Goal: Task Accomplishment & Management: Complete application form

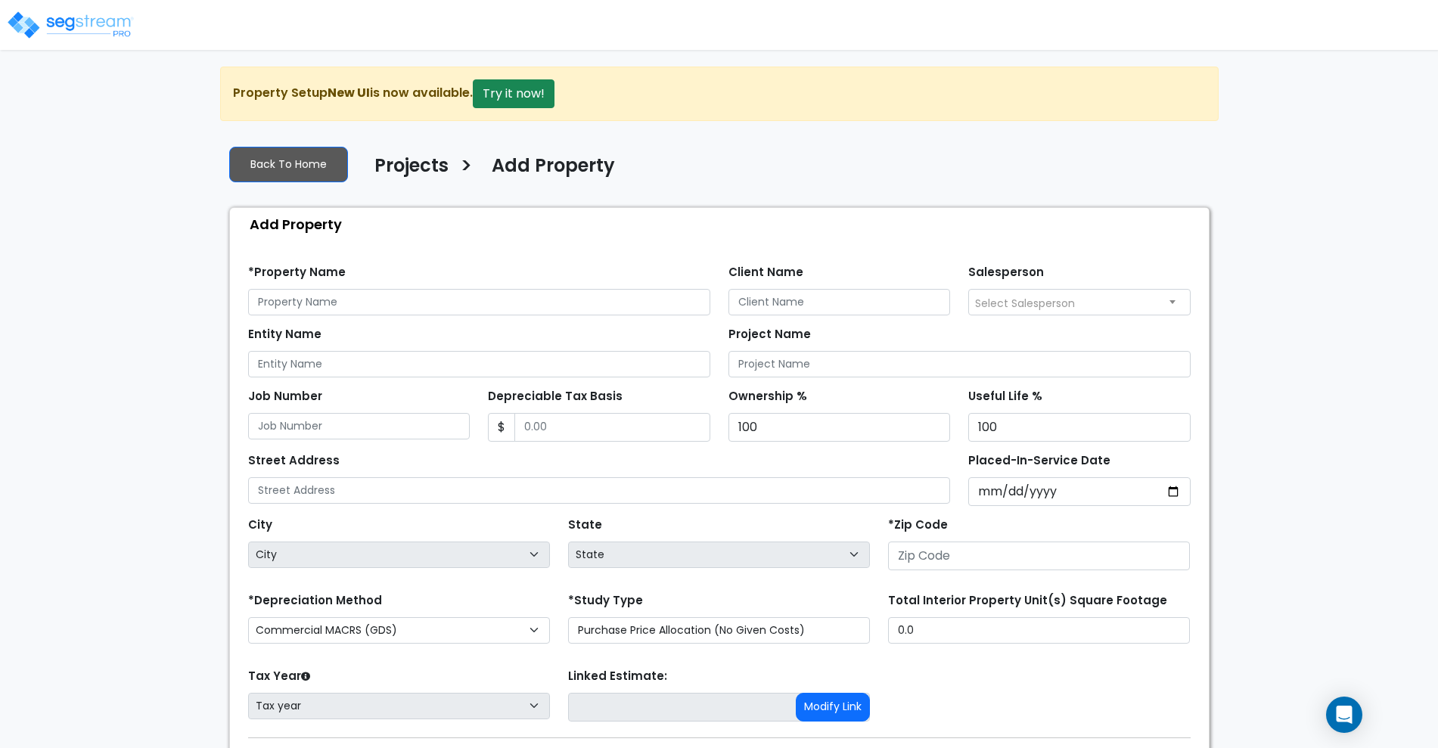
scroll to position [97, 0]
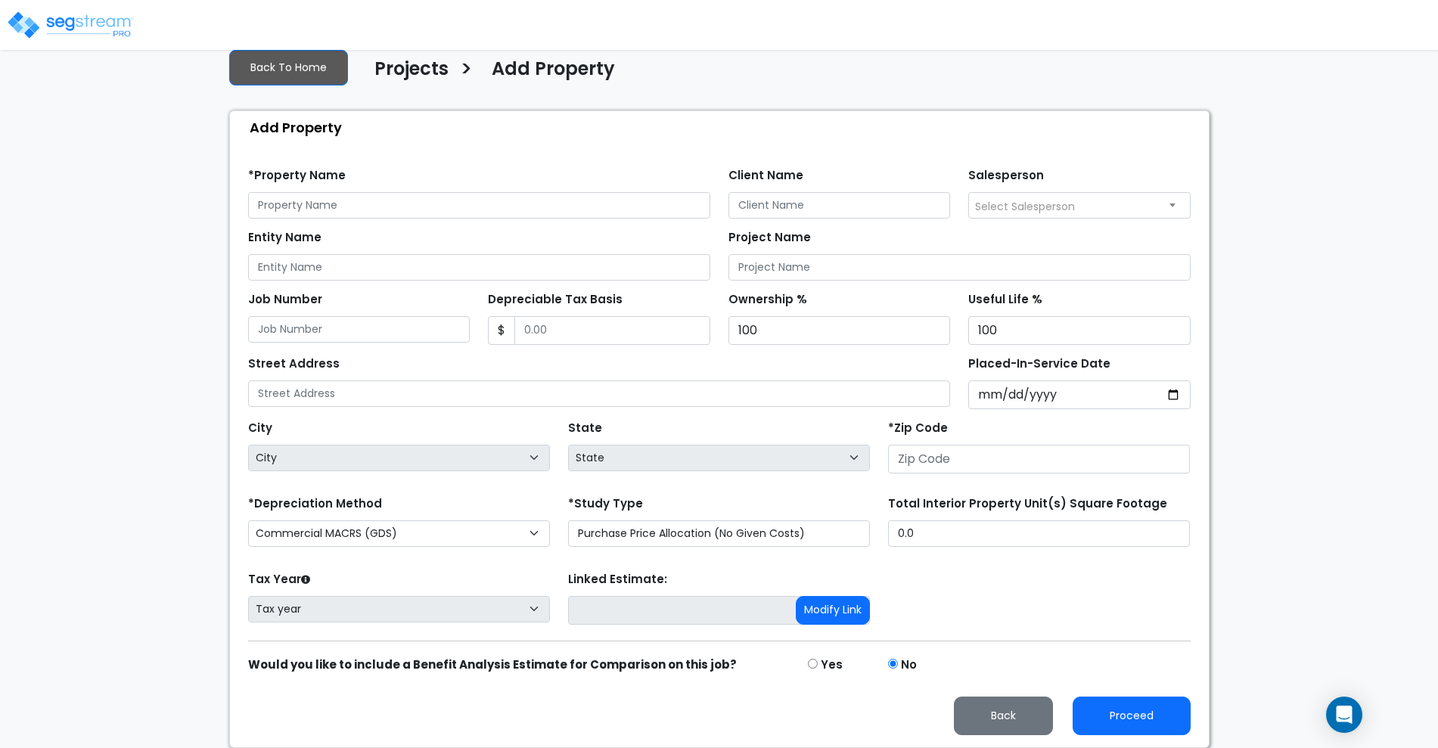
drag, startPoint x: 0, startPoint y: 0, endPoint x: 321, endPoint y: 200, distance: 378.3
click at [321, 200] on input "text" at bounding box center [479, 205] width 462 height 26
type input "[STREET_ADDRESS][PERSON_NAME]"
click at [761, 210] on input "Client Name" at bounding box center [839, 205] width 222 height 26
click at [842, 199] on input "Peggy & Nick" at bounding box center [839, 205] width 222 height 26
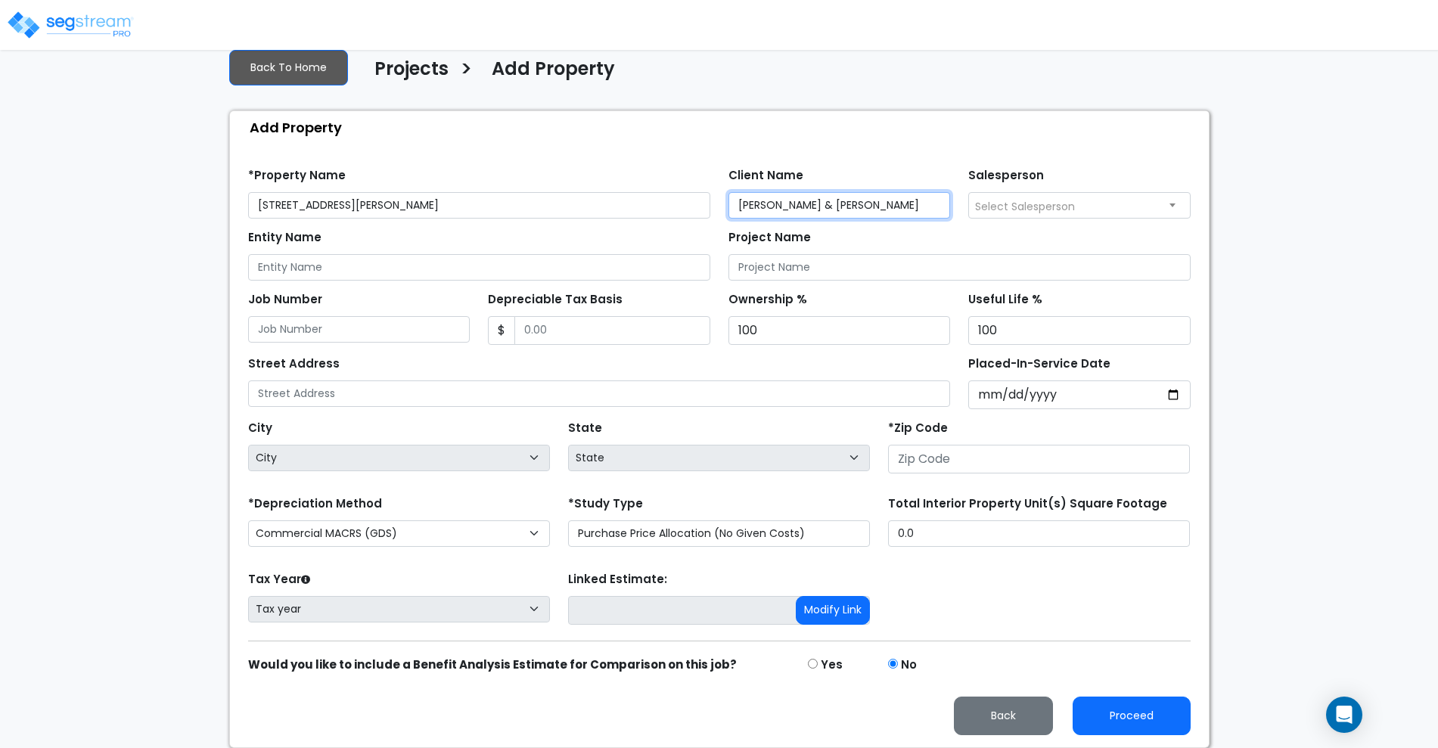
type input "Peggy & Nick Snyder"
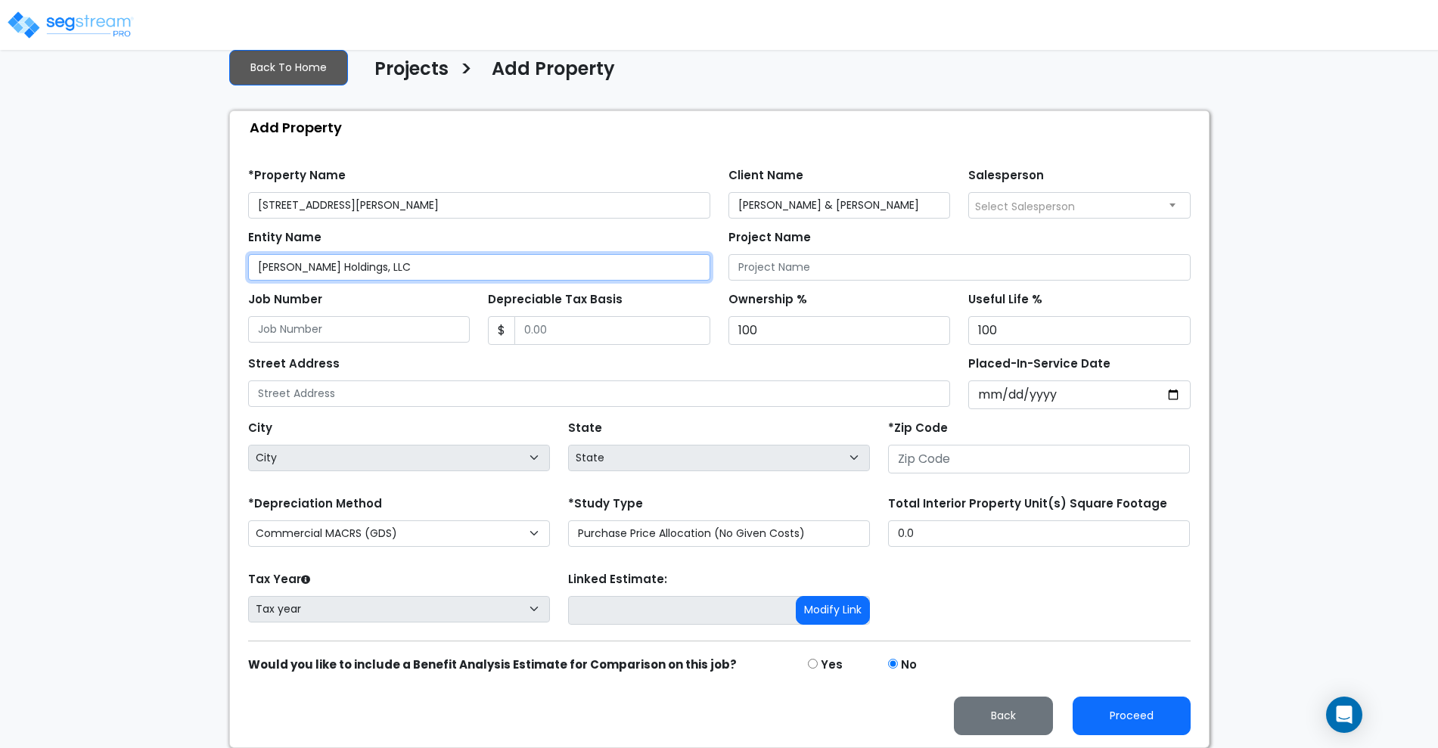
type input "Hartman Holdings, LLC"
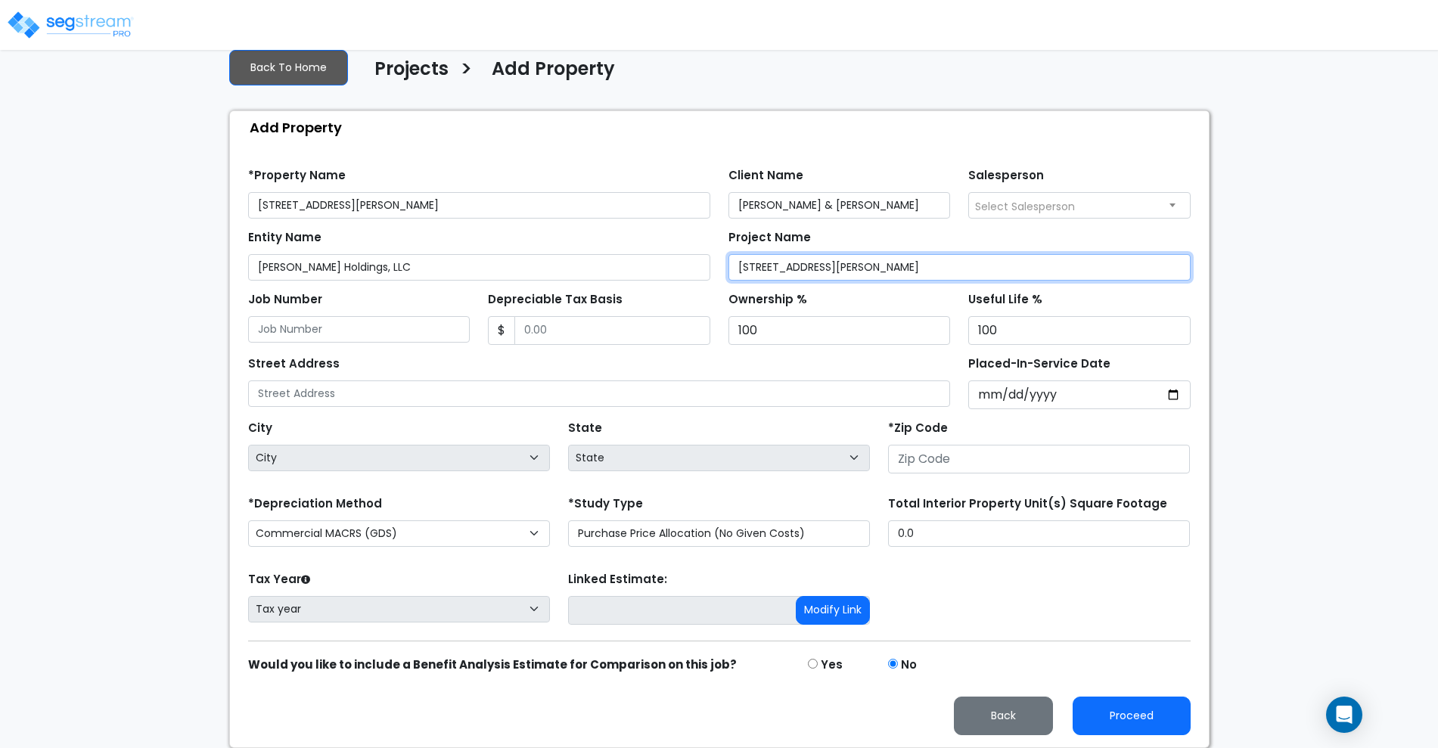
type input "[STREET_ADDRESS][PERSON_NAME]"
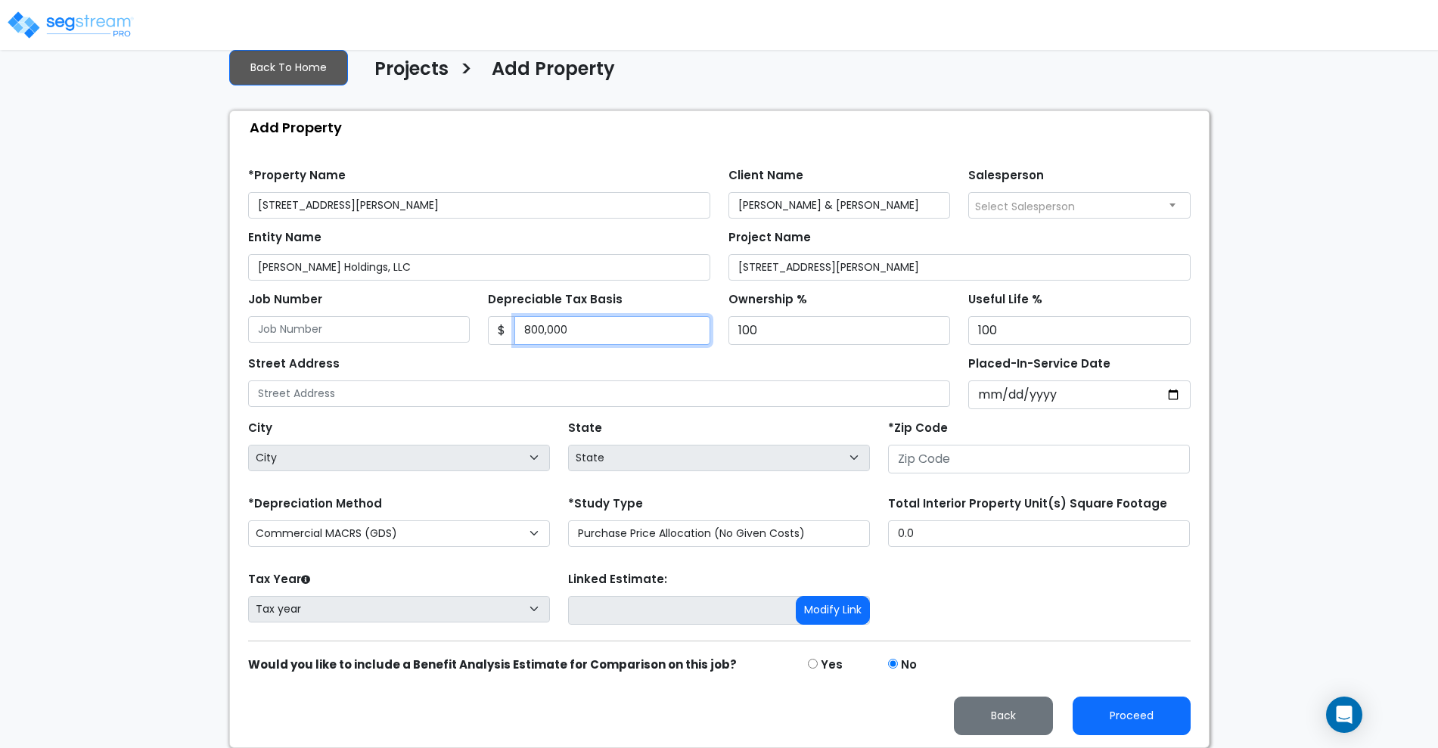
type input "800,000"
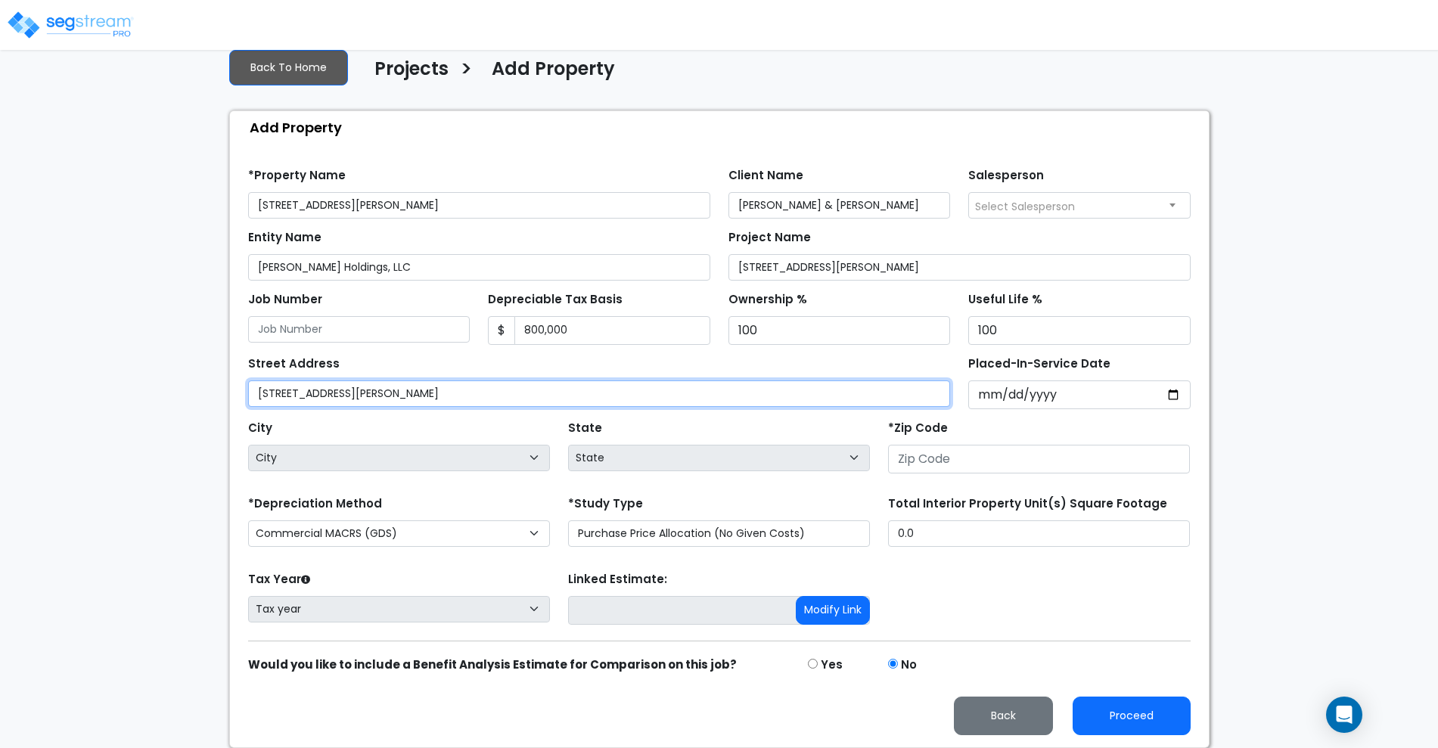
type input "[STREET_ADDRESS][PERSON_NAME]"
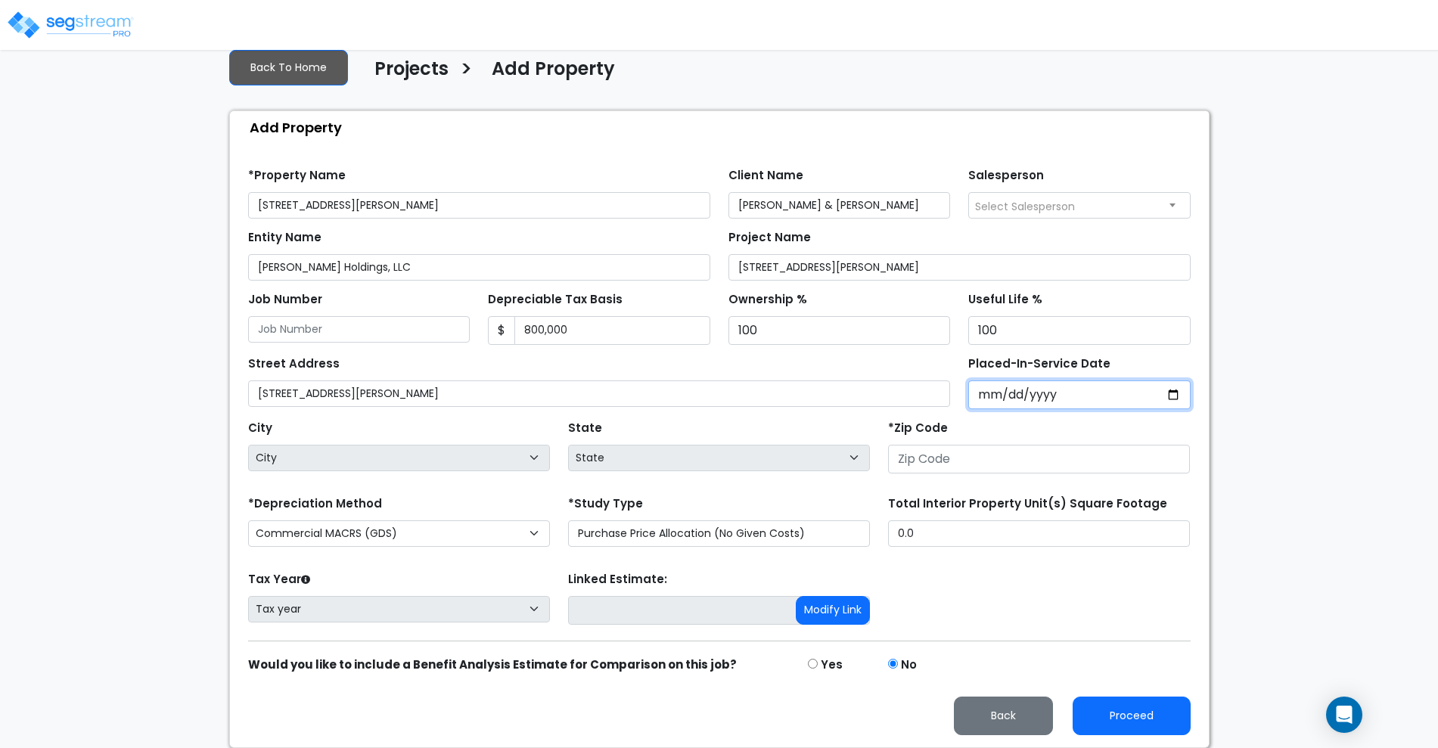
type input "0002-12-31"
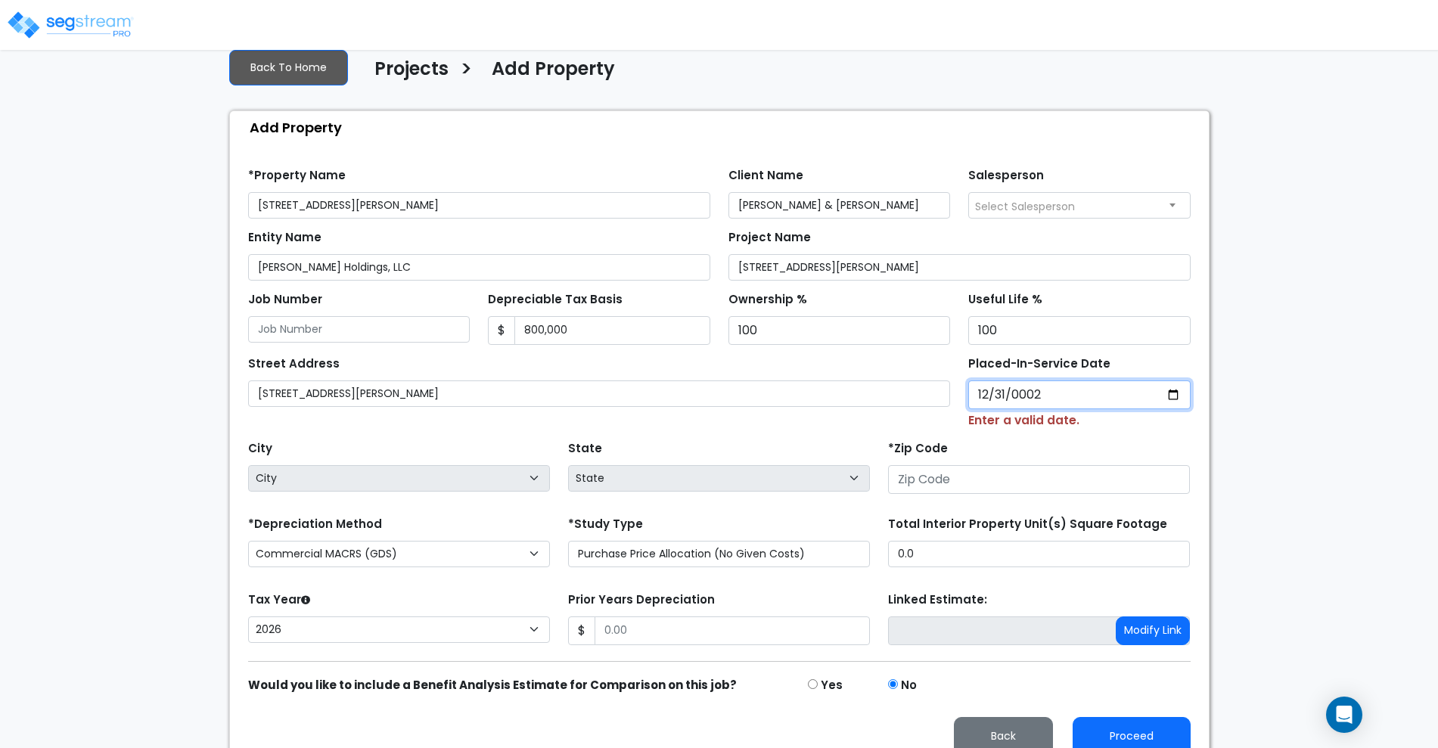
select select "2"
type input "0020-12-31"
select select "20"
type input "0200-12-31"
select select "200"
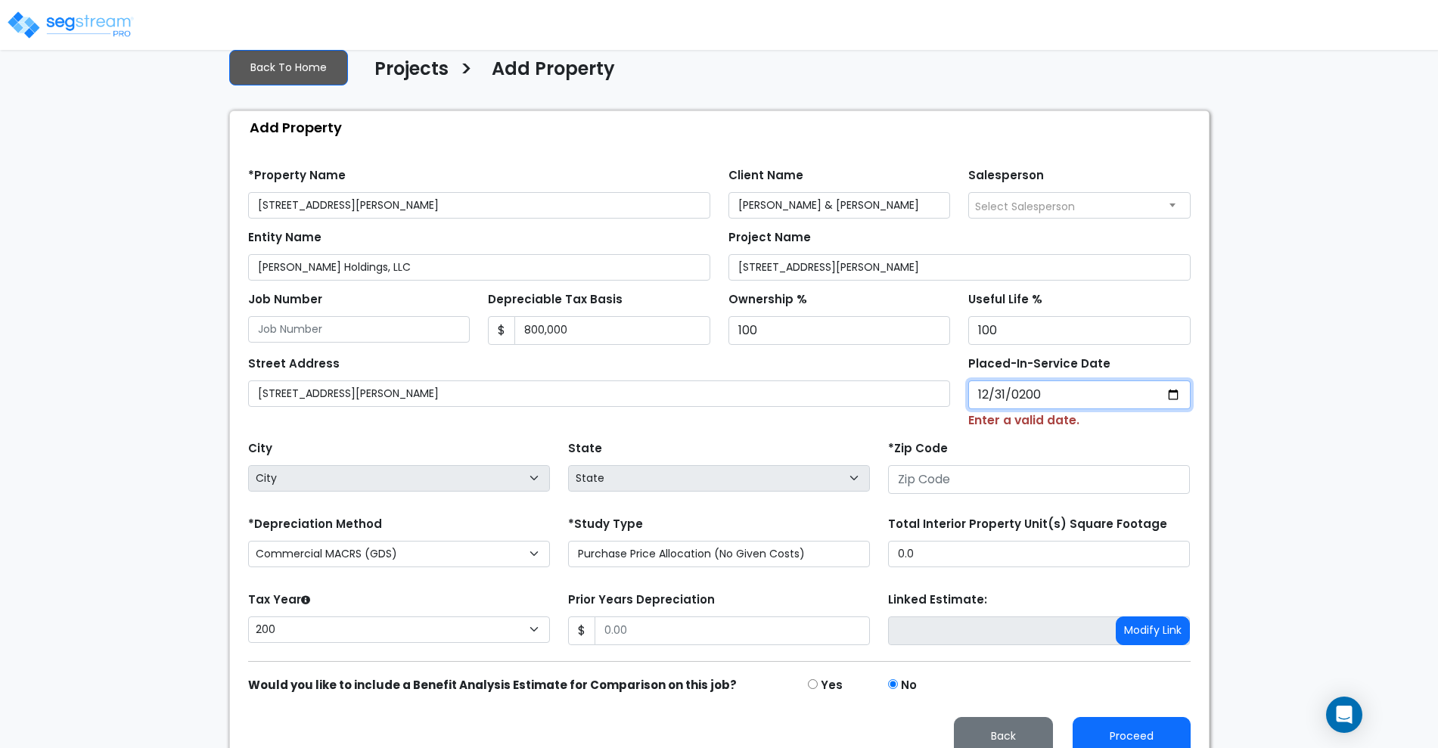
type input "2004-12-31"
select select "2004"
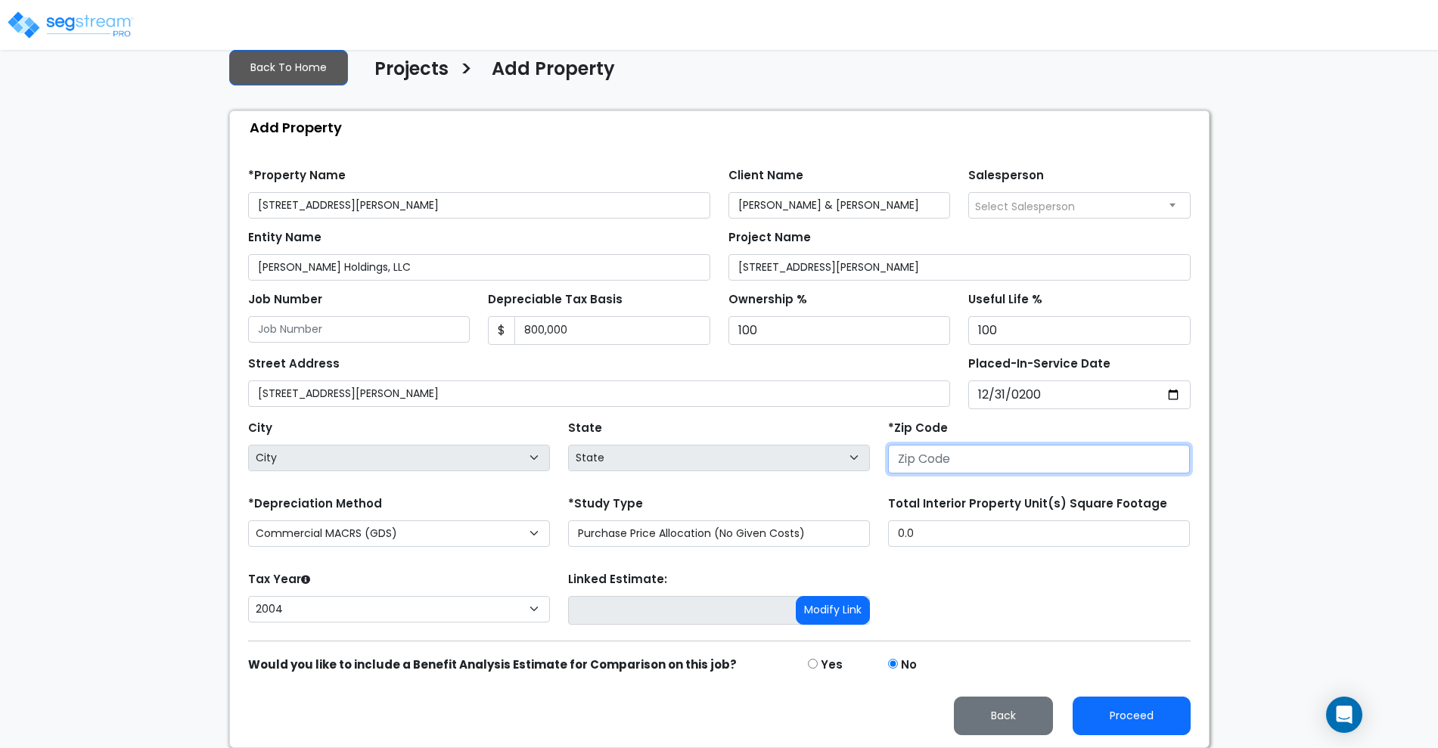
click at [949, 467] on input "number" at bounding box center [1039, 459] width 302 height 29
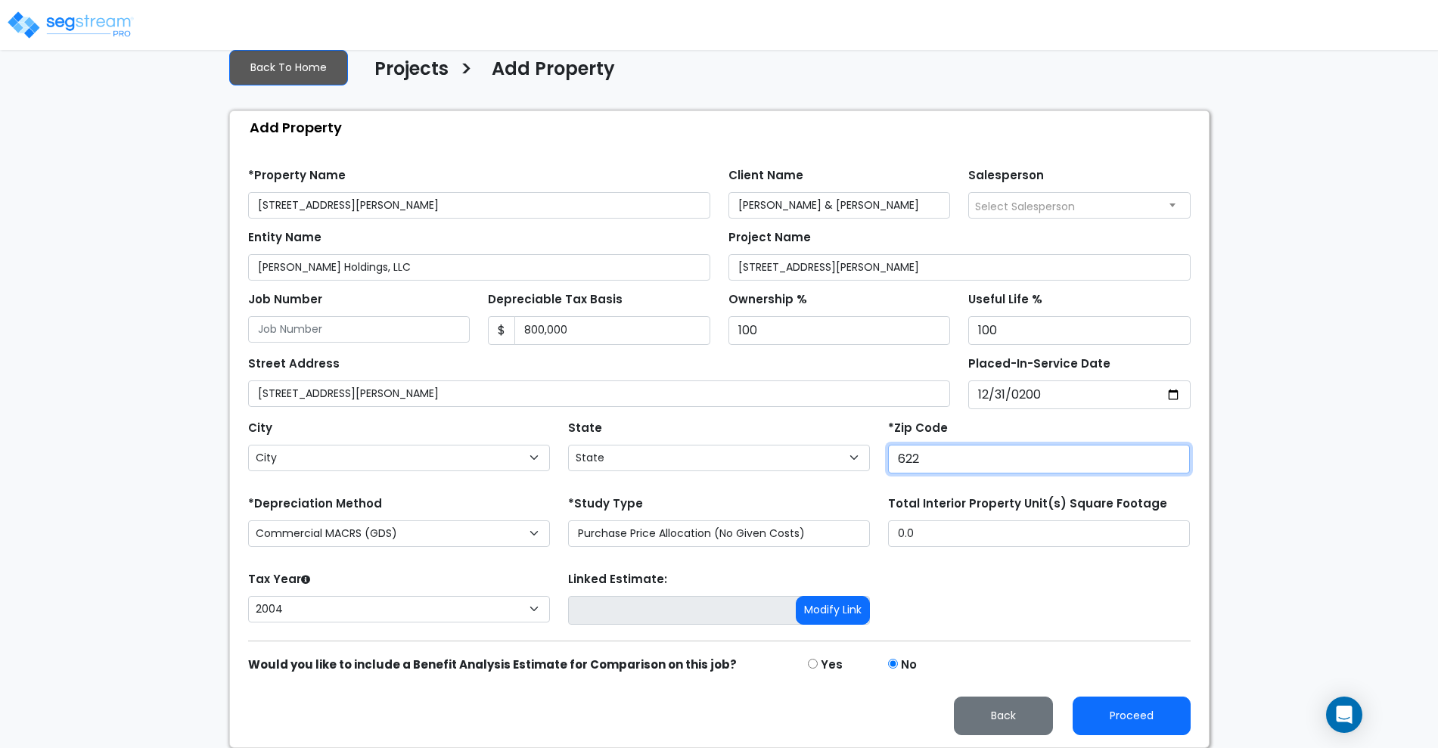
type input "6226"
select select "IL"
type input "62269"
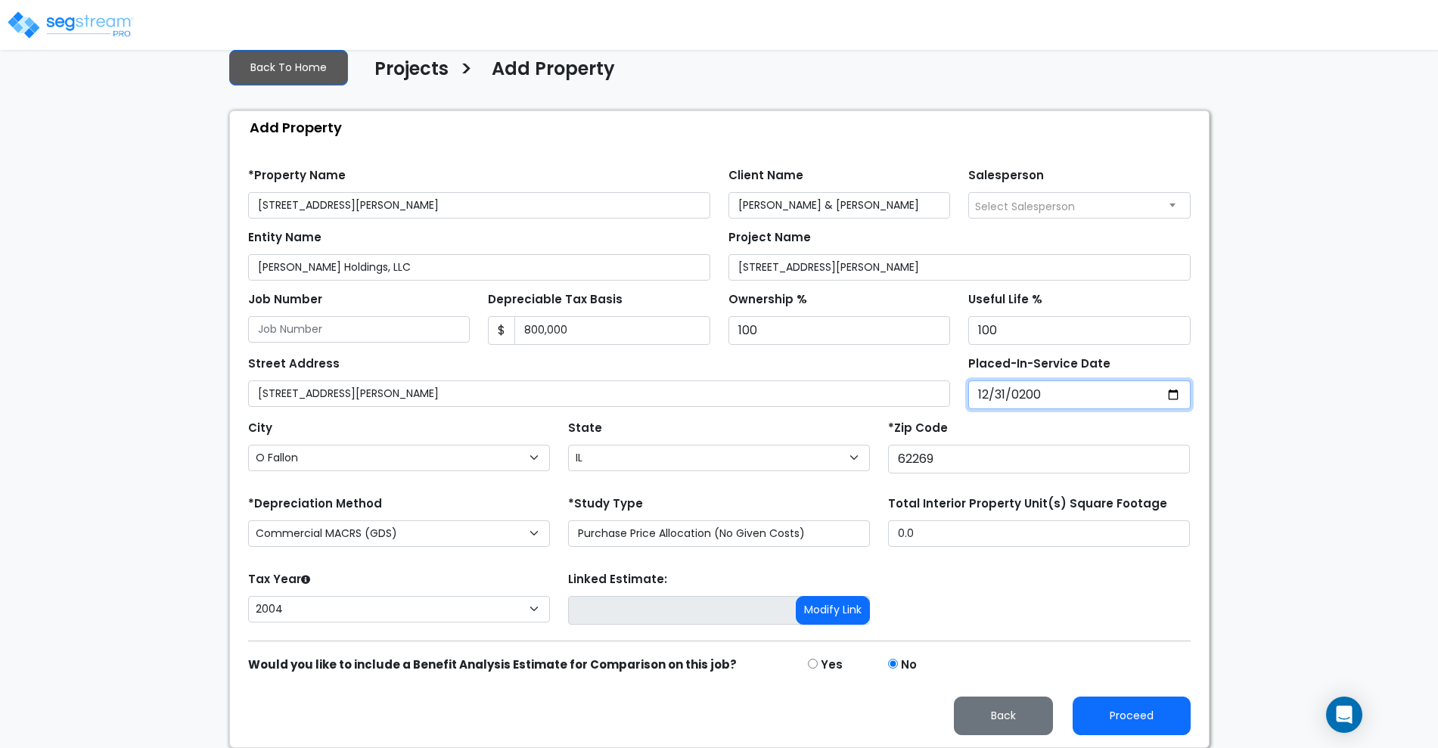
click at [1059, 395] on input "2004-12-31" at bounding box center [1079, 394] width 222 height 29
click at [1019, 392] on input "2004-12-31" at bounding box center [1079, 394] width 222 height 29
type input "0024-12-31"
select select "24"
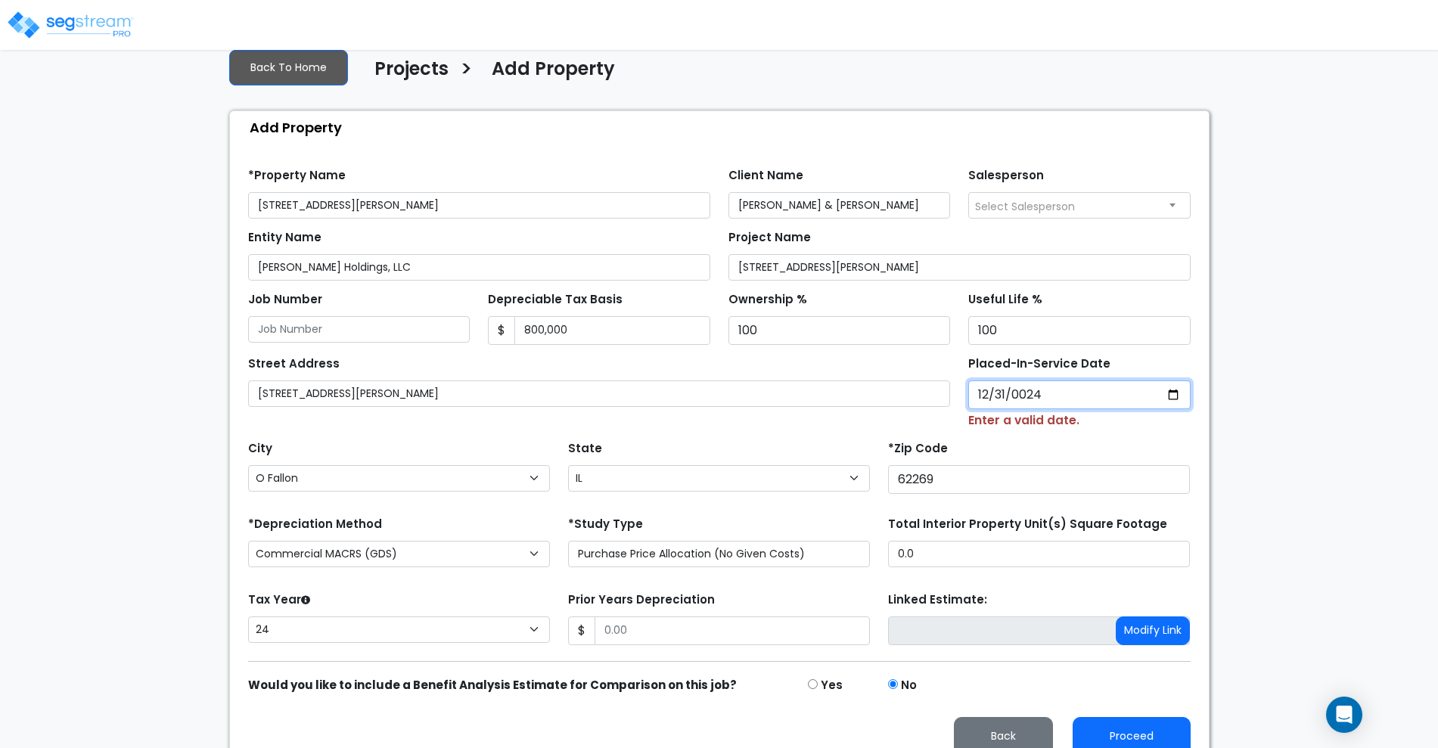
type input "0242-12-31"
select select "242"
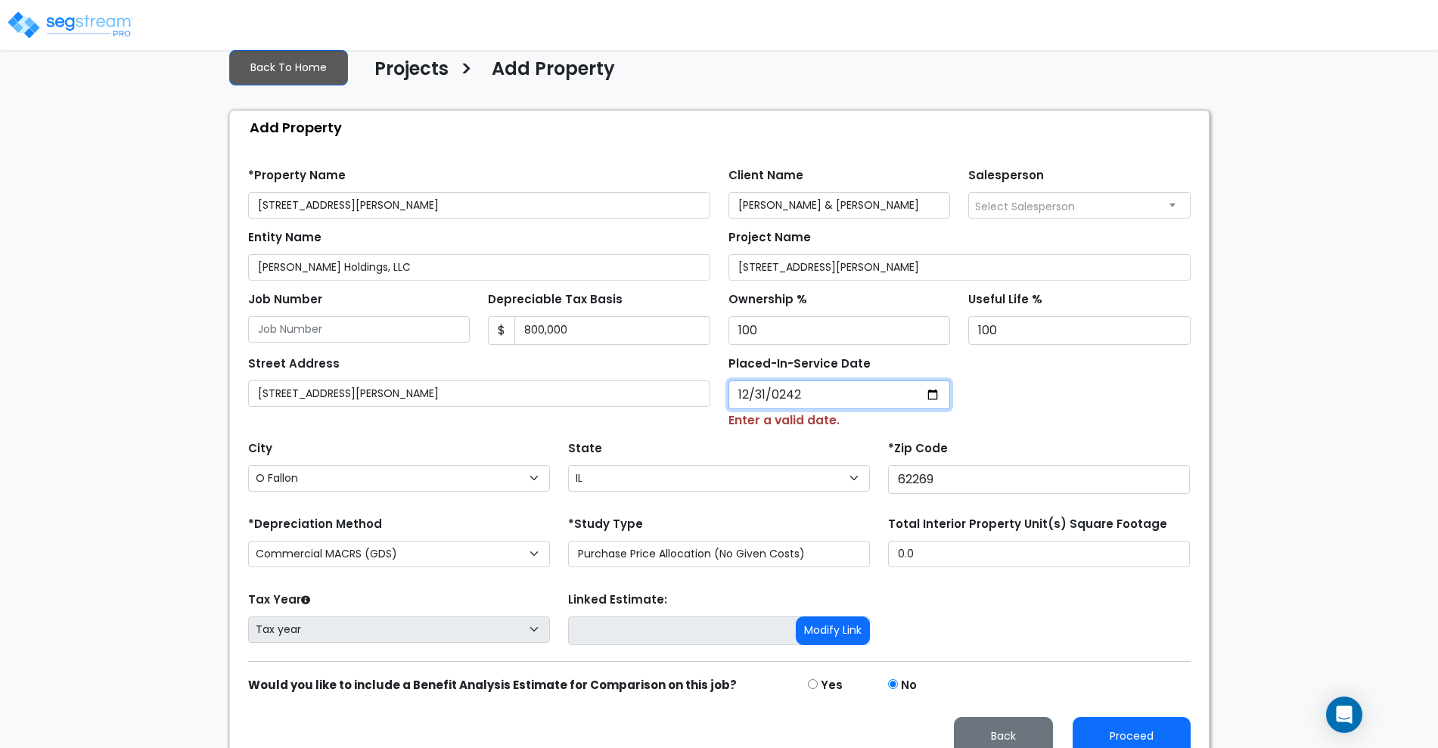
click at [825, 392] on input "24200-12-31" at bounding box center [839, 394] width 222 height 29
type input "0002-12-31"
select select "2"
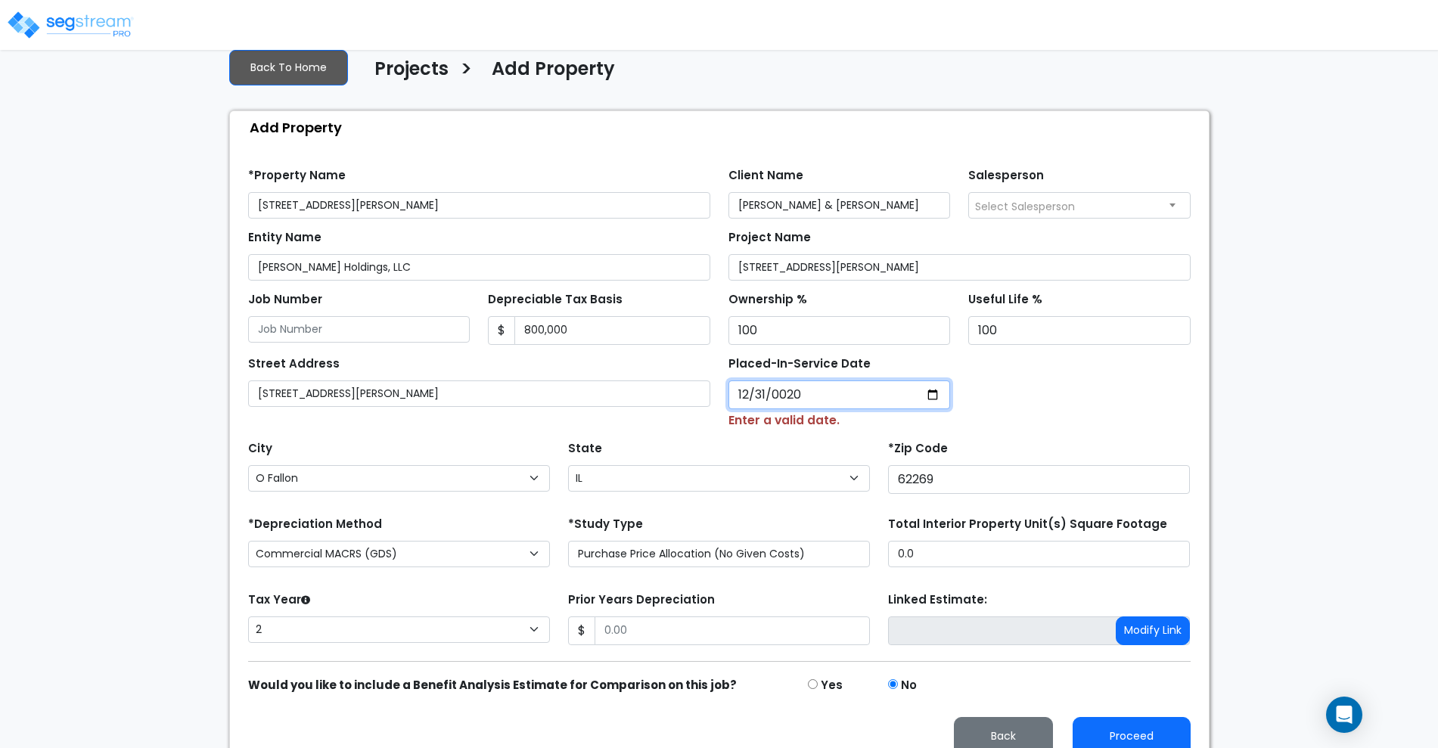
type input "0202-12-31"
select select "202"
type input "2024-12-31"
select select "2024"
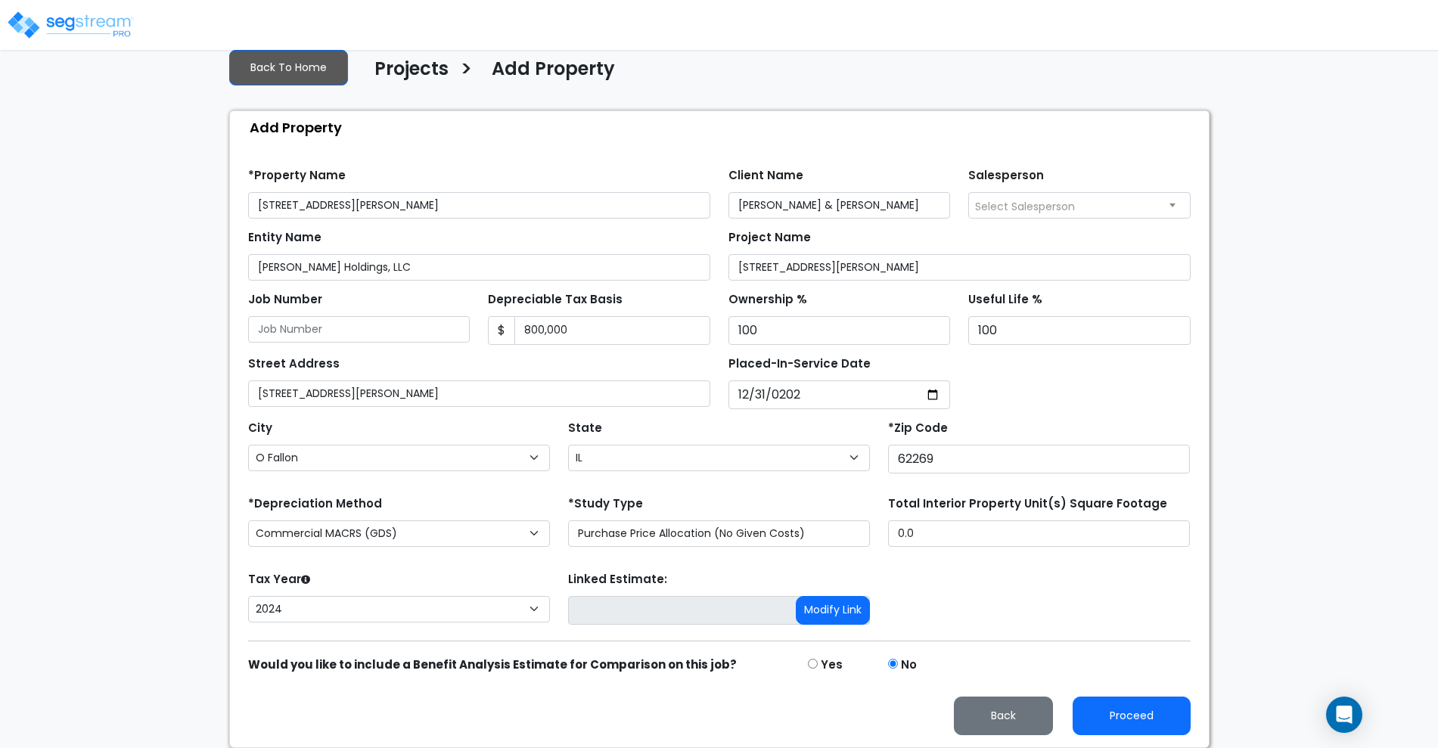
click at [1048, 383] on div "Street Address 124 Hartman Ln Placed-In-Service Date 2024-12-31 *Purchase Agree…" at bounding box center [719, 377] width 960 height 64
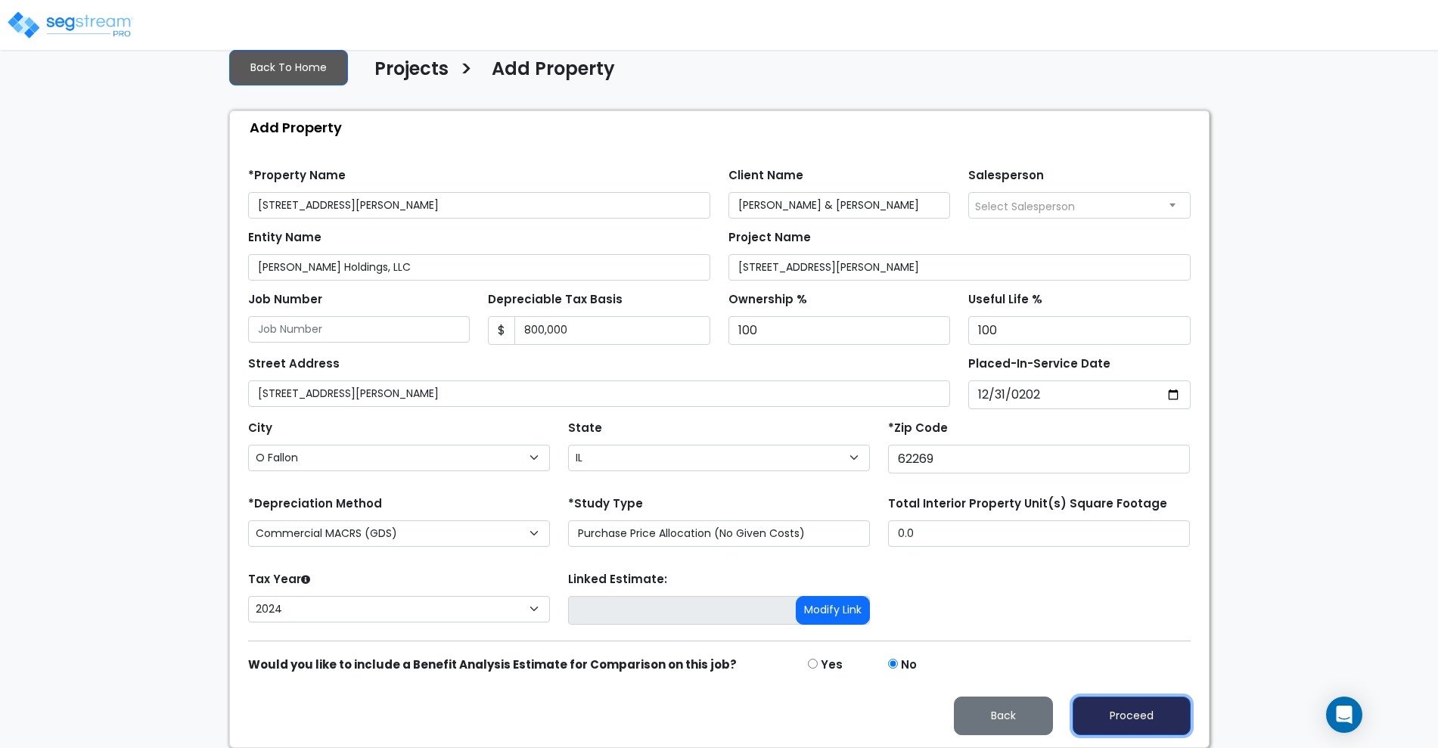
click at [1143, 715] on button "Proceed" at bounding box center [1131, 715] width 118 height 39
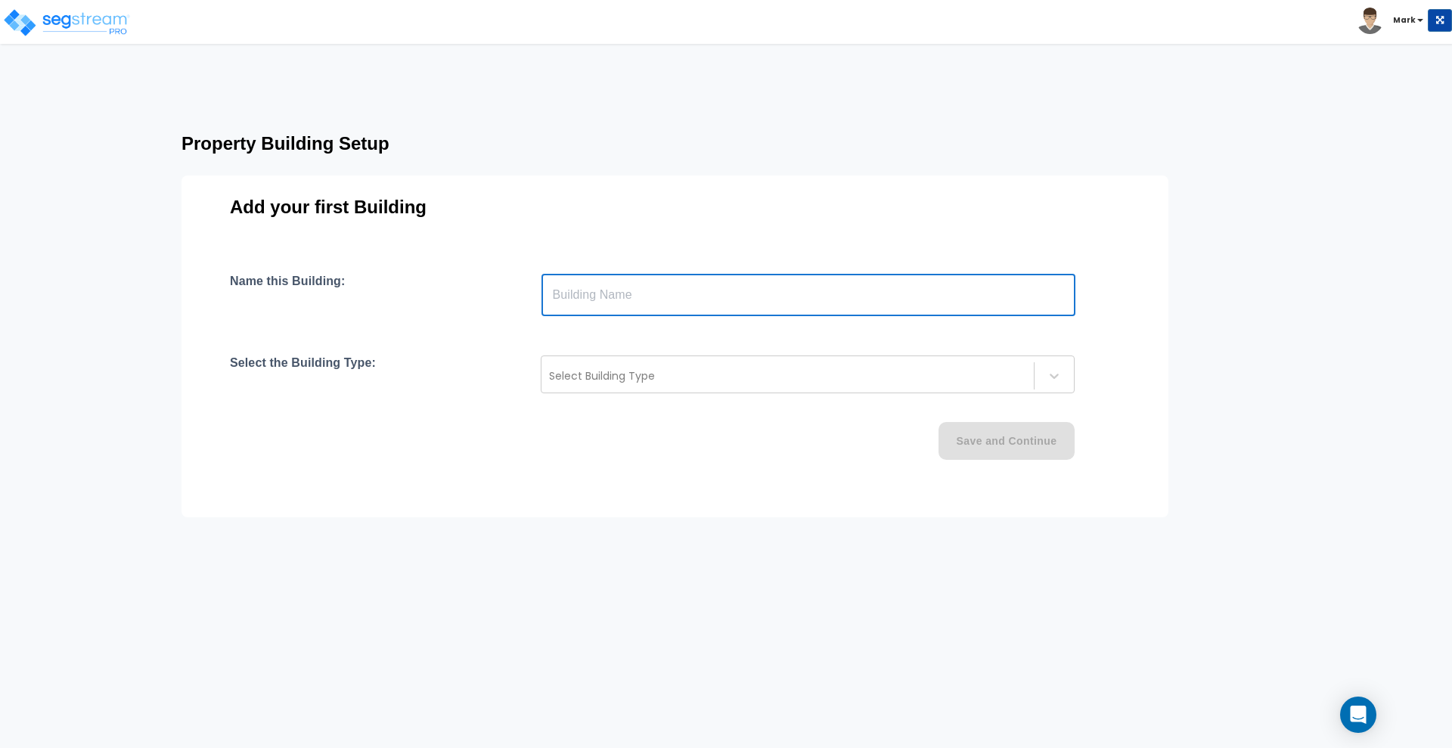
click at [658, 302] on input "text" at bounding box center [808, 295] width 534 height 42
type input "[STREET_ADDRESS][PERSON_NAME]"
click at [811, 368] on div at bounding box center [787, 376] width 477 height 18
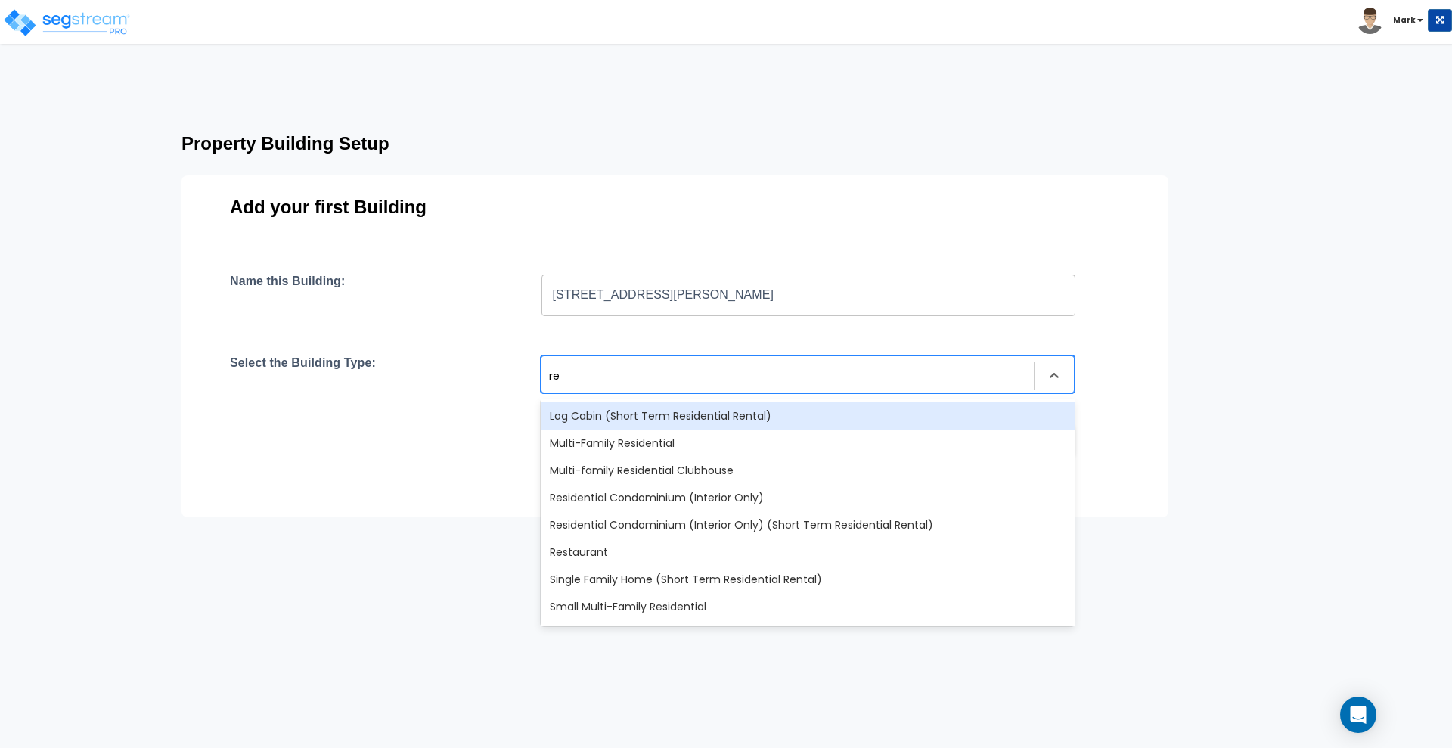
type input "r"
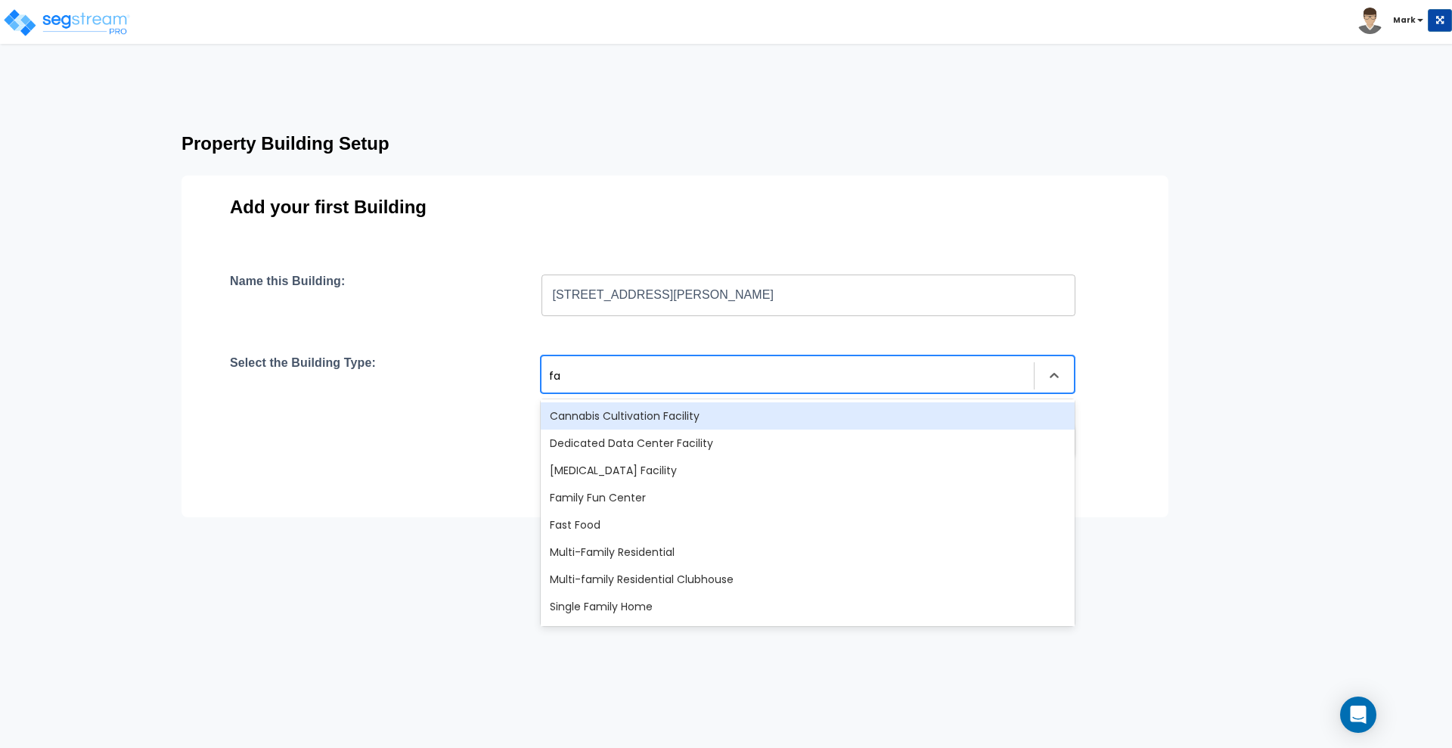
type input "fas"
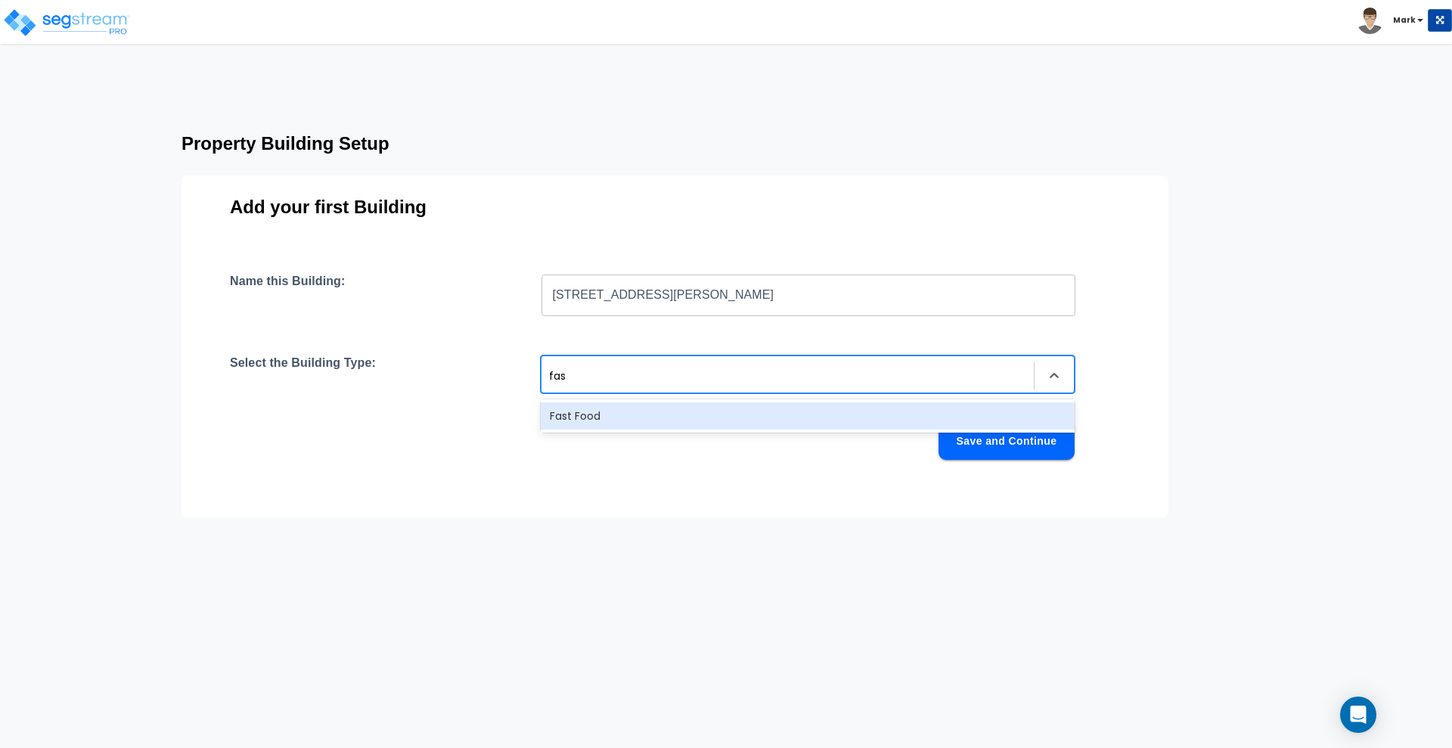
click at [637, 417] on div "Fast Food" at bounding box center [808, 415] width 534 height 27
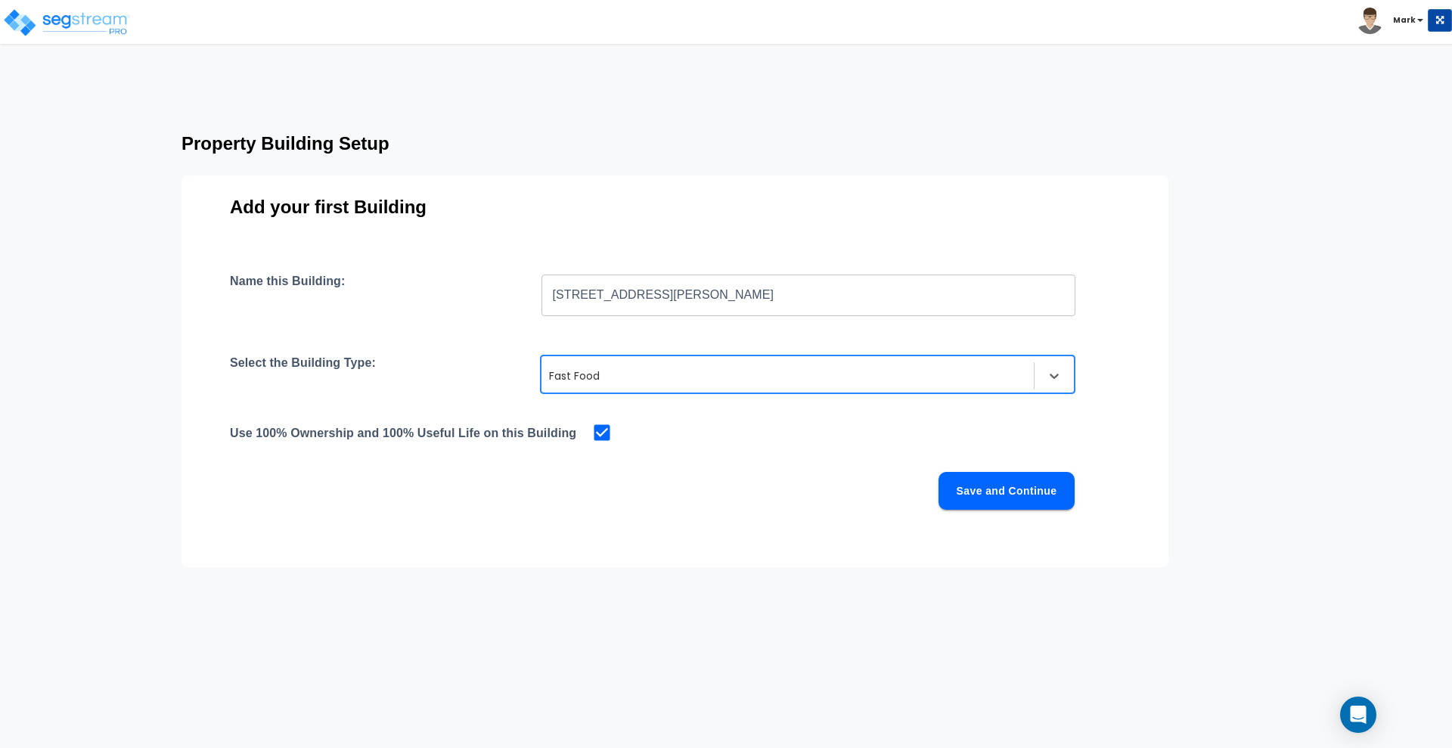
click at [1014, 485] on button "Save and Continue" at bounding box center [1006, 491] width 136 height 38
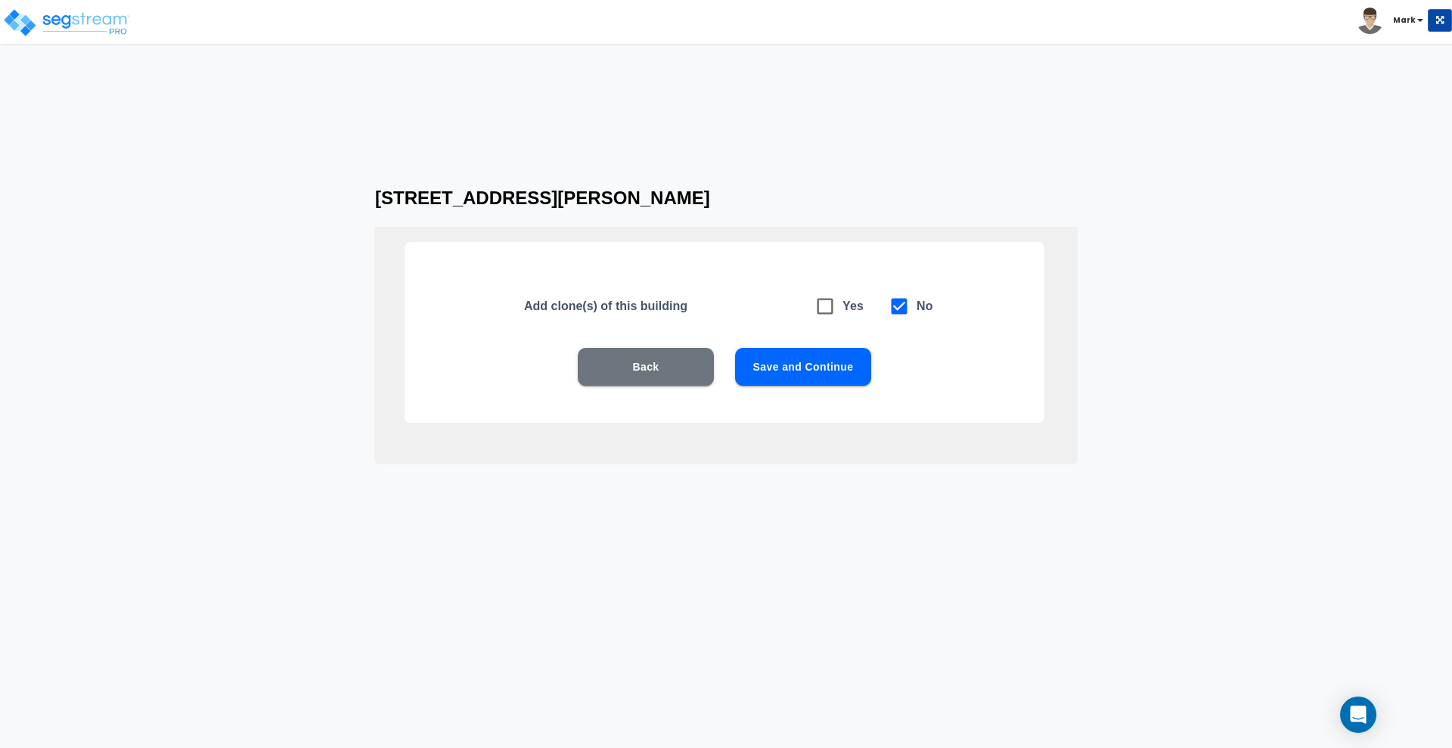
click at [775, 365] on button "Save and Continue" at bounding box center [803, 367] width 136 height 38
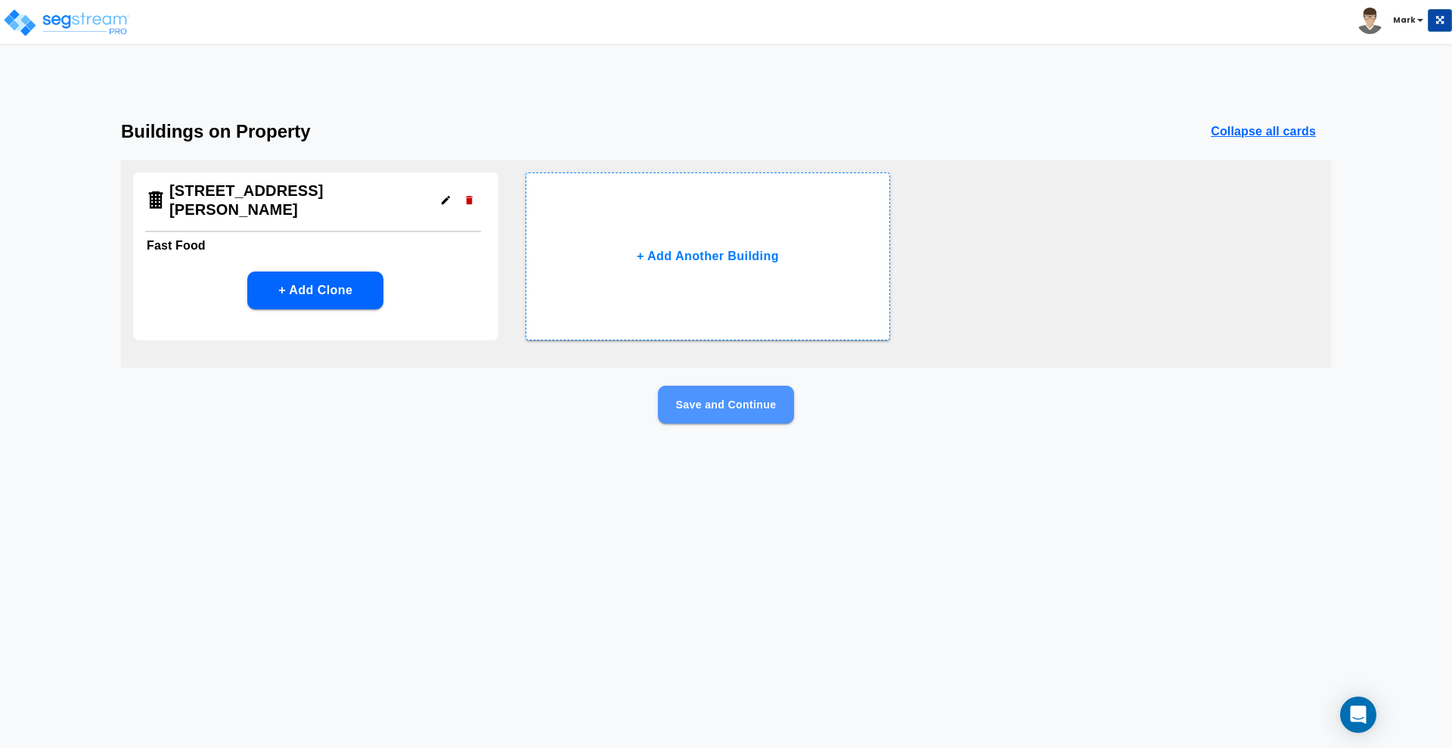
click at [702, 411] on button "Save and Continue" at bounding box center [726, 405] width 136 height 38
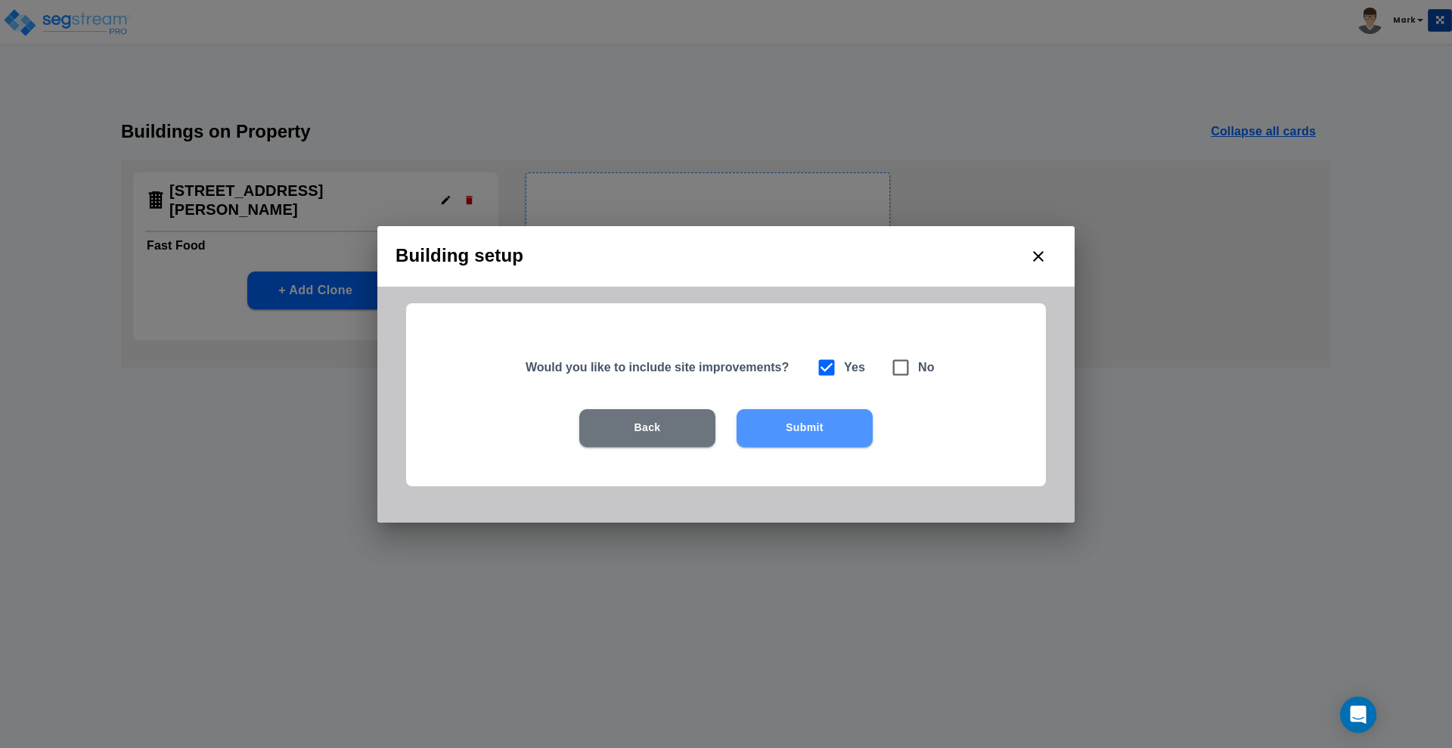
click at [821, 428] on button "Submit" at bounding box center [805, 428] width 136 height 38
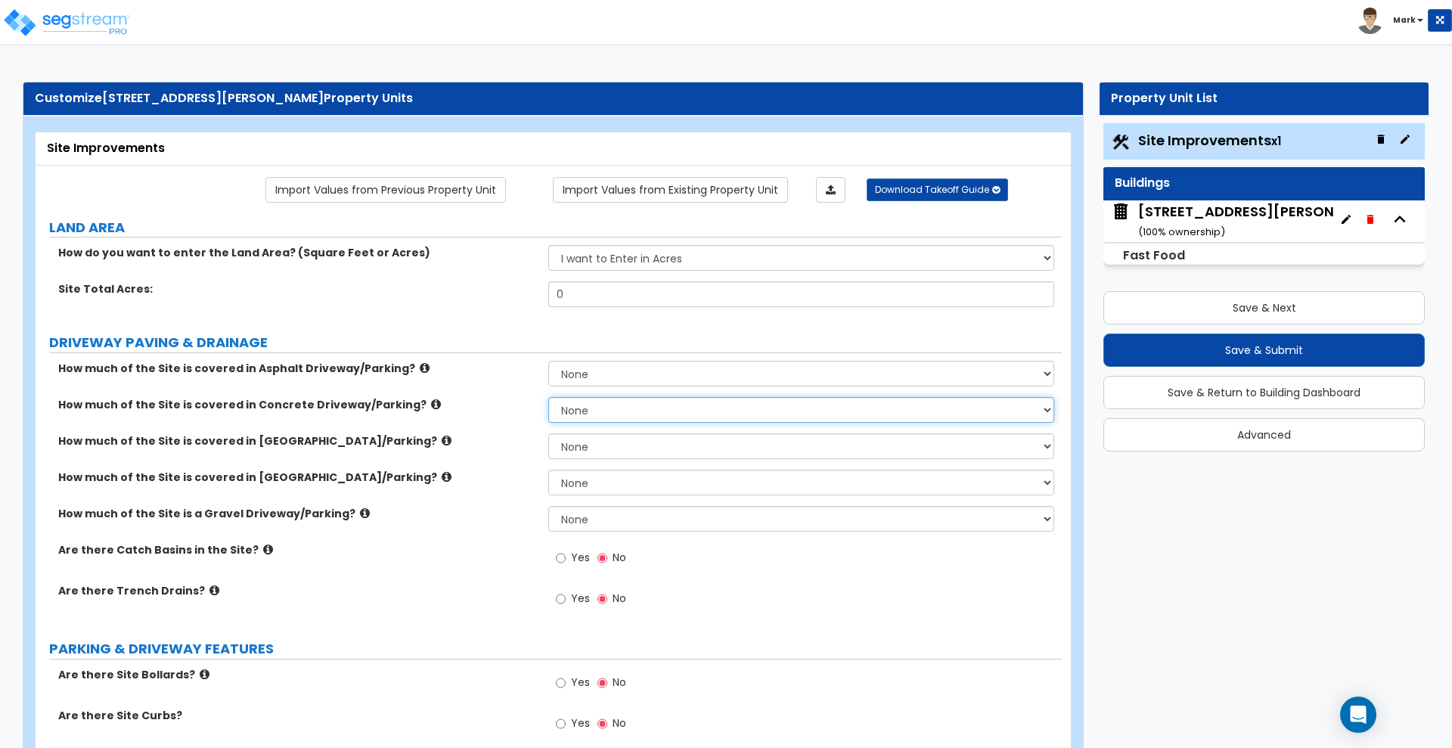
click at [600, 408] on select "None I want to Enter an Approximate Percentage I want to Enter the Square Foota…" at bounding box center [800, 410] width 505 height 26
select select "2"
click at [548, 397] on select "None I want to Enter an Approximate Percentage I want to Enter the Square Foota…" at bounding box center [800, 410] width 505 height 26
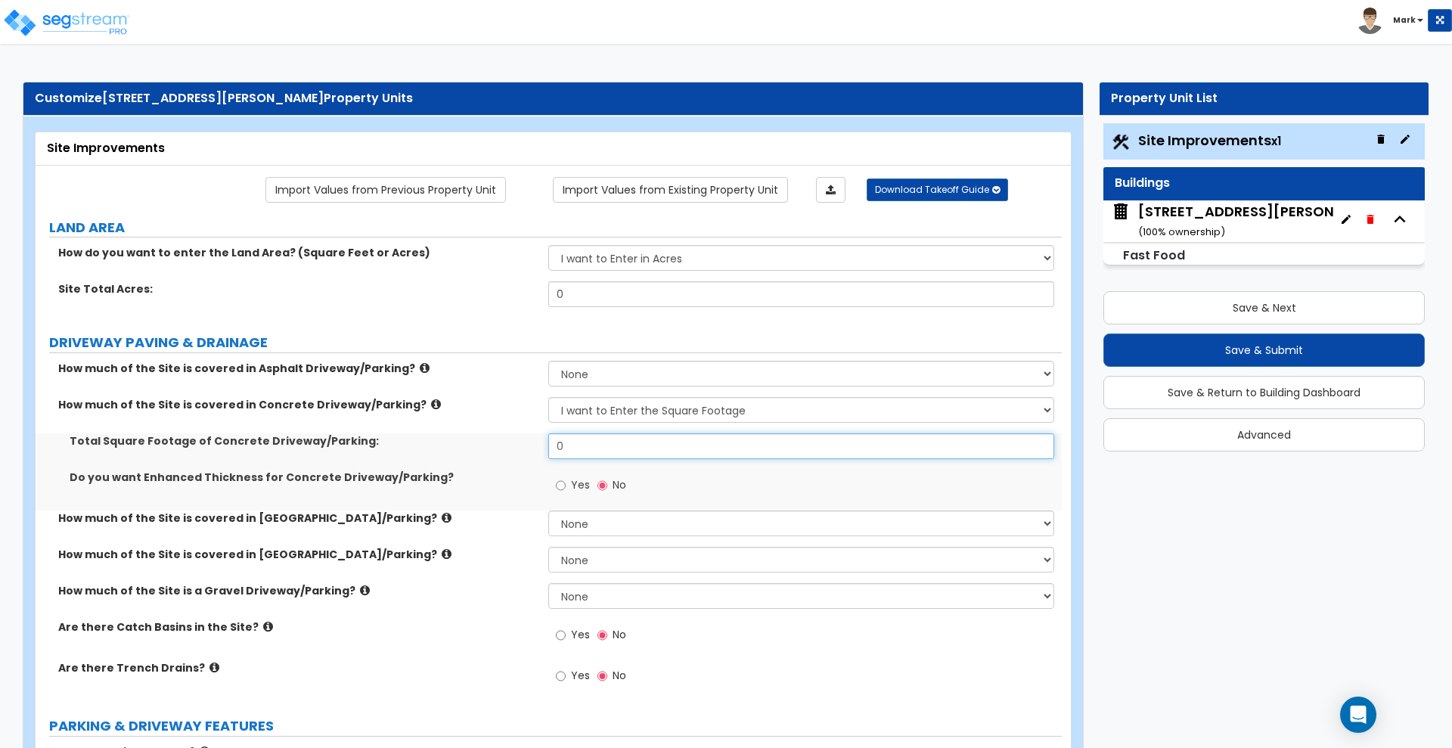
drag, startPoint x: 602, startPoint y: 450, endPoint x: 470, endPoint y: 441, distance: 131.9
click at [470, 441] on div "Total Square Footage of Concrete Driveway/Parking: 0" at bounding box center [549, 451] width 1026 height 36
type input "4,032"
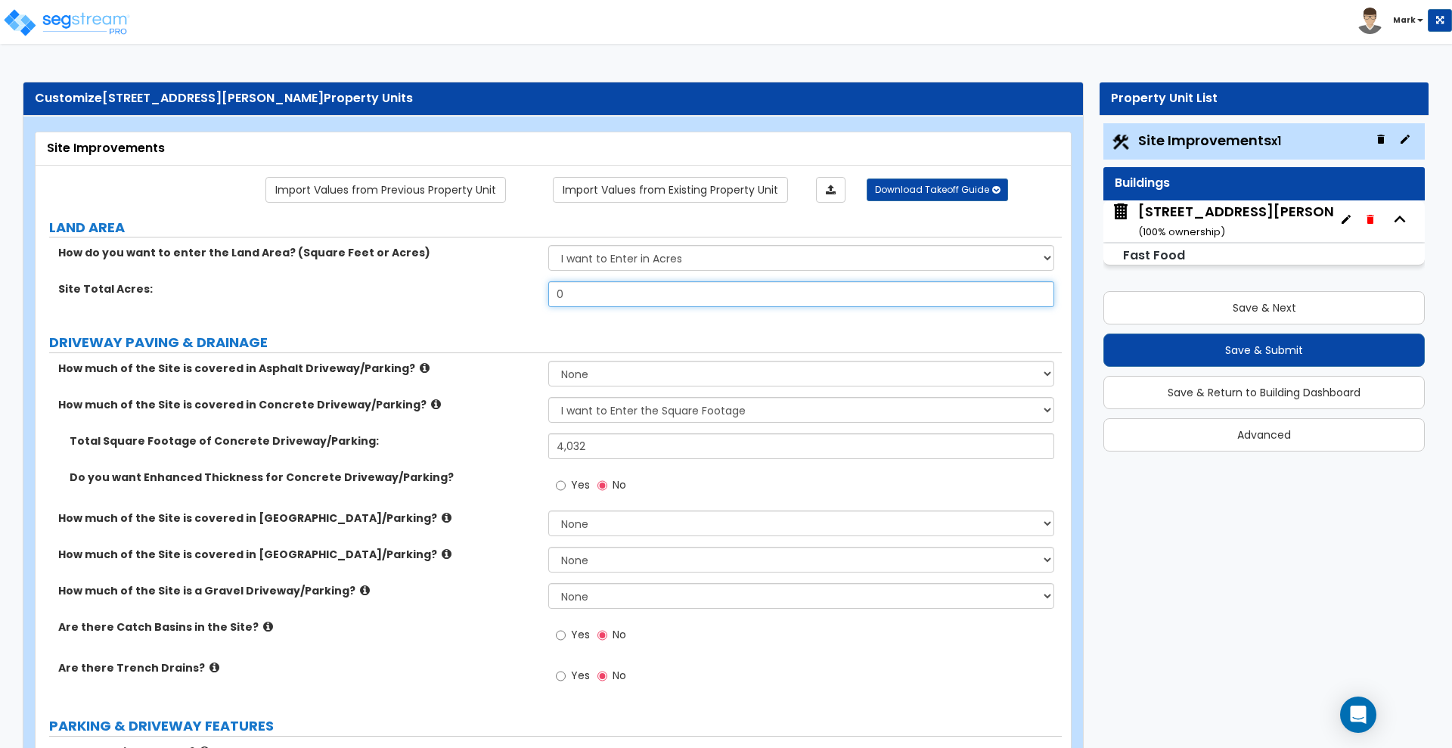
drag, startPoint x: 503, startPoint y: 299, endPoint x: 491, endPoint y: 301, distance: 12.2
click at [491, 301] on div "Site Total Acres: 0" at bounding box center [549, 299] width 1026 height 36
type input "1.44"
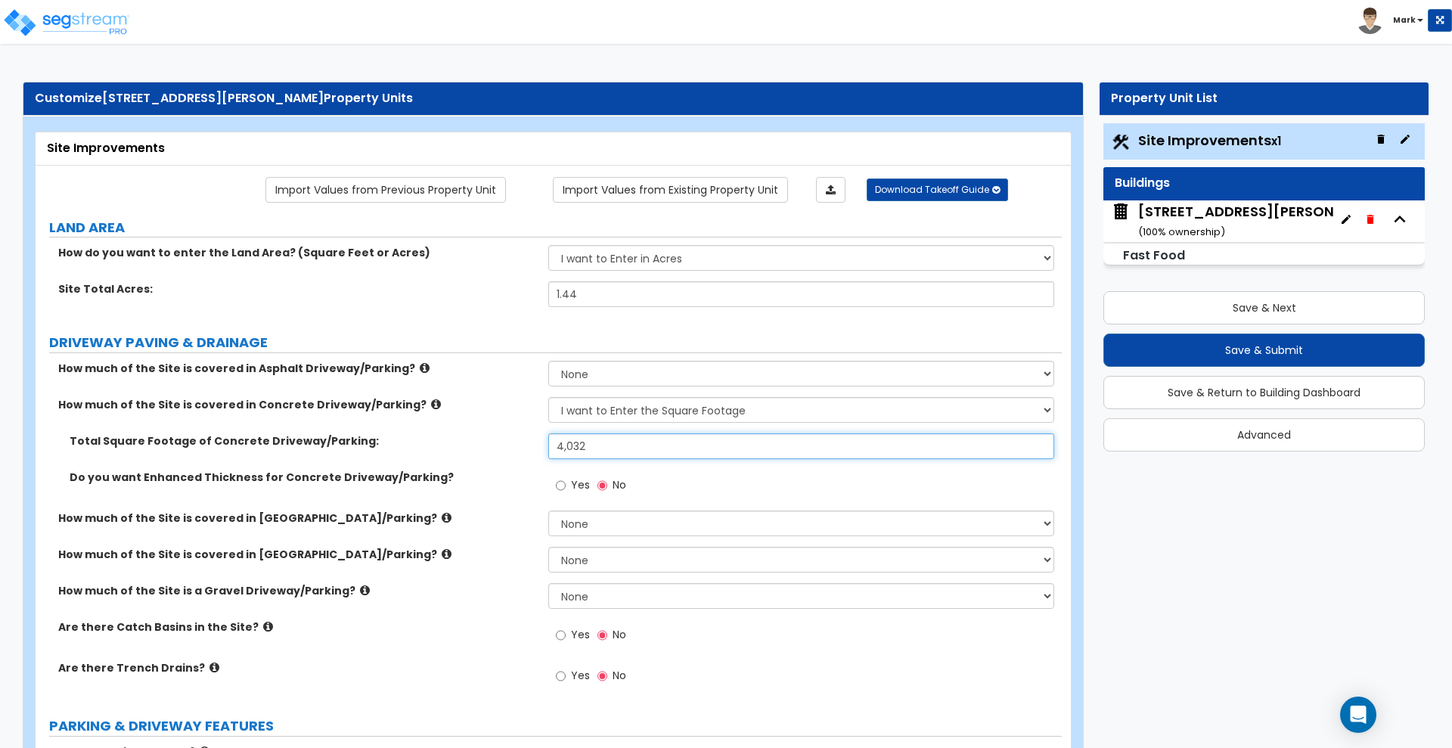
drag, startPoint x: 604, startPoint y: 445, endPoint x: 495, endPoint y: 444, distance: 109.7
click at [495, 444] on div "Total Square Footage of Concrete Driveway/Parking: 4,032" at bounding box center [549, 451] width 1026 height 36
type input "5,340"
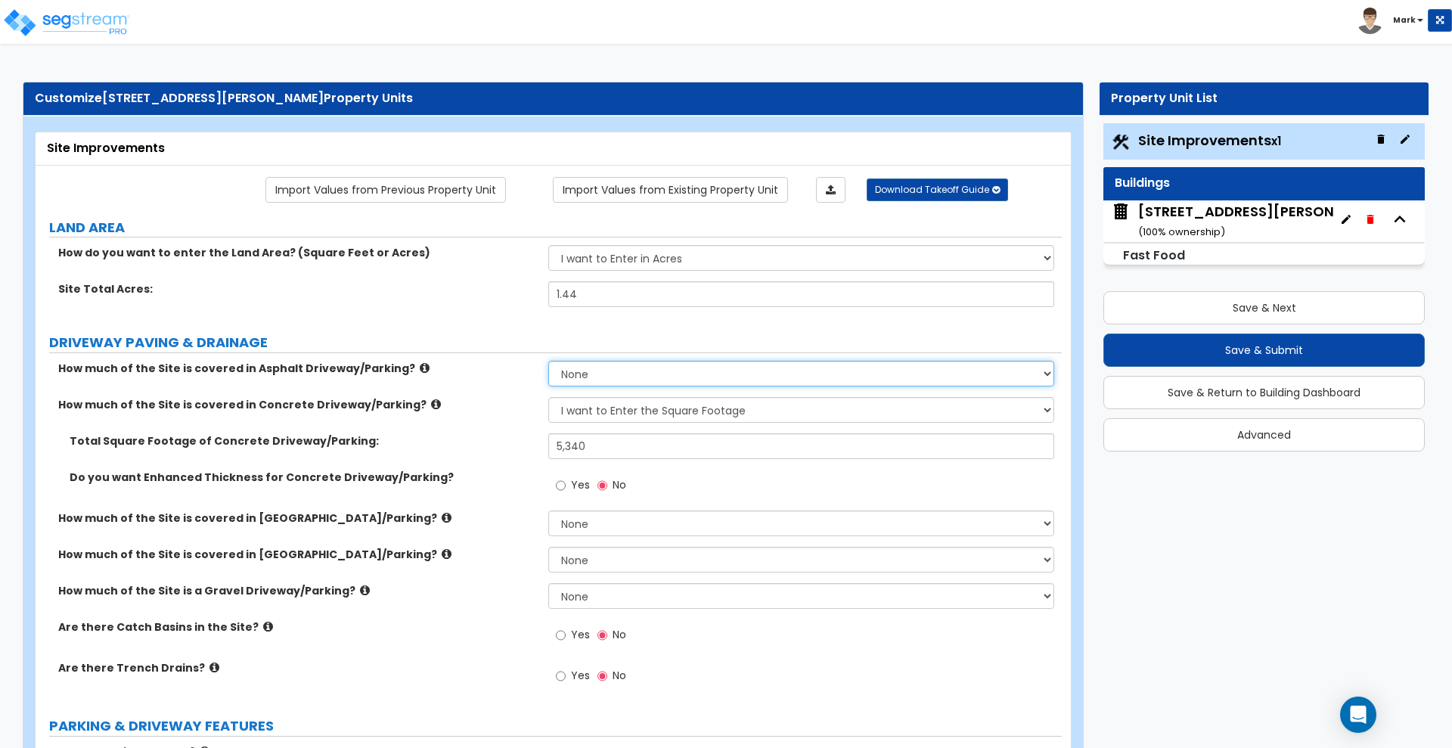
click at [613, 372] on select "None I want to Enter an Approximate Percentage I want to Enter the Square Foota…" at bounding box center [800, 374] width 505 height 26
select select "2"
click at [548, 361] on select "None I want to Enter an Approximate Percentage I want to Enter the Square Foota…" at bounding box center [800, 374] width 505 height 26
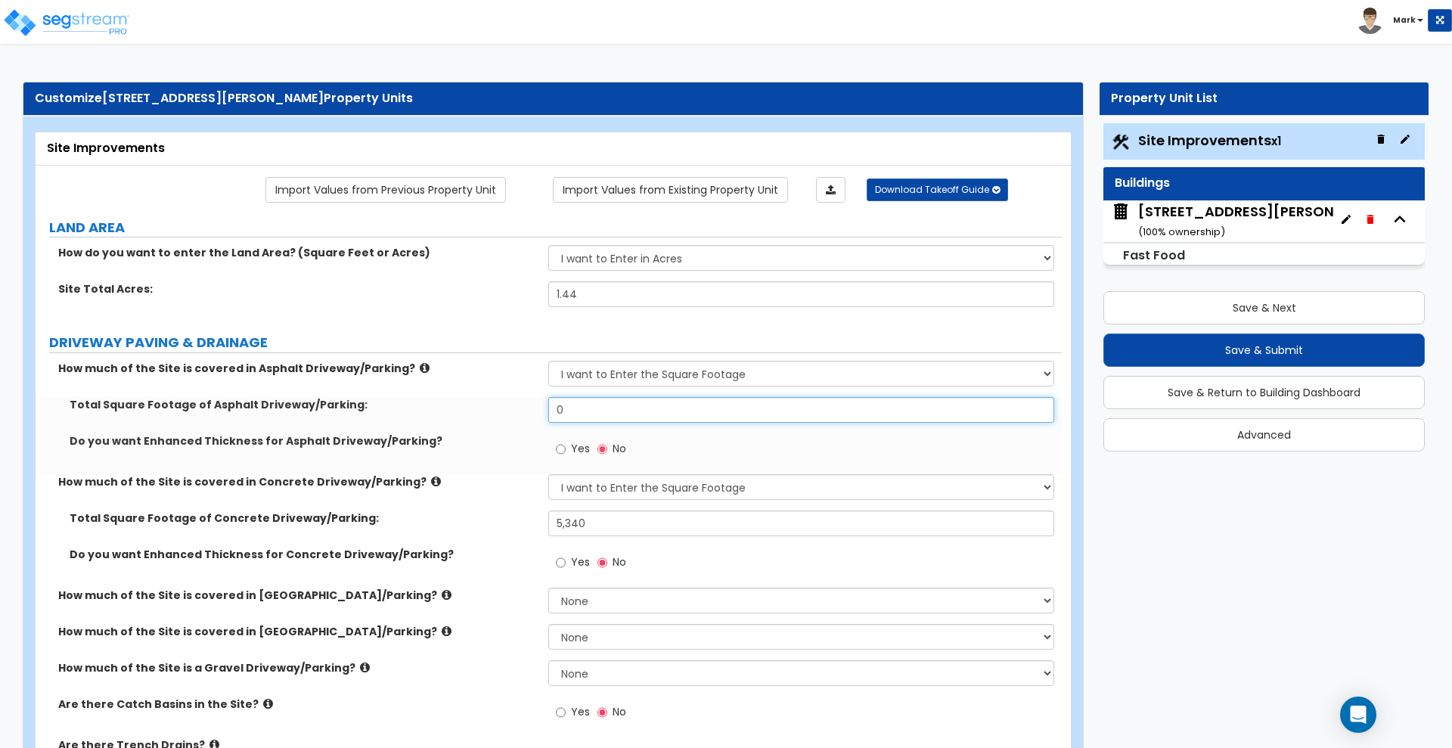
drag, startPoint x: 578, startPoint y: 408, endPoint x: 476, endPoint y: 407, distance: 101.3
click at [476, 407] on div "Total Square Footage of Asphalt Driveway/Parking: 0" at bounding box center [549, 415] width 1026 height 36
type input "33,253"
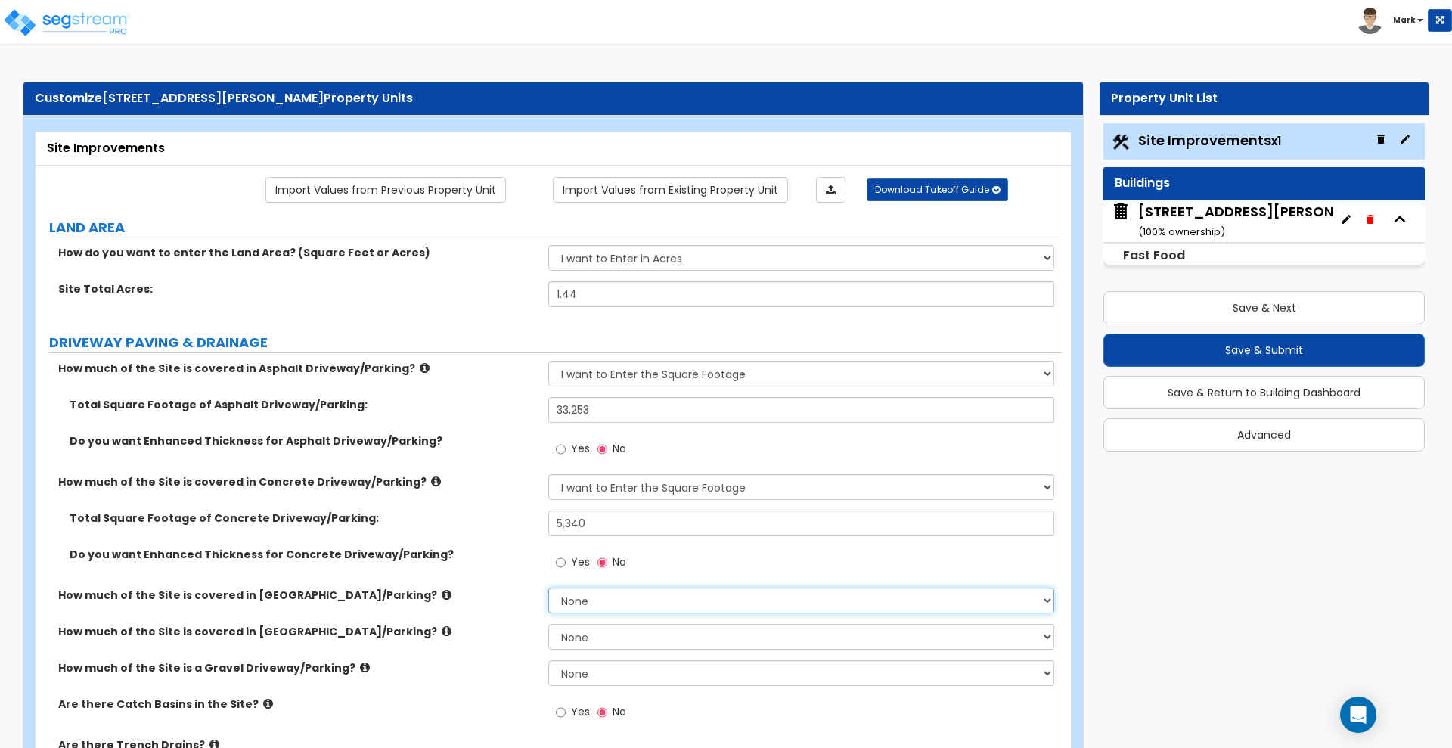
click at [607, 603] on select "None I want to Enter an Approximate Percentage I want to Enter the Square Foota…" at bounding box center [800, 601] width 505 height 26
click at [520, 604] on div "How much of the Site is covered in Brick Driveway/Parking? None I want to Enter…" at bounding box center [549, 606] width 1026 height 36
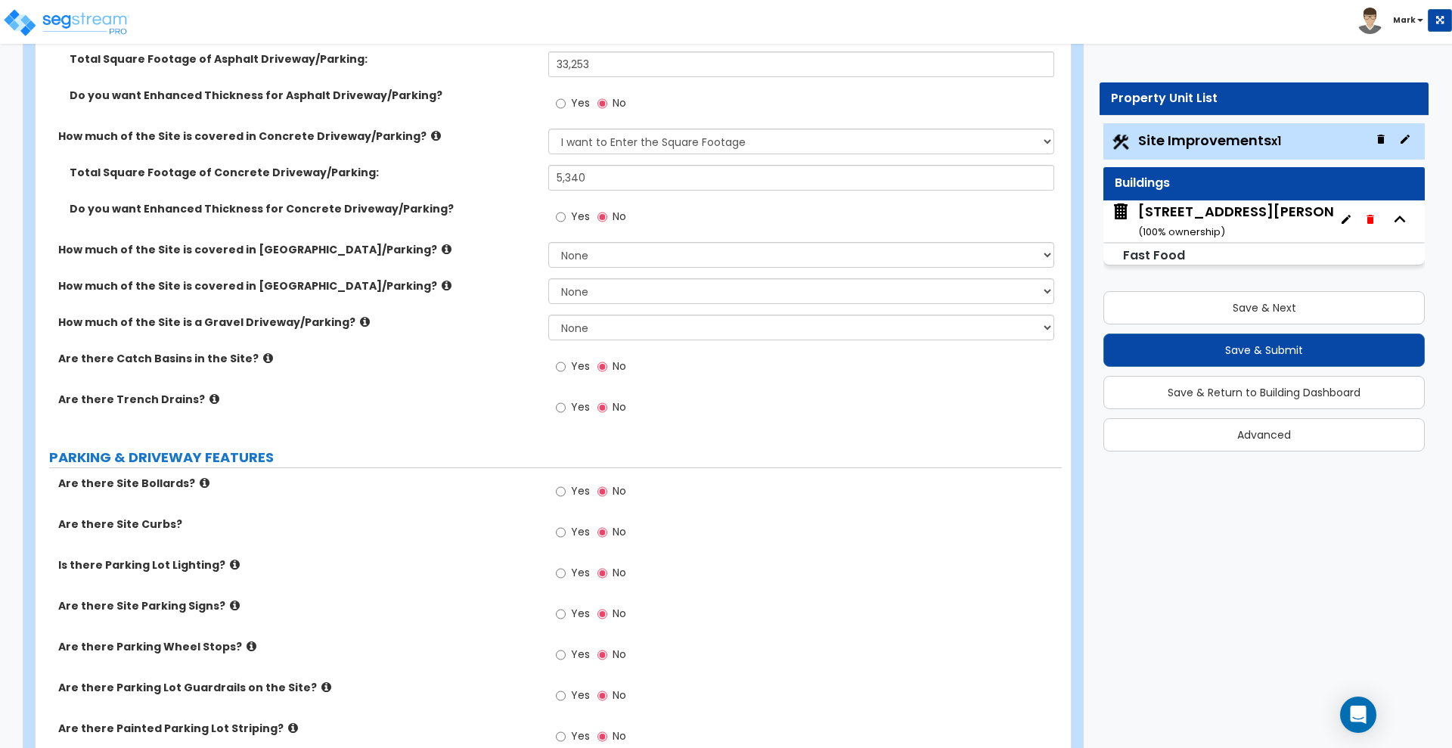
scroll to position [378, 0]
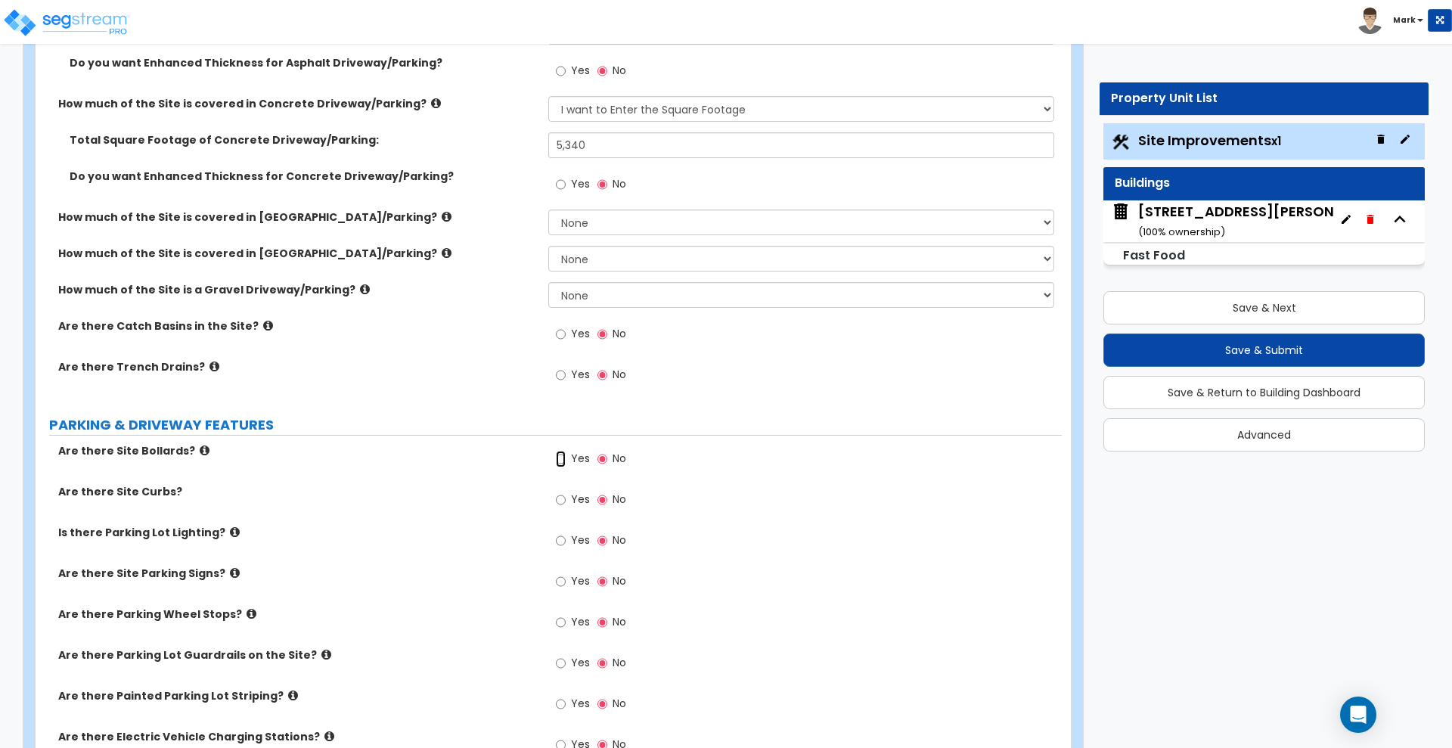
drag, startPoint x: 565, startPoint y: 456, endPoint x: 569, endPoint y: 473, distance: 17.8
click at [565, 456] on input "Yes" at bounding box center [561, 459] width 10 height 17
radio input "true"
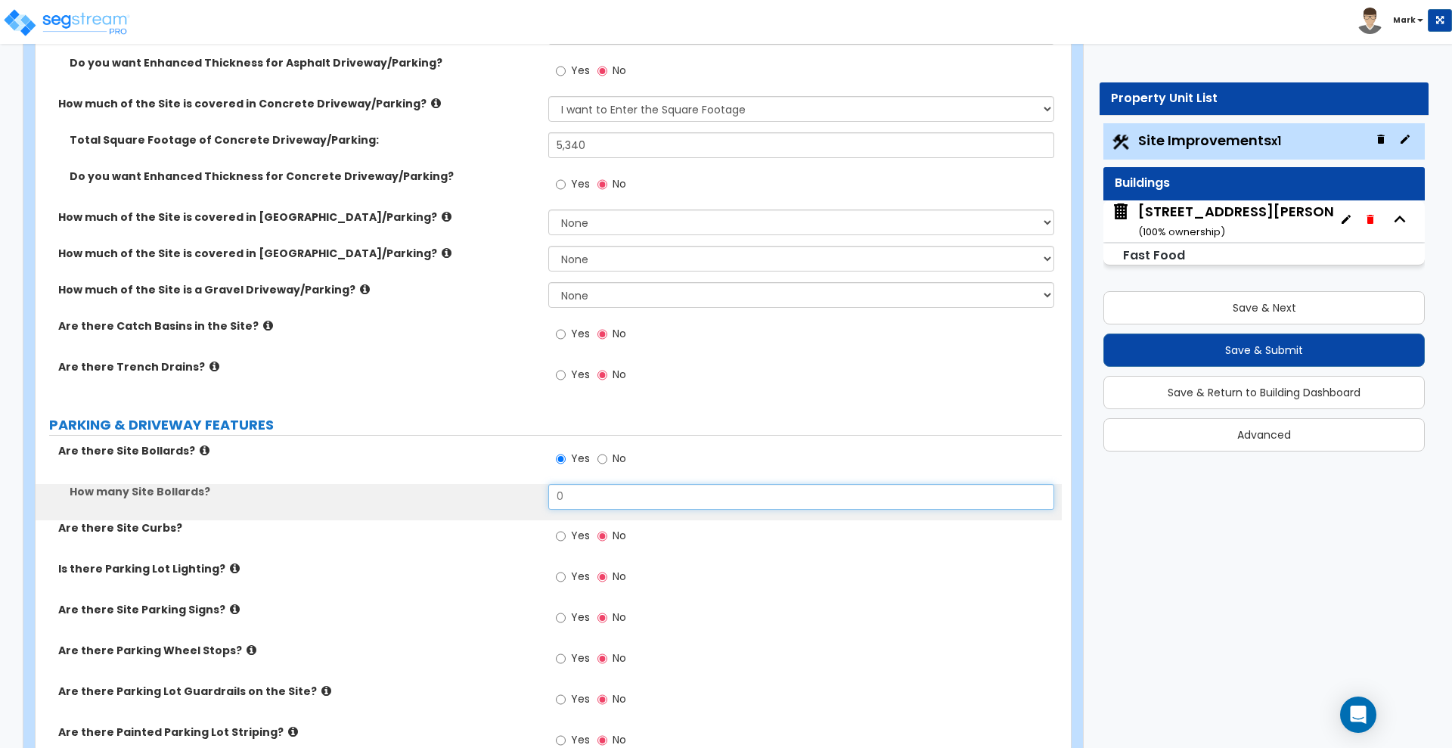
drag, startPoint x: 578, startPoint y: 498, endPoint x: 495, endPoint y: 495, distance: 83.2
click at [495, 496] on div "How many Site Bollards? 0" at bounding box center [549, 502] width 1026 height 36
type input "5"
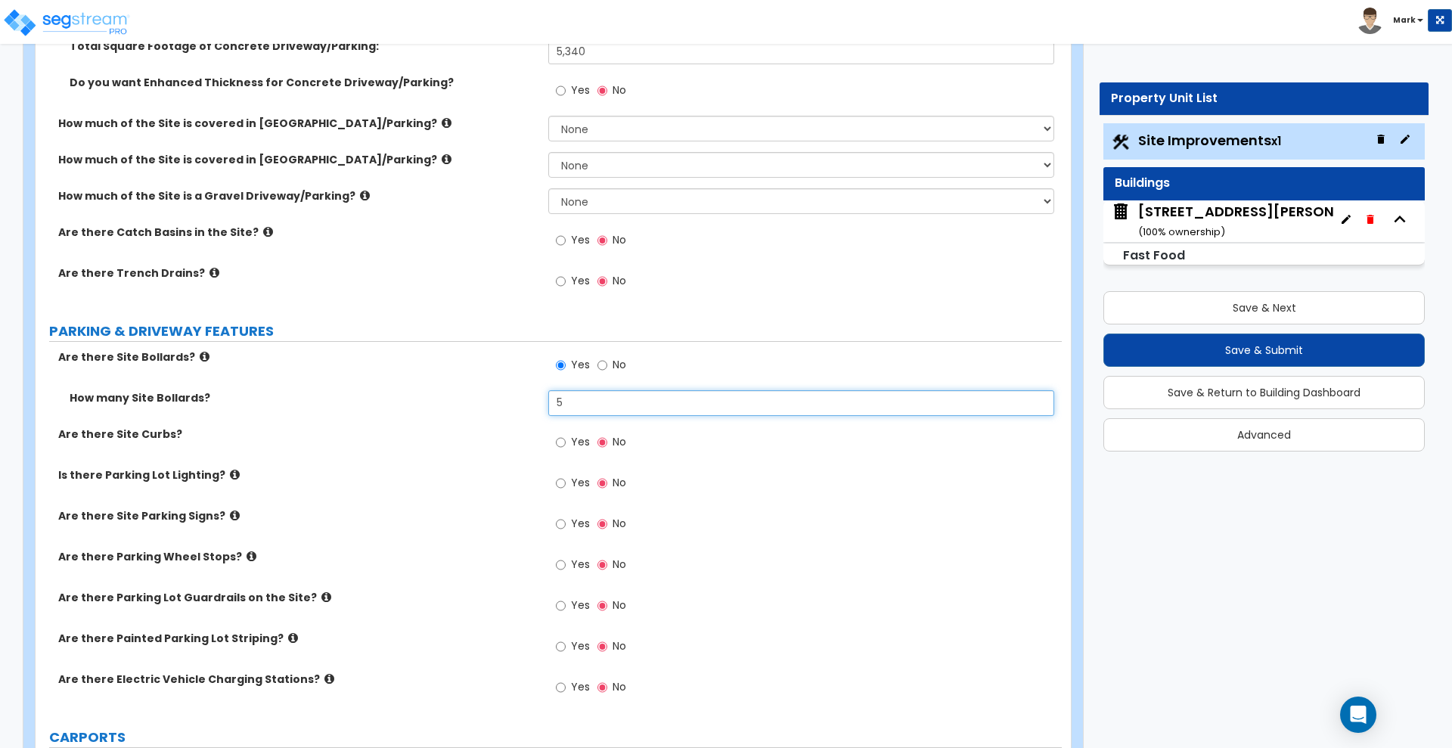
scroll to position [473, 0]
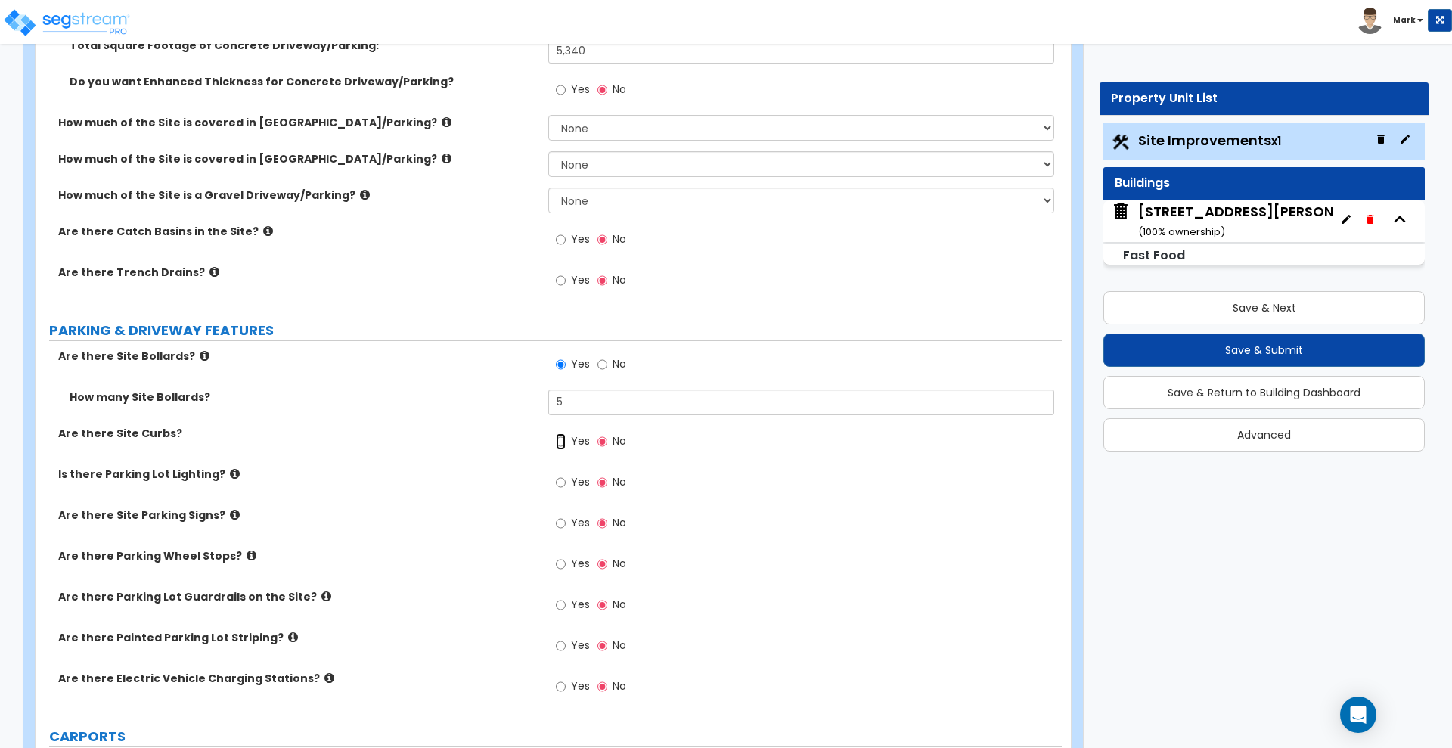
click at [559, 444] on input "Yes" at bounding box center [561, 441] width 10 height 17
radio input "true"
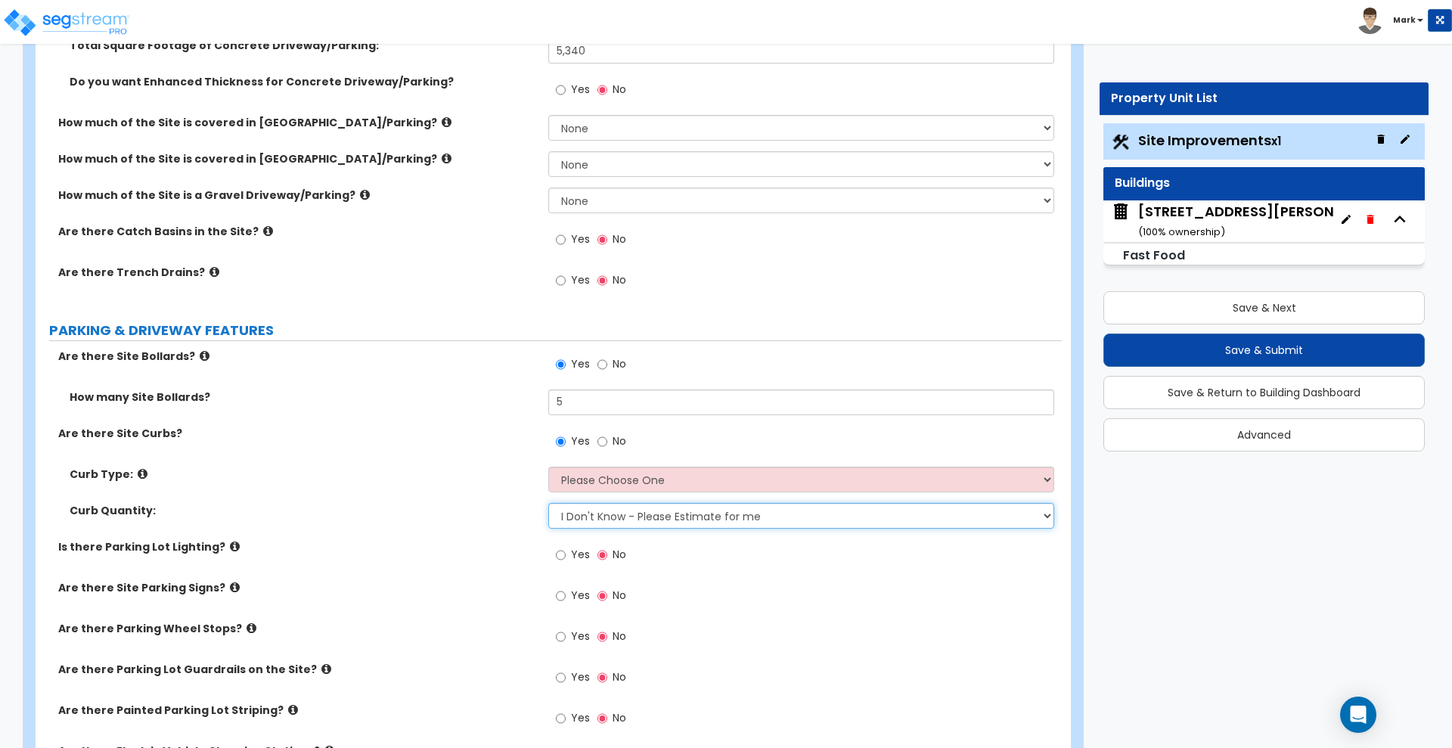
click at [723, 517] on select "I Don't Know - Please Estimate for me I want to Enter the Linear Footage" at bounding box center [800, 516] width 505 height 26
select select "1"
click at [548, 503] on select "I Don't Know - Please Estimate for me I want to Enter the Linear Footage" at bounding box center [800, 516] width 505 height 26
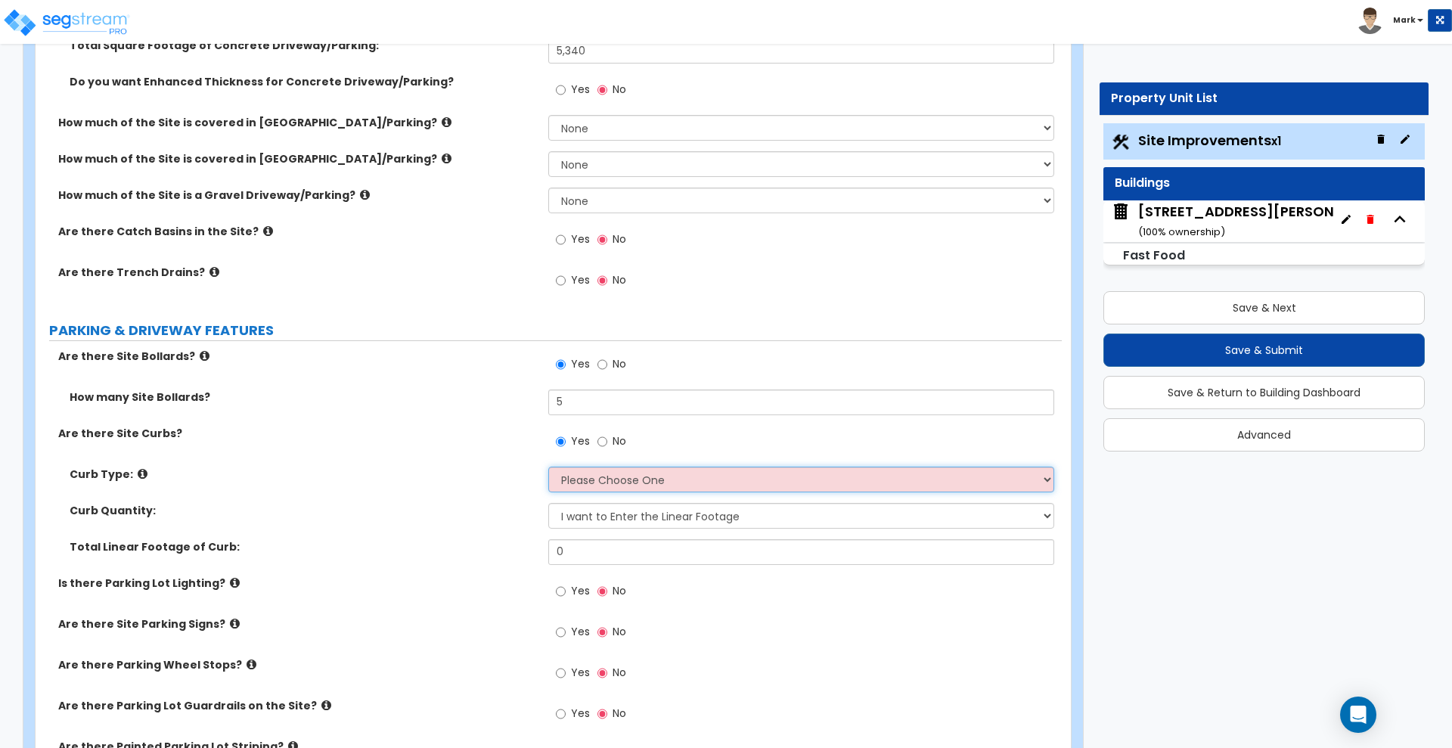
click at [673, 483] on select "Please Choose One Curb (Only) Curb & Gutter Asphalt Berm" at bounding box center [800, 480] width 505 height 26
select select "2"
click at [548, 467] on select "Please Choose One Curb (Only) Curb & Gutter Asphalt Berm" at bounding box center [800, 480] width 505 height 26
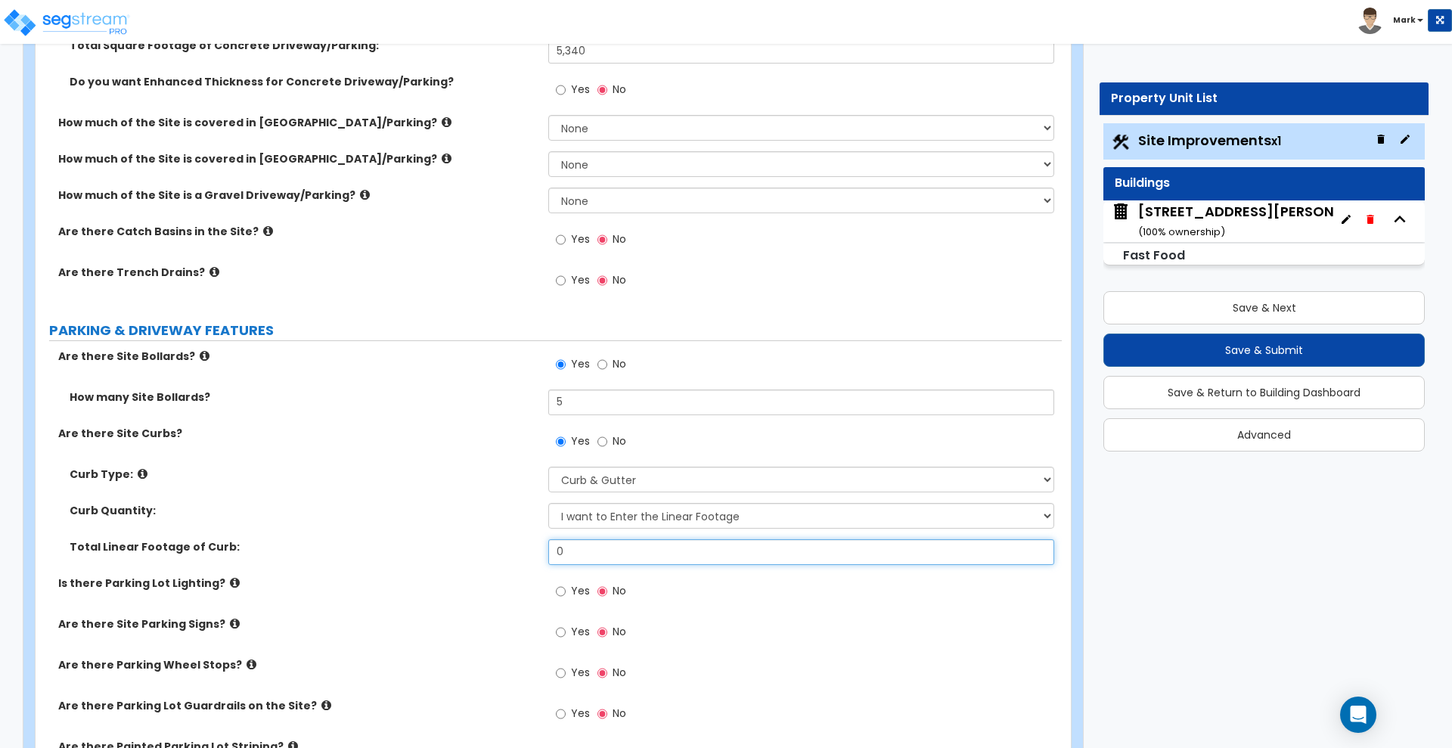
drag, startPoint x: 599, startPoint y: 549, endPoint x: 495, endPoint y: 549, distance: 104.4
click at [495, 551] on div "Total Linear Footage of Curb: 0" at bounding box center [549, 557] width 1026 height 36
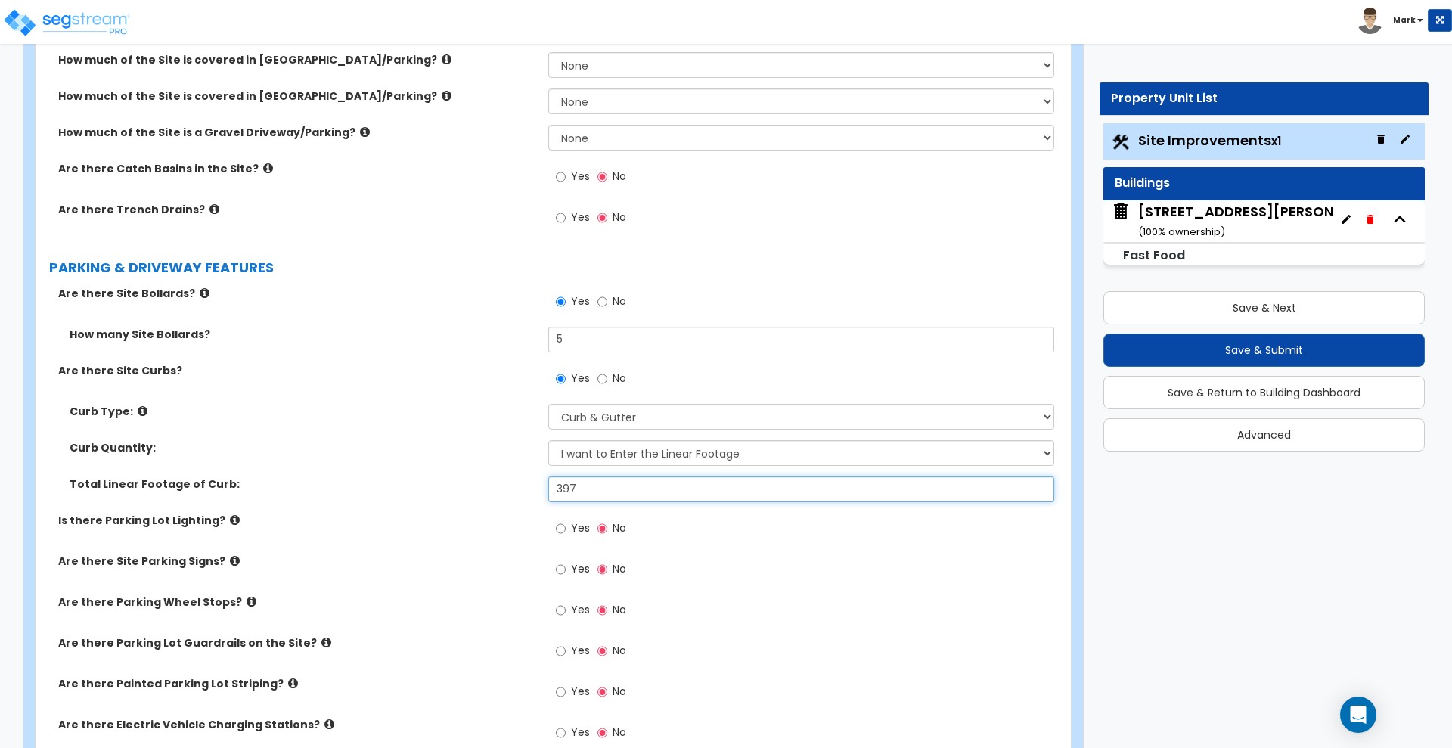
scroll to position [567, 0]
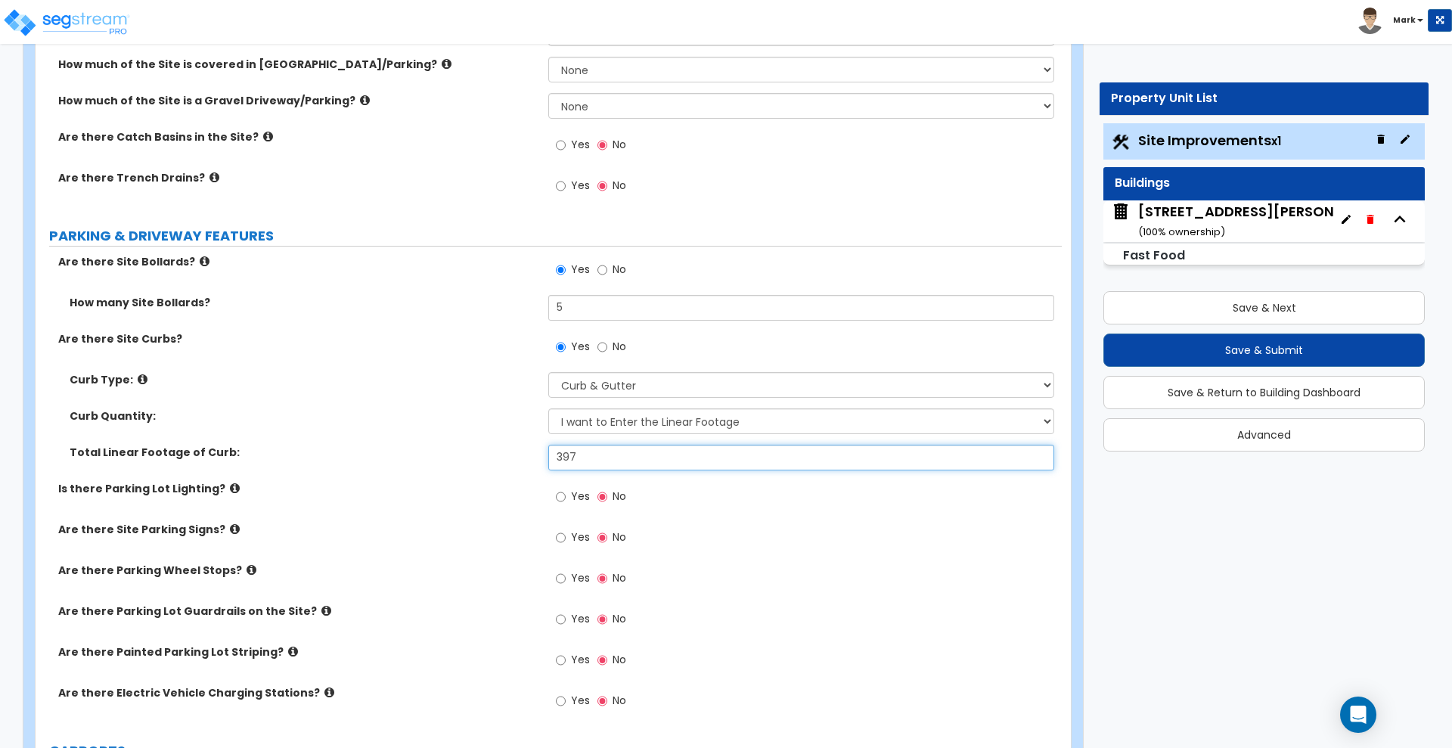
type input "397"
click at [560, 497] on input "Yes" at bounding box center [561, 497] width 10 height 17
radio input "true"
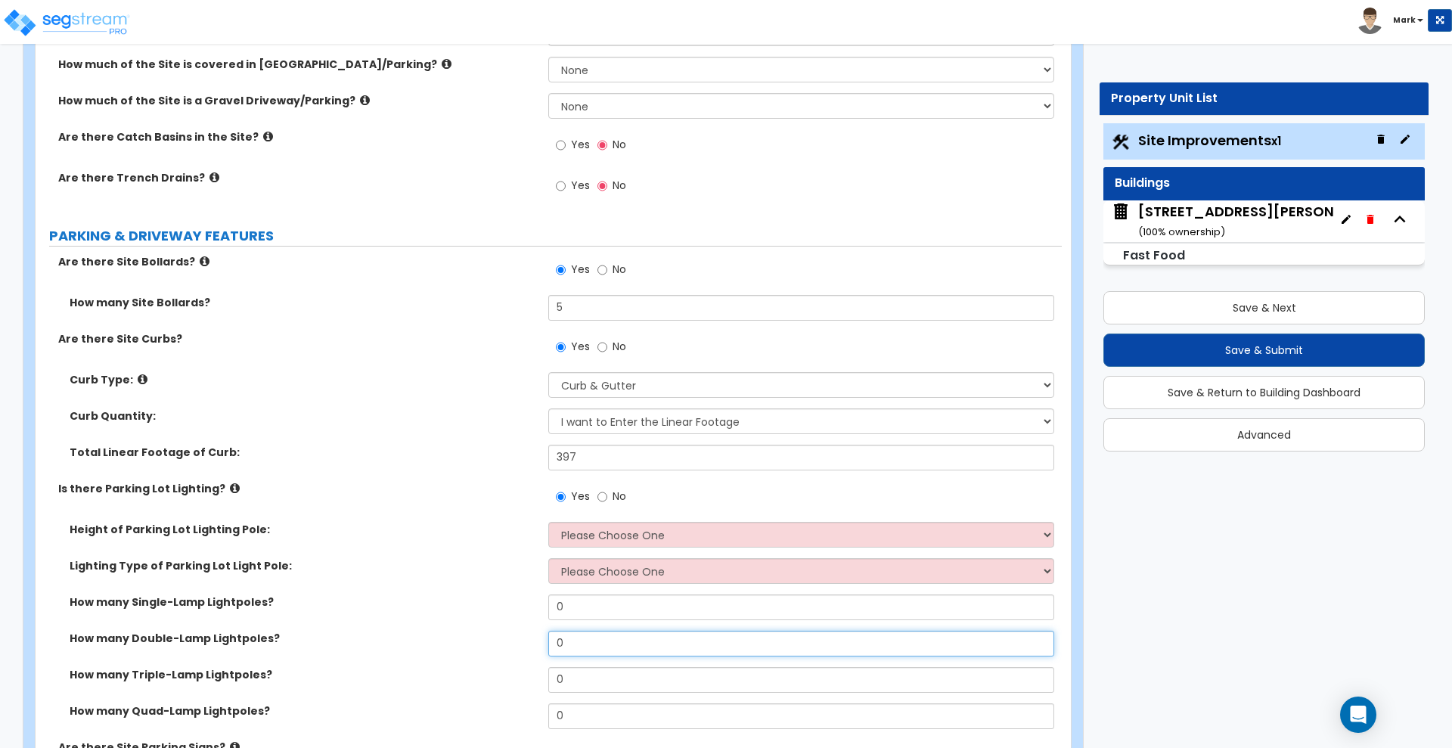
click at [482, 653] on div "How many Double-Lamp Lightpoles? 0" at bounding box center [549, 649] width 1026 height 36
type input "1"
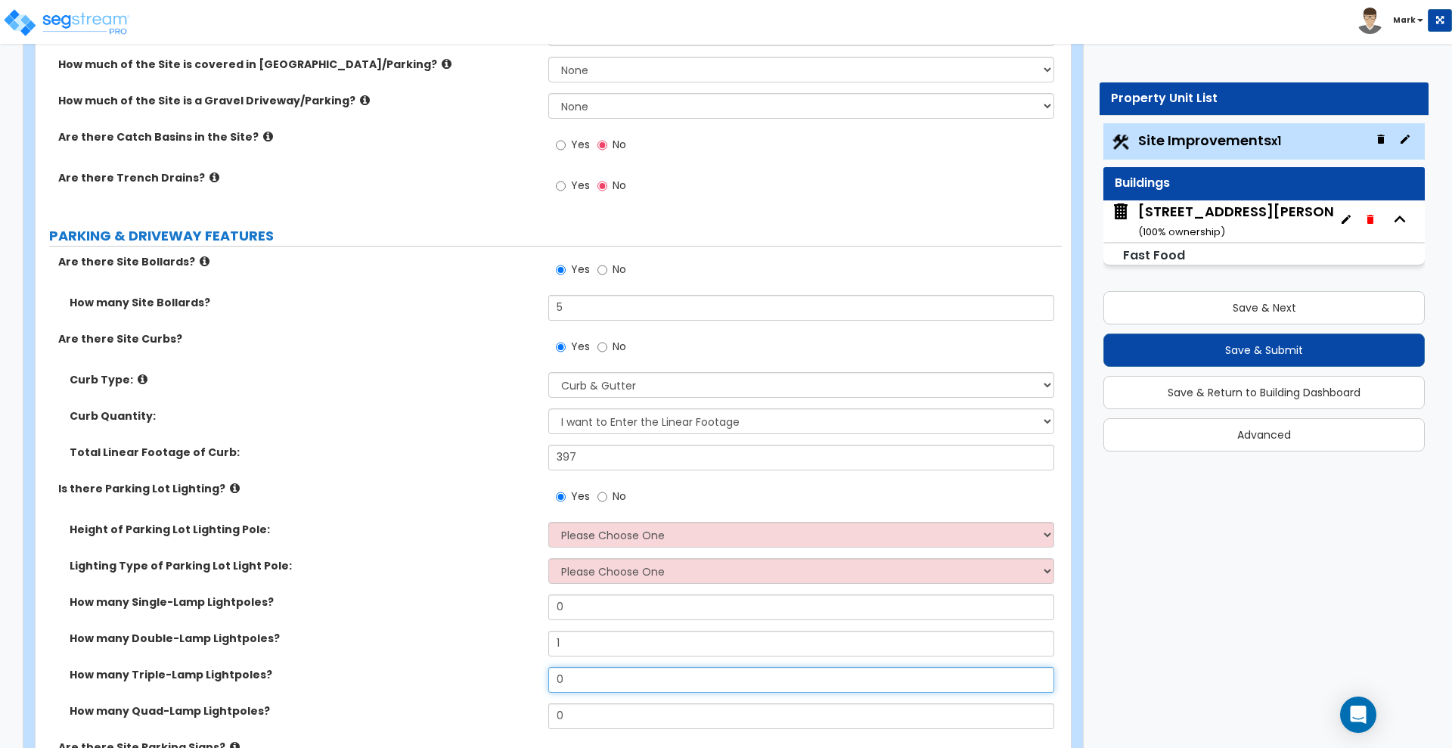
drag, startPoint x: 545, startPoint y: 677, endPoint x: 435, endPoint y: 676, distance: 110.4
click at [435, 676] on div "How many Triple-Lamp Lightpoles? 0" at bounding box center [549, 685] width 1026 height 36
type input "4"
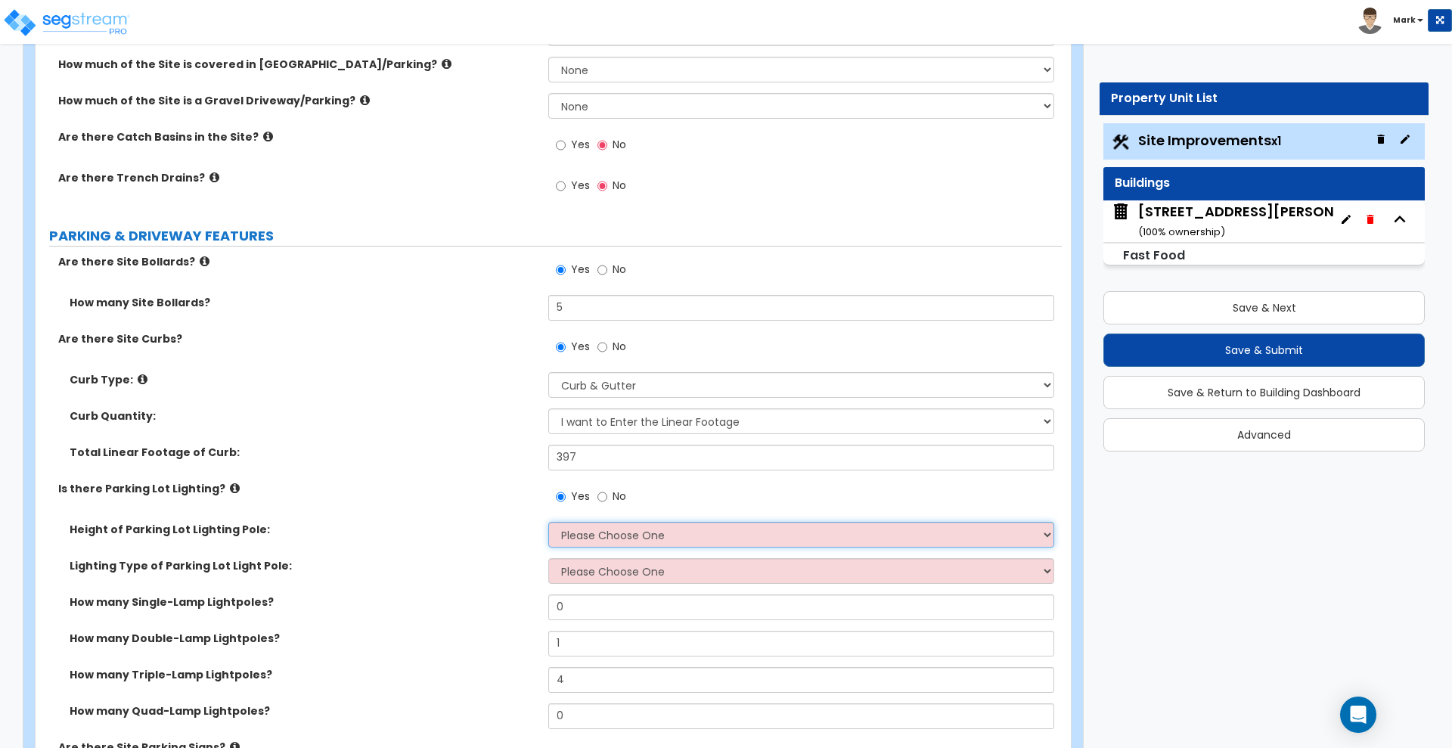
click at [687, 538] on select "Please Choose One 20' high 30' high 40' high" at bounding box center [800, 535] width 505 height 26
select select "3"
click at [548, 522] on select "Please Choose One 20' high 30' high 40' high" at bounding box center [800, 535] width 505 height 26
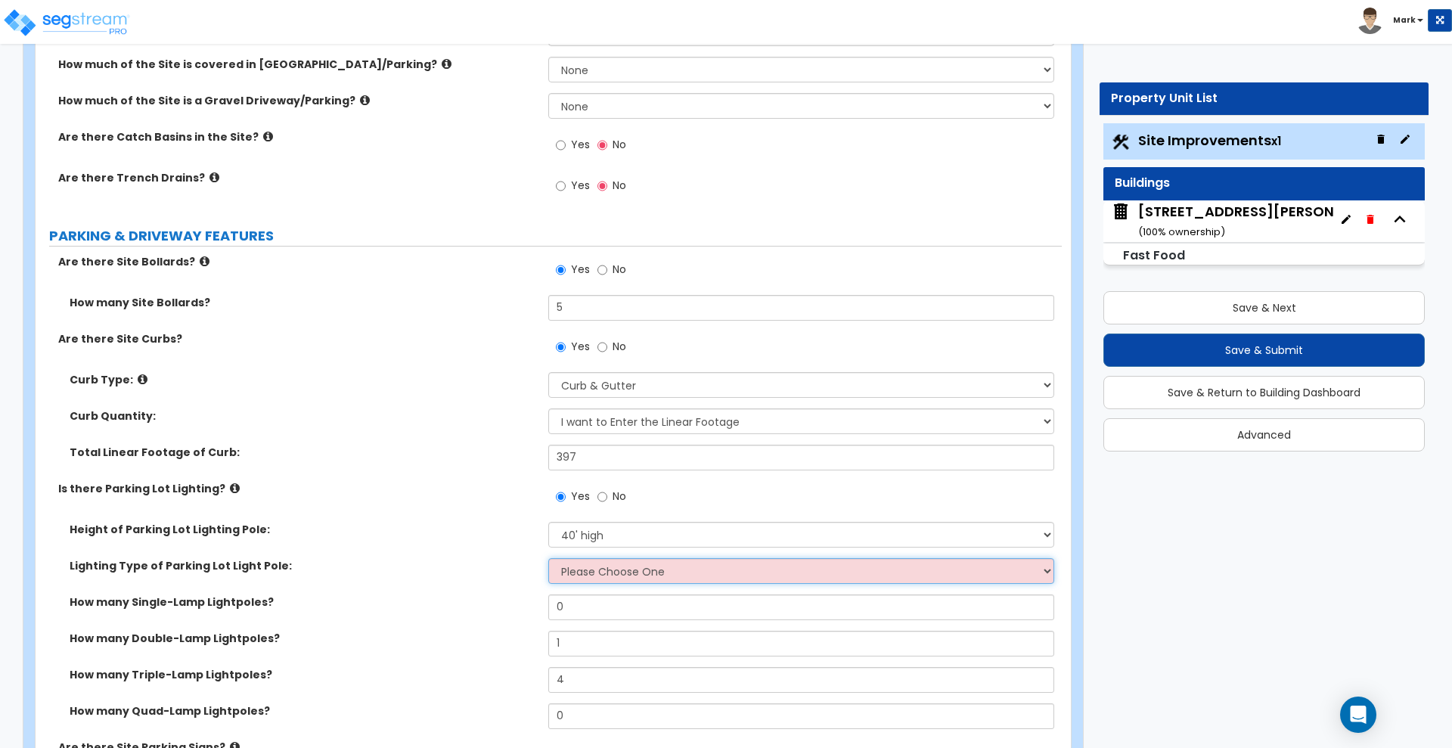
click at [616, 572] on select "Please Choose One LED Metal Halide High Pressure Sodium Please Choose for me" at bounding box center [800, 571] width 505 height 26
select select "4"
click at [548, 558] on select "Please Choose One LED Metal Halide High Pressure Sodium Please Choose for me" at bounding box center [800, 571] width 505 height 26
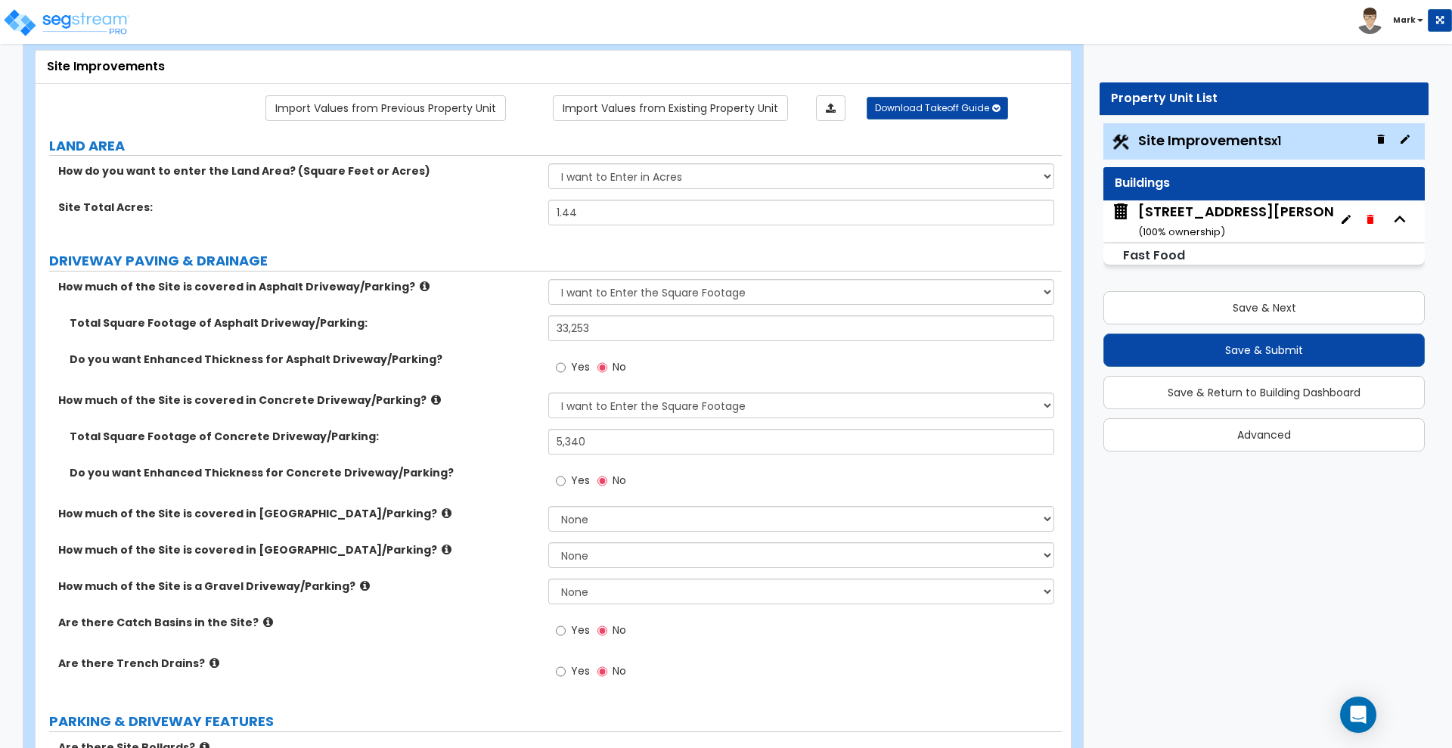
scroll to position [189, 0]
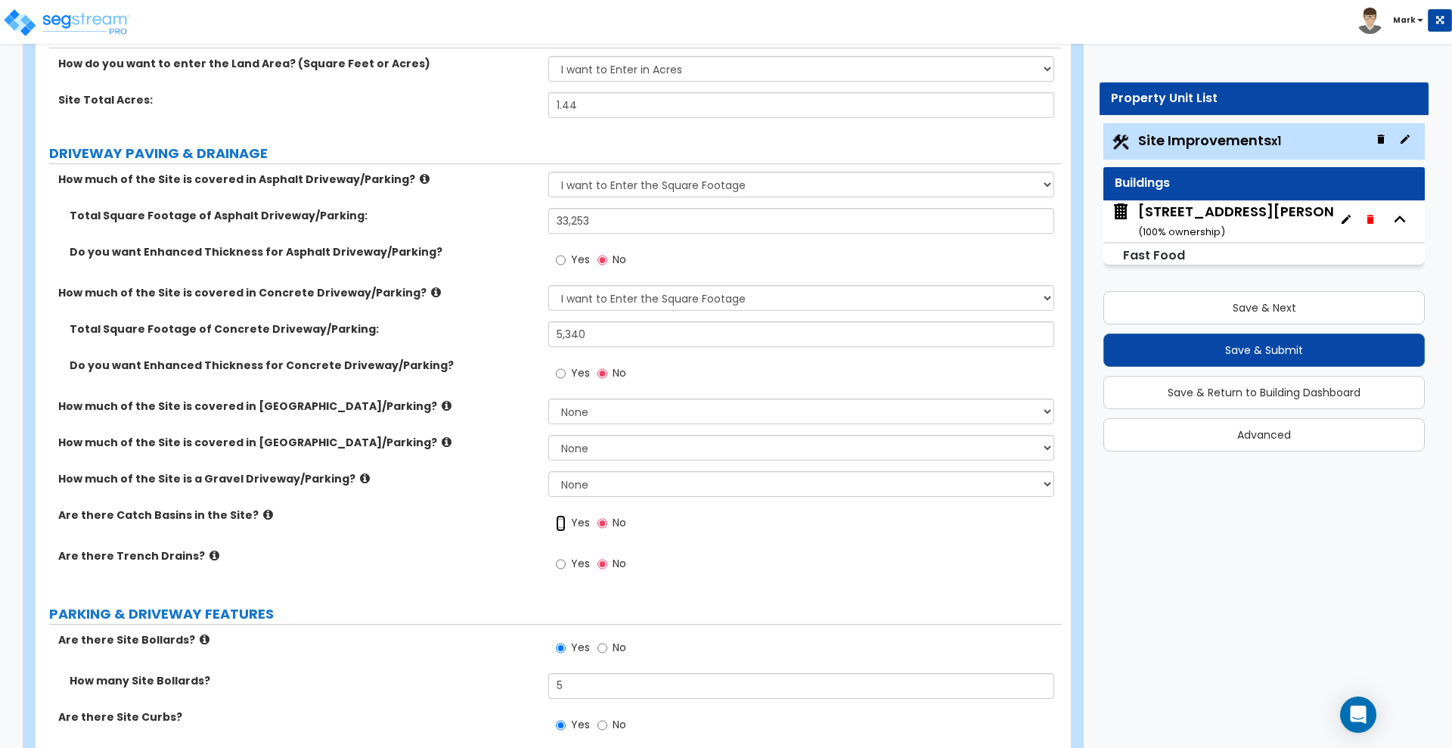
click at [560, 526] on input "Yes" at bounding box center [561, 523] width 10 height 17
radio input "true"
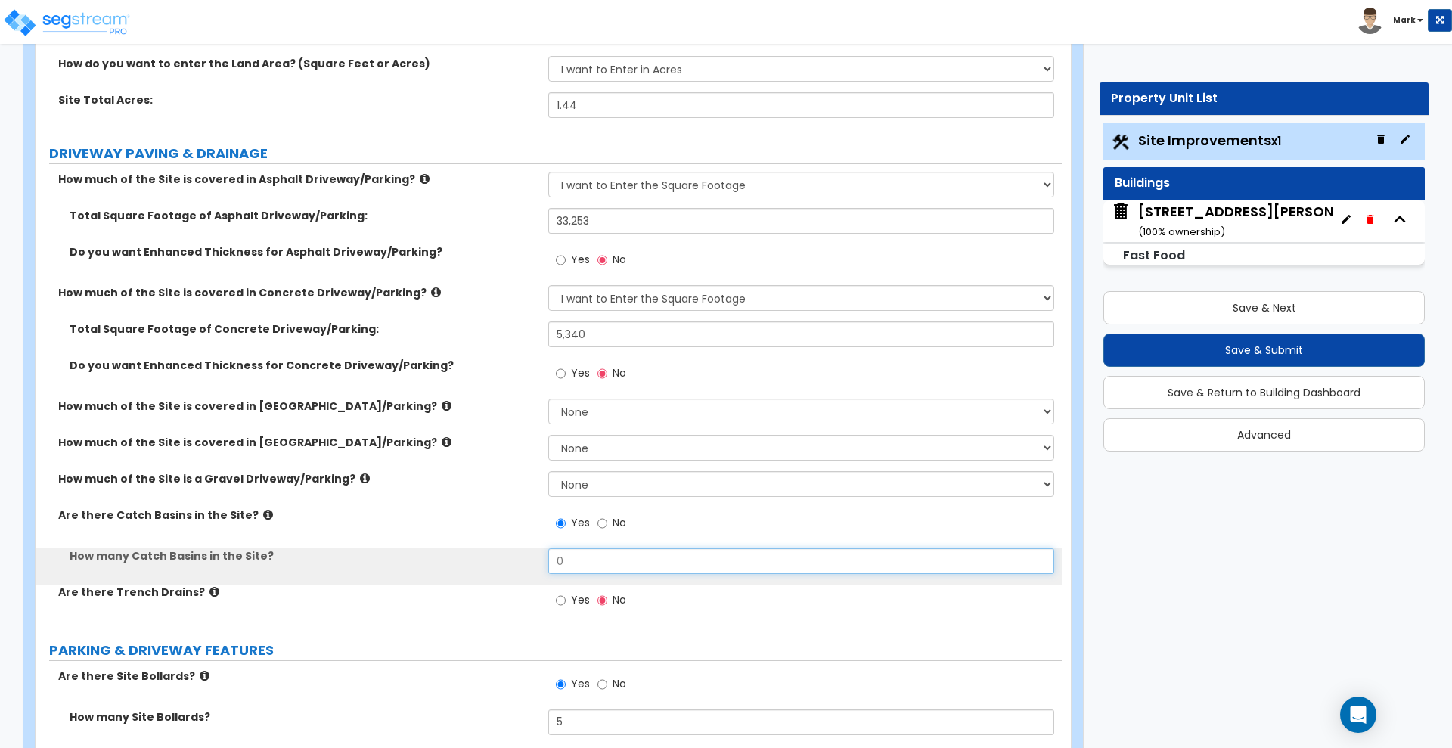
drag, startPoint x: 582, startPoint y: 559, endPoint x: 405, endPoint y: 550, distance: 177.2
click at [452, 560] on div "How many Catch Basins in the Site? 0" at bounding box center [549, 566] width 1026 height 36
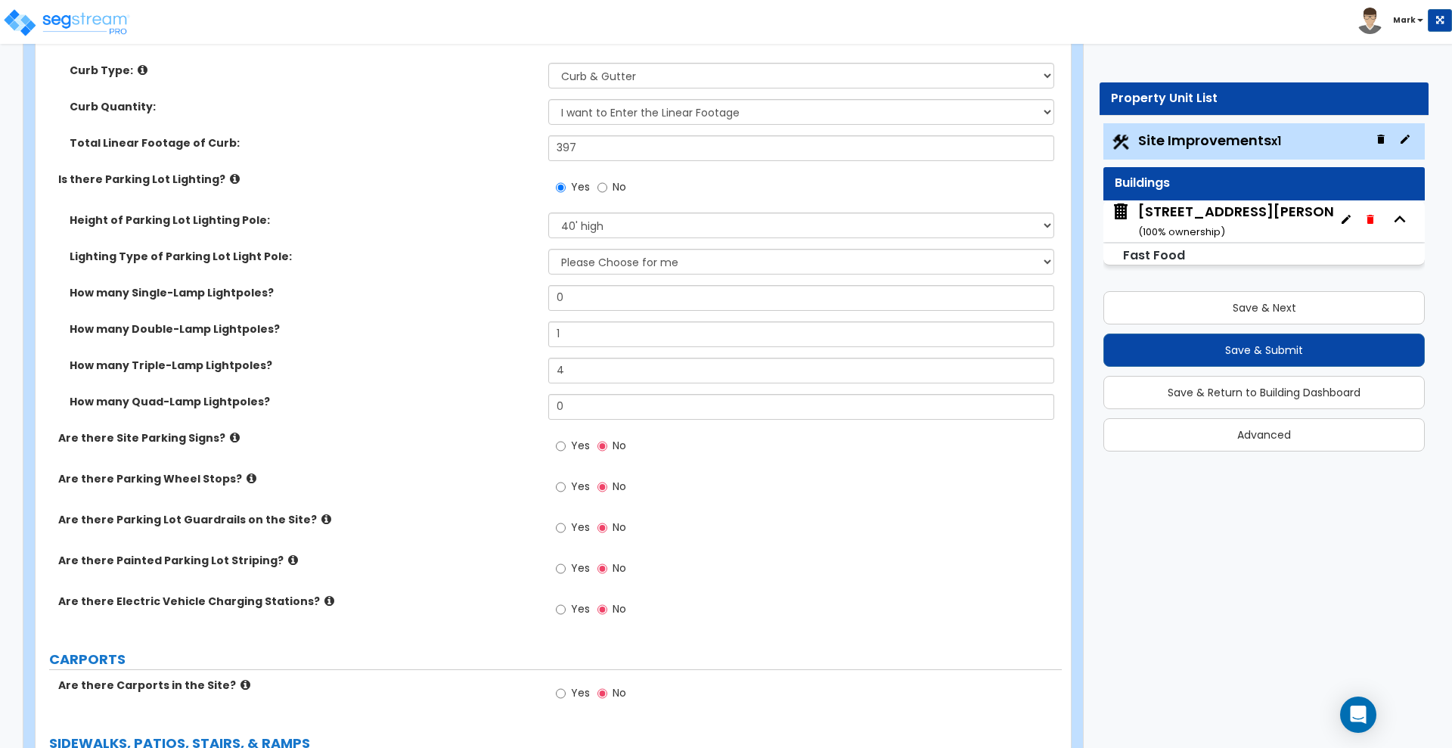
scroll to position [945, 0]
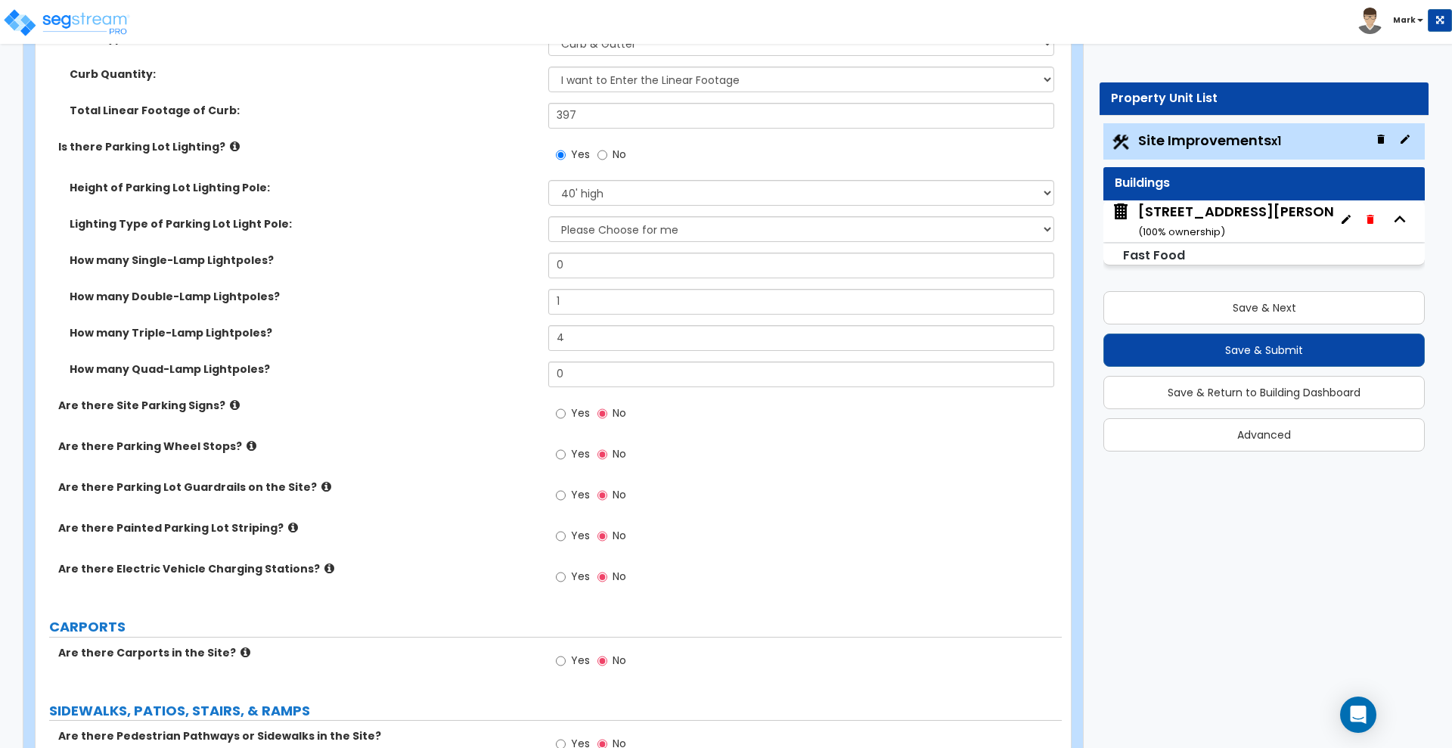
type input "1"
click at [559, 455] on input "Yes" at bounding box center [561, 454] width 10 height 17
radio input "true"
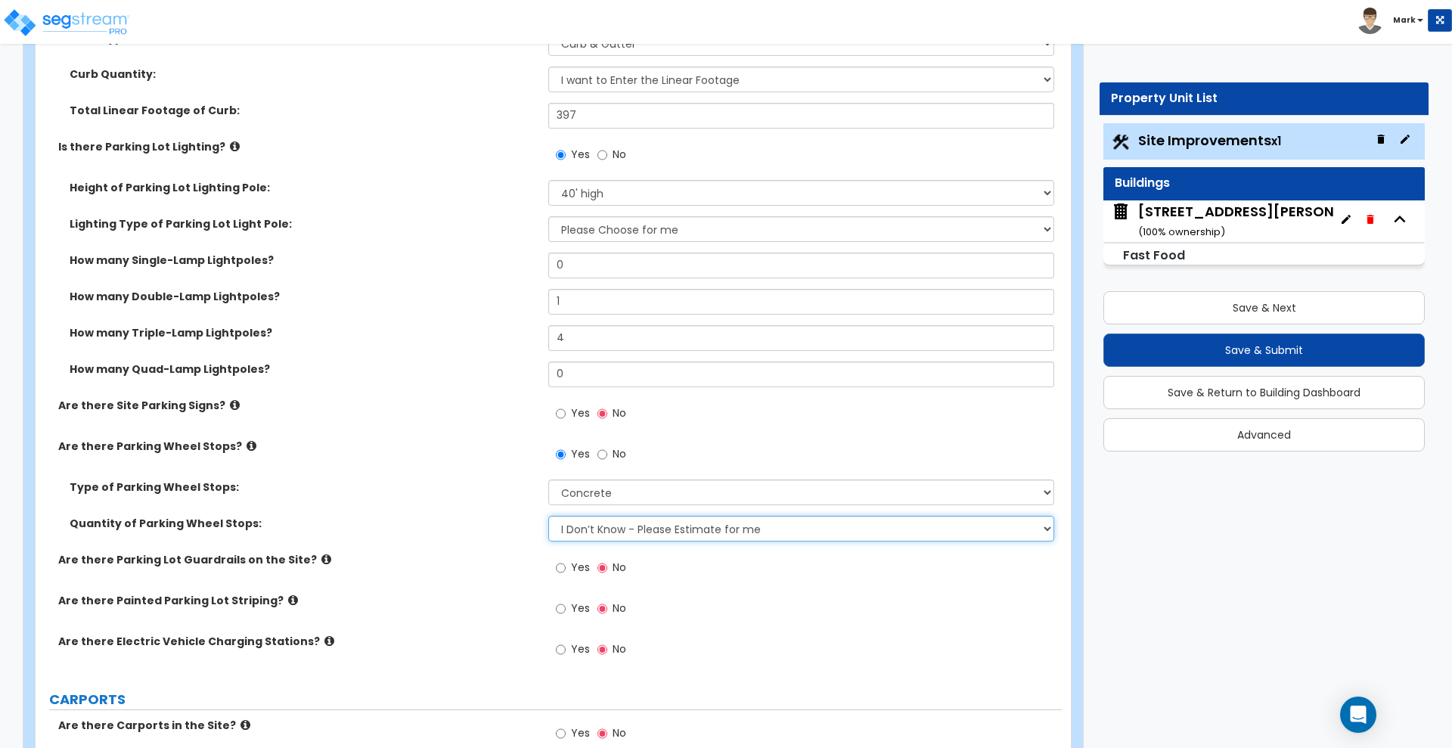
click at [586, 536] on select "I Don’t Know - Please Estimate for me I Want to Enter the Number of Wheel Stops" at bounding box center [800, 529] width 505 height 26
click at [514, 530] on div "Quantity of Parking Wheel Stops: I Don’t Know - Please Estimate for me I Want t…" at bounding box center [549, 534] width 1026 height 36
click at [632, 529] on select "I Don’t Know - Please Estimate for me I Want to Enter the Number of Wheel Stops" at bounding box center [800, 529] width 505 height 26
select select "1"
click at [548, 516] on select "I Don’t Know - Please Estimate for me I Want to Enter the Number of Wheel Stops" at bounding box center [800, 529] width 505 height 26
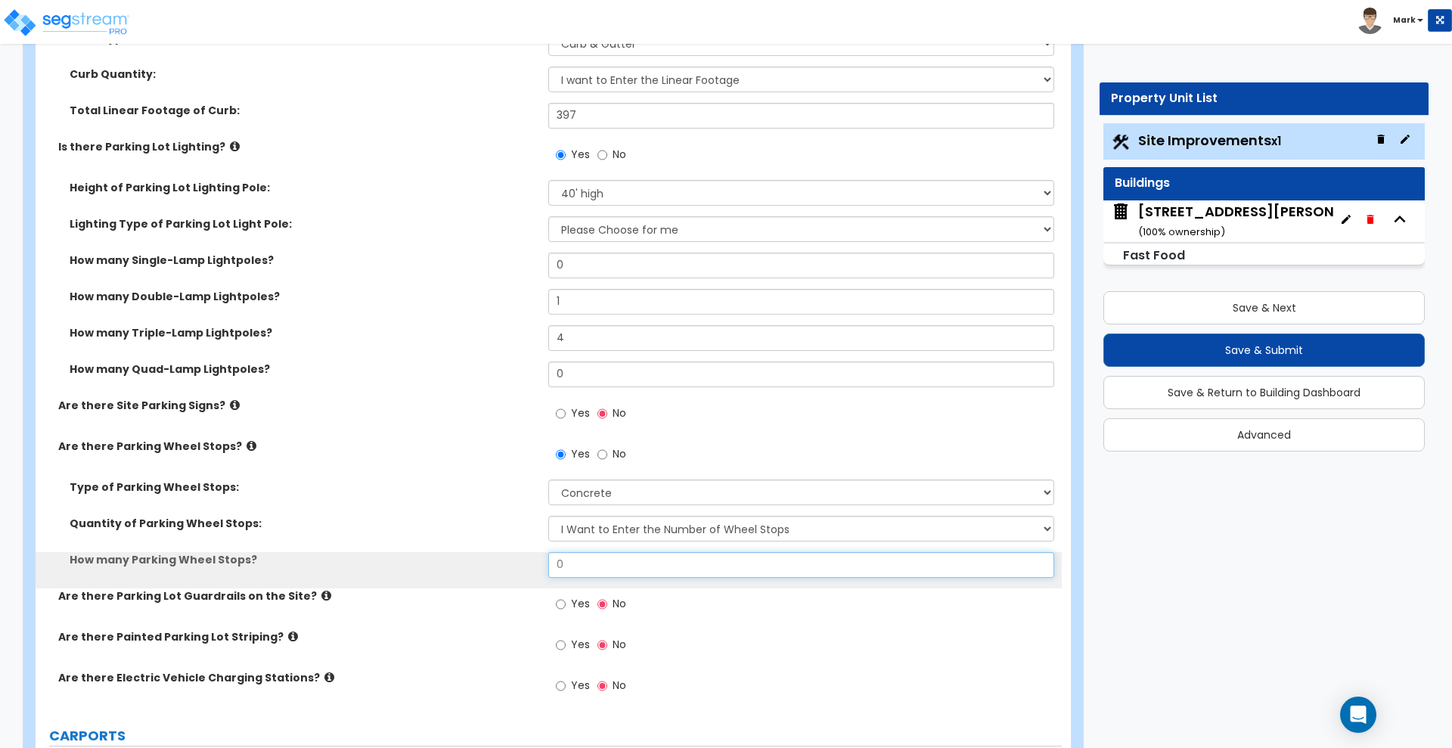
drag, startPoint x: 586, startPoint y: 560, endPoint x: 397, endPoint y: 545, distance: 189.7
click at [423, 561] on div "How many Parking Wheel Stops? 0" at bounding box center [549, 570] width 1026 height 36
type input "42"
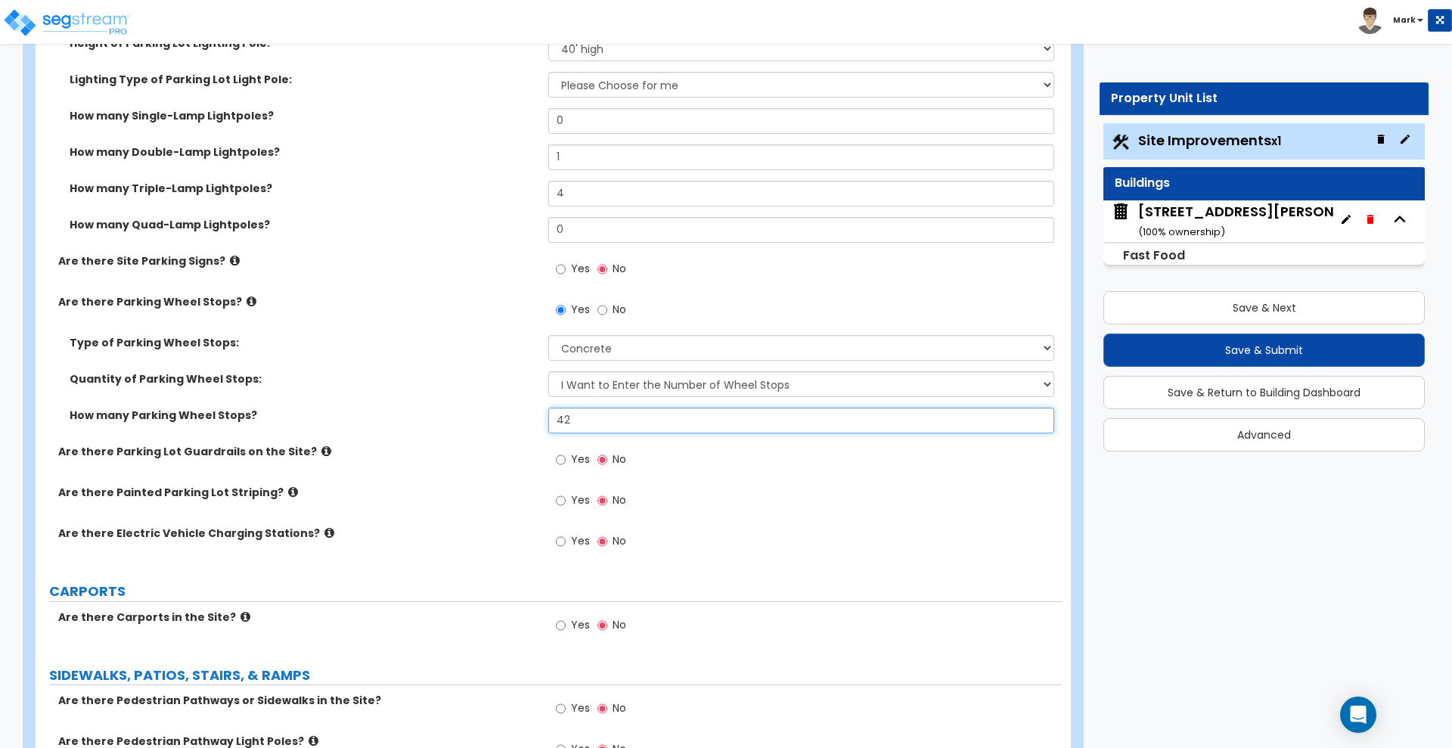
scroll to position [1134, 0]
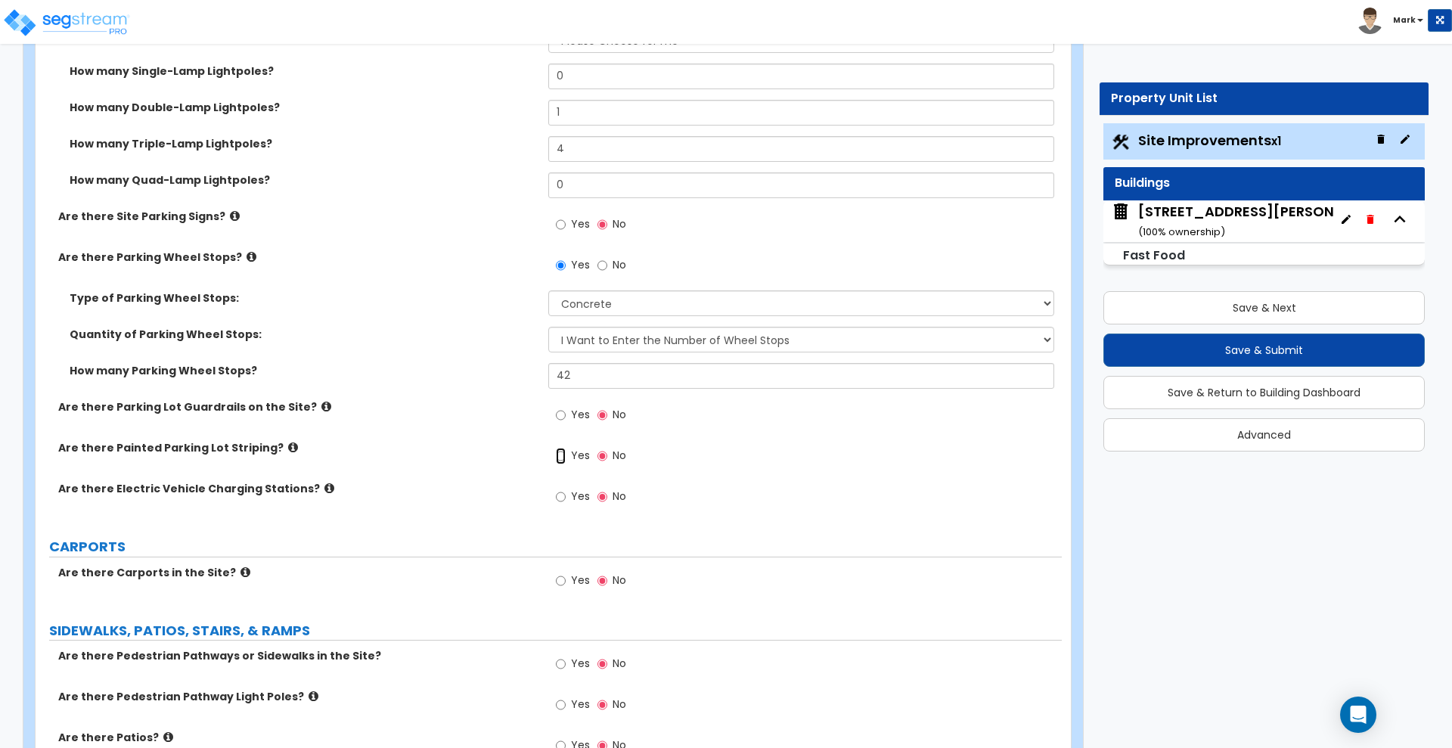
click at [566, 454] on input "Yes" at bounding box center [561, 456] width 10 height 17
radio input "true"
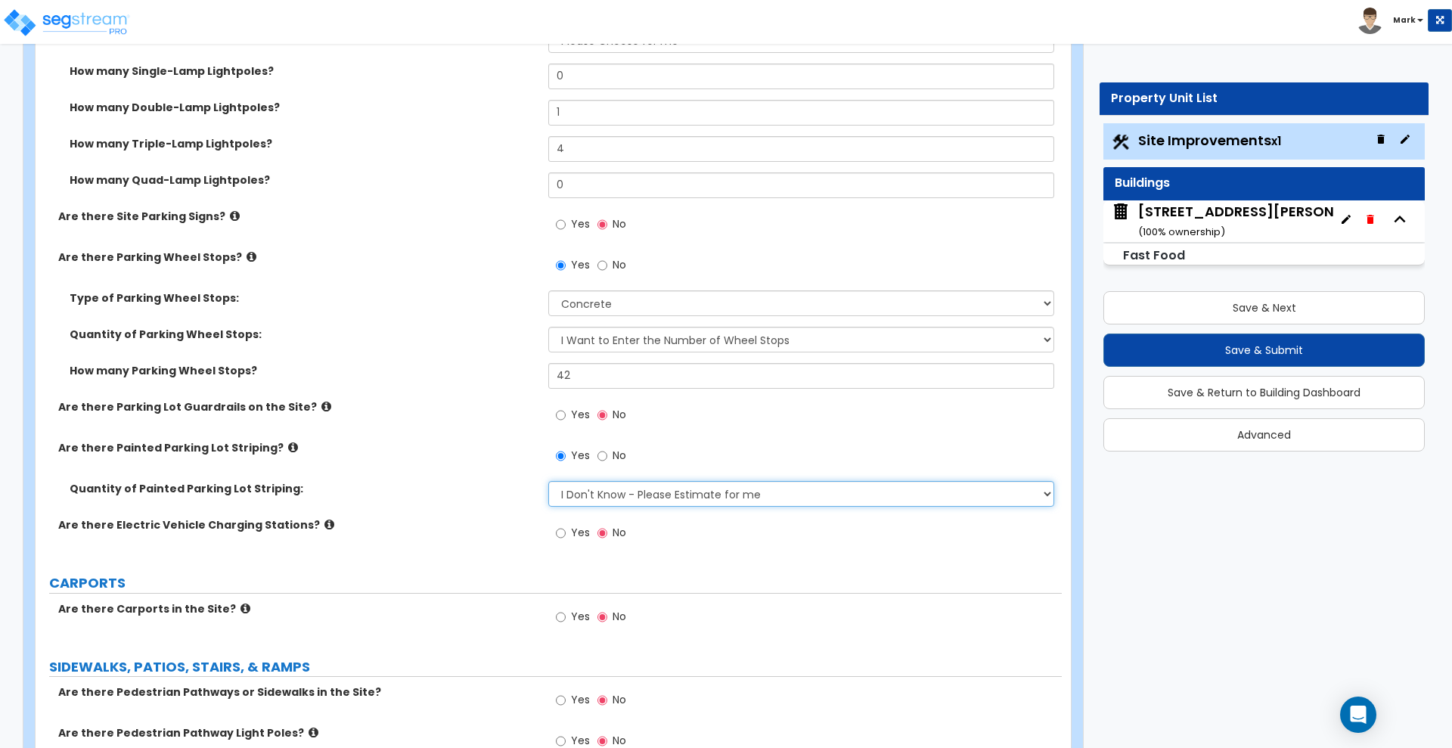
click at [631, 498] on select "I Don't Know - Please Estimate for me I Want to Enter the Number of Parking Spa…" at bounding box center [800, 494] width 505 height 26
select select "1"
click at [548, 481] on select "I Don't Know - Please Estimate for me I Want to Enter the Number of Parking Spa…" at bounding box center [800, 494] width 505 height 26
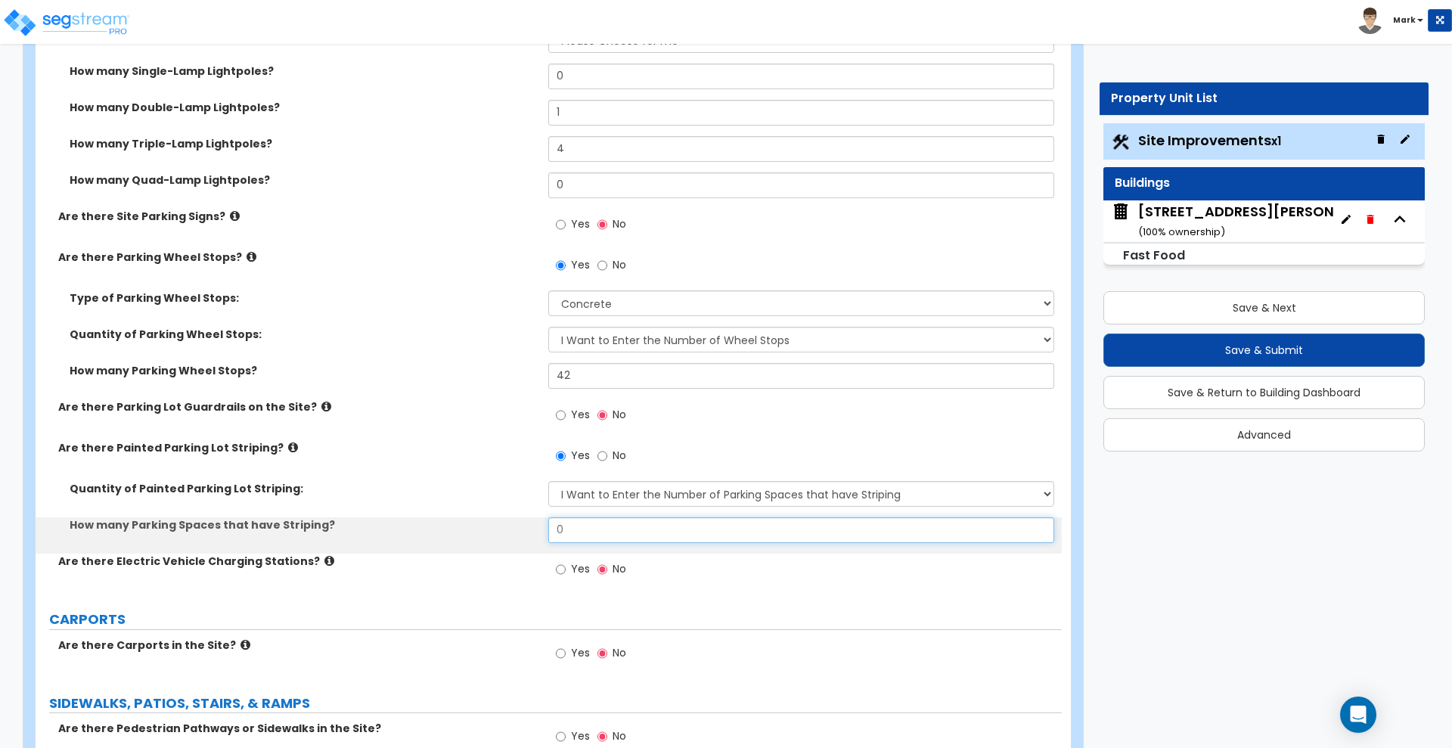
drag, startPoint x: 590, startPoint y: 531, endPoint x: 516, endPoint y: 531, distance: 73.4
click at [518, 531] on div "How many Parking Spaces that have Striping? 0" at bounding box center [549, 535] width 1026 height 36
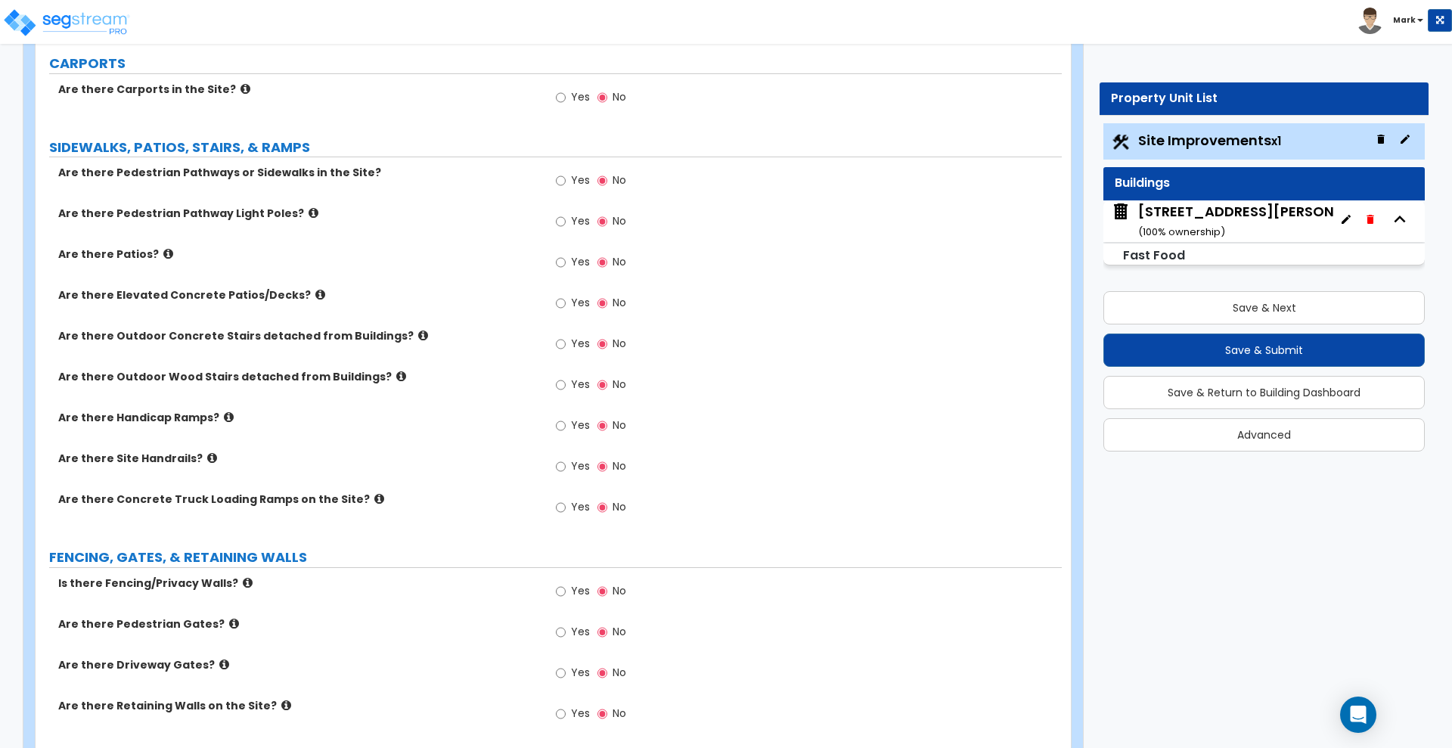
scroll to position [1701, 0]
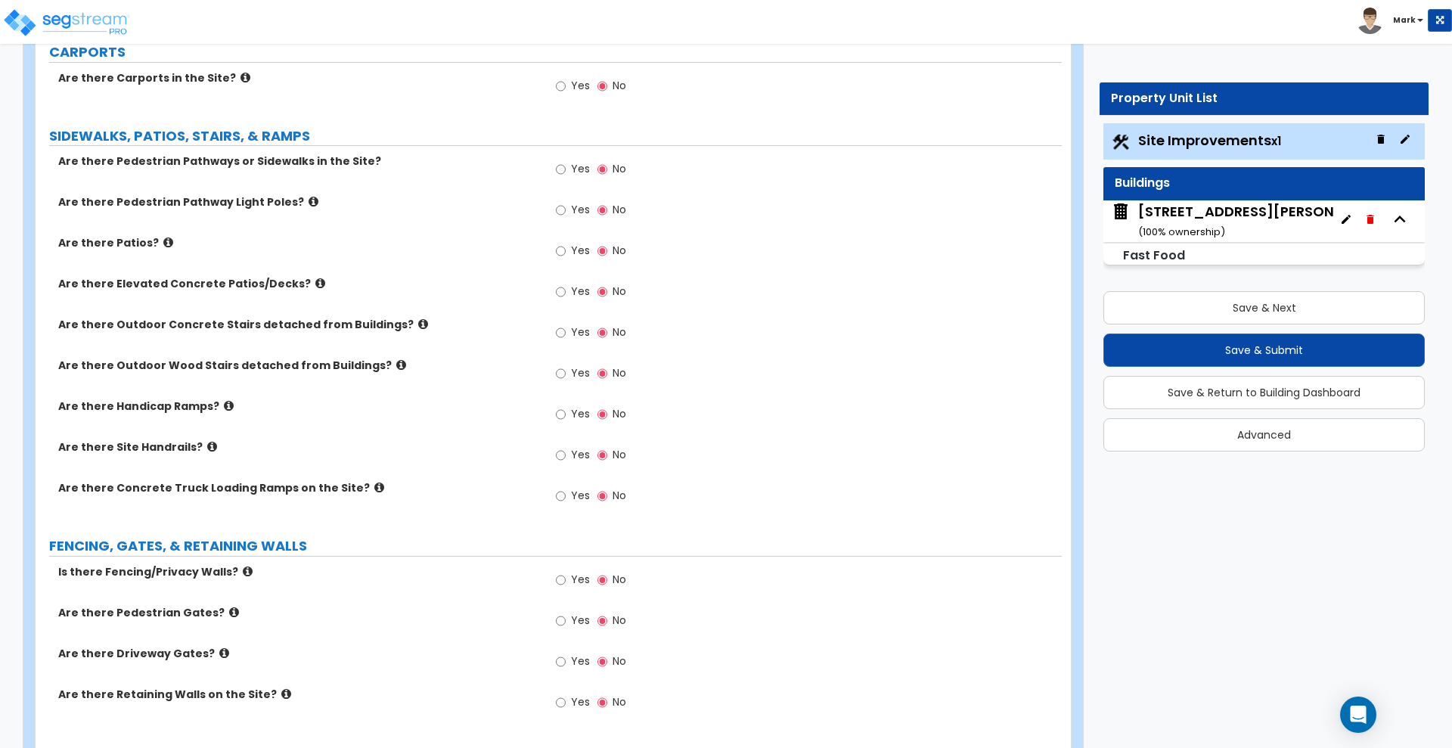
type input "72"
click at [559, 166] on input "Yes" at bounding box center [561, 169] width 10 height 17
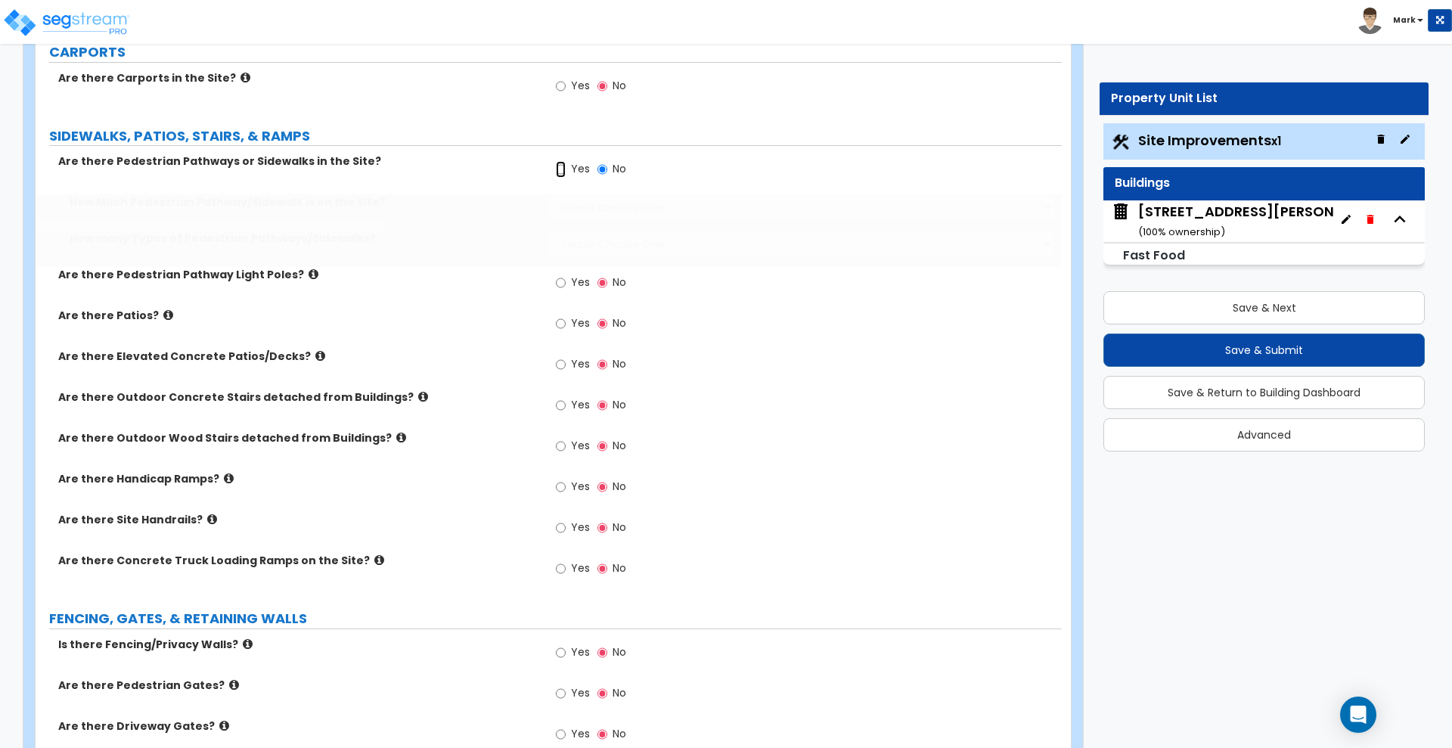
radio input "true"
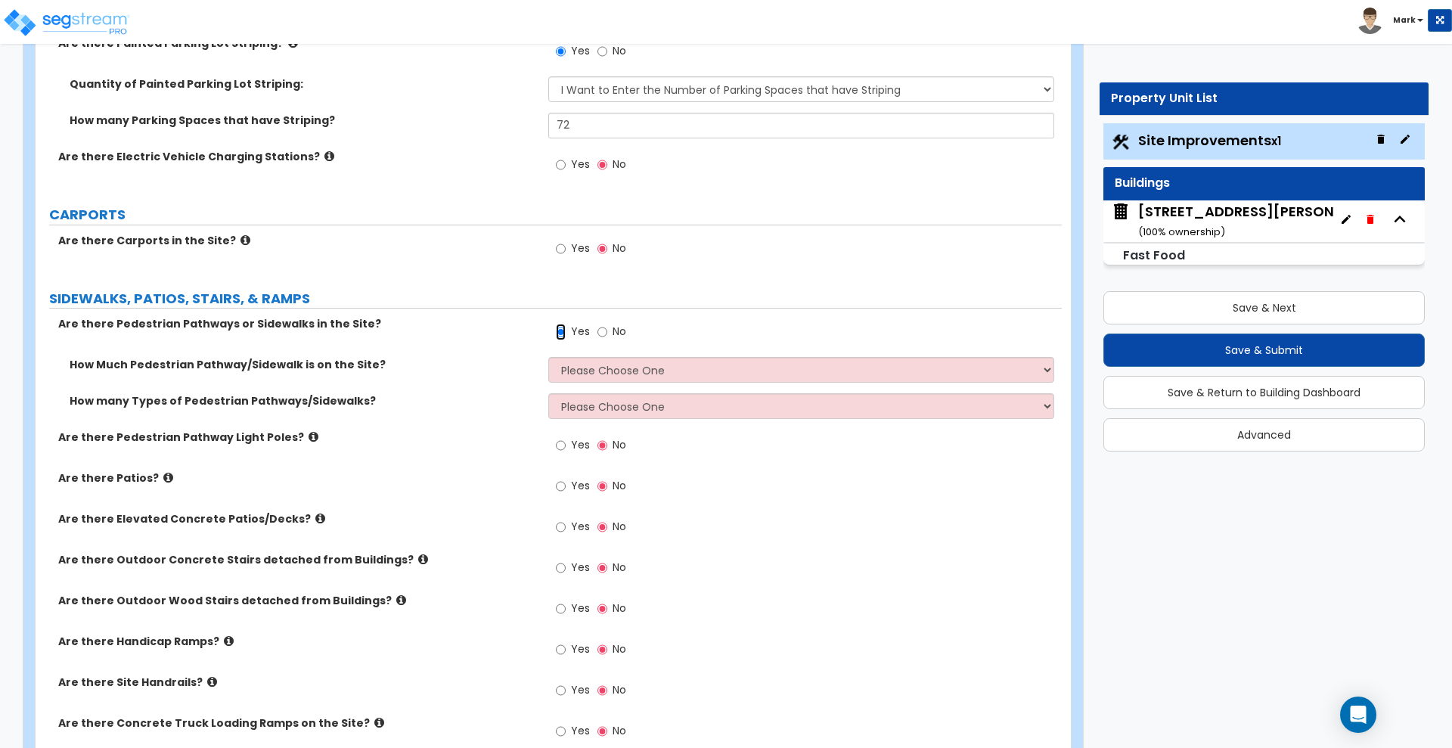
scroll to position [1418, 0]
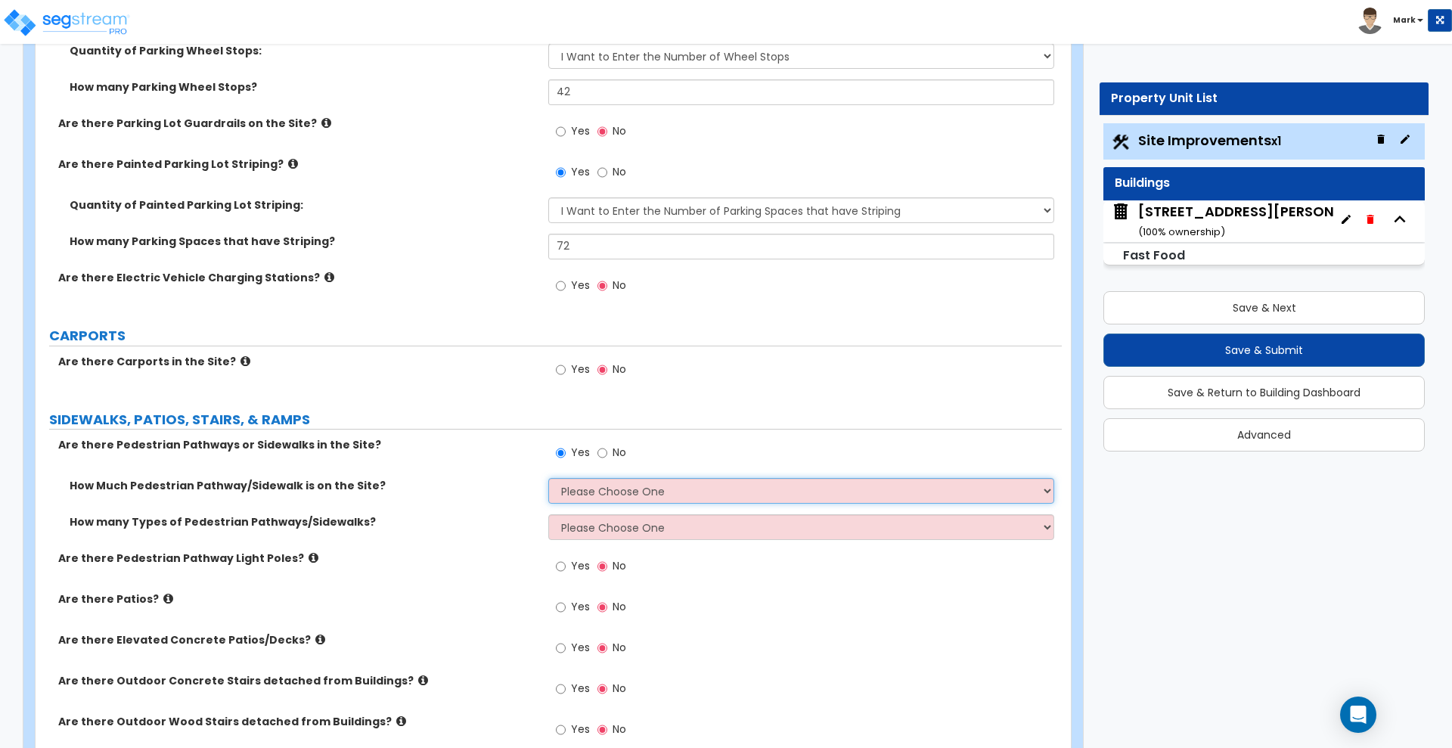
click at [604, 485] on select "Please Choose One I Don't Know, Please Estimate For Me Enter Linear Footage" at bounding box center [800, 491] width 505 height 26
select select "2"
click at [548, 478] on select "Please Choose One I Don't Know, Please Estimate For Me Enter Linear Footage" at bounding box center [800, 491] width 505 height 26
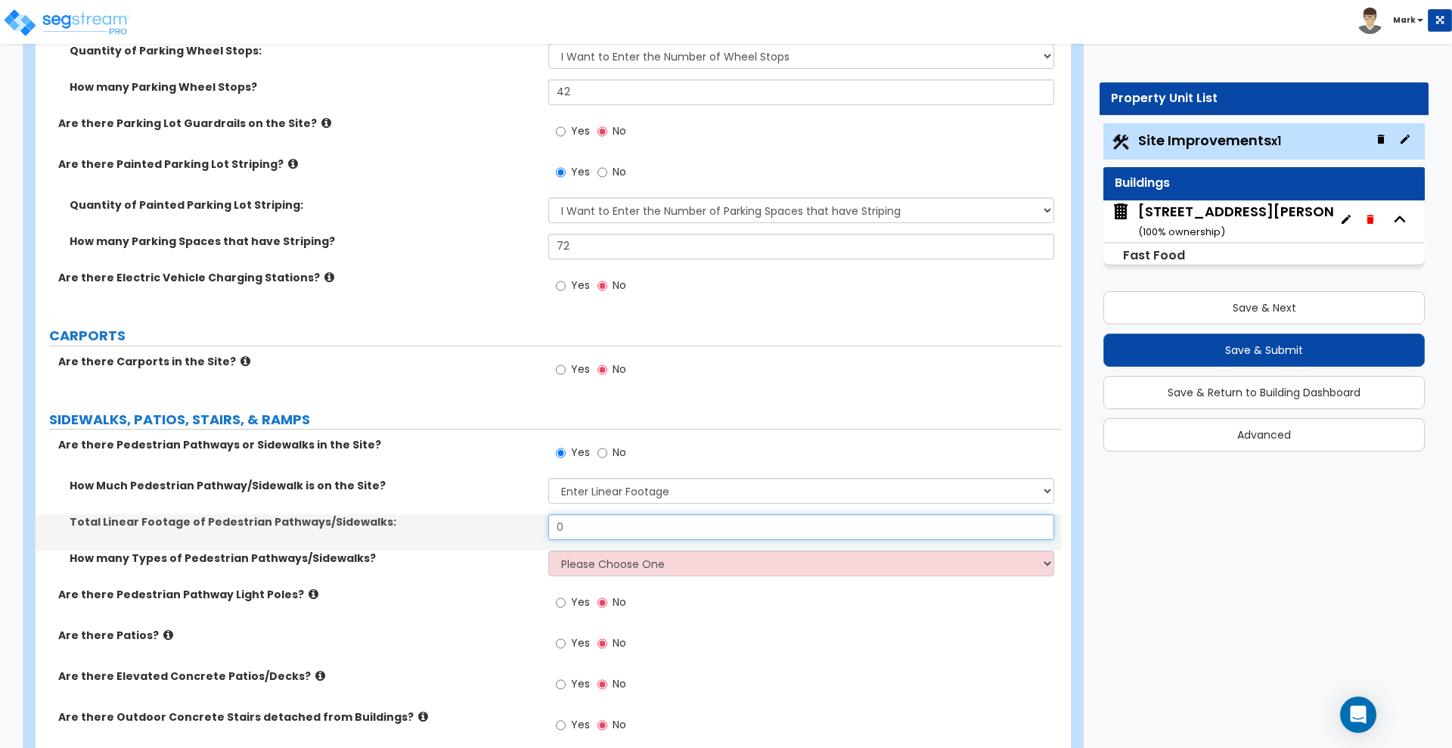
drag, startPoint x: 522, startPoint y: 532, endPoint x: 476, endPoint y: 487, distance: 64.2
click at [482, 527] on div "Total Linear Footage of Pedestrian Pathways/Sidewalks: 0" at bounding box center [549, 532] width 1026 height 36
type input "125"
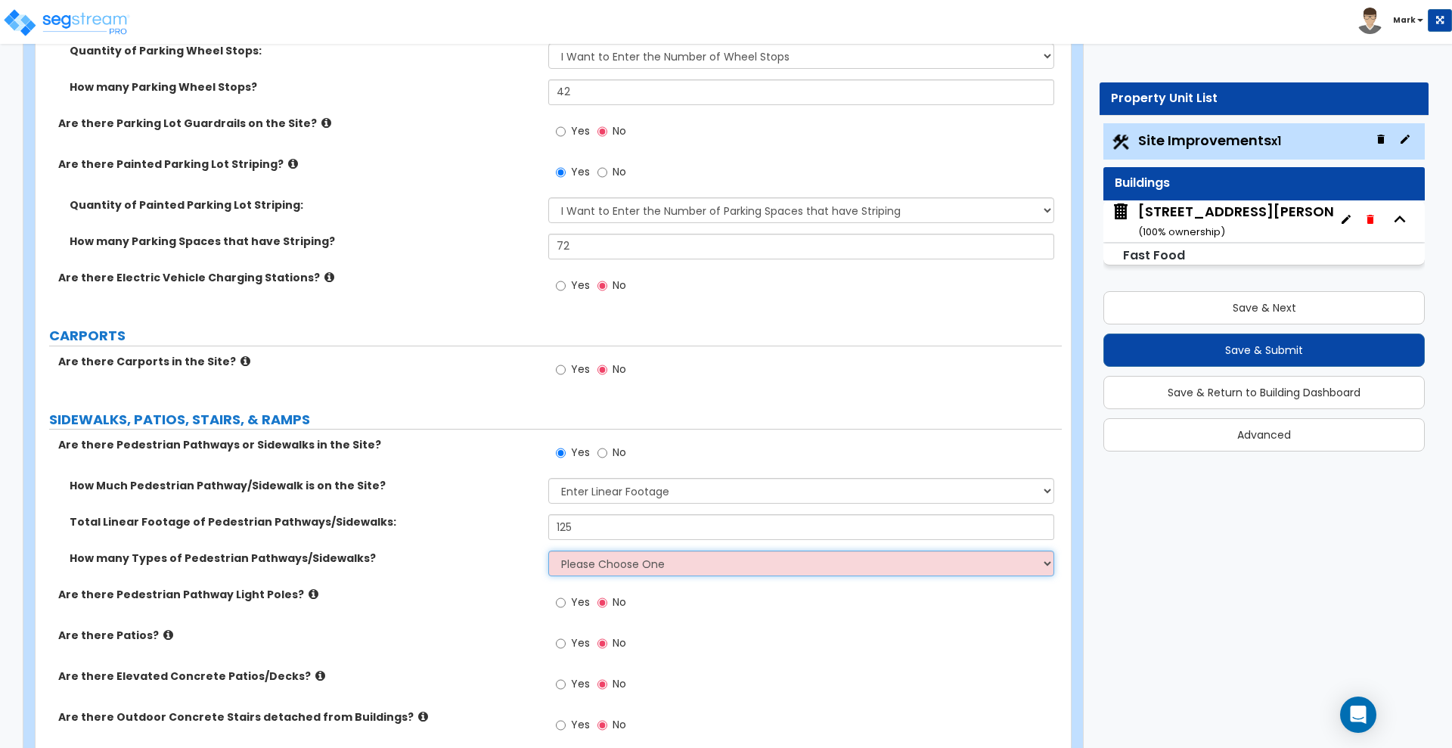
click at [634, 571] on select "Please Choose One 1 2 3" at bounding box center [800, 564] width 505 height 26
select select "1"
click at [548, 551] on select "Please Choose One 1 2 3" at bounding box center [800, 564] width 505 height 26
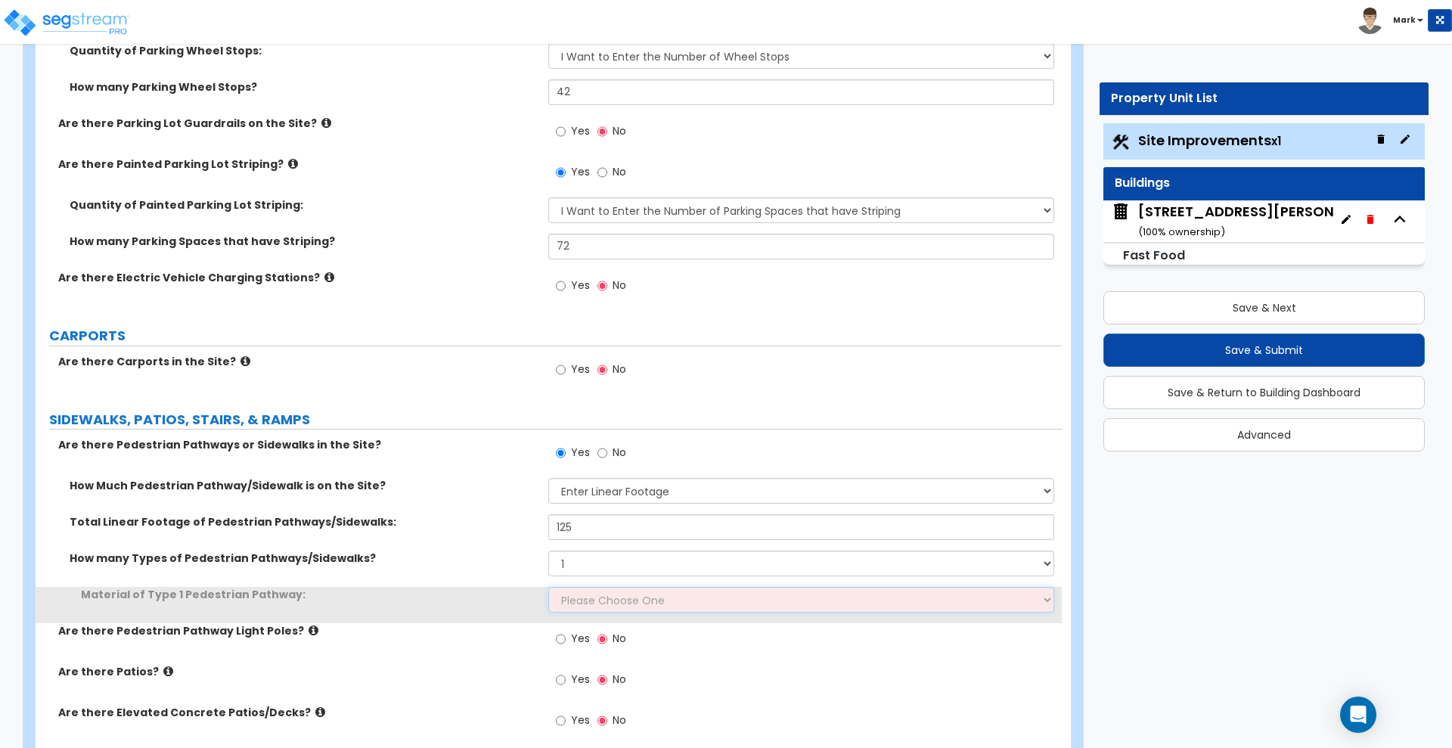
click at [622, 602] on select "Please Choose One Bare Concrete Stamped Concrete Brick Pavers Stone Pavers Wood…" at bounding box center [800, 600] width 505 height 26
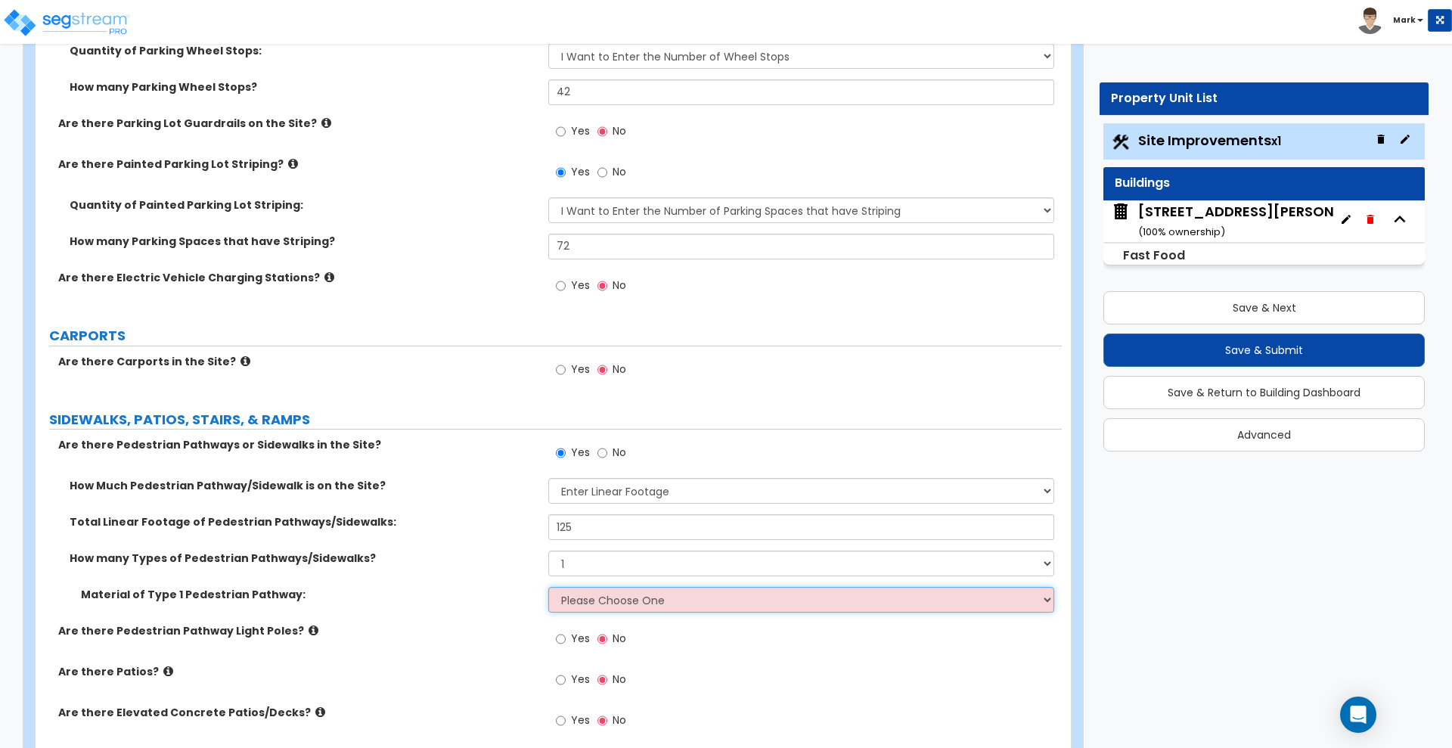
select select "1"
click at [548, 587] on select "Please Choose One Bare Concrete Stamped Concrete Brick Pavers Stone Pavers Wood…" at bounding box center [800, 600] width 505 height 26
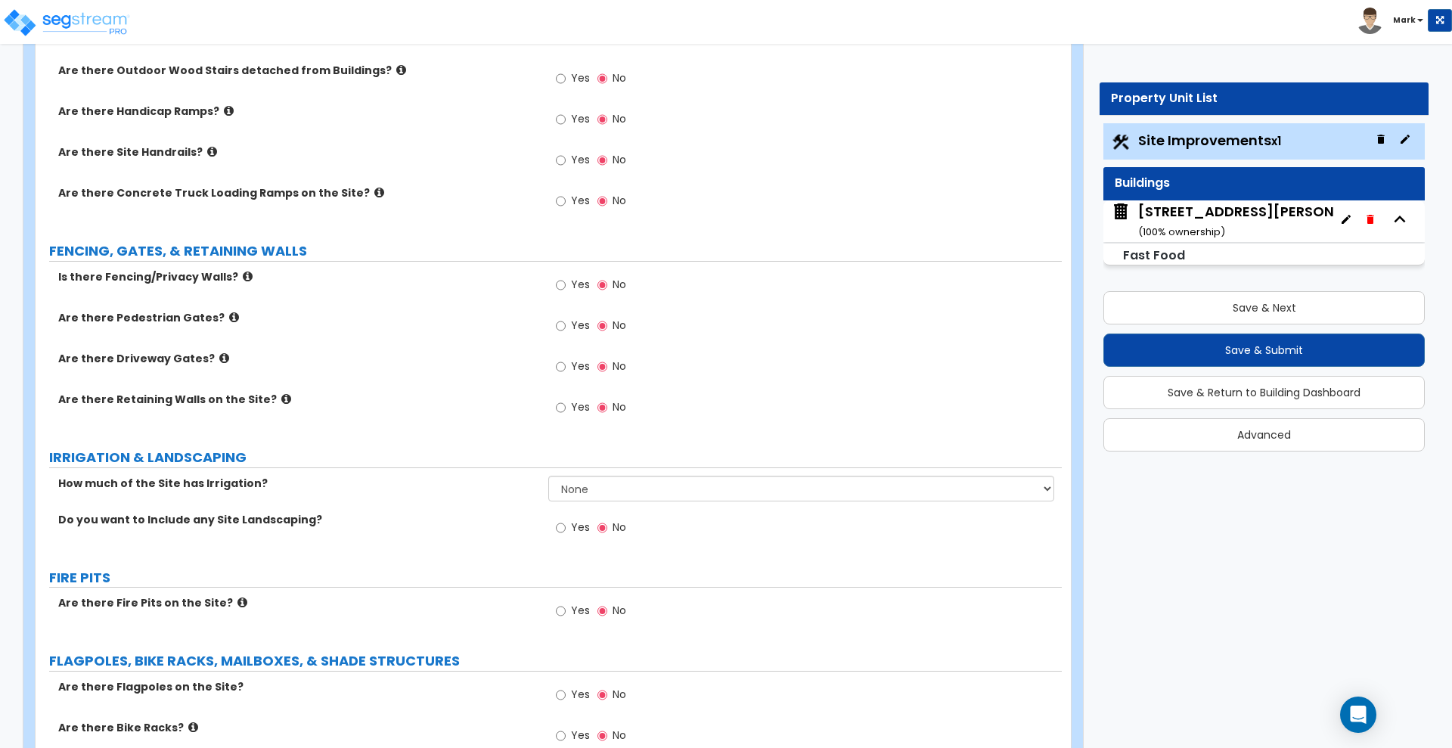
scroll to position [2174, 0]
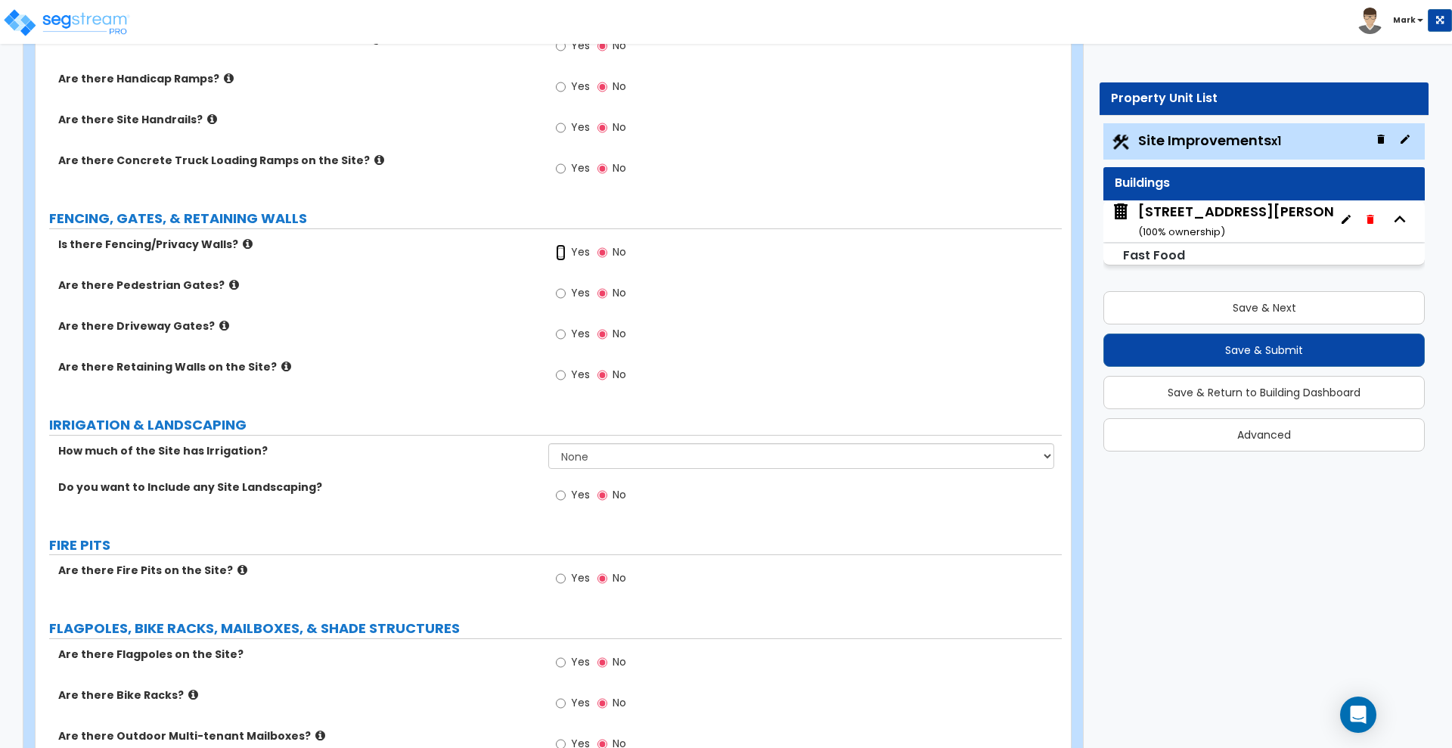
click at [557, 253] on input "Yes" at bounding box center [561, 252] width 10 height 17
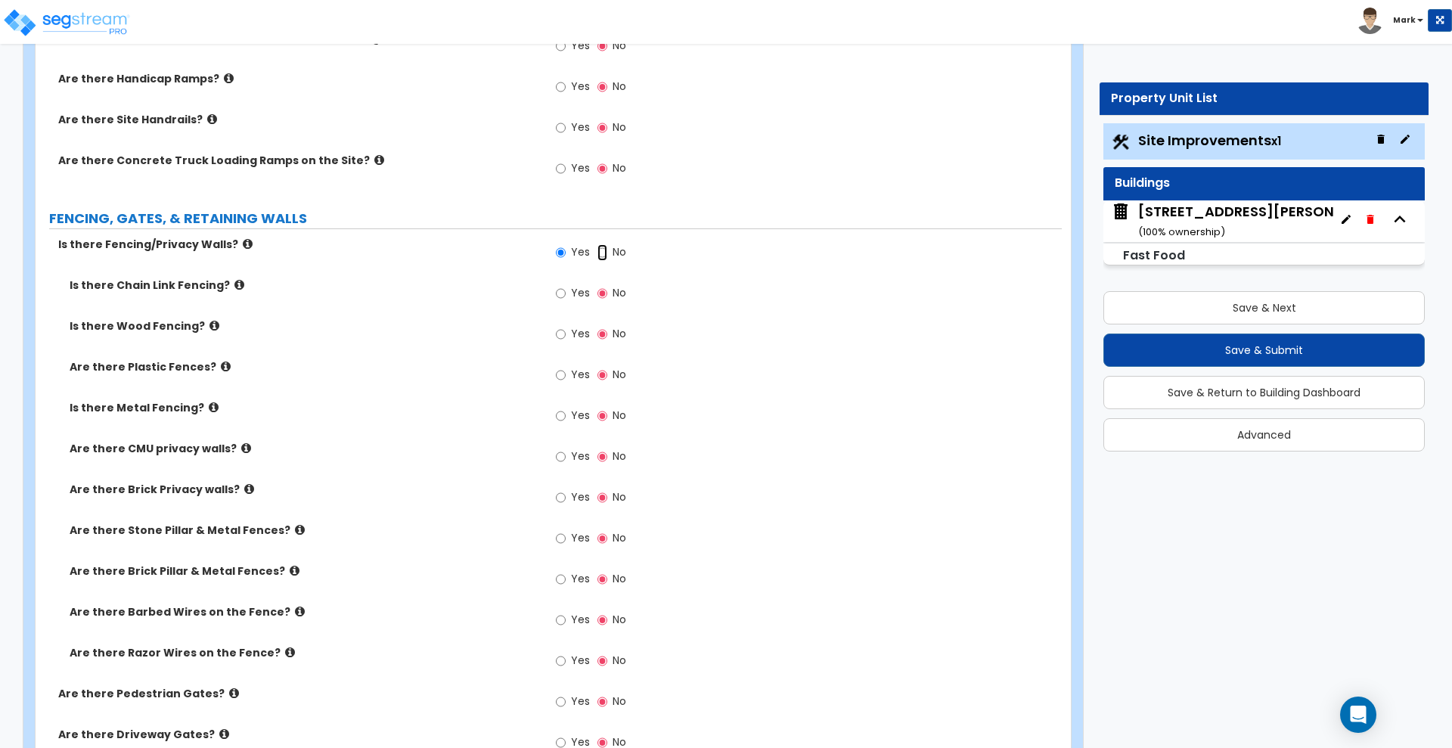
click at [600, 250] on input "No" at bounding box center [602, 252] width 10 height 17
radio input "false"
radio input "true"
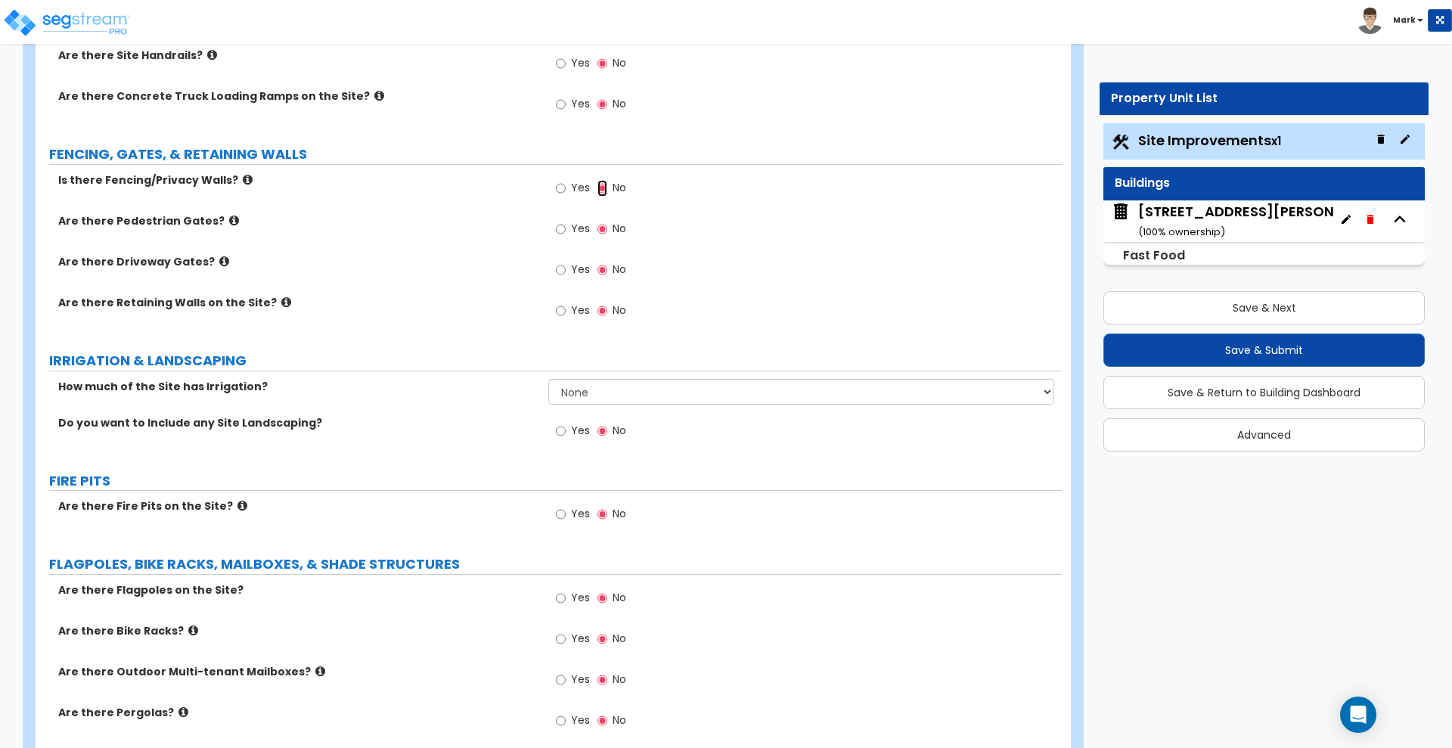
scroll to position [2269, 0]
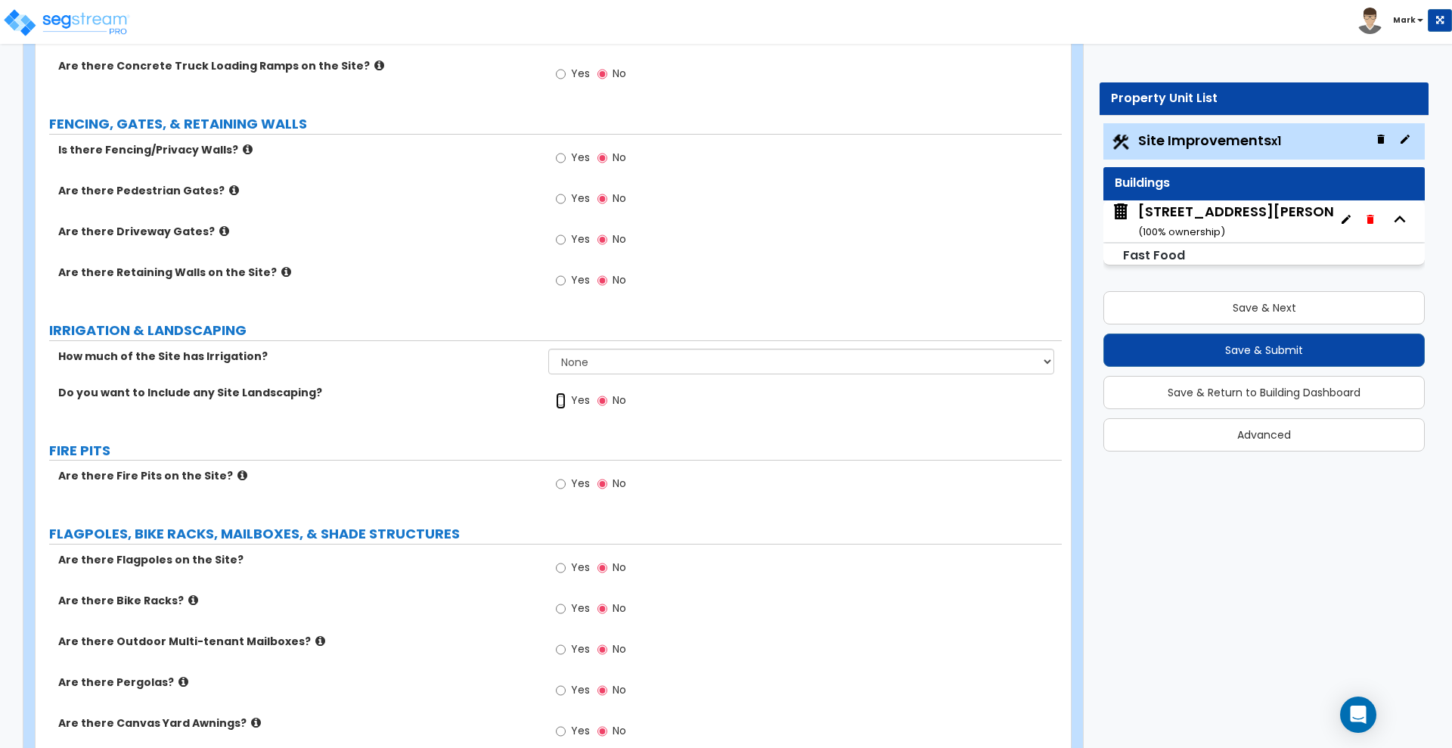
click at [560, 399] on input "Yes" at bounding box center [561, 400] width 10 height 17
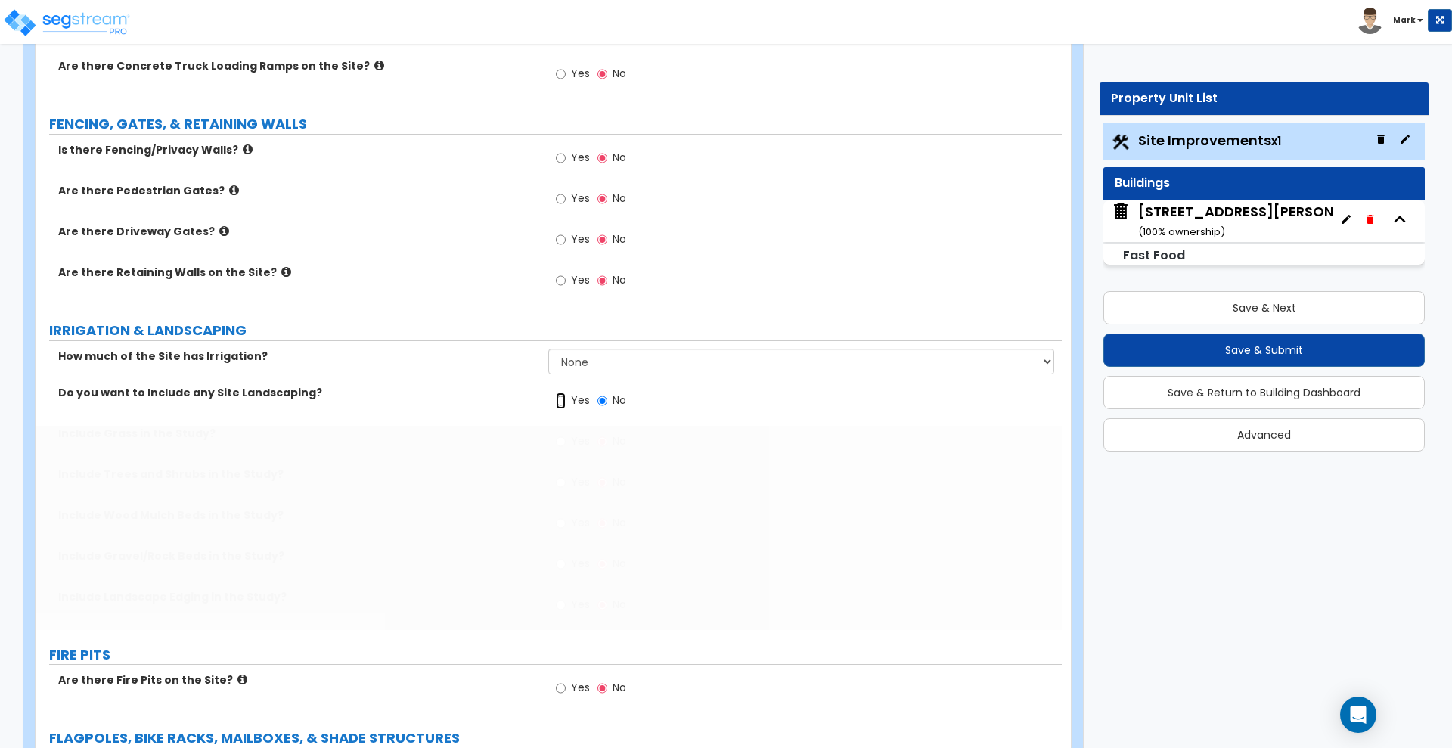
radio input "true"
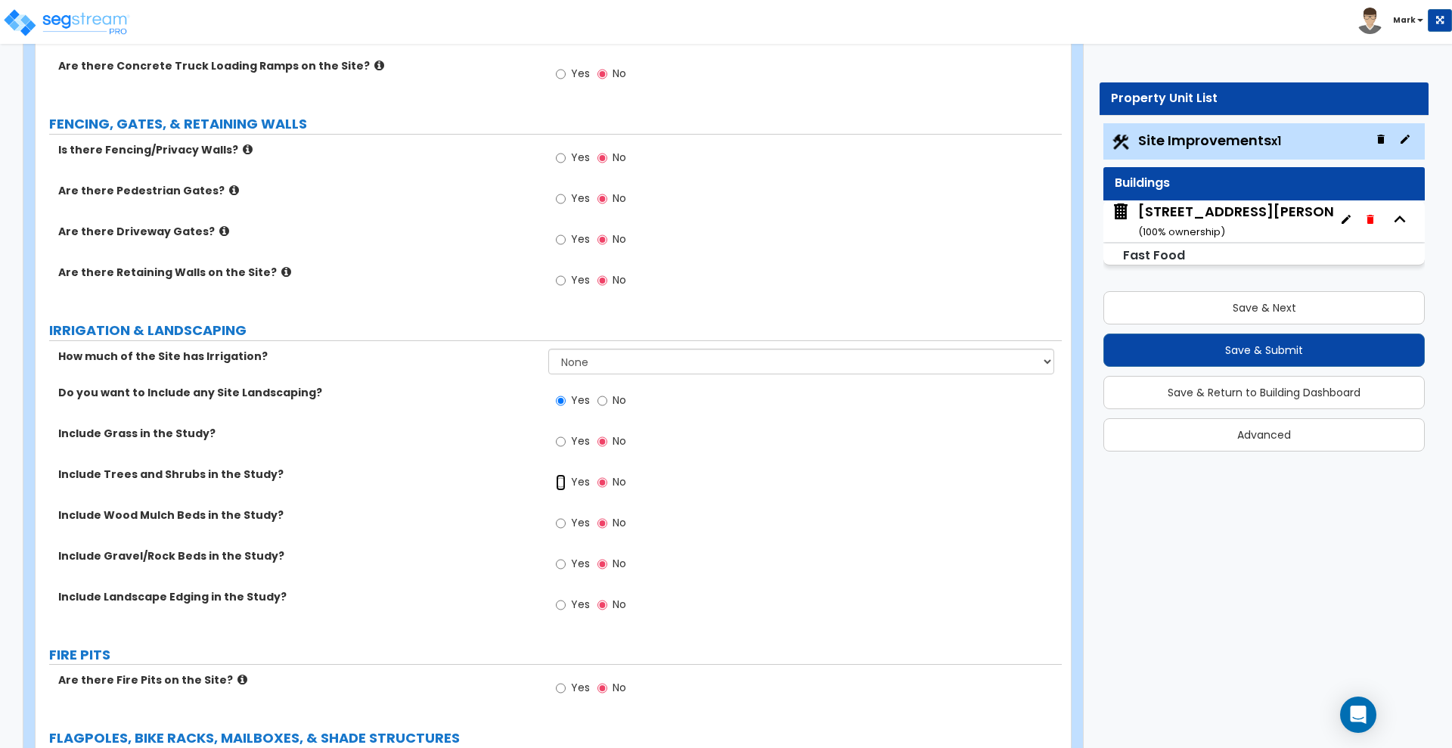
click at [561, 483] on input "Yes" at bounding box center [561, 482] width 10 height 17
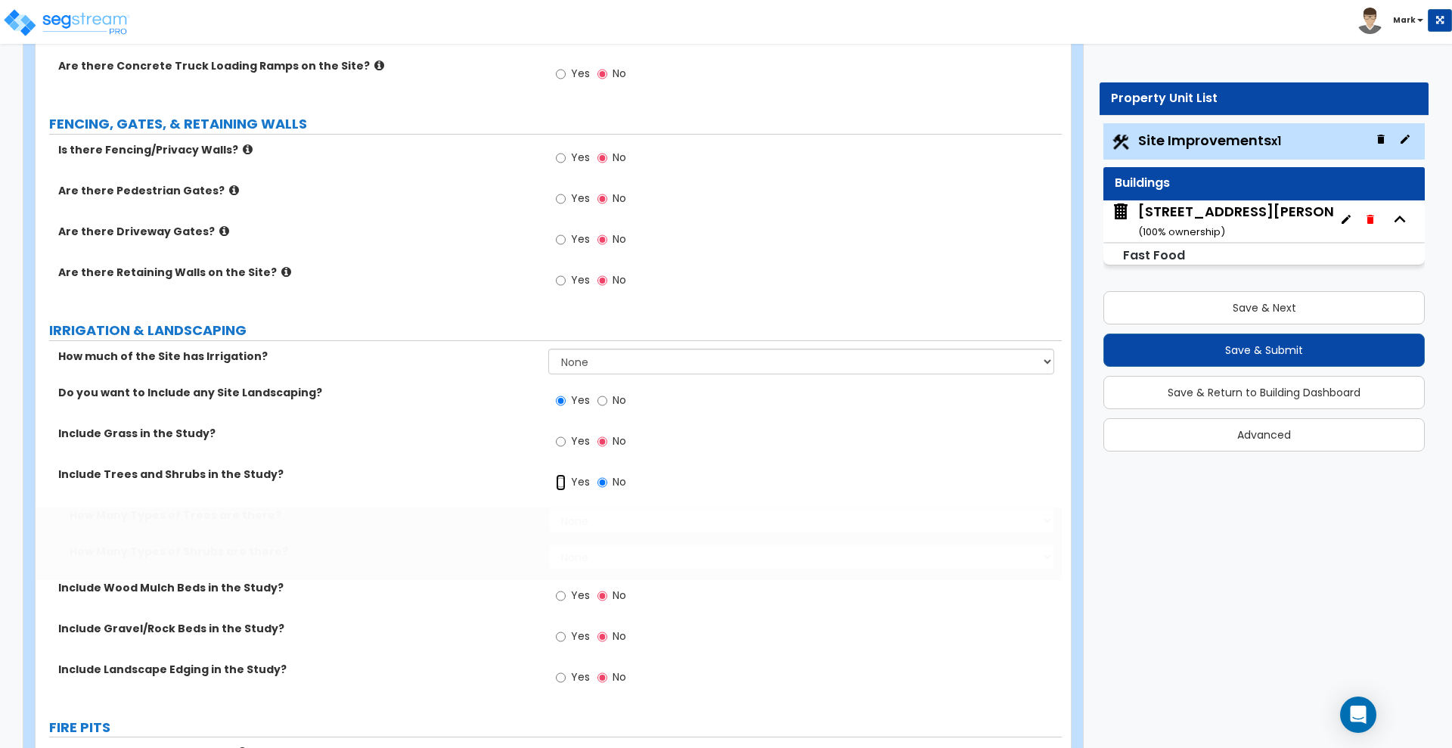
radio input "true"
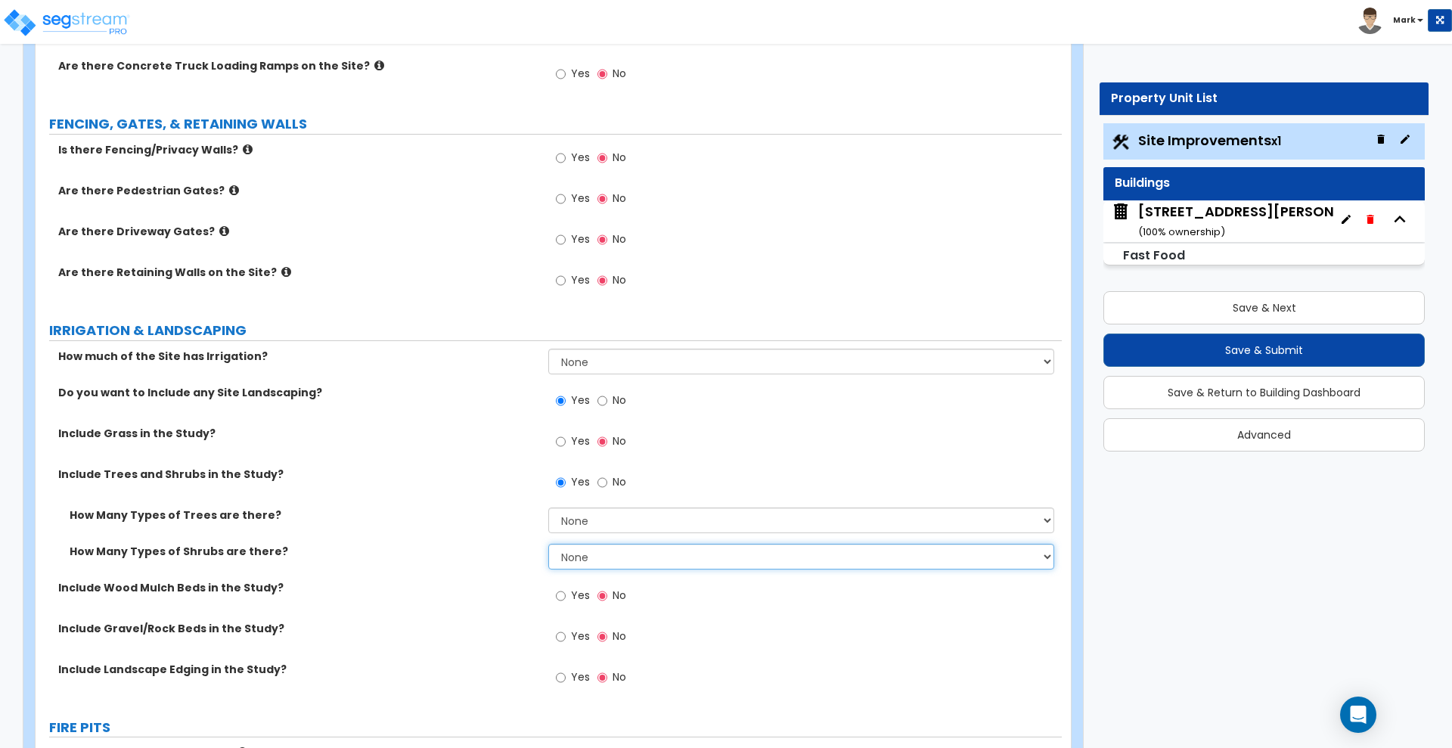
click at [623, 564] on select "None 1 2 3" at bounding box center [800, 557] width 505 height 26
select select "3"
click at [548, 544] on select "None 1 2 3" at bounding box center [800, 557] width 505 height 26
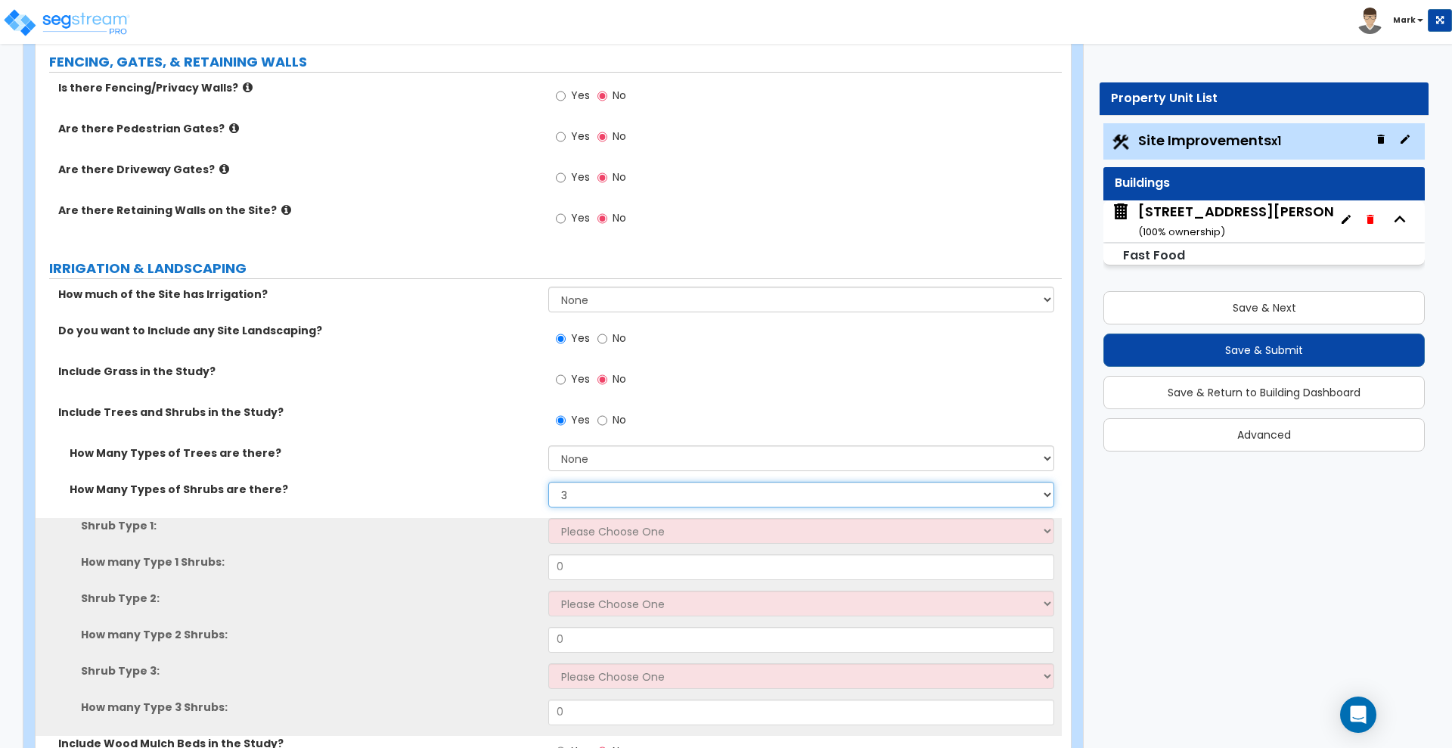
scroll to position [2363, 0]
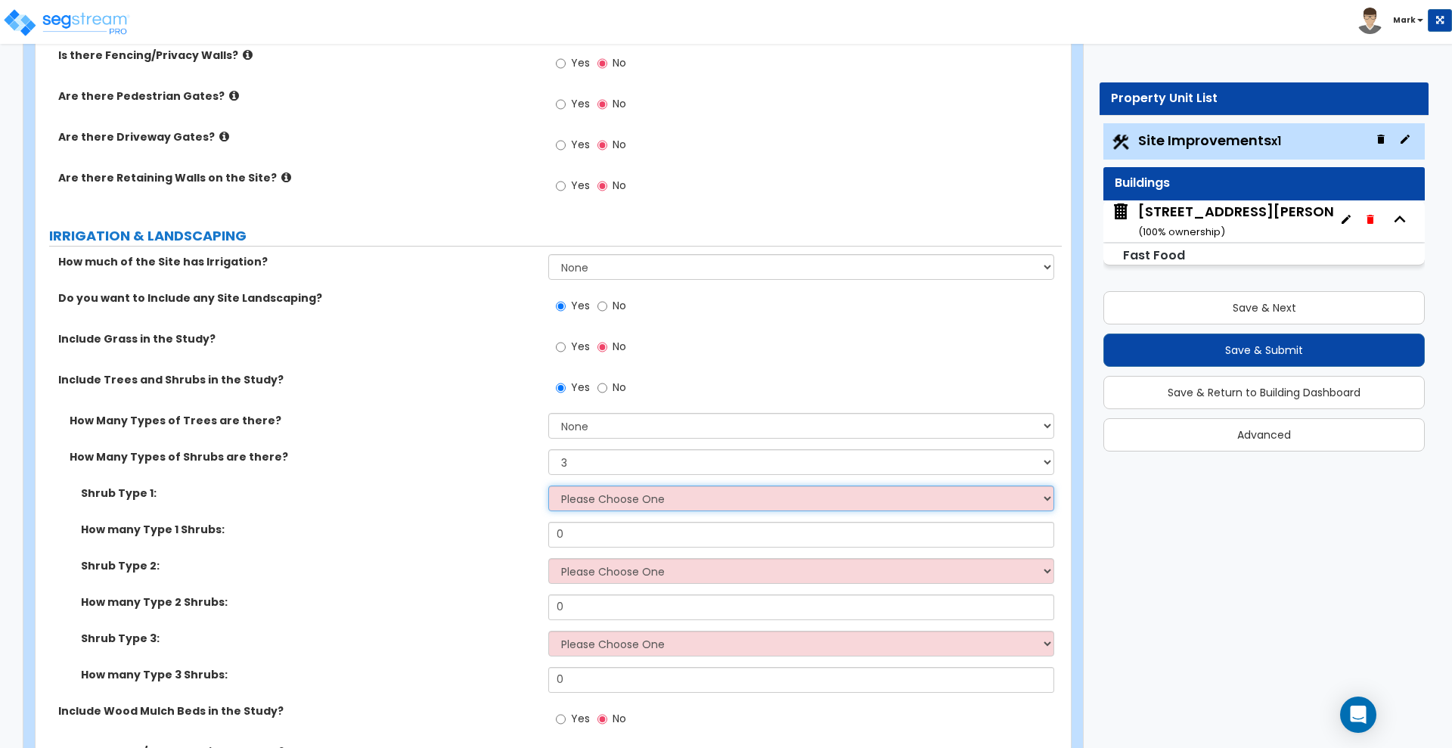
click at [615, 504] on select "Please Choose One Arborvitae Azalea Yew Boxwood Juniper Holly Cotoneaster Euony…" at bounding box center [800, 498] width 505 height 26
select select "4"
click at [548, 485] on select "Please Choose One Arborvitae Azalea Yew Boxwood Juniper Holly Cotoneaster Euony…" at bounding box center [800, 498] width 505 height 26
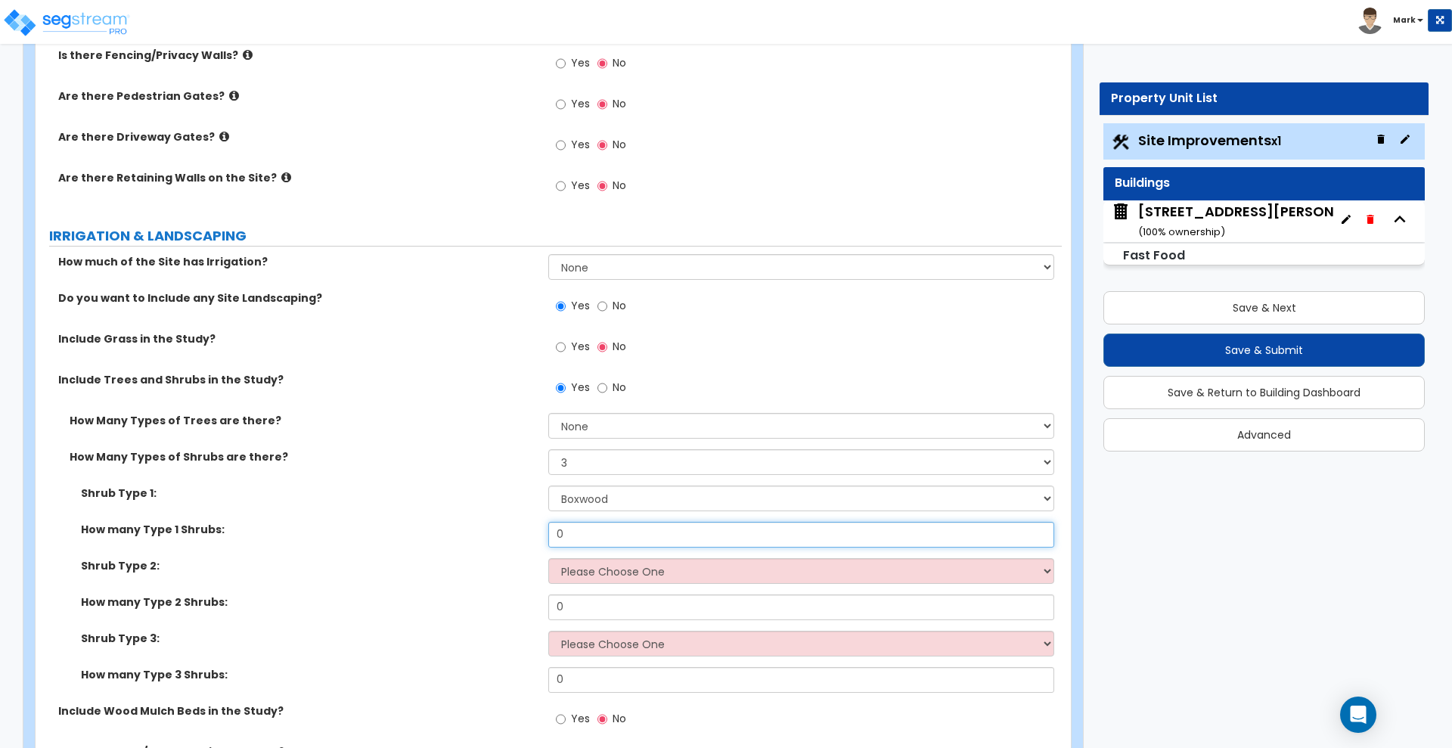
drag, startPoint x: 584, startPoint y: 531, endPoint x: 428, endPoint y: 542, distance: 156.2
click at [438, 543] on div "How many Type 1 Shrubs: 0" at bounding box center [549, 540] width 1026 height 36
drag, startPoint x: 567, startPoint y: 532, endPoint x: 544, endPoint y: 527, distance: 23.9
click at [546, 532] on div "How many Type 1 Shrubs: 12" at bounding box center [549, 540] width 1026 height 36
type input "12"
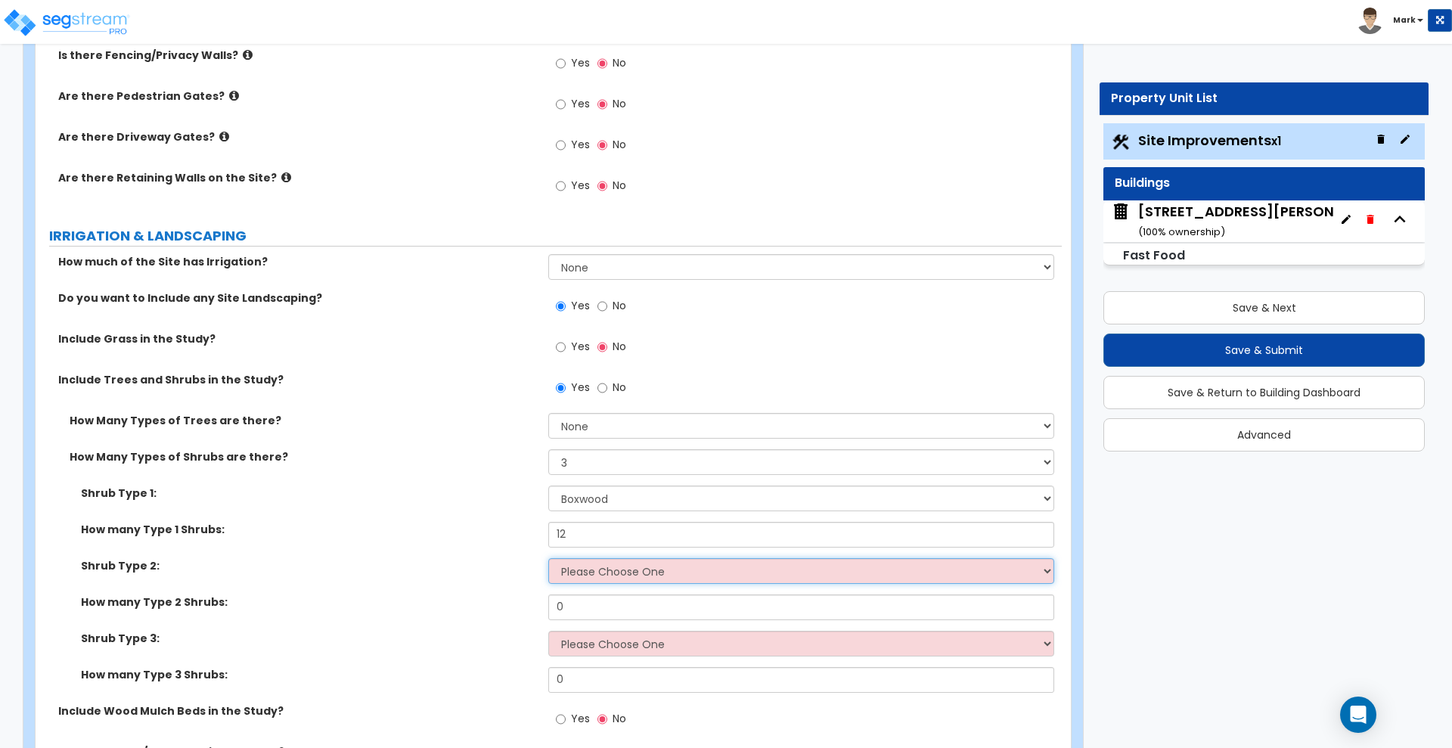
click at [634, 569] on select "Please Choose One Arborvitae Azalea Yew Boxwood Juniper Holly Cotoneaster Euony…" at bounding box center [800, 571] width 505 height 26
select select "5"
click at [548, 558] on select "Please Choose One Arborvitae Azalea Yew Boxwood Juniper Holly Cotoneaster Euony…" at bounding box center [800, 571] width 505 height 26
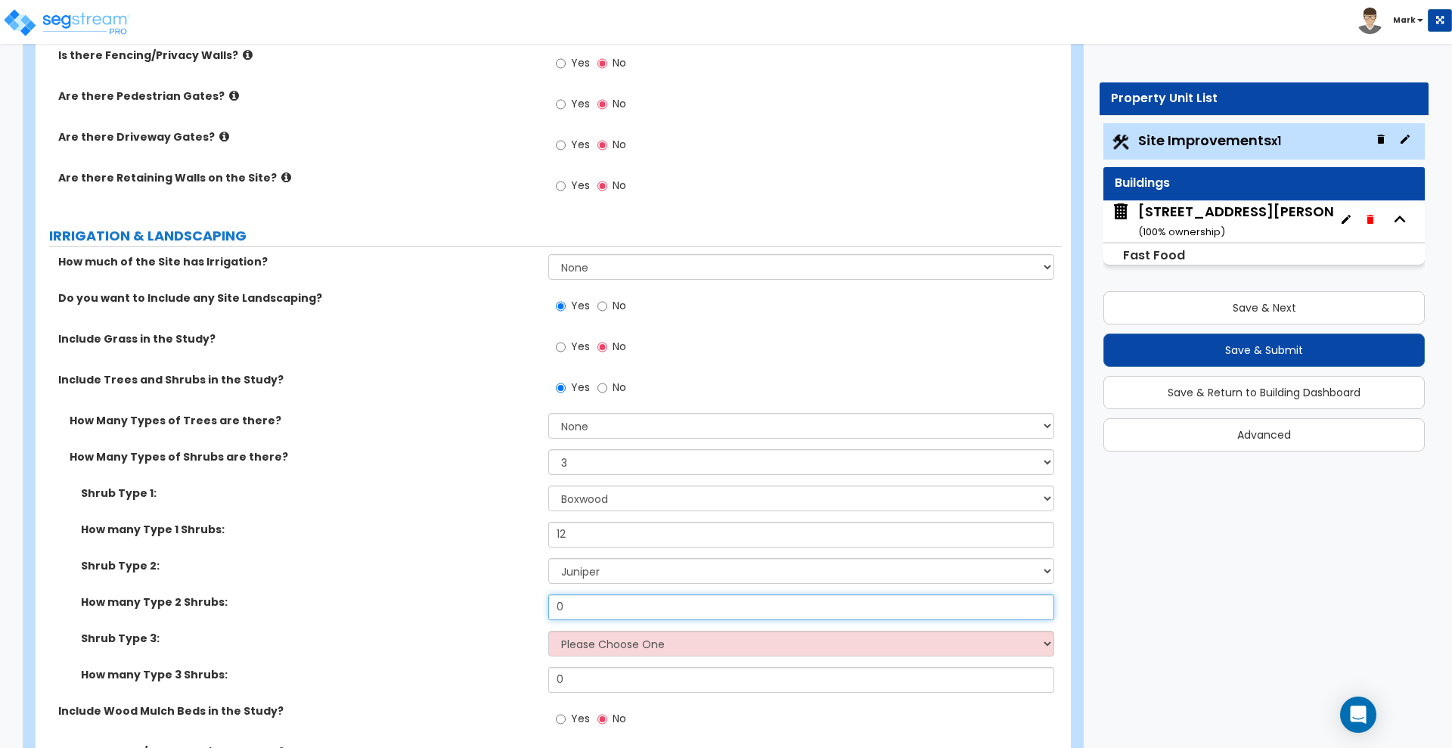
drag, startPoint x: 584, startPoint y: 611, endPoint x: 492, endPoint y: 603, distance: 92.6
click at [495, 606] on div "How many Type 2 Shrubs: 0" at bounding box center [549, 612] width 1026 height 36
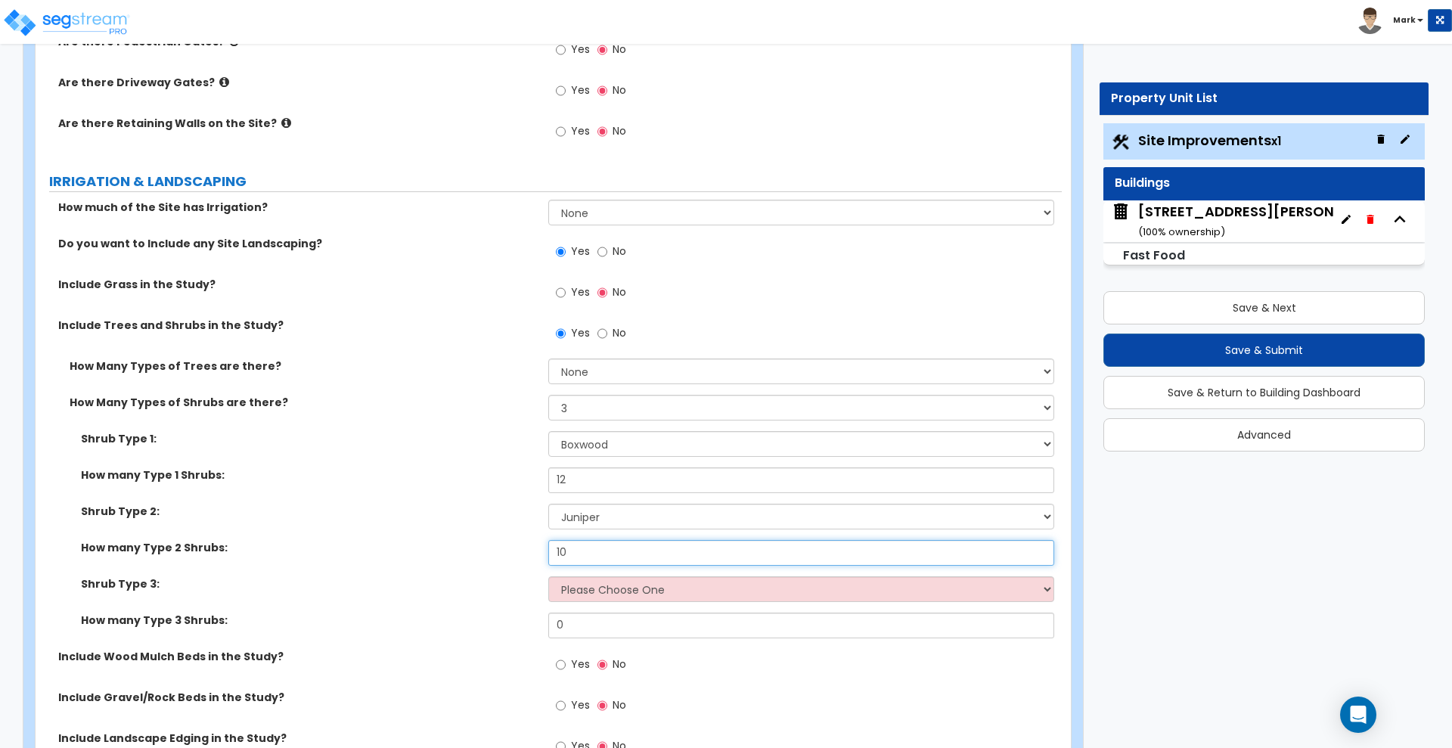
scroll to position [2458, 0]
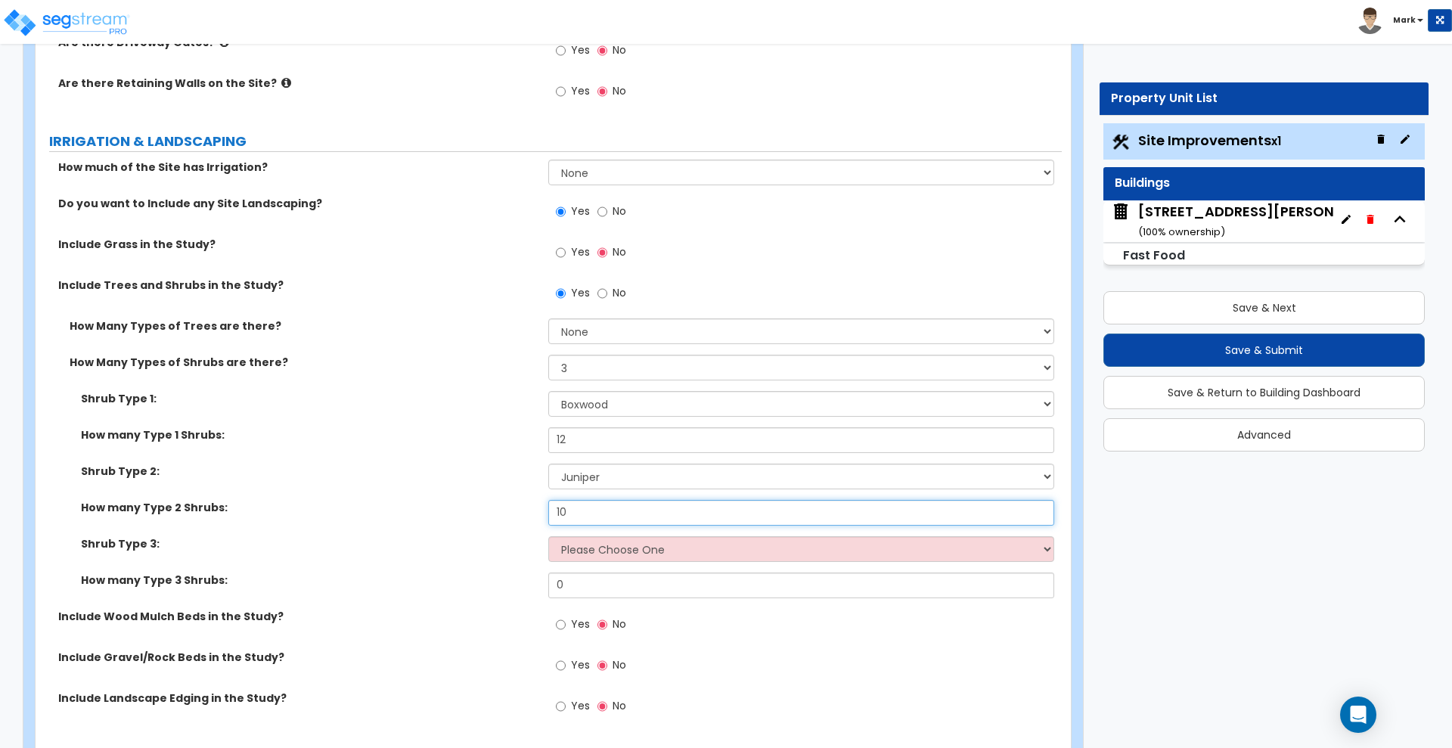
type input "10"
drag, startPoint x: 641, startPoint y: 559, endPoint x: 641, endPoint y: 539, distance: 19.7
click at [641, 558] on select "Please Choose One Arborvitae Azalea Yew Boxwood Juniper Holly Cotoneaster Euony…" at bounding box center [800, 549] width 505 height 26
click at [548, 536] on select "Please Choose One Arborvitae Azalea Yew Boxwood Juniper Holly Cotoneaster Euony…" at bounding box center [800, 549] width 505 height 26
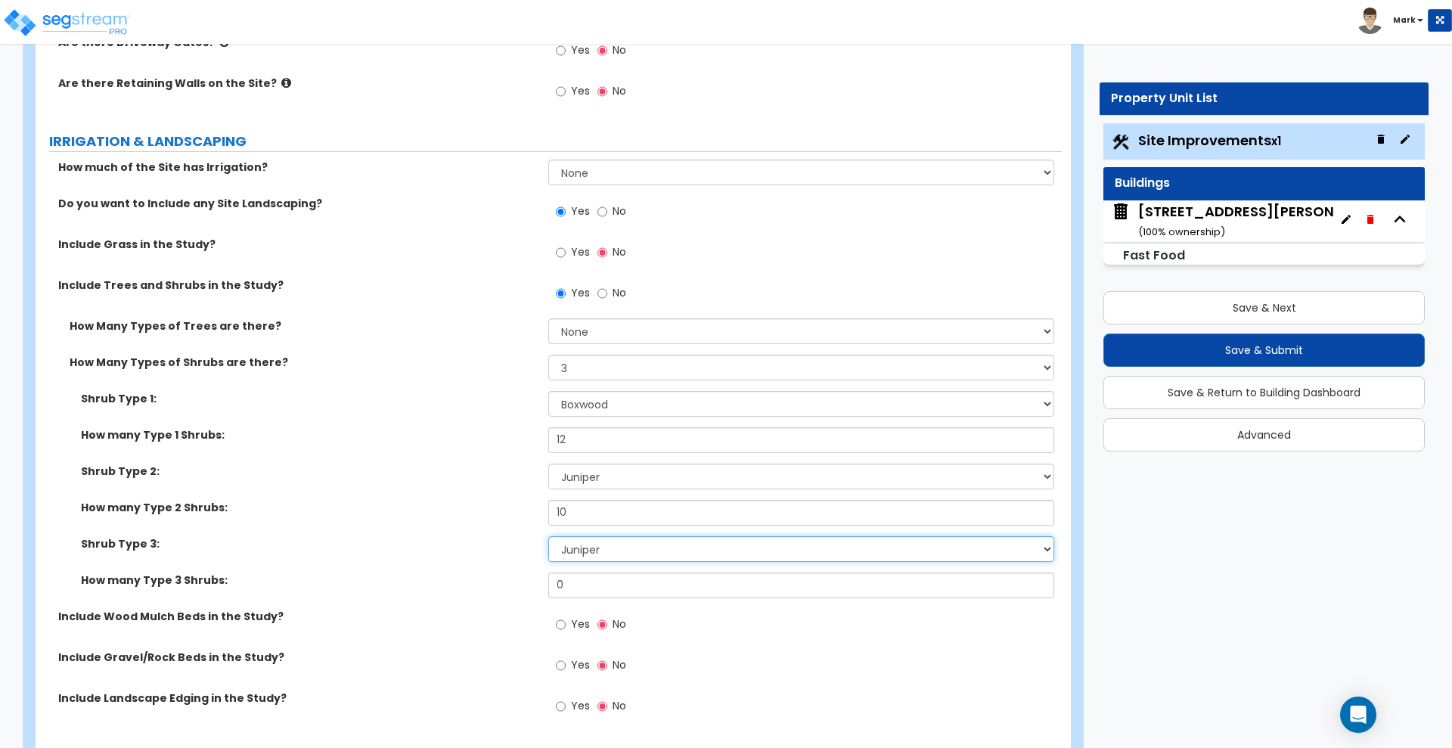
drag, startPoint x: 634, startPoint y: 554, endPoint x: 633, endPoint y: 538, distance: 15.2
click at [634, 554] on select "Please Choose One Arborvitae Azalea Yew Boxwood Juniper Holly Cotoneaster Euony…" at bounding box center [800, 549] width 505 height 26
select select "6"
click at [548, 536] on select "Please Choose One Arborvitae Azalea Yew Boxwood Juniper Holly Cotoneaster Euony…" at bounding box center [800, 549] width 505 height 26
drag, startPoint x: 464, startPoint y: 585, endPoint x: 454, endPoint y: 578, distance: 12.6
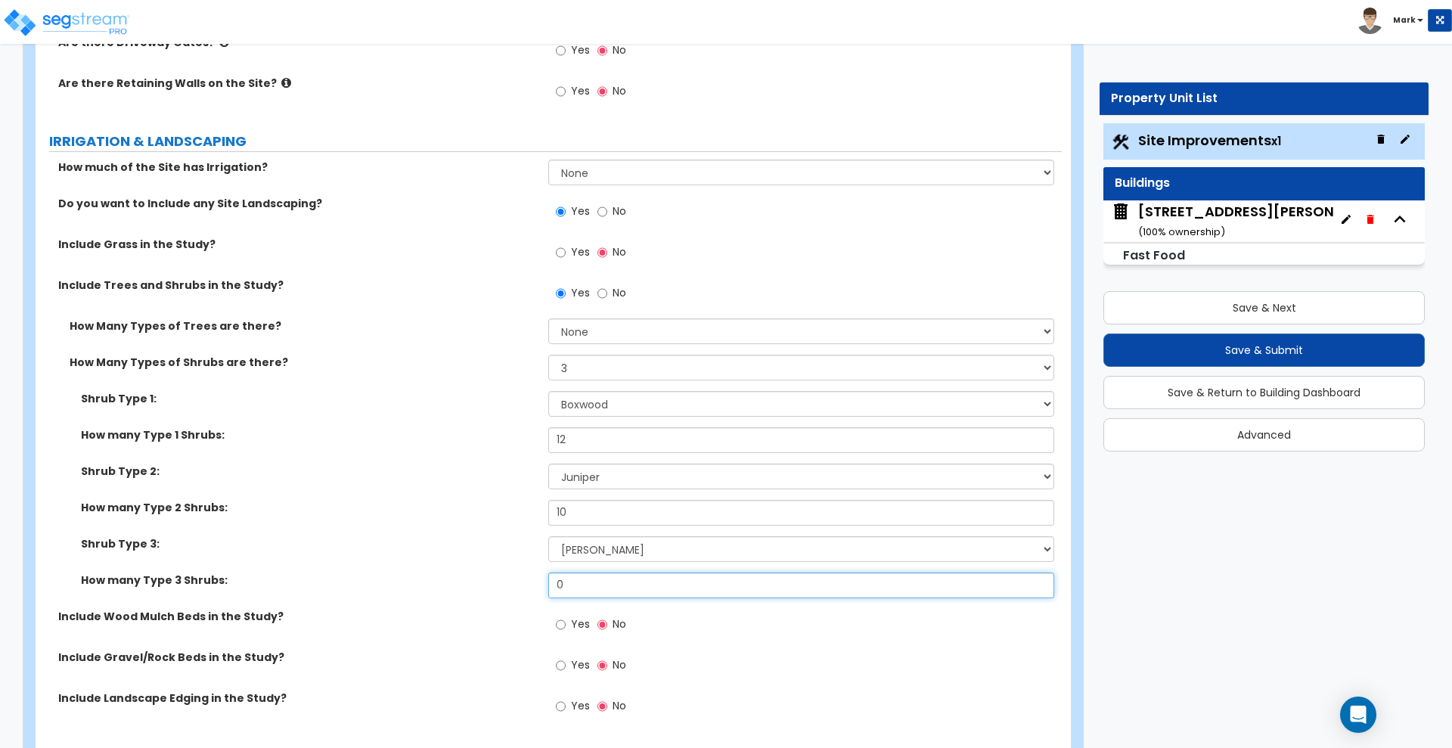
click at [438, 583] on div "How many Type 3 Shrubs: 0" at bounding box center [549, 590] width 1026 height 36
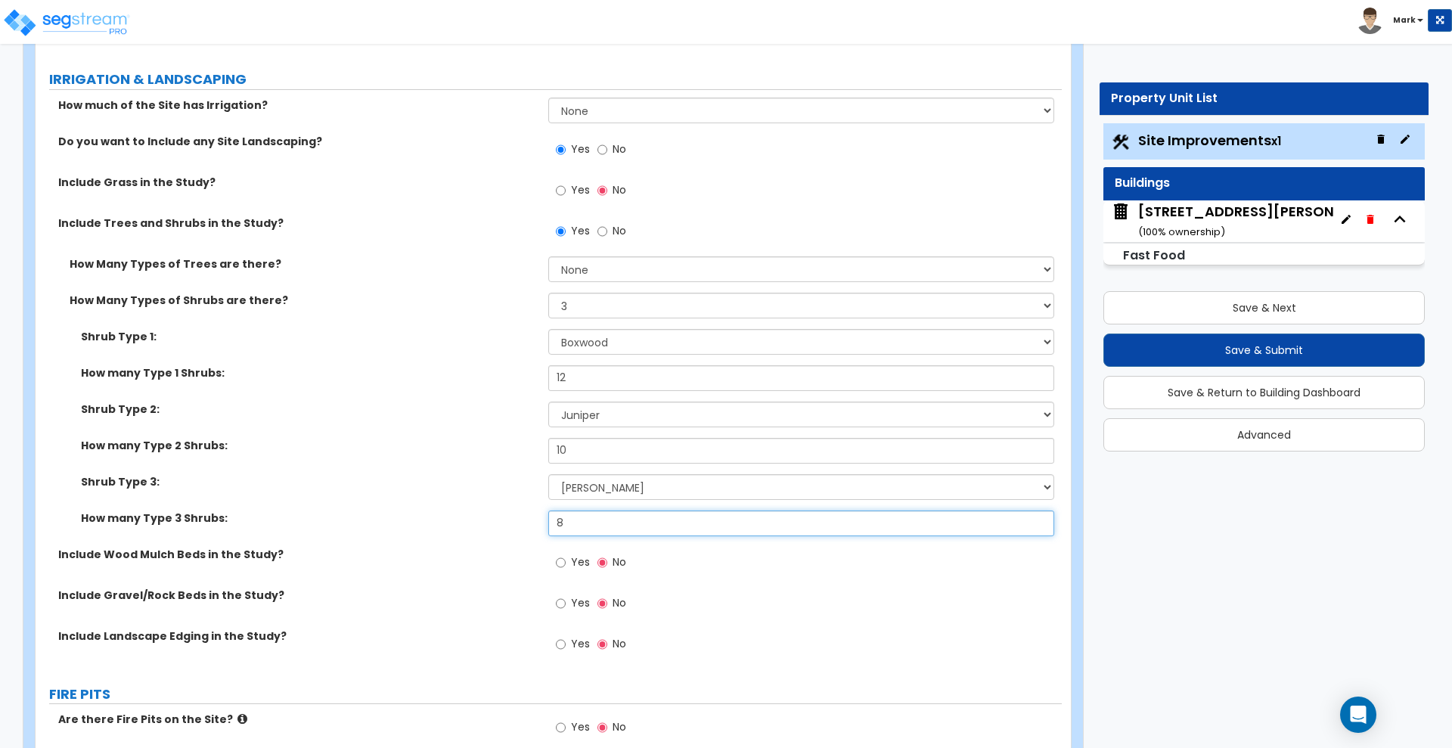
scroll to position [2552, 0]
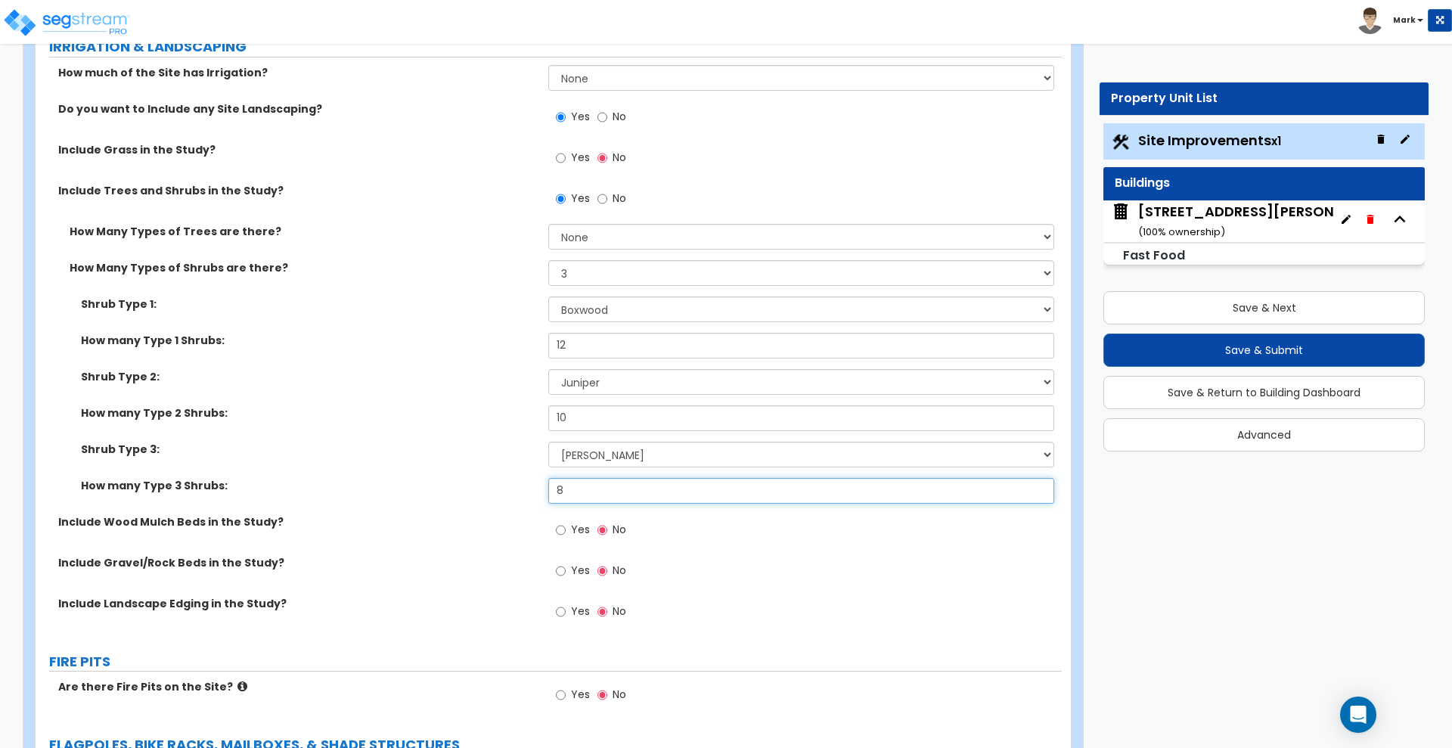
type input "8"
click at [560, 571] on input "Yes" at bounding box center [561, 571] width 10 height 17
radio input "true"
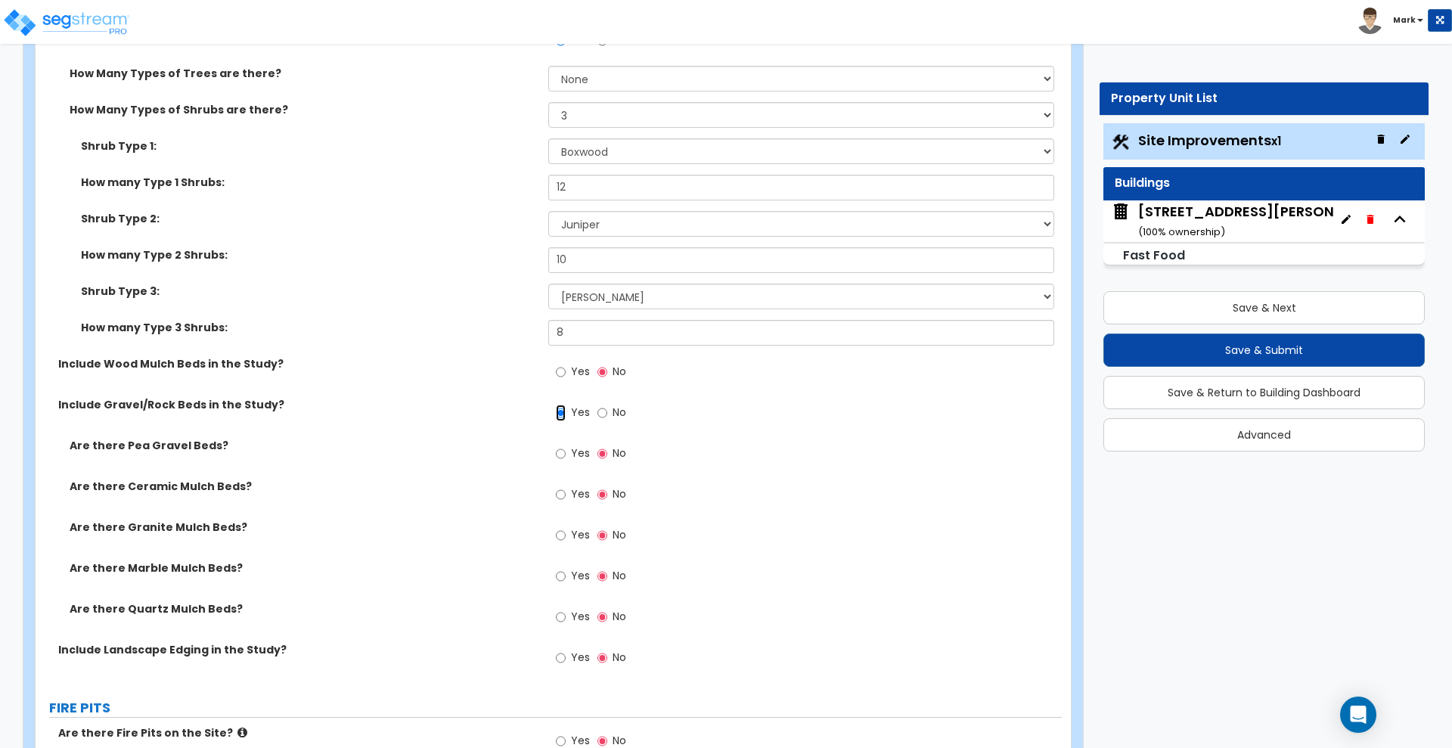
scroll to position [2741, 0]
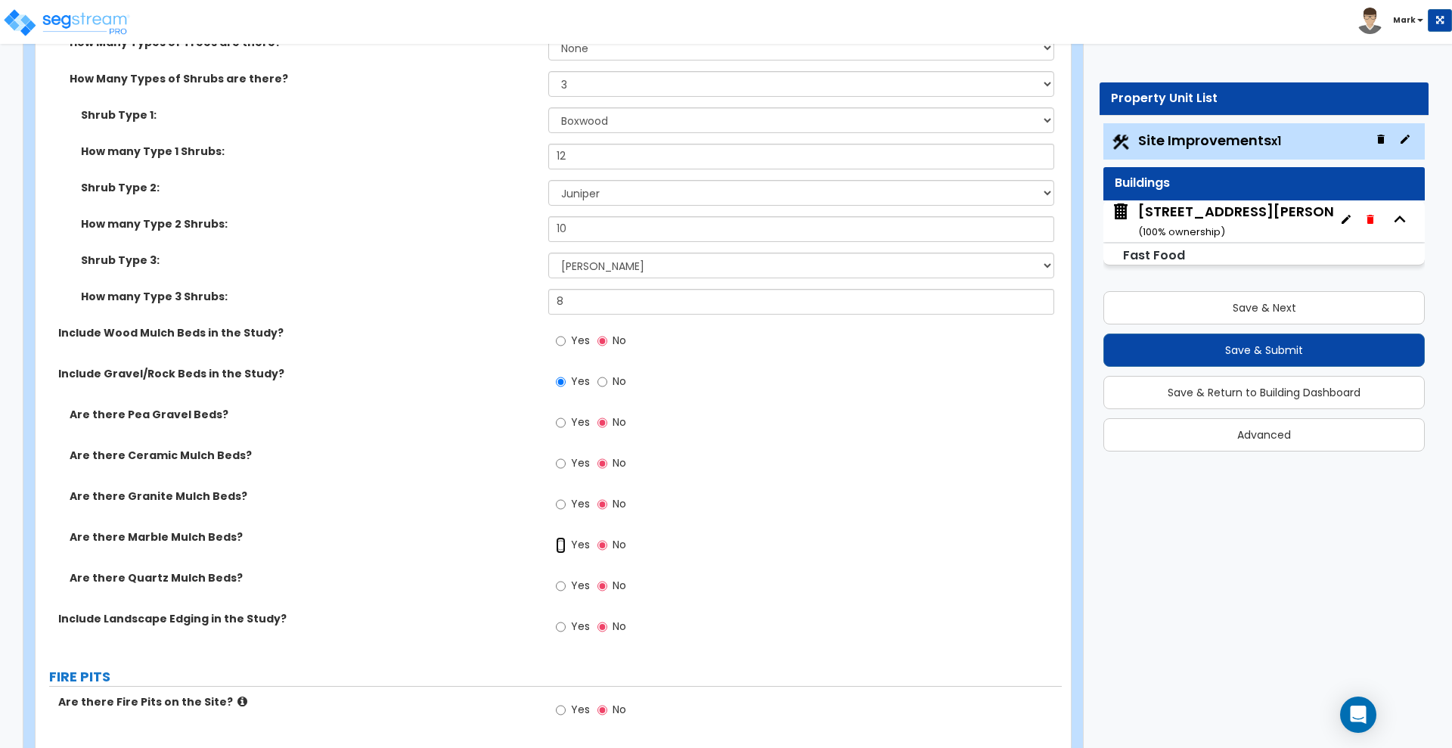
click at [557, 544] on input "Yes" at bounding box center [561, 545] width 10 height 17
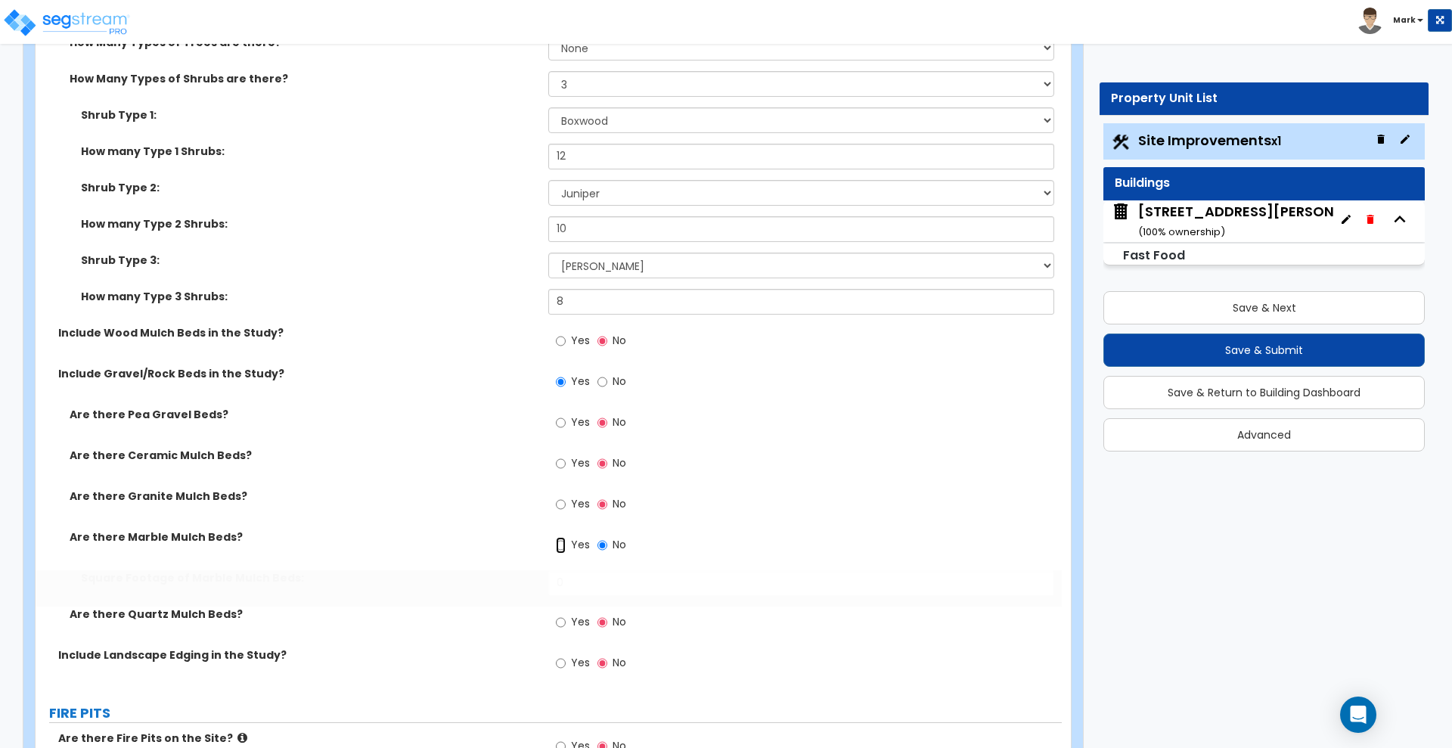
radio input "true"
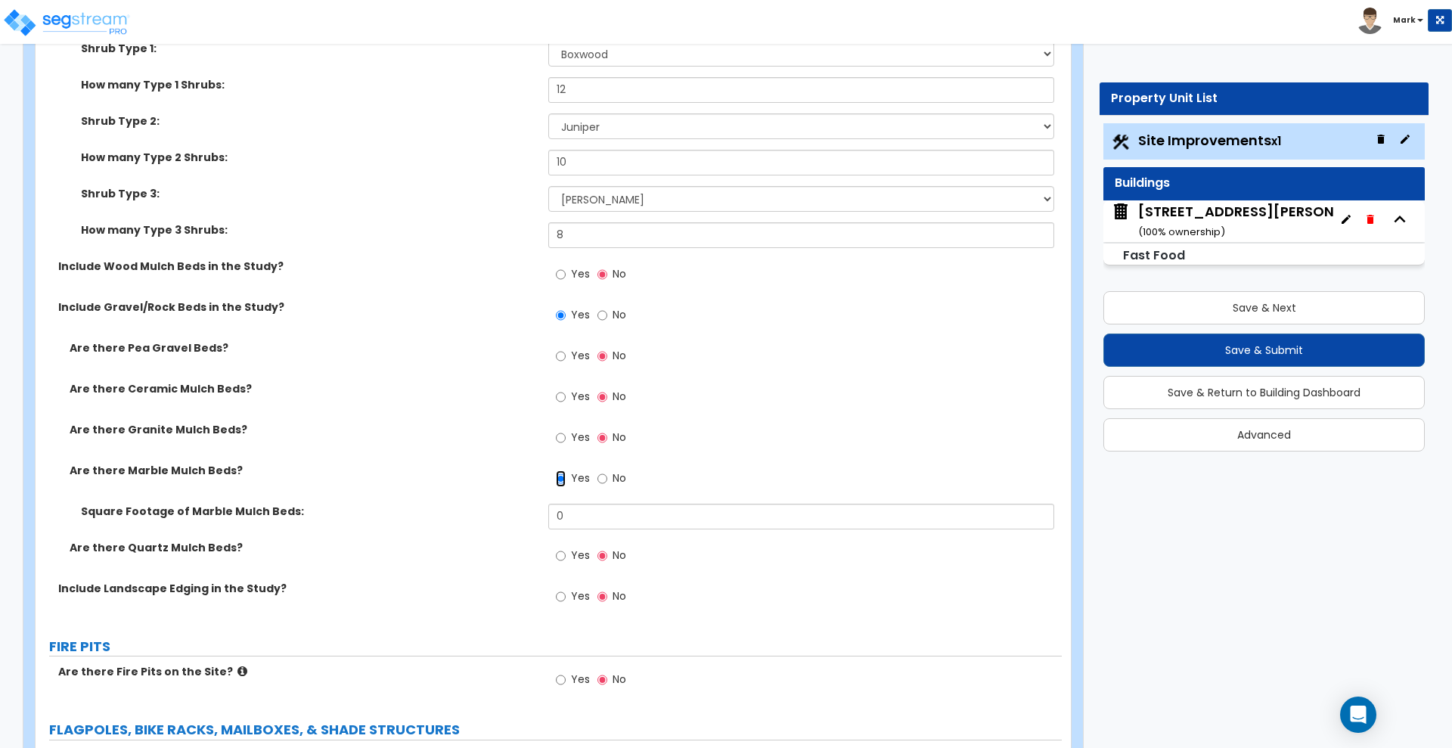
scroll to position [2836, 0]
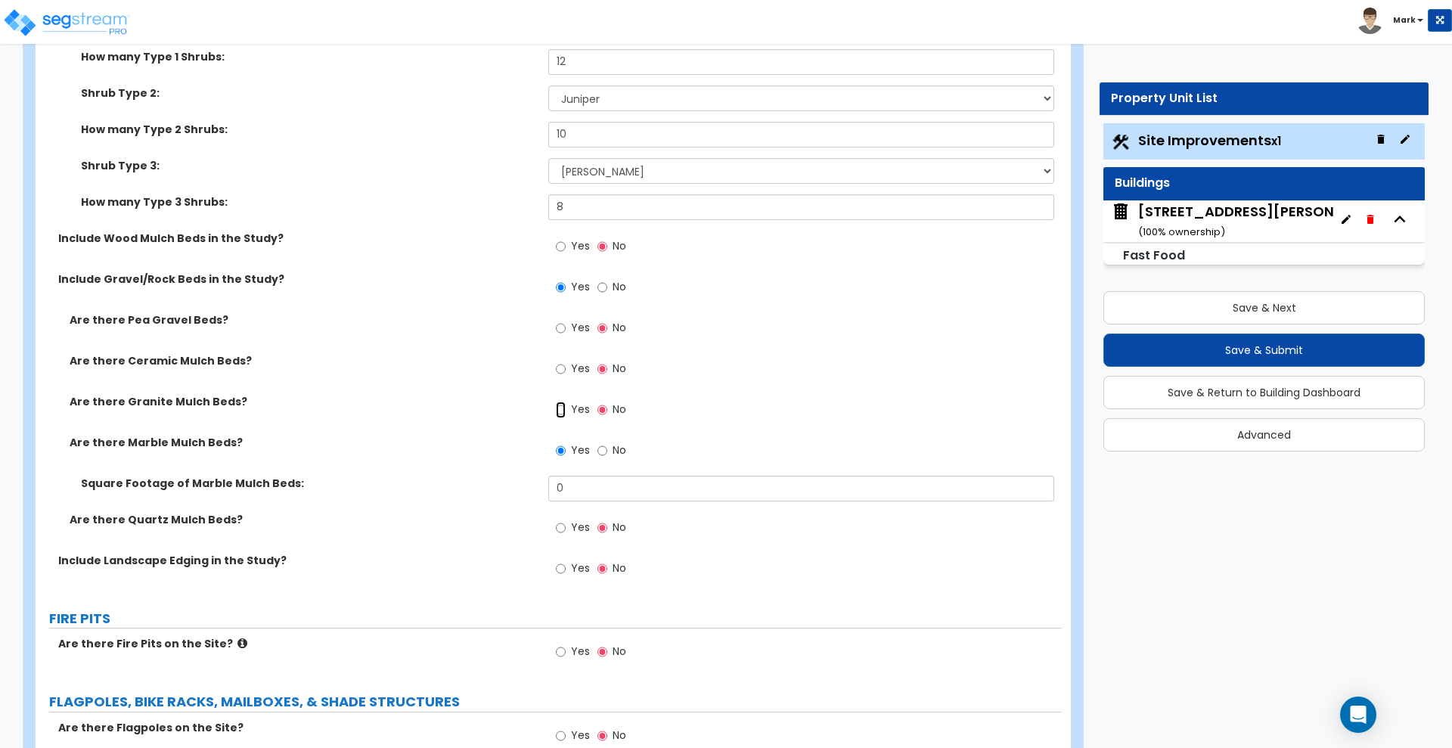
click at [560, 408] on input "Yes" at bounding box center [561, 410] width 10 height 17
radio input "true"
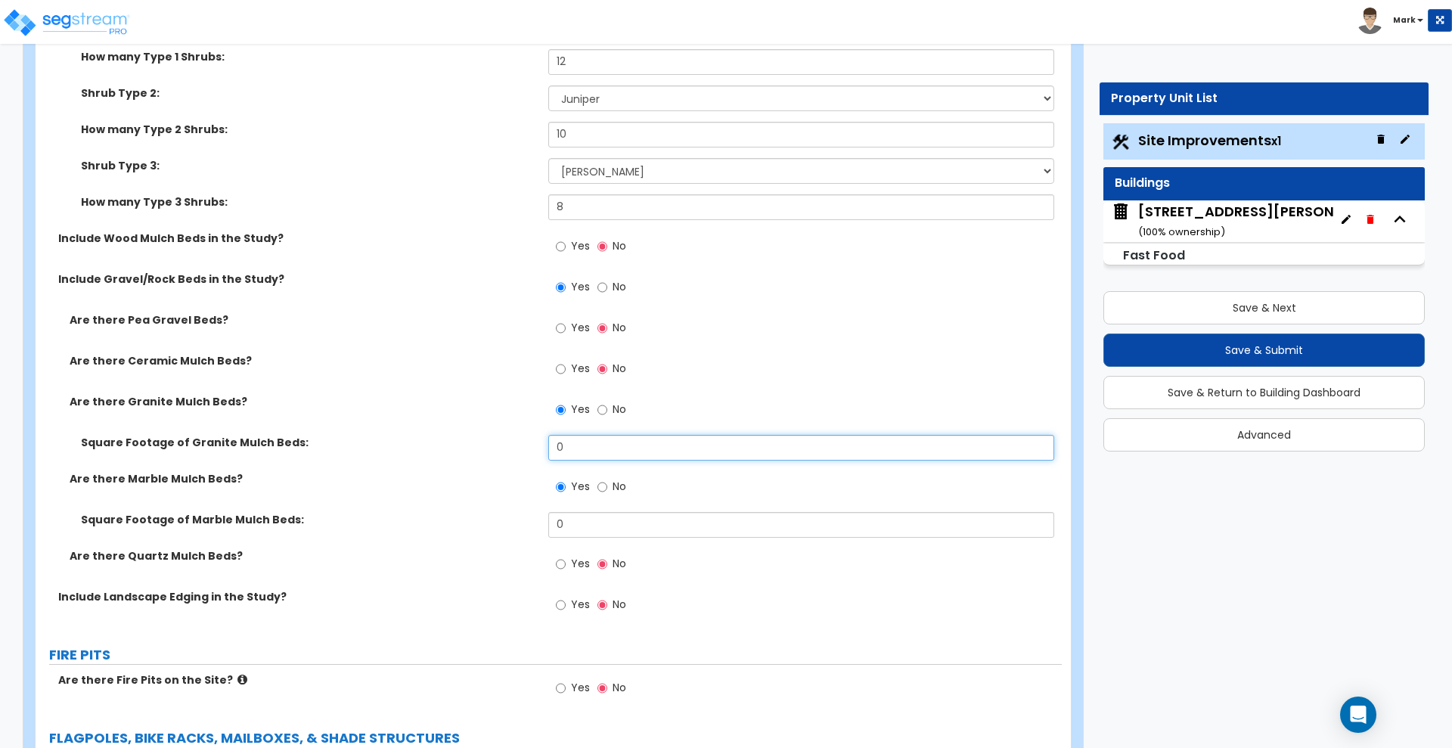
drag, startPoint x: 580, startPoint y: 438, endPoint x: 540, endPoint y: 424, distance: 42.3
click at [545, 436] on div "Square Footage of Granite Mulch Beds: 0" at bounding box center [549, 453] width 1026 height 36
type input "487"
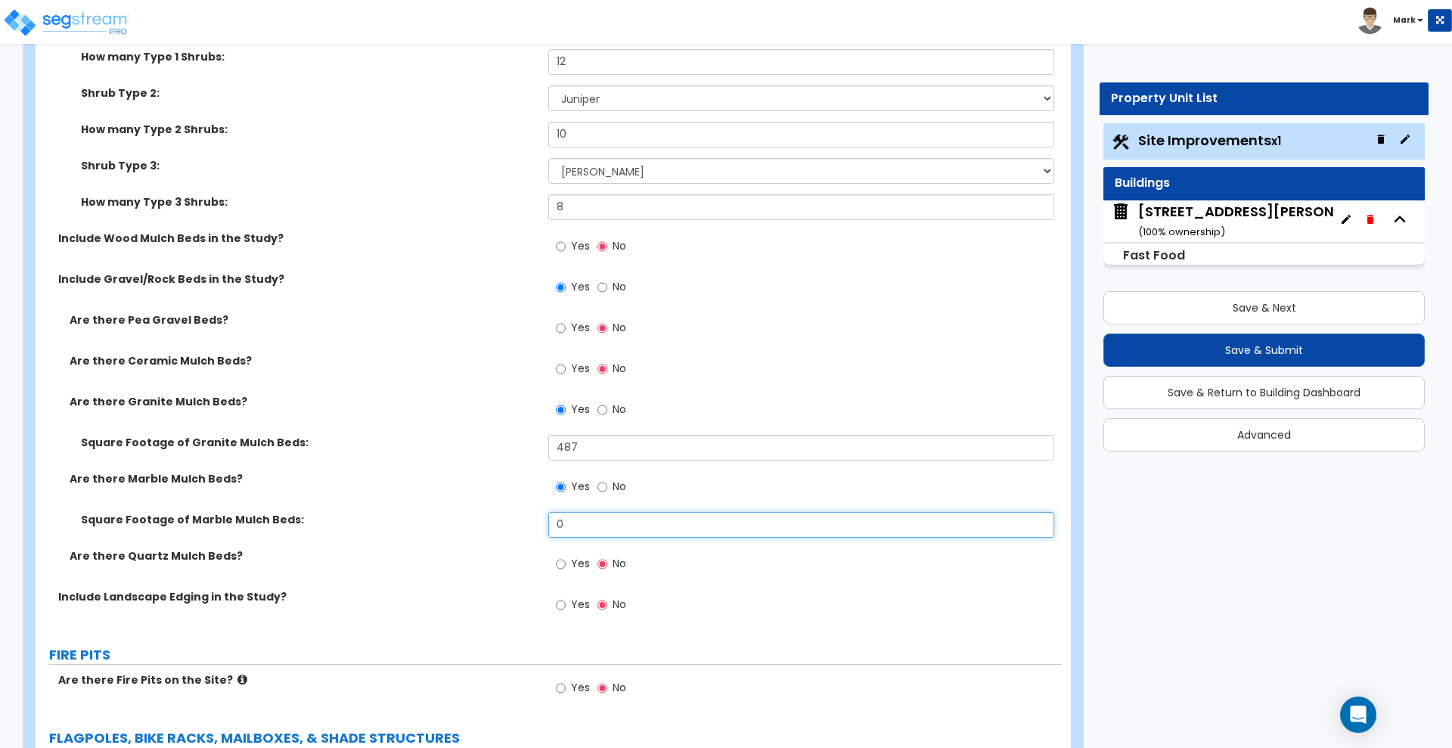
drag, startPoint x: 584, startPoint y: 531, endPoint x: 519, endPoint y: 526, distance: 65.2
click at [519, 526] on div "Square Footage of Marble Mulch Beds: 0" at bounding box center [549, 530] width 1026 height 36
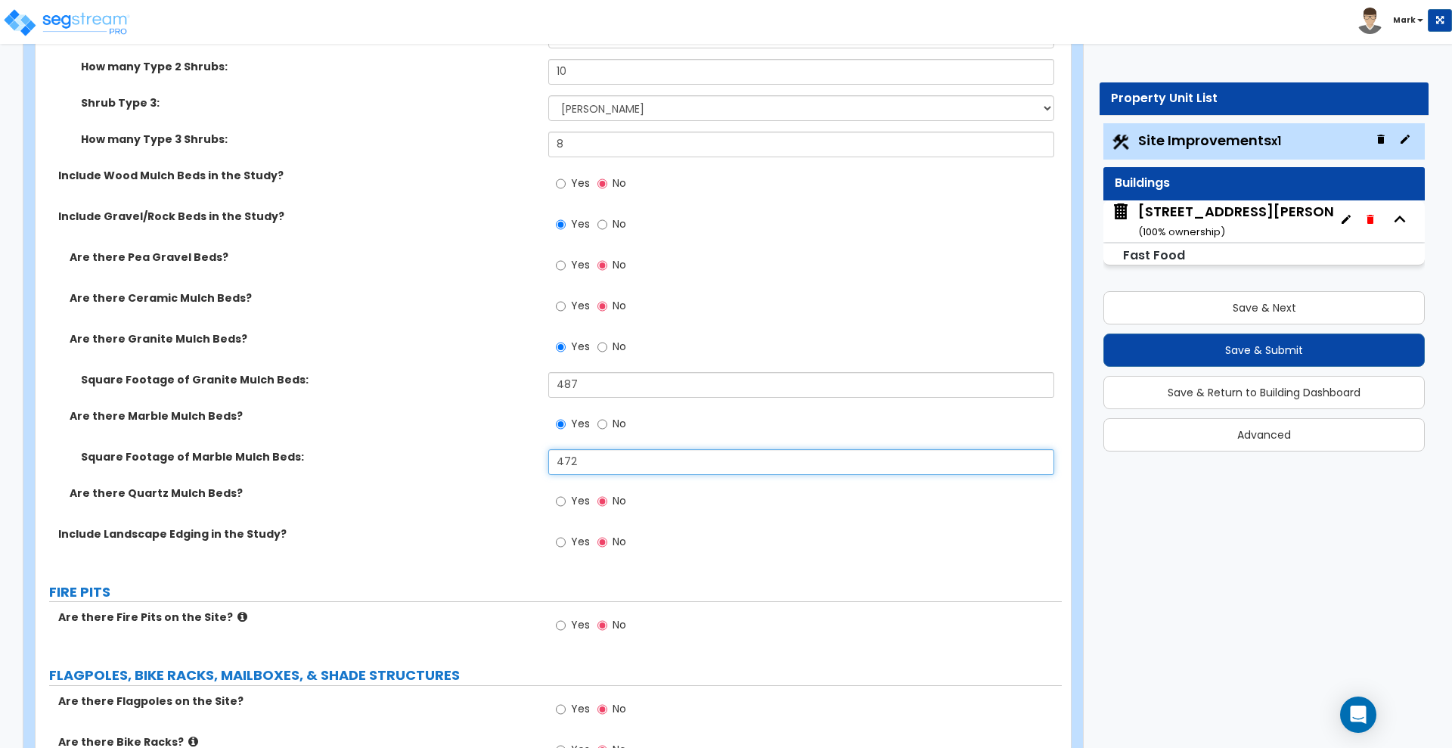
scroll to position [2930, 0]
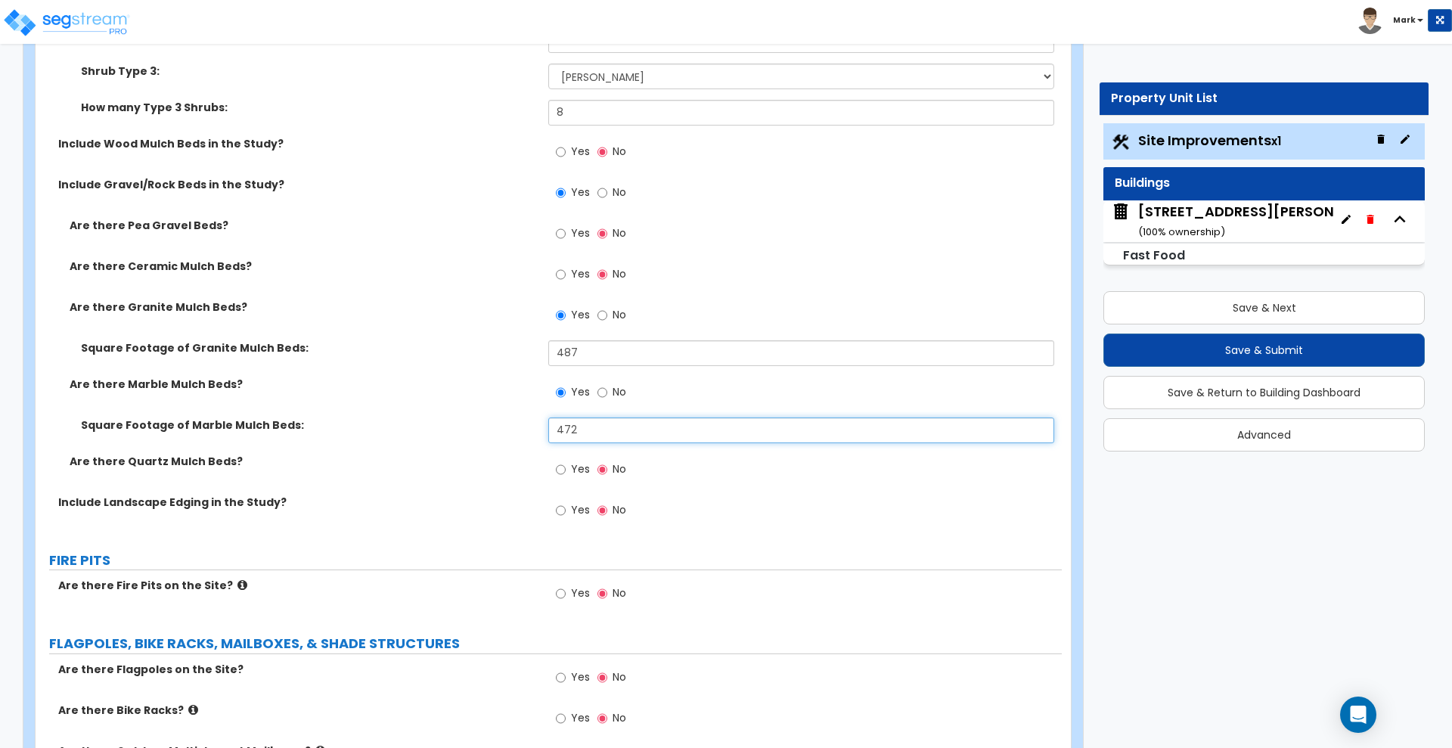
type input "472"
click at [558, 510] on input "Yes" at bounding box center [561, 510] width 10 height 17
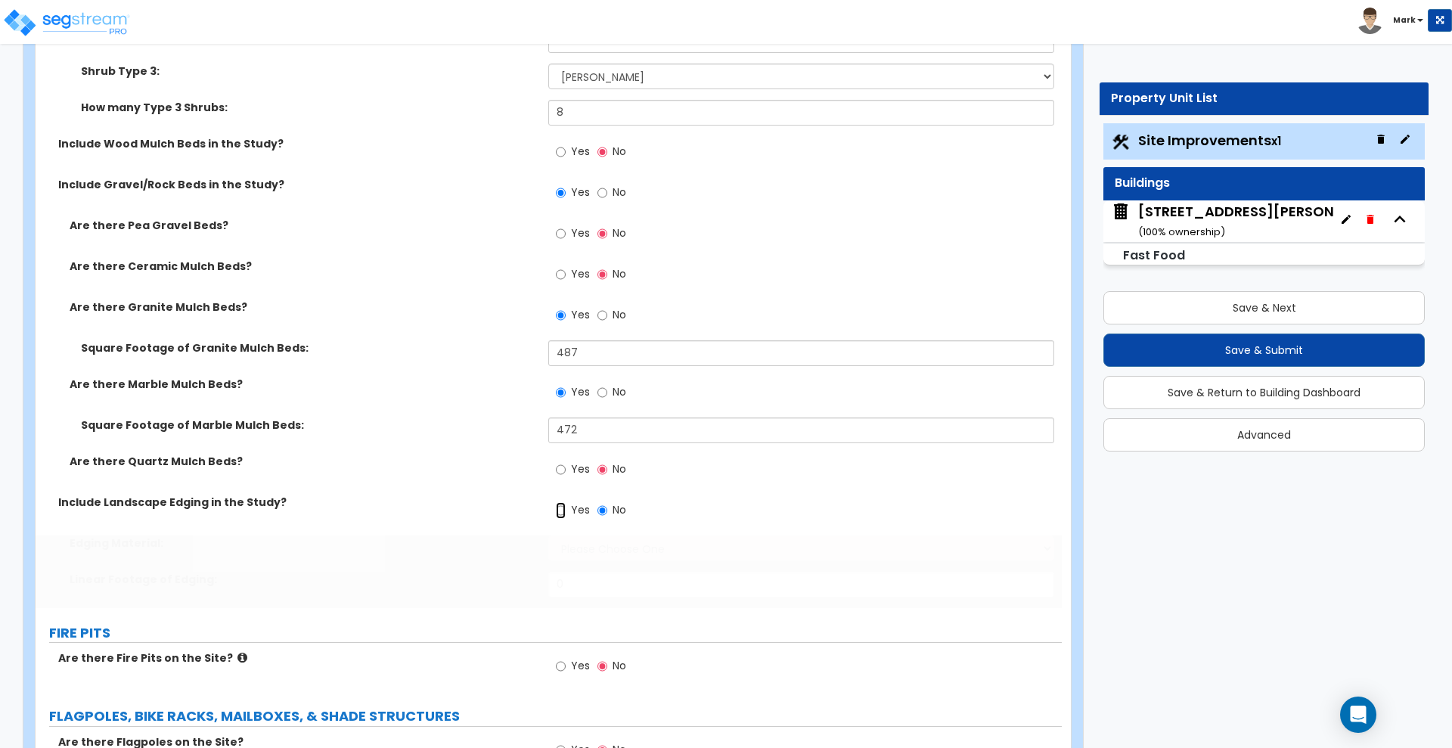
radio input "true"
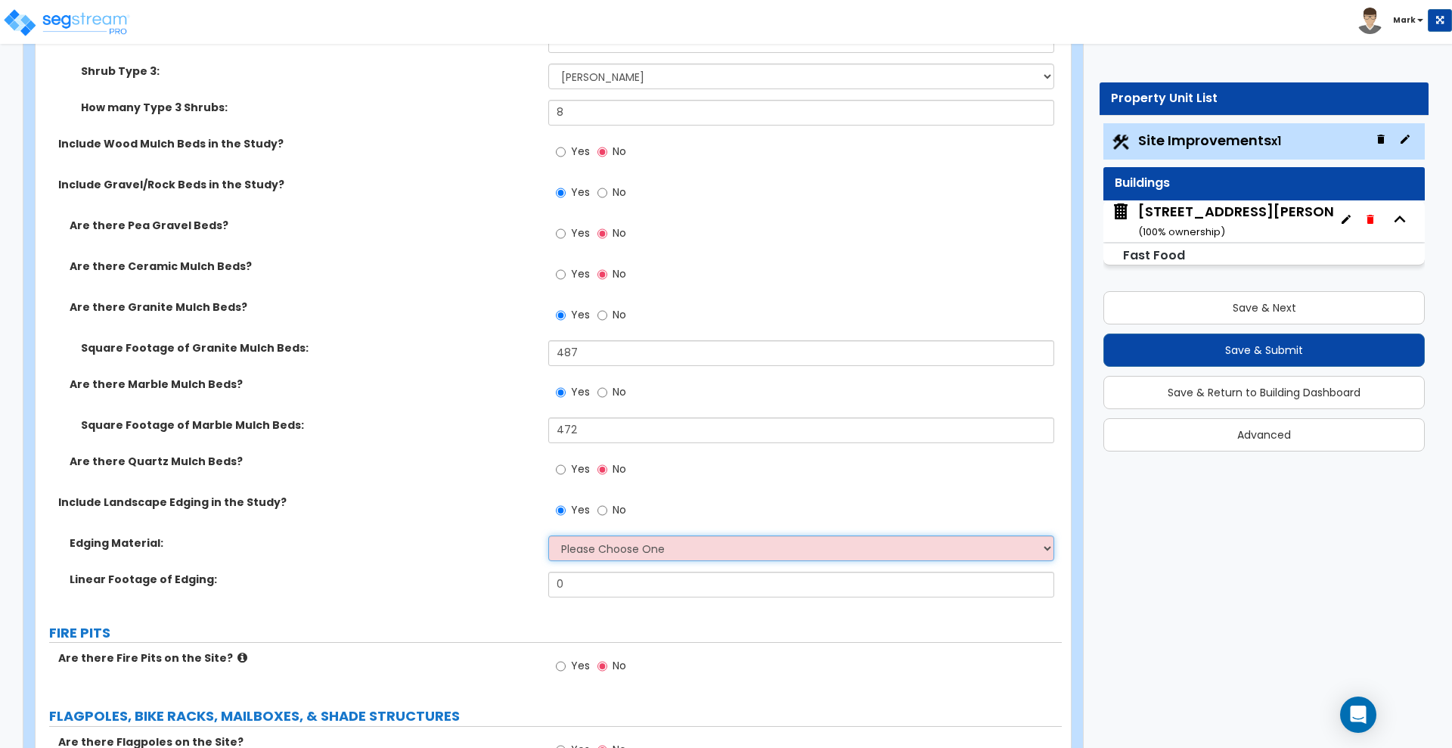
click at [616, 558] on select "Please Choose One Metal Brick Railroad Ties Concrete" at bounding box center [800, 548] width 505 height 26
click at [481, 580] on label "Linear Footage of Edging:" at bounding box center [303, 579] width 467 height 15
click at [622, 554] on select "Please Choose One Metal Brick Railroad Ties Concrete" at bounding box center [800, 548] width 505 height 26
select select "2"
click at [548, 535] on select "Please Choose One Metal Brick Railroad Ties Concrete" at bounding box center [800, 548] width 505 height 26
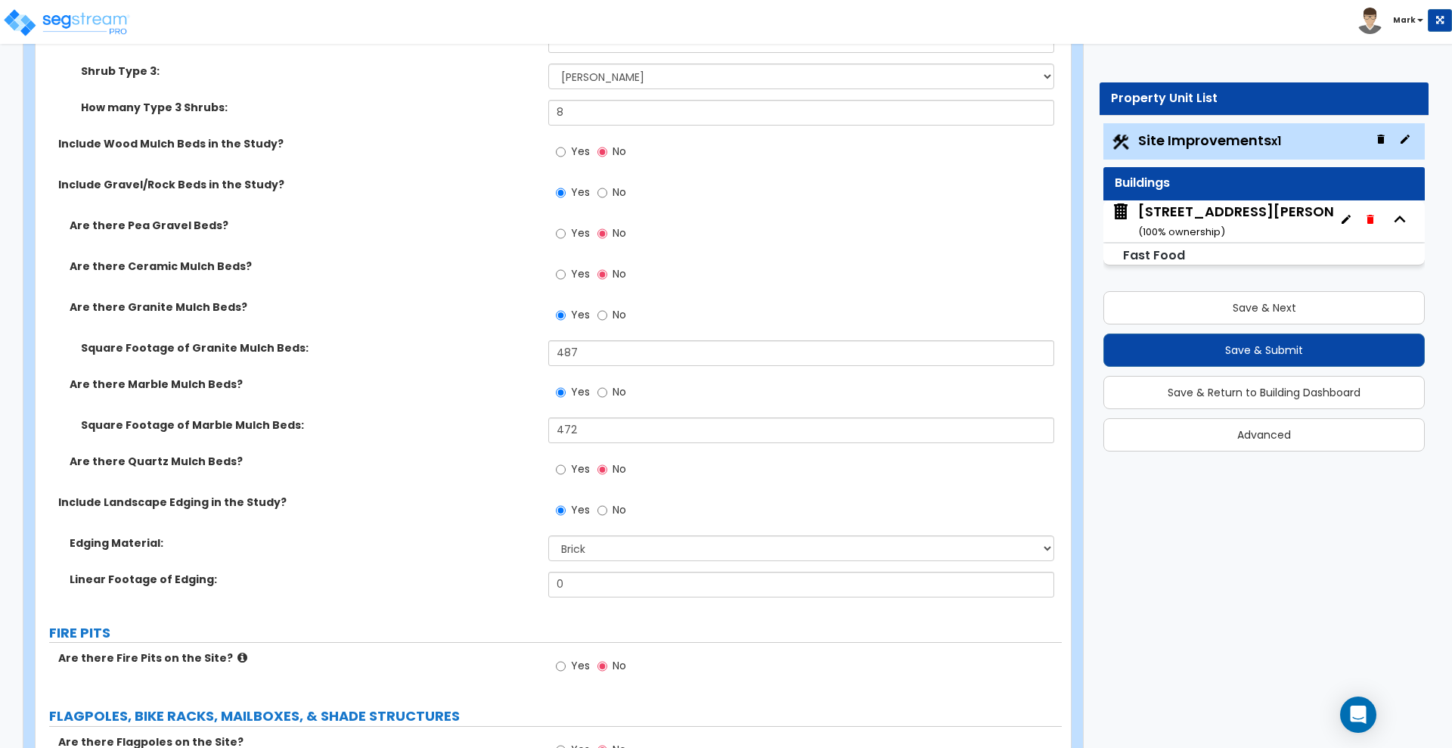
click at [441, 578] on label "Linear Footage of Edging:" at bounding box center [303, 579] width 467 height 15
drag, startPoint x: 588, startPoint y: 591, endPoint x: 454, endPoint y: 582, distance: 134.2
click at [510, 589] on div "Linear Footage of Edging: 0" at bounding box center [549, 590] width 1026 height 36
type input "65"
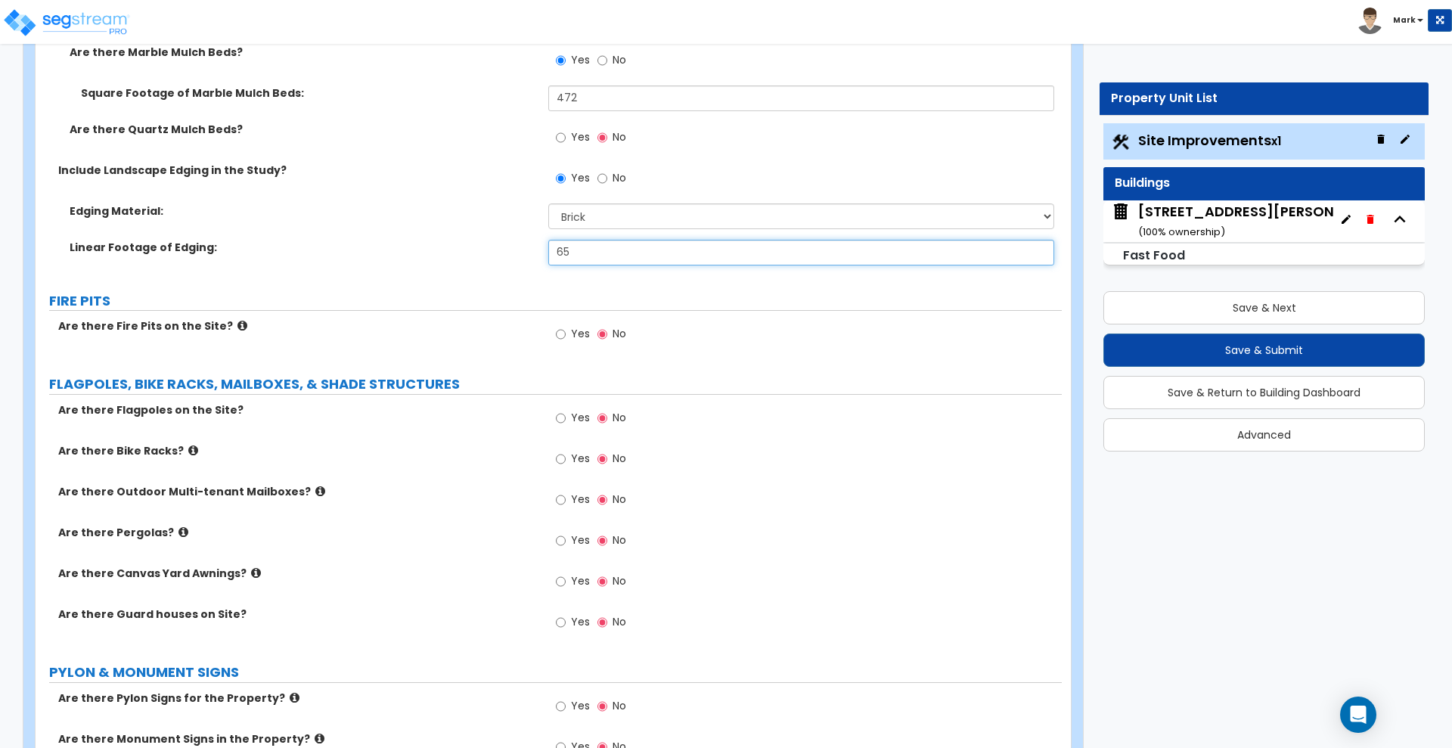
scroll to position [3308, 0]
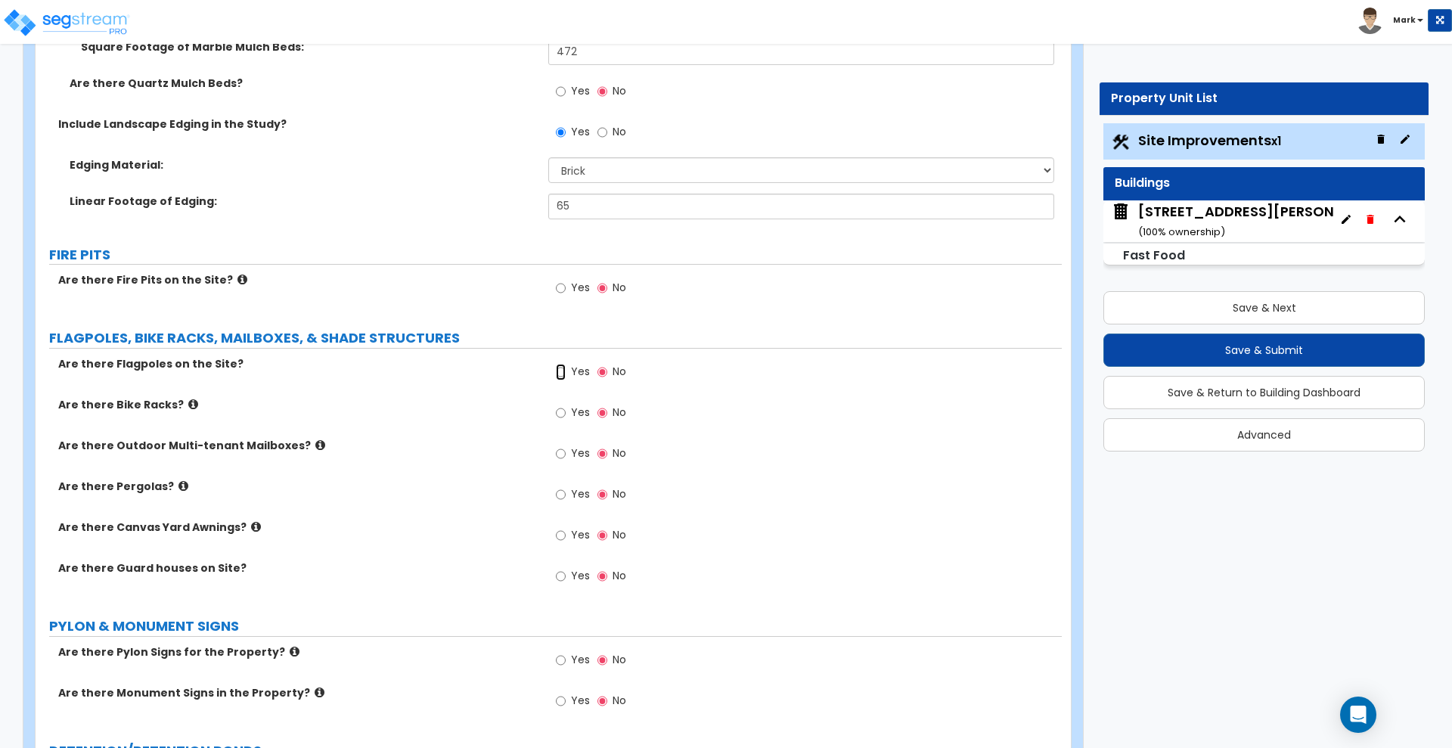
click at [559, 369] on input "Yes" at bounding box center [561, 372] width 10 height 17
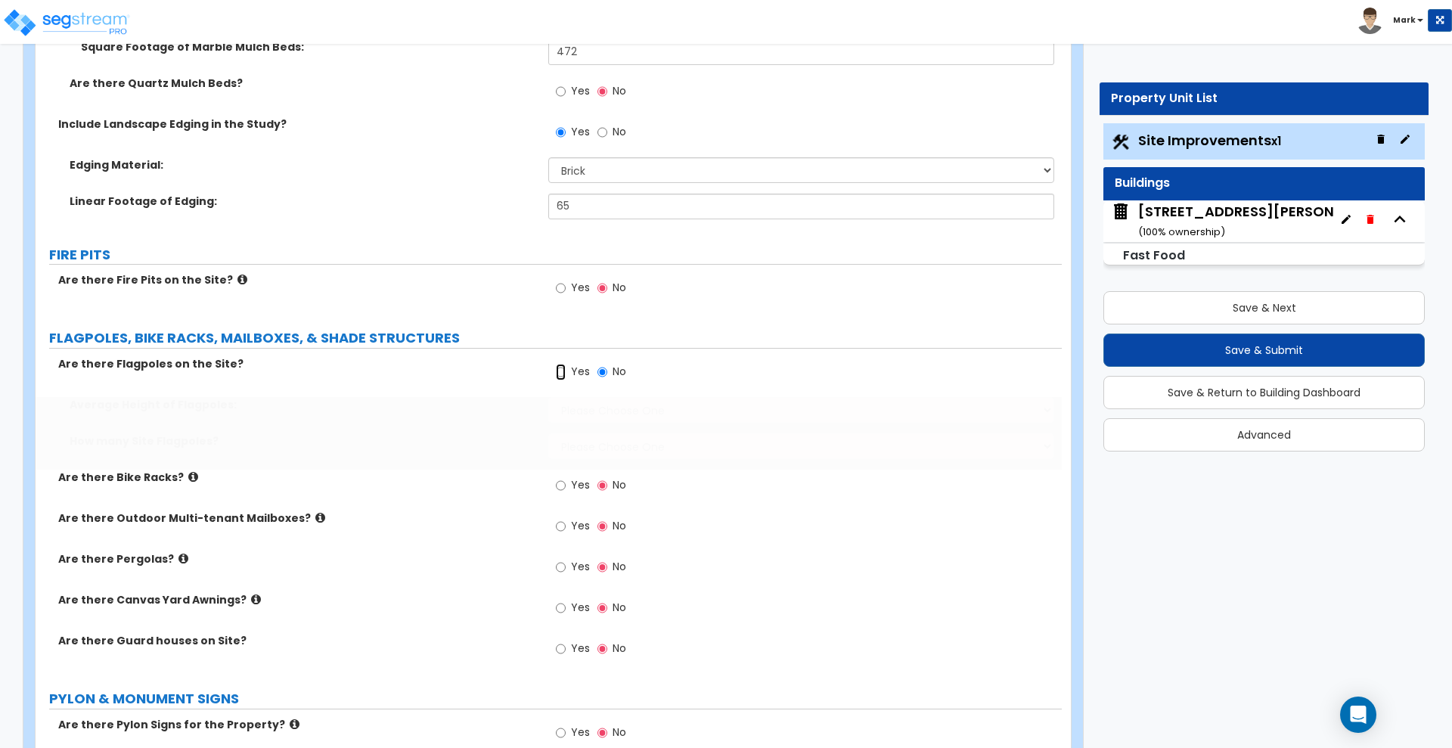
radio input "true"
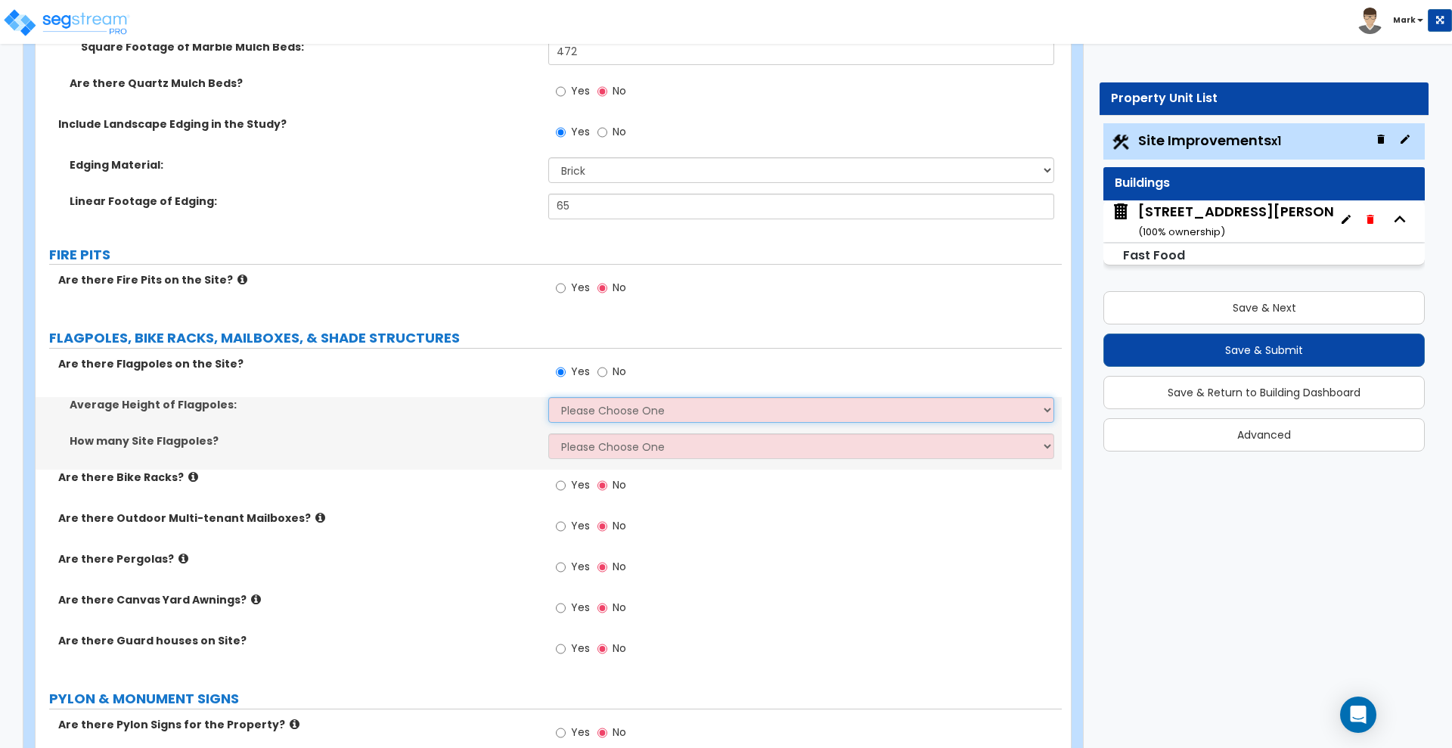
click at [598, 410] on select "Please Choose One 20 ft 59 ft 70 ft 100 ft" at bounding box center [800, 410] width 505 height 26
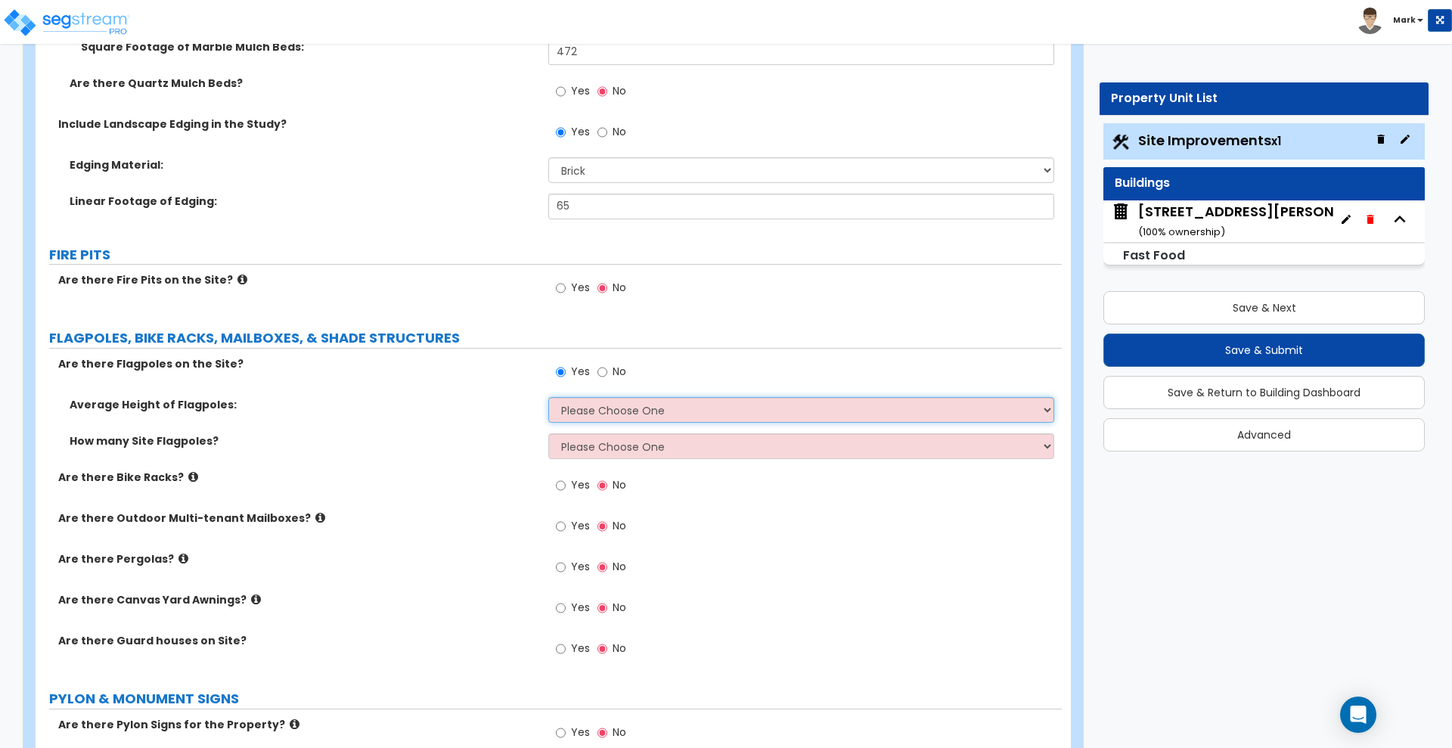
select select "1"
click at [548, 397] on select "Please Choose One 20 ft 59 ft 70 ft 100 ft" at bounding box center [800, 410] width 505 height 26
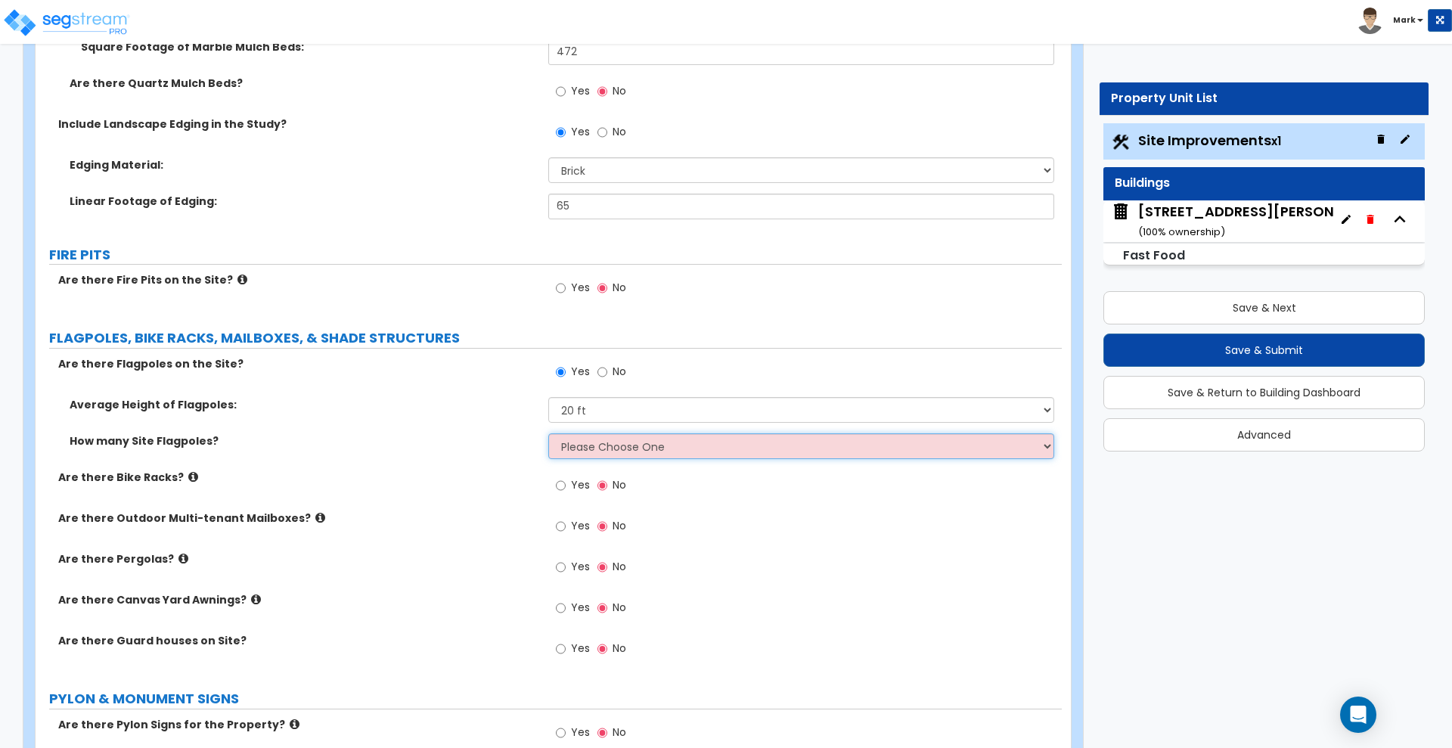
click at [618, 454] on select "Please Choose One 1 2 3 4 5" at bounding box center [800, 446] width 505 height 26
select select "1"
click at [548, 433] on select "Please Choose One 1 2 3 4 5" at bounding box center [800, 446] width 505 height 26
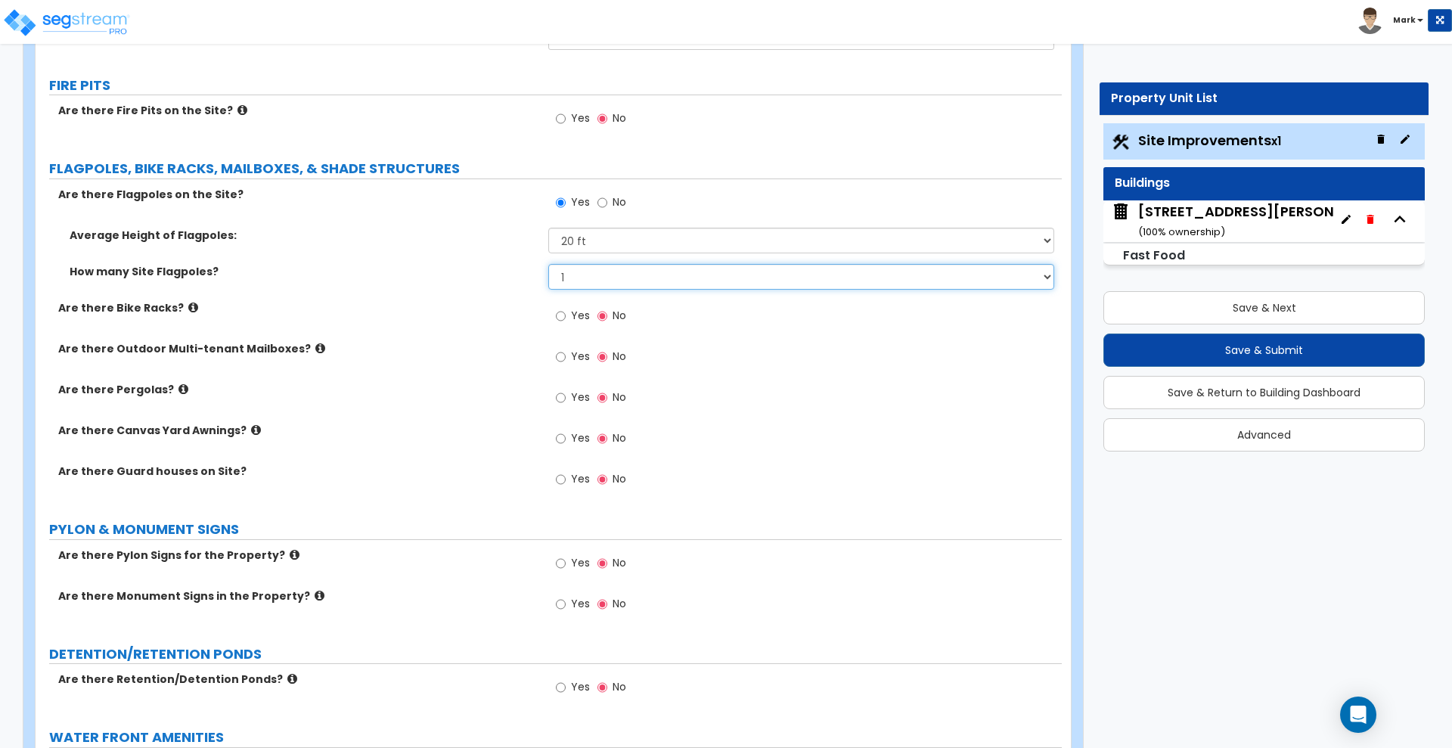
scroll to position [3592, 0]
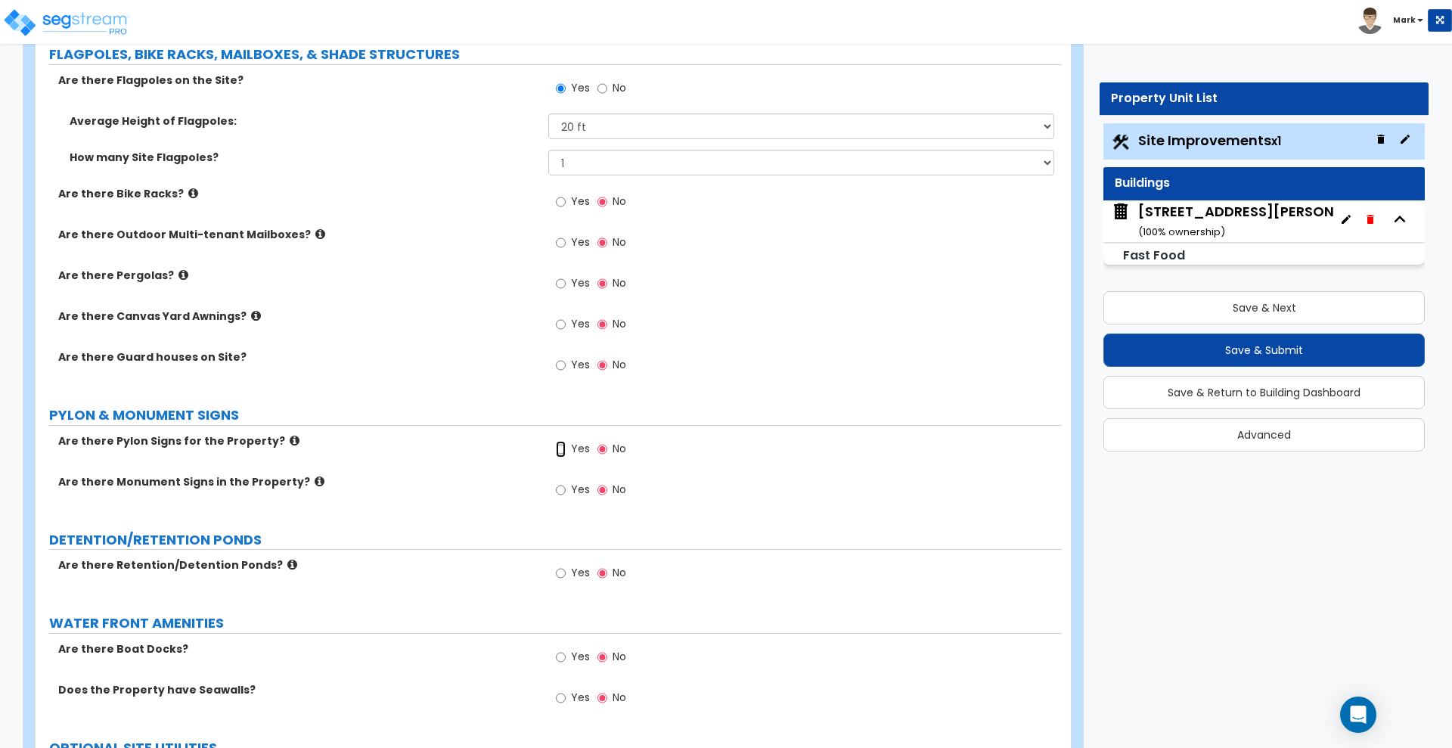
click at [560, 447] on input "Yes" at bounding box center [561, 449] width 10 height 17
radio input "true"
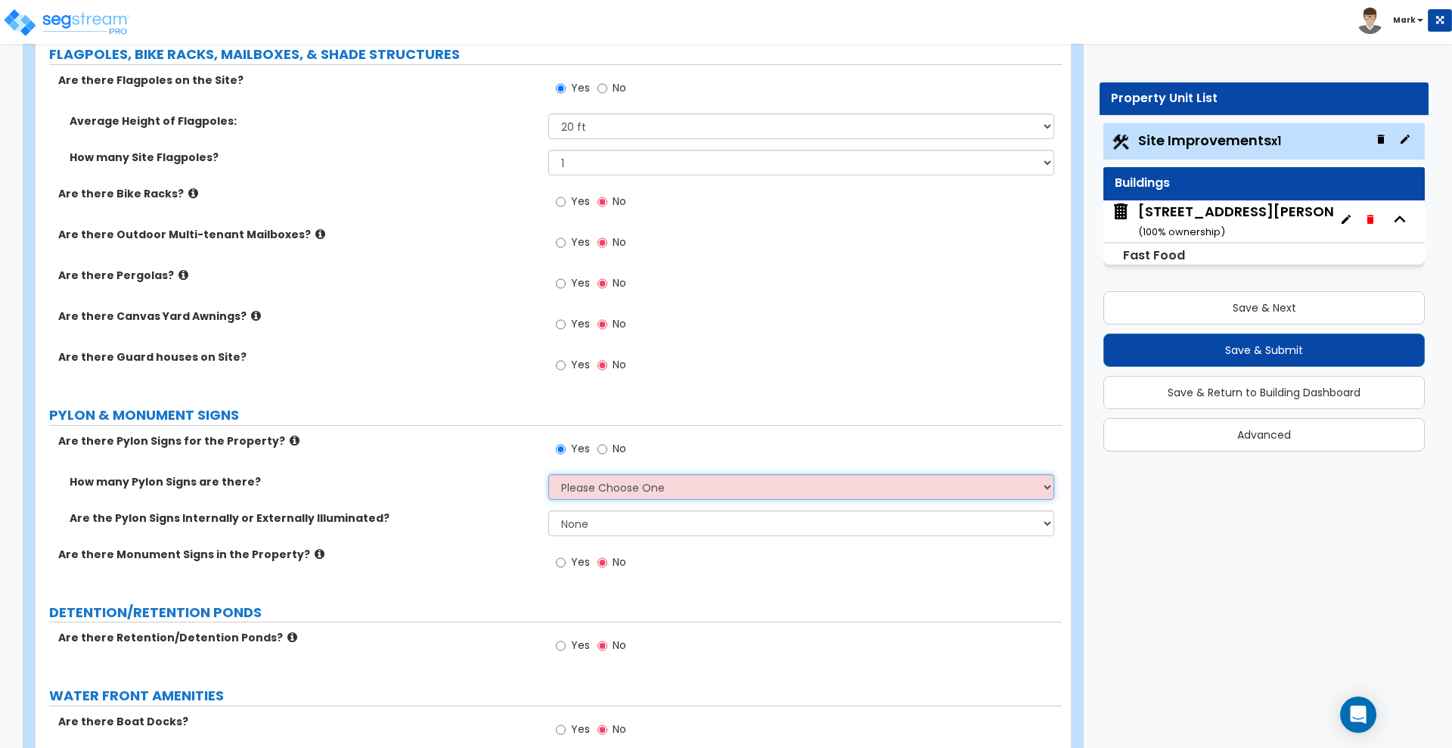
click at [653, 491] on select "Please Choose One 1 2 3" at bounding box center [800, 487] width 505 height 26
select select "3"
click at [548, 474] on select "Please Choose One 1 2 3" at bounding box center [800, 487] width 505 height 26
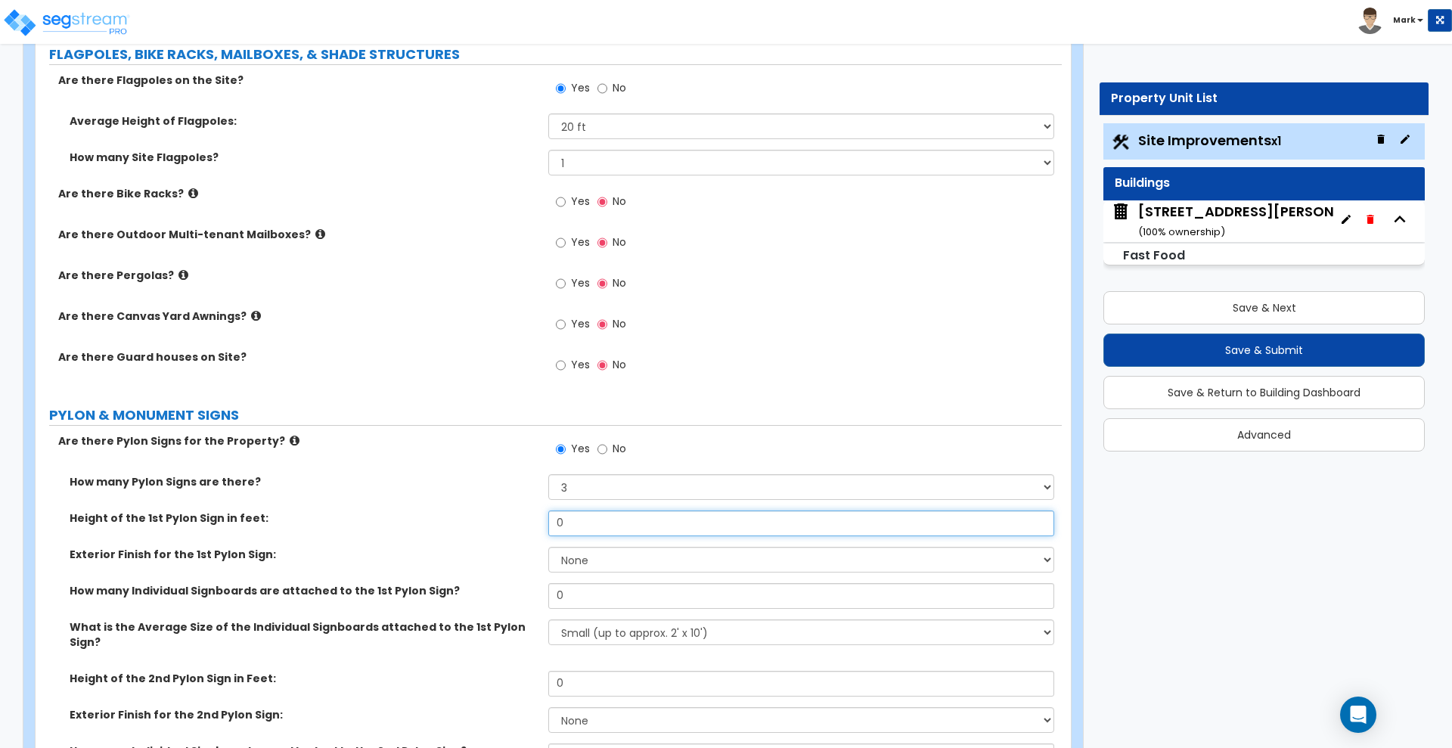
click at [582, 528] on input "0" at bounding box center [800, 523] width 505 height 26
click at [517, 519] on div "Height of the 1st Pylon Sign in feet: 0" at bounding box center [549, 528] width 1026 height 36
type input "40"
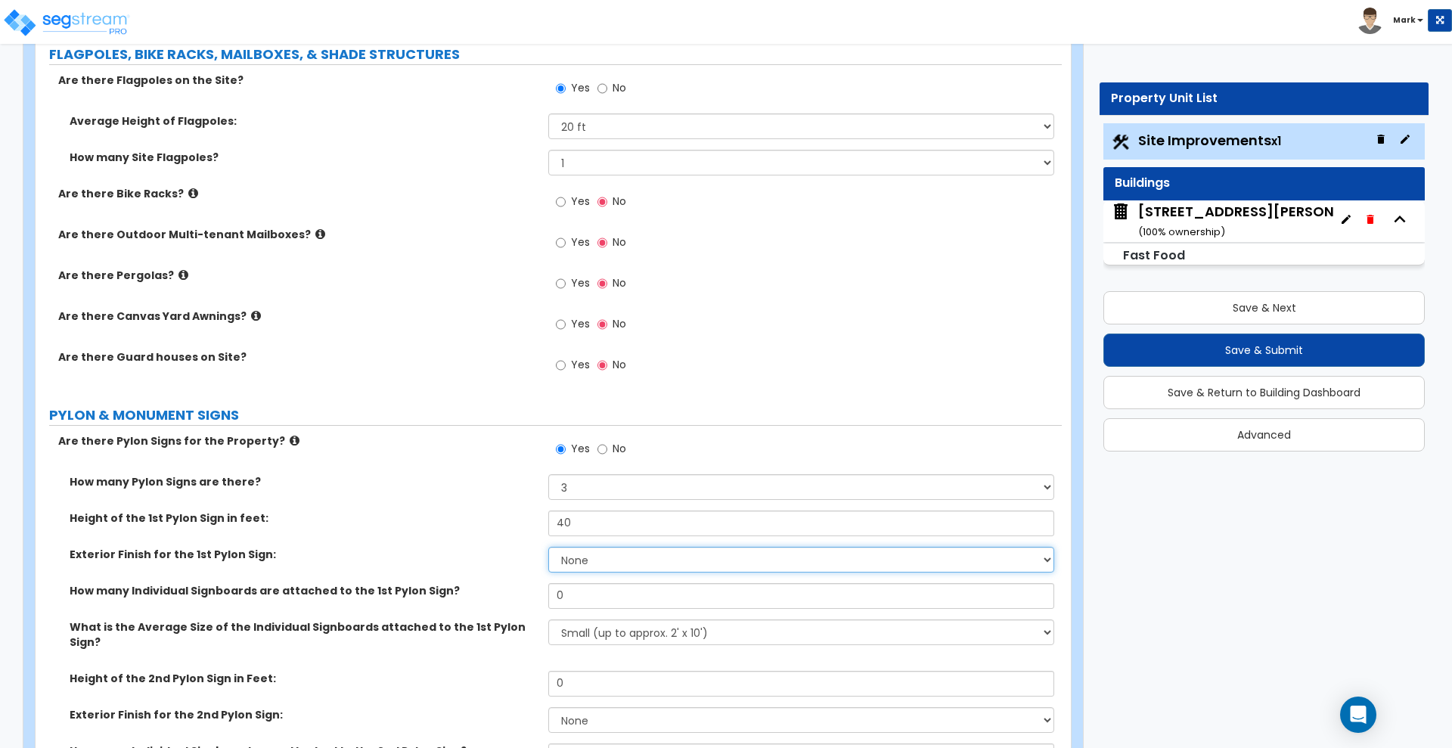
click at [627, 566] on select "None Paint Finish Brick Veneer Finish Stone Veneer Finish Metal Composite Finis…" at bounding box center [800, 560] width 505 height 26
select select "1"
click at [548, 547] on select "None Paint Finish Brick Veneer Finish Stone Veneer Finish Metal Composite Finis…" at bounding box center [800, 560] width 505 height 26
drag, startPoint x: 618, startPoint y: 600, endPoint x: 521, endPoint y: 594, distance: 97.0
click at [521, 594] on div "How many Individual Signboards are attached to the 1st Pylon Sign? 0" at bounding box center [549, 601] width 1026 height 36
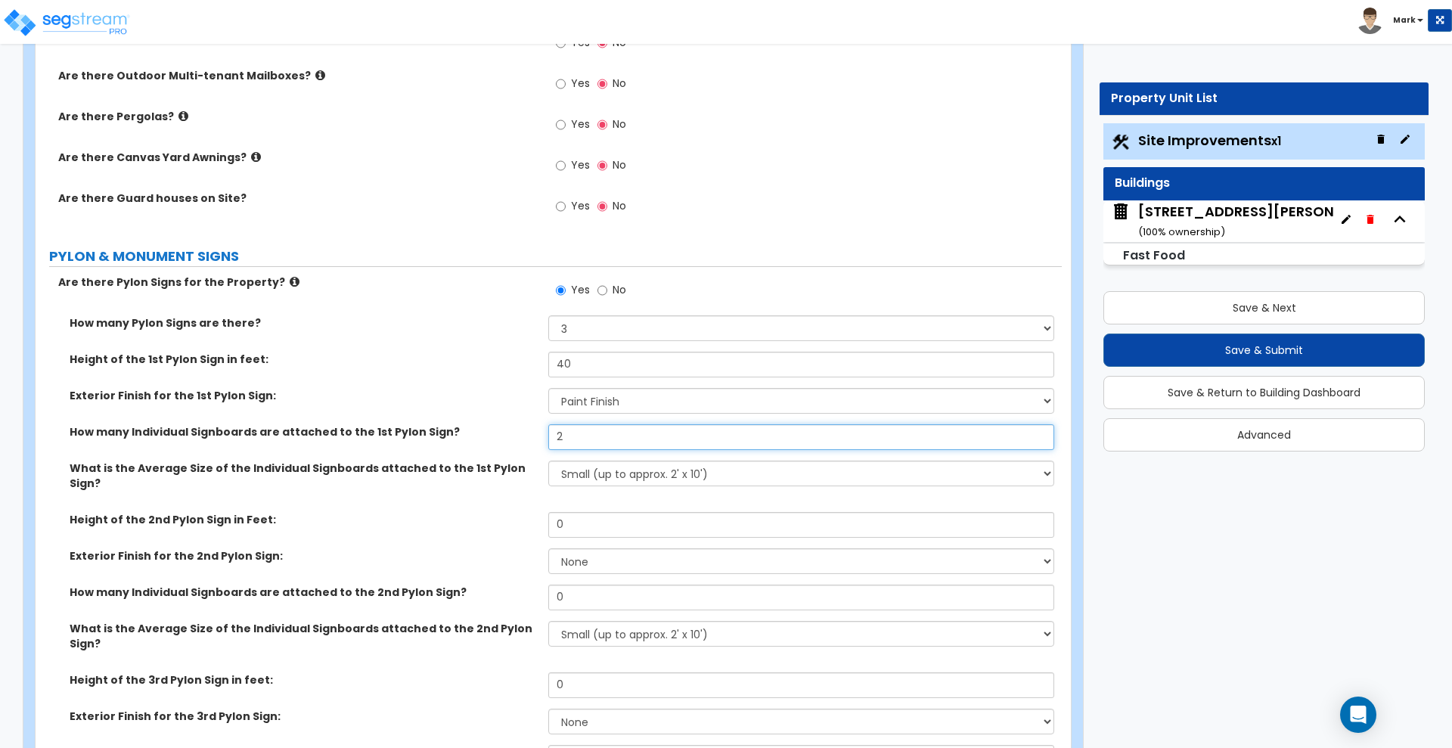
scroll to position [3781, 0]
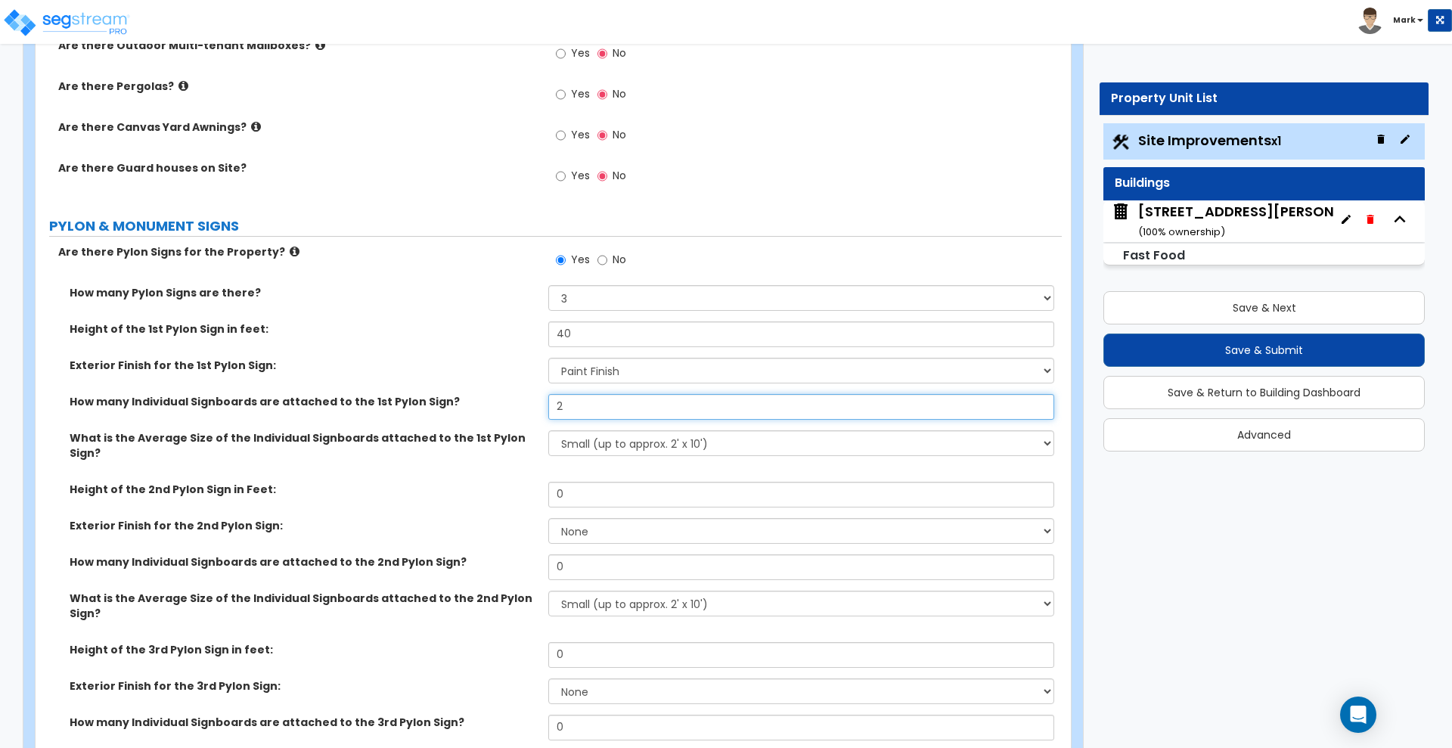
type input "2"
click at [687, 443] on select "Small (up to approx. 2' x 10') Medium (up to approx. 4' x 10') Large (up to app…" at bounding box center [800, 443] width 505 height 26
select select "2"
click at [548, 430] on select "Small (up to approx. 2' x 10') Medium (up to approx. 4' x 10') Large (up to app…" at bounding box center [800, 443] width 505 height 26
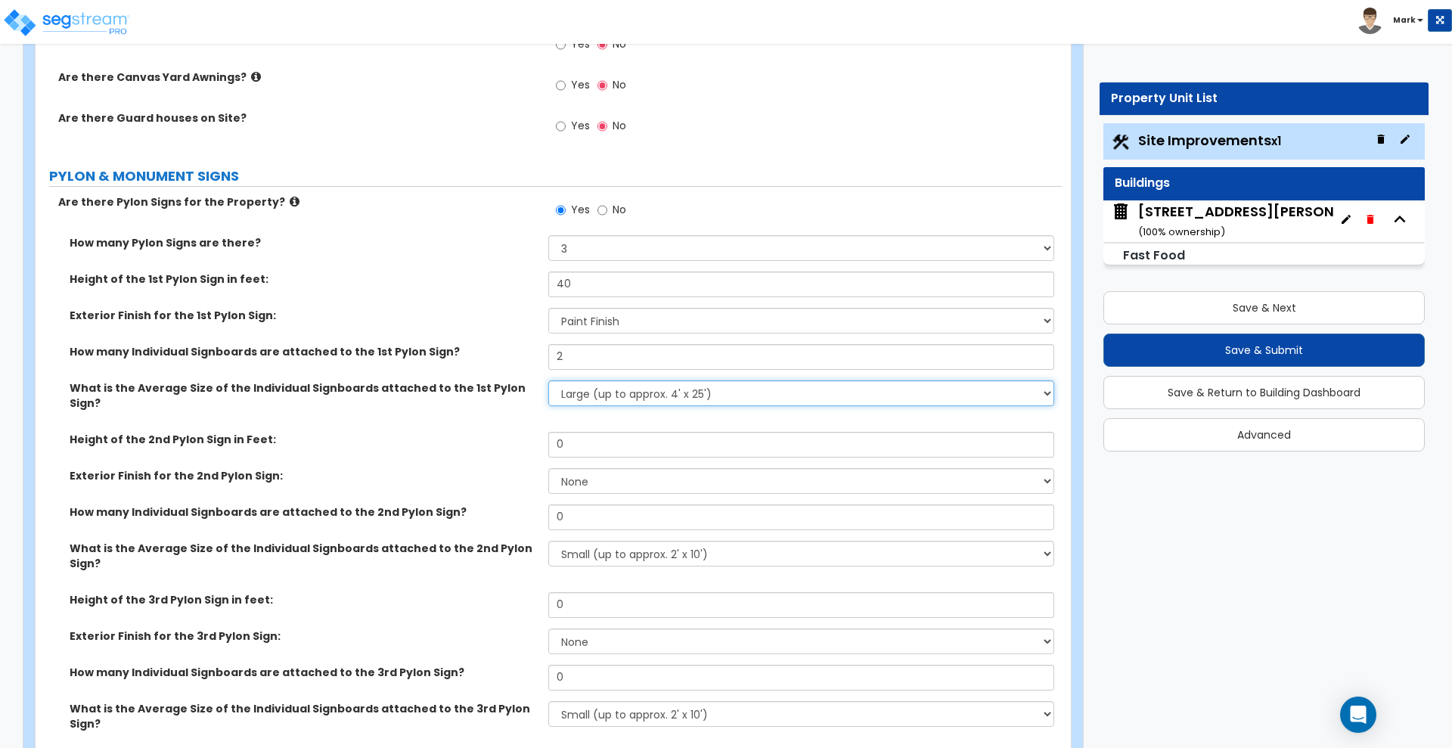
scroll to position [3876, 0]
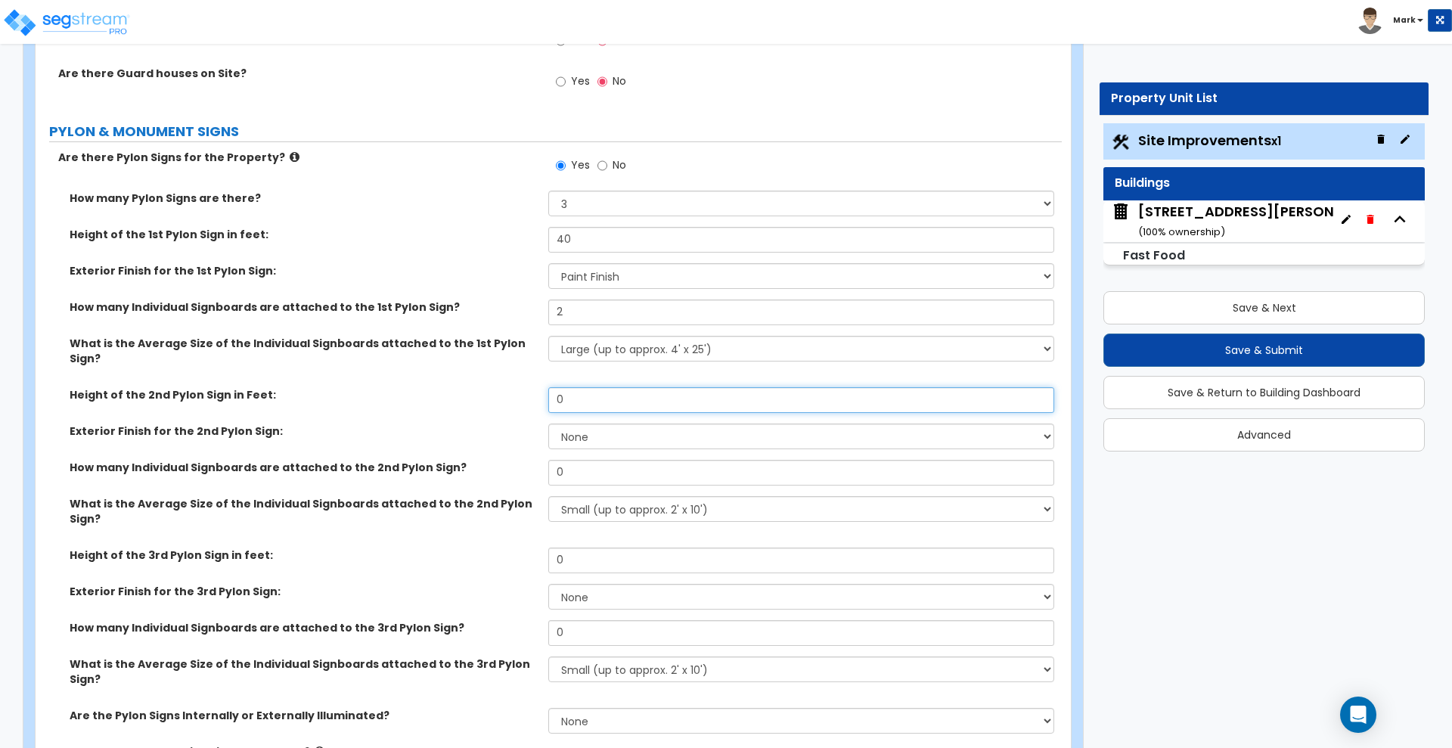
drag, startPoint x: 588, startPoint y: 380, endPoint x: 454, endPoint y: 391, distance: 135.1
click at [454, 391] on div "Height of the 2nd Pylon Sign in Feet: 0" at bounding box center [549, 405] width 1026 height 36
type input "4"
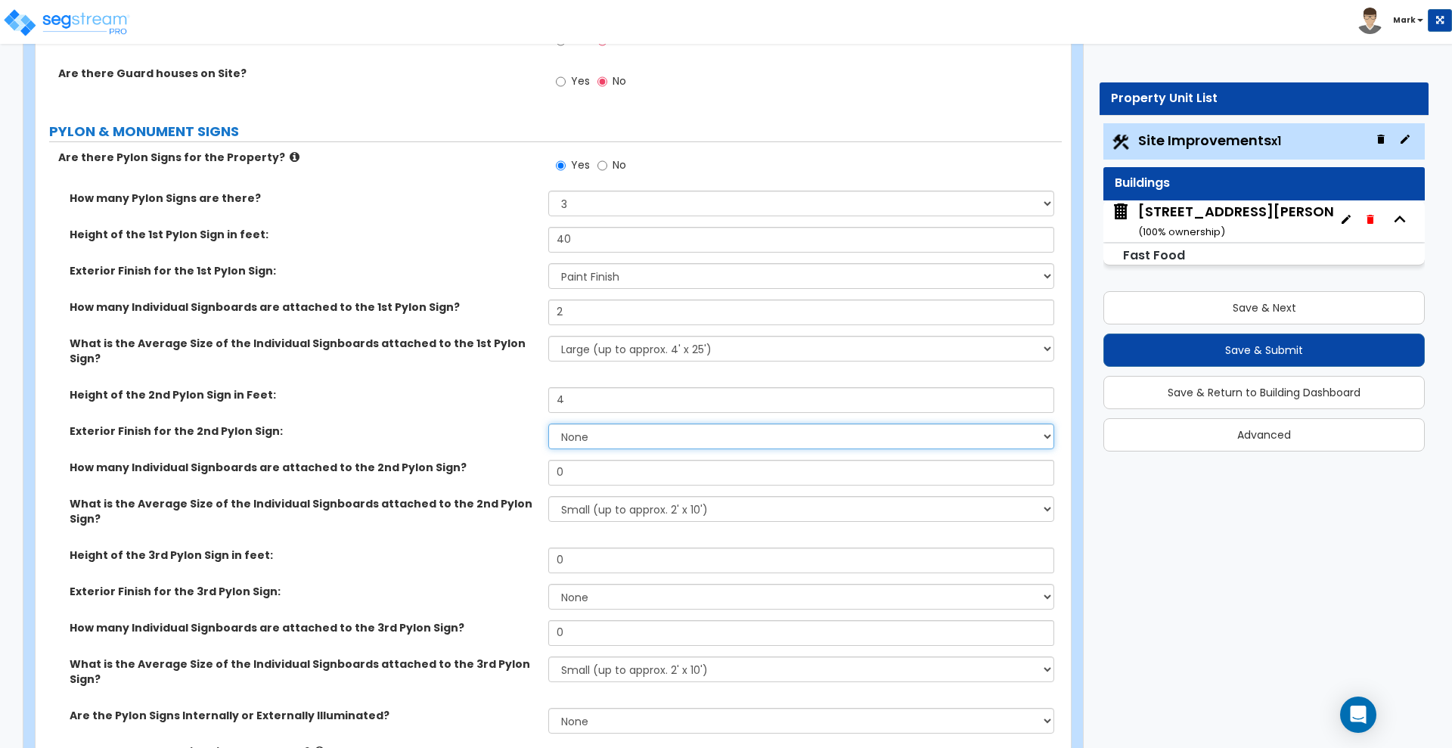
click at [600, 424] on select "None Paint Finish Brick Veneer Finish Stone Veneer Finish Metal Composite Finis…" at bounding box center [800, 436] width 505 height 26
select select "1"
click at [548, 423] on select "None Paint Finish Brick Veneer Finish Stone Veneer Finish Metal Composite Finis…" at bounding box center [800, 436] width 505 height 26
drag, startPoint x: 598, startPoint y: 458, endPoint x: 529, endPoint y: 461, distance: 68.9
click at [529, 461] on div "How many Individual Signboards are attached to the 2nd Pylon Sign? 0" at bounding box center [549, 478] width 1026 height 36
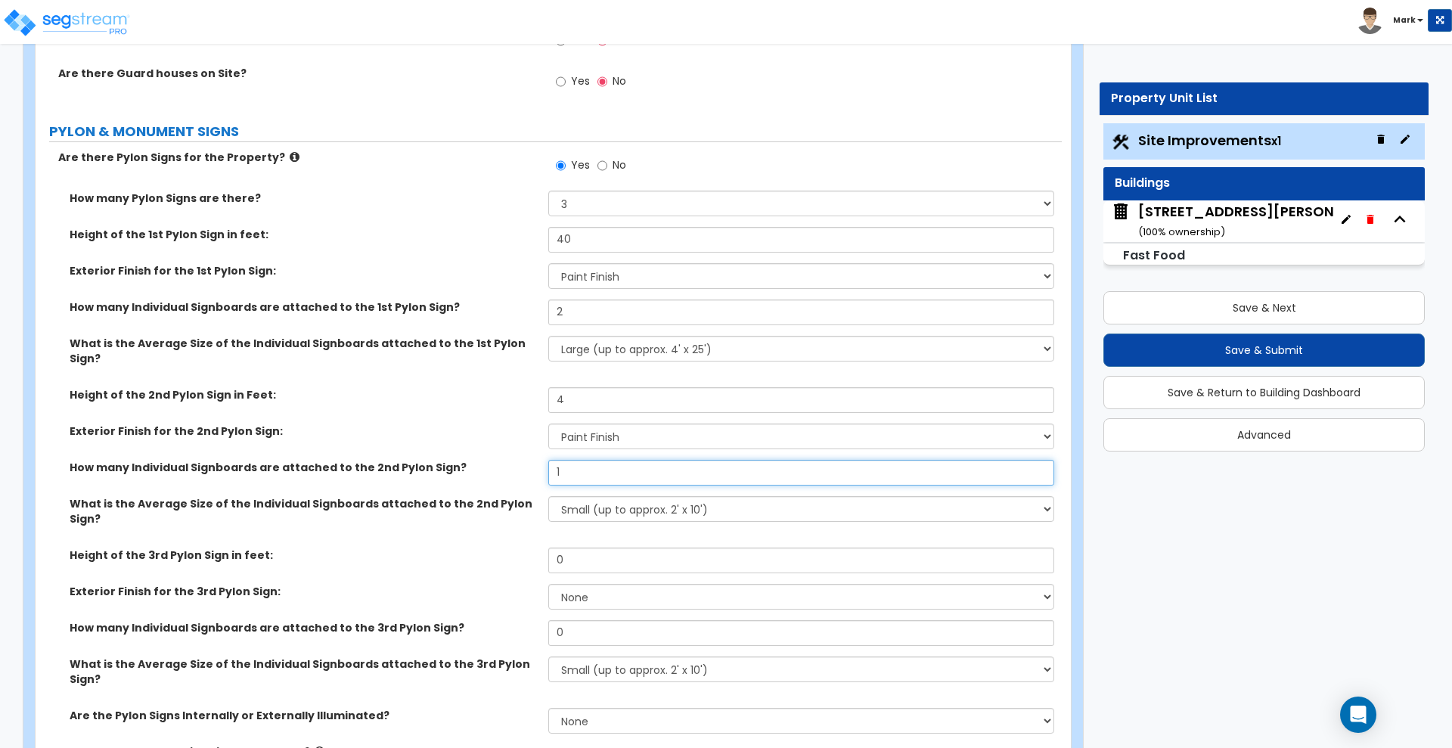
type input "1"
click at [693, 500] on select "Small (up to approx. 2' x 10') Medium (up to approx. 4' x 10') Large (up to app…" at bounding box center [800, 509] width 505 height 26
select select "3"
click at [548, 496] on select "Small (up to approx. 2' x 10') Medium (up to approx. 4' x 10') Large (up to app…" at bounding box center [800, 509] width 505 height 26
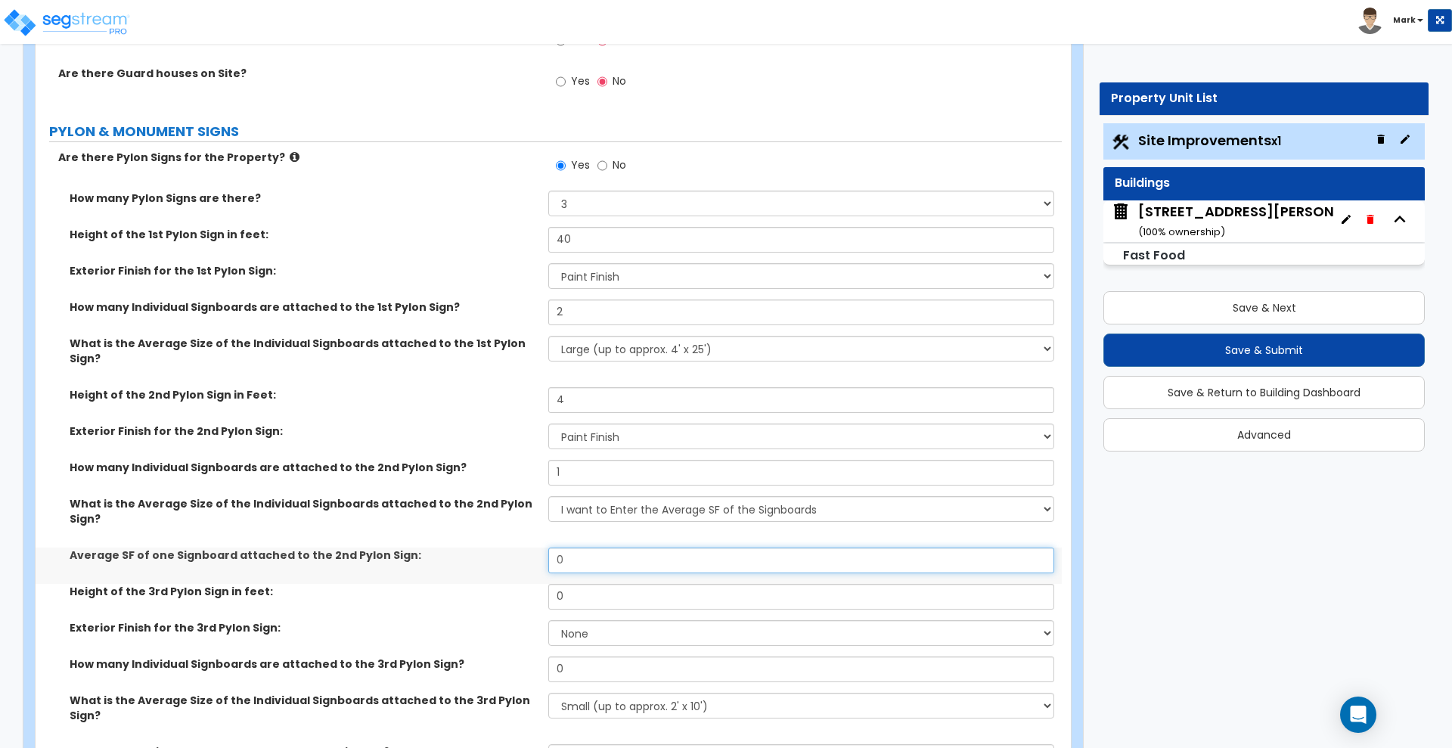
drag, startPoint x: 610, startPoint y: 535, endPoint x: 478, endPoint y: 526, distance: 132.6
click at [478, 547] on div "Average SF of one Signboard attached to the 2nd Pylon Sign: 0" at bounding box center [549, 565] width 1026 height 36
type input "6"
click at [464, 584] on div "Height of the 3rd Pylon Sign in feet: 0" at bounding box center [549, 602] width 1026 height 36
type input "4"
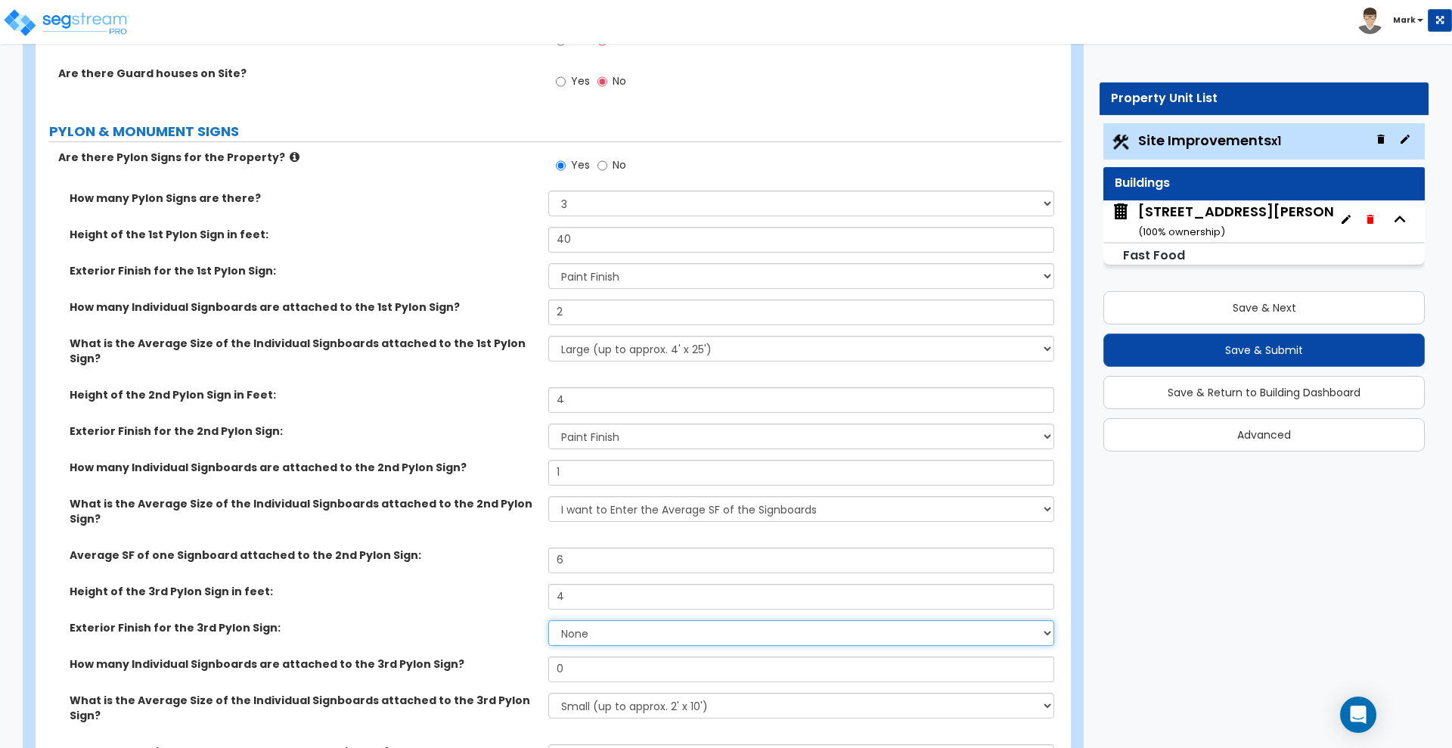
click at [632, 620] on select "None Paint Finish Brick Veneer Finish Stone Veneer Finish Metal Composite Finis…" at bounding box center [800, 633] width 505 height 26
select select "1"
click at [548, 620] on select "None Paint Finish Brick Veneer Finish Stone Veneer Finish Metal Composite Finis…" at bounding box center [800, 633] width 505 height 26
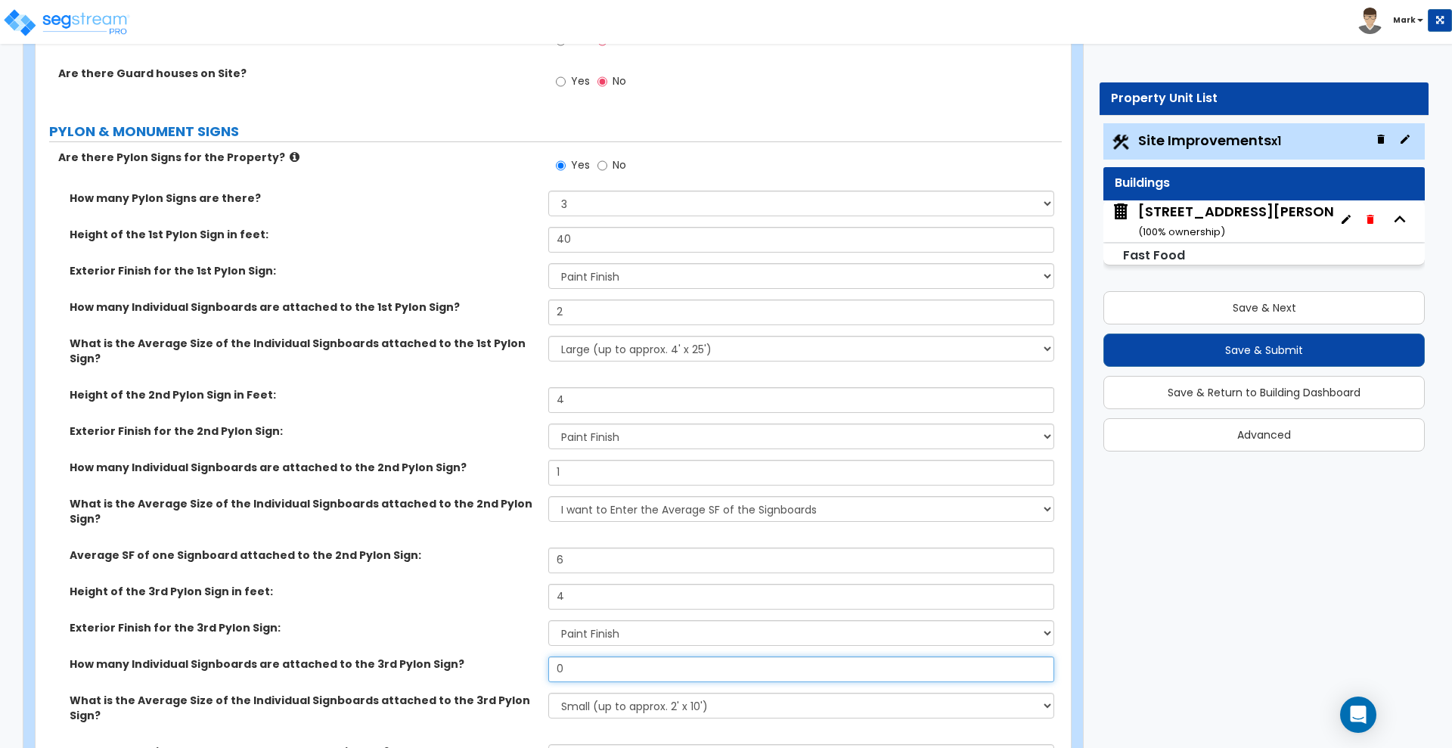
drag, startPoint x: 537, startPoint y: 639, endPoint x: 473, endPoint y: 639, distance: 63.5
click at [473, 656] on div "How many Individual Signboards are attached to the 3rd Pylon Sign? 0" at bounding box center [549, 674] width 1026 height 36
type input "1"
click at [691, 693] on select "Small (up to approx. 2' x 10') Medium (up to approx. 4' x 10') Large (up to app…" at bounding box center [800, 706] width 505 height 26
select select "3"
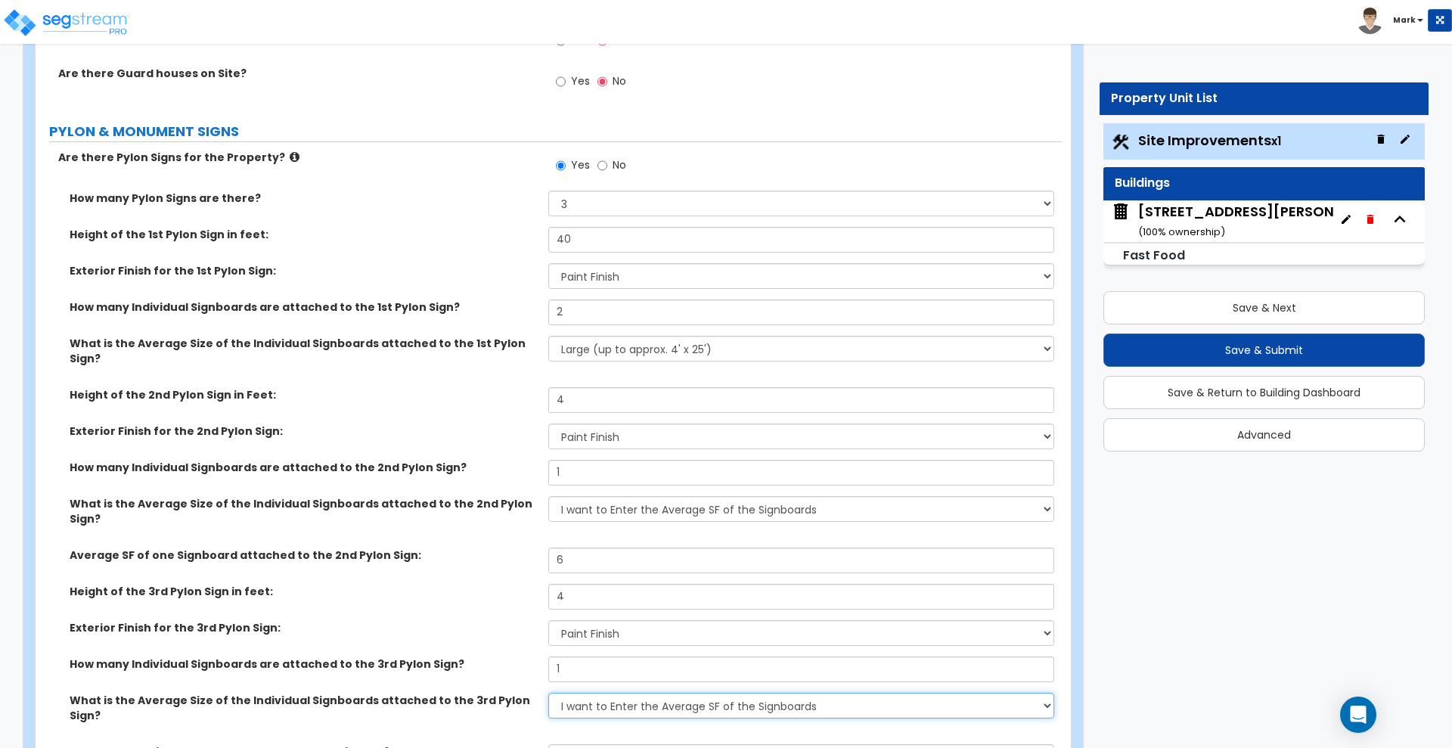
click at [548, 693] on select "Small (up to approx. 2' x 10') Medium (up to approx. 4' x 10') Large (up to app…" at bounding box center [800, 706] width 505 height 26
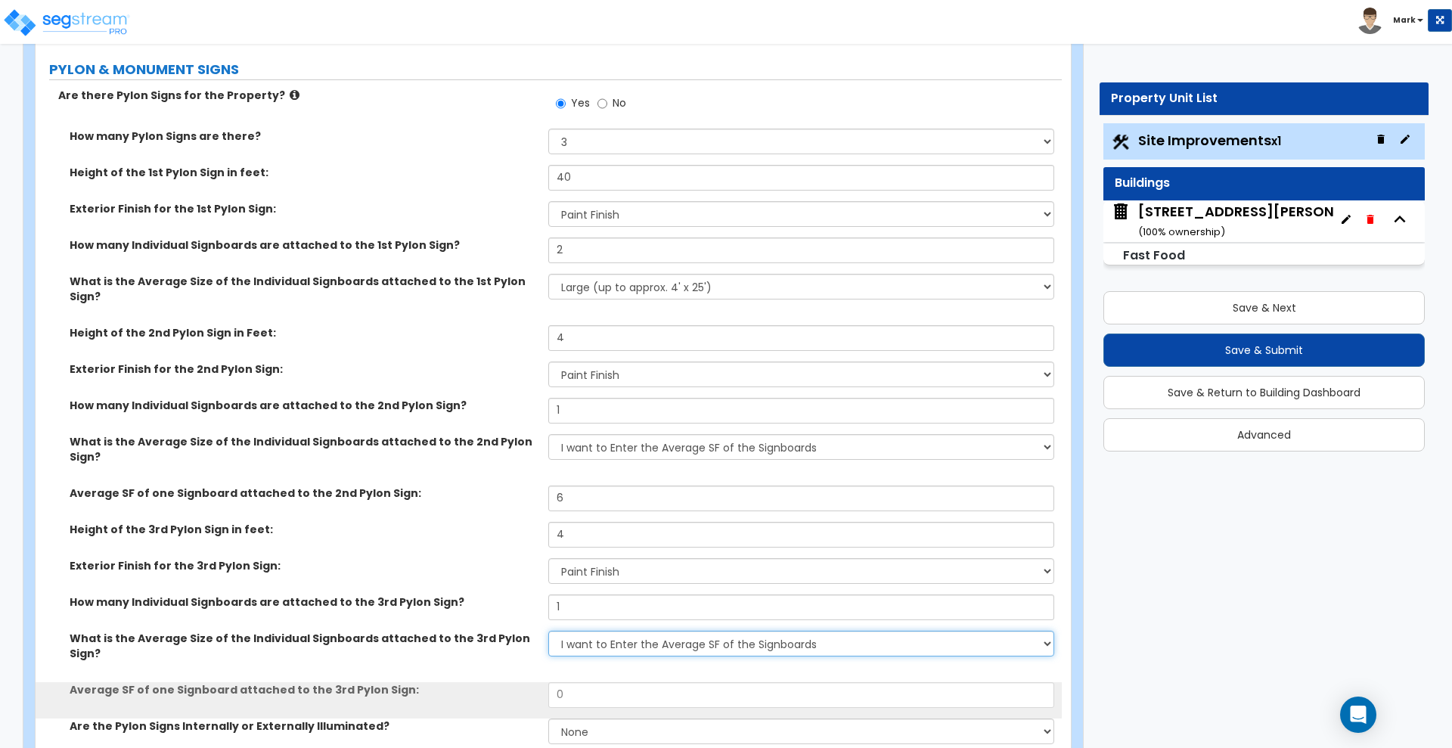
scroll to position [3970, 0]
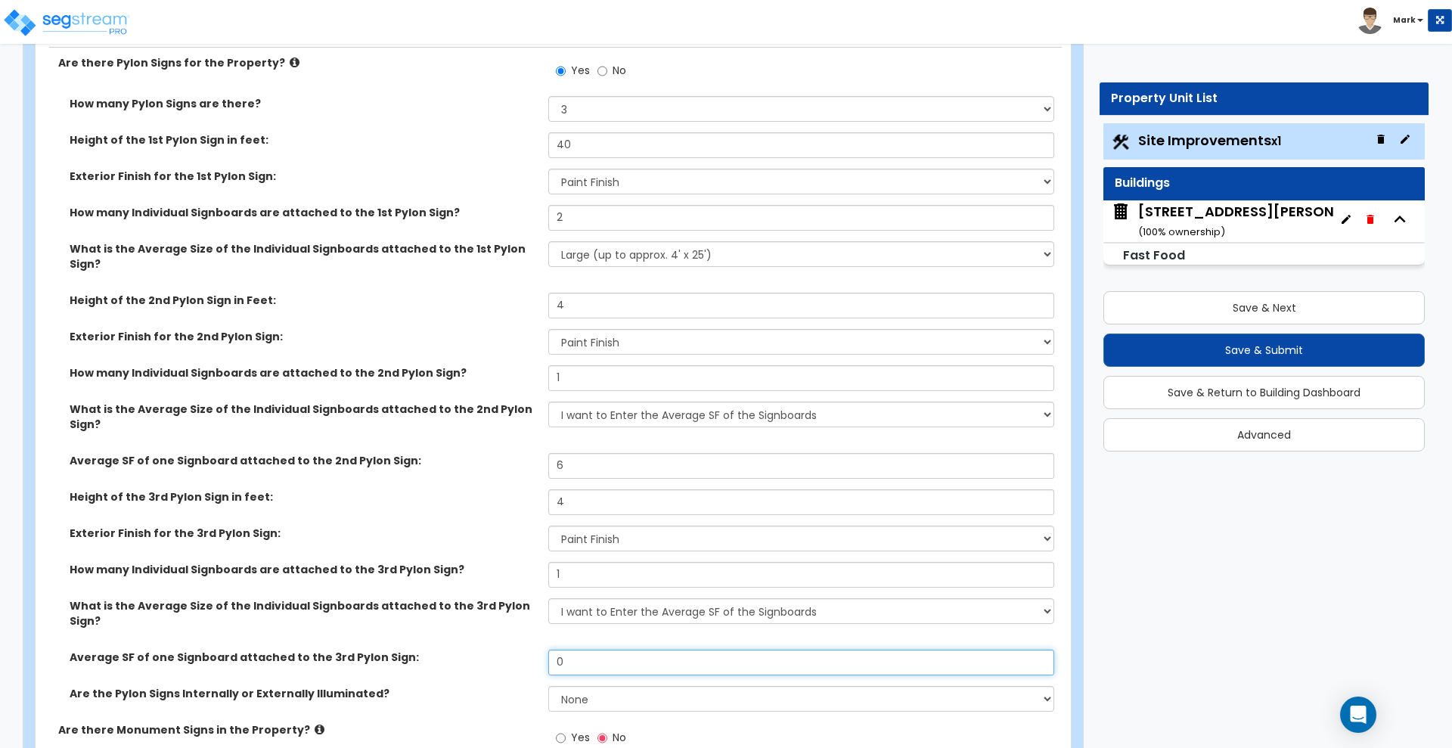
drag, startPoint x: 588, startPoint y: 612, endPoint x: 520, endPoint y: 613, distance: 67.3
click at [522, 650] on div "Average SF of one Signboard attached to the 3rd Pylon Sign: 0" at bounding box center [549, 668] width 1026 height 36
type input "6"
click at [582, 686] on select "None Internally Illuminated Externally Illuminated" at bounding box center [800, 699] width 505 height 26
select select "1"
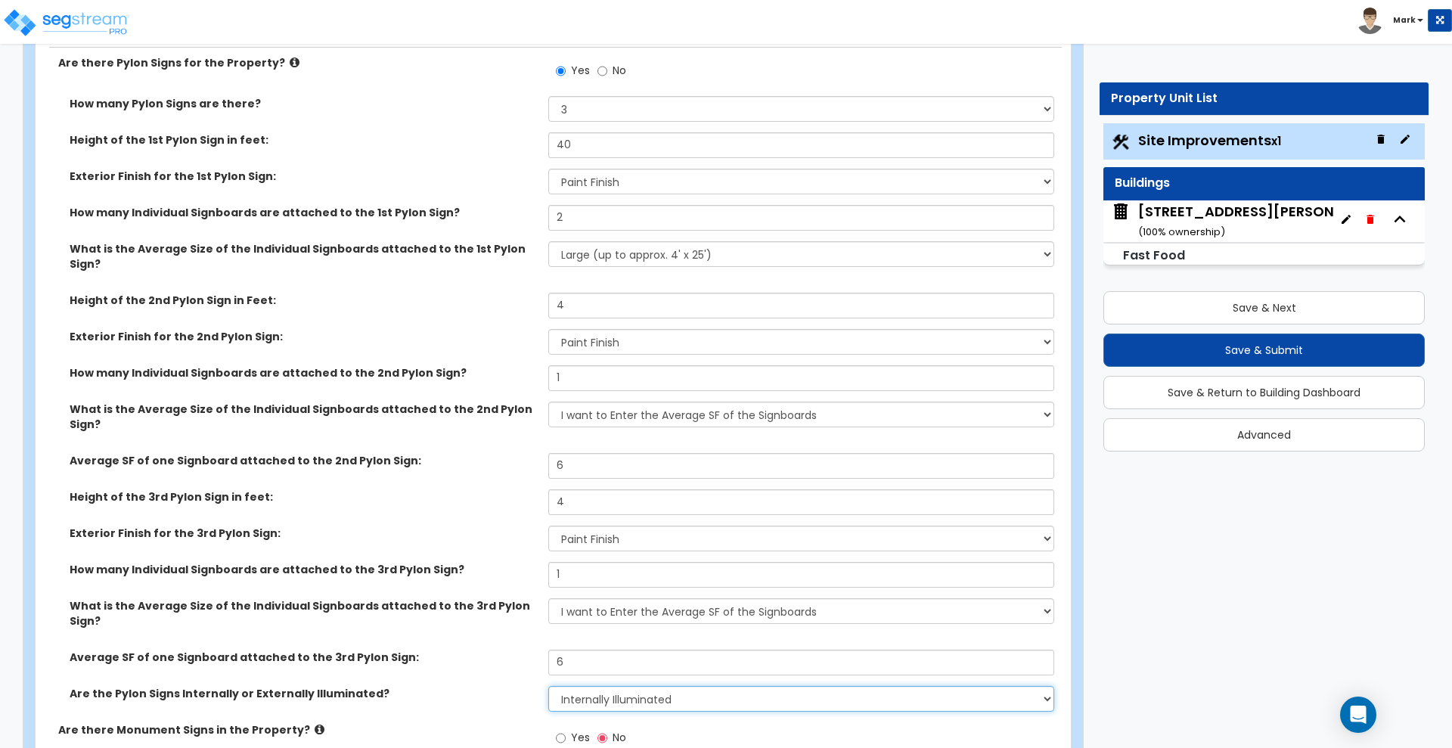
click at [548, 686] on select "None Internally Illuminated Externally Illuminated" at bounding box center [800, 699] width 505 height 26
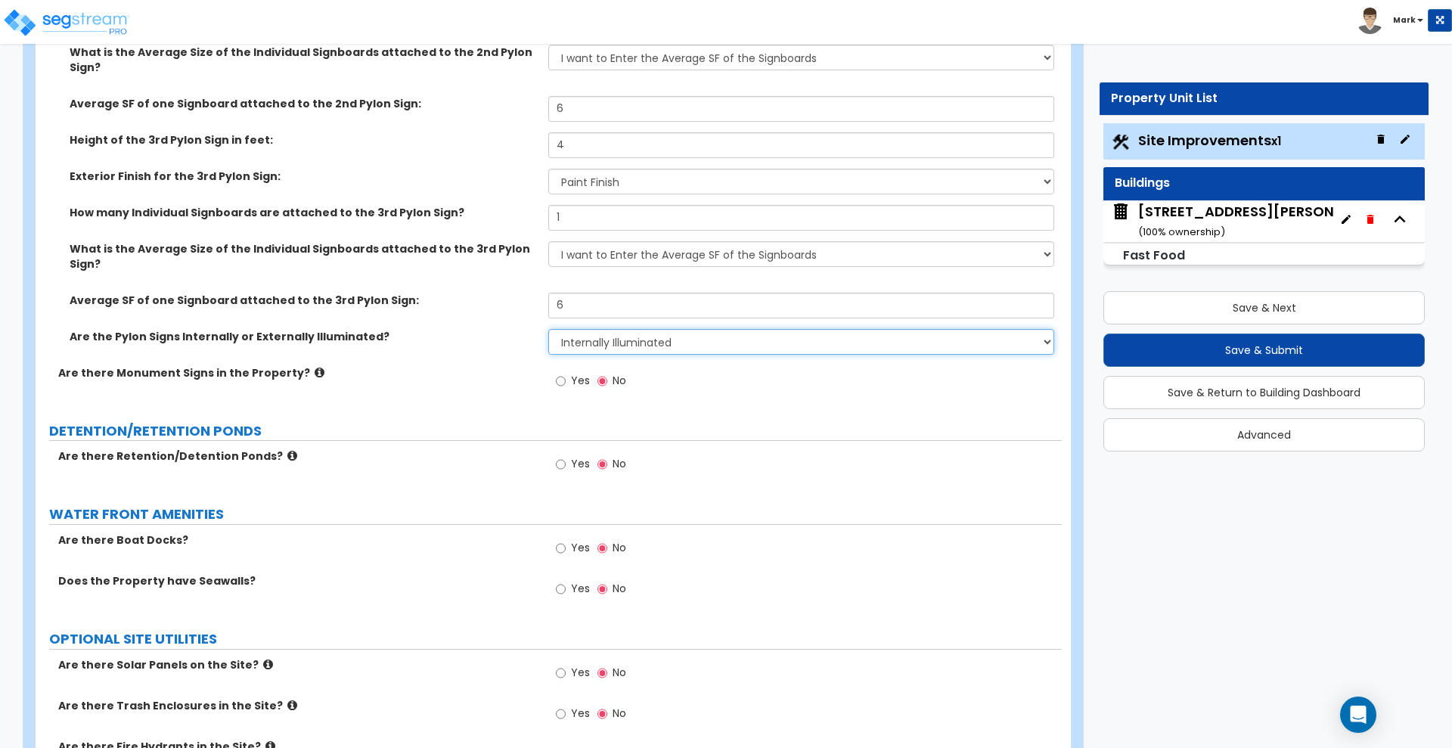
scroll to position [4424, 0]
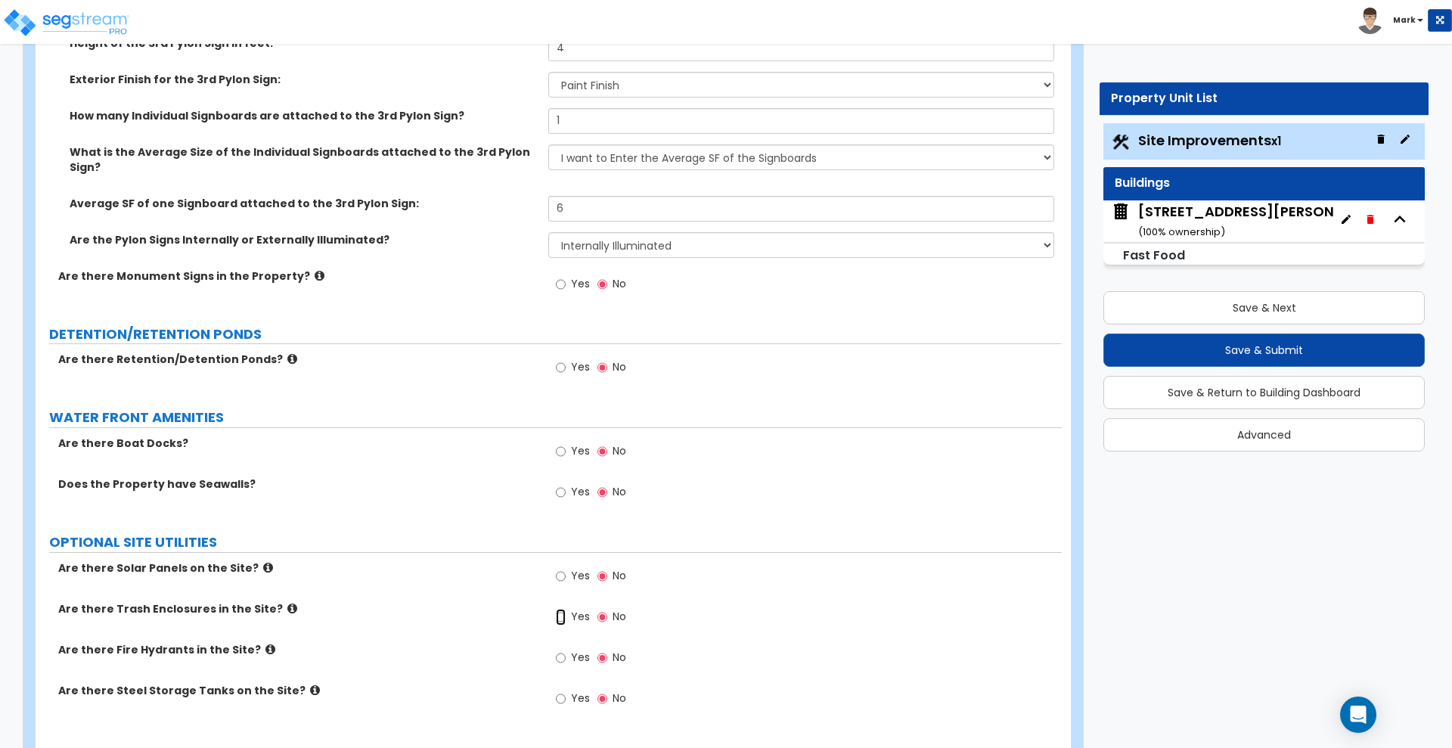
click at [557, 609] on input "Yes" at bounding box center [561, 617] width 10 height 17
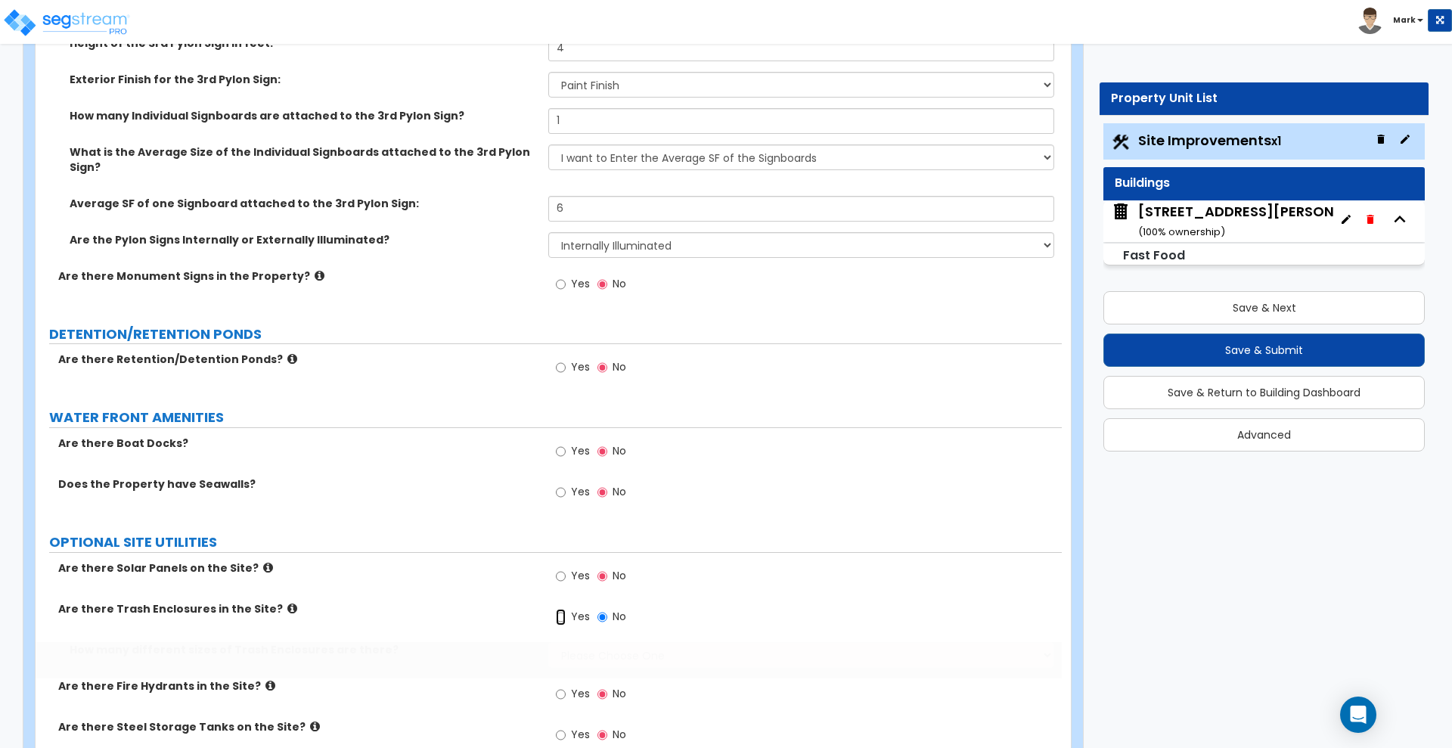
radio input "true"
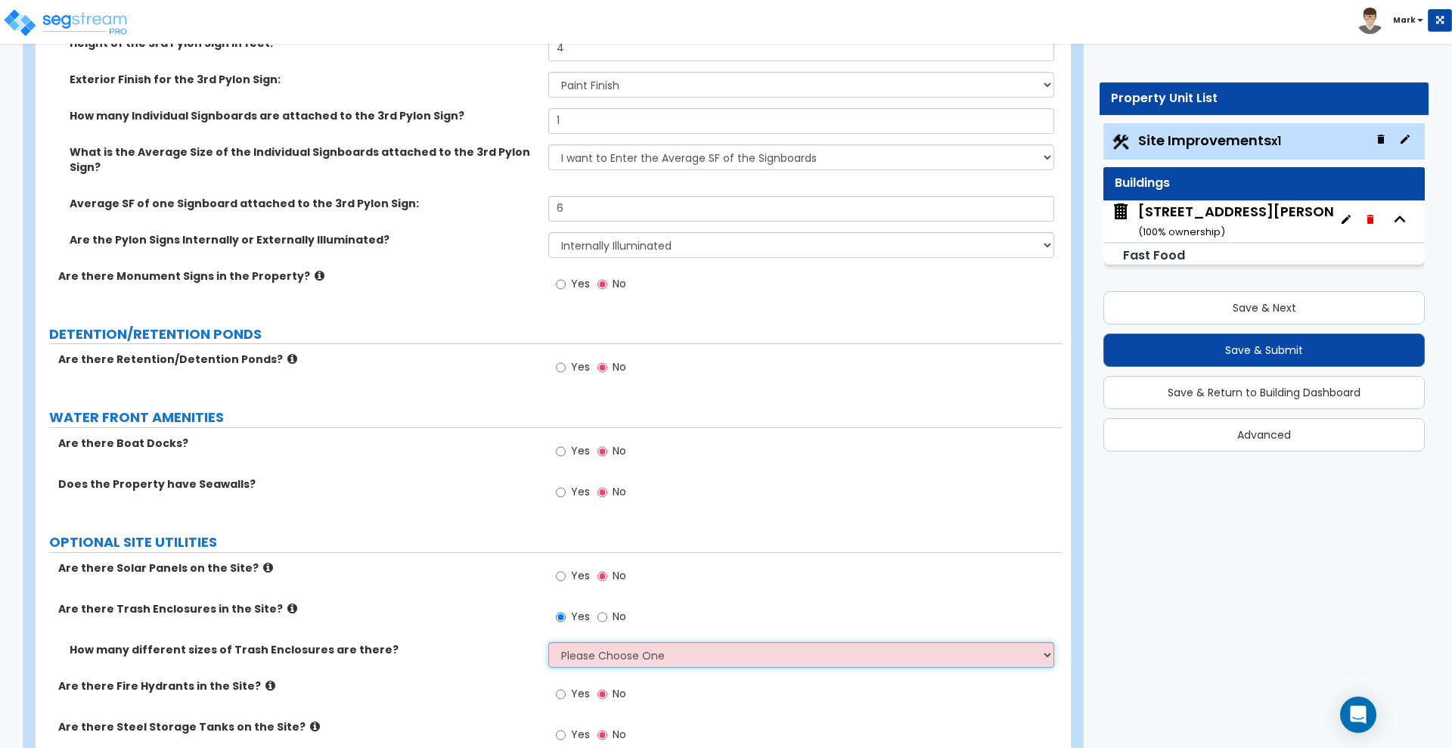
click at [600, 642] on select "Please Choose One 1 2 3" at bounding box center [800, 655] width 505 height 26
select select "1"
click at [548, 642] on select "Please Choose One 1 2 3" at bounding box center [800, 655] width 505 height 26
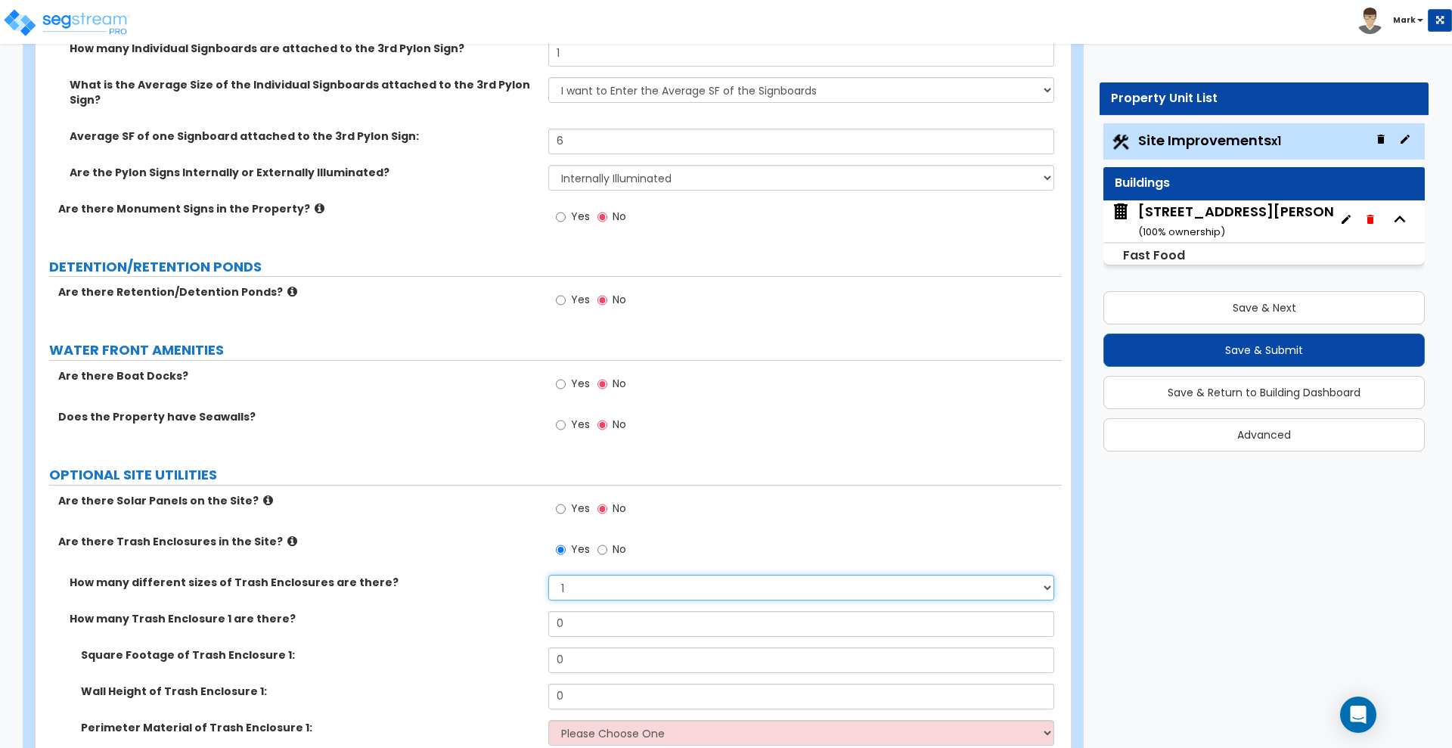
scroll to position [4518, 0]
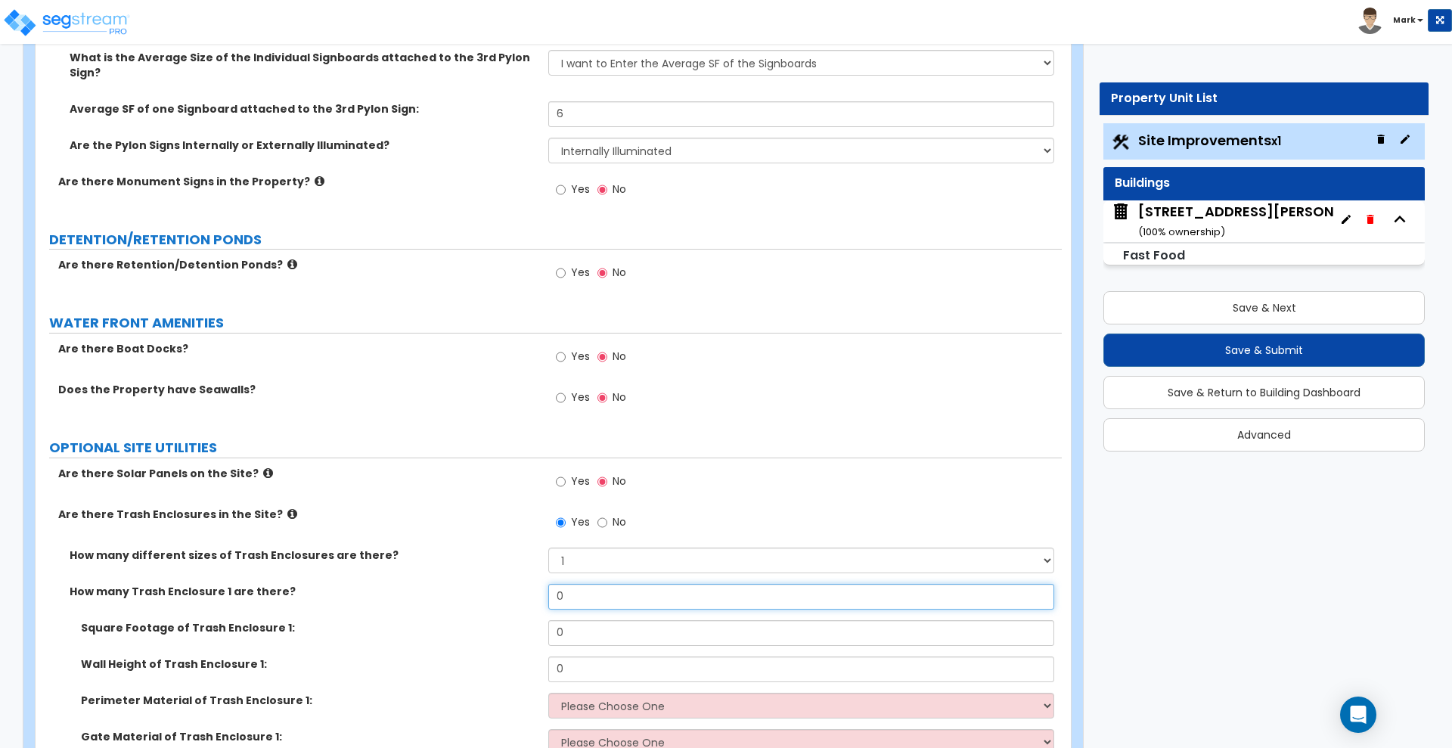
drag, startPoint x: 585, startPoint y: 552, endPoint x: 442, endPoint y: 552, distance: 142.2
click at [442, 584] on div "How many Trash Enclosure 1 are there? 0" at bounding box center [549, 602] width 1026 height 36
type input "2"
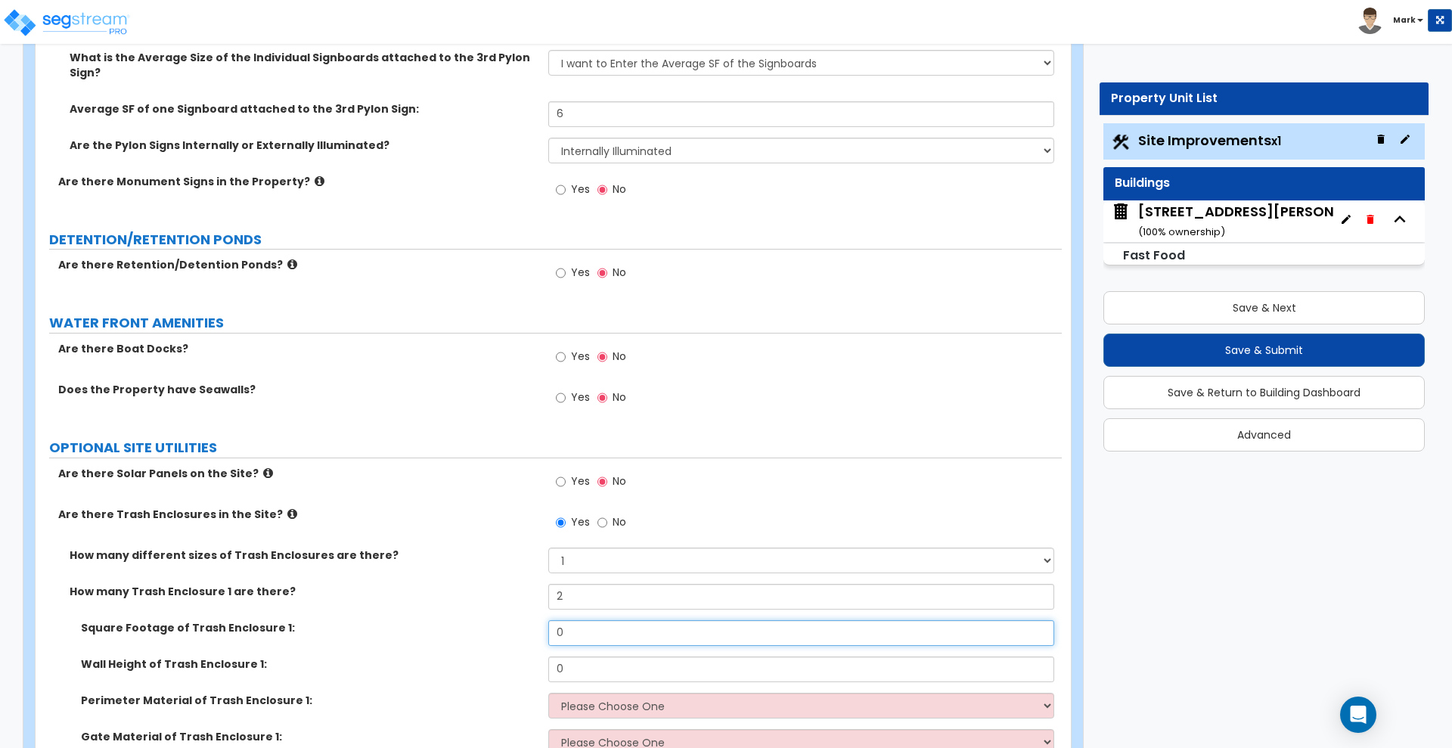
drag, startPoint x: 585, startPoint y: 590, endPoint x: 500, endPoint y: 584, distance: 85.7
click at [502, 620] on div "Square Footage of Trash Enclosure 1: 0" at bounding box center [549, 638] width 1026 height 36
drag, startPoint x: 572, startPoint y: 586, endPoint x: 510, endPoint y: 582, distance: 62.1
click at [510, 620] on div "Square Footage of Trash Enclosure 1: 130" at bounding box center [549, 638] width 1026 height 36
type input "150"
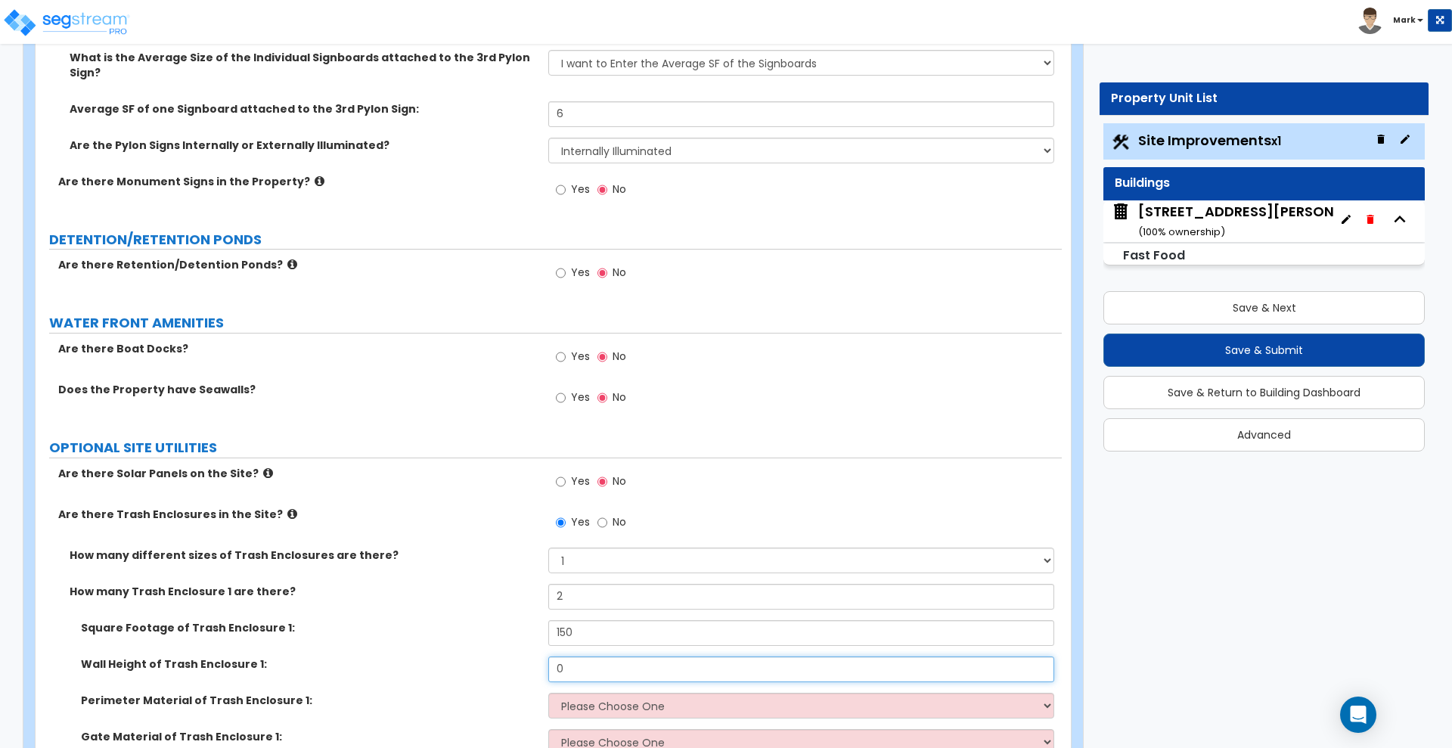
drag, startPoint x: 585, startPoint y: 619, endPoint x: 451, endPoint y: 614, distance: 134.0
click at [451, 656] on div "Wall Height of Trash Enclosure 1: 0" at bounding box center [549, 674] width 1026 height 36
drag, startPoint x: 583, startPoint y: 622, endPoint x: 470, endPoint y: 617, distance: 113.6
click at [485, 656] on div "Wall Height of Trash Enclosure 1: 6" at bounding box center [549, 674] width 1026 height 36
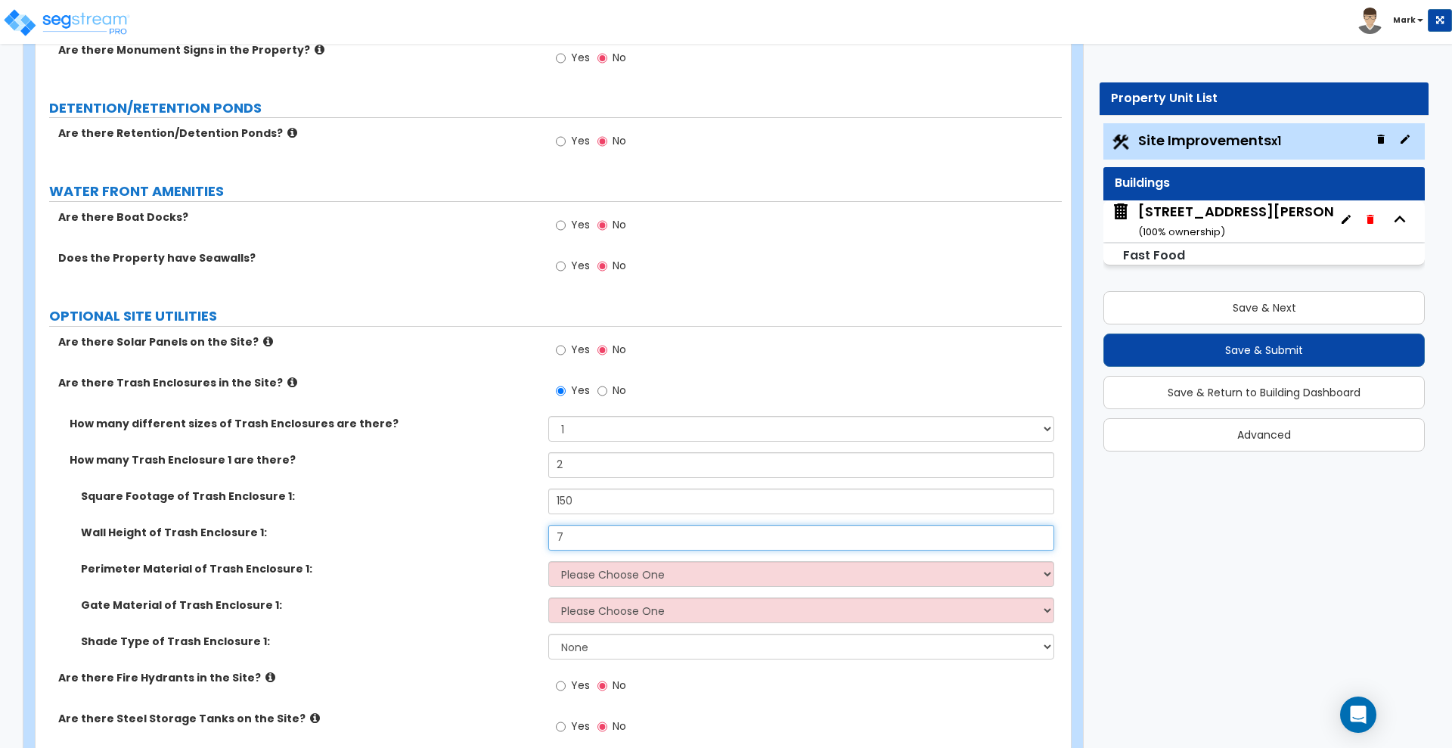
scroll to position [4678, 0]
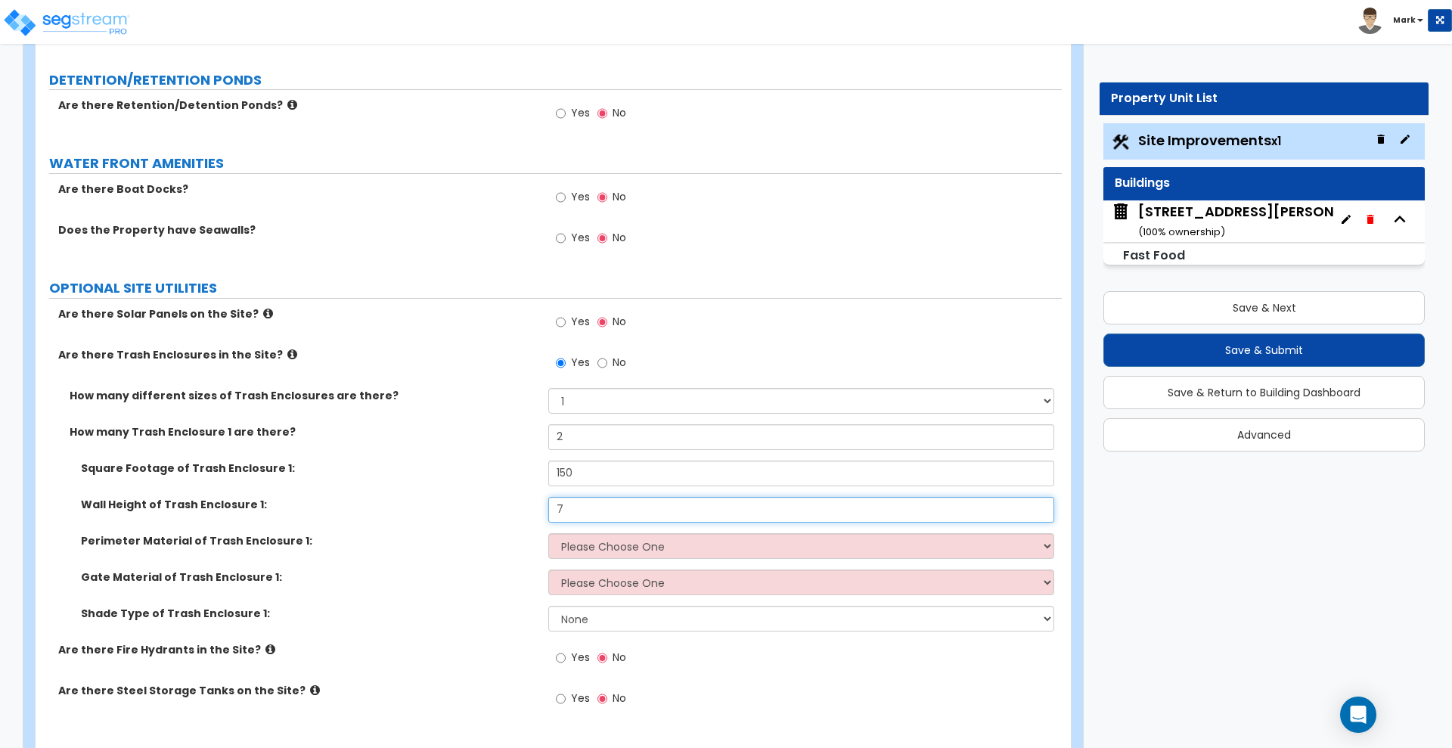
type input "7"
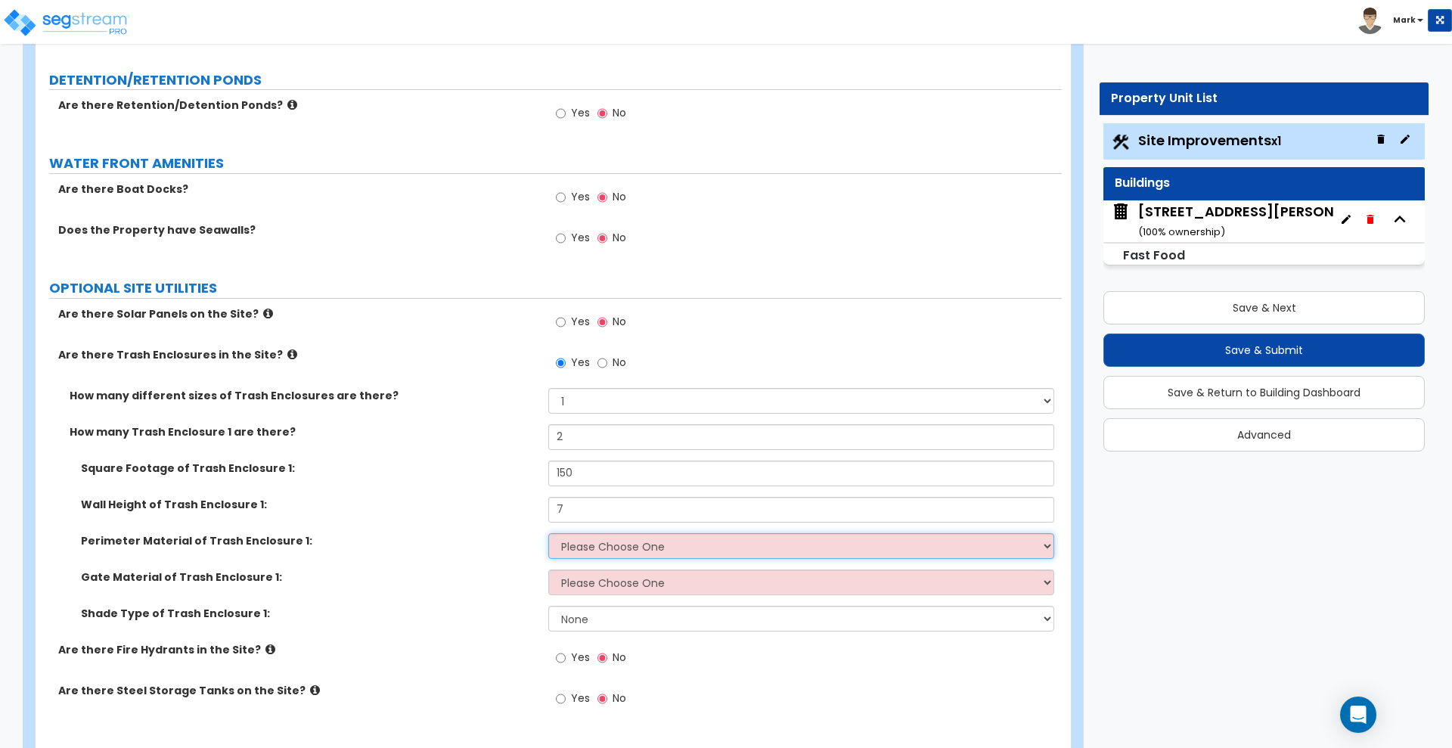
click at [583, 533] on select "Please Choose One Chain Link Wood Metal CMU" at bounding box center [800, 546] width 505 height 26
select select "2"
click at [548, 533] on select "Please Choose One Chain Link Wood Metal CMU" at bounding box center [800, 546] width 505 height 26
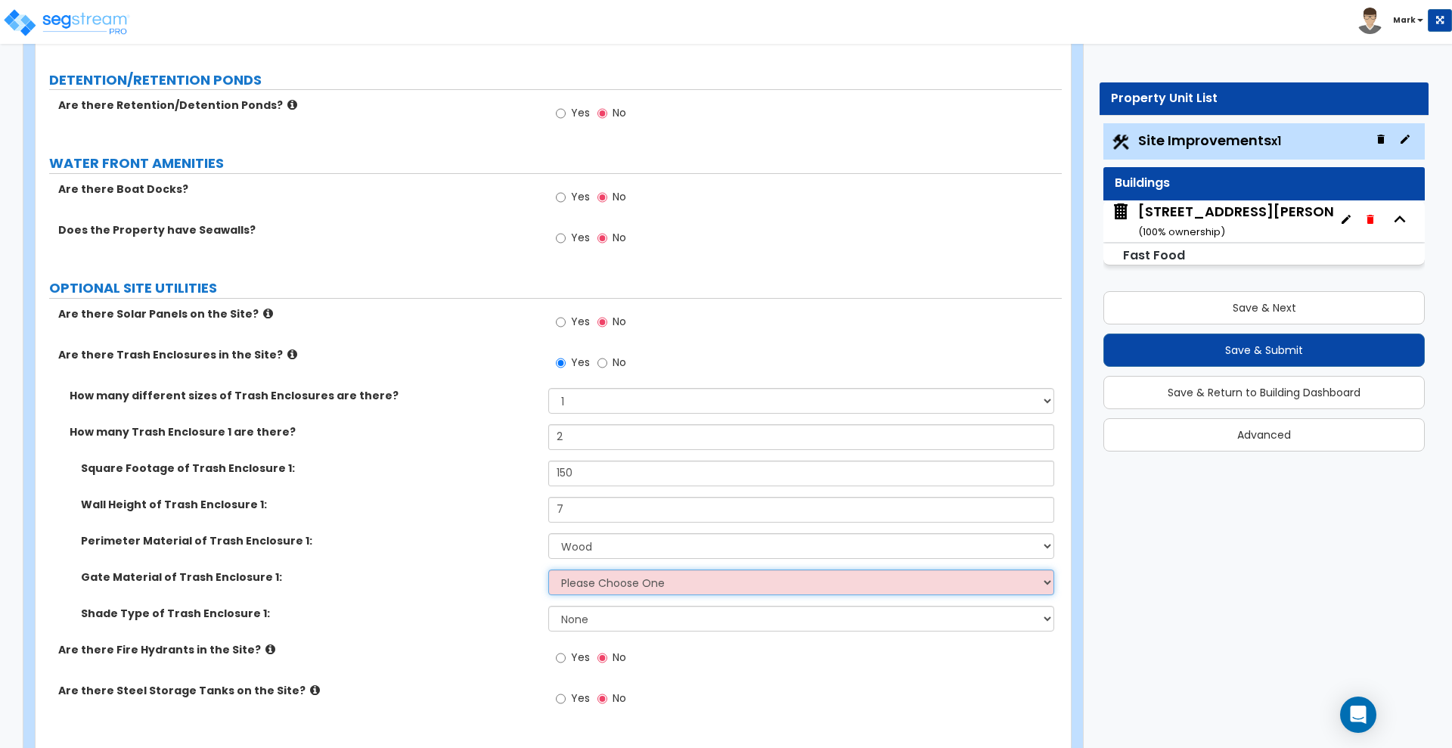
click at [584, 569] on select "Please Choose One Wood Metal" at bounding box center [800, 582] width 505 height 26
select select "1"
click at [548, 569] on select "Please Choose One Wood Metal" at bounding box center [800, 582] width 505 height 26
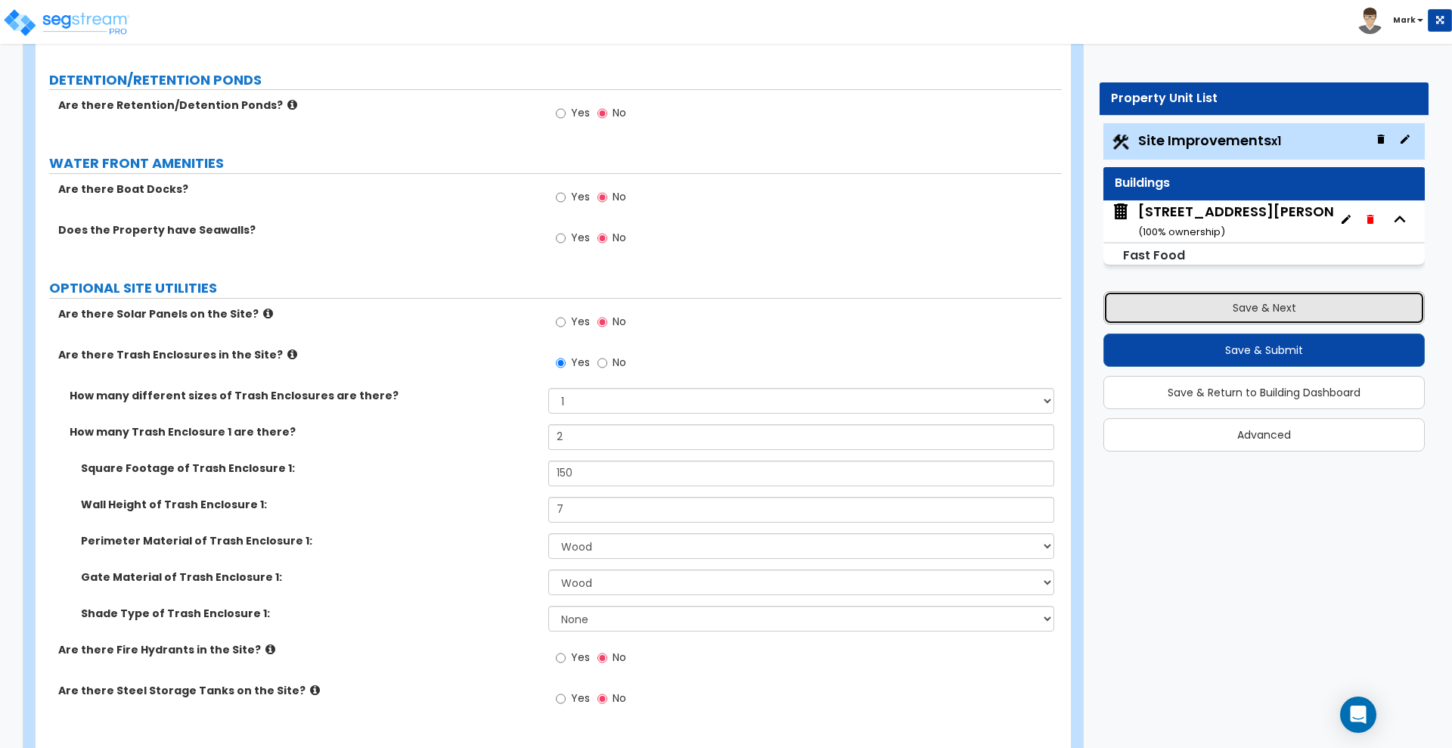
click at [1281, 305] on button "Save & Next" at bounding box center [1263, 307] width 321 height 33
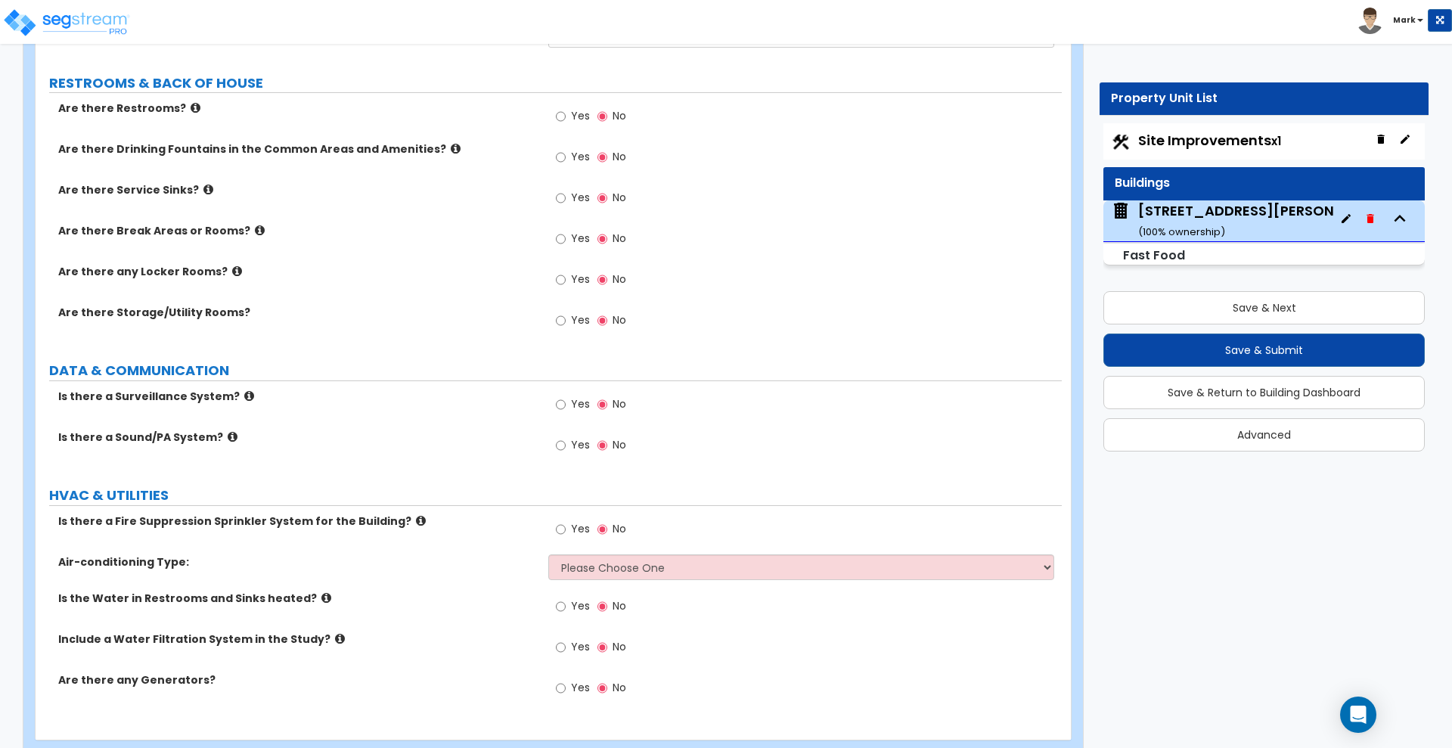
scroll to position [3249, 0]
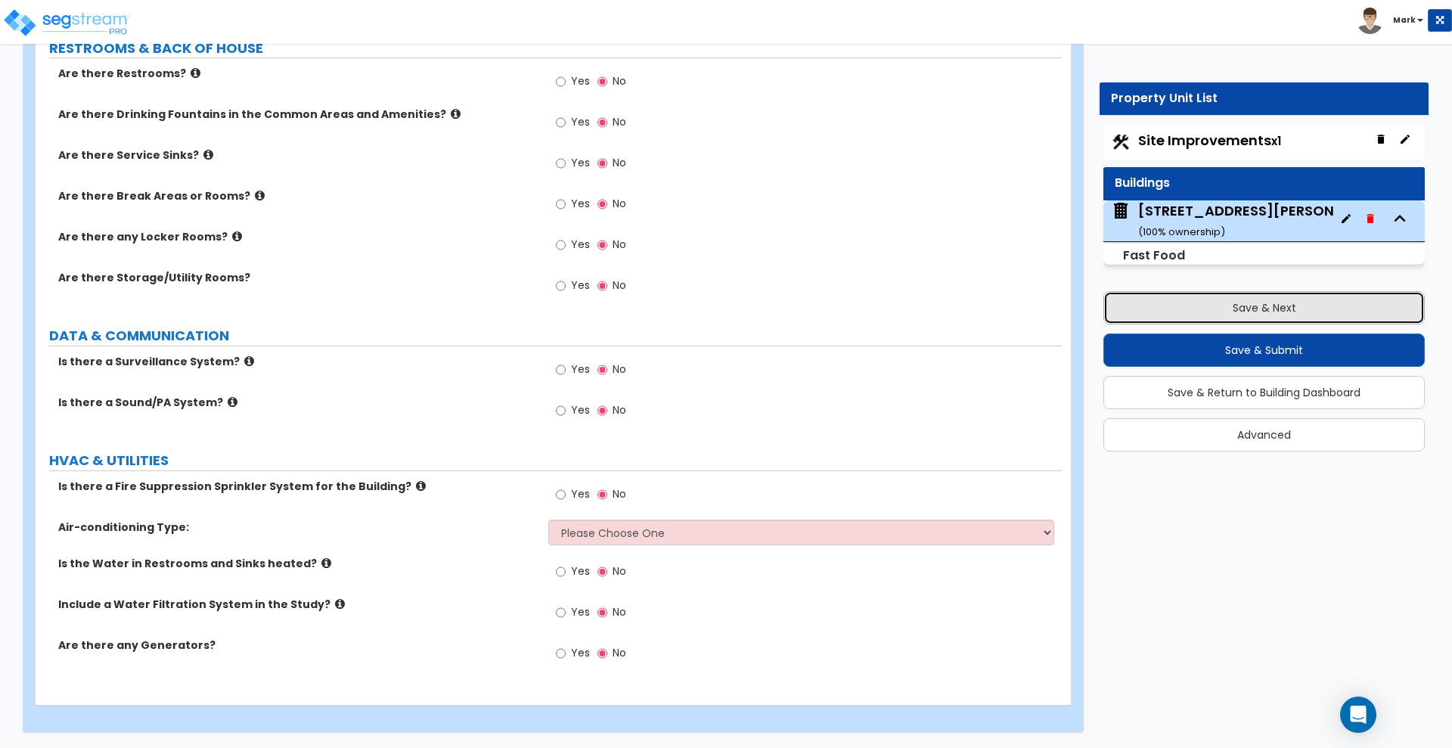
click at [1178, 305] on button "Save & Next" at bounding box center [1263, 307] width 321 height 33
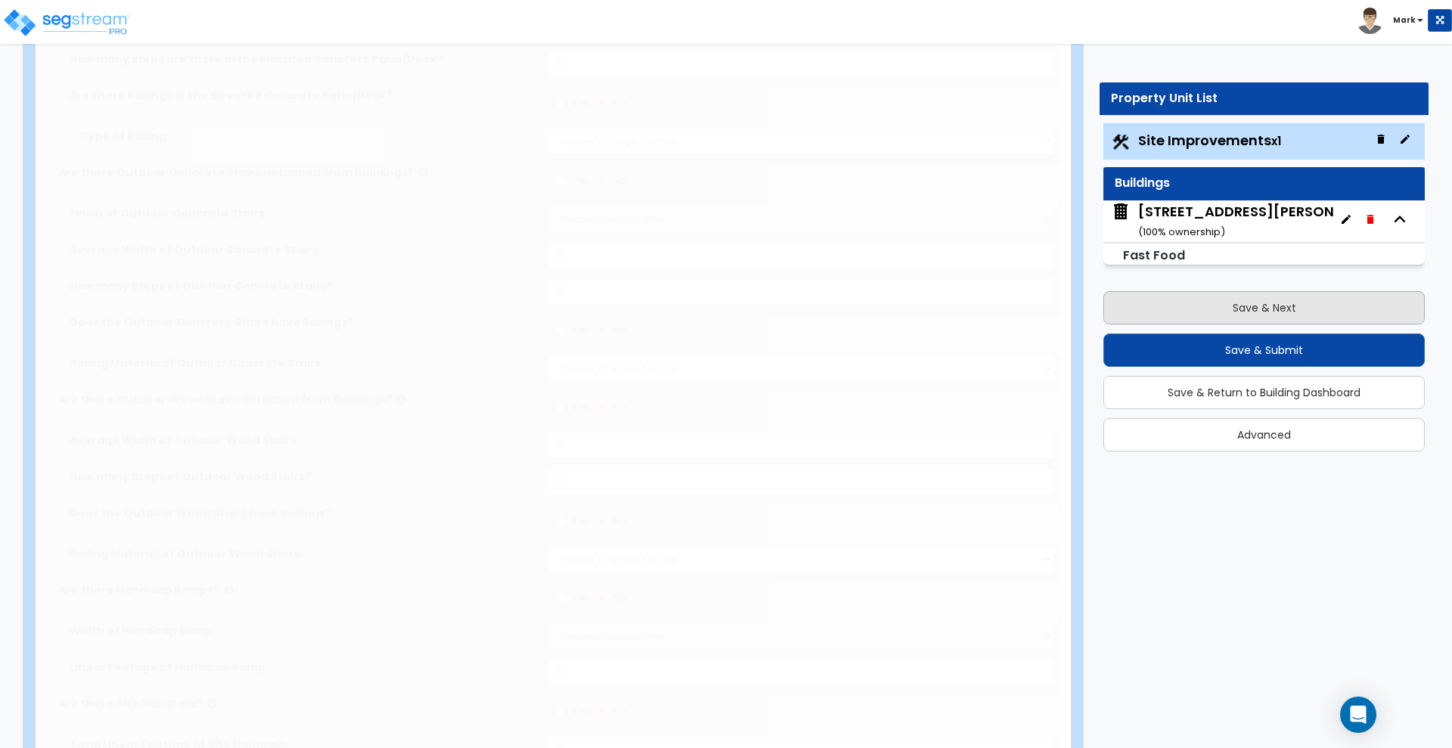
type input "1.44"
select select "2"
type input "33253"
select select "2"
type input "5340"
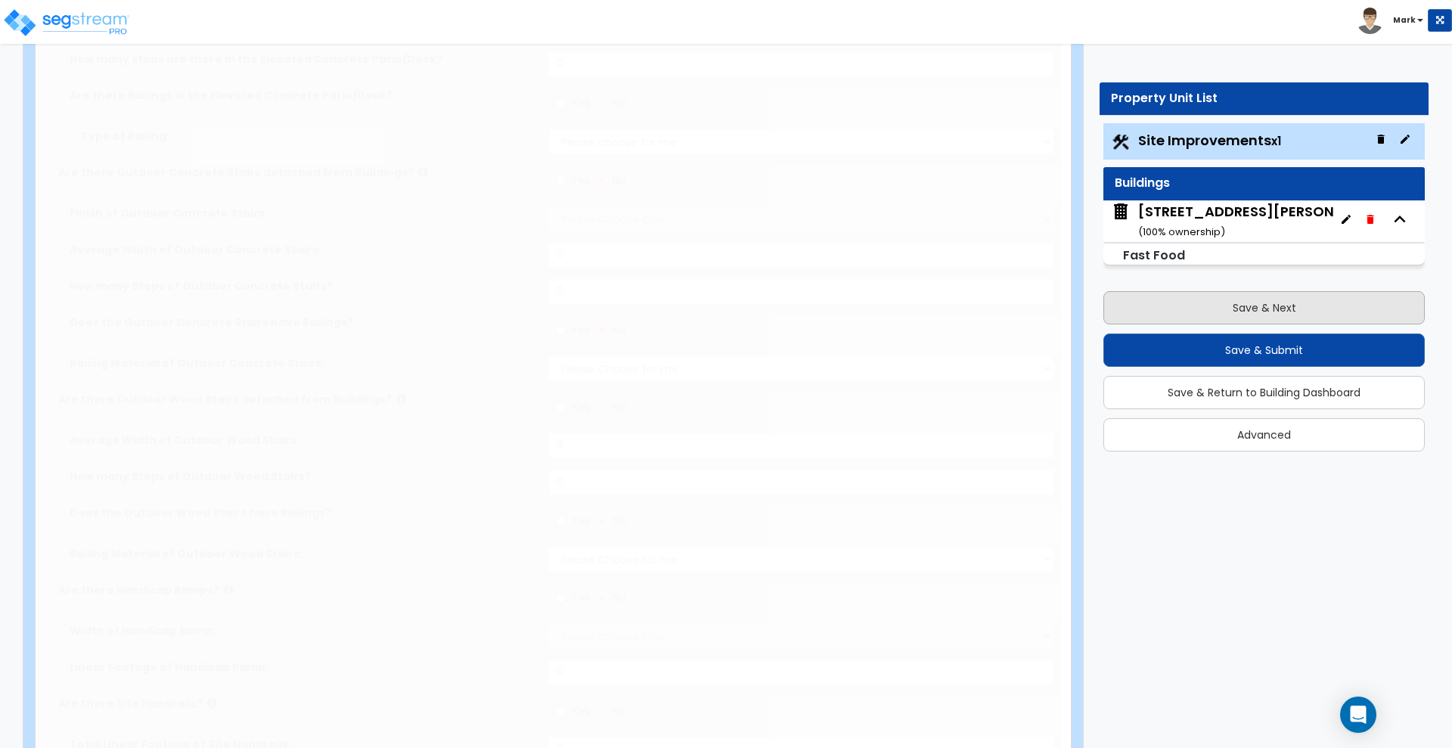
radio input "true"
type input "1"
radio input "true"
type input "5"
radio input "true"
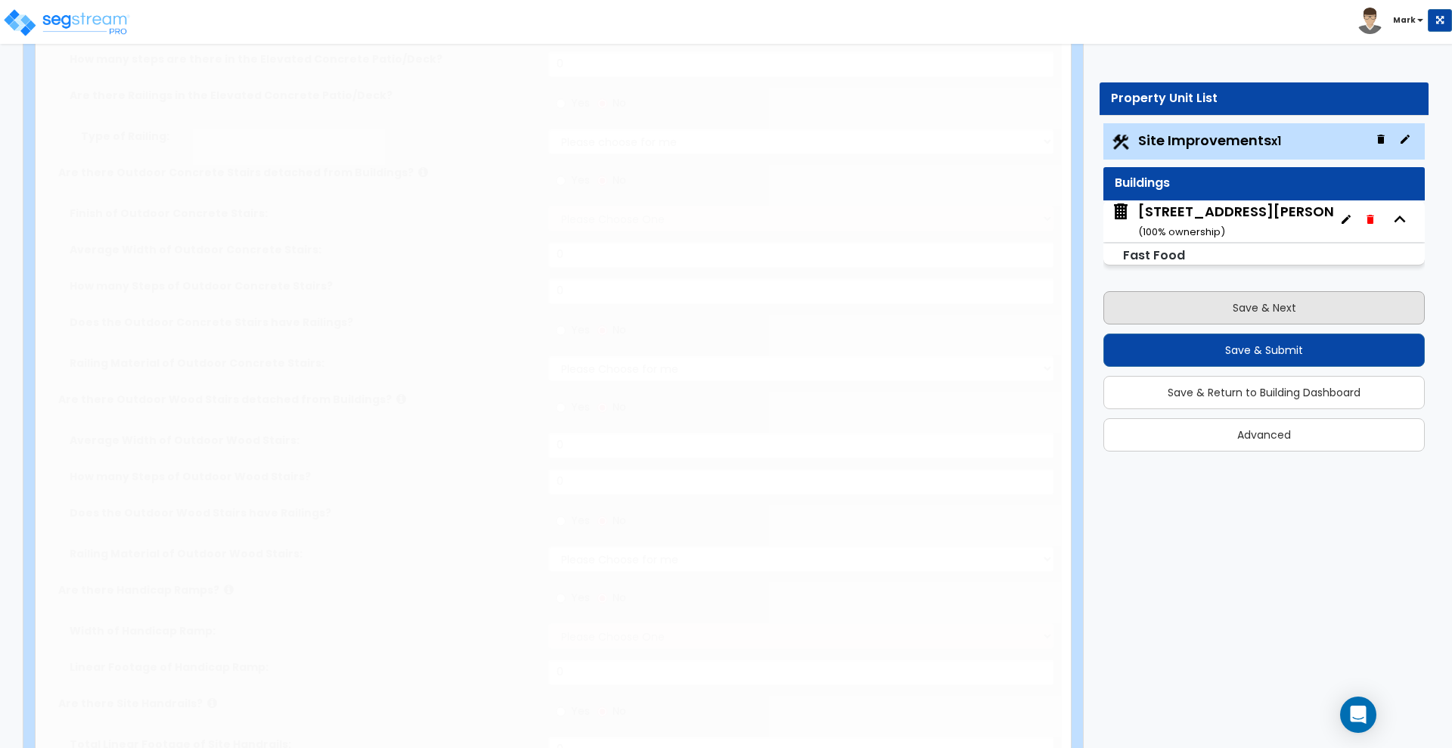
select select "2"
select select "1"
type input "397"
radio input "true"
select select "3"
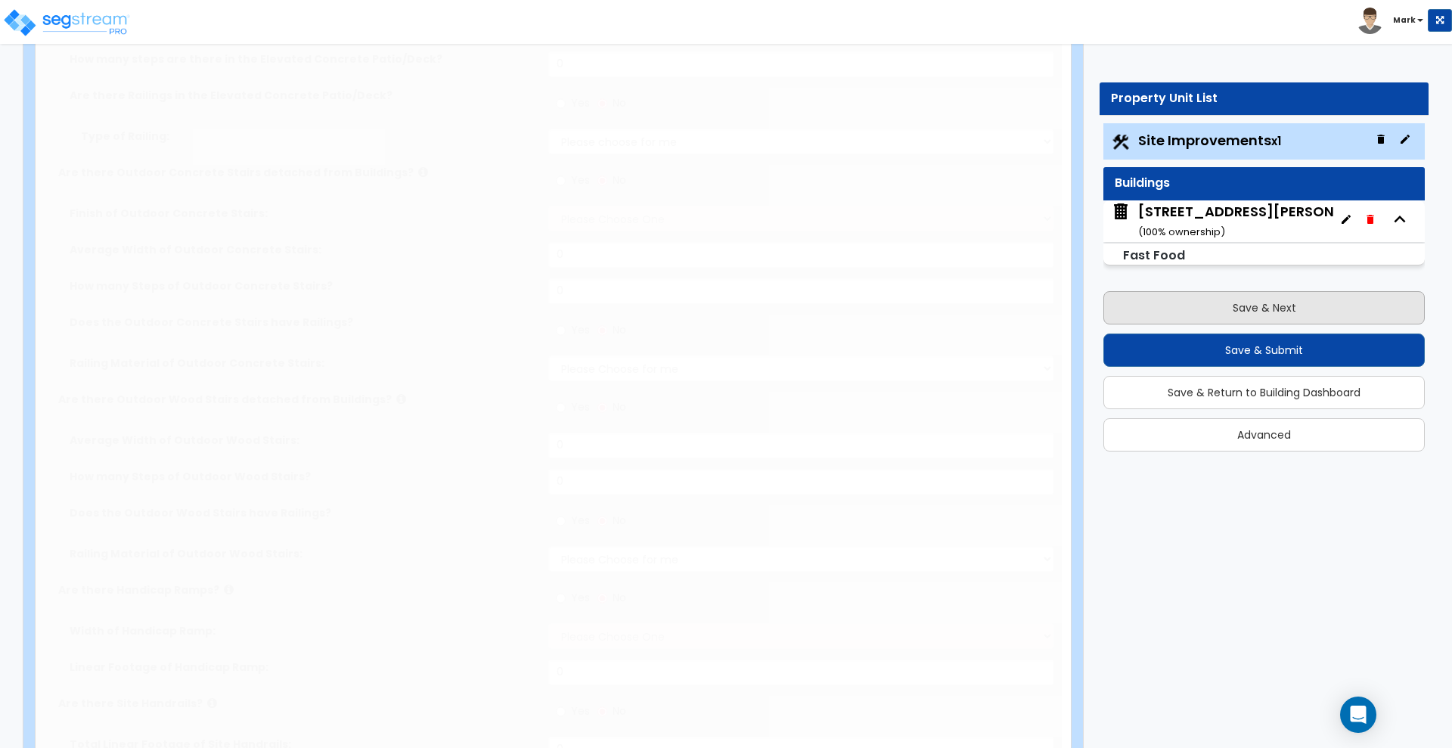
select select "4"
type input "1"
type input "4"
radio input "true"
select select "1"
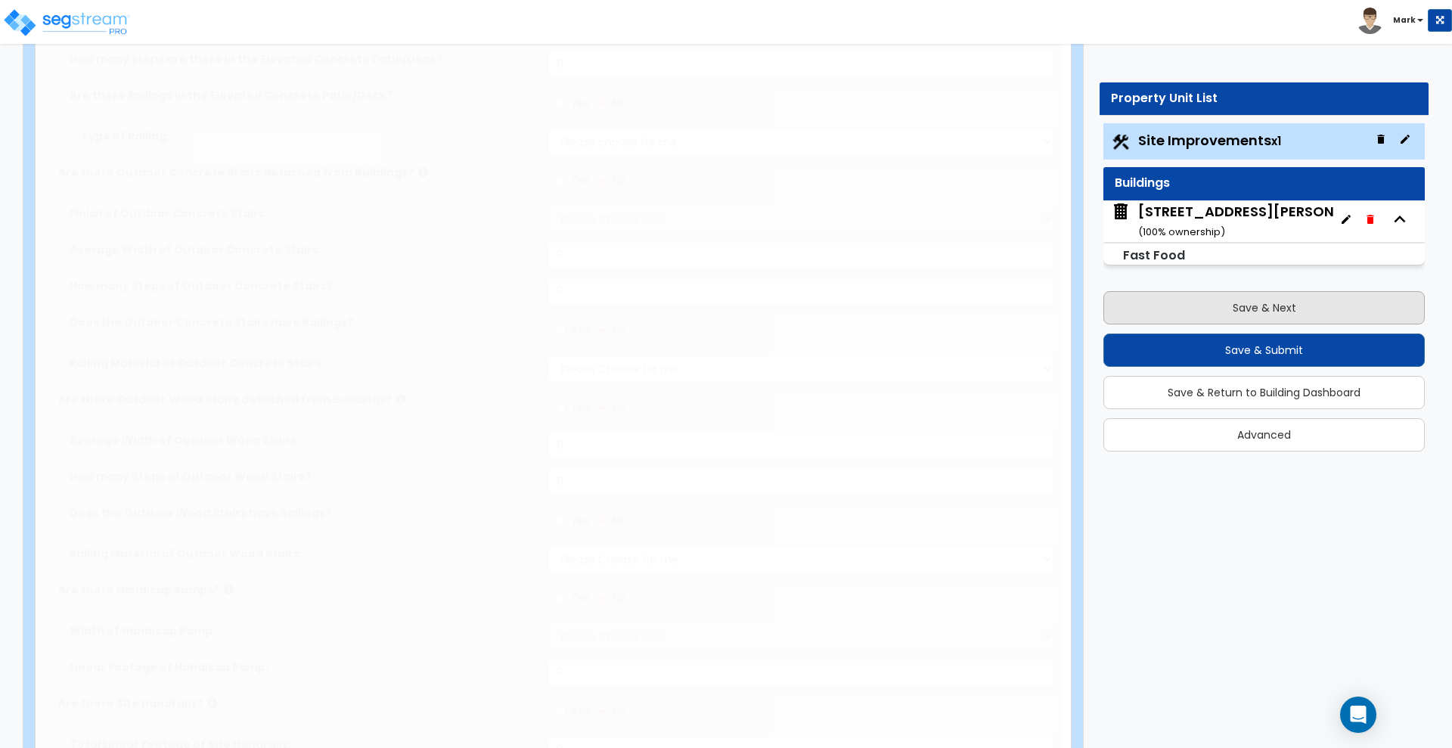
type input "72"
radio input "true"
select select "2"
type input "125"
select select "1"
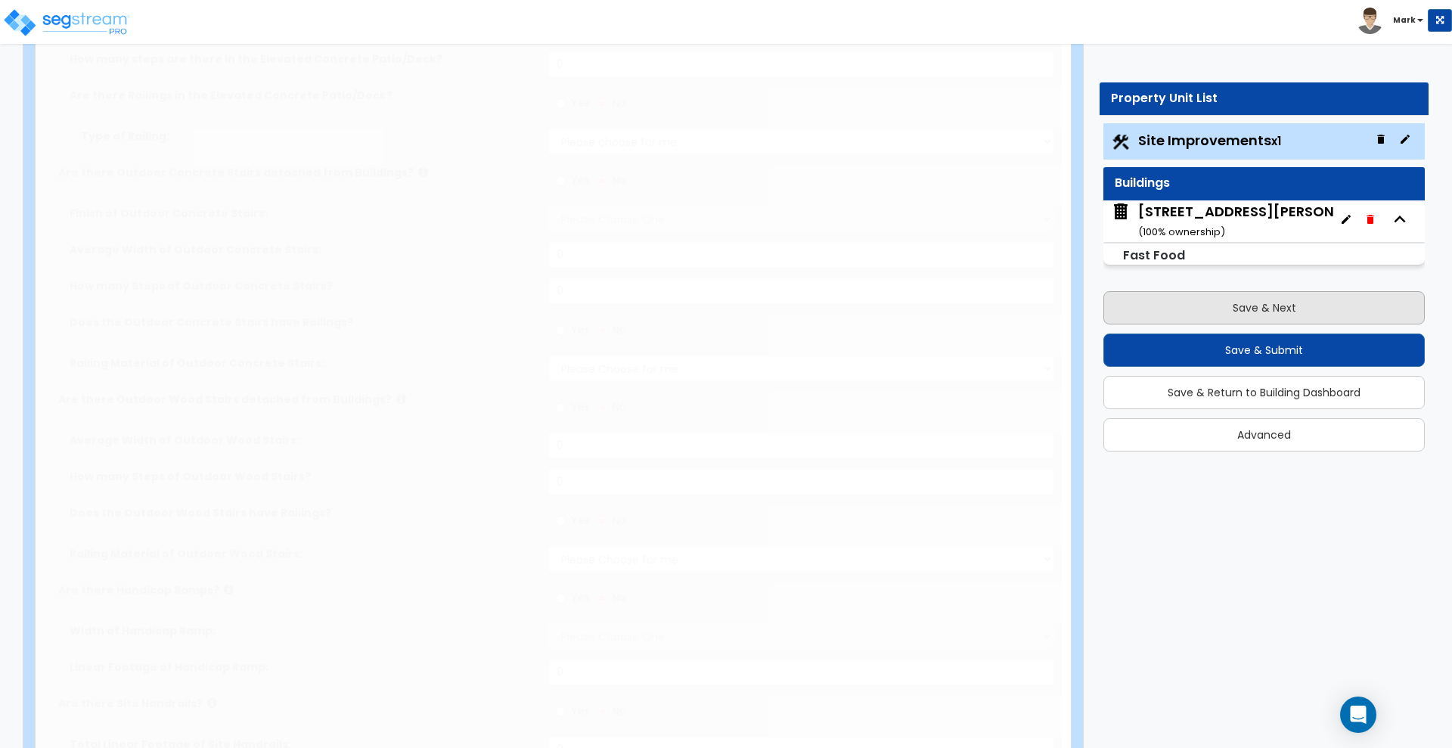
select select "1"
radio input "true"
select select "3"
select select "4"
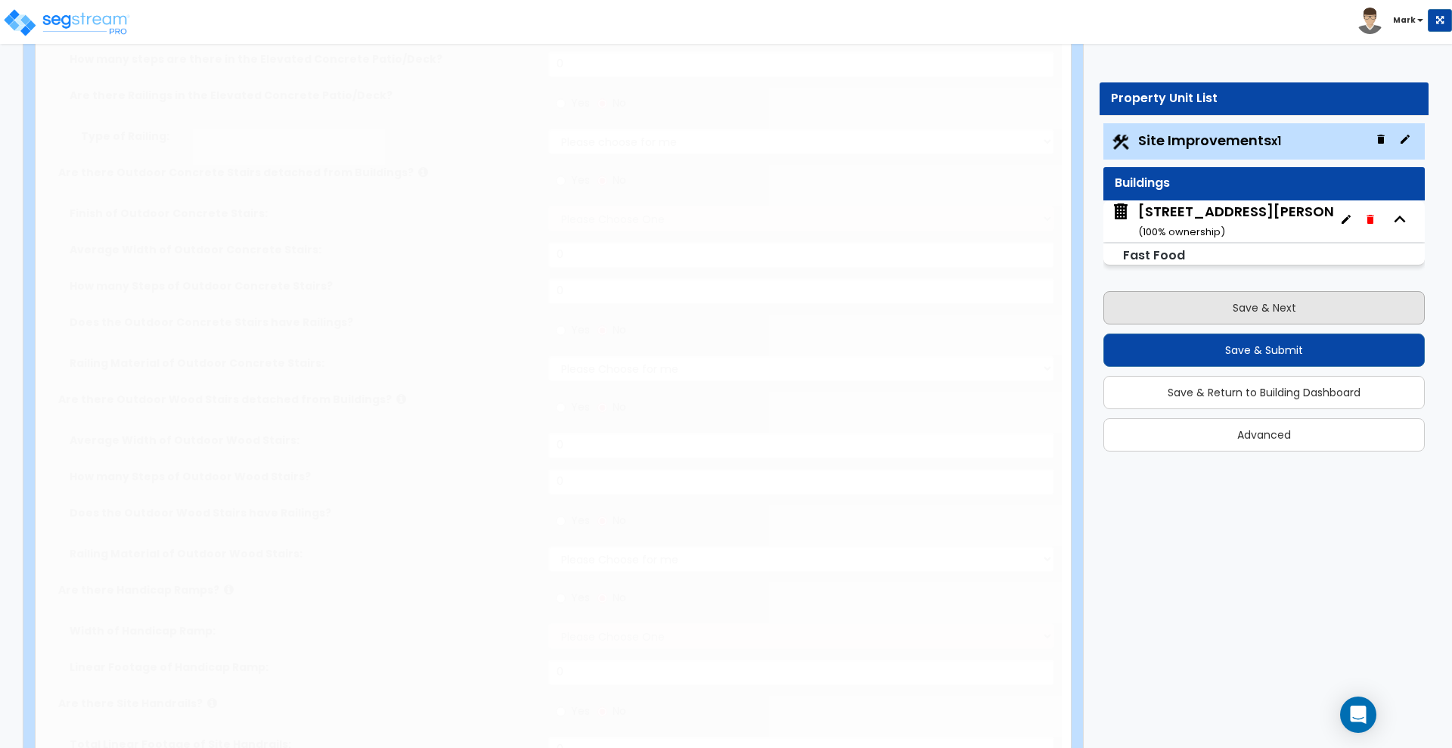
type input "12"
select select "5"
type input "10"
select select "6"
type input "8"
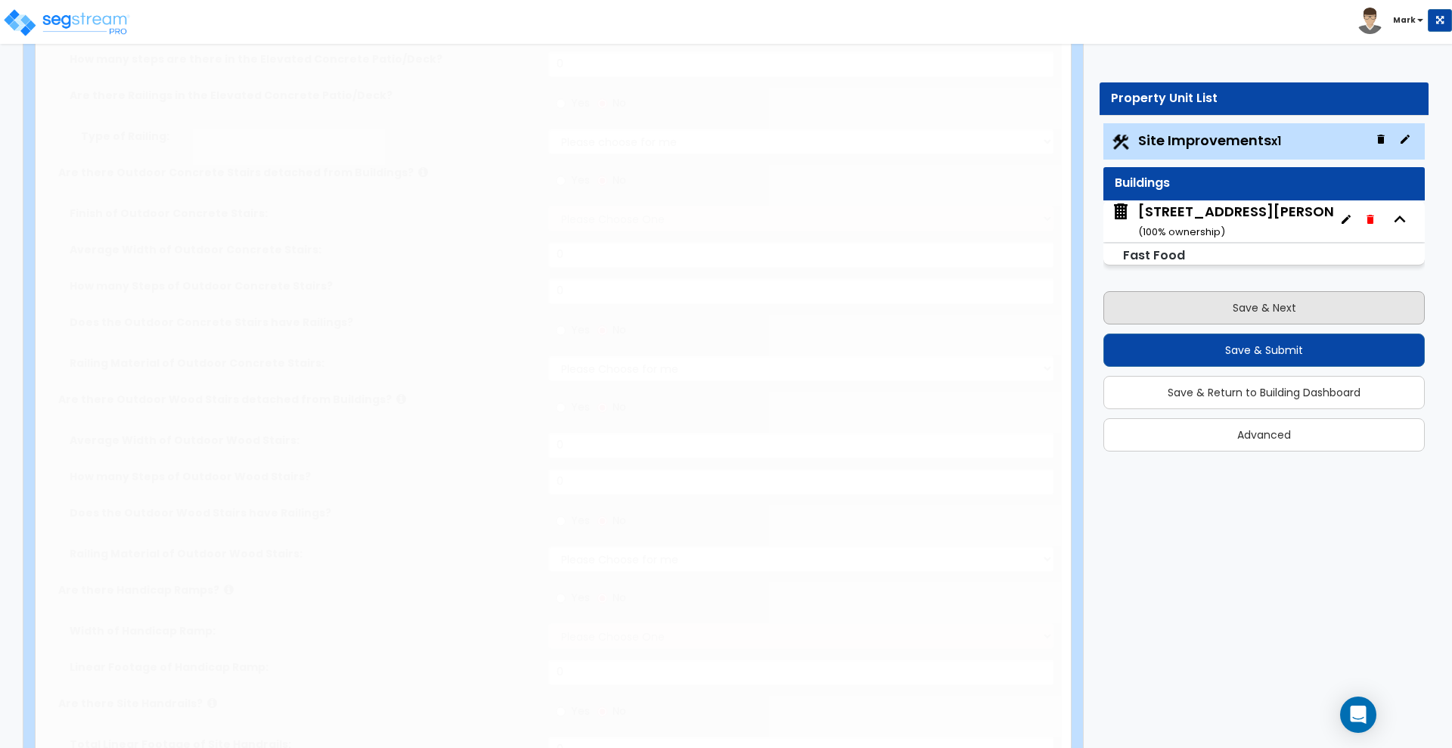
radio input "true"
type input "487"
radio input "true"
type input "472"
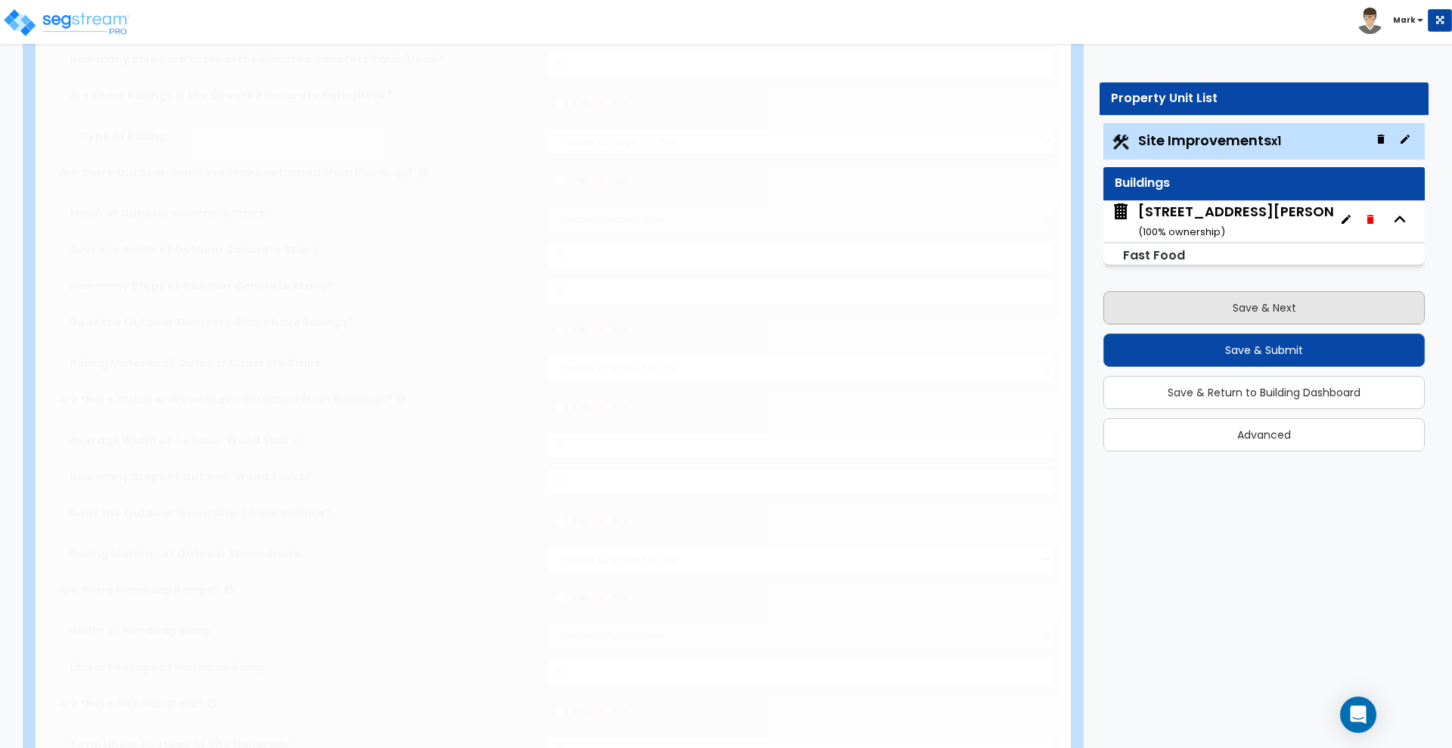
radio input "true"
select select "2"
type input "65"
radio input "true"
select select "1"
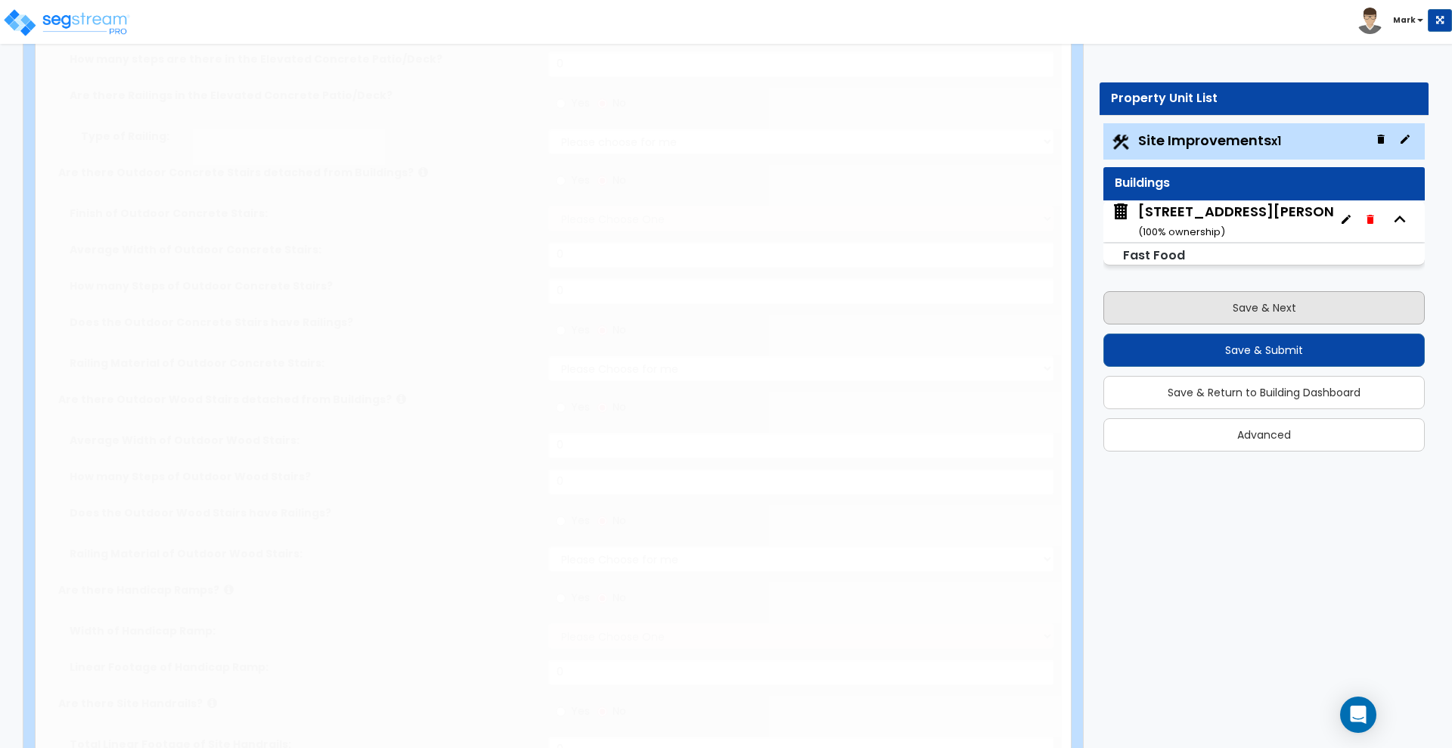
select select "1"
radio input "true"
select select "3"
type input "40"
select select "1"
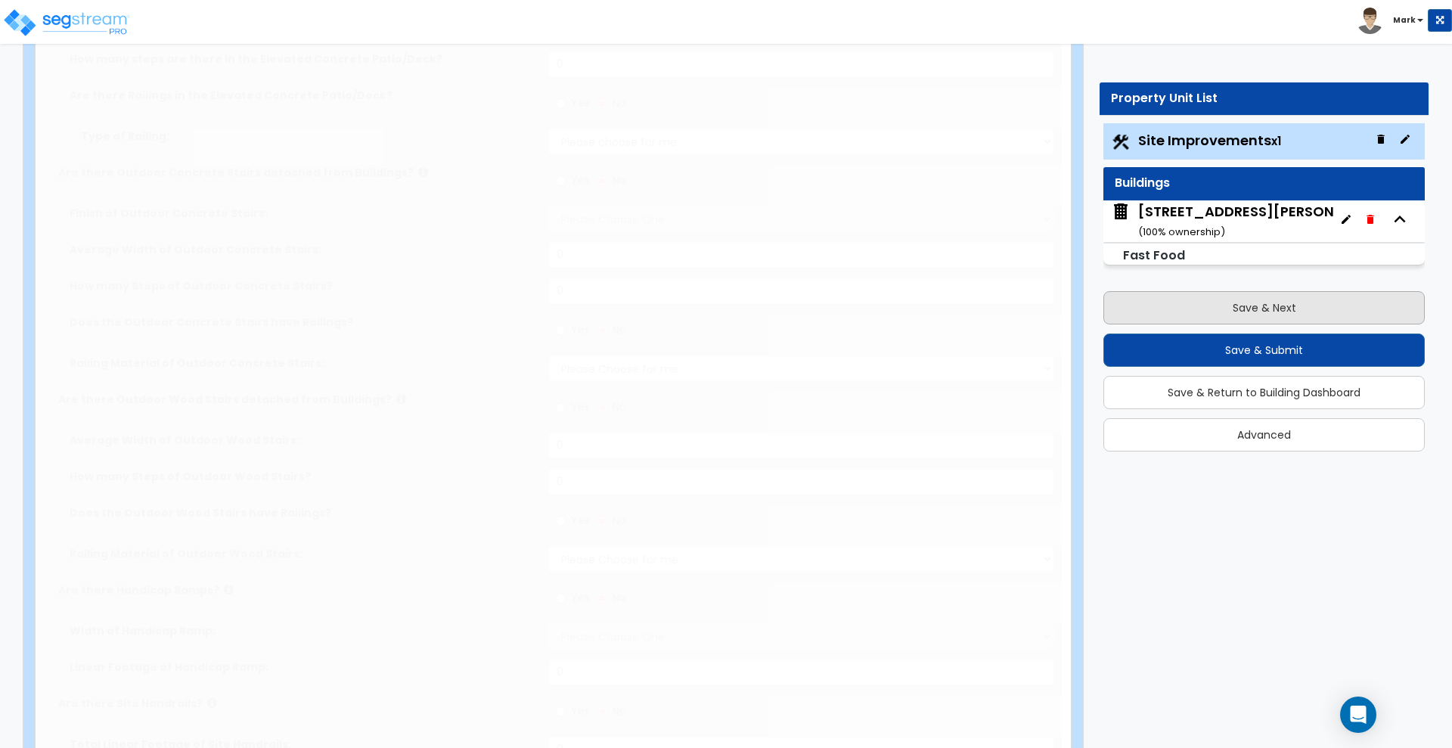
type input "2"
select select "2"
type input "4"
select select "1"
type input "1"
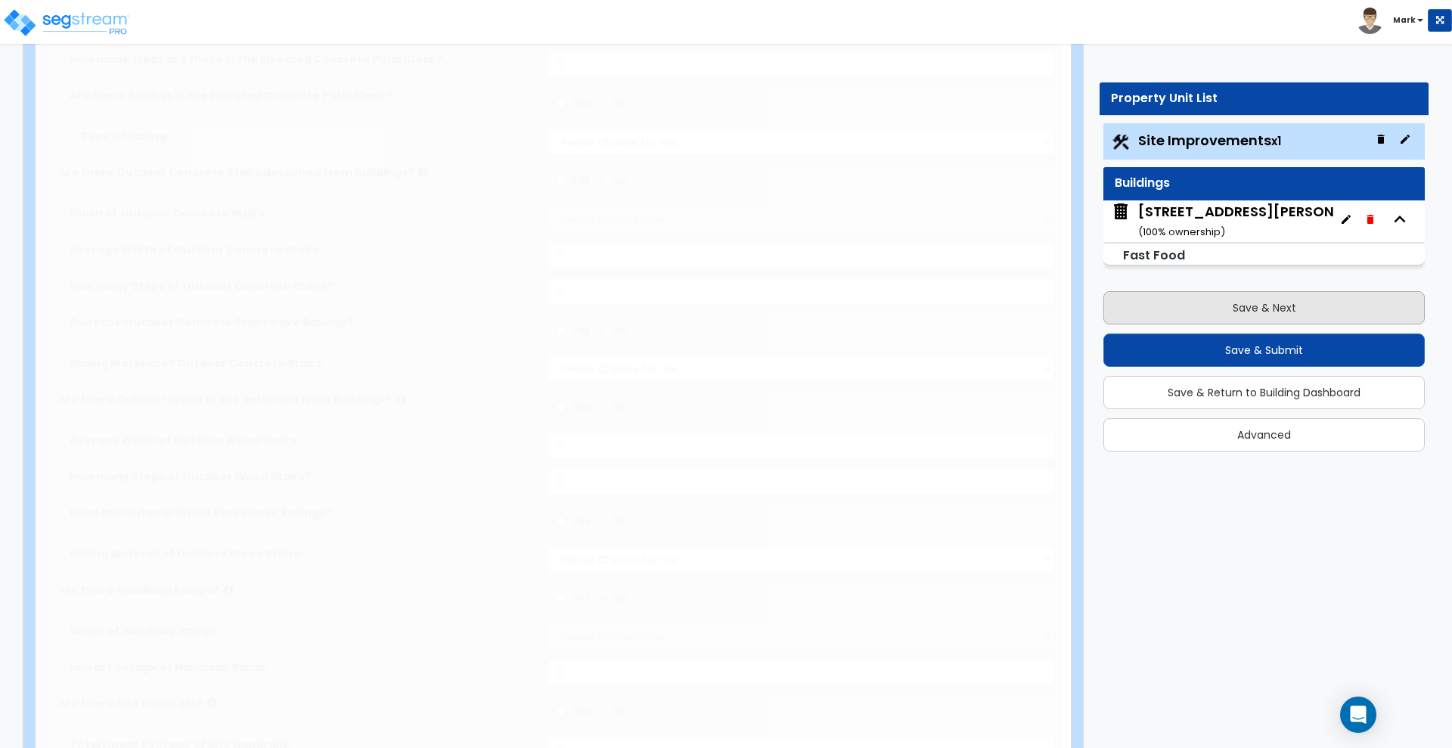
select select "3"
type input "6"
type input "4"
select select "1"
type input "1"
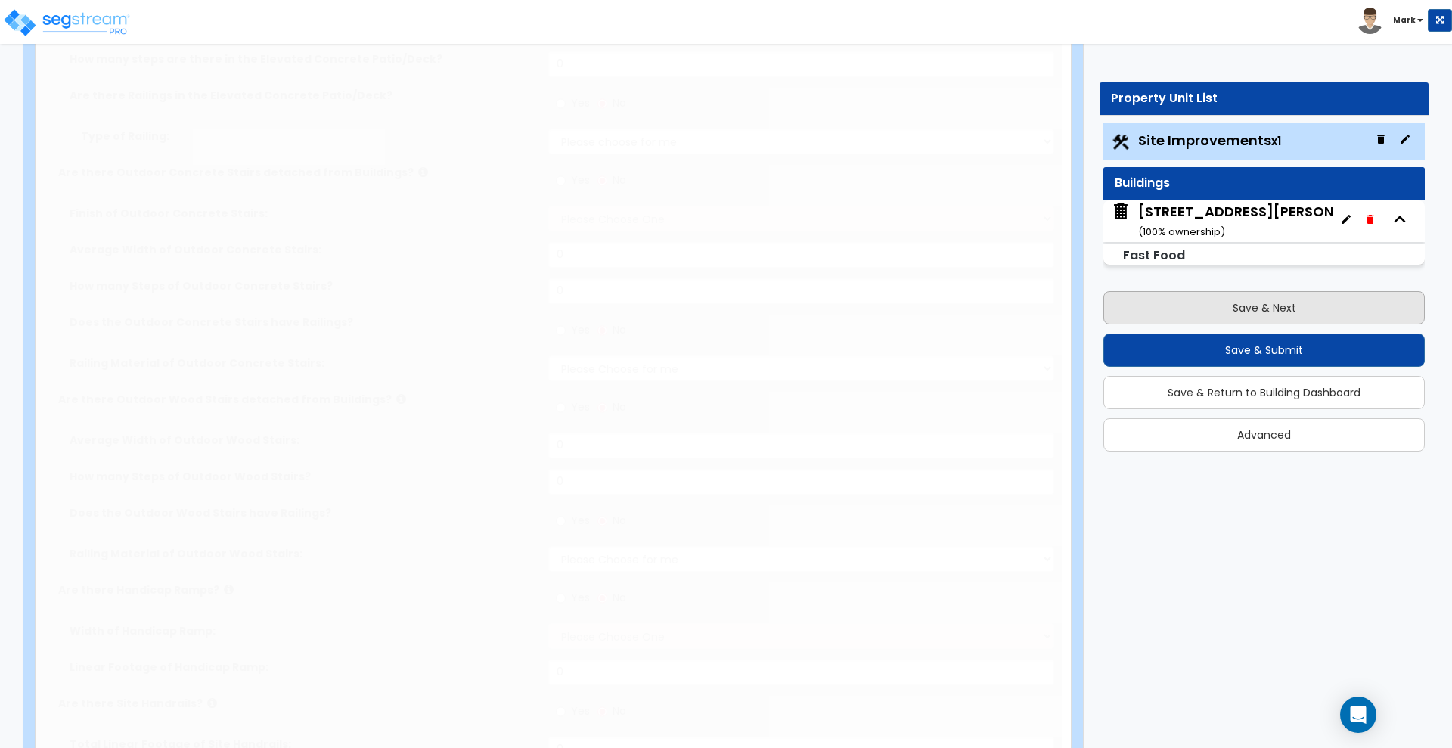
select select "3"
type input "6"
select select "1"
radio input "true"
select select "1"
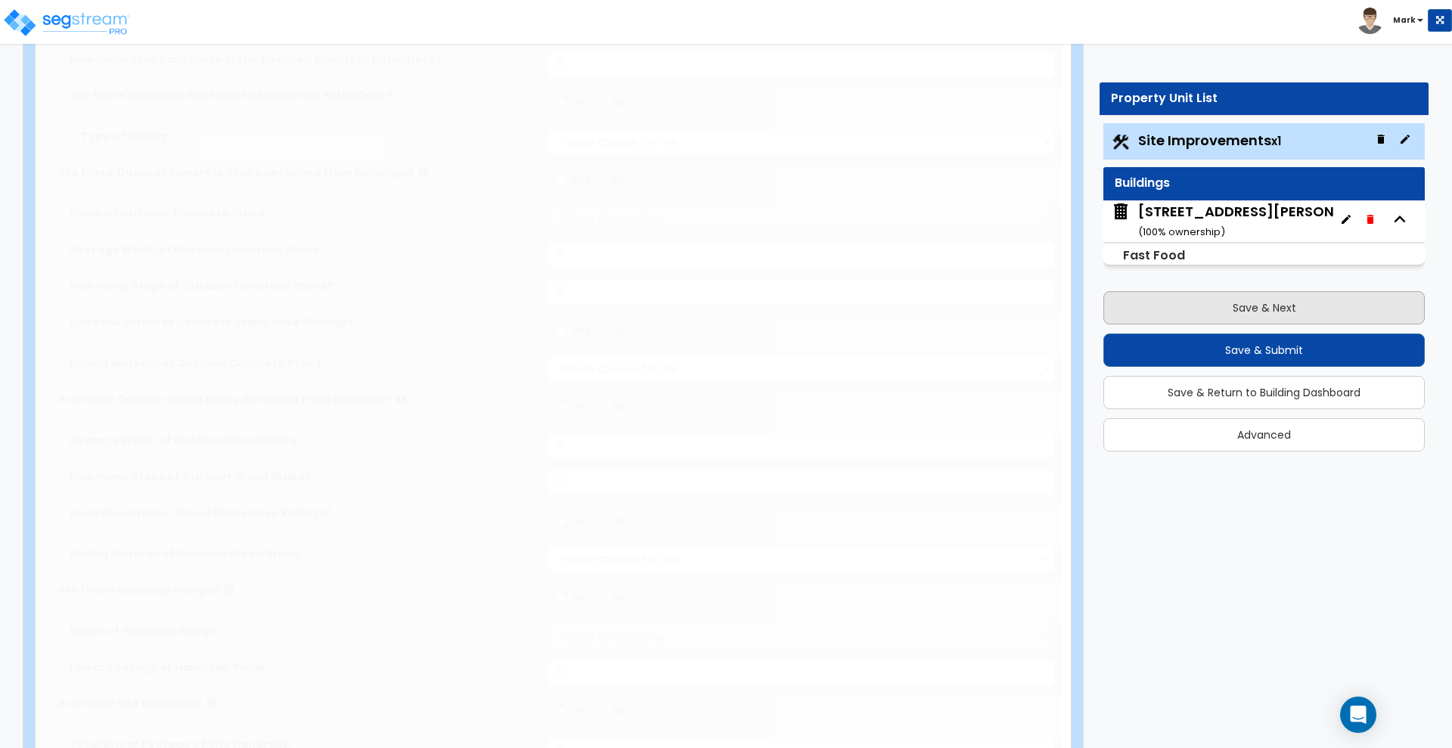
type input "2"
type input "150"
type input "7"
select select "2"
select select "1"
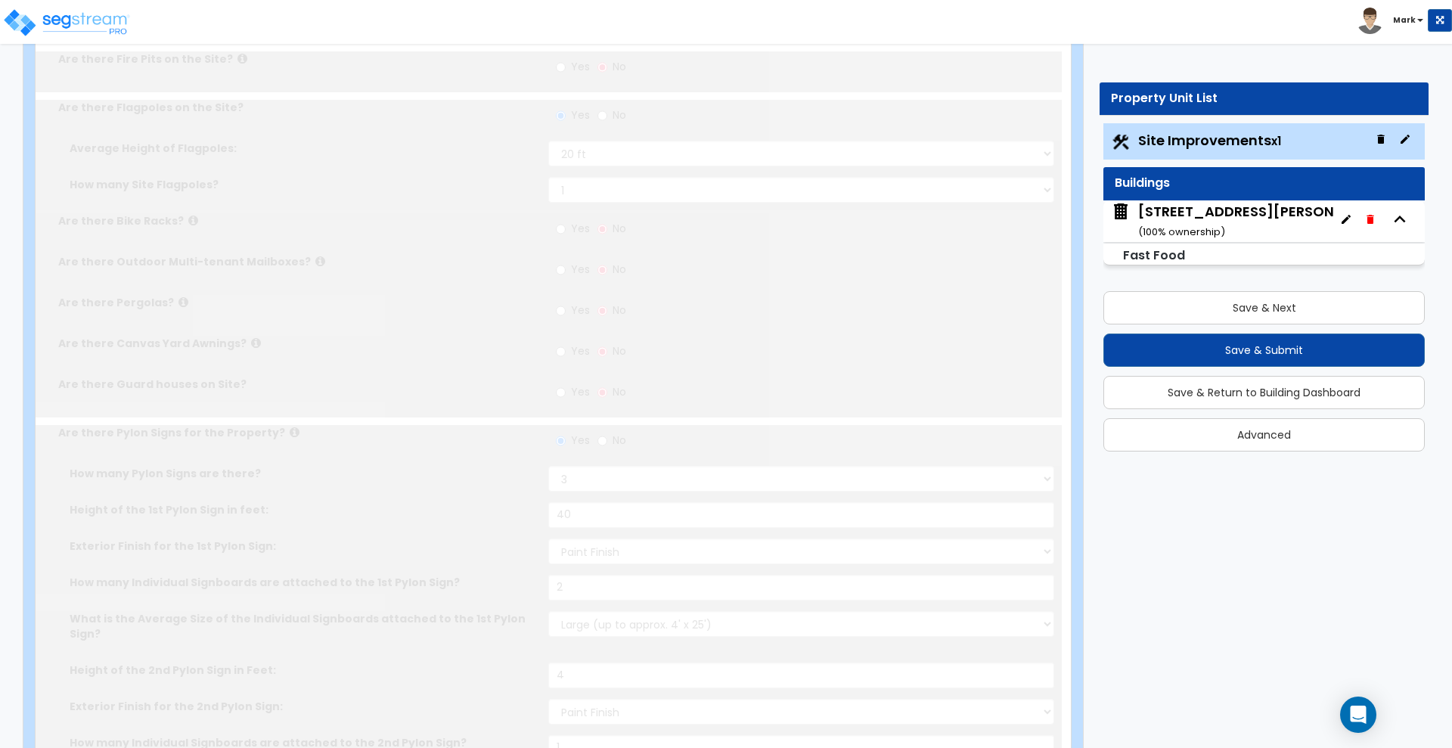
scroll to position [0, 0]
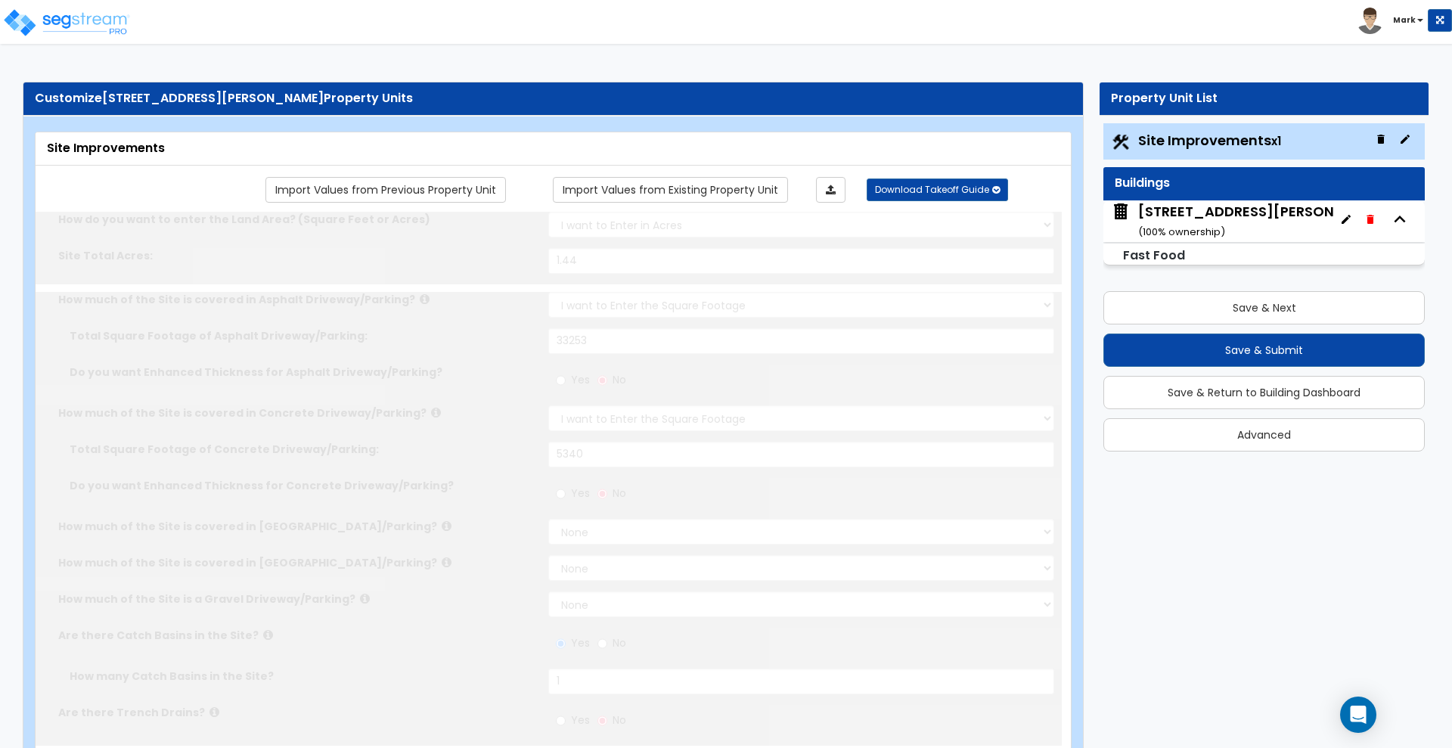
radio input "true"
select select "1"
type input "42"
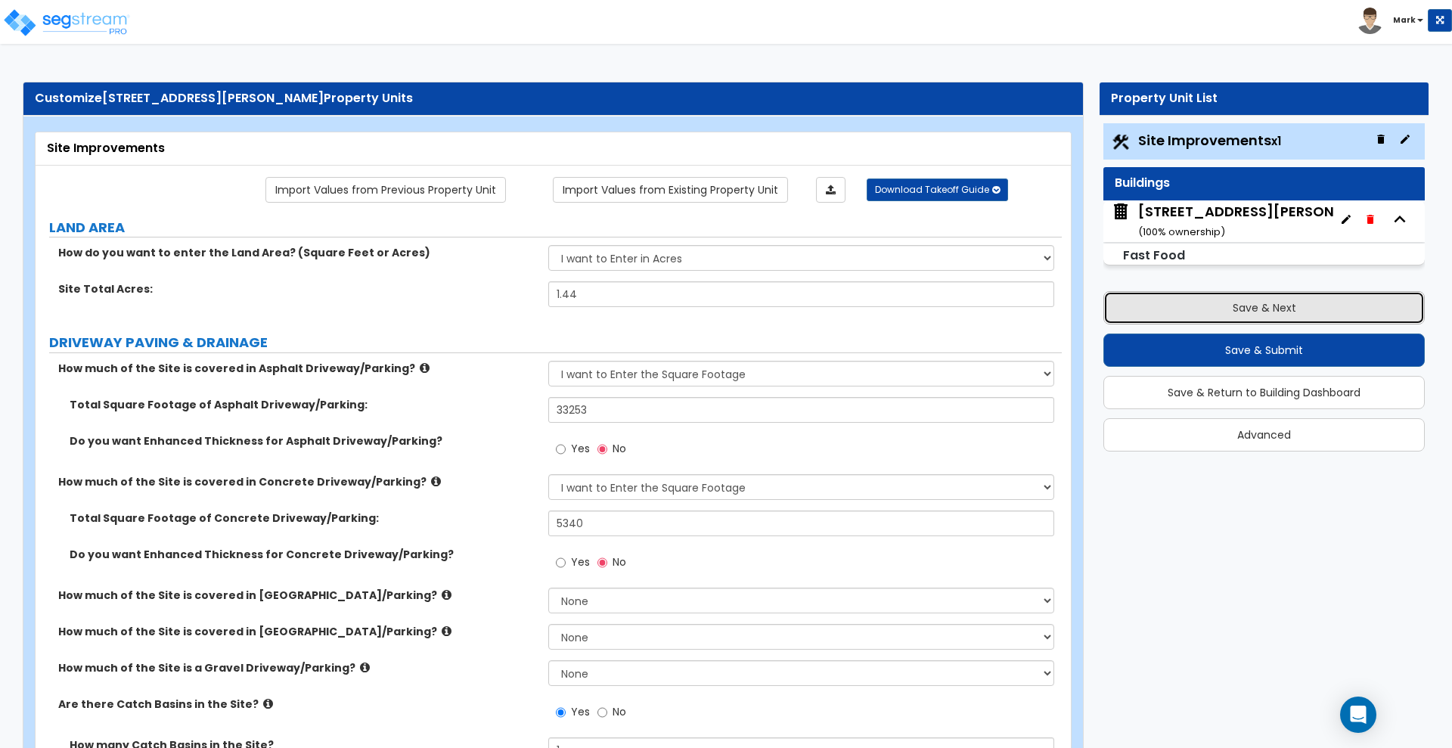
click at [1197, 308] on button "Save & Next" at bounding box center [1263, 307] width 321 height 33
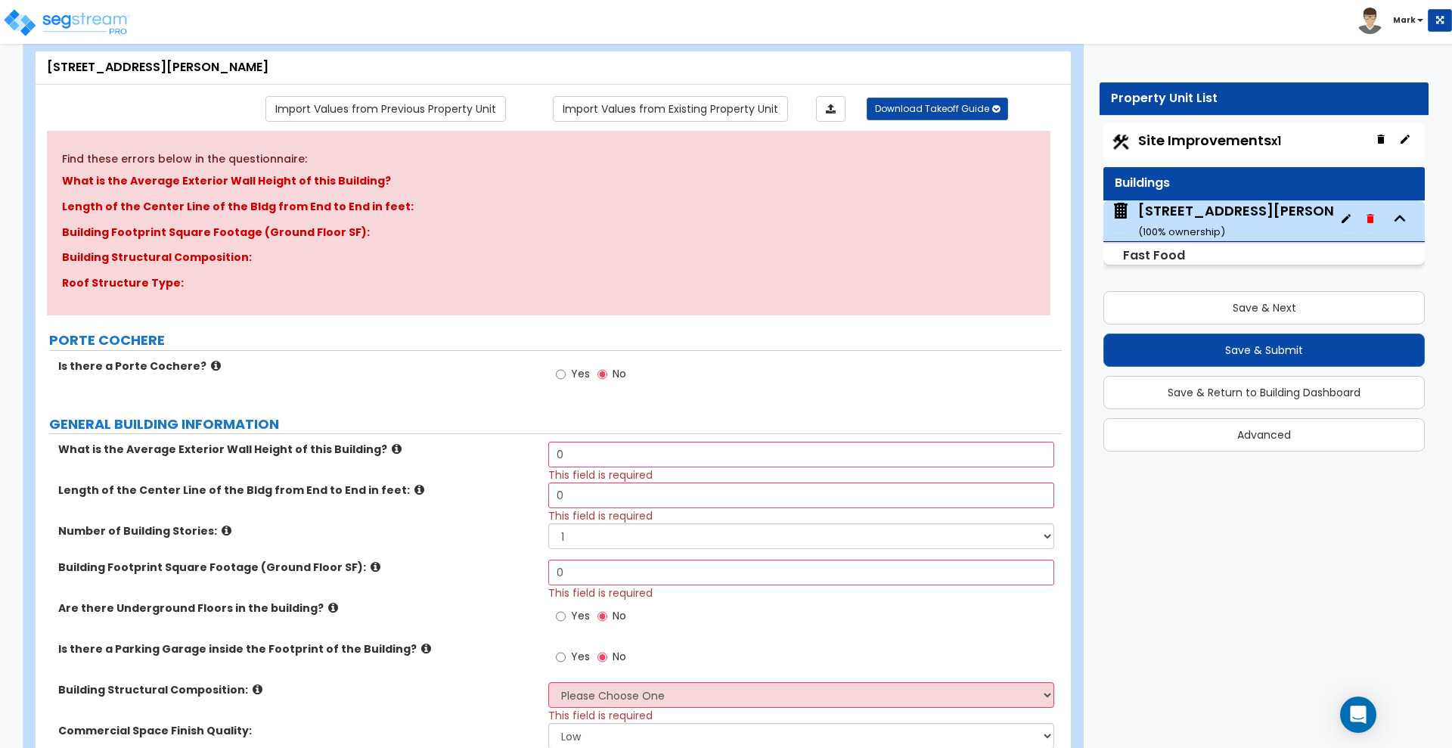
scroll to position [189, 0]
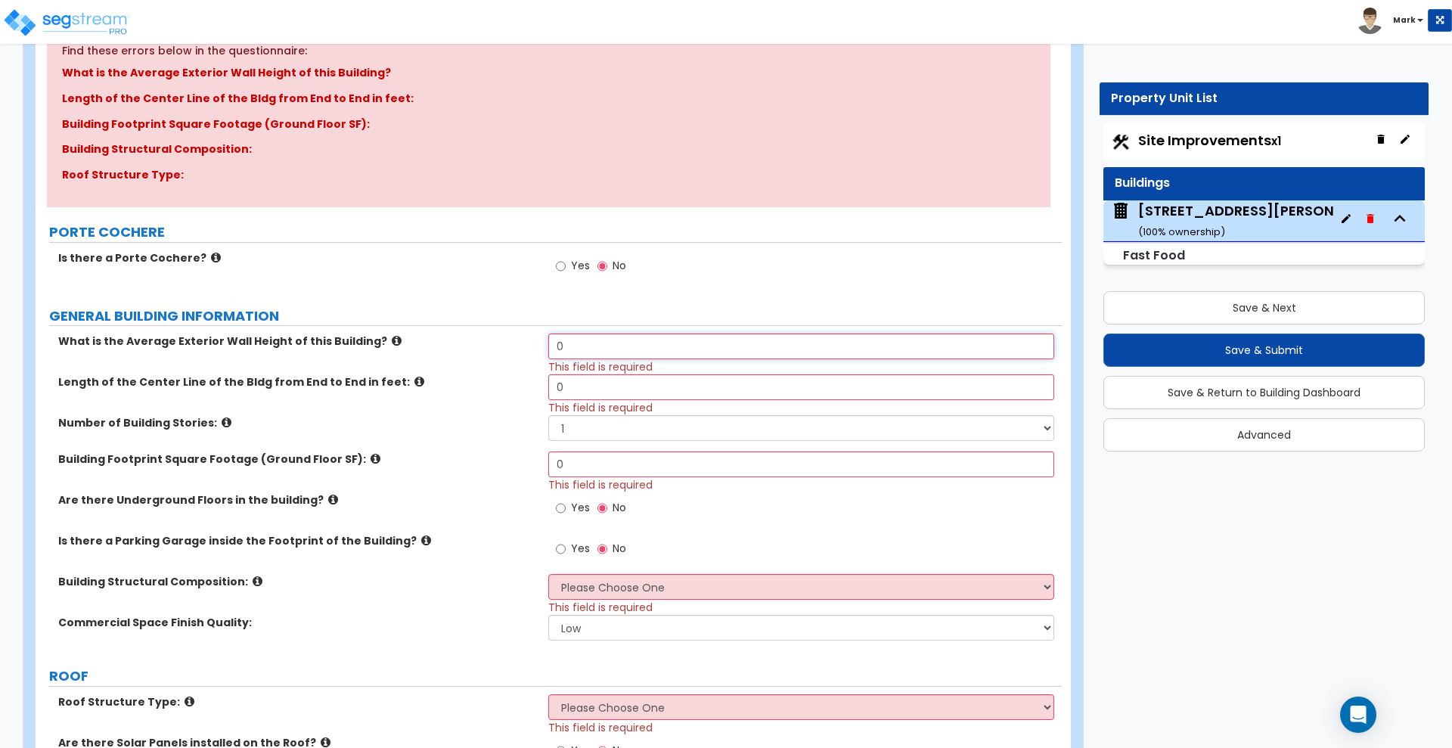
click at [584, 340] on input "0" at bounding box center [800, 346] width 505 height 26
drag, startPoint x: 579, startPoint y: 340, endPoint x: 461, endPoint y: 333, distance: 118.9
click at [466, 333] on div "What is the Average Exterior Wall Height of this Building? 0 This field is requ…" at bounding box center [549, 353] width 1026 height 41
type input "11"
click at [578, 391] on input "0" at bounding box center [800, 387] width 505 height 26
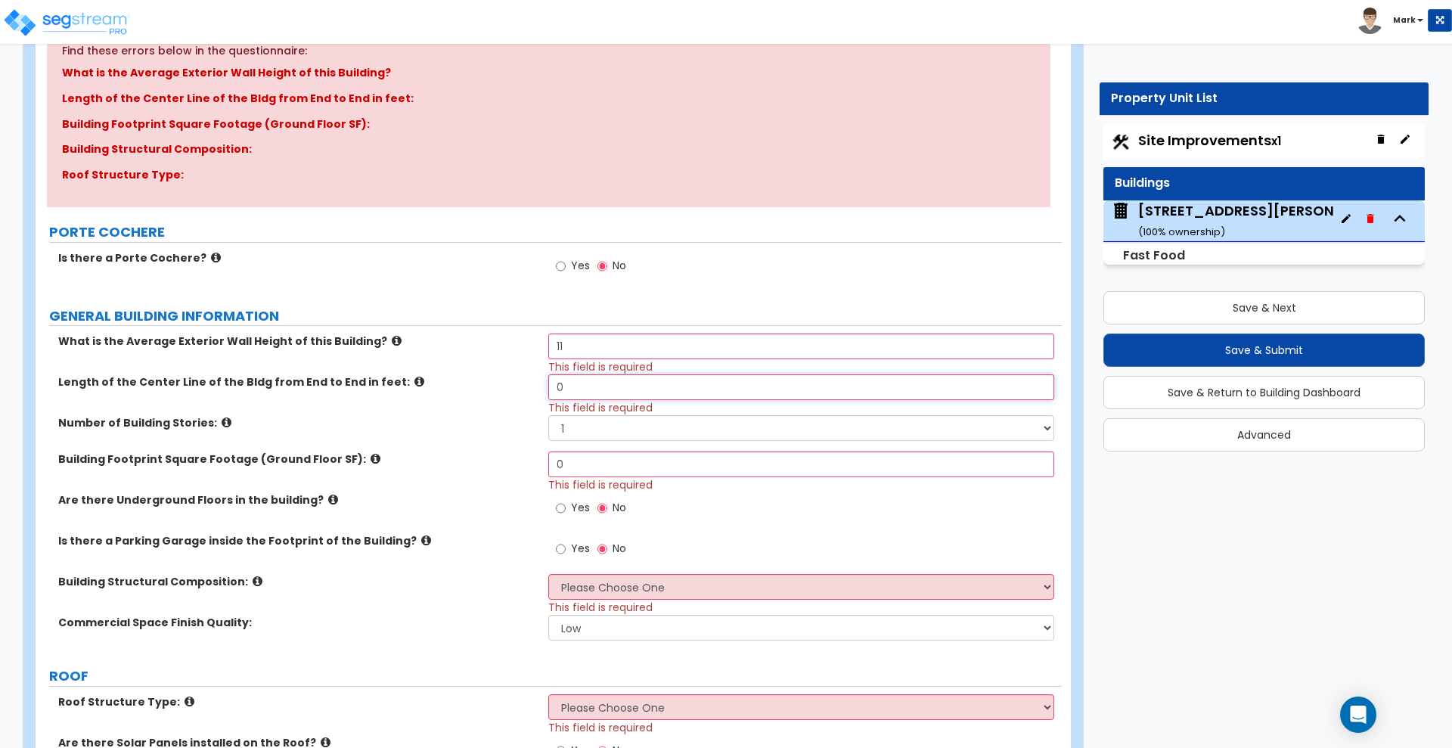
drag, startPoint x: 582, startPoint y: 398, endPoint x: 518, endPoint y: 386, distance: 64.5
click at [518, 389] on div "Length of the Center Line of the Bldg from End to End in feet: 0 This field is …" at bounding box center [549, 394] width 1026 height 41
type input "81"
click at [76, 467] on div "Building Footprint Square Footage (Ground Floor SF): 0 This field is required" at bounding box center [549, 471] width 1026 height 41
click at [109, 463] on label "Building Footprint Square Footage (Ground Floor SF):" at bounding box center [297, 458] width 479 height 15
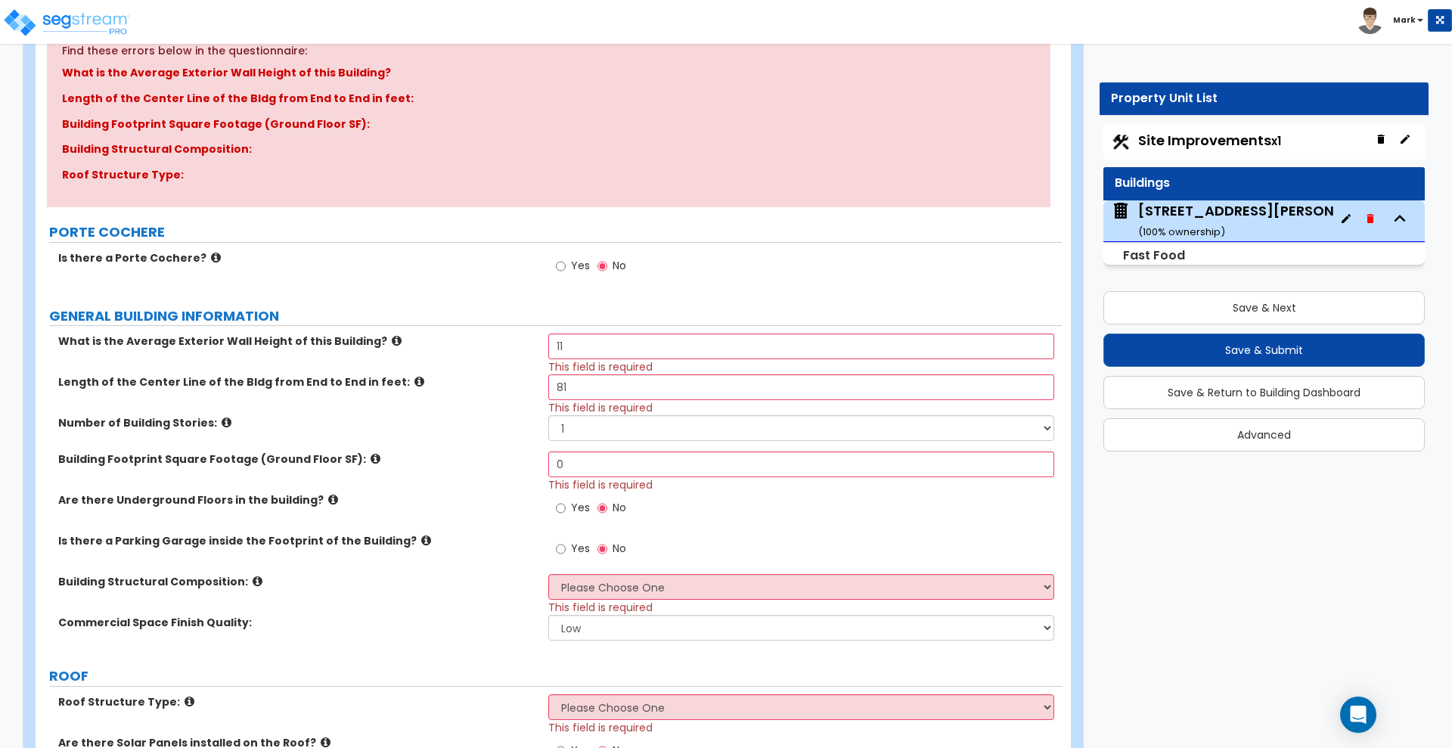
click at [85, 461] on label "Building Footprint Square Footage (Ground Floor SF):" at bounding box center [297, 458] width 479 height 15
click at [120, 463] on label "Building Footprint Square Footage (Ground Floor SF):" at bounding box center [297, 458] width 479 height 15
click at [182, 467] on div "Building Footprint Square Footage (Ground Floor SF): 0 This field is required" at bounding box center [549, 471] width 1026 height 41
drag, startPoint x: 553, startPoint y: 461, endPoint x: 485, endPoint y: 463, distance: 68.1
click at [486, 463] on div "Building Footprint Square Footage (Ground Floor SF): 0 This field is required" at bounding box center [549, 471] width 1026 height 41
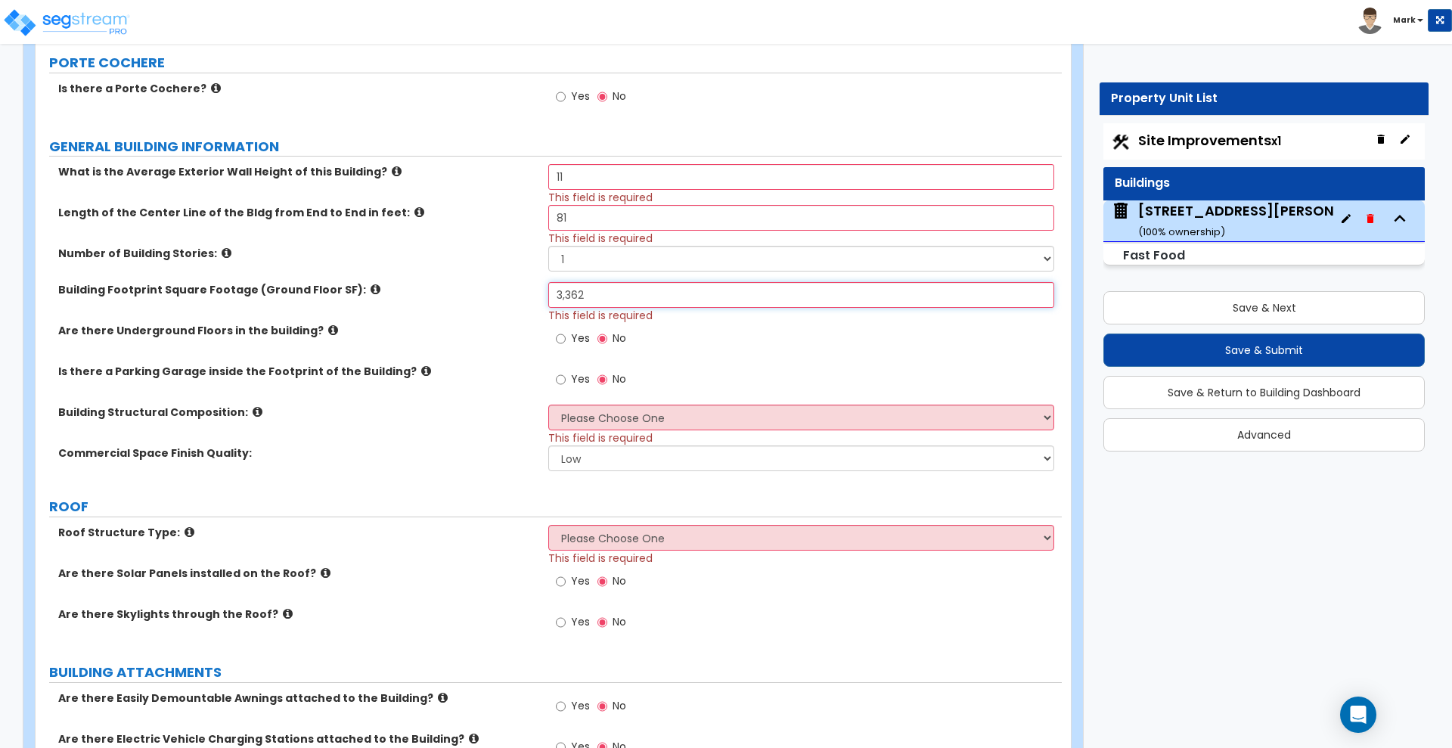
scroll to position [378, 0]
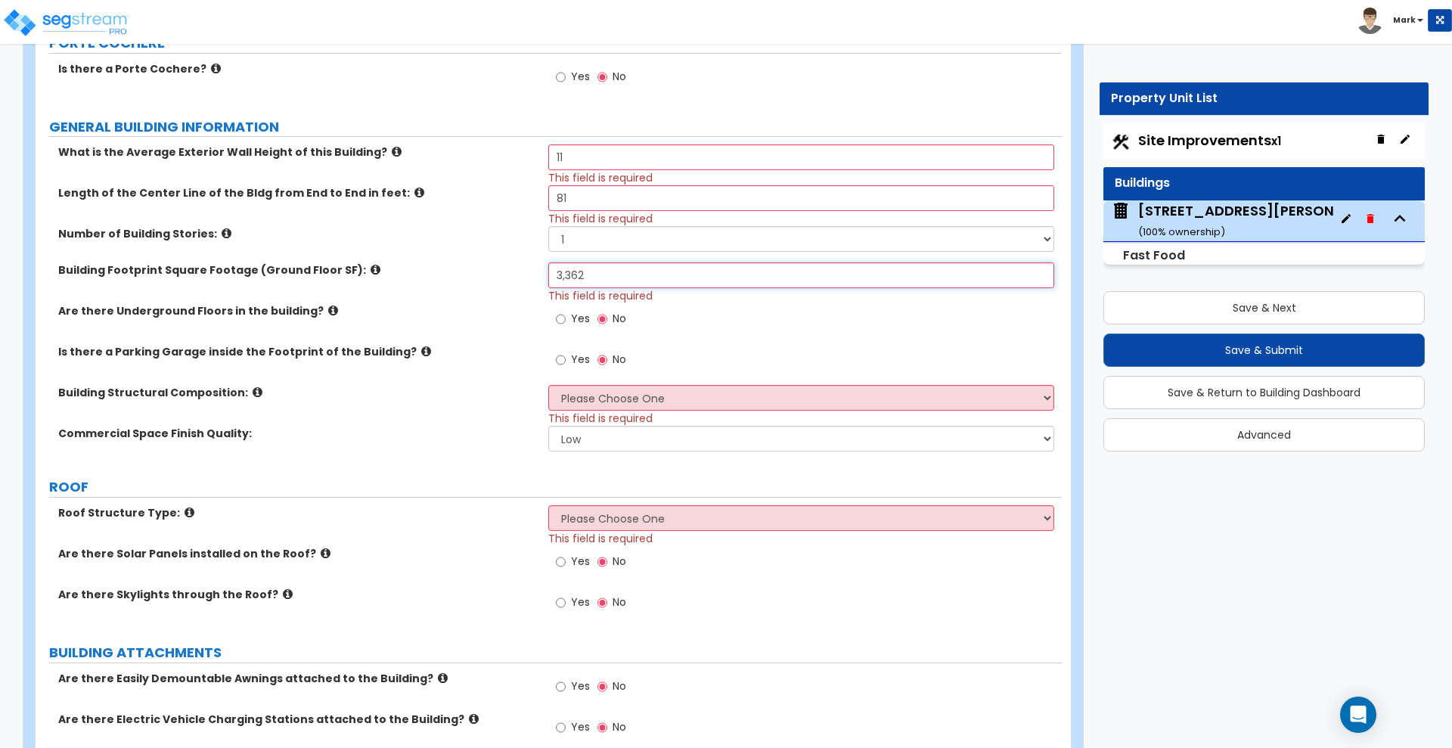
type input "3,362"
click at [578, 399] on select "Please Choose One Tilt-up Wall Construction Reinforced Concrete Structural Stee…" at bounding box center [800, 398] width 505 height 26
select select "6"
click at [548, 385] on select "Please Choose One Tilt-up Wall Construction Reinforced Concrete Structural Stee…" at bounding box center [800, 398] width 505 height 26
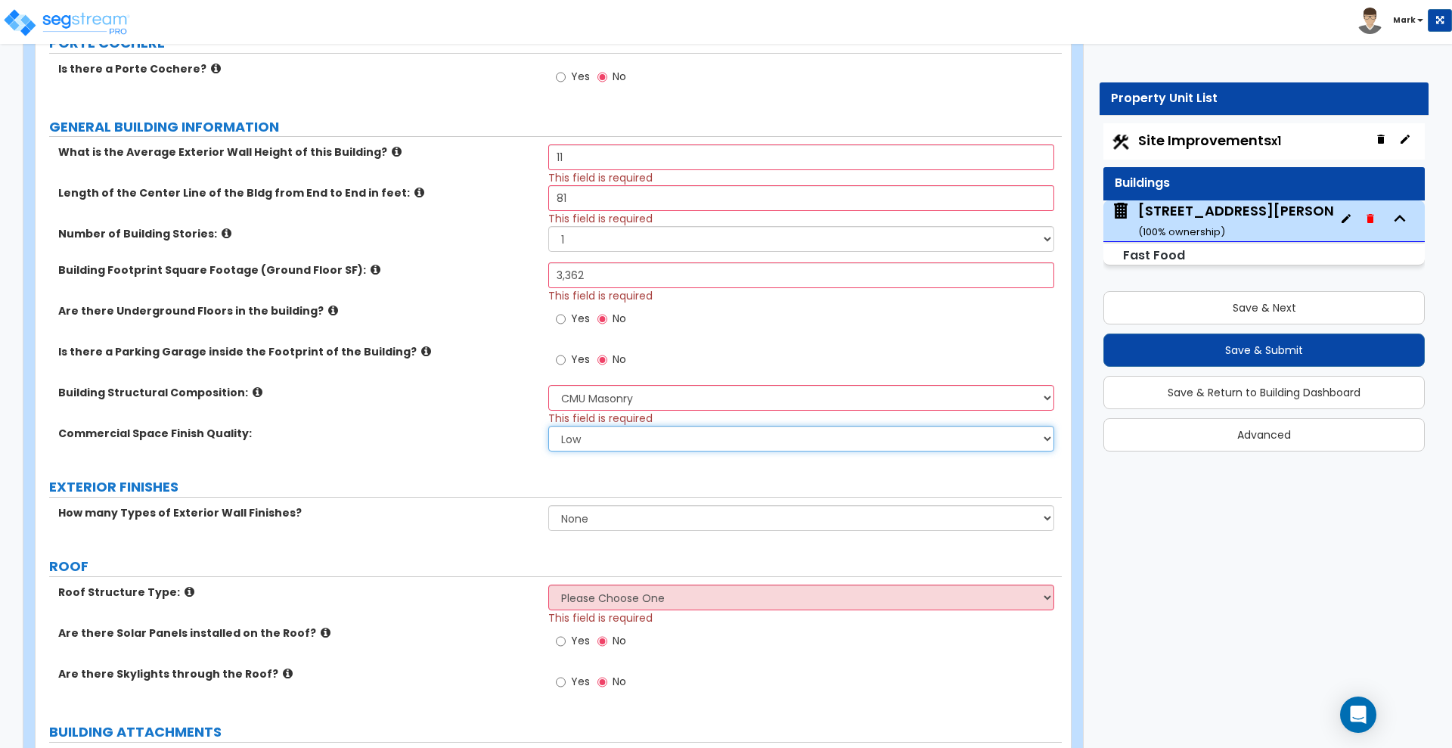
click at [584, 437] on select "Low Average High" at bounding box center [800, 439] width 505 height 26
select select "1"
click at [548, 426] on select "Low Average High" at bounding box center [800, 439] width 505 height 26
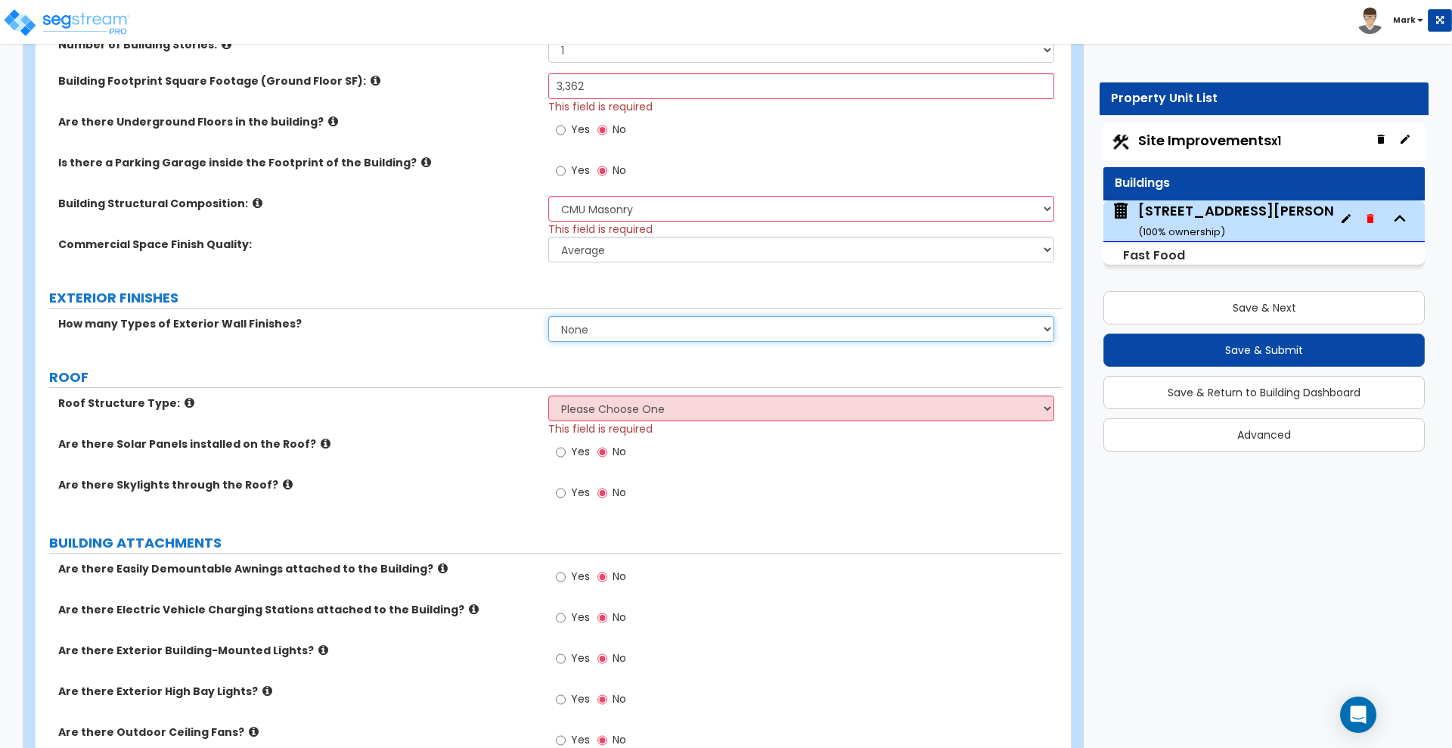
click at [663, 332] on select "None 1 2 3" at bounding box center [800, 329] width 505 height 26
click at [607, 329] on select "None 1 2 3" at bounding box center [800, 329] width 505 height 26
select select "1"
click at [548, 316] on select "None 1 2 3" at bounding box center [800, 329] width 505 height 26
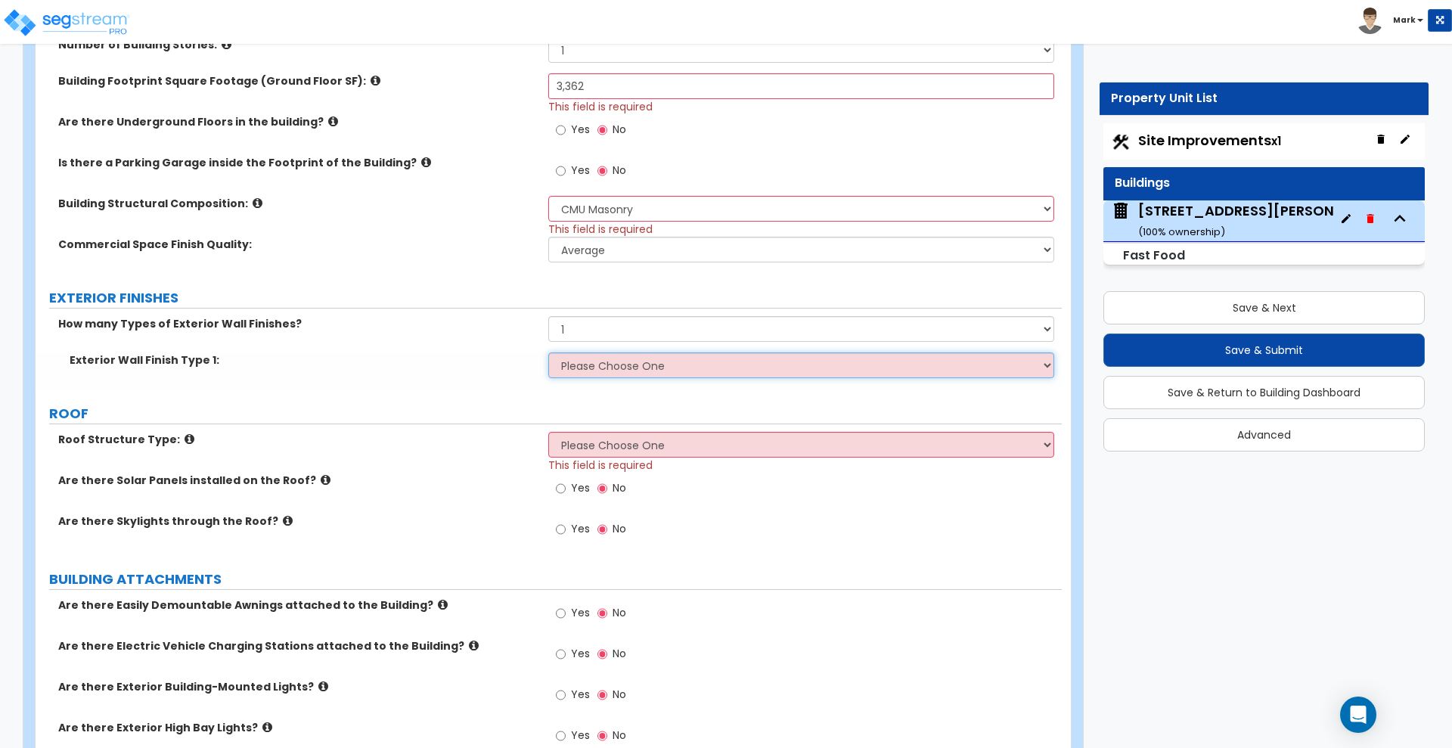
click at [622, 367] on select "Please Choose One No Finish/Shared Wall No Wall Brick Veneer Stone Veneer Wood …" at bounding box center [800, 365] width 505 height 26
select select "7"
click at [548, 352] on select "Please Choose One No Finish/Shared Wall No Wall Brick Veneer Stone Veneer Wood …" at bounding box center [800, 365] width 505 height 26
click at [644, 451] on select "Please Choose One Gable Roof Flat Roof Hybrid Gable & Flat Roof" at bounding box center [800, 445] width 505 height 26
select select "2"
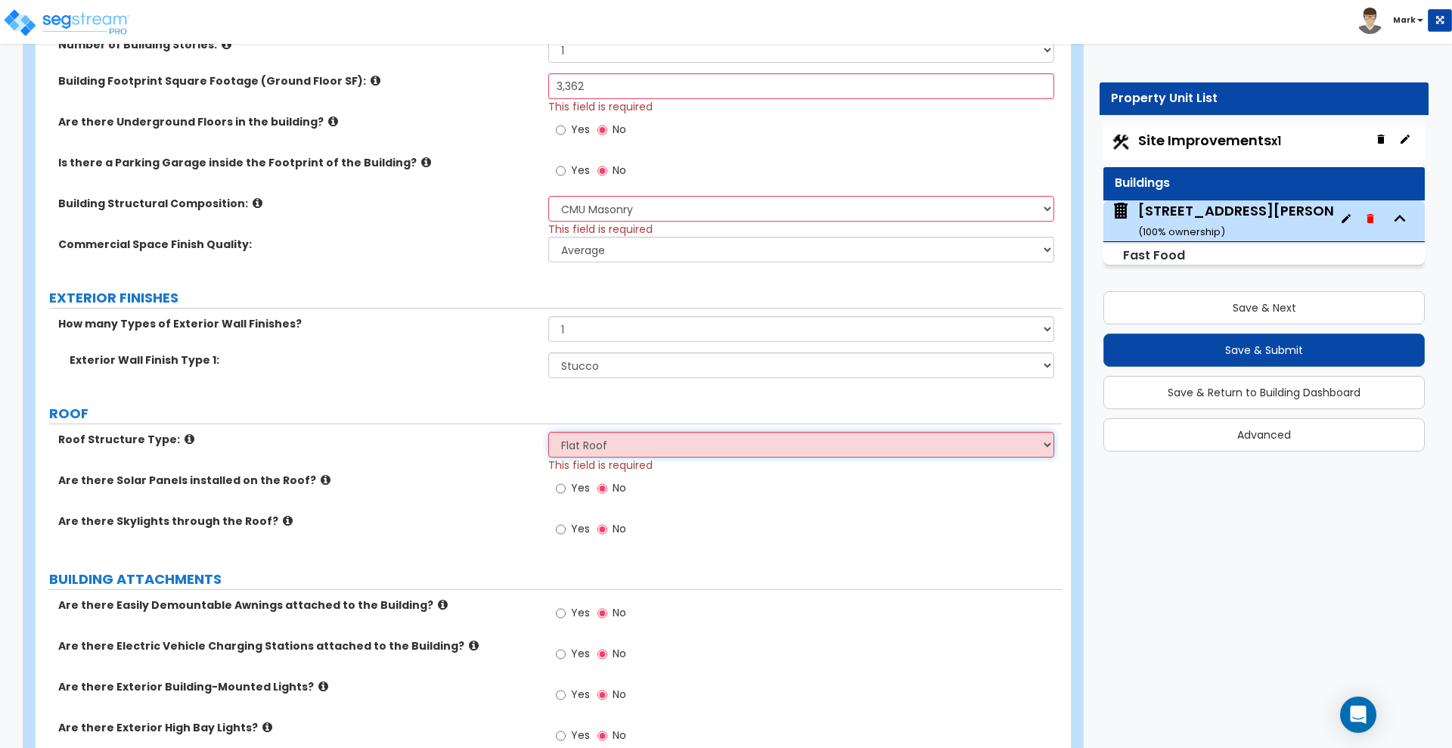
click at [548, 432] on select "Please Choose One Gable Roof Flat Roof Hybrid Gable & Flat Roof" at bounding box center [800, 445] width 505 height 26
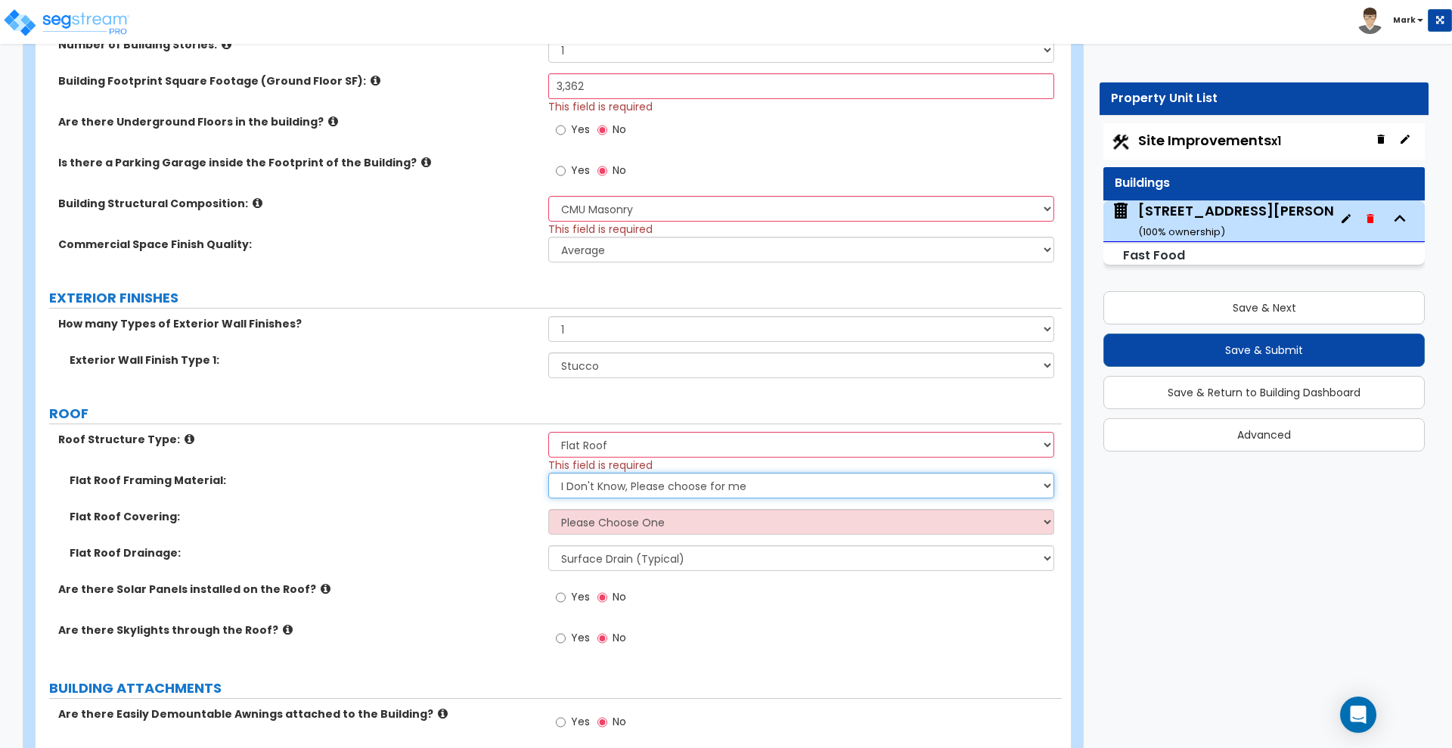
click at [625, 483] on select "I Don't Know, Please choose for me Metal Wood" at bounding box center [800, 486] width 505 height 26
select select "1"
click at [548, 473] on select "I Don't Know, Please choose for me Metal Wood" at bounding box center [800, 486] width 505 height 26
click at [667, 518] on select "Please Choose One Rolled Asphalt PVC Membrane Plastic (EPDM) Membrane Asphalt F…" at bounding box center [800, 522] width 505 height 26
select select "1"
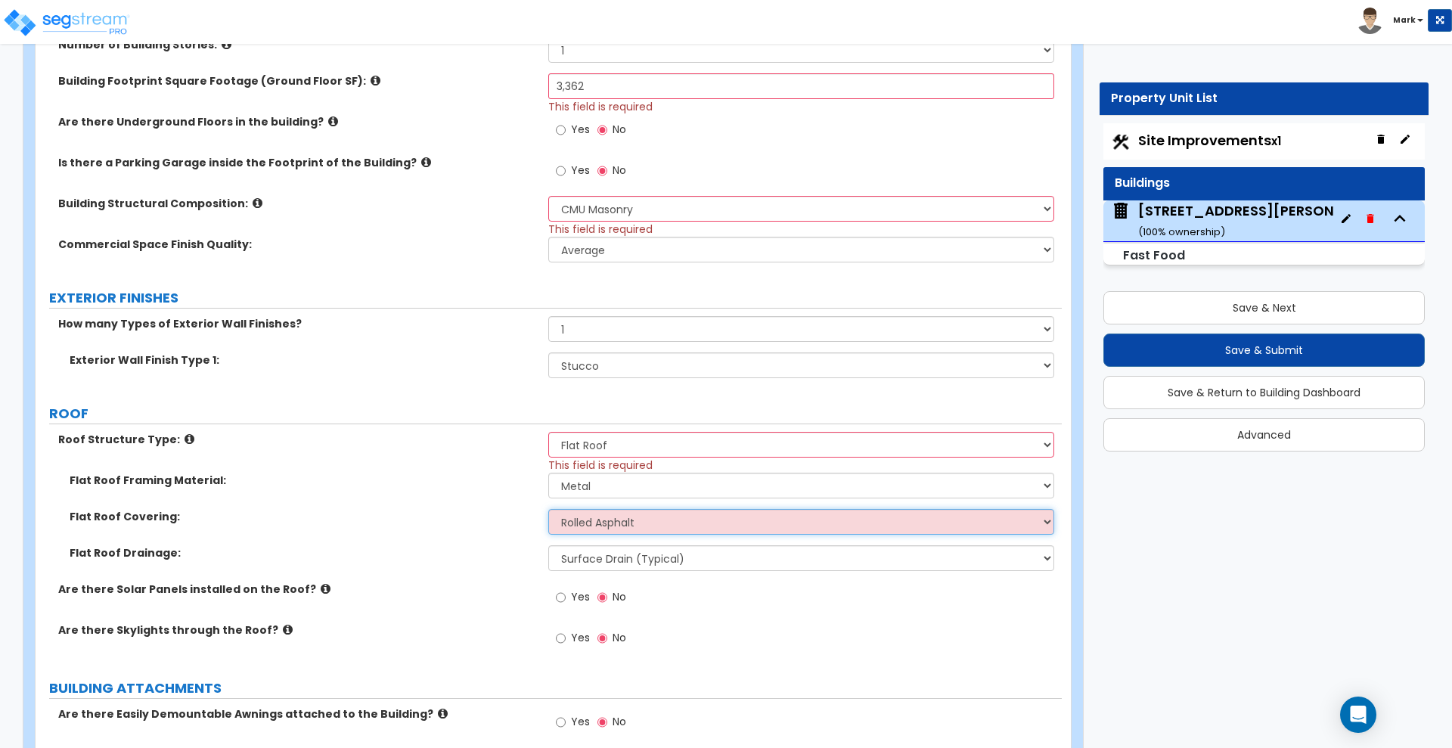
click at [548, 509] on select "Please Choose One Rolled Asphalt PVC Membrane Plastic (EPDM) Membrane Asphalt F…" at bounding box center [800, 522] width 505 height 26
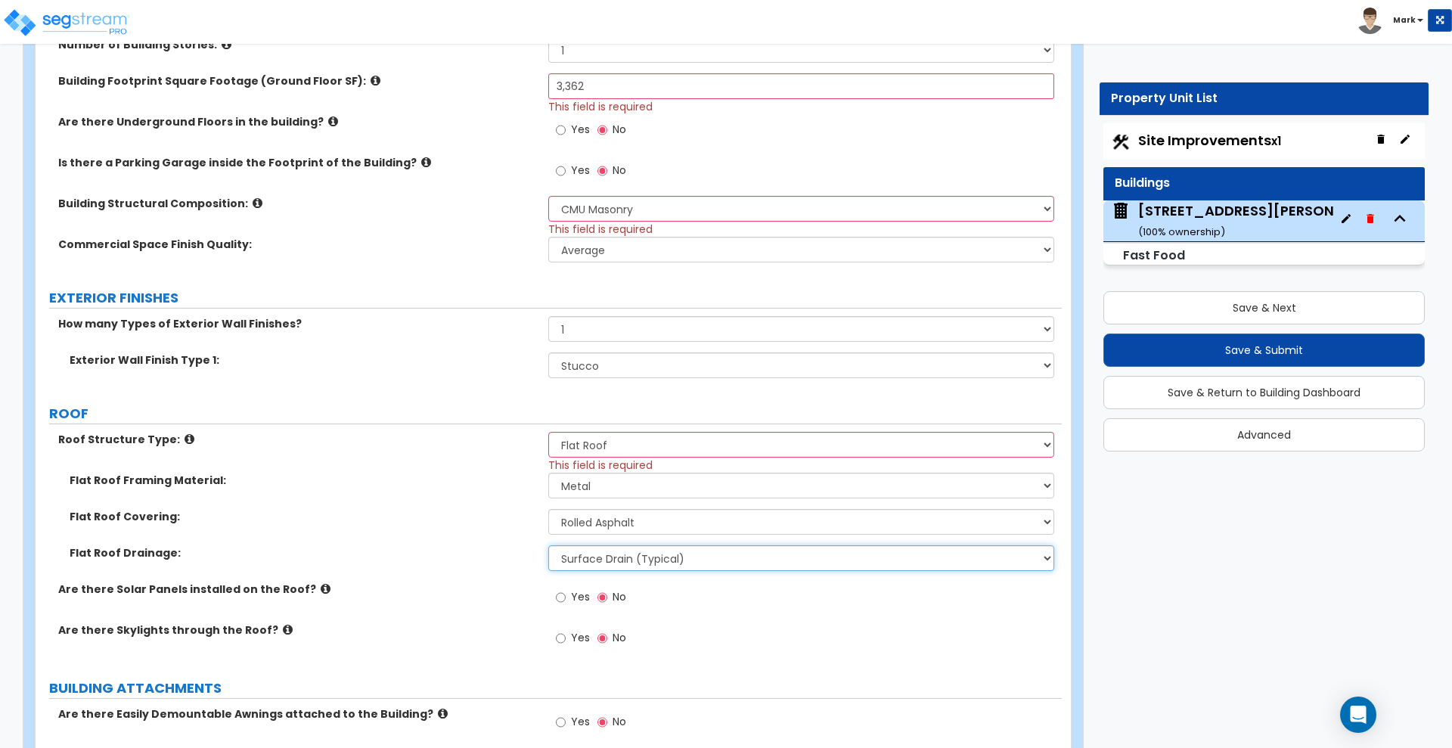
click at [657, 558] on select "Surface Drain (Typical) Gutters Downspout Only" at bounding box center [800, 558] width 505 height 26
select select "2"
click at [548, 545] on select "Surface Drain (Typical) Gutters Downspout Only" at bounding box center [800, 558] width 505 height 26
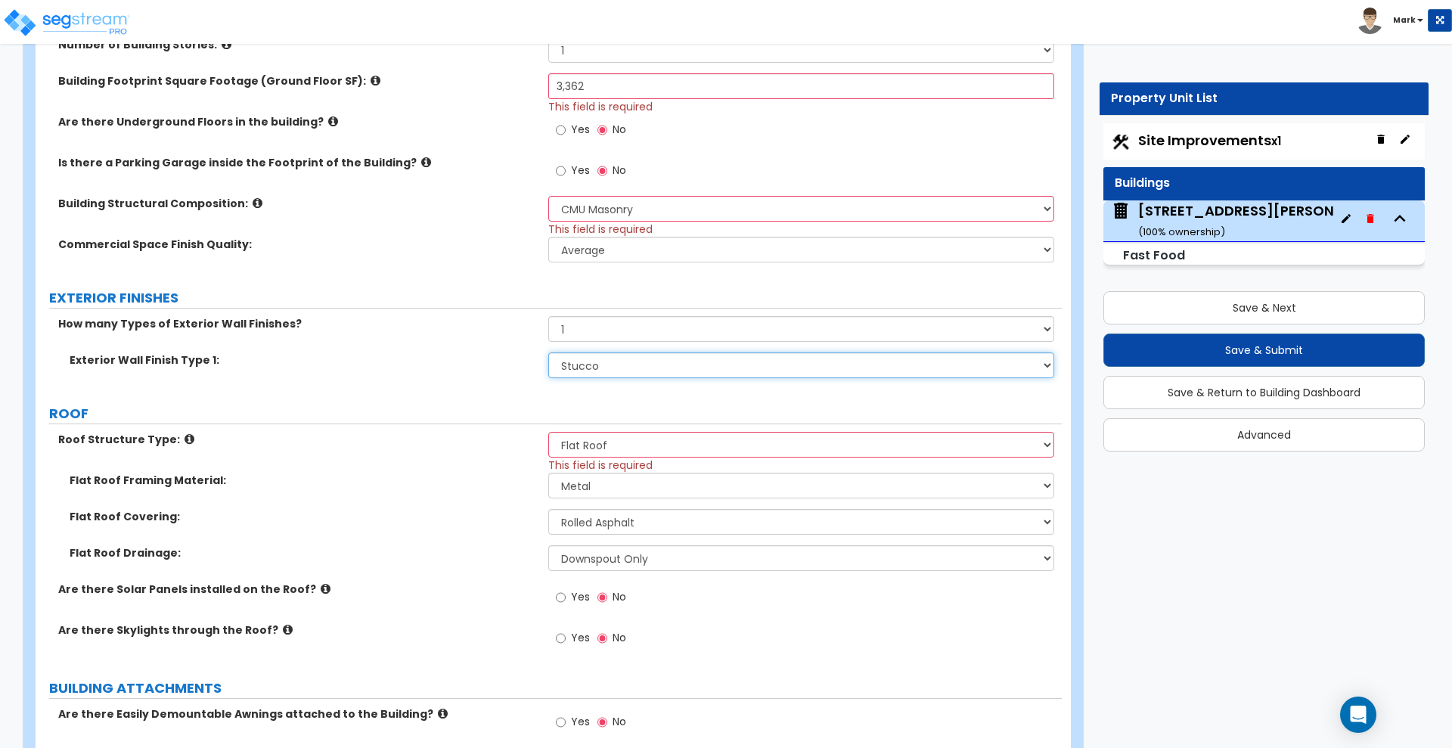
click at [599, 369] on select "Please Choose One No Finish/Shared Wall No Wall Brick Veneer Stone Veneer Wood …" at bounding box center [800, 365] width 505 height 26
drag, startPoint x: 479, startPoint y: 407, endPoint x: 492, endPoint y: 403, distance: 12.7
click at [479, 406] on label "ROOF" at bounding box center [555, 414] width 1013 height 20
click at [634, 371] on select "Please Choose One No Finish/Shared Wall No Wall Brick Veneer Stone Veneer Wood …" at bounding box center [800, 365] width 505 height 26
click at [485, 372] on div "Exterior Wall Finish Type 1: Please Choose One No Finish/Shared Wall No Wall Br…" at bounding box center [549, 370] width 1026 height 36
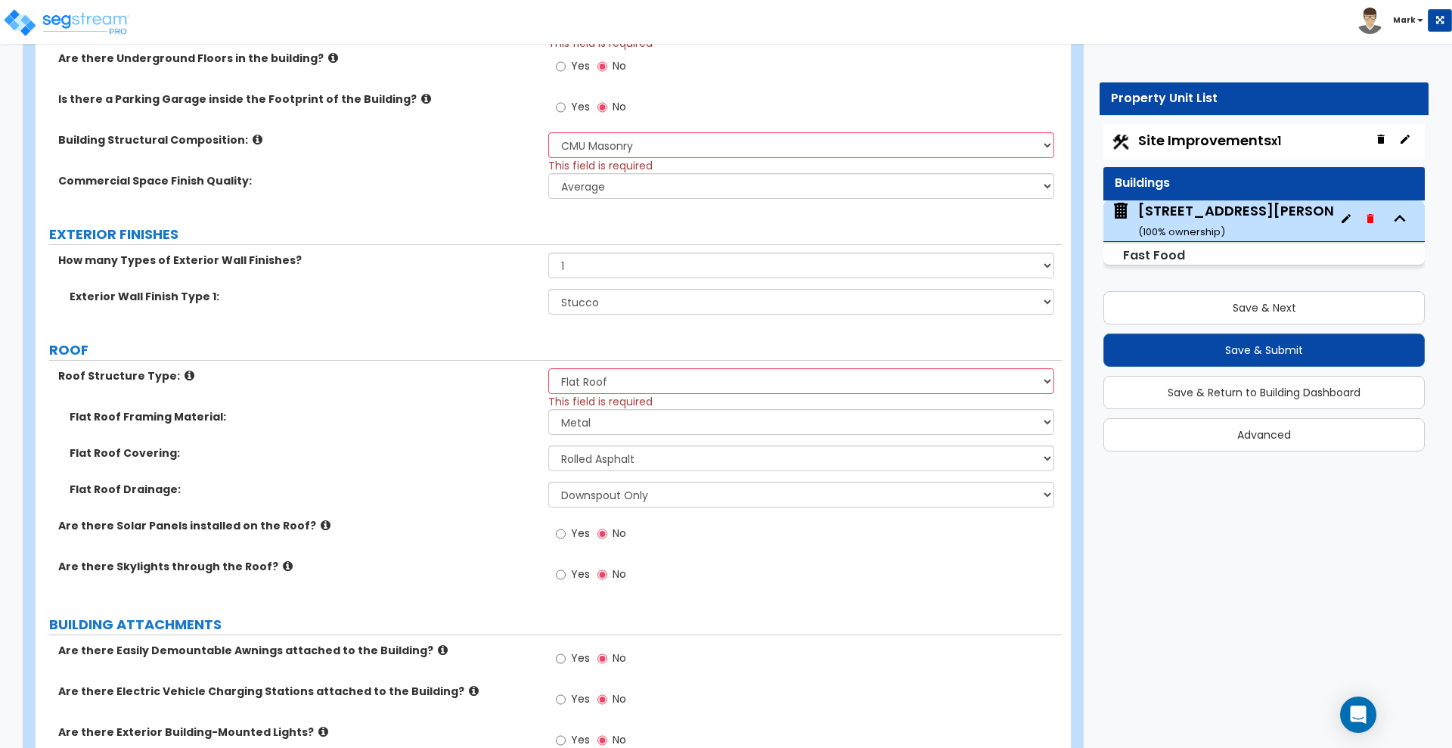
scroll to position [662, 0]
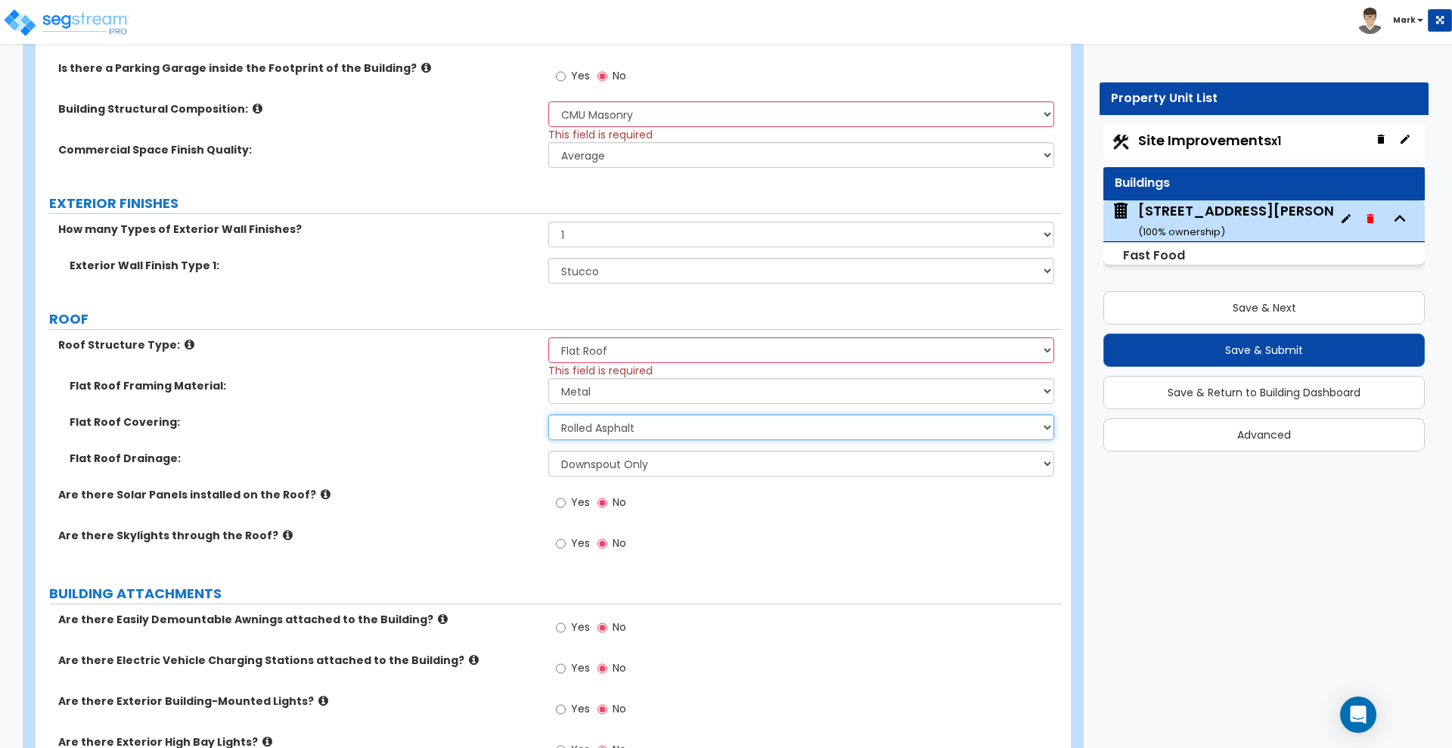
click at [679, 424] on select "Please Choose One Rolled Asphalt PVC Membrane Plastic (EPDM) Membrane Asphalt F…" at bounding box center [800, 427] width 505 height 26
select select "3"
click at [548, 414] on select "Please Choose One Rolled Asphalt PVC Membrane Plastic (EPDM) Membrane Asphalt F…" at bounding box center [800, 427] width 505 height 26
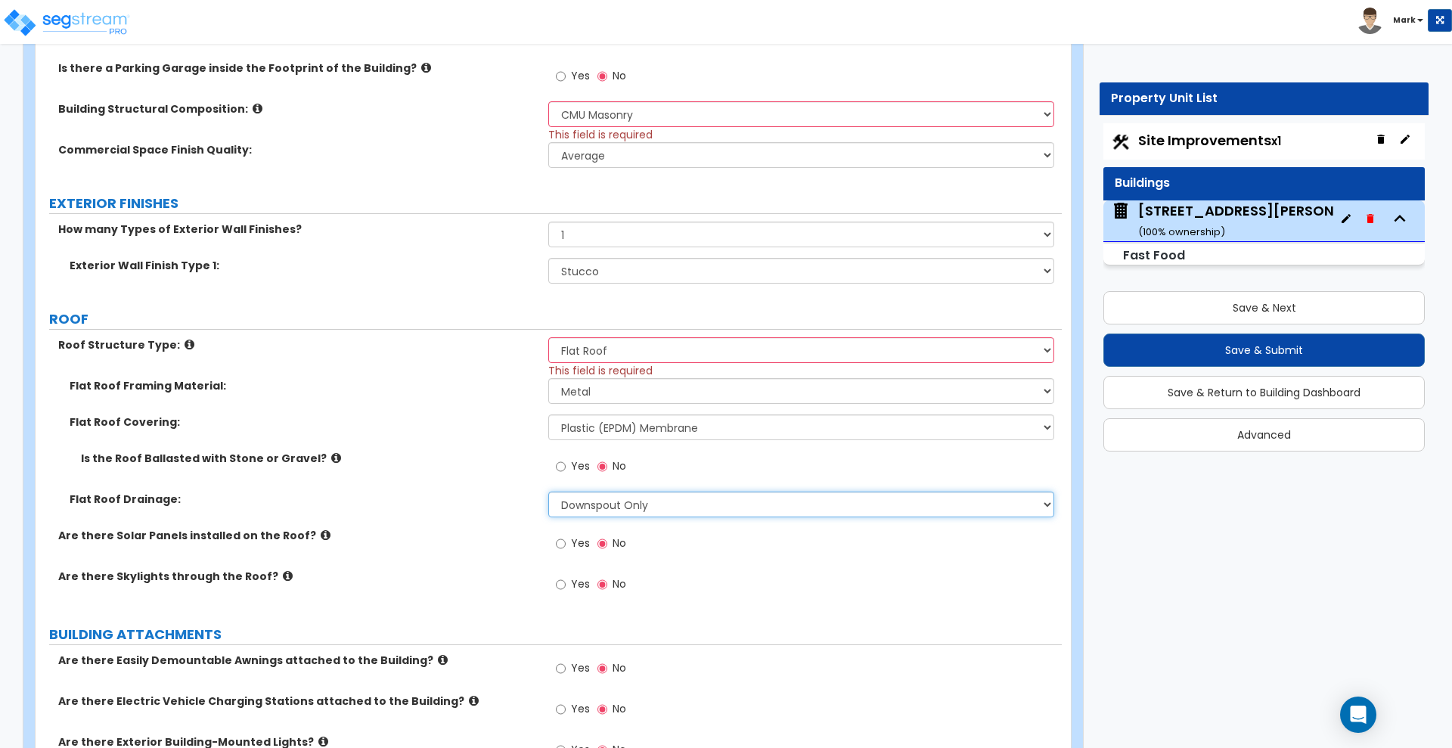
click at [653, 501] on select "Surface Drain (Typical) Gutters Downspout Only" at bounding box center [800, 505] width 505 height 26
select select "0"
click at [548, 492] on select "Surface Drain (Typical) Gutters Downspout Only" at bounding box center [800, 505] width 505 height 26
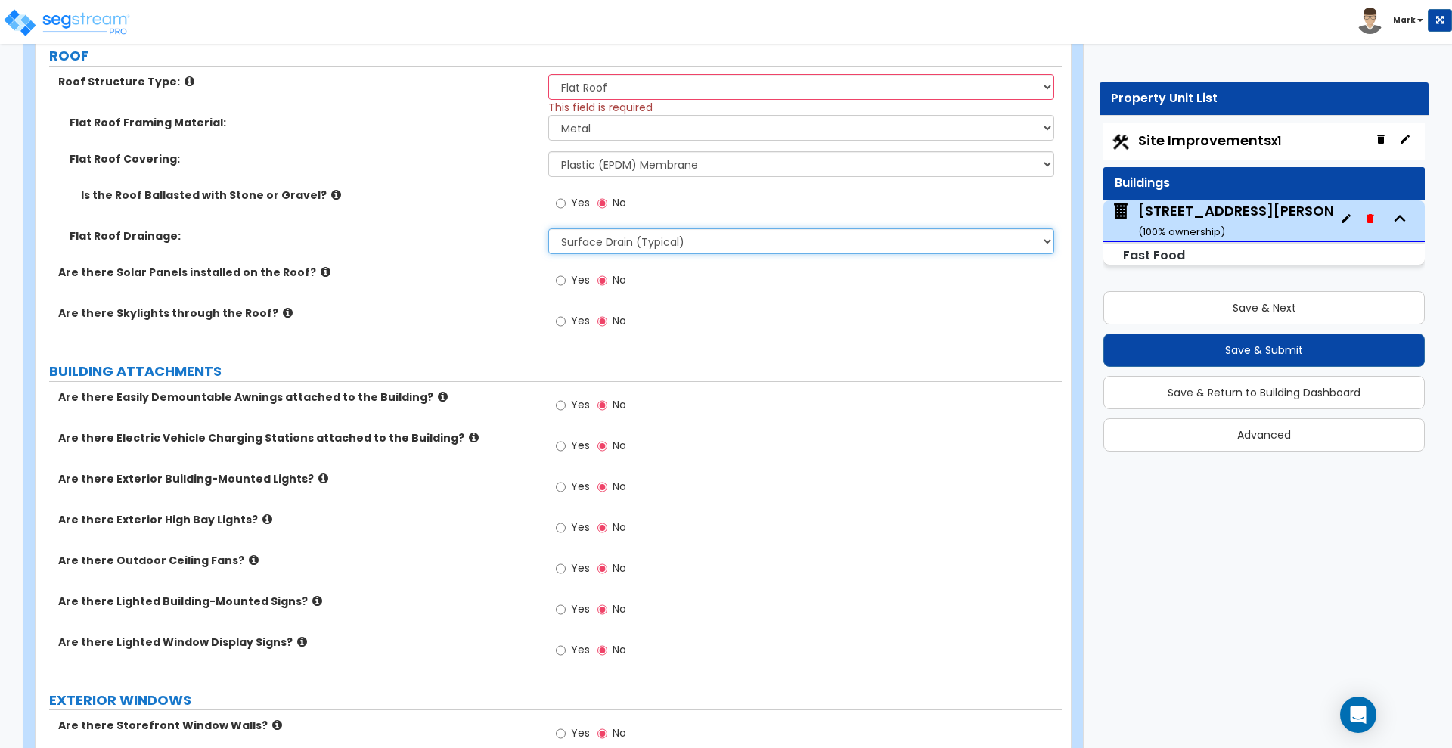
scroll to position [945, 0]
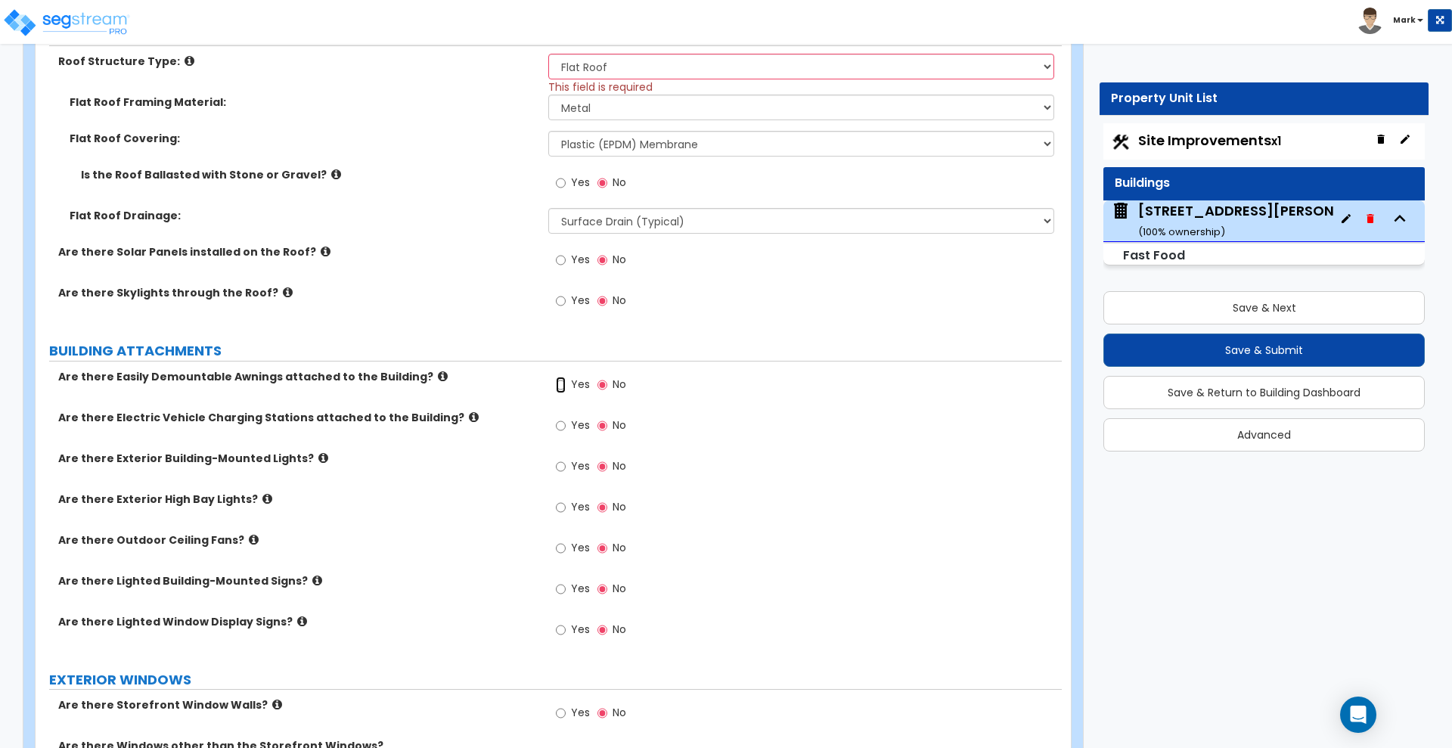
click at [557, 386] on input "Yes" at bounding box center [561, 385] width 10 height 17
radio input "true"
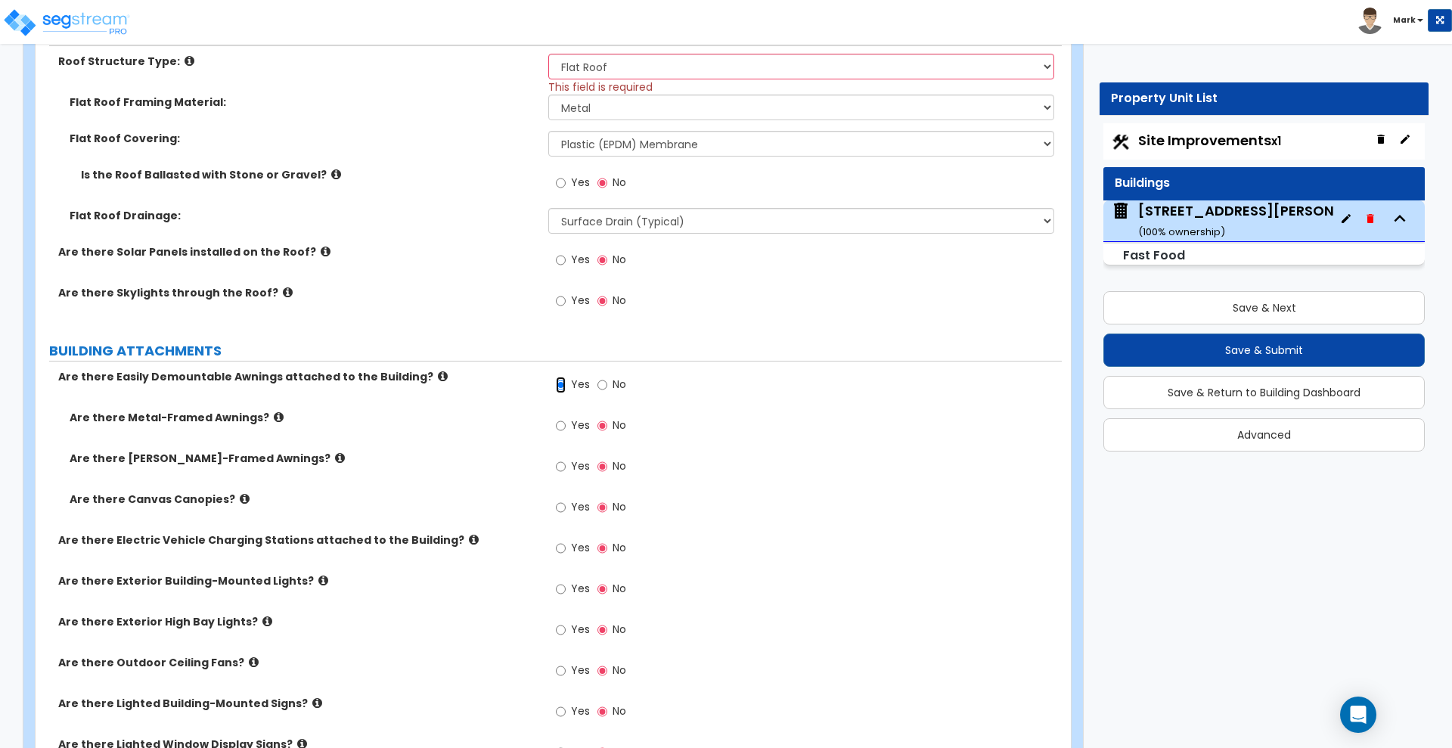
scroll to position [851, 0]
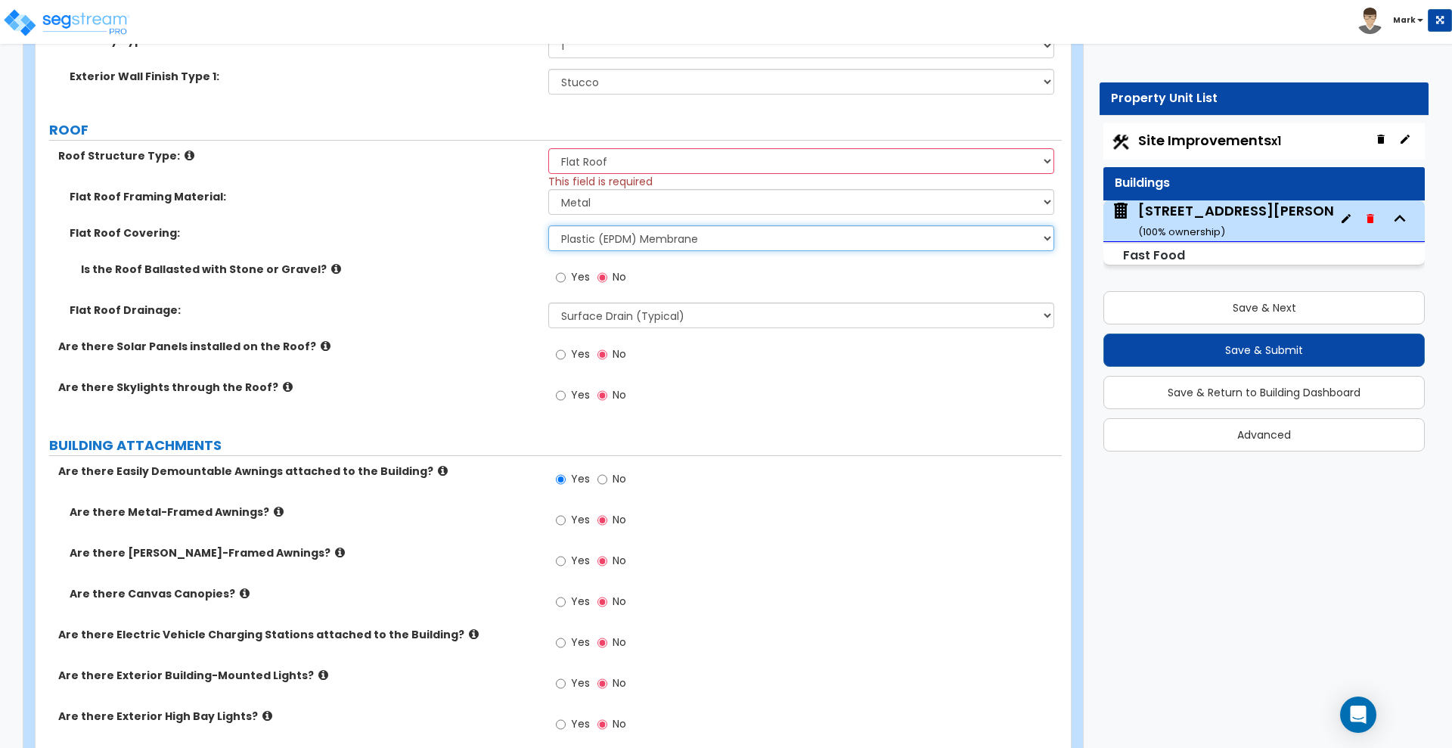
click at [753, 234] on select "Please Choose One Rolled Asphalt PVC Membrane Plastic (EPDM) Membrane Asphalt F…" at bounding box center [800, 238] width 505 height 26
select select "1"
click at [548, 225] on select "Please Choose One Rolled Asphalt PVC Membrane Plastic (EPDM) Membrane Asphalt F…" at bounding box center [800, 238] width 505 height 26
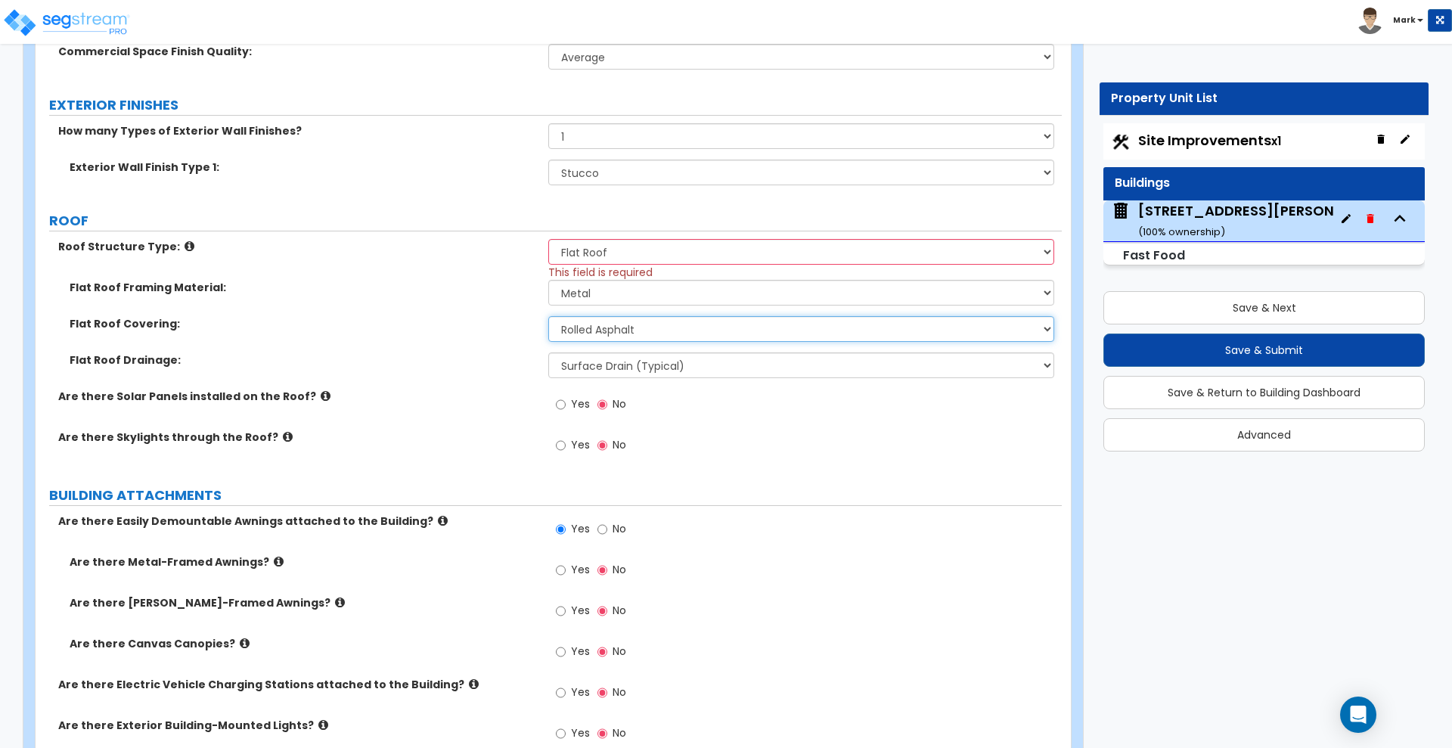
scroll to position [945, 0]
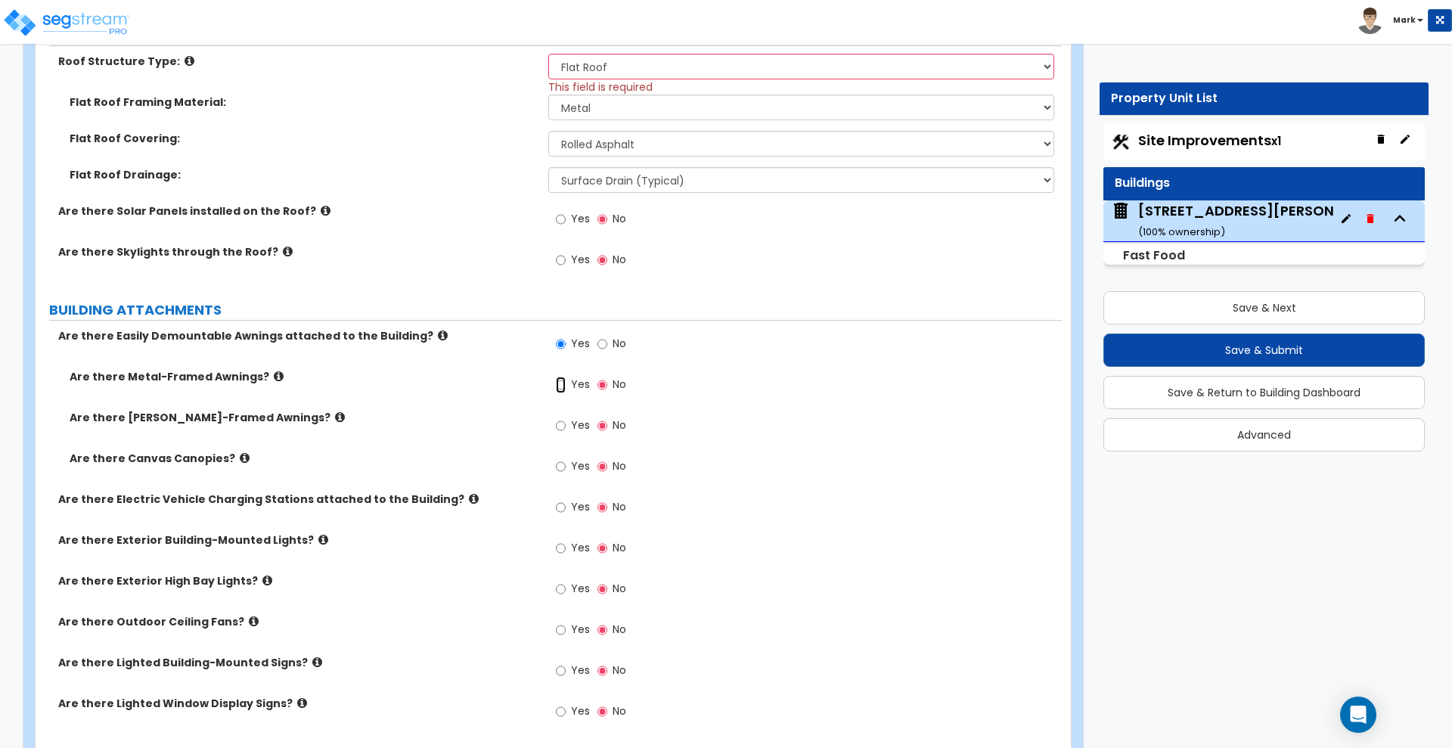
click at [560, 385] on input "Yes" at bounding box center [561, 385] width 10 height 17
radio input "true"
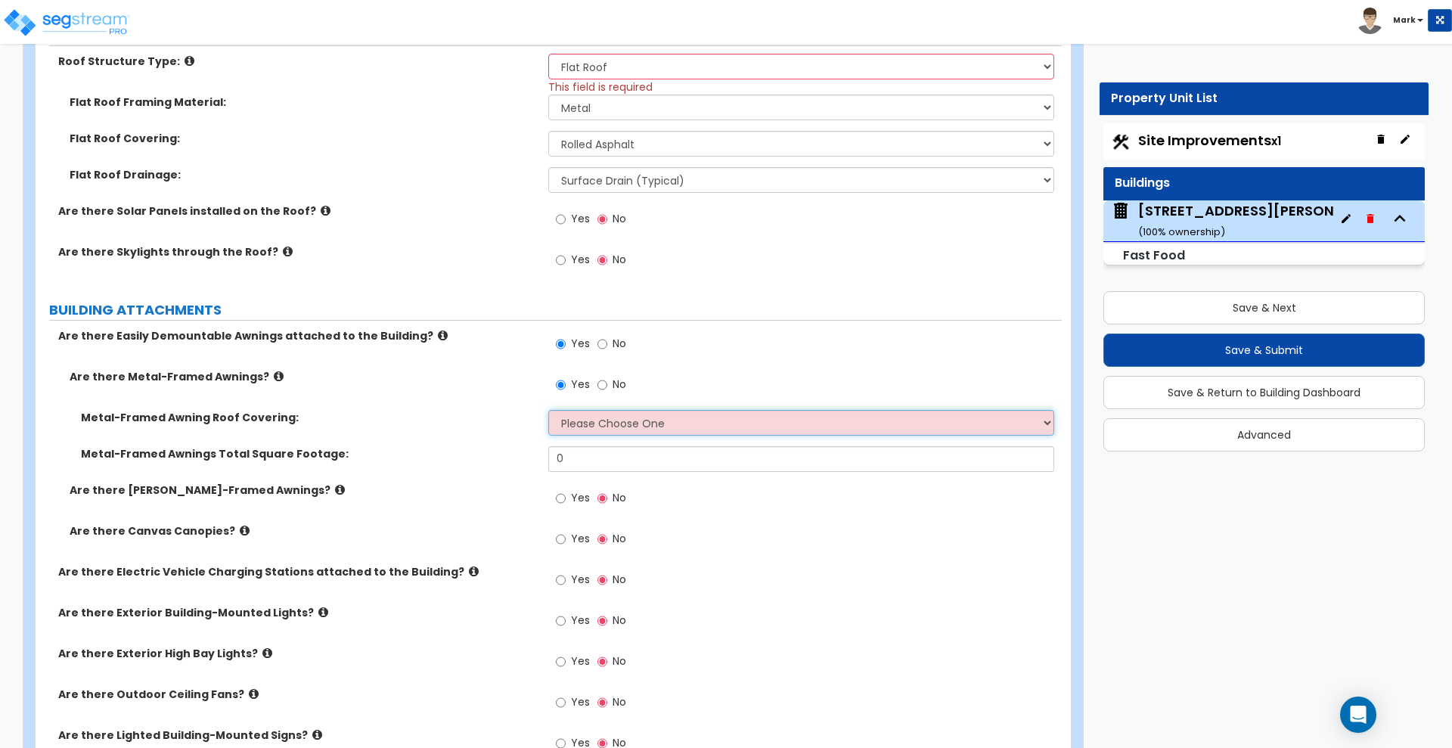
click at [650, 417] on select "Please Choose One Plastic Metal Glass" at bounding box center [800, 423] width 505 height 26
select select "2"
click at [548, 410] on select "Please Choose One Plastic Metal Glass" at bounding box center [800, 423] width 505 height 26
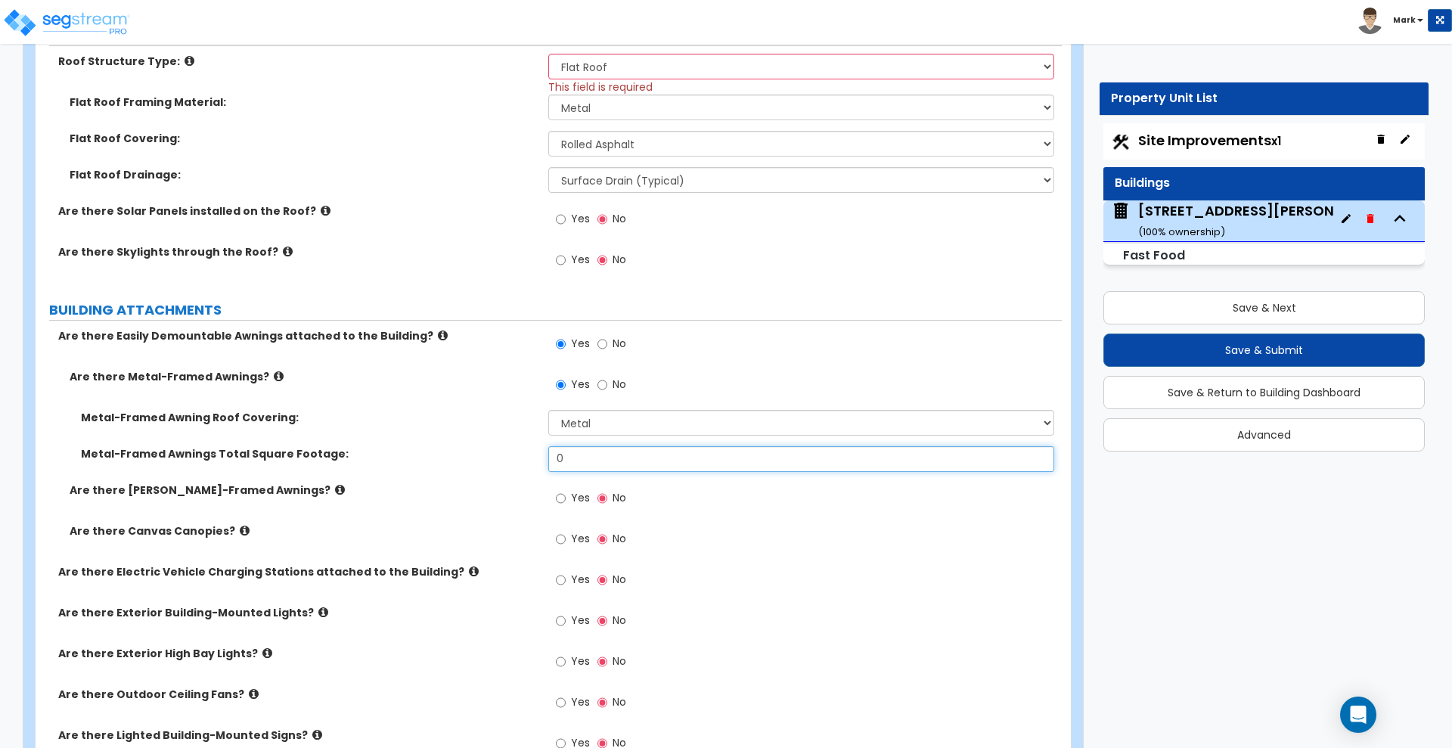
drag, startPoint x: 600, startPoint y: 454, endPoint x: 423, endPoint y: 472, distance: 178.6
click at [423, 472] on div "Metal-Framed Awnings Total Square Footage: 0" at bounding box center [549, 464] width 1026 height 36
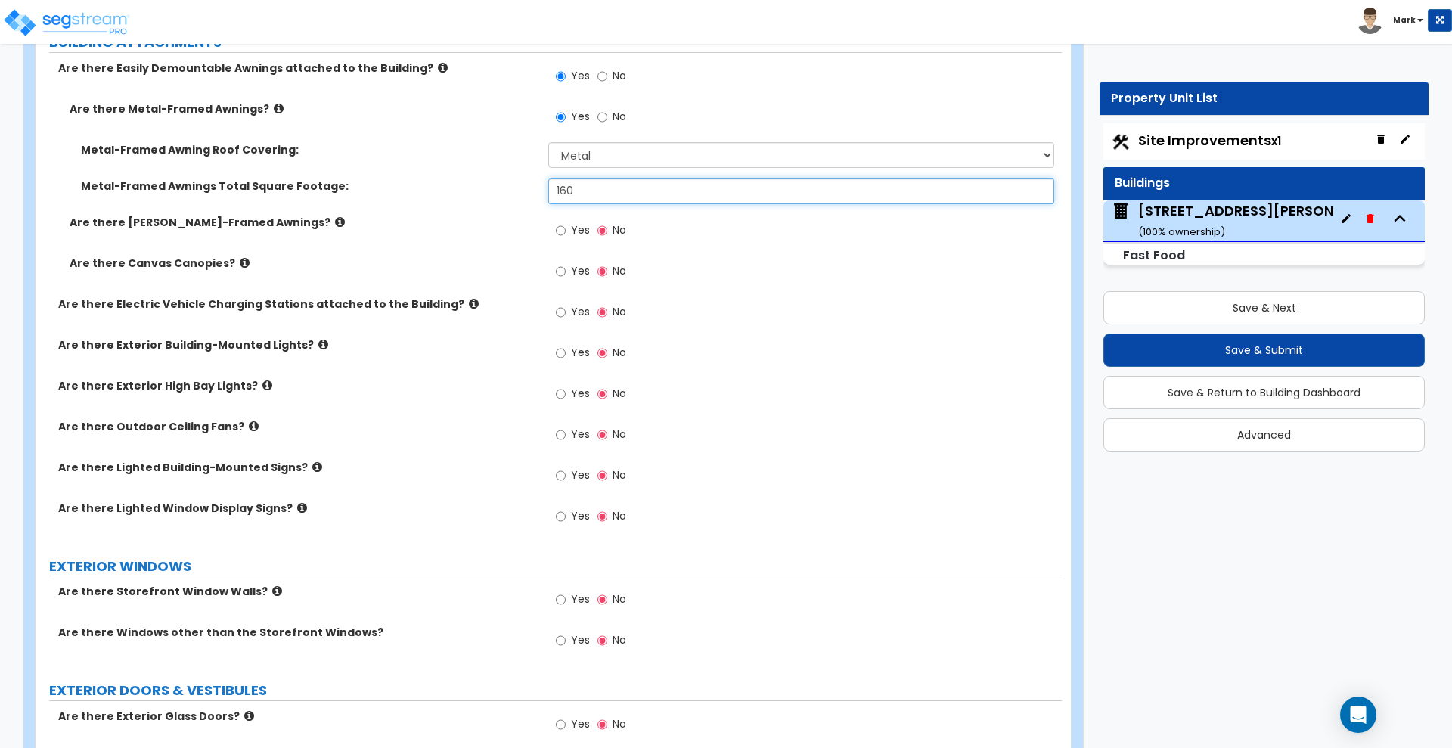
scroll to position [1229, 0]
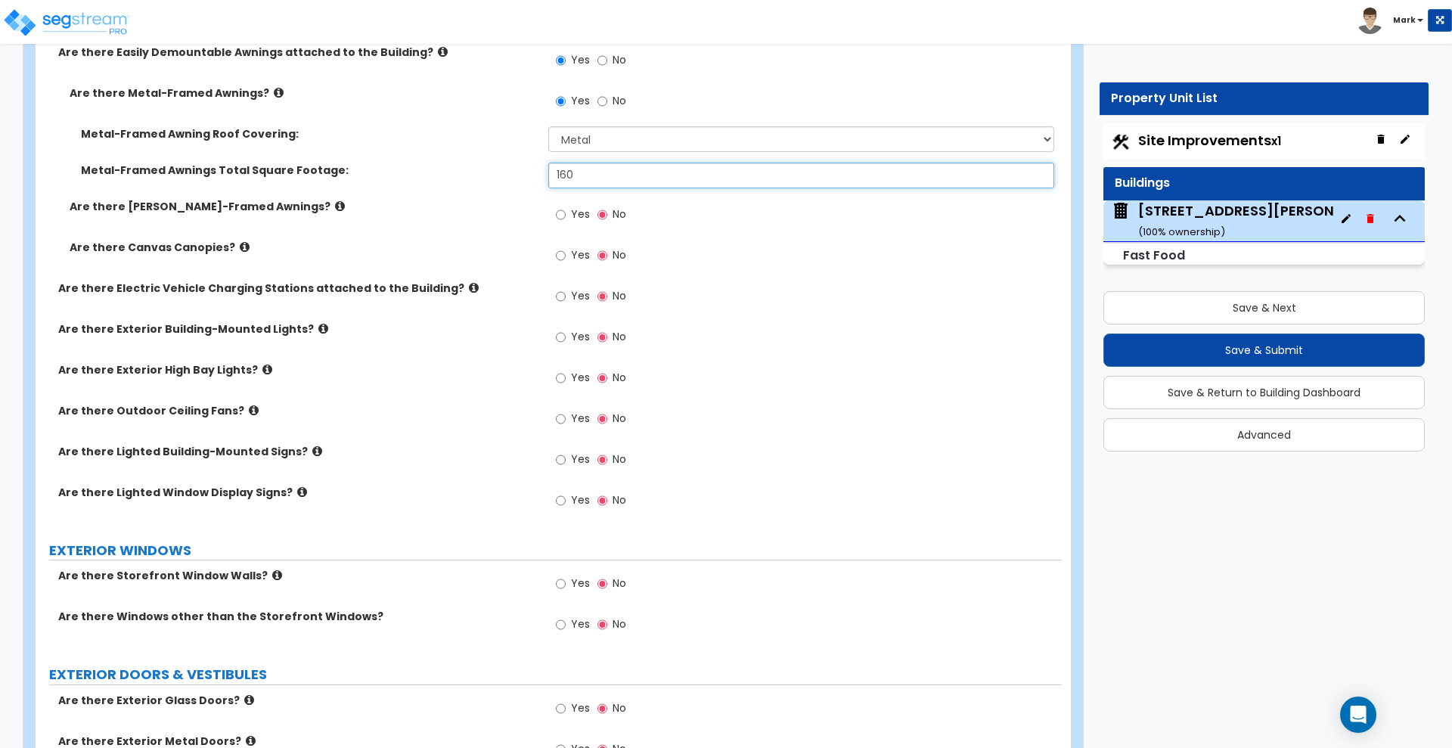
type input "160"
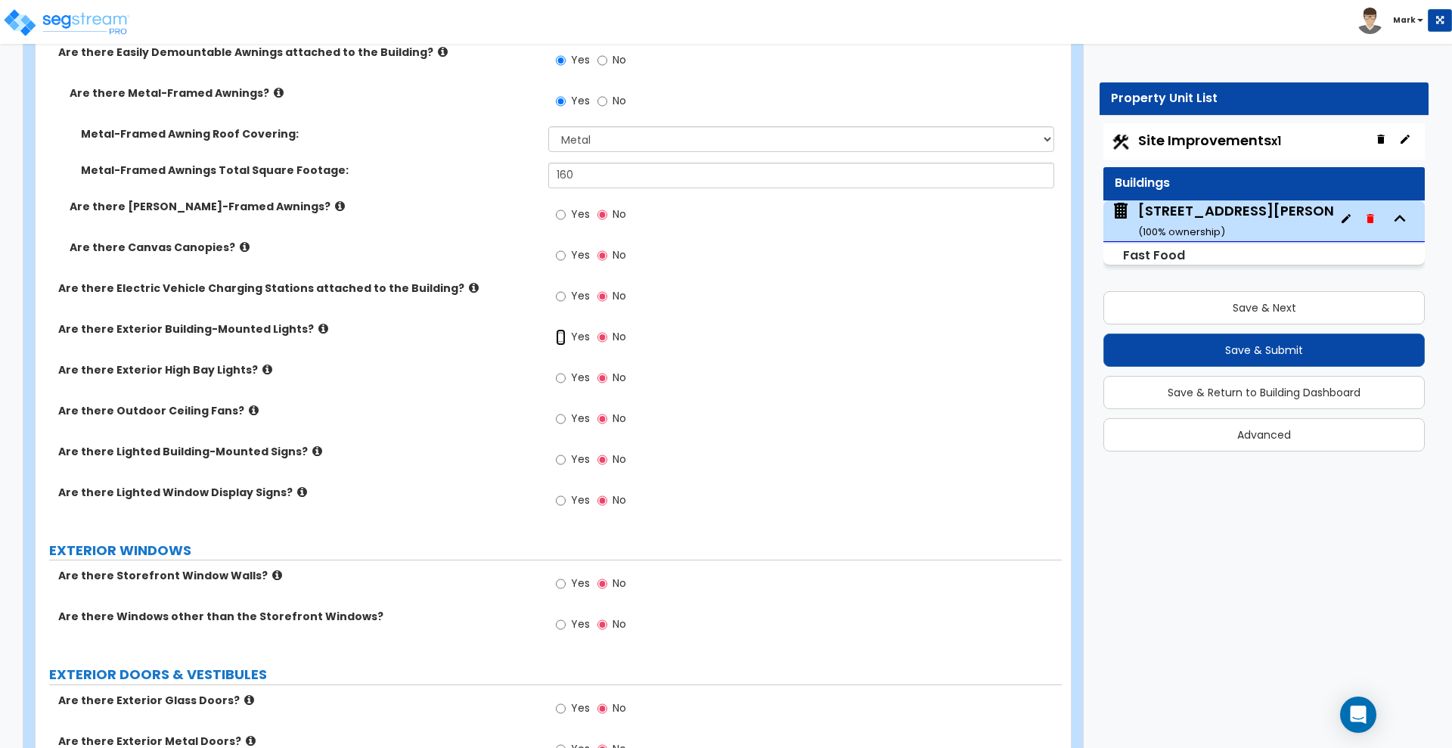
click at [561, 339] on input "Yes" at bounding box center [561, 337] width 10 height 17
radio input "true"
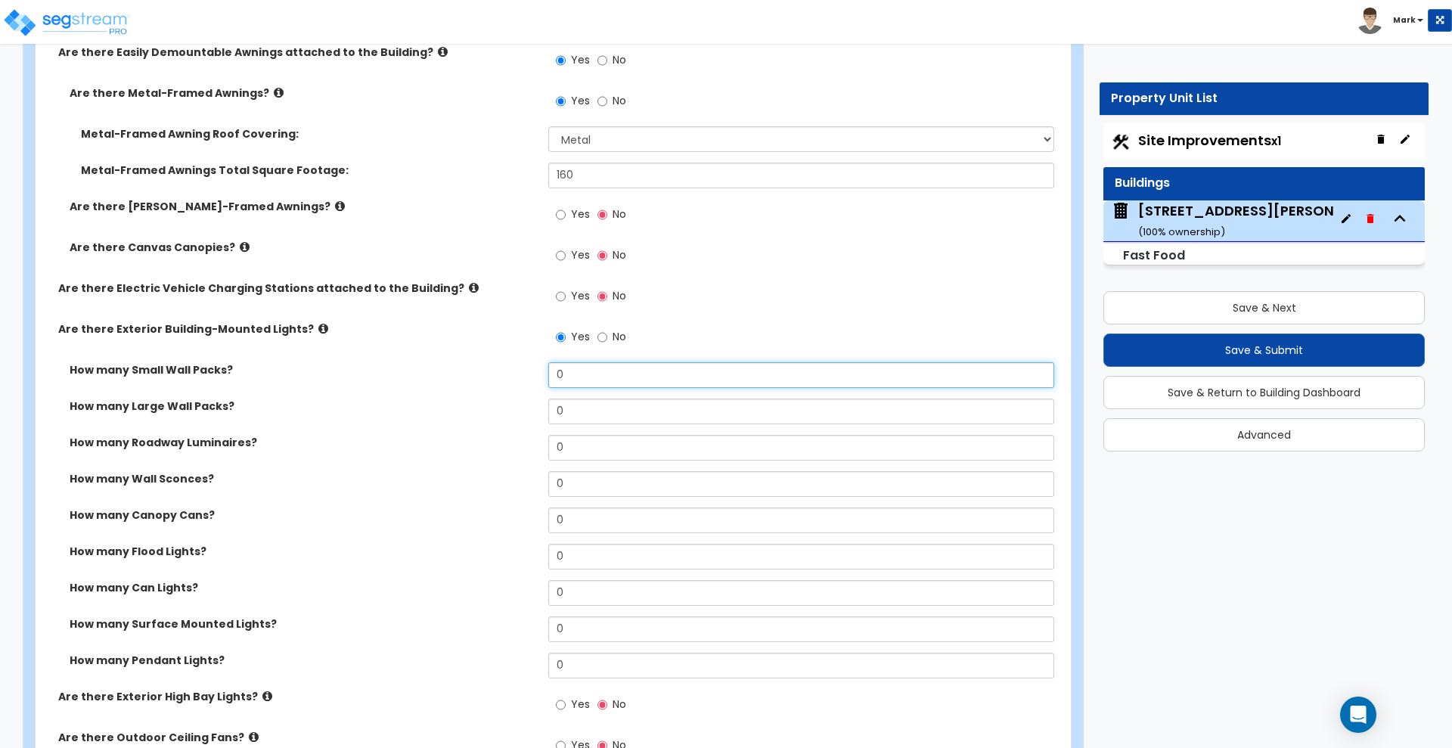
drag, startPoint x: 587, startPoint y: 381, endPoint x: 479, endPoint y: 378, distance: 107.4
click at [479, 379] on div "How many Small Wall Packs? 0" at bounding box center [549, 380] width 1026 height 36
type input "3"
click at [219, 442] on label "How many Roadway Luminaires?" at bounding box center [303, 442] width 467 height 15
click at [233, 436] on label "How many Roadway Luminaires?" at bounding box center [303, 442] width 467 height 15
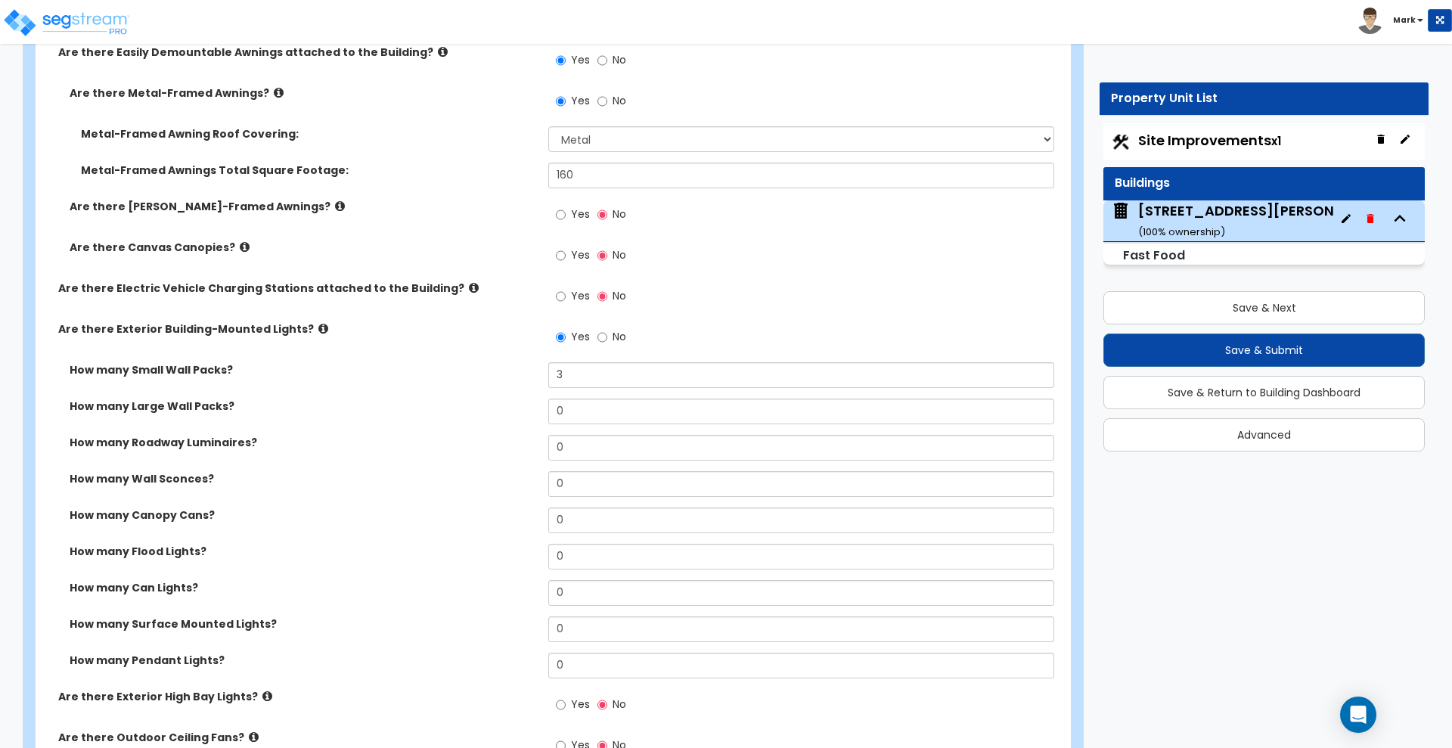
click at [261, 440] on label "How many Roadway Luminaires?" at bounding box center [303, 442] width 467 height 15
click at [246, 442] on label "How many Roadway Luminaires?" at bounding box center [303, 442] width 467 height 15
click at [182, 478] on label "How many Wall Sconces?" at bounding box center [303, 478] width 467 height 15
click at [466, 476] on div "How many Wall Sconces? 0" at bounding box center [549, 489] width 1026 height 36
type input "3"
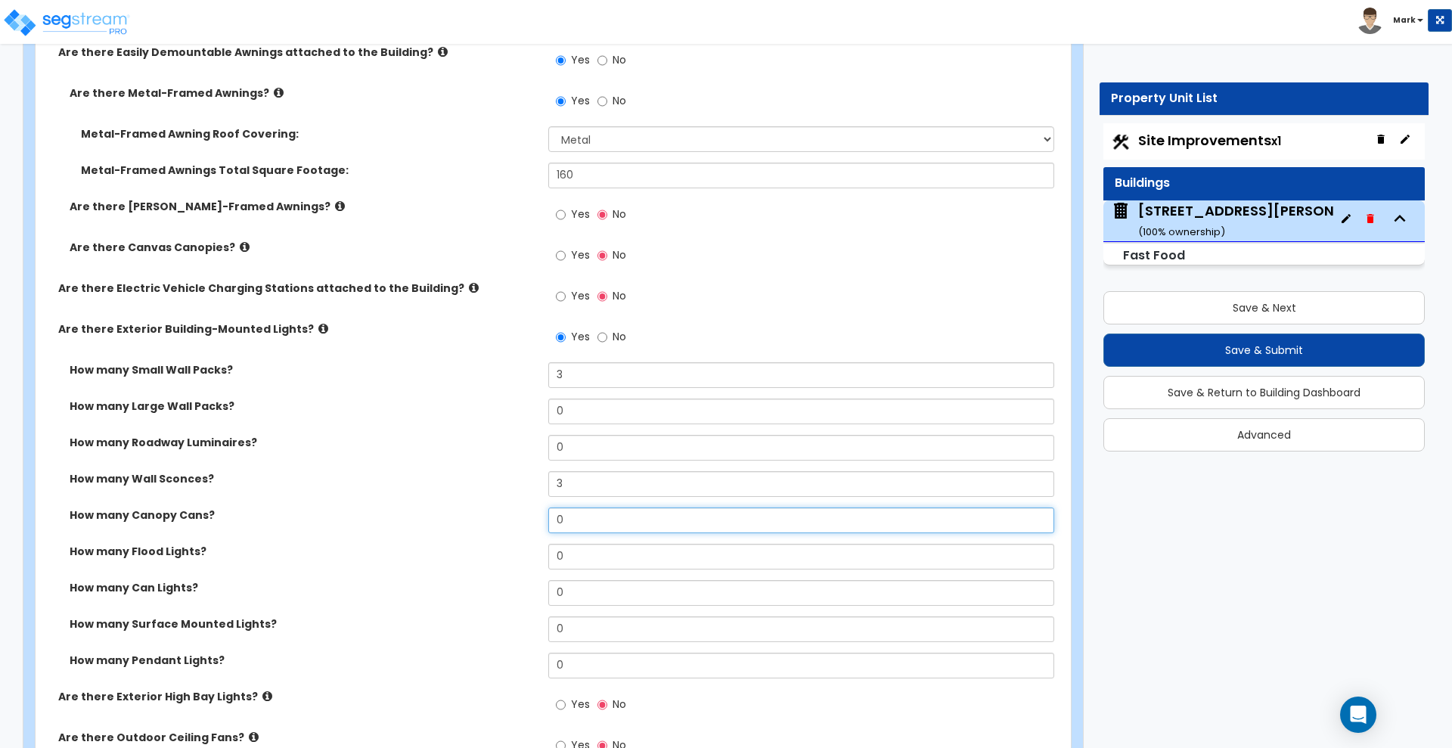
drag, startPoint x: 576, startPoint y: 517, endPoint x: 523, endPoint y: 512, distance: 54.0
click at [523, 514] on div "How many Canopy Cans? 0" at bounding box center [549, 525] width 1026 height 36
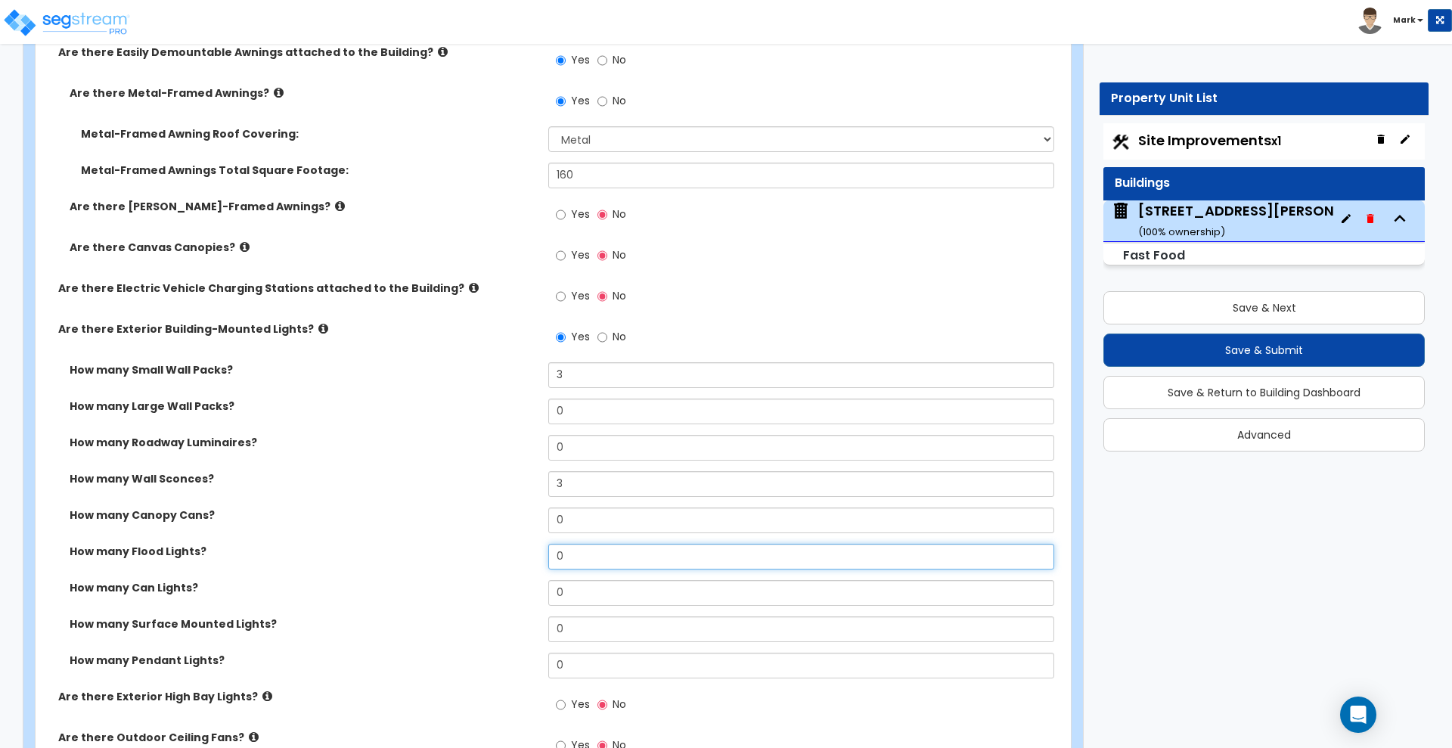
drag, startPoint x: 566, startPoint y: 557, endPoint x: 538, endPoint y: 557, distance: 28.0
click at [540, 557] on div "How many Flood Lights? 0" at bounding box center [549, 562] width 1026 height 36
drag, startPoint x: 578, startPoint y: 597, endPoint x: 502, endPoint y: 592, distance: 75.8
click at [502, 592] on div "How many Can Lights? 0" at bounding box center [549, 598] width 1026 height 36
click at [318, 327] on icon at bounding box center [323, 328] width 10 height 11
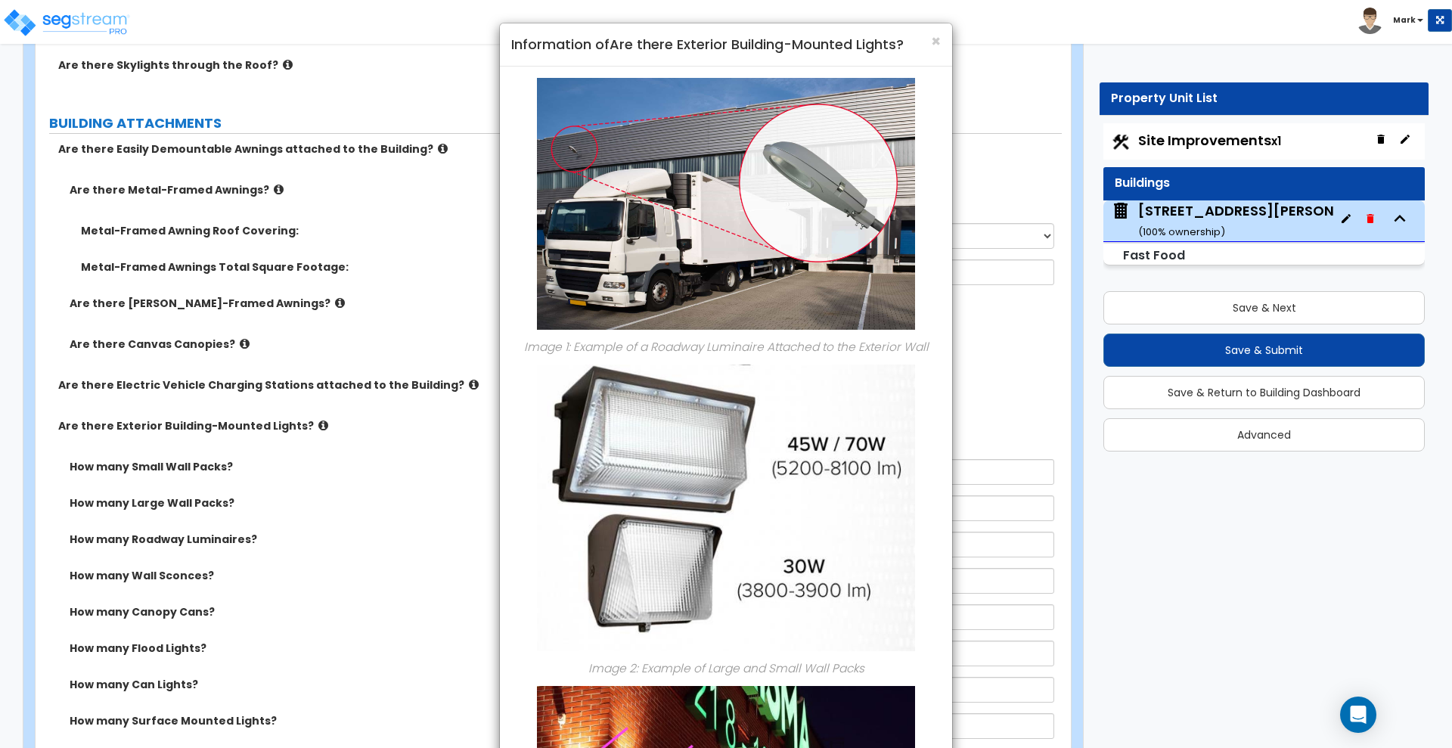
scroll to position [1040, 0]
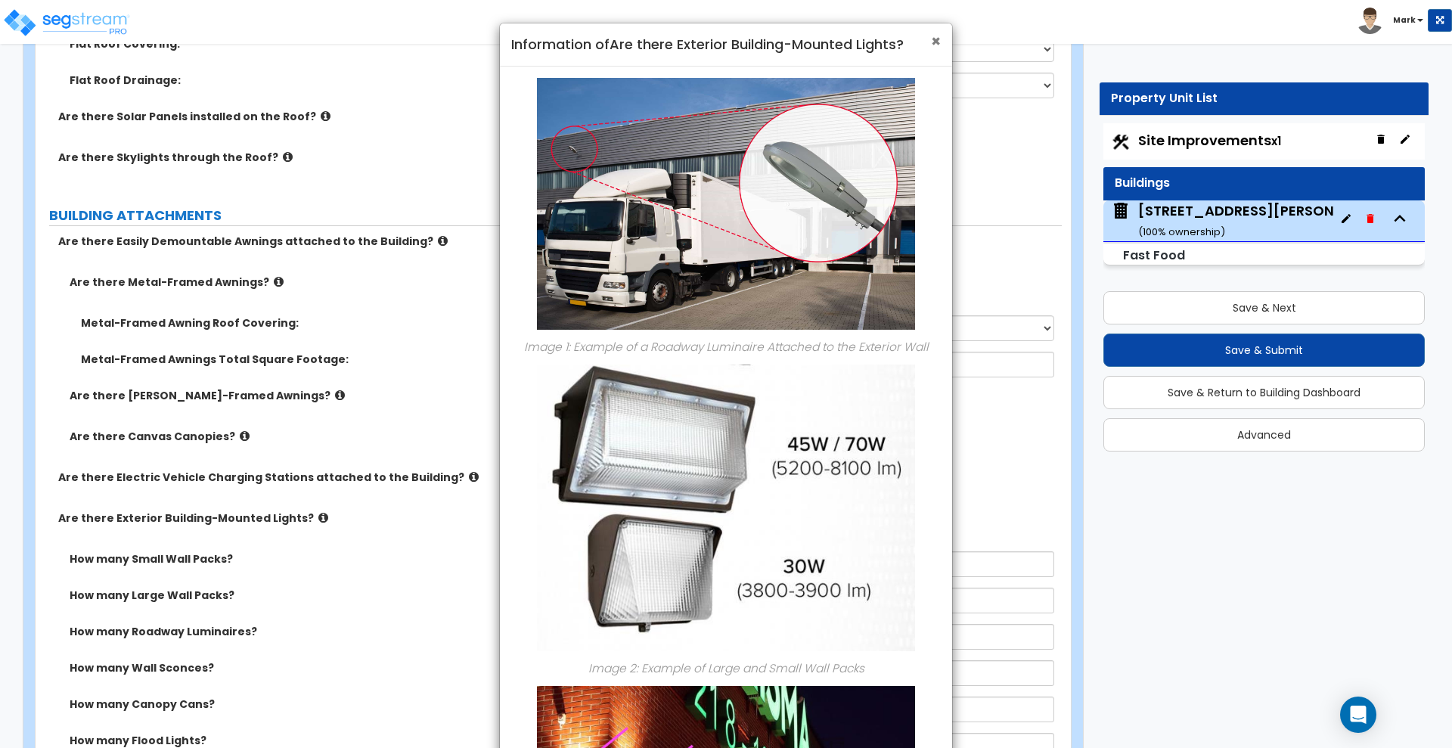
click at [933, 39] on span "×" at bounding box center [936, 41] width 10 height 22
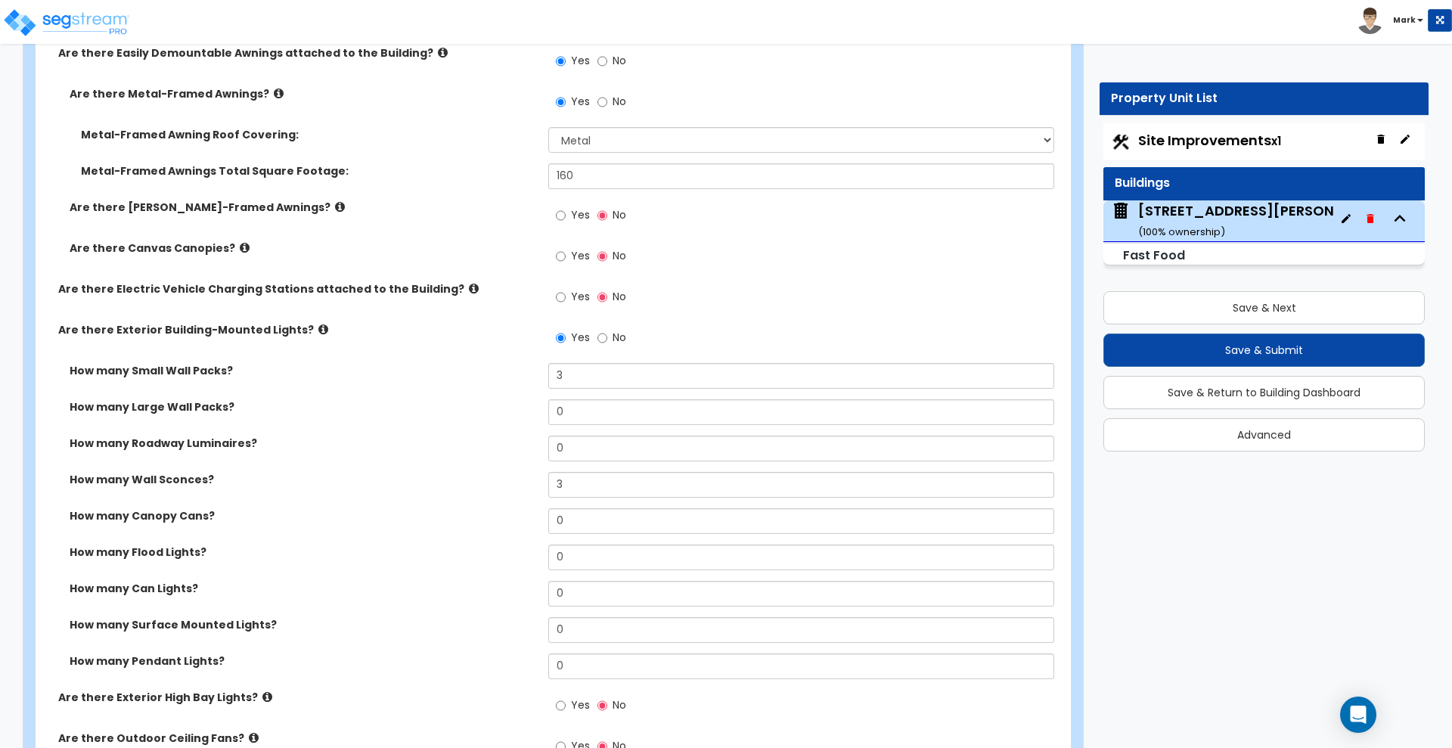
scroll to position [1229, 0]
drag, startPoint x: 597, startPoint y: 589, endPoint x: 482, endPoint y: 588, distance: 114.9
click at [482, 588] on div "How many Can Lights? 0" at bounding box center [549, 598] width 1026 height 36
drag, startPoint x: 561, startPoint y: 592, endPoint x: 467, endPoint y: 584, distance: 94.9
click at [465, 588] on div "How many Can Lights? 5" at bounding box center [549, 598] width 1026 height 36
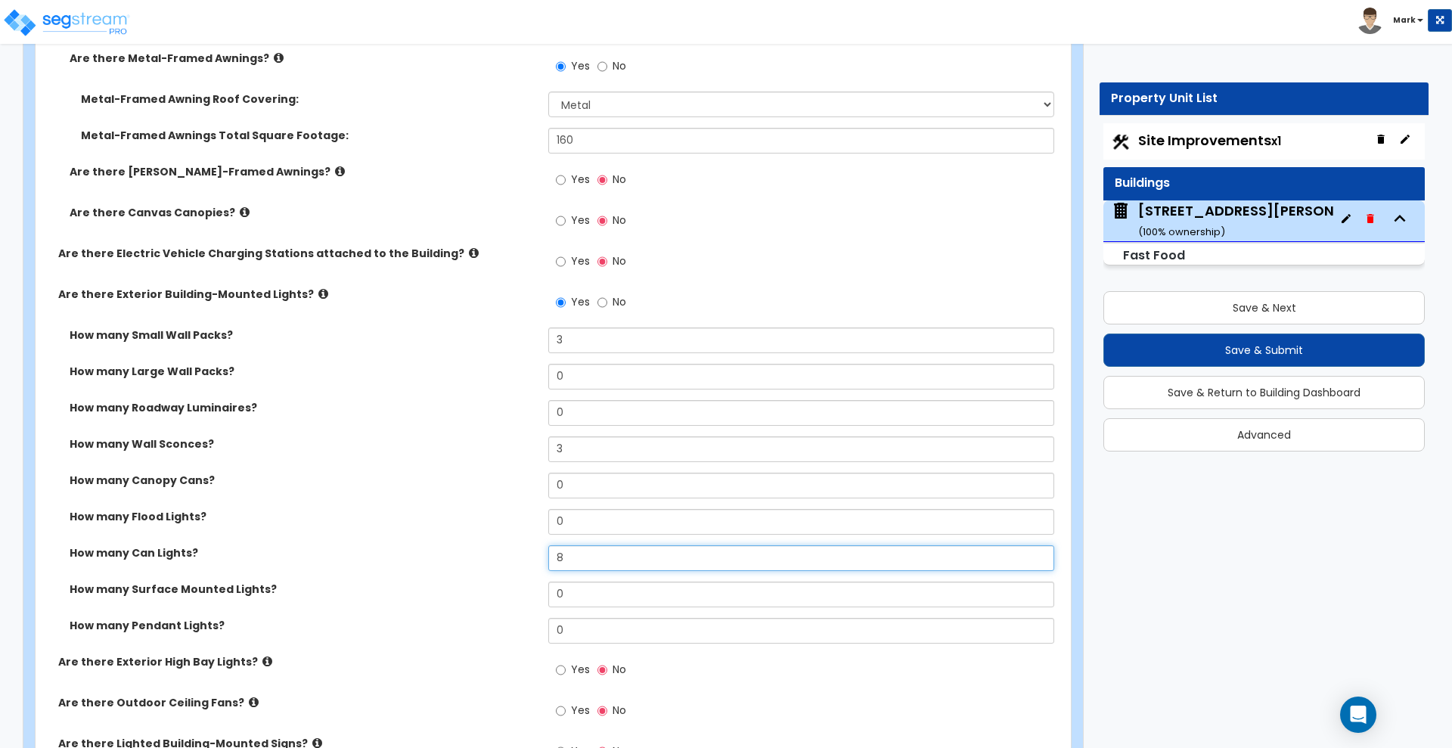
scroll to position [1323, 0]
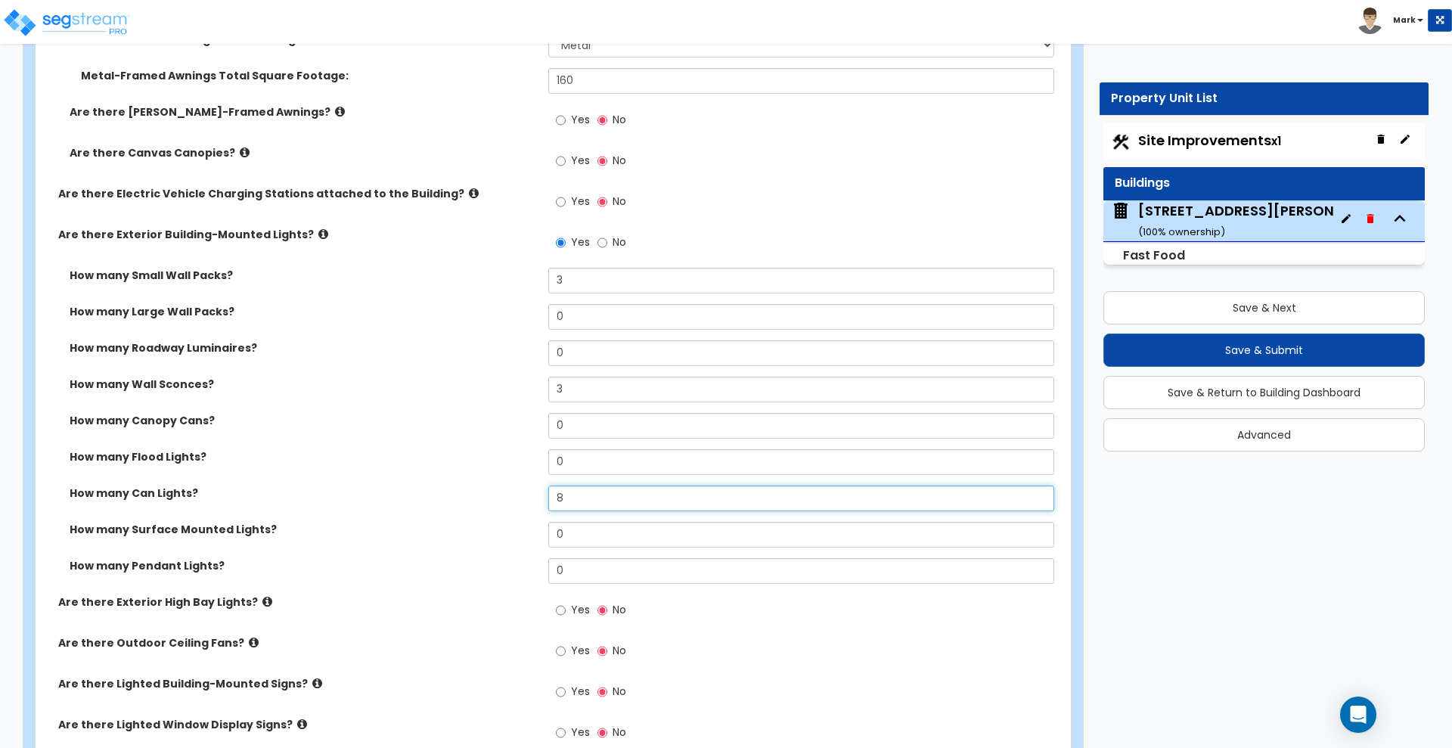
type input "8"
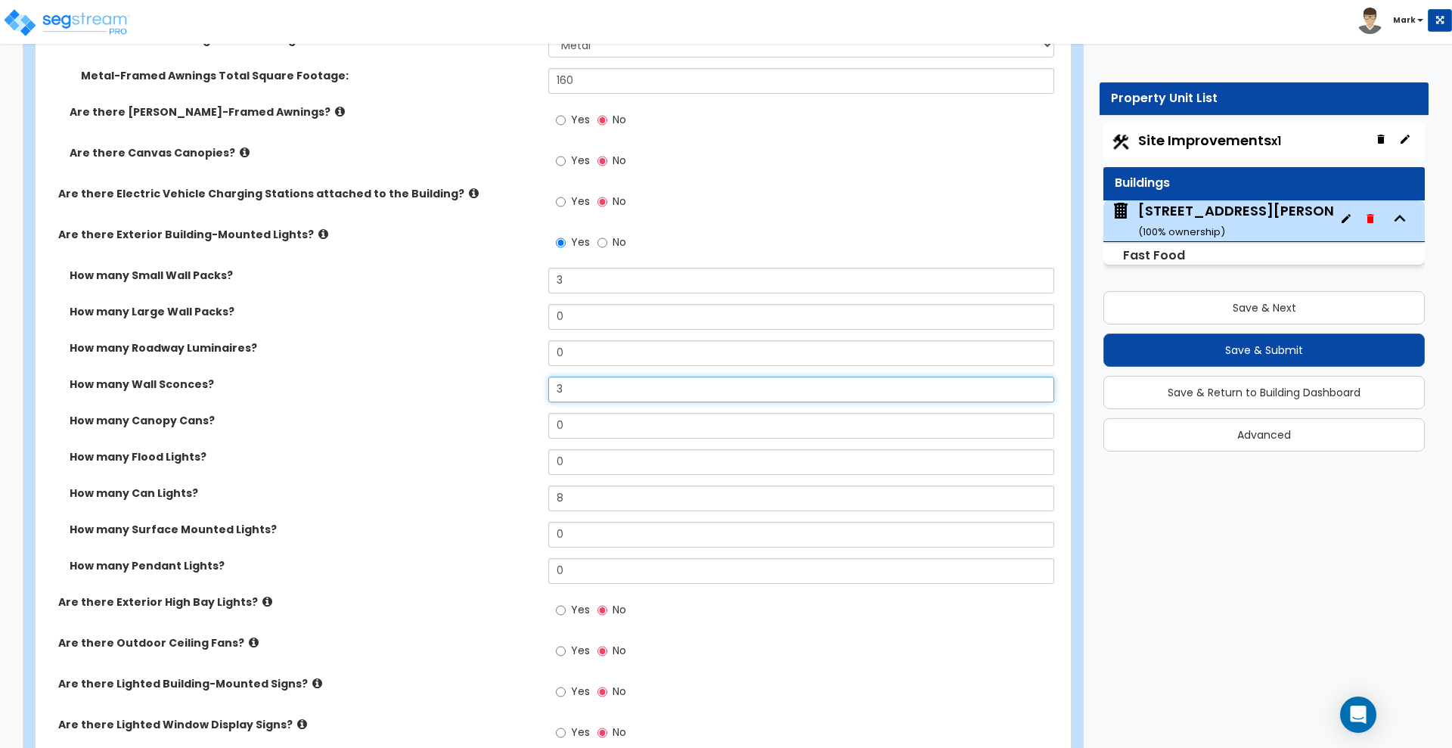
drag, startPoint x: 570, startPoint y: 385, endPoint x: 519, endPoint y: 374, distance: 52.7
click at [519, 374] on div "How many Small Wall Packs? 3 How many Large Wall Packs? 0 How many Roadway Lumi…" at bounding box center [548, 431] width 1003 height 327
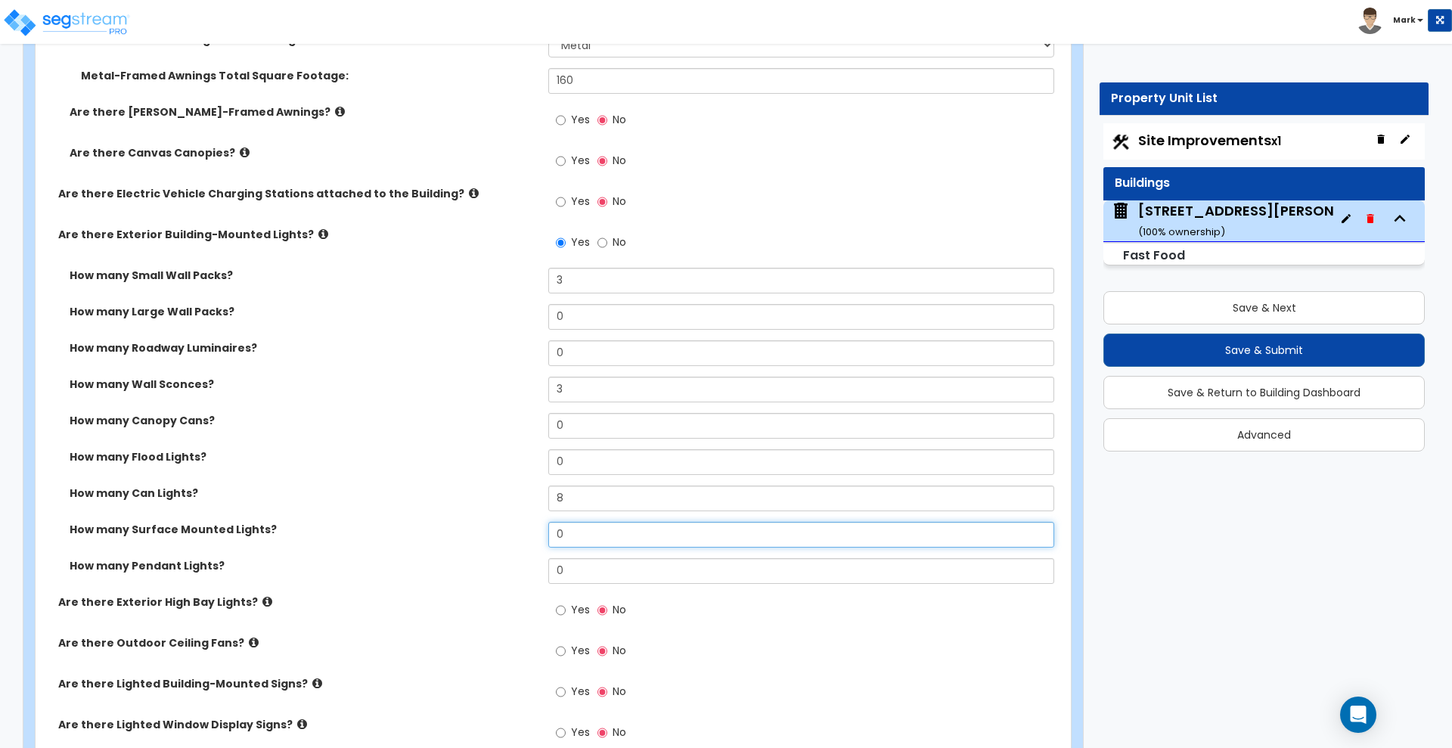
drag, startPoint x: 328, startPoint y: 533, endPoint x: 310, endPoint y: 533, distance: 18.1
click at [306, 533] on div "How many Surface Mounted Lights? 0" at bounding box center [549, 540] width 1026 height 36
type input "6"
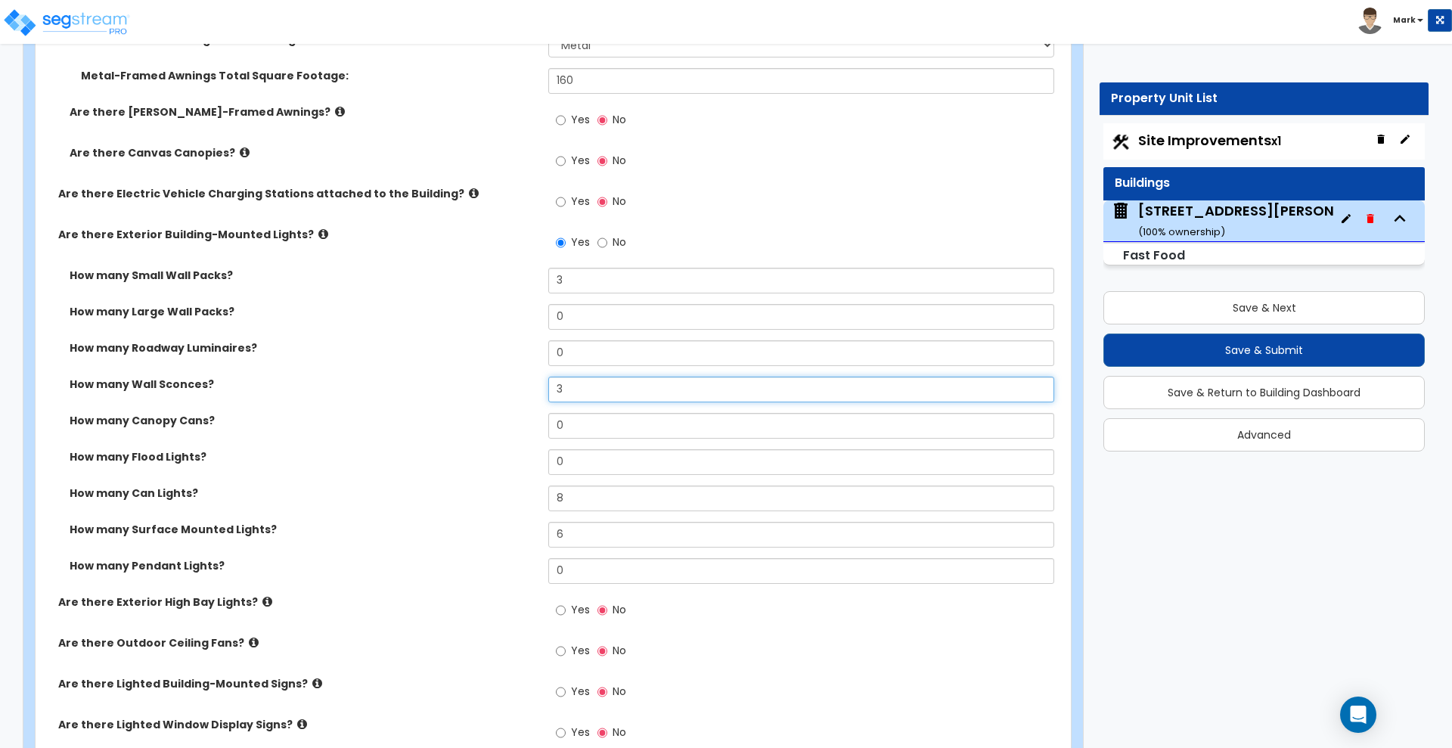
drag, startPoint x: 569, startPoint y: 389, endPoint x: 499, endPoint y: 383, distance: 70.6
click at [501, 383] on div "How many Wall Sconces? 3" at bounding box center [549, 395] width 1026 height 36
click at [490, 495] on label "How many Can Lights?" at bounding box center [303, 492] width 467 height 15
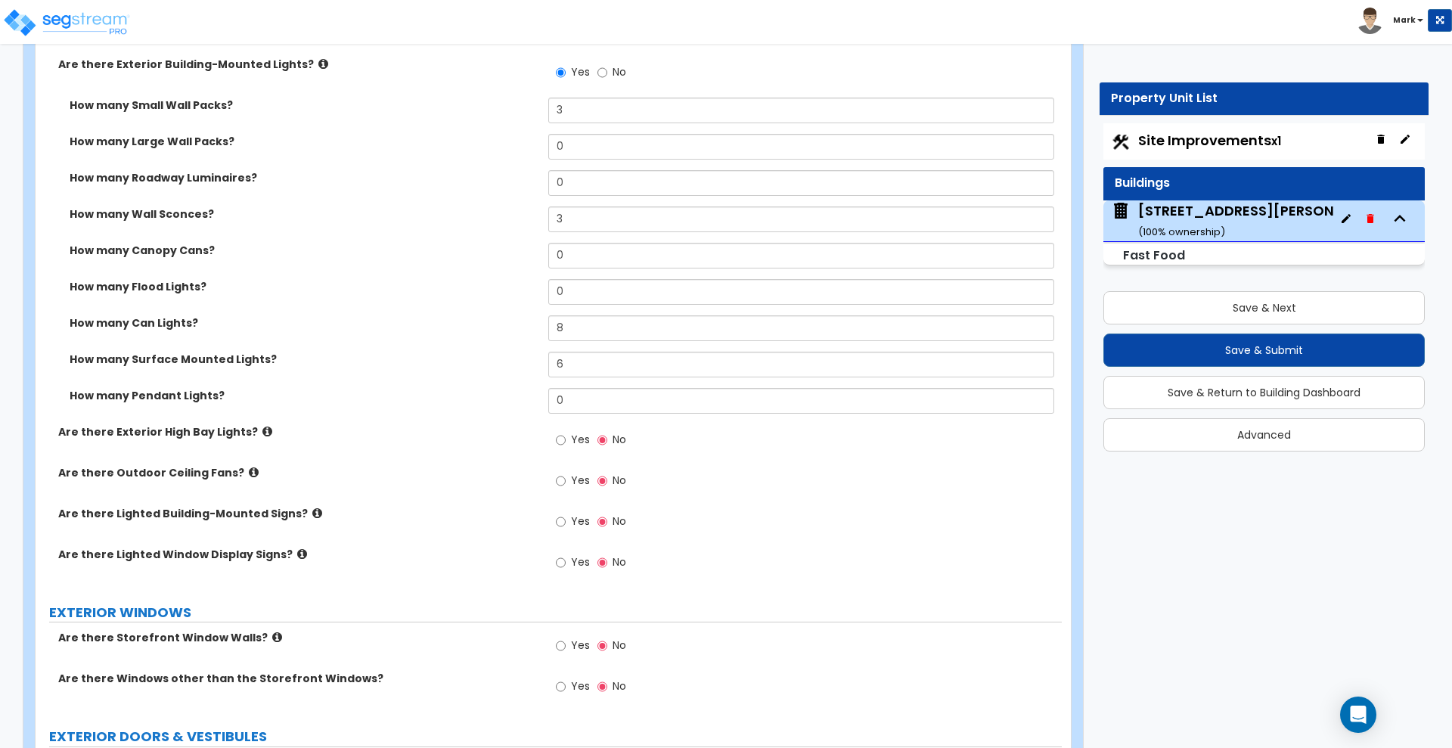
scroll to position [1512, 0]
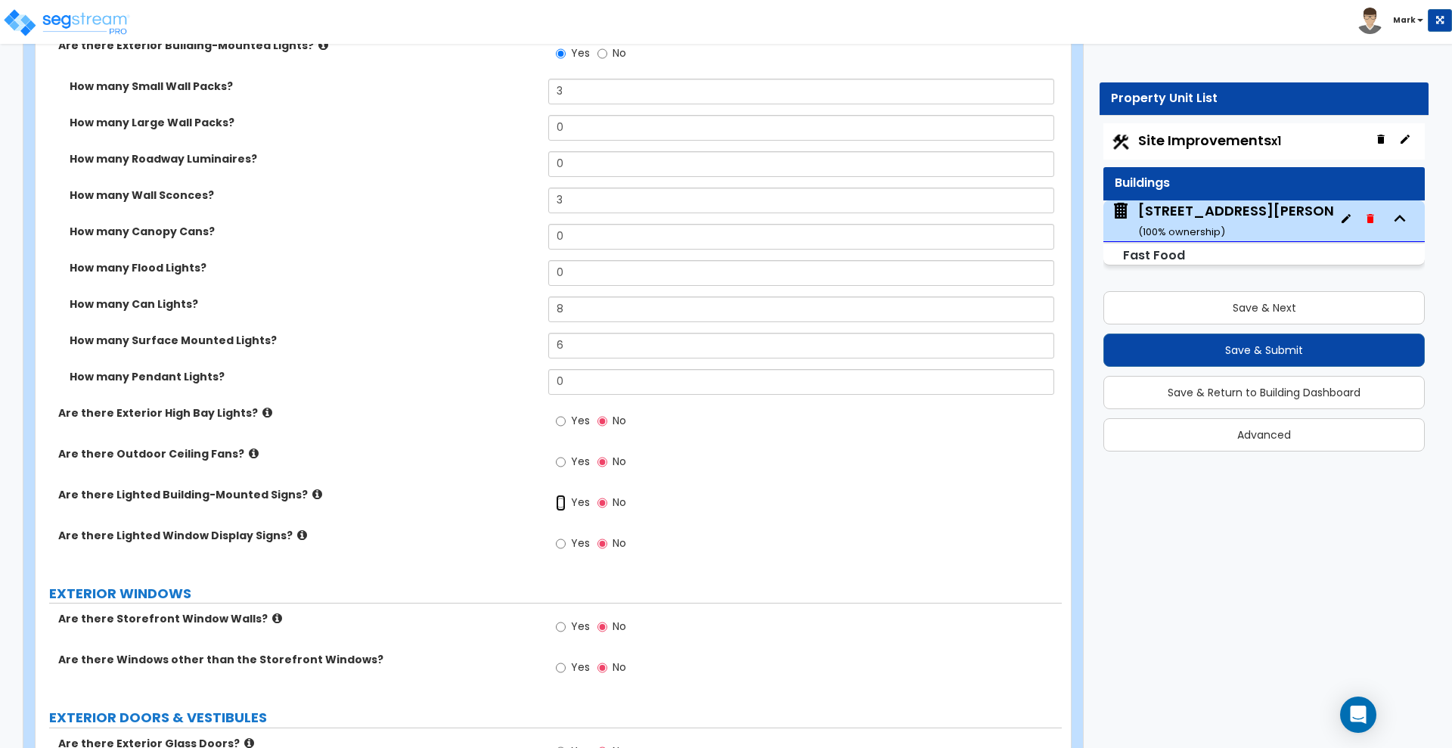
click at [562, 502] on input "Yes" at bounding box center [561, 503] width 10 height 17
radio input "true"
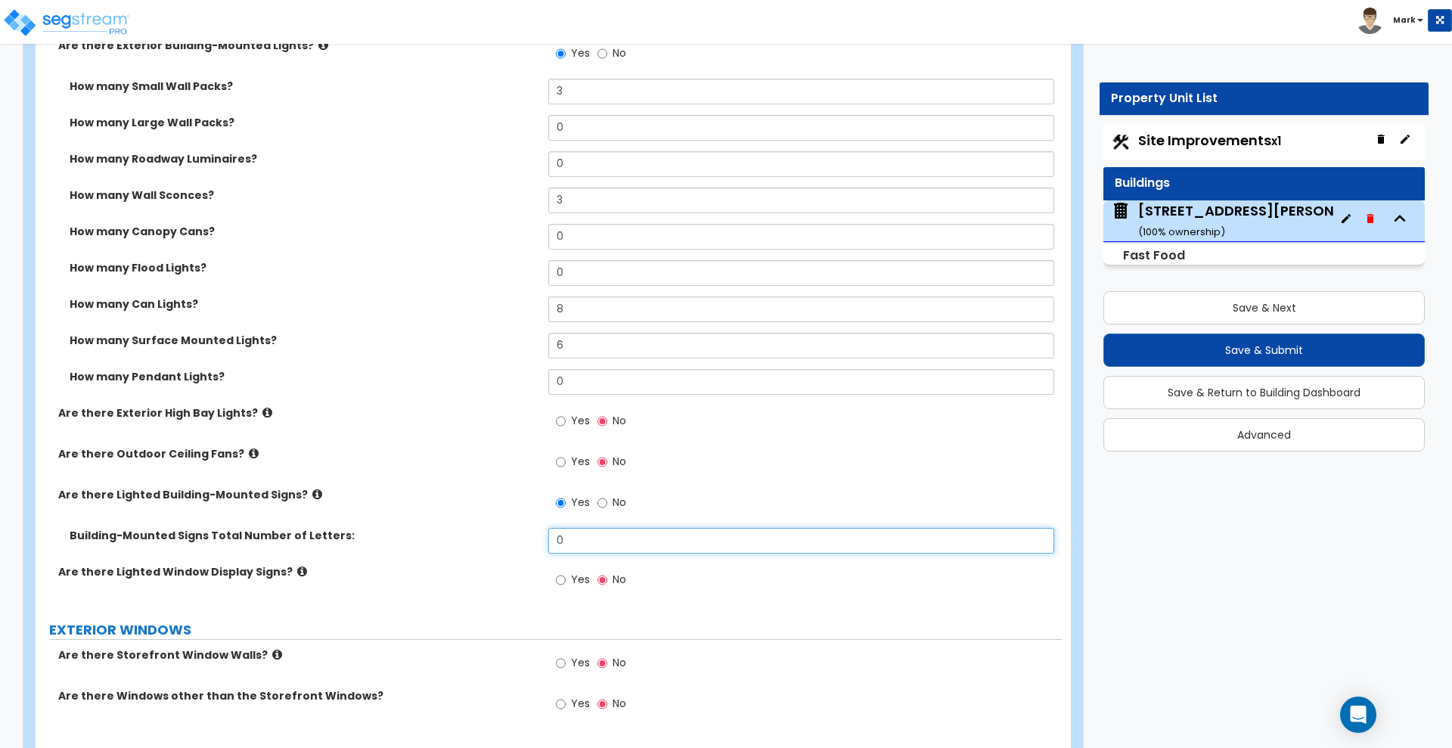
drag, startPoint x: 618, startPoint y: 533, endPoint x: 510, endPoint y: 532, distance: 108.1
click at [510, 532] on div "Building-Mounted Signs Total Number of Letters: 0" at bounding box center [549, 546] width 1026 height 36
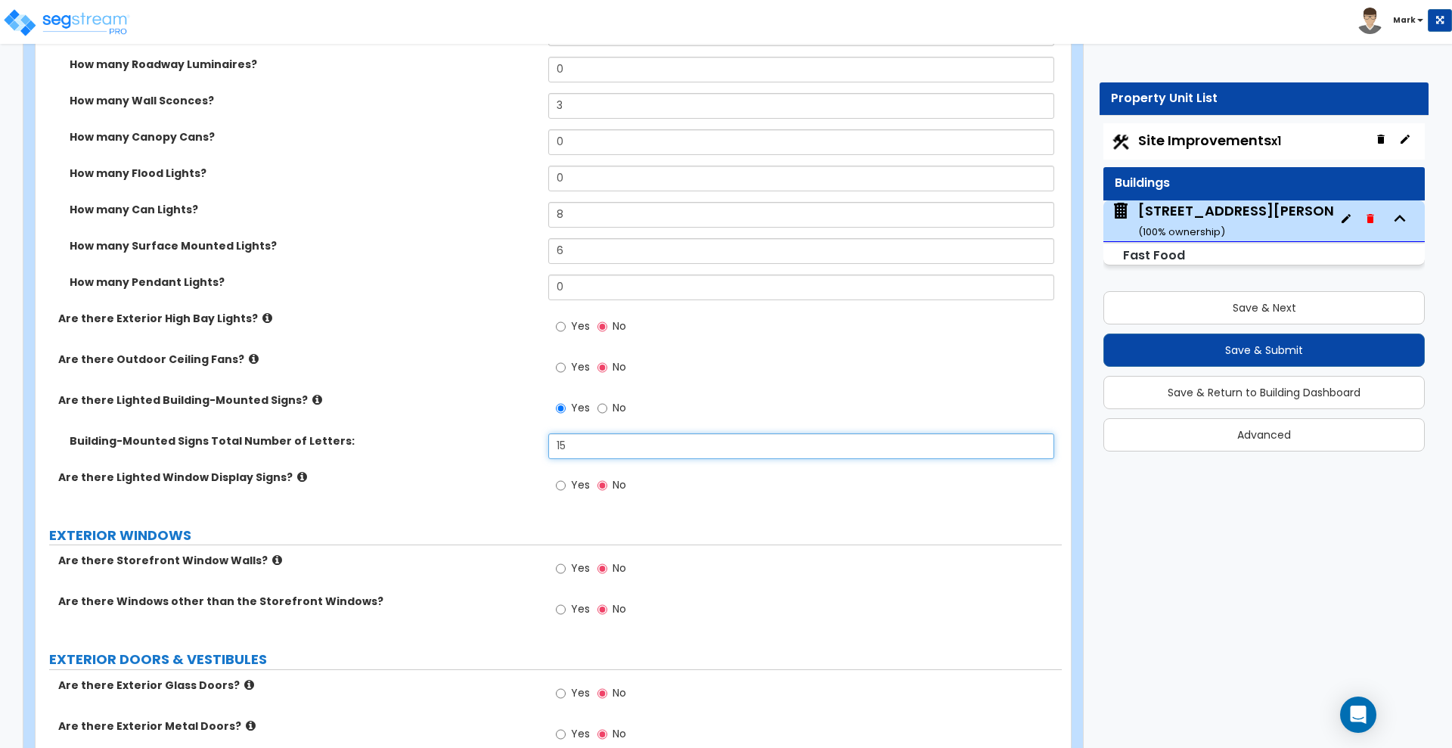
type input "15"
click at [559, 482] on input "Yes" at bounding box center [561, 485] width 10 height 17
radio input "true"
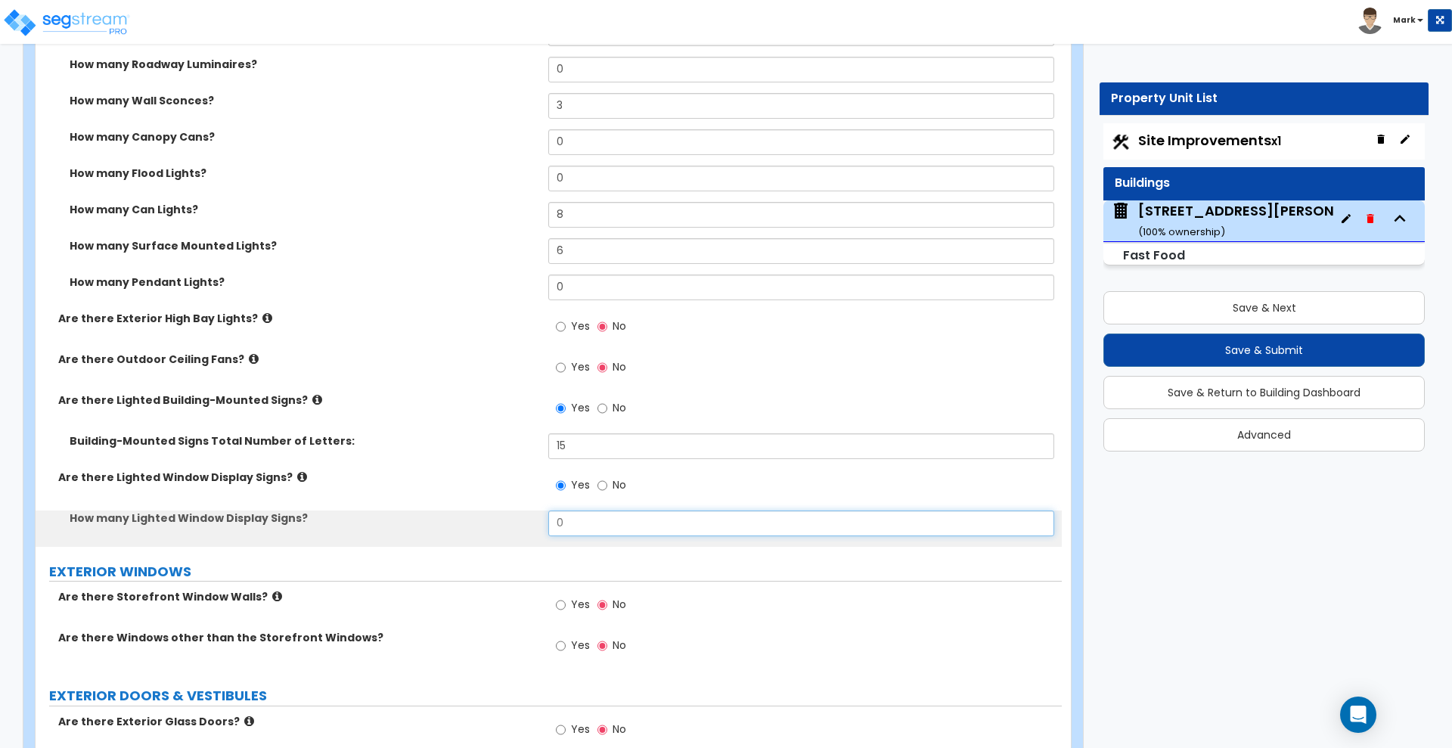
drag, startPoint x: 548, startPoint y: 527, endPoint x: 448, endPoint y: 524, distance: 100.6
click at [445, 534] on div "How many Lighted Window Display Signs? 0" at bounding box center [549, 528] width 1026 height 36
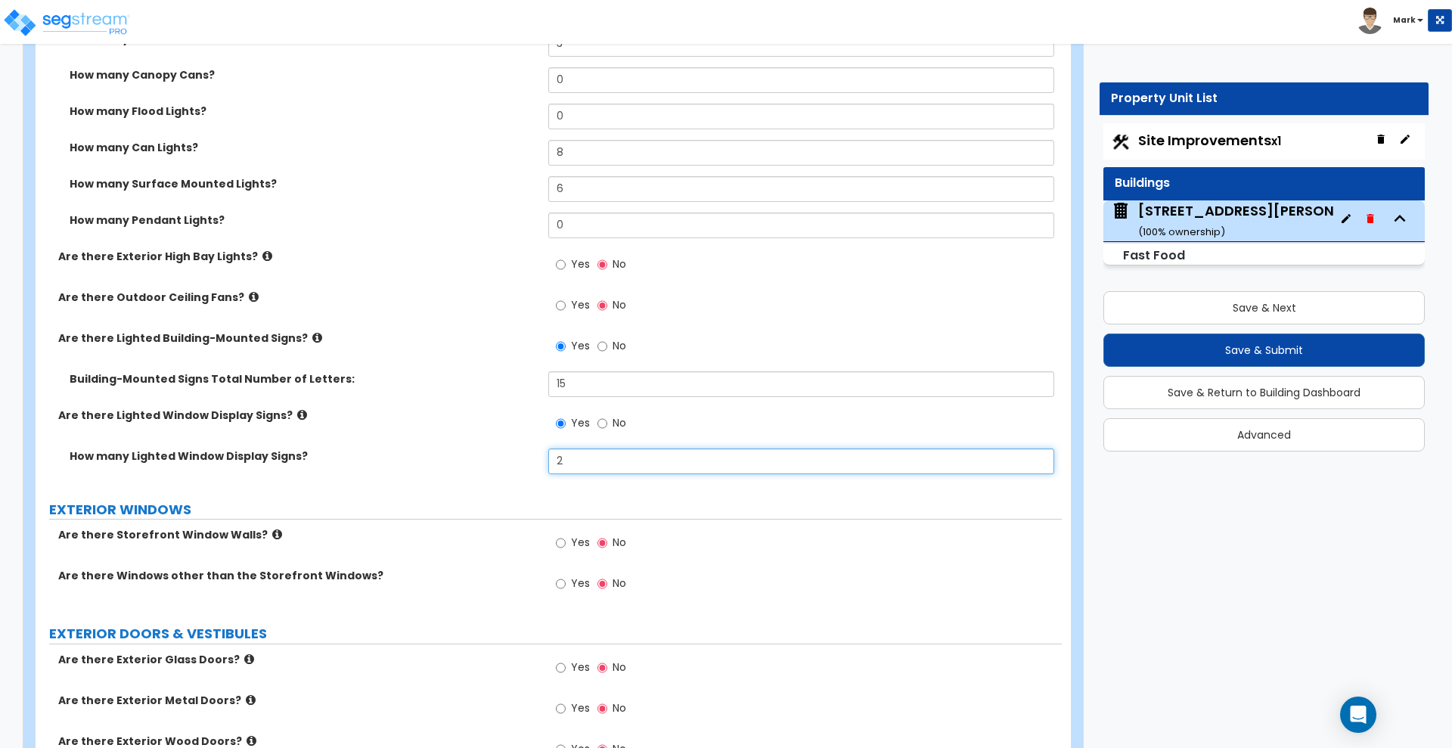
scroll to position [1701, 0]
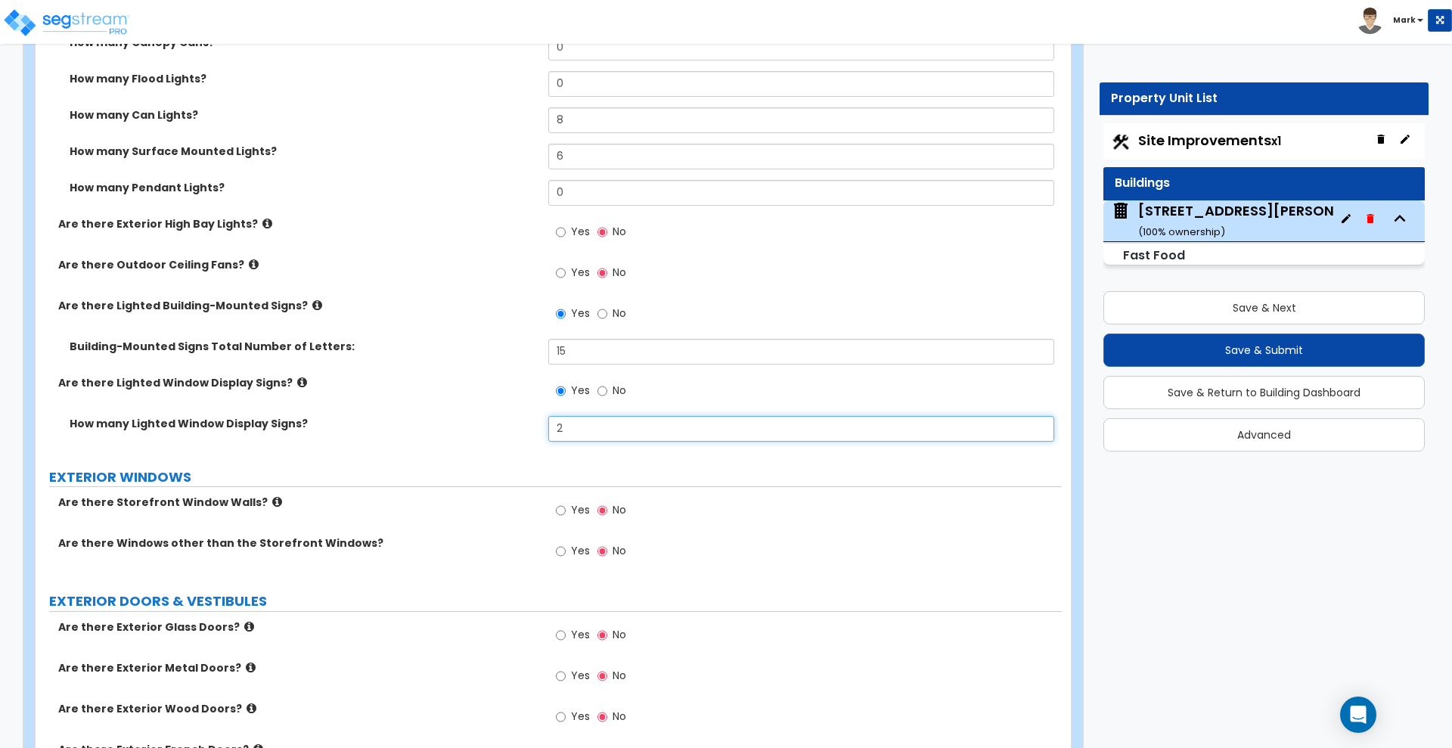
type input "2"
click at [560, 510] on input "Yes" at bounding box center [561, 510] width 10 height 17
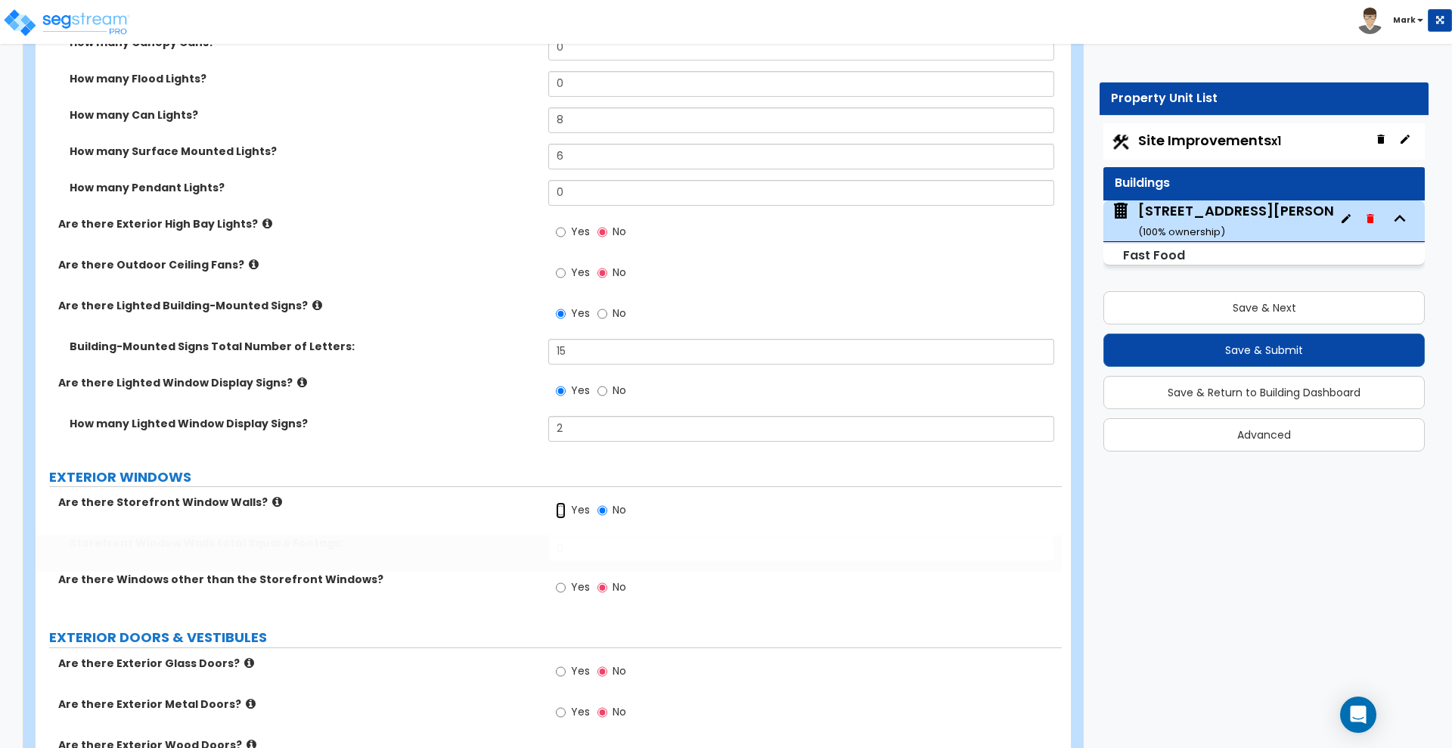
radio input "true"
drag, startPoint x: 573, startPoint y: 537, endPoint x: 447, endPoint y: 529, distance: 126.6
click at [448, 532] on div "Are there Storefront Window Walls? Yes No Storefront Window Walls total Square …" at bounding box center [548, 554] width 1003 height 118
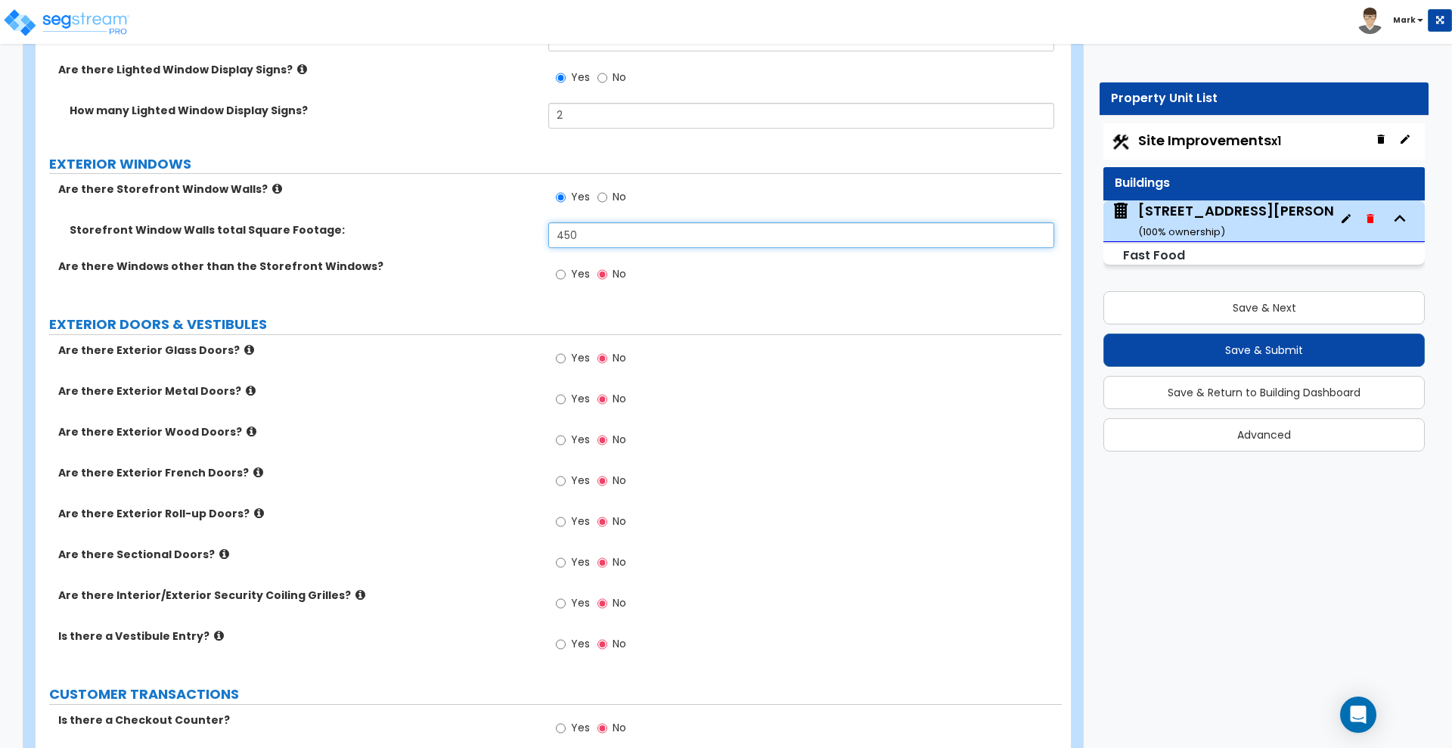
scroll to position [2080, 0]
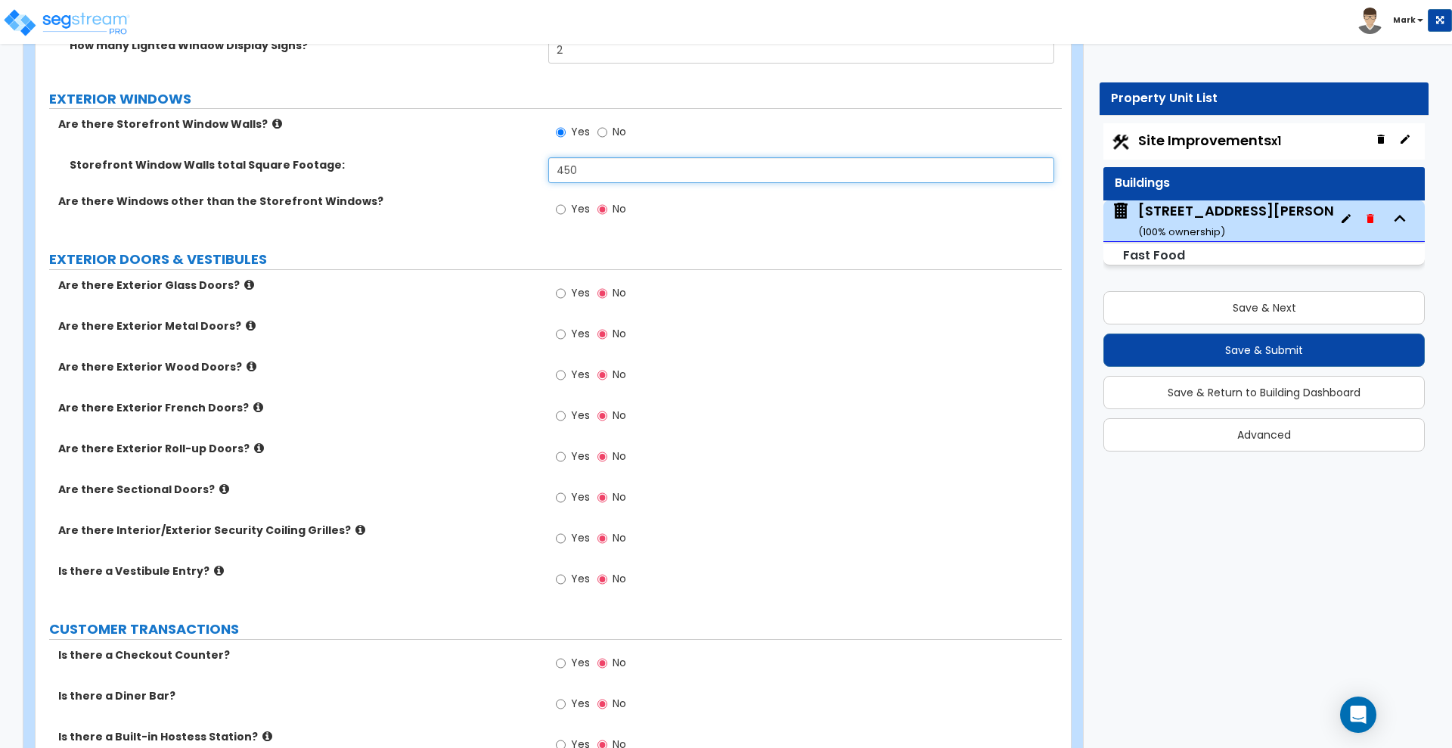
type input "450"
click at [558, 293] on input "Yes" at bounding box center [561, 293] width 10 height 17
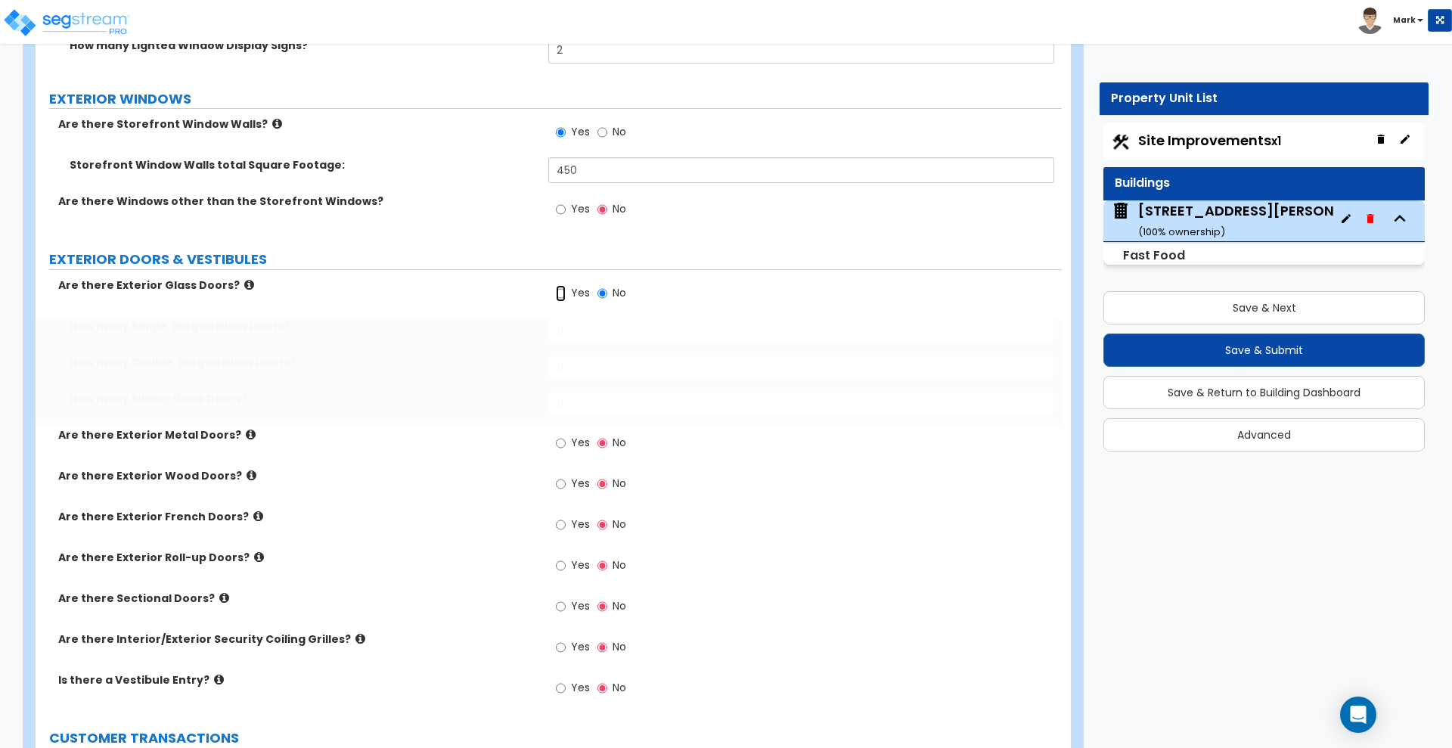
radio input "true"
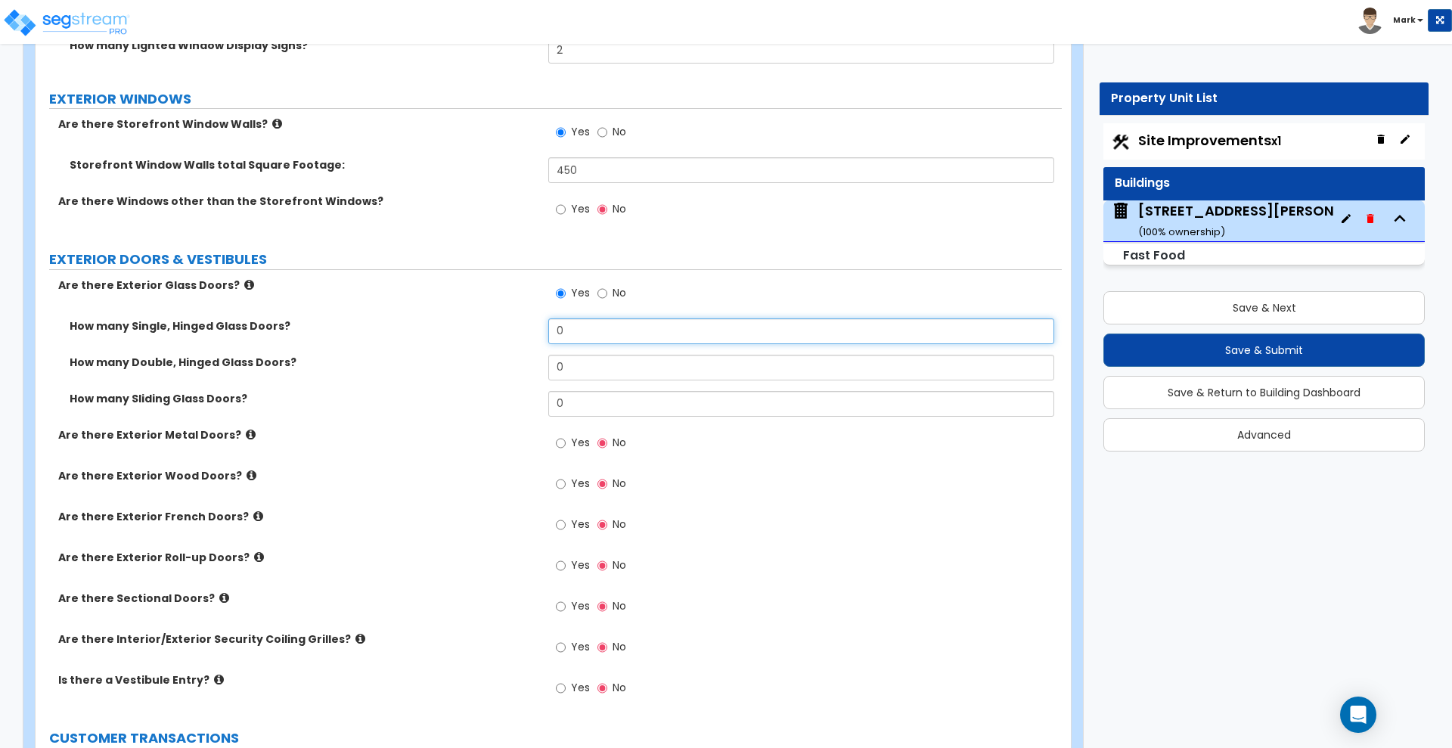
drag, startPoint x: 527, startPoint y: 331, endPoint x: 374, endPoint y: 323, distance: 153.7
click at [374, 324] on div "How many Single, Hinged Glass Doors? 0" at bounding box center [549, 336] width 1026 height 36
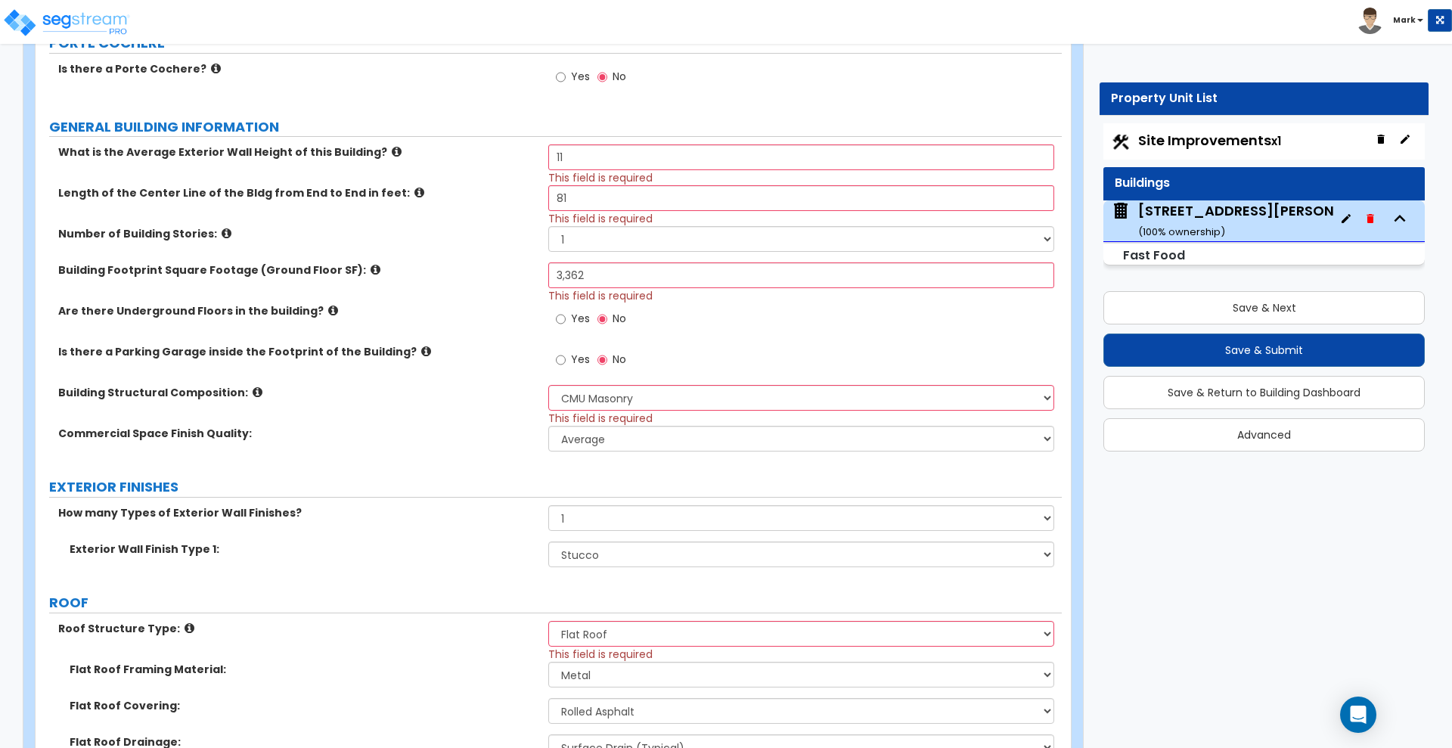
scroll to position [284, 0]
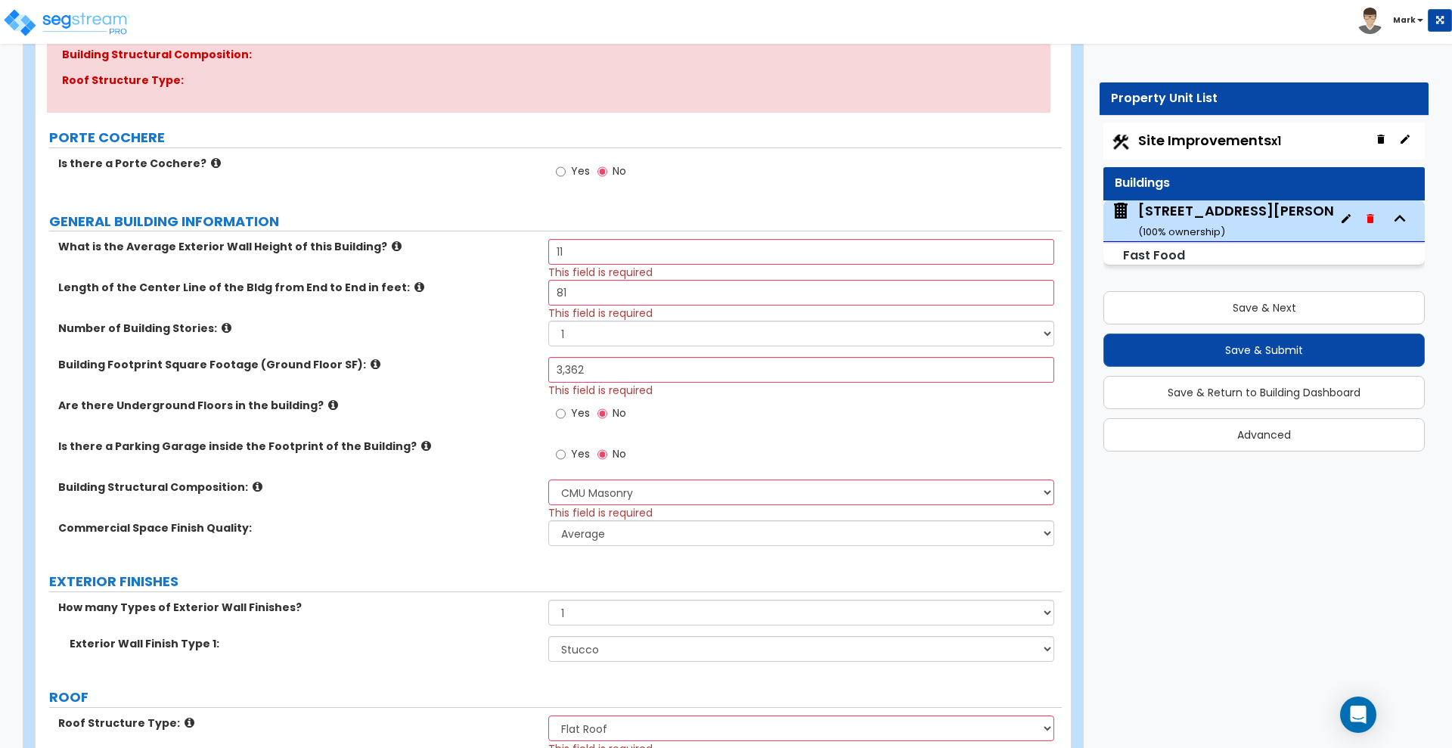
type input "2"
click at [1209, 137] on span "Site Improvements x1" at bounding box center [1209, 140] width 143 height 19
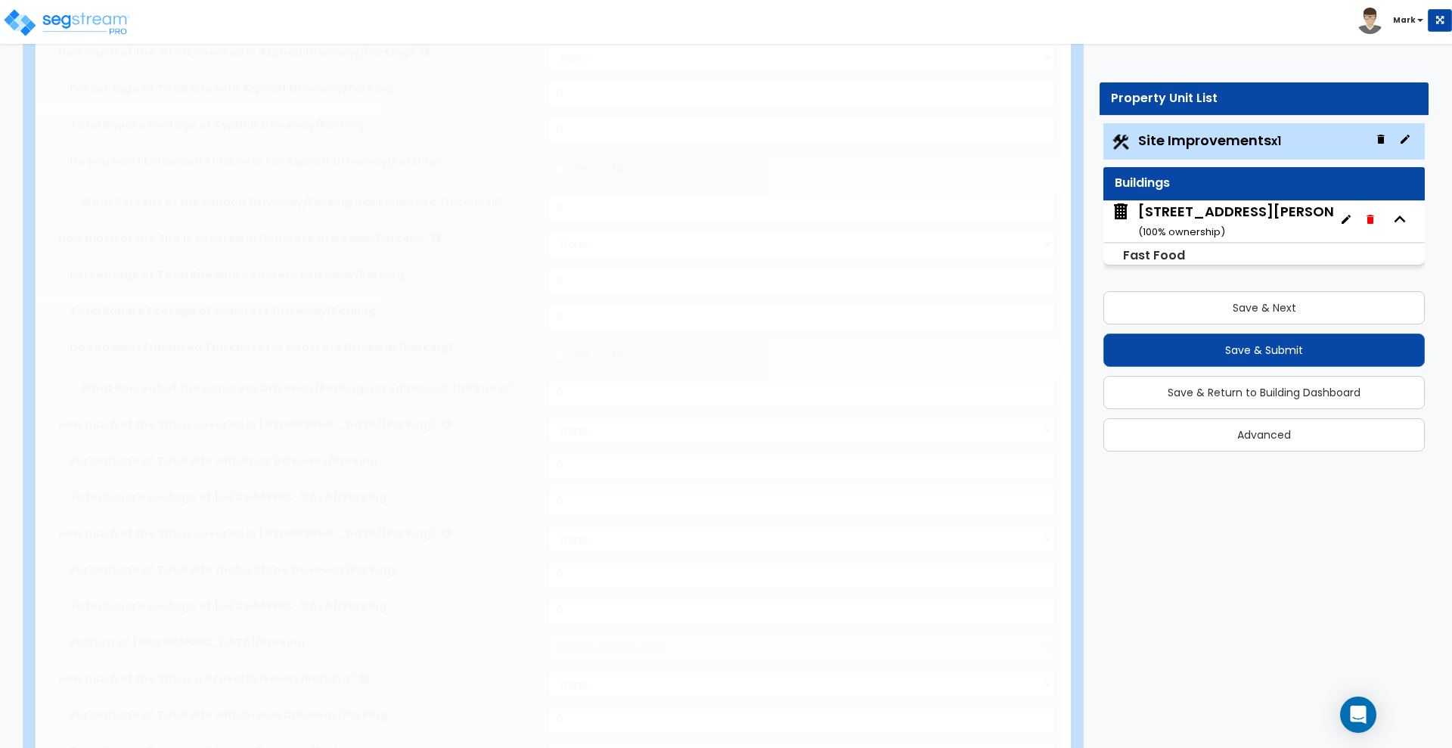
type input "1.44"
select select "2"
type input "33253"
select select "2"
type input "5340"
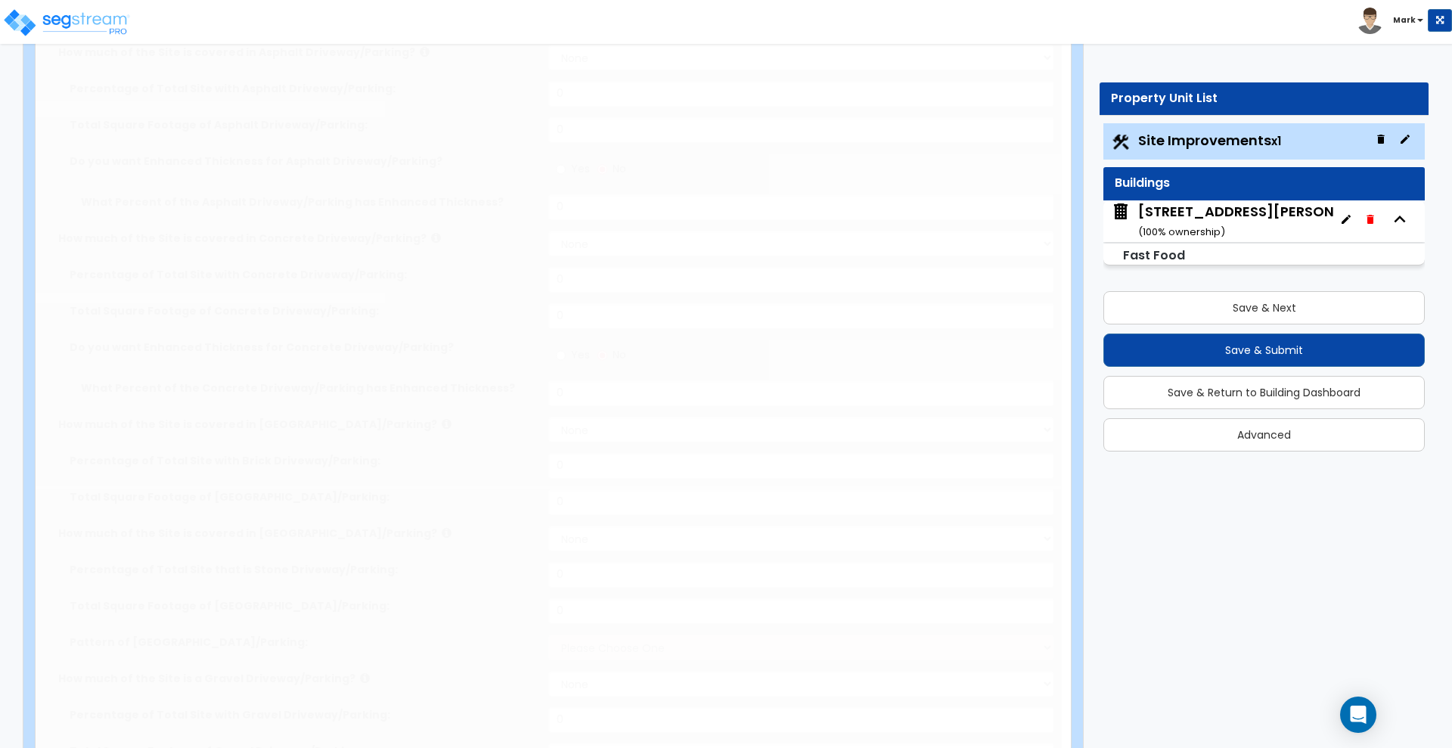
radio input "true"
type input "1"
radio input "true"
type input "5"
radio input "true"
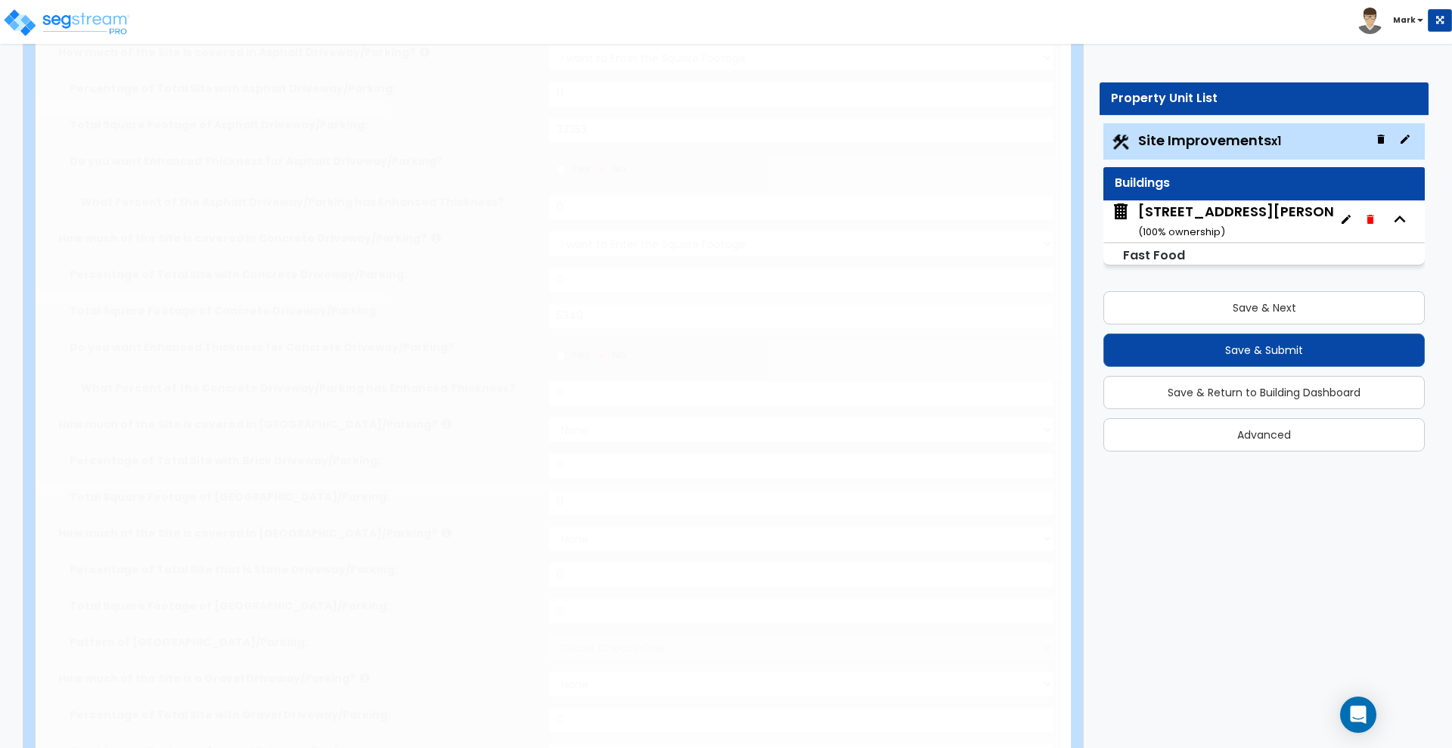
select select "2"
select select "1"
type input "397"
radio input "true"
select select "3"
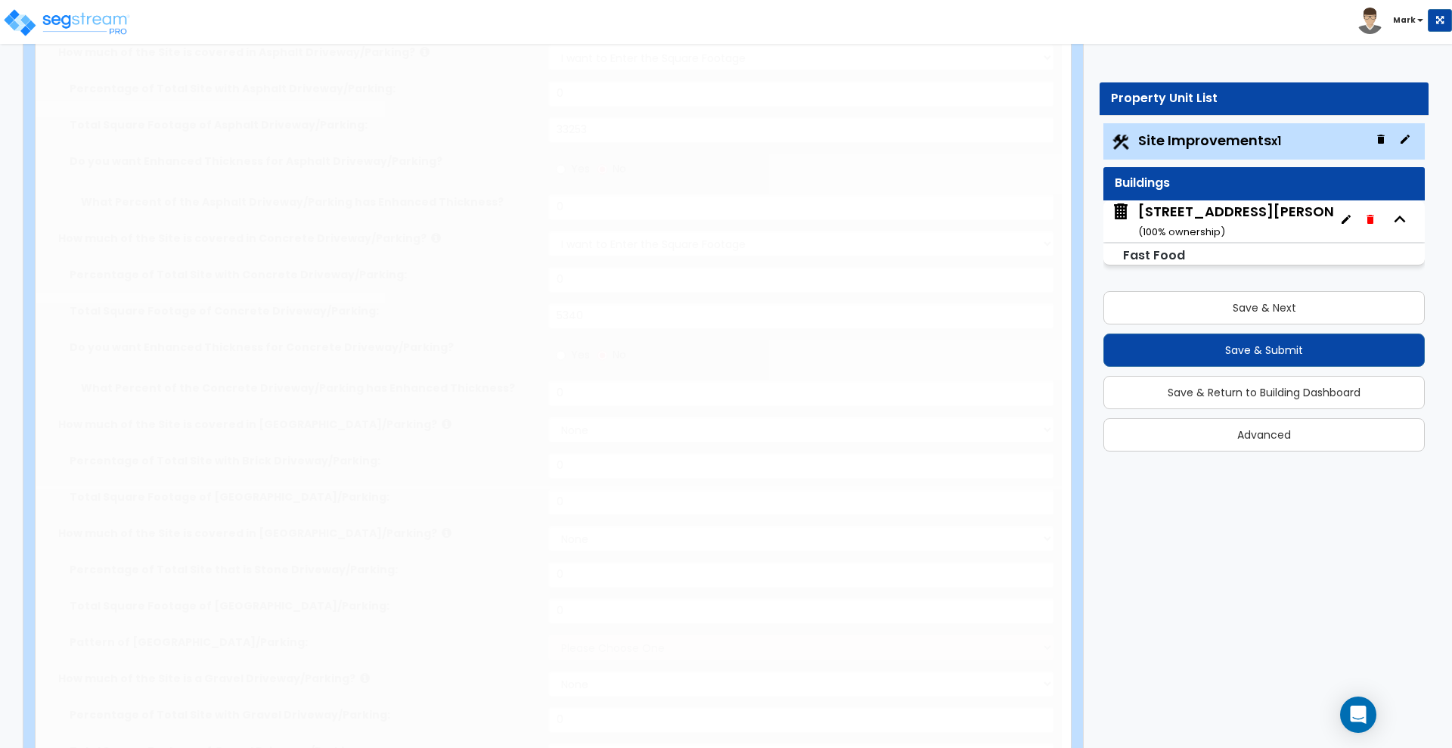
select select "4"
type input "1"
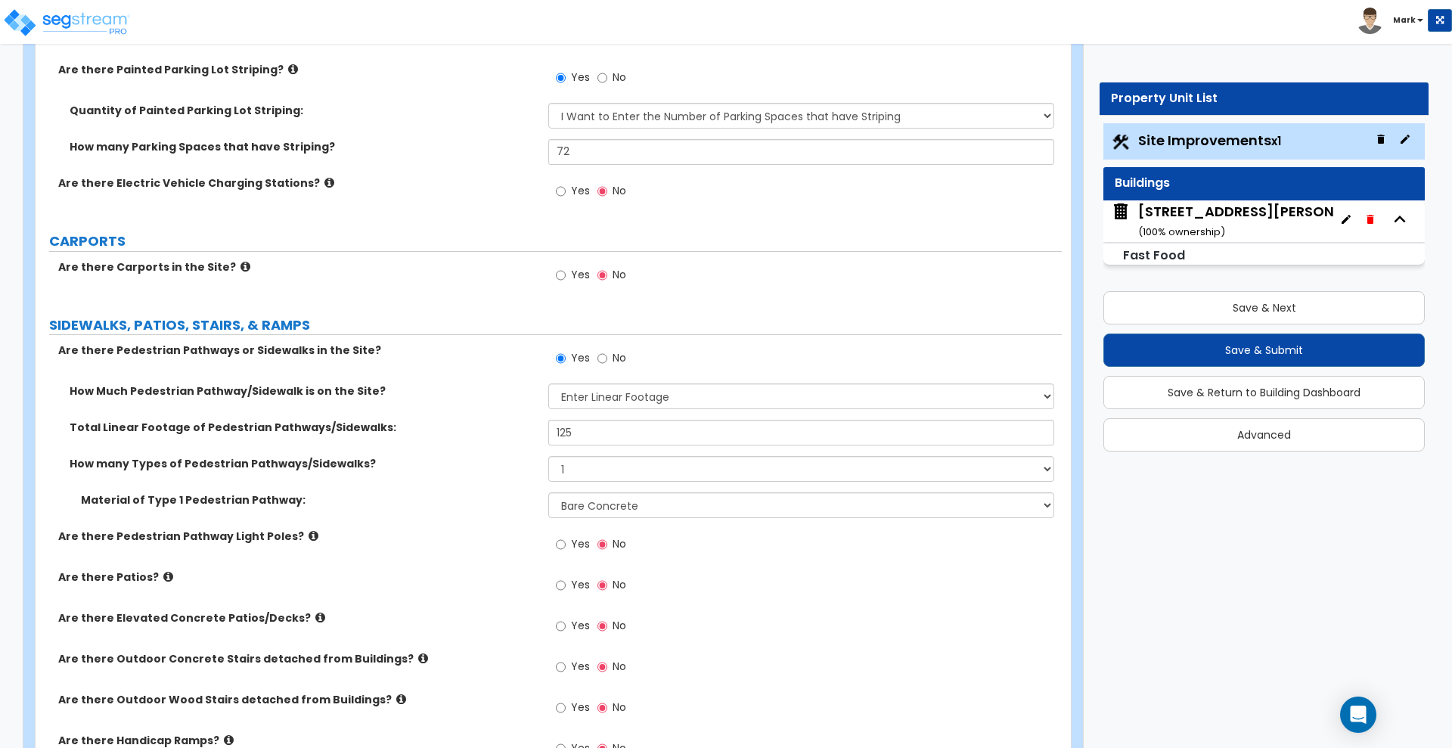
scroll to position [1891, 0]
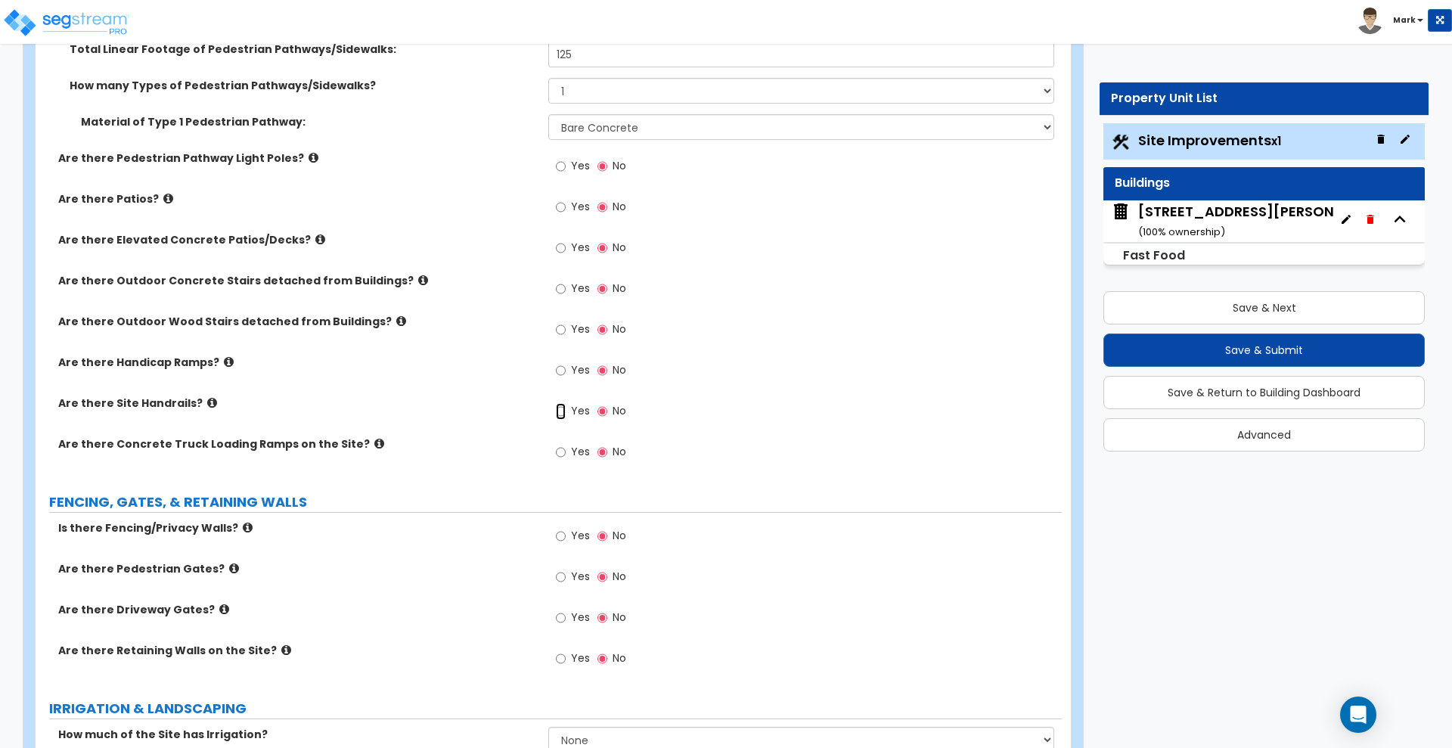
click at [563, 410] on input "Yes" at bounding box center [561, 411] width 10 height 17
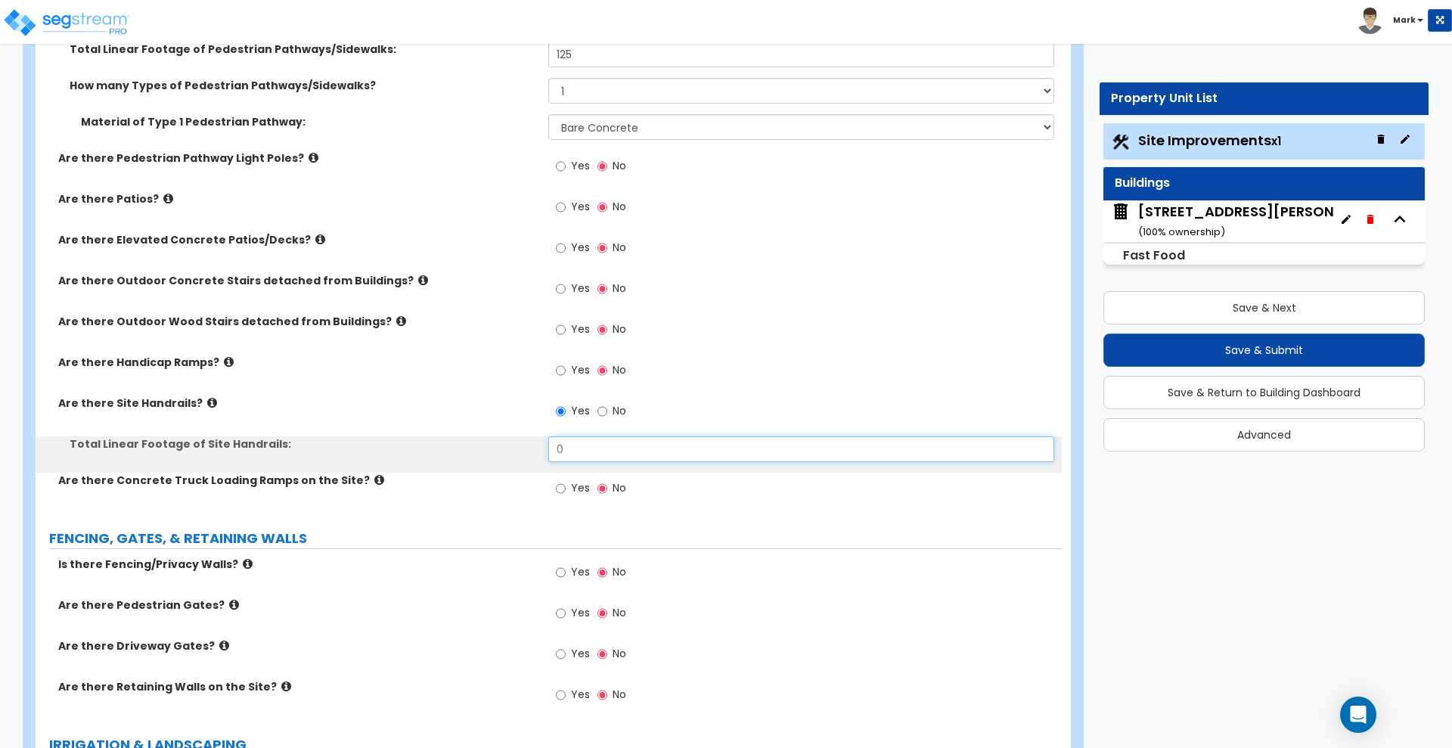
click at [495, 447] on div "Total Linear Footage of Site Handrails: 0" at bounding box center [549, 454] width 1026 height 36
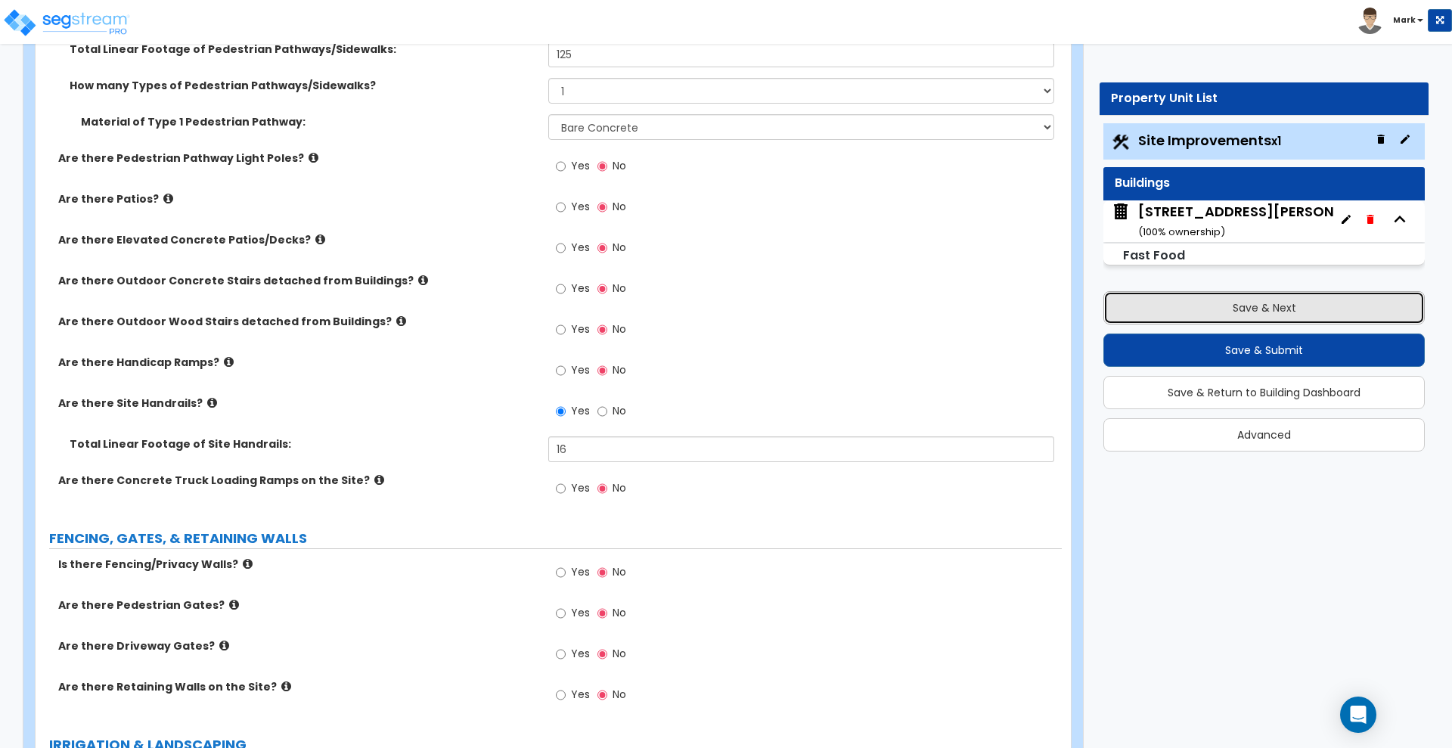
click at [1165, 304] on button "Save & Next" at bounding box center [1263, 307] width 321 height 33
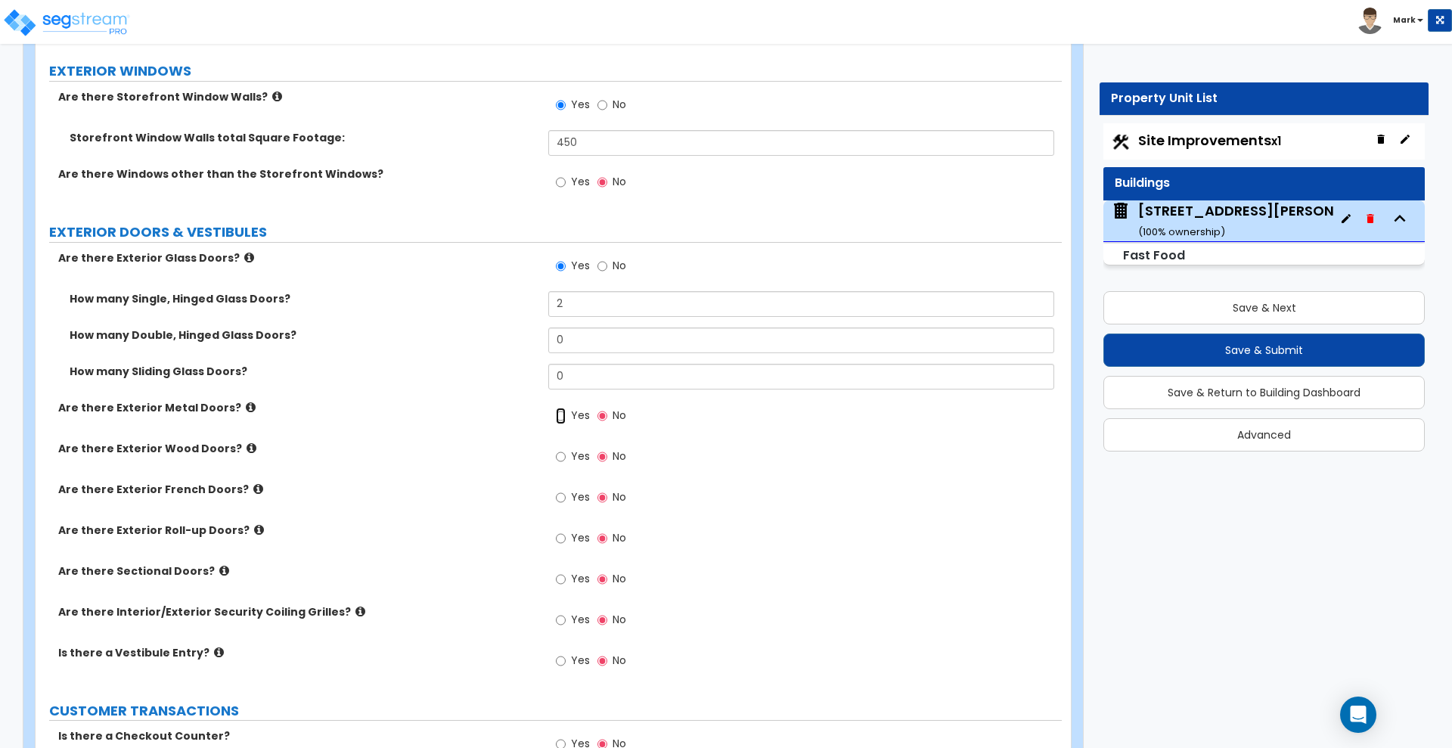
click at [559, 419] on input "Yes" at bounding box center [561, 416] width 10 height 17
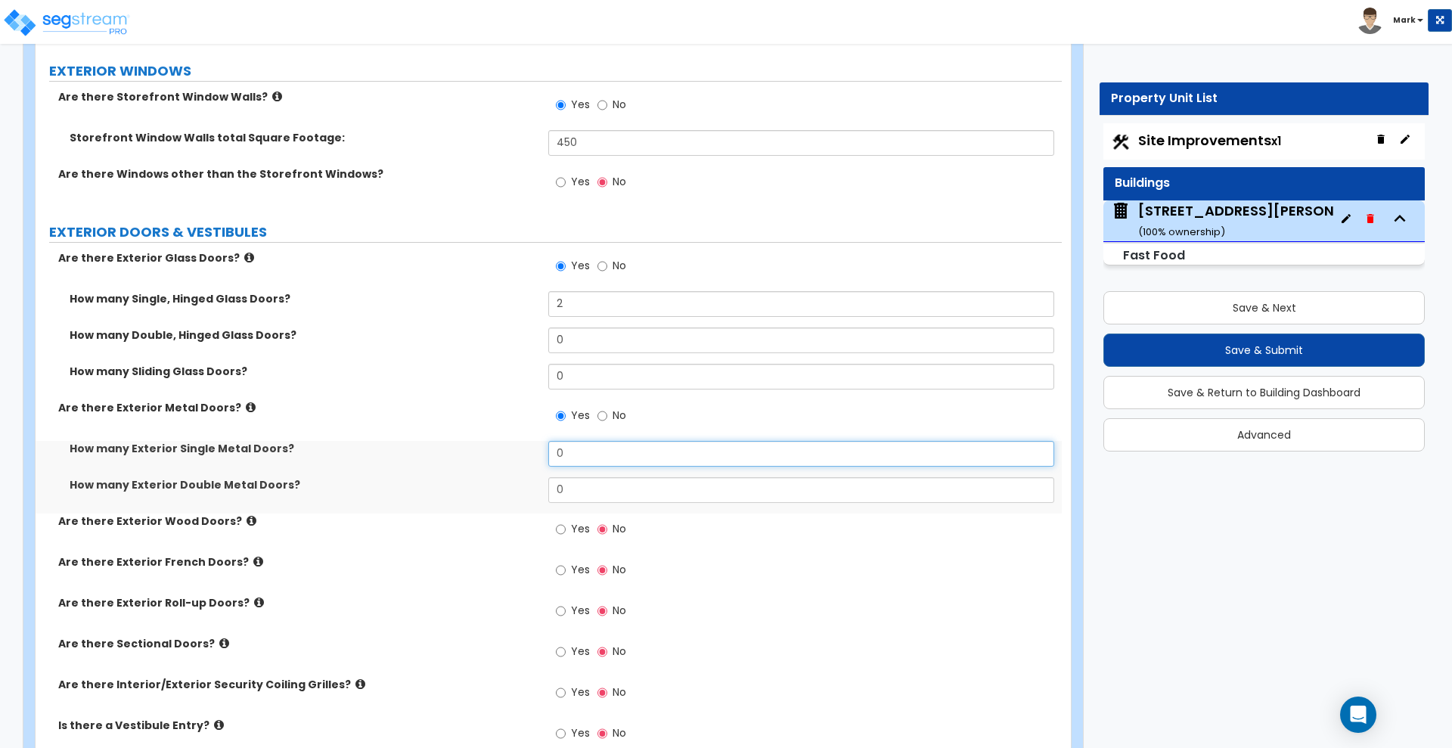
drag, startPoint x: 585, startPoint y: 442, endPoint x: 471, endPoint y: 458, distance: 114.4
click at [471, 458] on div "How many Exterior Single Metal Doors? 0" at bounding box center [549, 459] width 1026 height 36
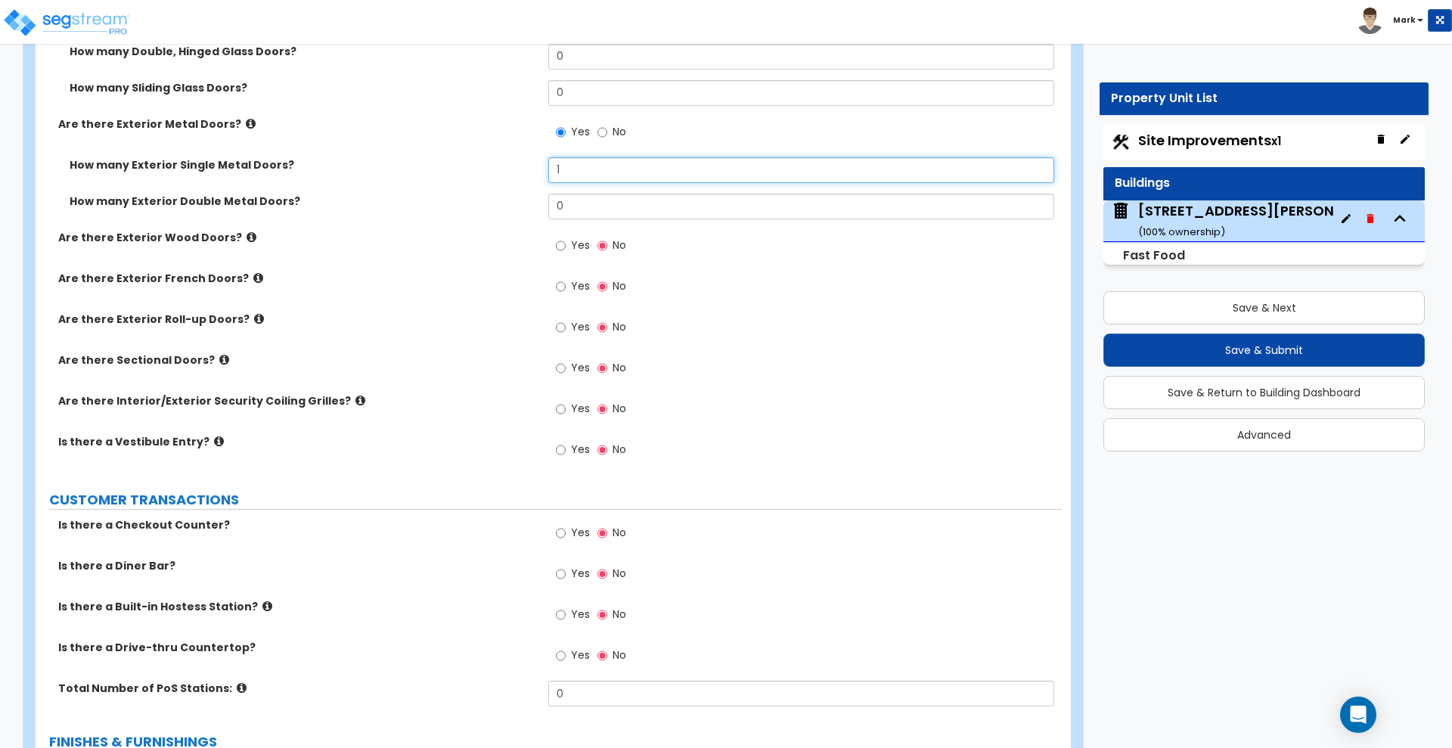
scroll to position [2269, 0]
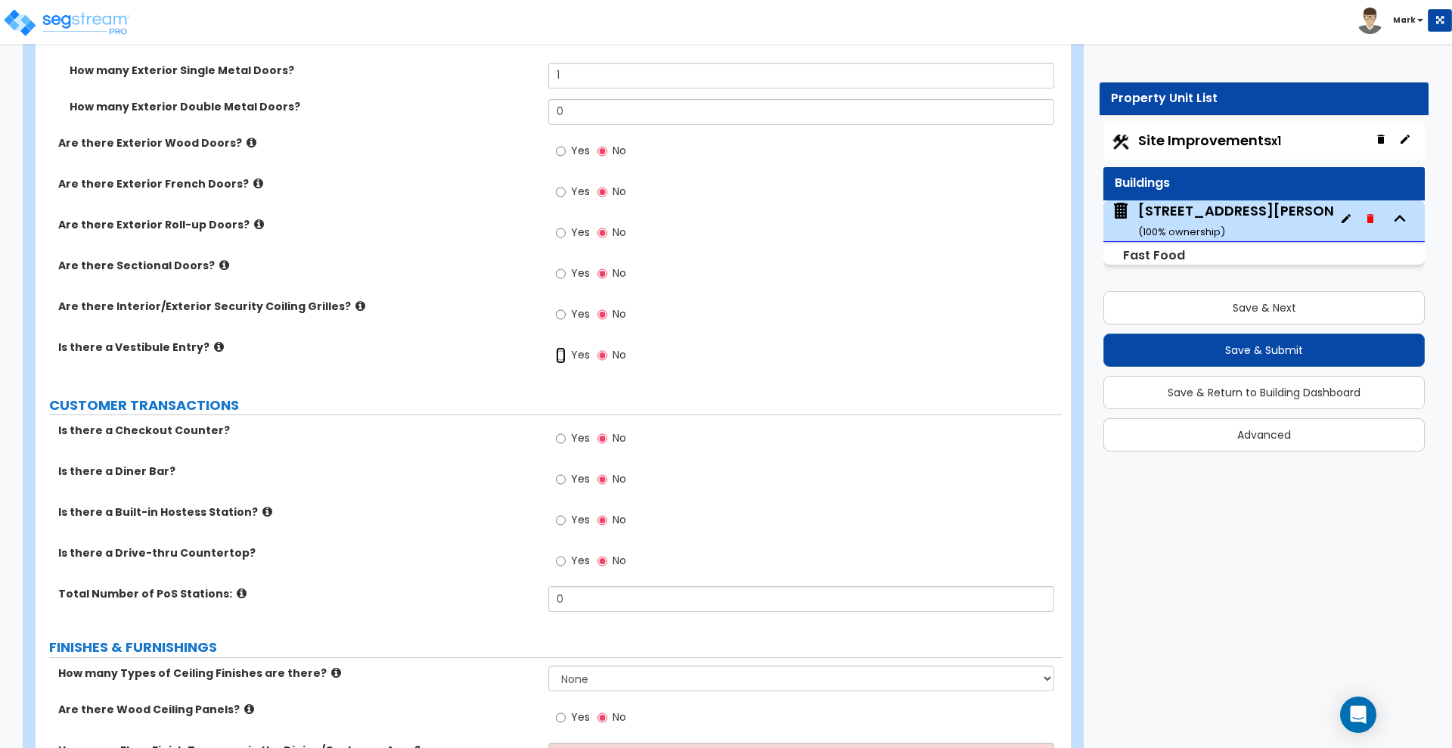
click at [561, 355] on input "Yes" at bounding box center [561, 355] width 10 height 17
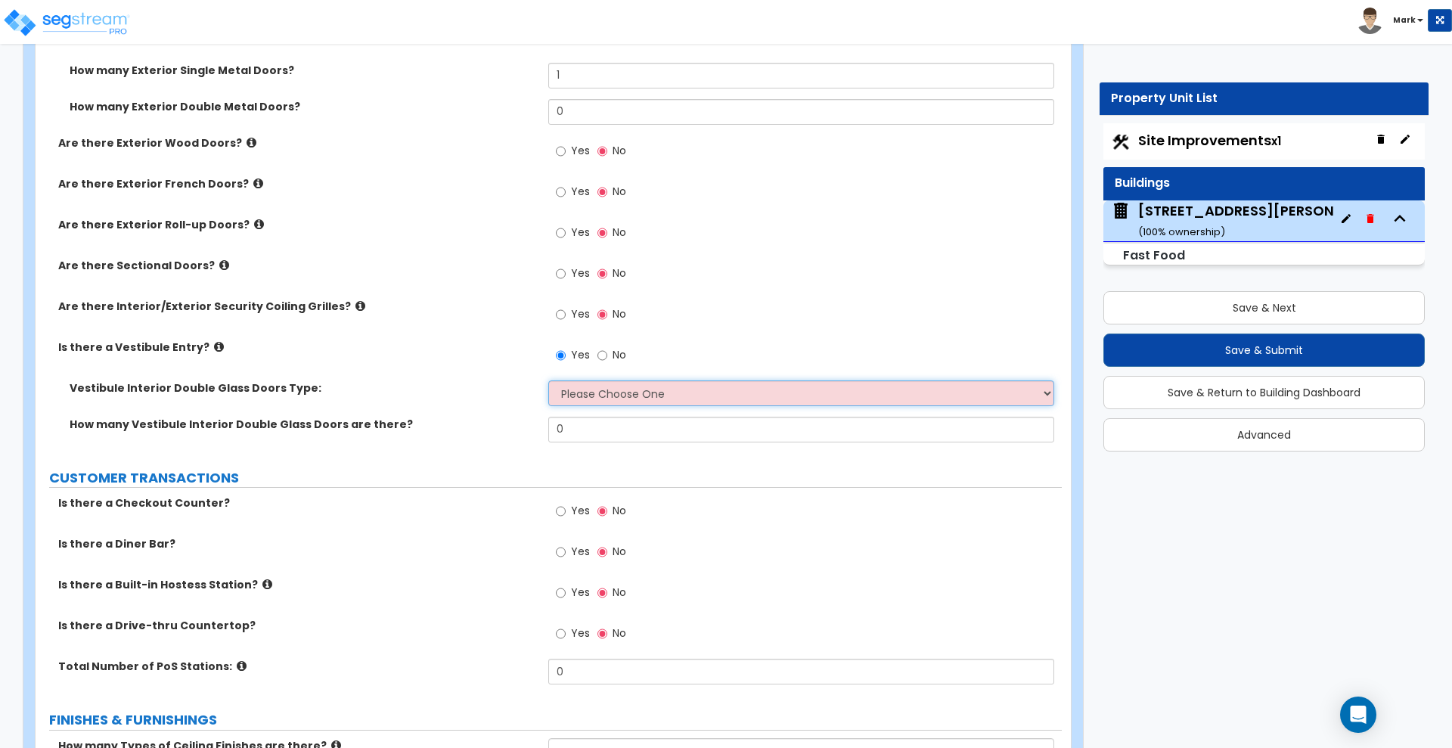
click at [622, 397] on select "Please Choose One Hinged Sliding" at bounding box center [800, 393] width 505 height 26
click at [548, 380] on select "Please Choose One Hinged Sliding" at bounding box center [800, 393] width 505 height 26
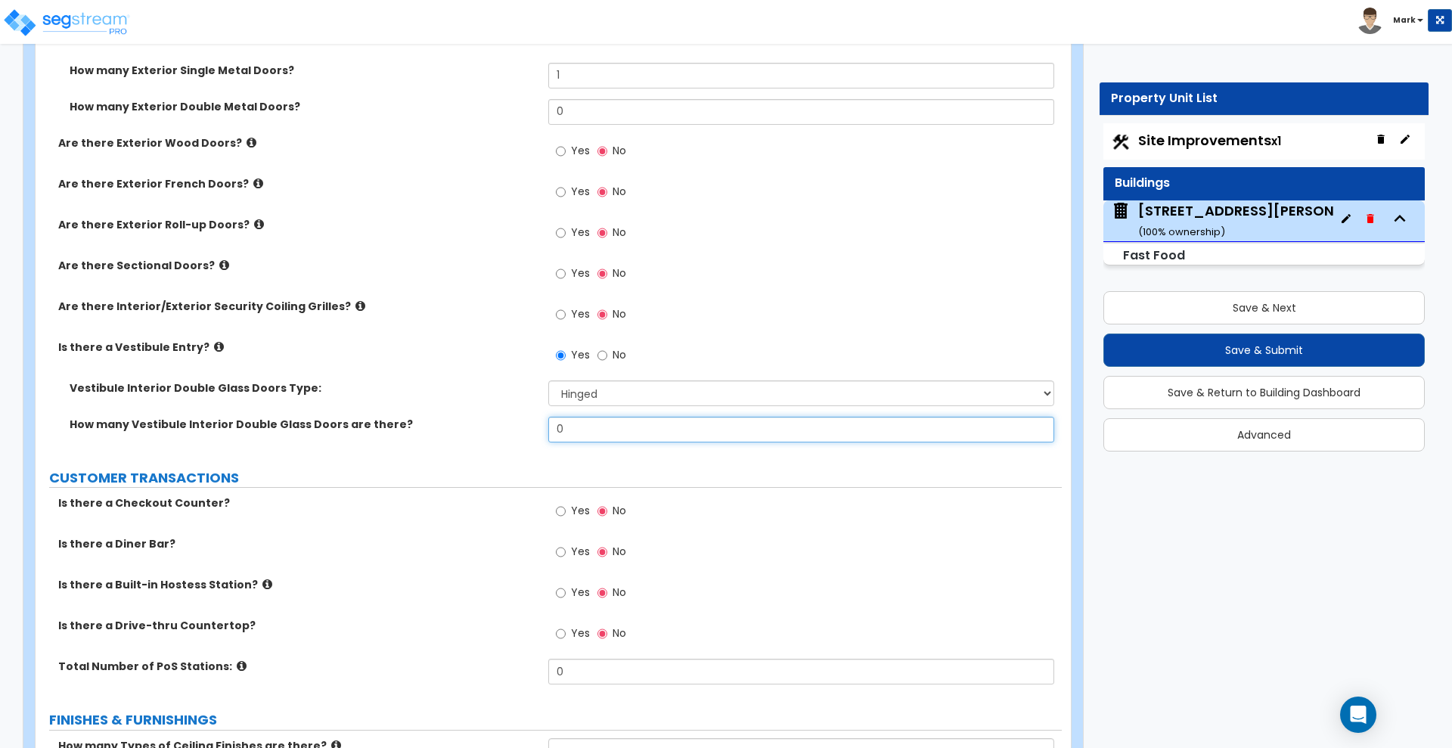
drag, startPoint x: 598, startPoint y: 426, endPoint x: 458, endPoint y: 425, distance: 140.7
click at [458, 426] on div "How many Vestibule Interior Double Glass Doors are there? 0" at bounding box center [549, 435] width 1026 height 36
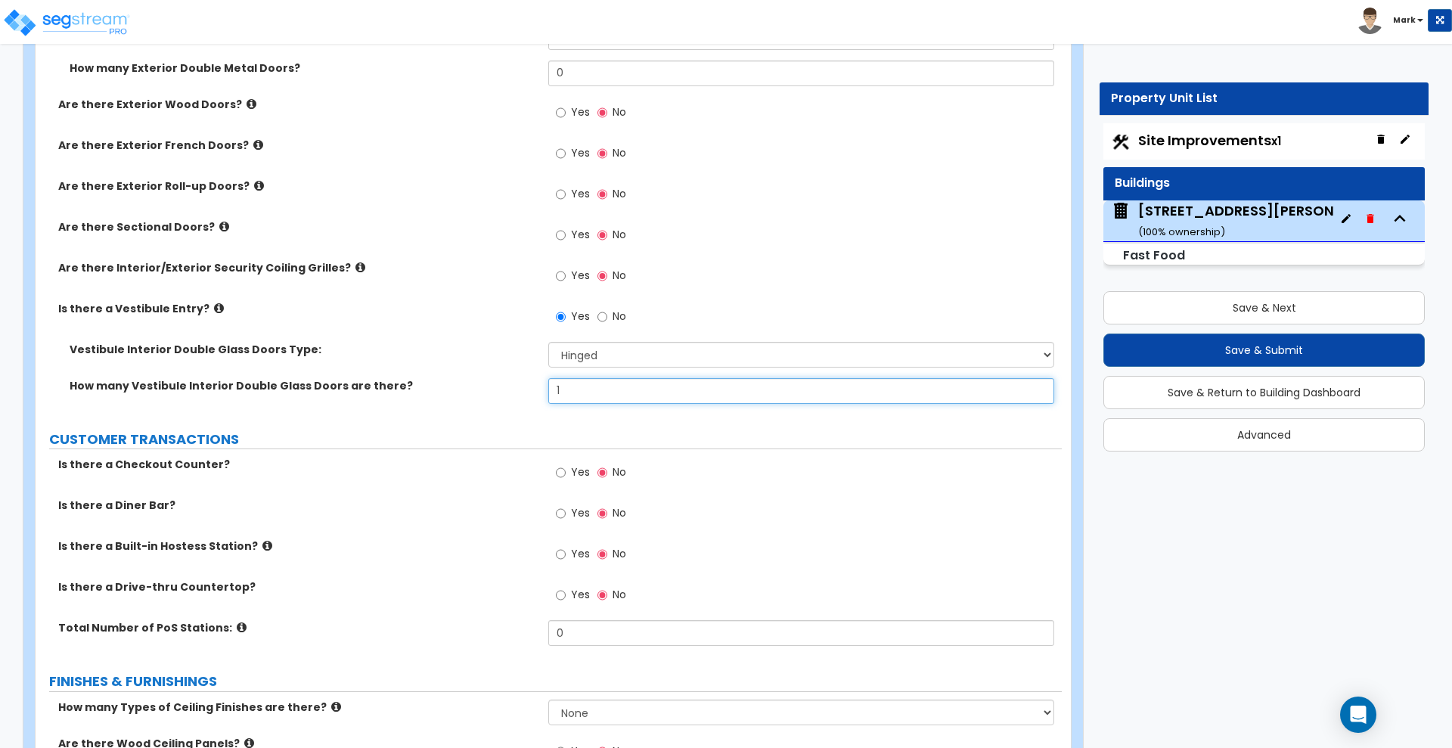
scroll to position [2363, 0]
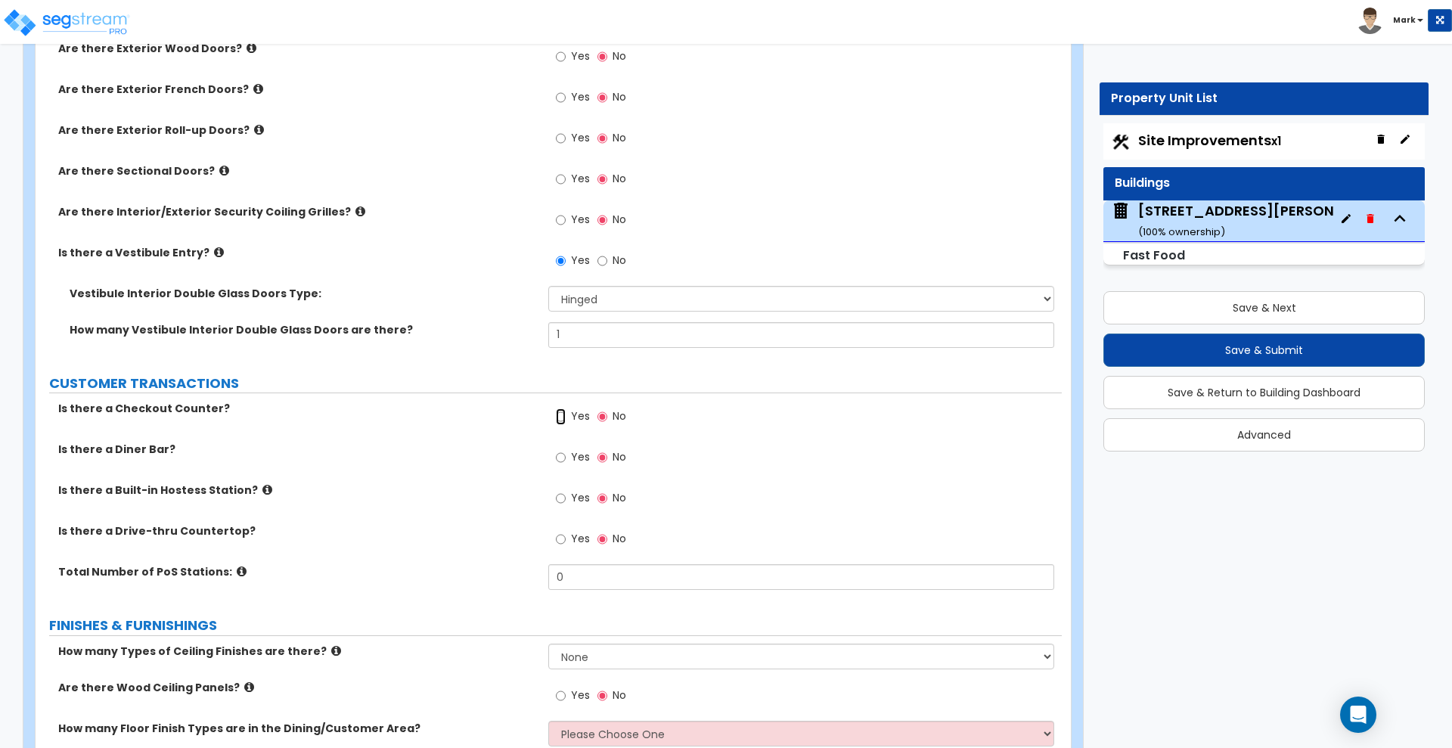
click at [561, 419] on input "Yes" at bounding box center [561, 416] width 10 height 17
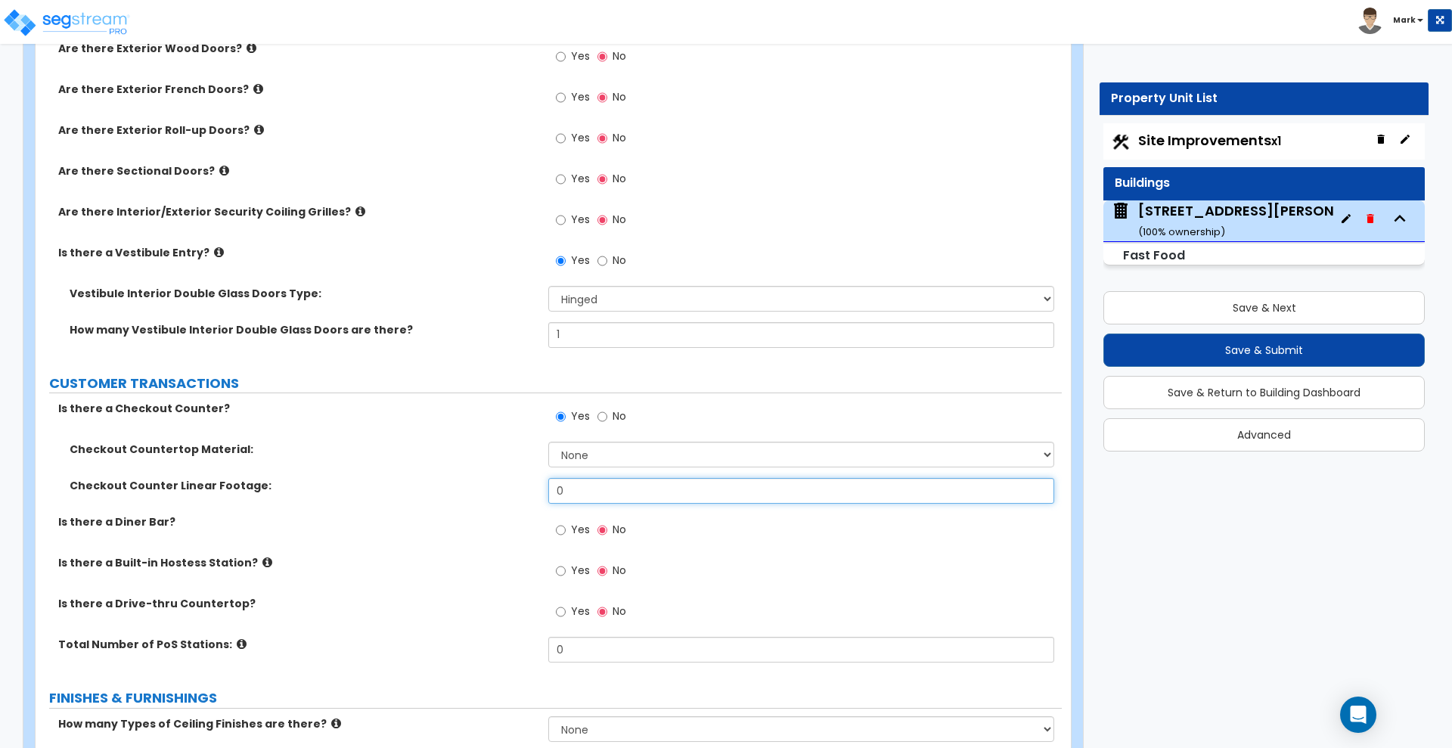
drag, startPoint x: 538, startPoint y: 492, endPoint x: 465, endPoint y: 492, distance: 72.6
click at [465, 492] on div "Checkout Counter Linear Footage: 0" at bounding box center [549, 496] width 1026 height 36
click at [653, 449] on select "None Plastic Laminate Solid Surface Stone Quartz Marble Tile Wood Stainless Ste…" at bounding box center [800, 455] width 505 height 26
click at [548, 442] on select "None Plastic Laminate Solid Surface Stone Quartz Marble Tile Wood Stainless Ste…" at bounding box center [800, 455] width 505 height 26
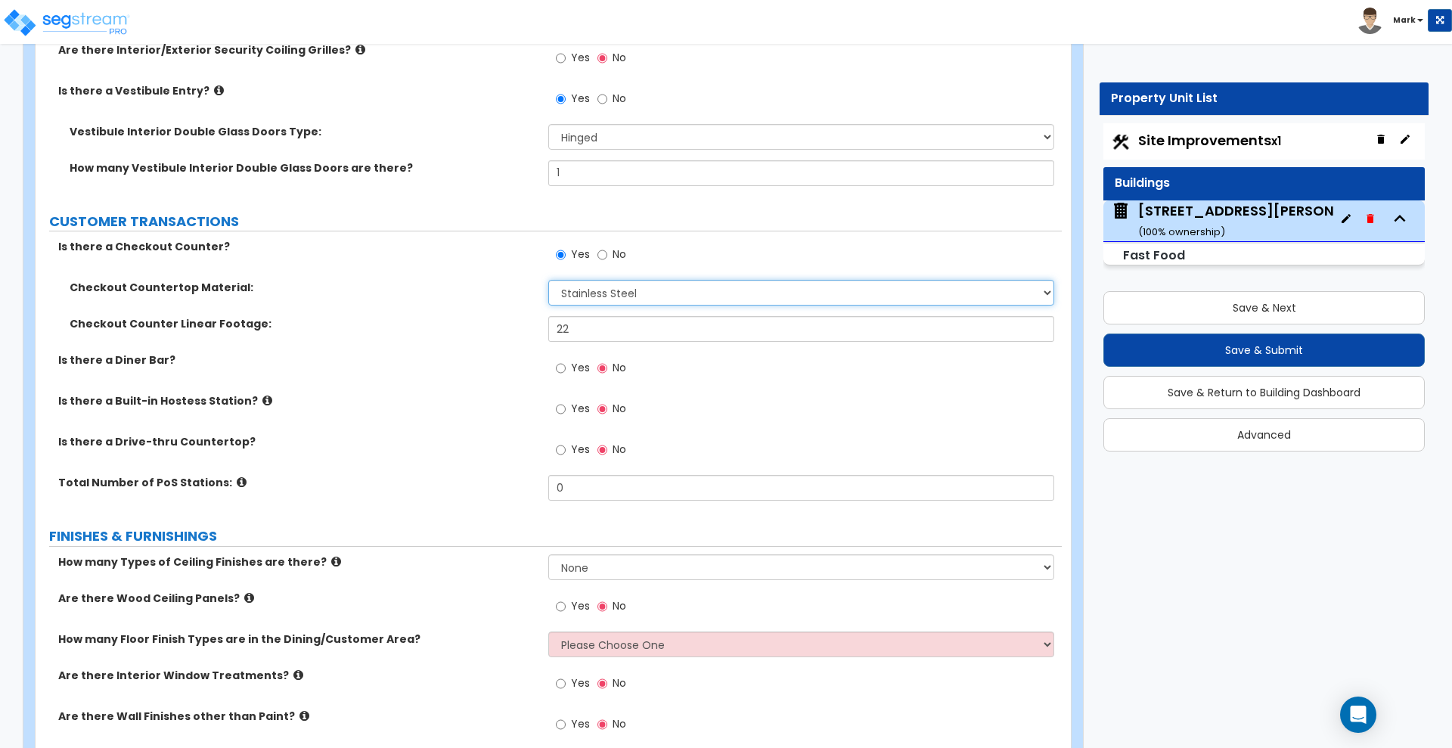
scroll to position [2552, 0]
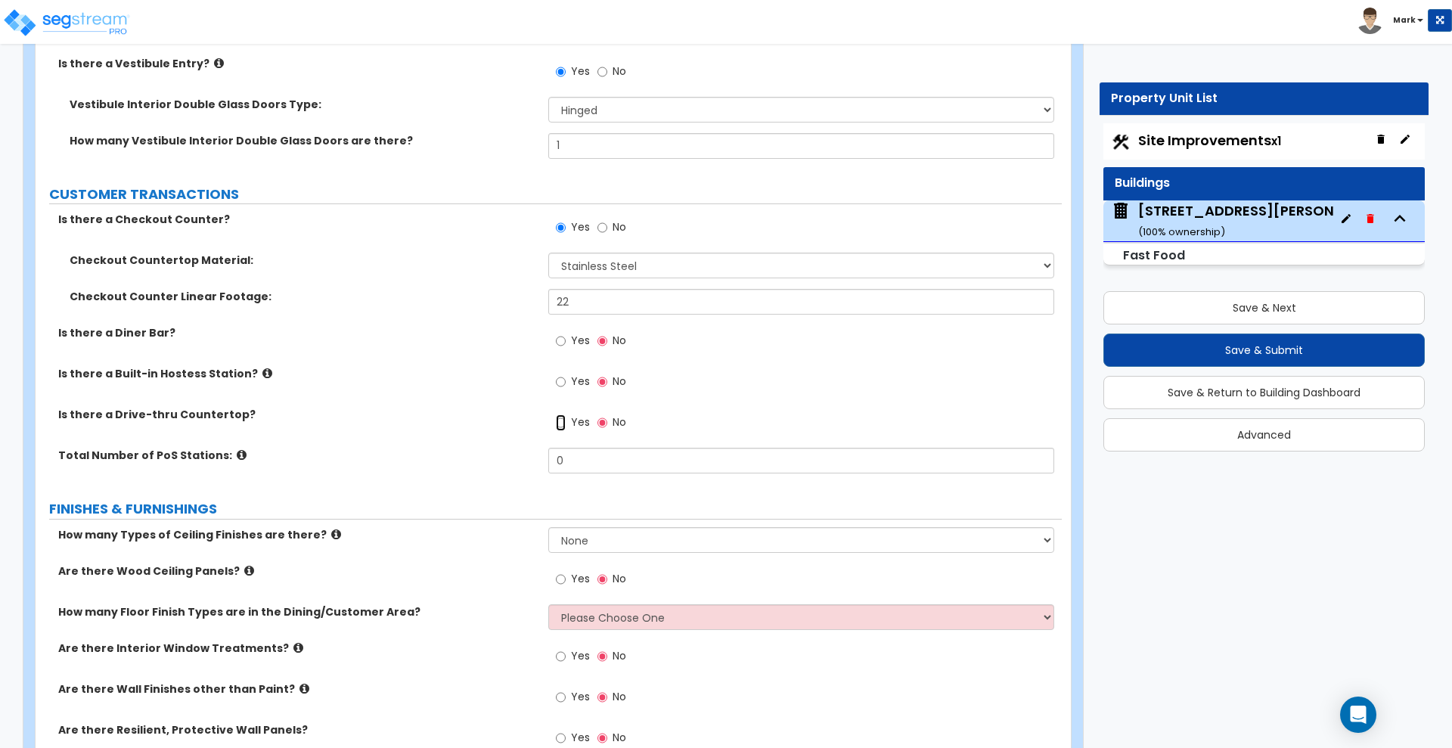
click at [558, 421] on input "Yes" at bounding box center [561, 422] width 10 height 17
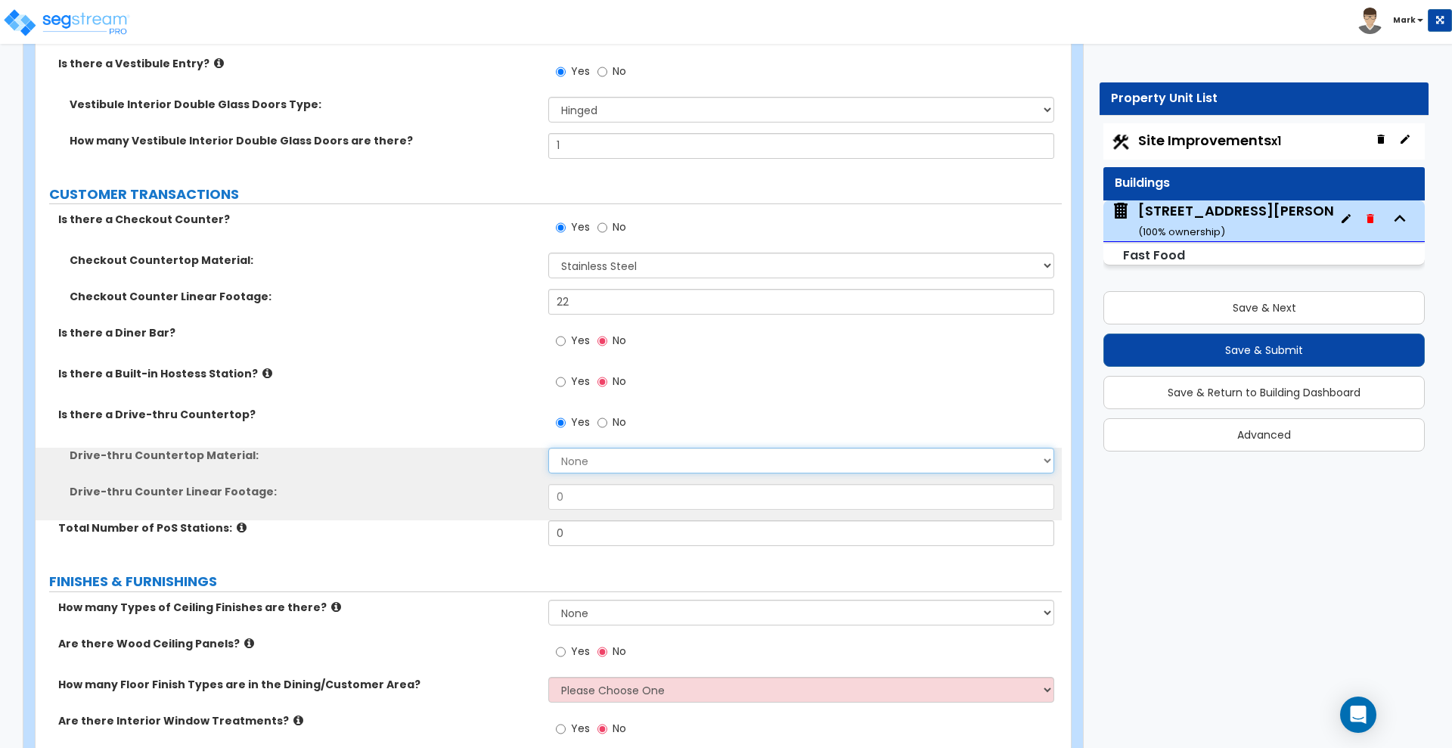
click at [603, 462] on select "None Plastic Laminate Solid Surface Stone Quartz Marble Tile Wood Stainless Ste…" at bounding box center [800, 461] width 505 height 26
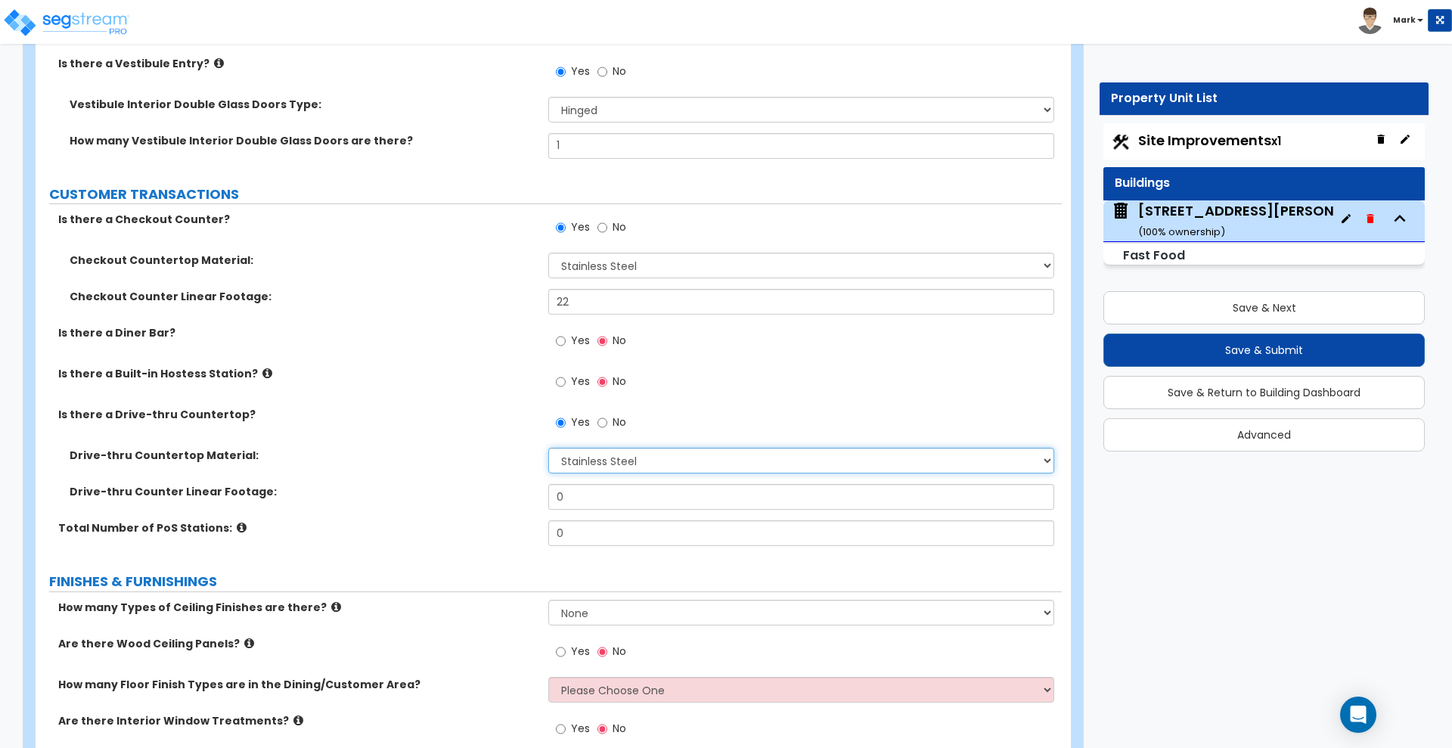
click at [548, 448] on select "None Plastic Laminate Solid Surface Stone Quartz Marble Tile Wood Stainless Ste…" at bounding box center [800, 461] width 505 height 26
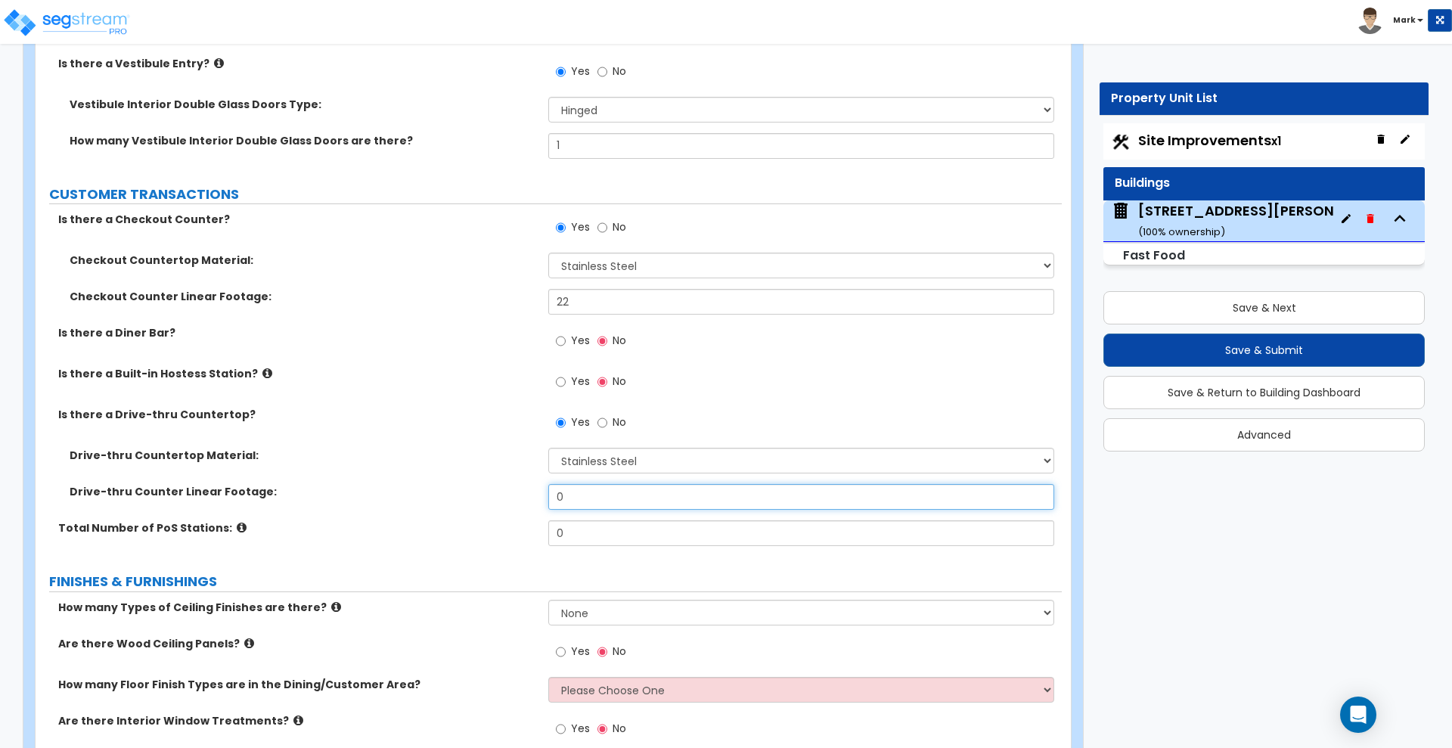
drag, startPoint x: 562, startPoint y: 495, endPoint x: 478, endPoint y: 488, distance: 84.3
click at [478, 488] on div "Drive-thru Counter Linear Footage: 0" at bounding box center [549, 502] width 1026 height 36
drag, startPoint x: 570, startPoint y: 529, endPoint x: 492, endPoint y: 515, distance: 79.1
click at [495, 517] on div "Is there a Checkout Counter? Yes No Checkout Countertop Material: None Plastic …" at bounding box center [548, 384] width 1003 height 345
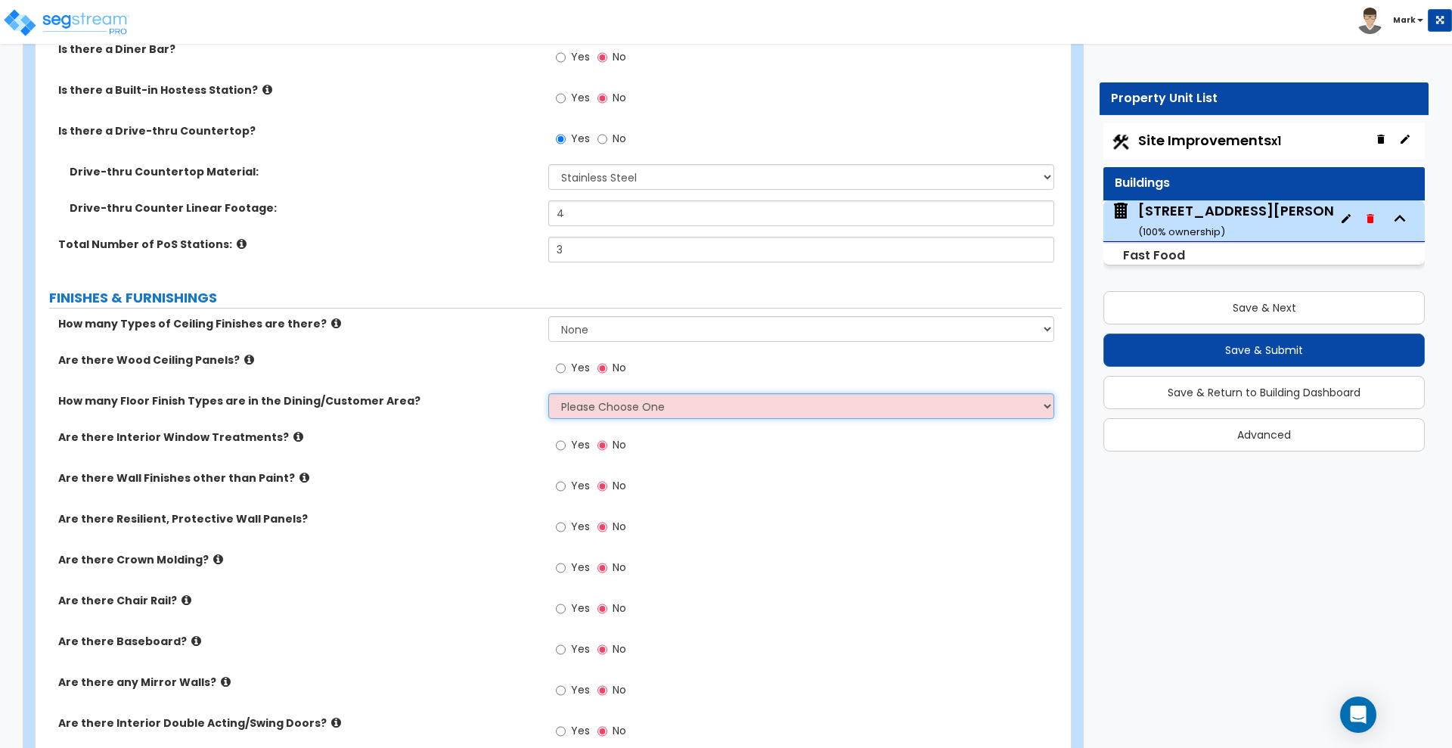
click at [647, 406] on select "Please Choose One 1 2 3" at bounding box center [800, 406] width 505 height 26
click at [548, 393] on select "Please Choose One 1 2 3" at bounding box center [800, 406] width 505 height 26
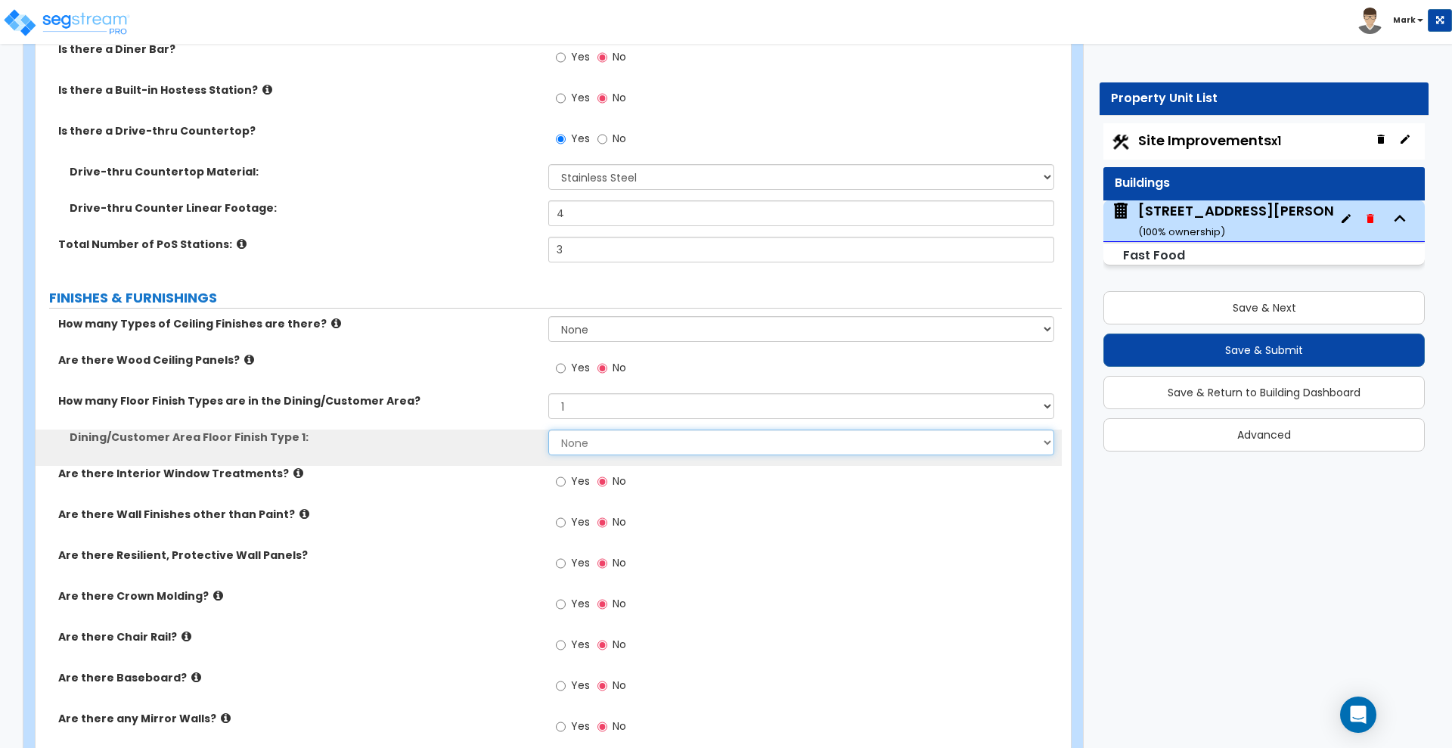
click at [622, 439] on select "None Tile Flooring Hardwood Flooring Resilient Laminate Flooring VCT Flooring S…" at bounding box center [800, 443] width 505 height 26
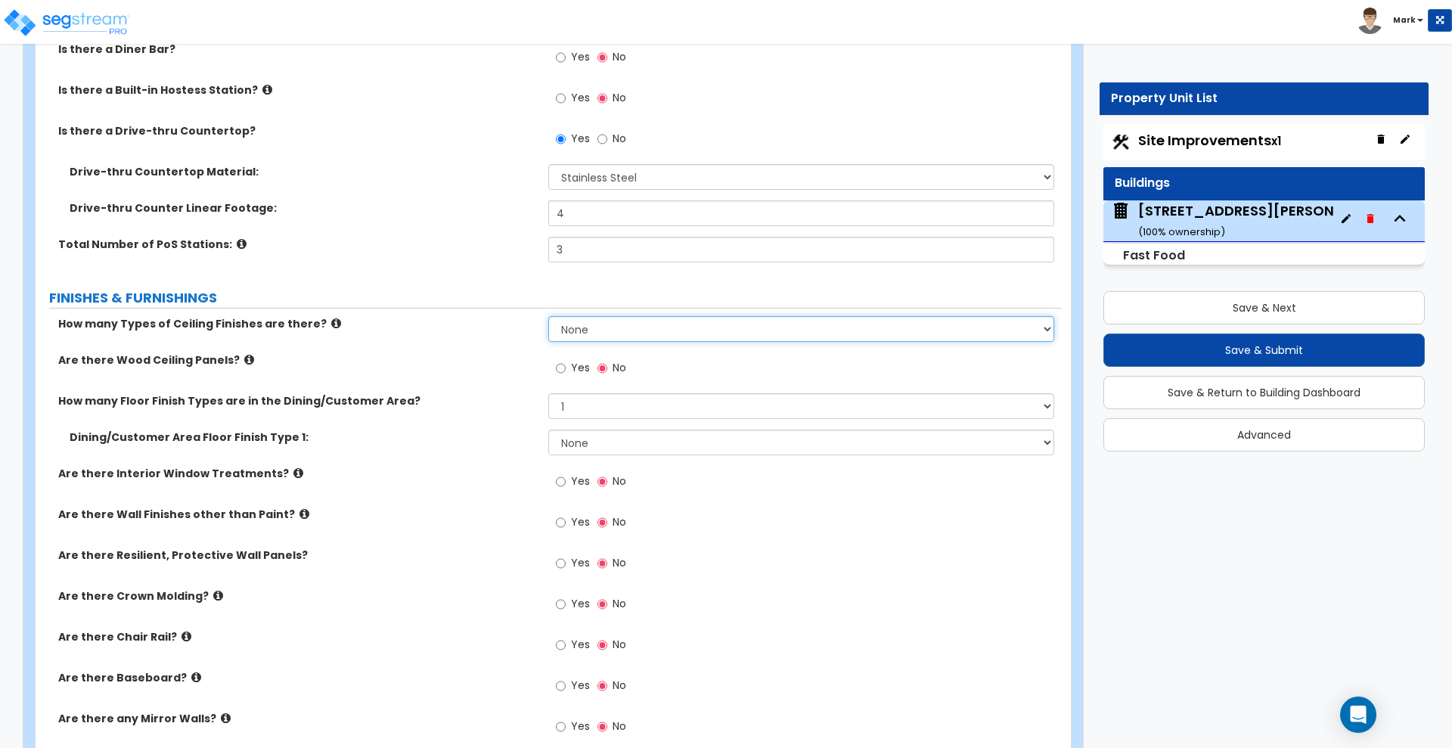
click at [619, 329] on select "None 1 2 3" at bounding box center [800, 329] width 505 height 26
click at [548, 316] on select "None 1 2 3" at bounding box center [800, 329] width 505 height 26
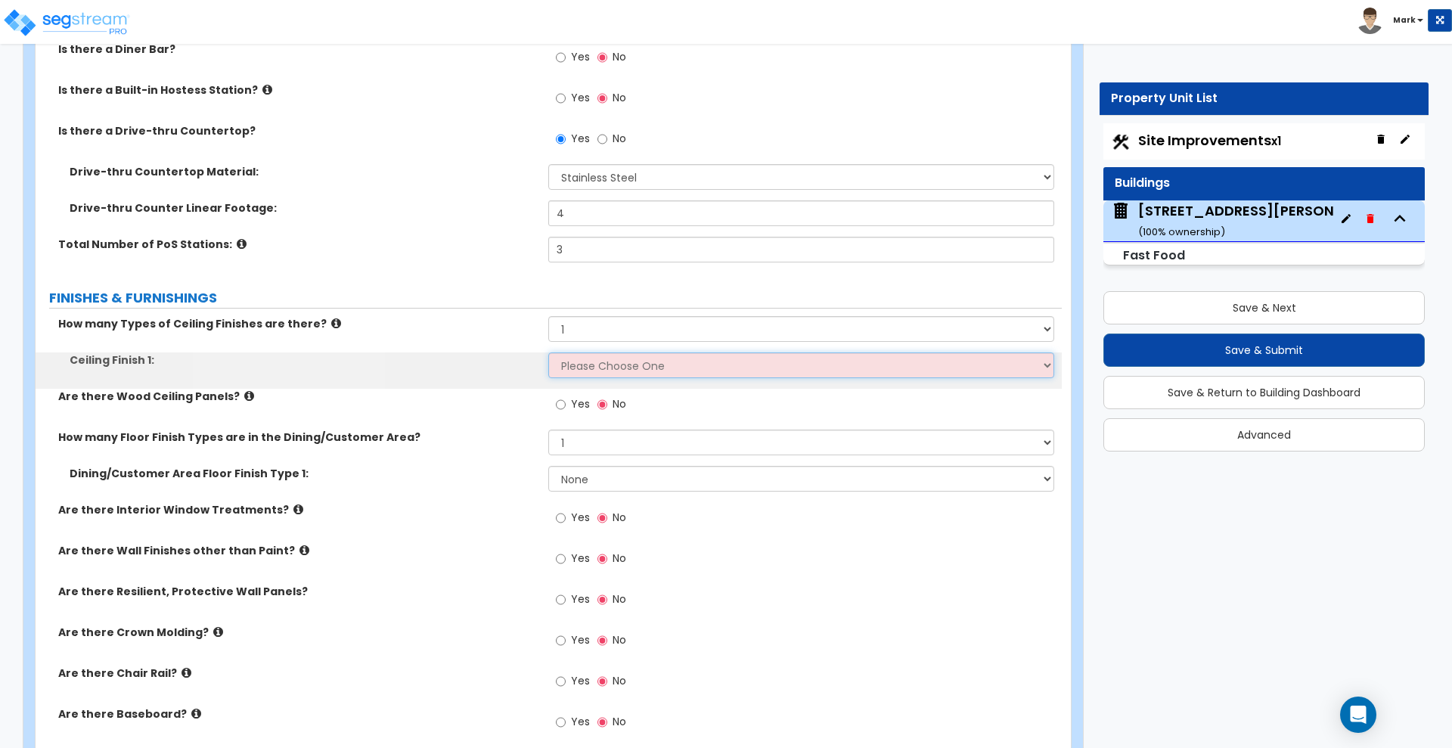
click at [589, 368] on select "Please Choose One Drop Ceiling Open Ceiling Drywall Ceiling" at bounding box center [800, 365] width 505 height 26
click at [548, 352] on select "Please Choose One Drop Ceiling Open Ceiling Drywall Ceiling" at bounding box center [800, 365] width 505 height 26
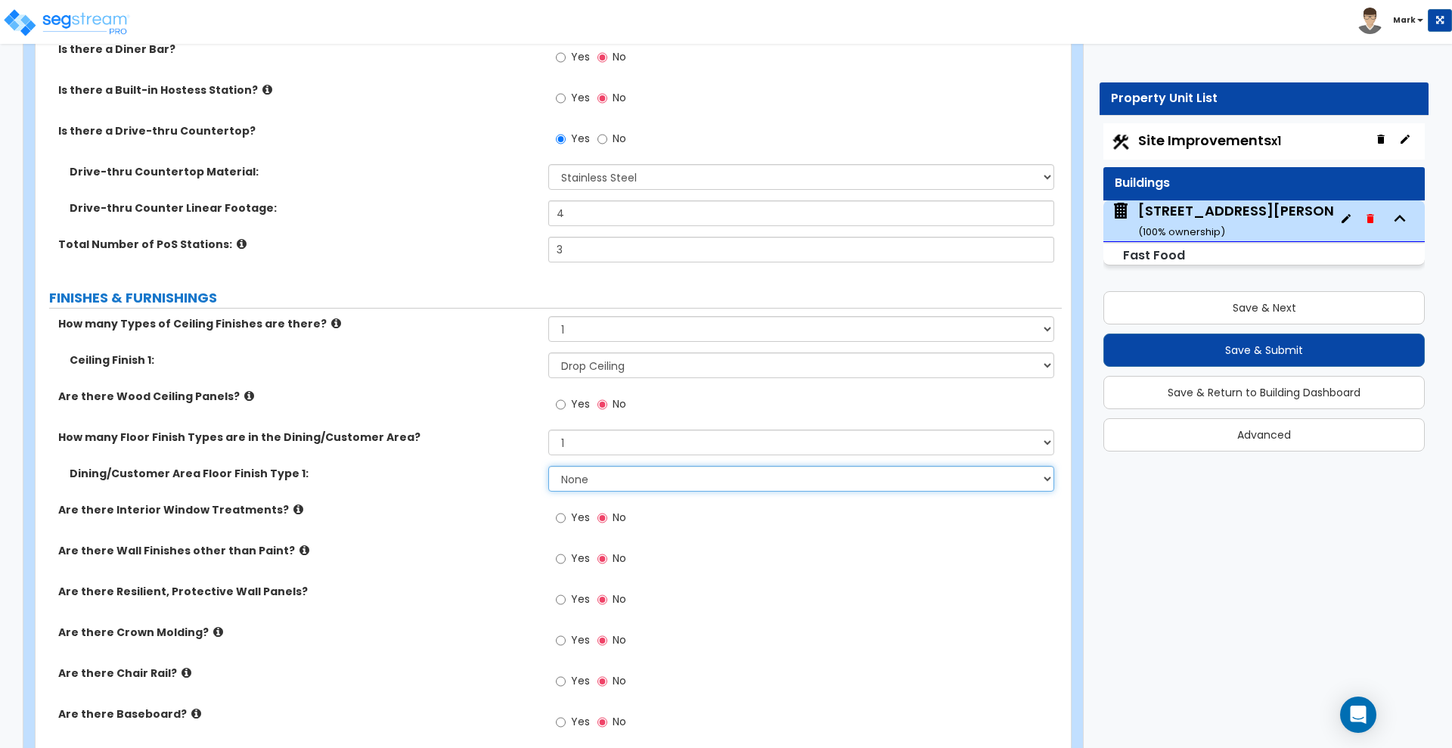
click at [591, 486] on select "None Tile Flooring Hardwood Flooring Resilient Laminate Flooring VCT Flooring S…" at bounding box center [800, 479] width 505 height 26
click at [548, 466] on select "None Tile Flooring Hardwood Flooring Resilient Laminate Flooring VCT Flooring S…" at bounding box center [800, 479] width 505 height 26
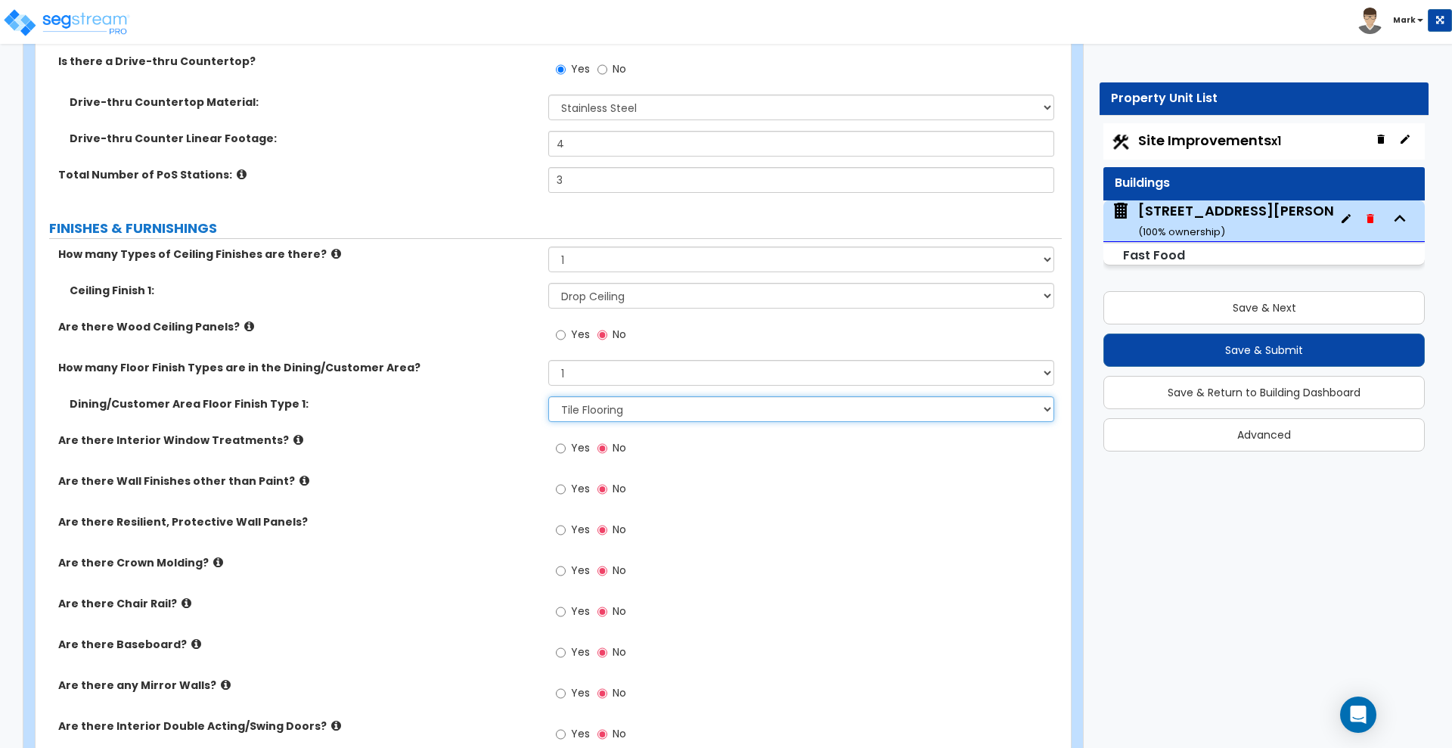
scroll to position [2930, 0]
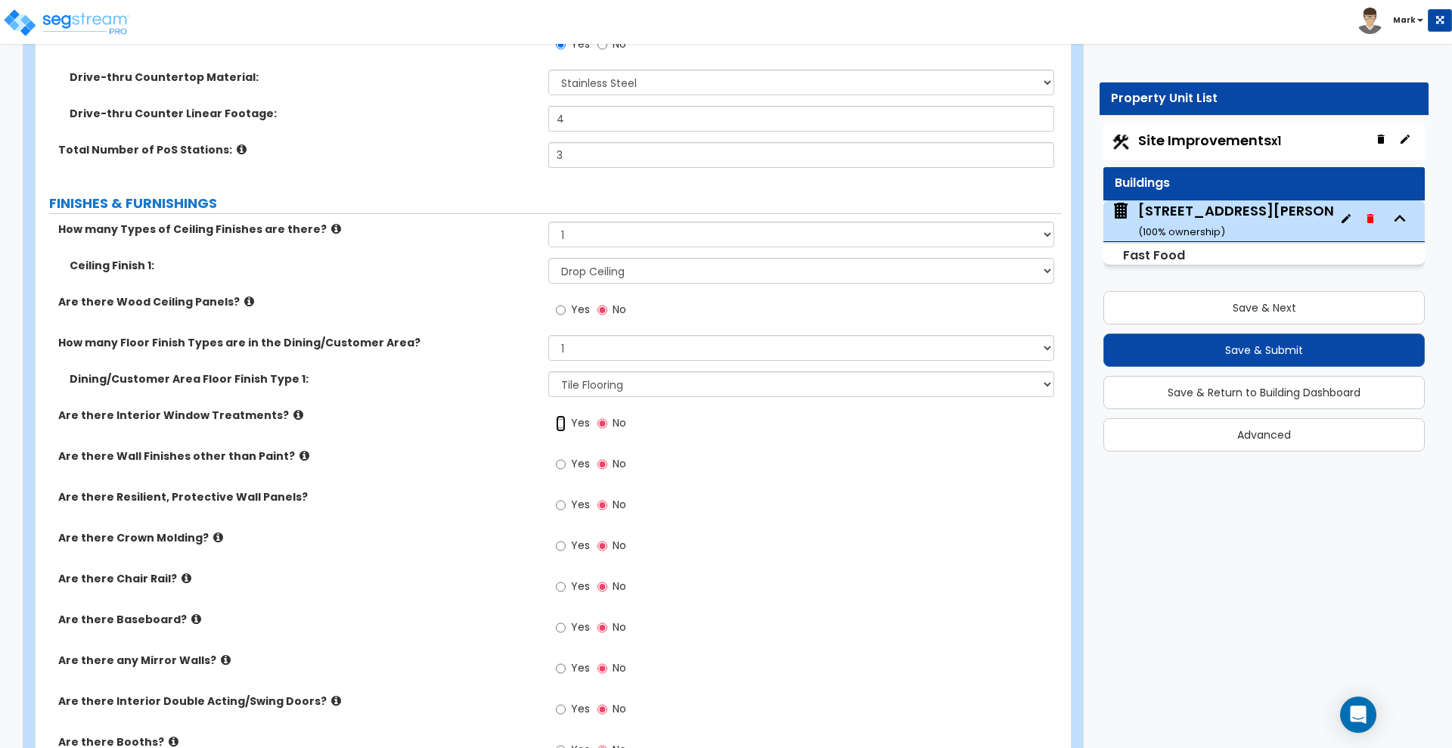
click at [560, 421] on input "Yes" at bounding box center [561, 423] width 10 height 17
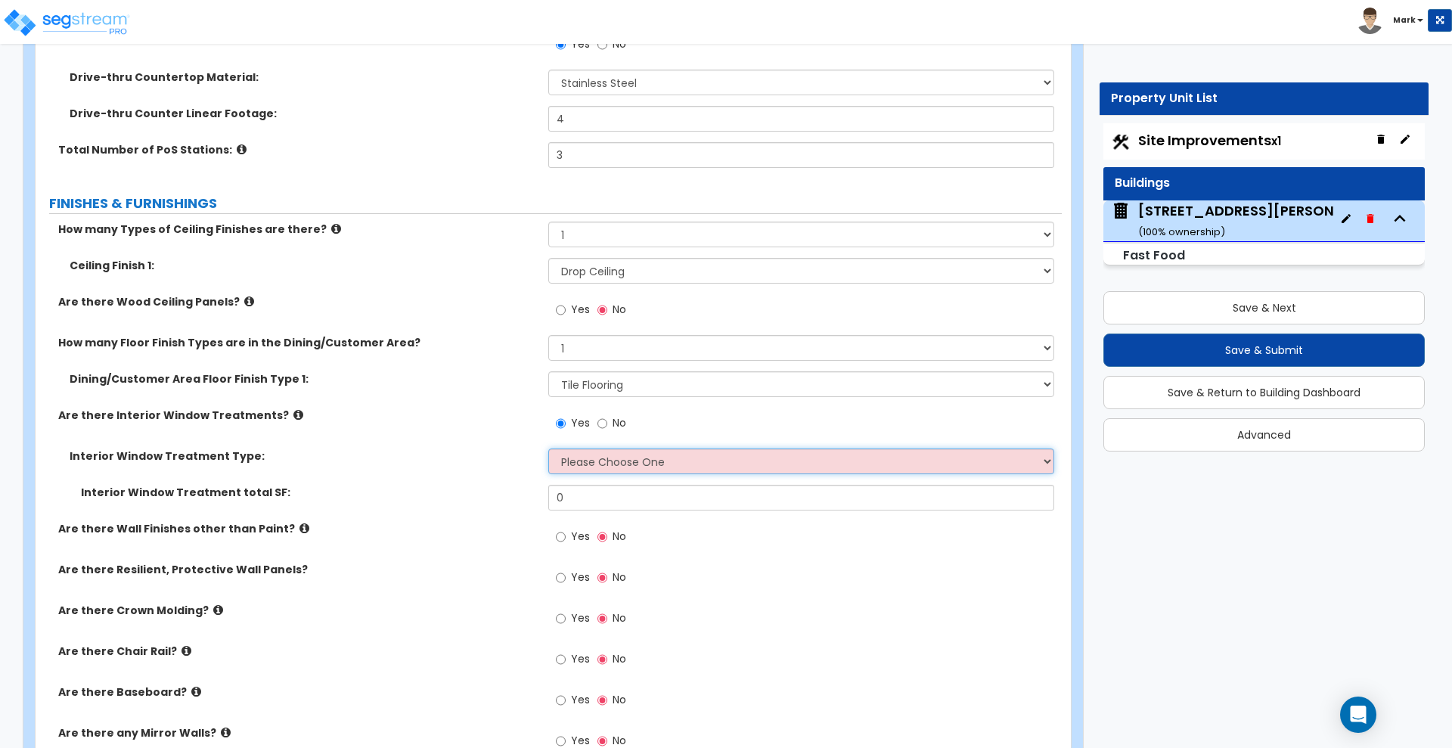
click at [662, 461] on select "Please Choose One Vertical Blinds Window Shades Venetian Blinds Wood Shutters" at bounding box center [800, 461] width 505 height 26
click at [548, 448] on select "Please Choose One Vertical Blinds Window Shades Venetian Blinds Wood Shutters" at bounding box center [800, 461] width 505 height 26
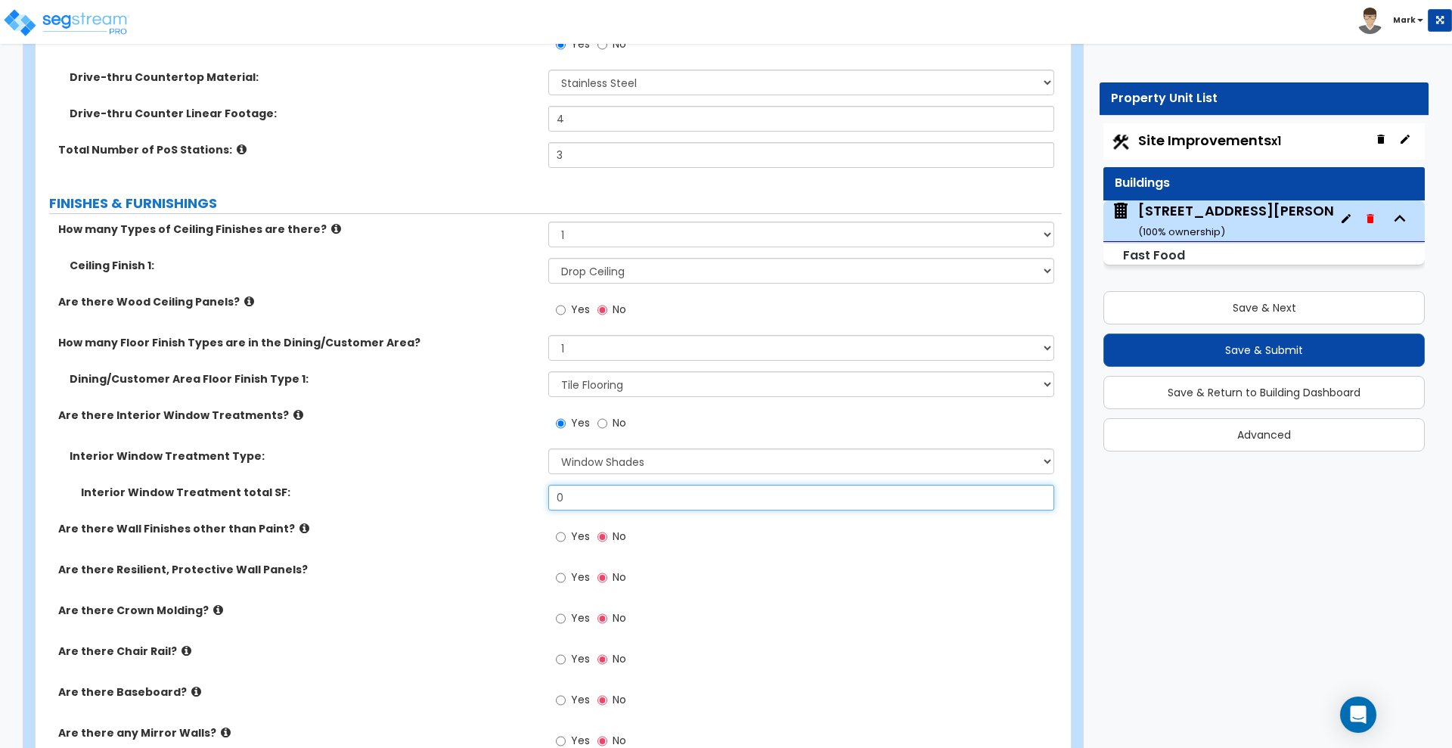
drag, startPoint x: 501, startPoint y: 500, endPoint x: 454, endPoint y: 498, distance: 46.9
click at [475, 500] on div "Interior Window Treatment total SF: 0" at bounding box center [549, 503] width 1026 height 36
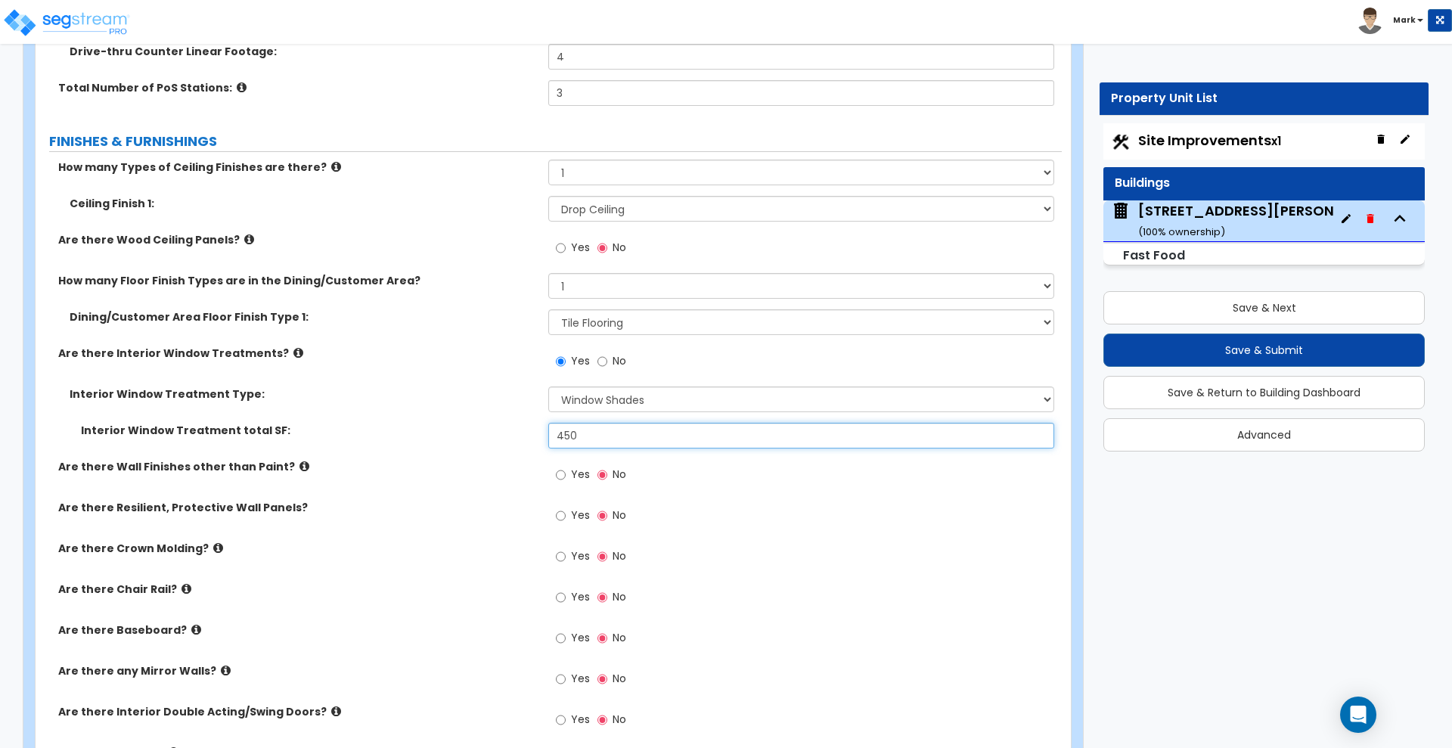
scroll to position [3025, 0]
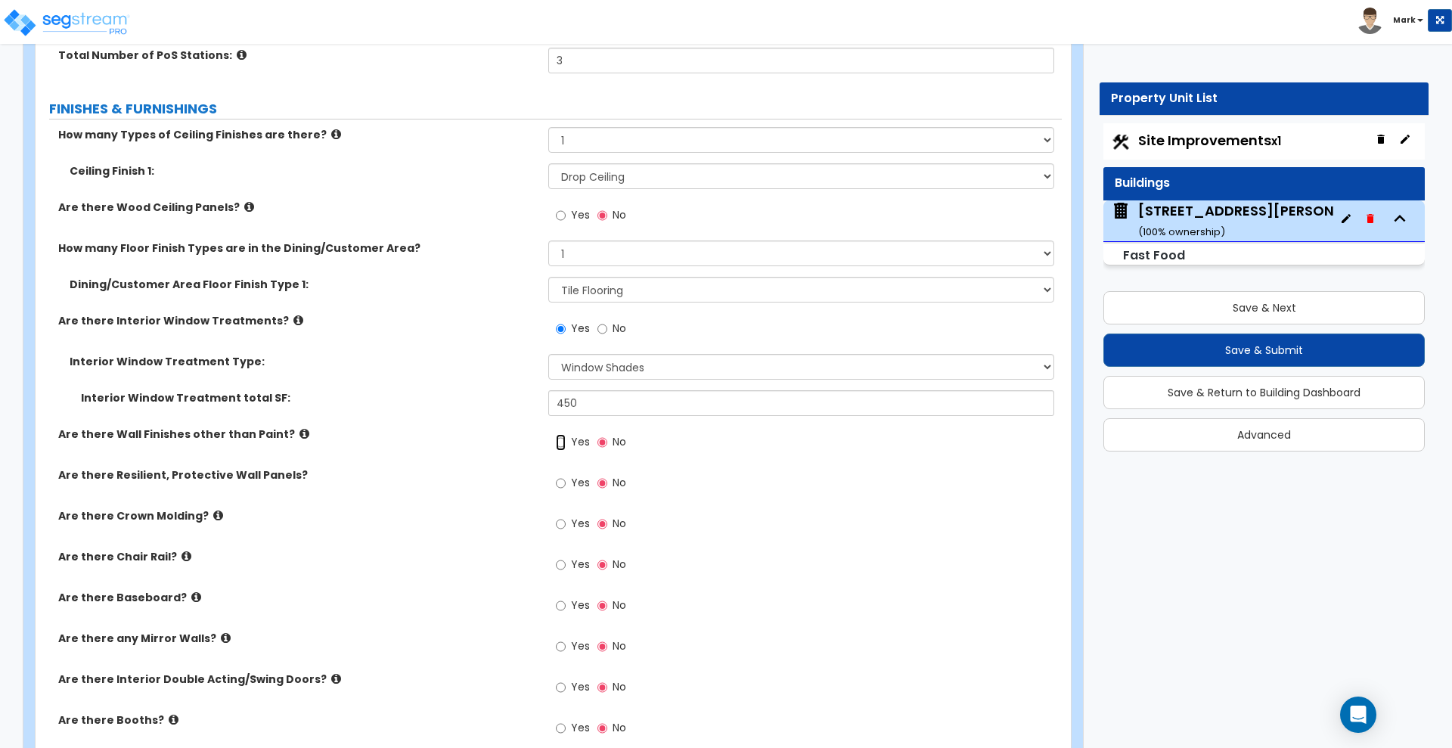
click at [561, 441] on input "Yes" at bounding box center [561, 442] width 10 height 17
click at [561, 563] on input "Yes" at bounding box center [561, 565] width 10 height 17
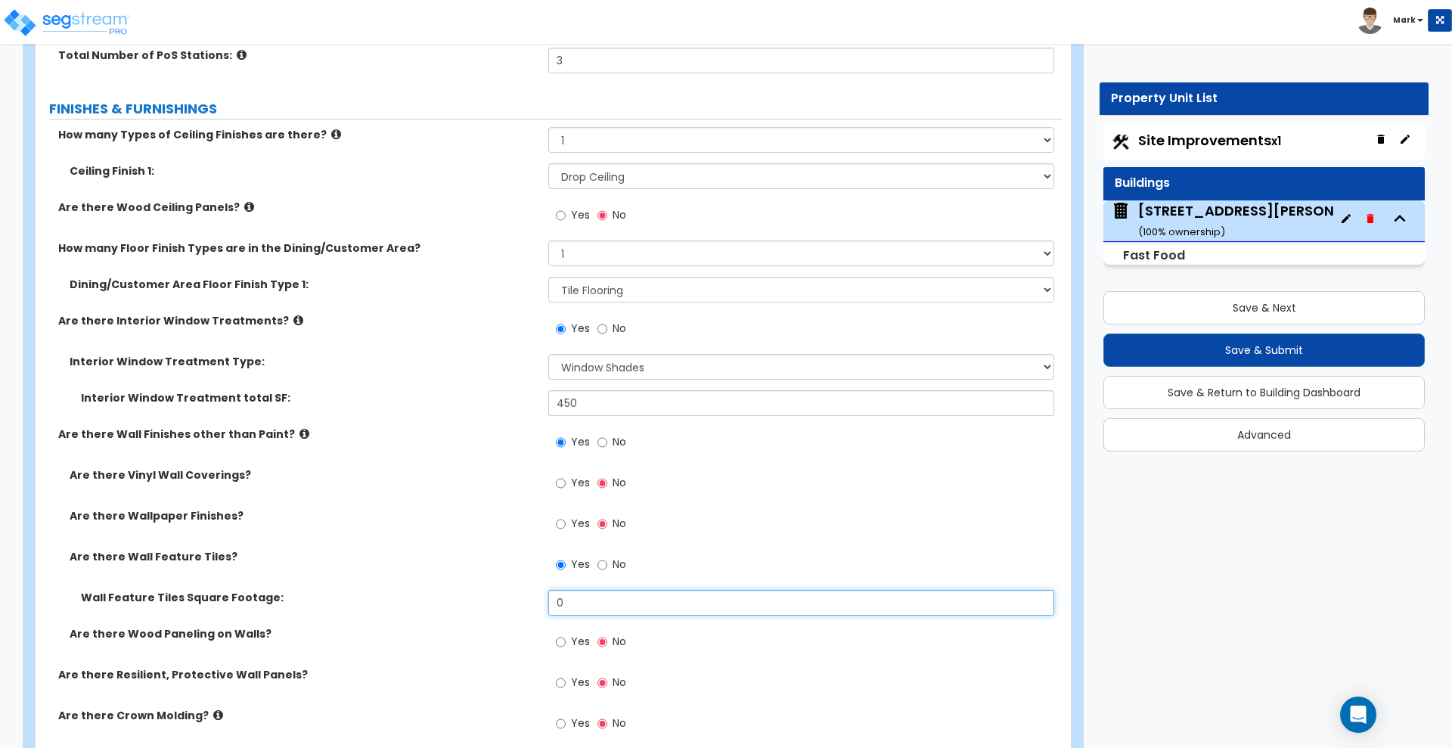
drag, startPoint x: 593, startPoint y: 594, endPoint x: 355, endPoint y: 600, distance: 237.5
click at [355, 600] on div "Wall Feature Tiles Square Footage: 0" at bounding box center [549, 608] width 1026 height 36
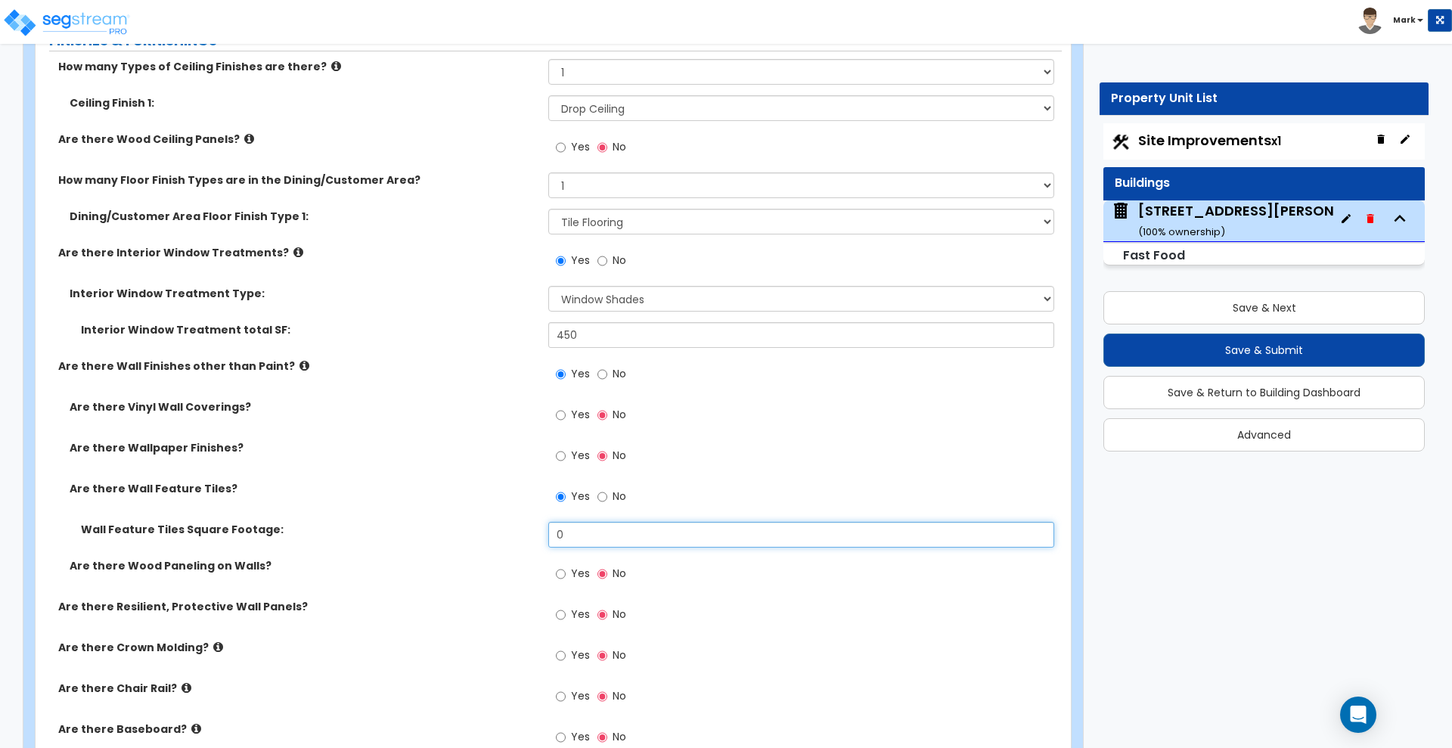
scroll to position [3119, 0]
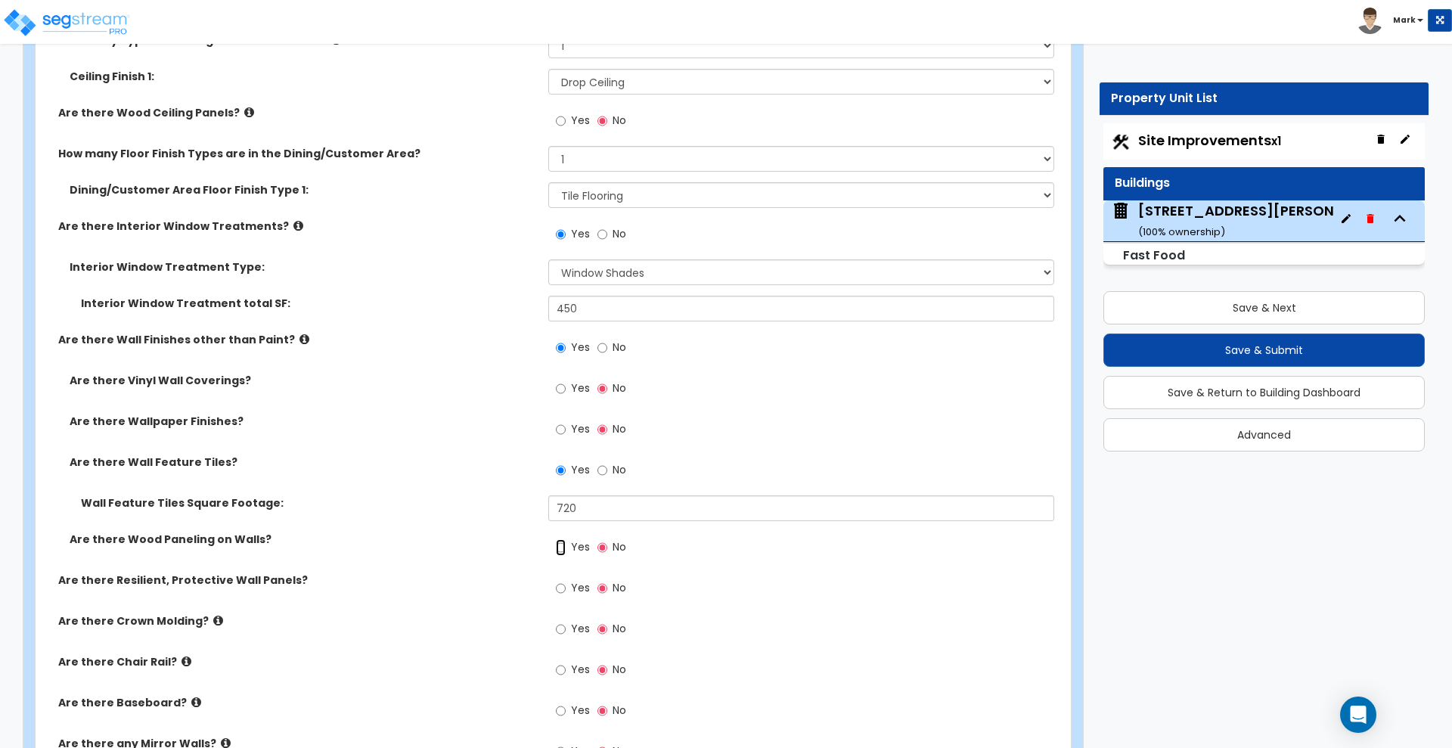
drag, startPoint x: 563, startPoint y: 551, endPoint x: 578, endPoint y: 559, distance: 16.9
click at [563, 551] on input "Yes" at bounding box center [561, 547] width 10 height 17
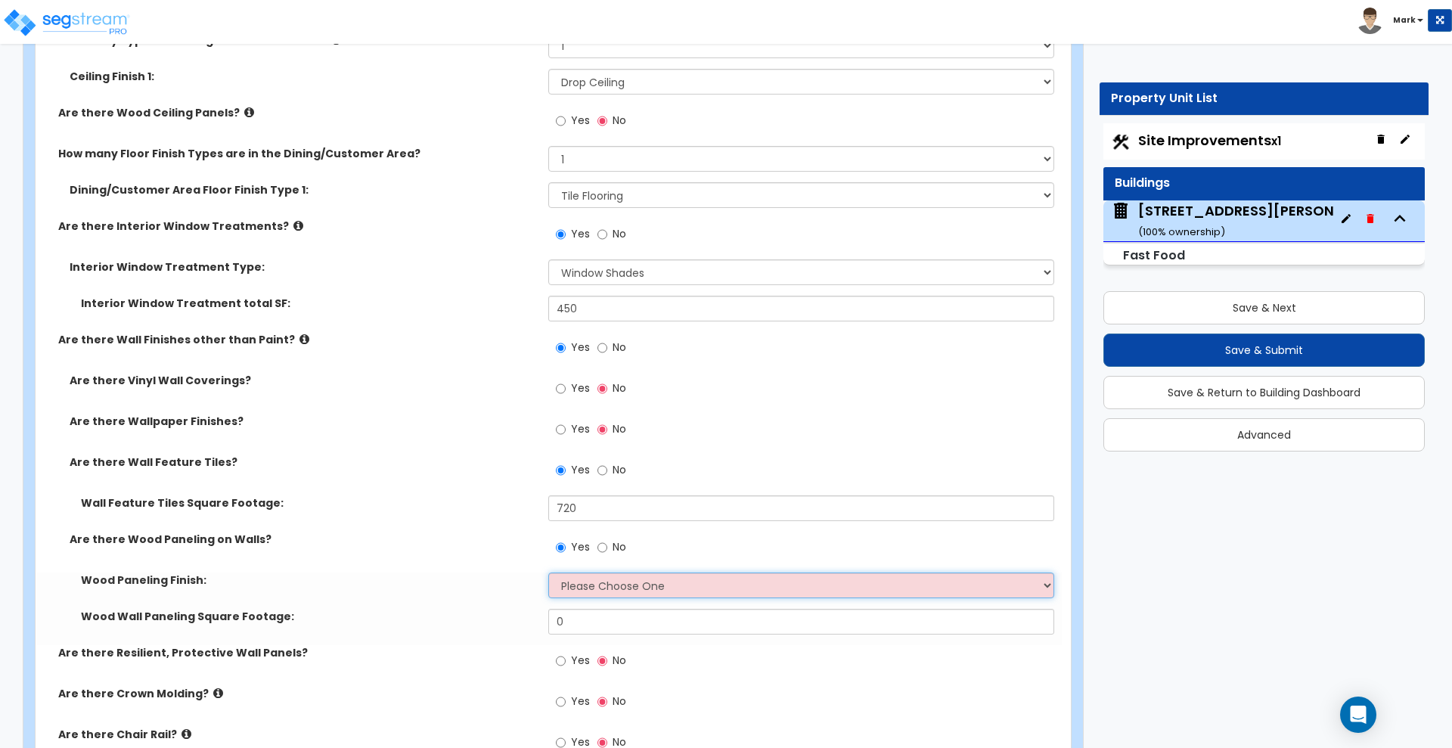
click at [602, 585] on select "Please Choose One Birch Mahogany Oak or Cherry Rosewood Teak I Don't Know, Plea…" at bounding box center [800, 585] width 505 height 26
click at [548, 572] on select "Please Choose One Birch Mahogany Oak or Cherry Rosewood Teak I Don't Know, Plea…" at bounding box center [800, 585] width 505 height 26
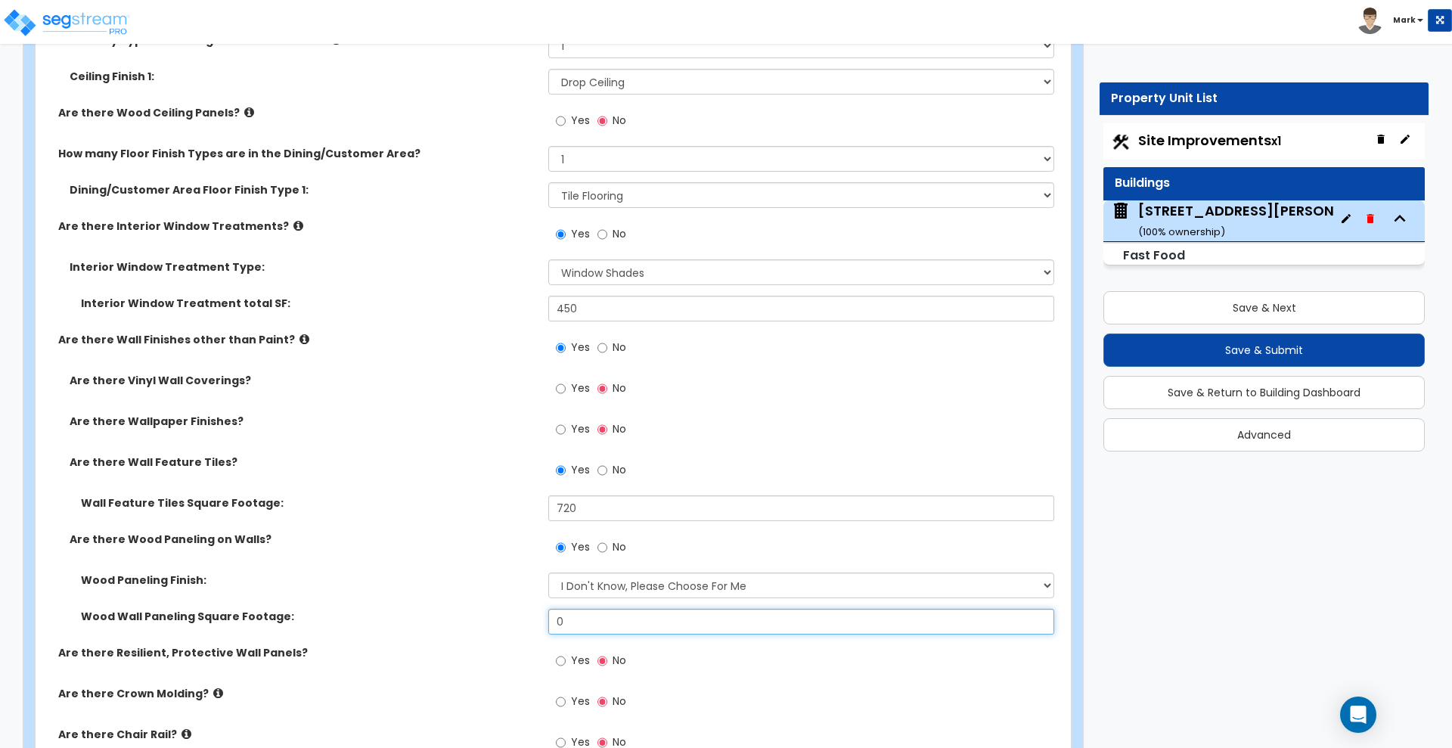
click at [498, 629] on div "Wood Wall Paneling Square Footage: 0" at bounding box center [549, 627] width 1026 height 36
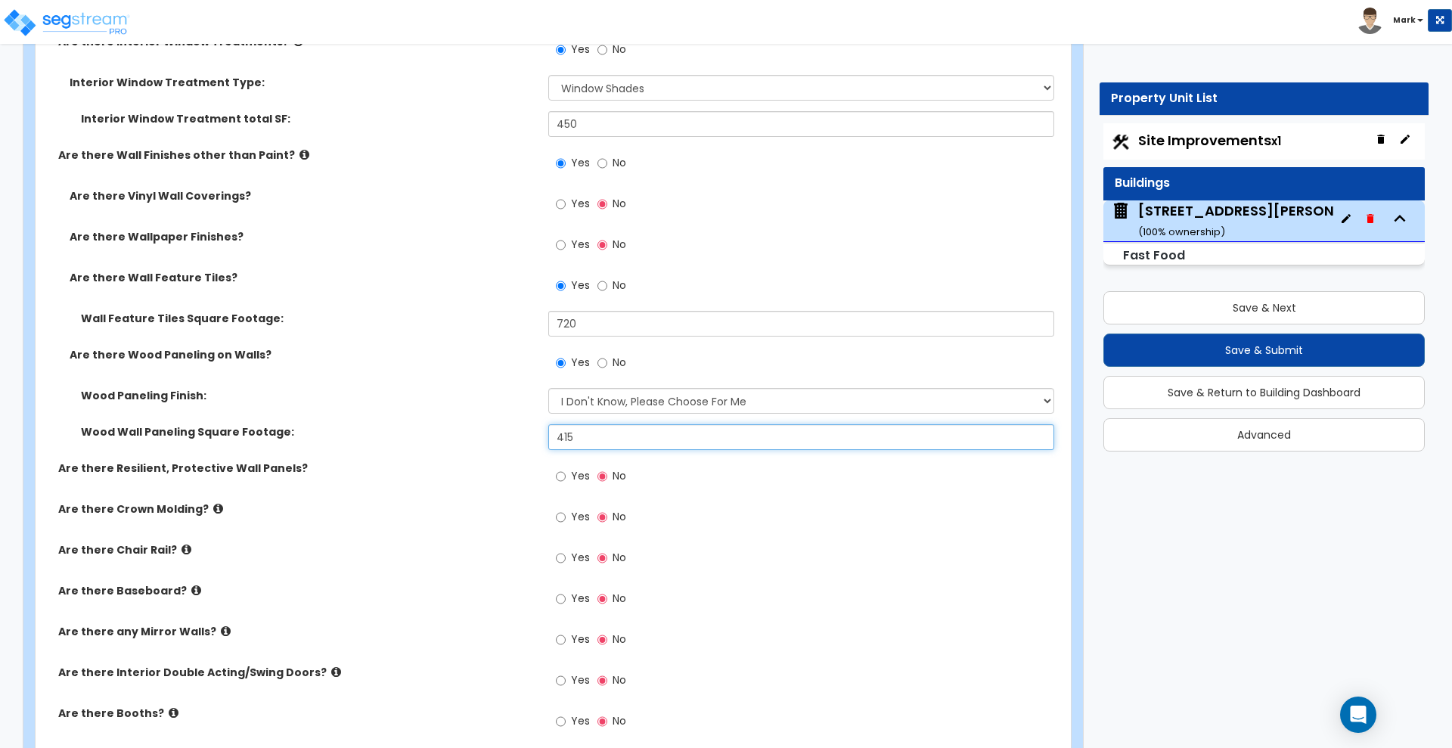
scroll to position [3308, 0]
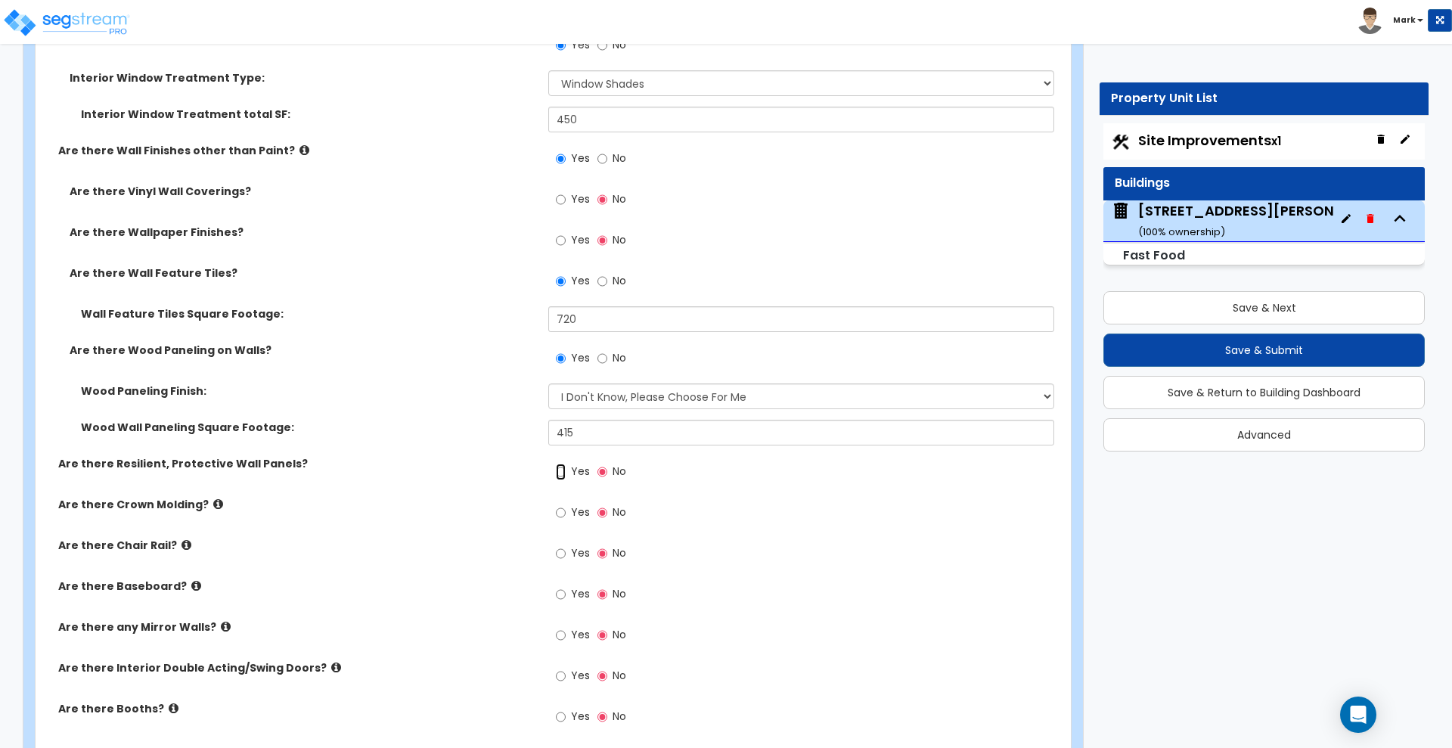
drag, startPoint x: 558, startPoint y: 470, endPoint x: 578, endPoint y: 488, distance: 26.8
click at [560, 472] on input "Yes" at bounding box center [561, 472] width 10 height 17
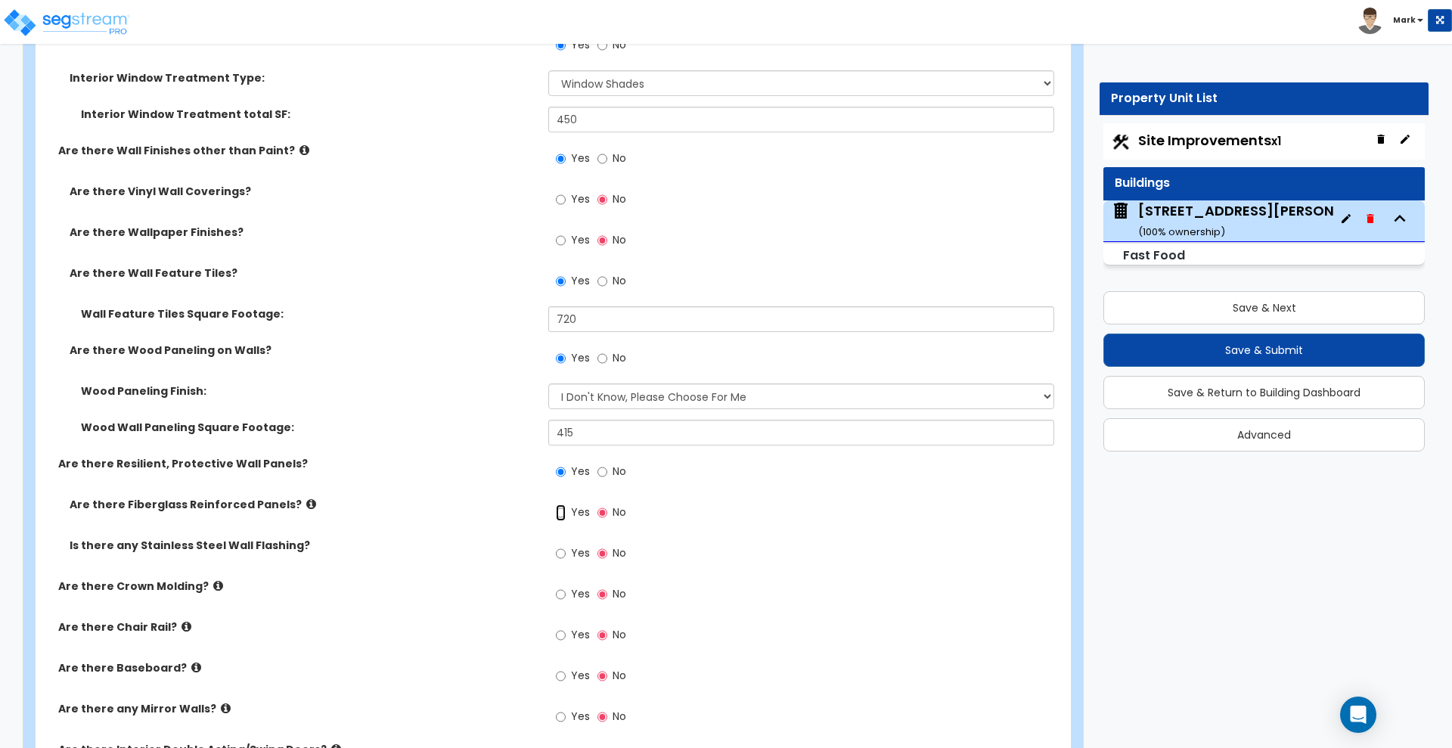
click at [559, 513] on input "Yes" at bounding box center [561, 512] width 10 height 17
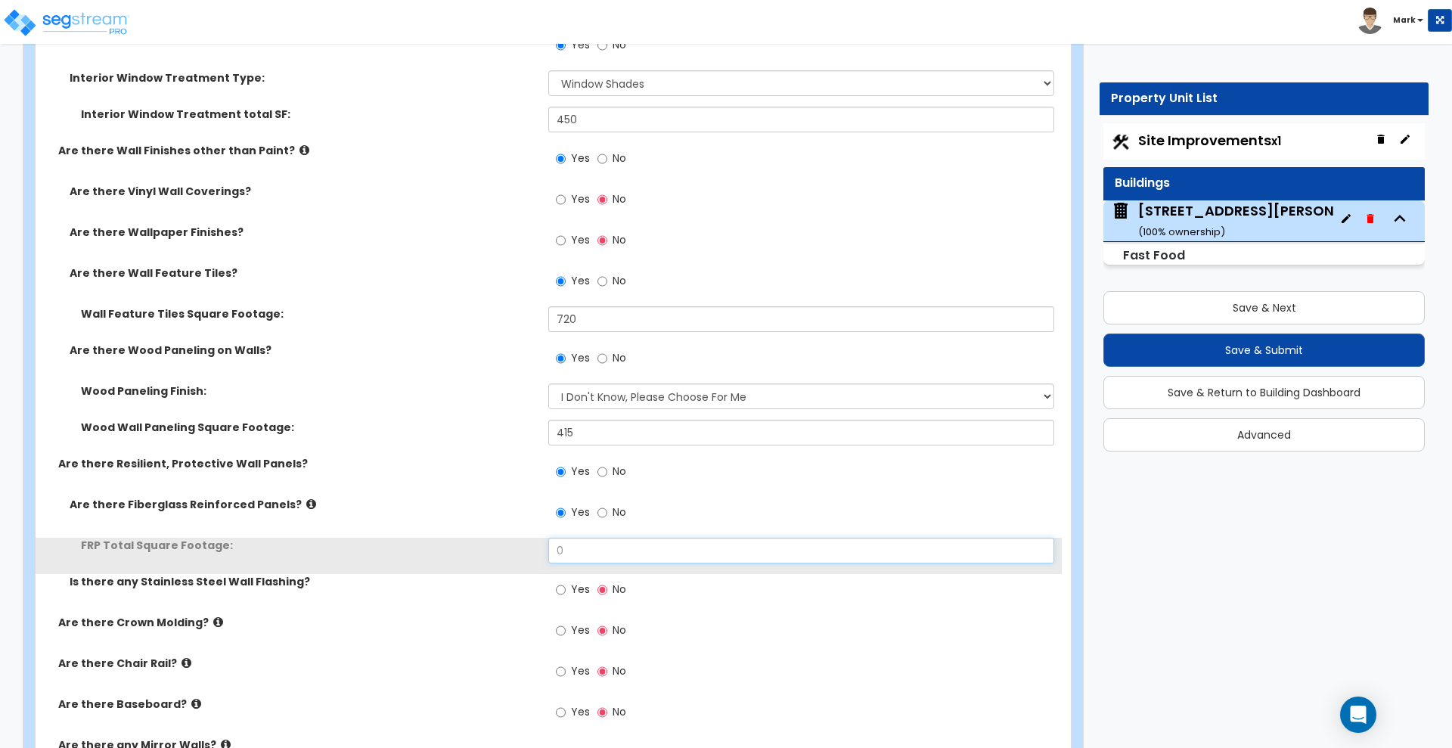
drag, startPoint x: 600, startPoint y: 548, endPoint x: 491, endPoint y: 547, distance: 108.9
click at [492, 547] on div "FRP Total Square Footage: 0" at bounding box center [549, 556] width 1026 height 36
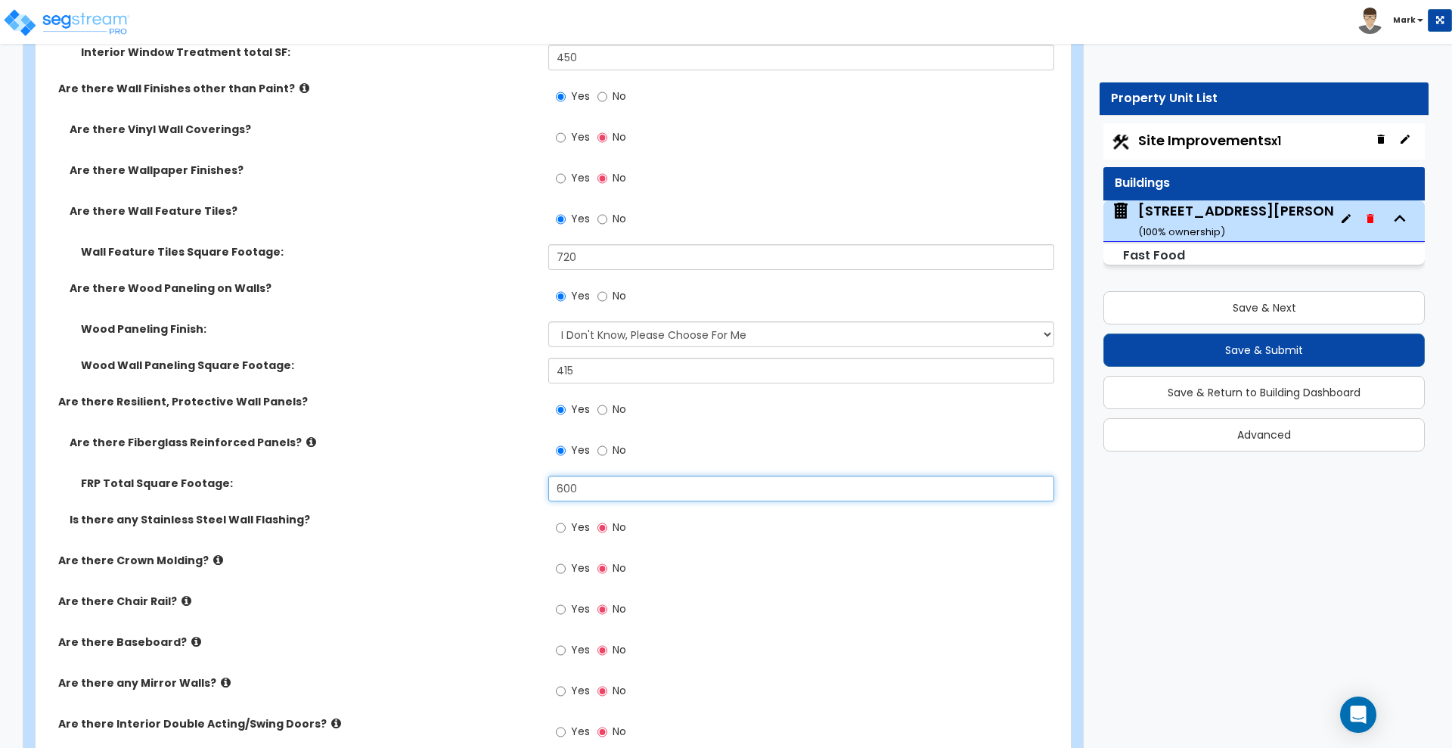
scroll to position [3403, 0]
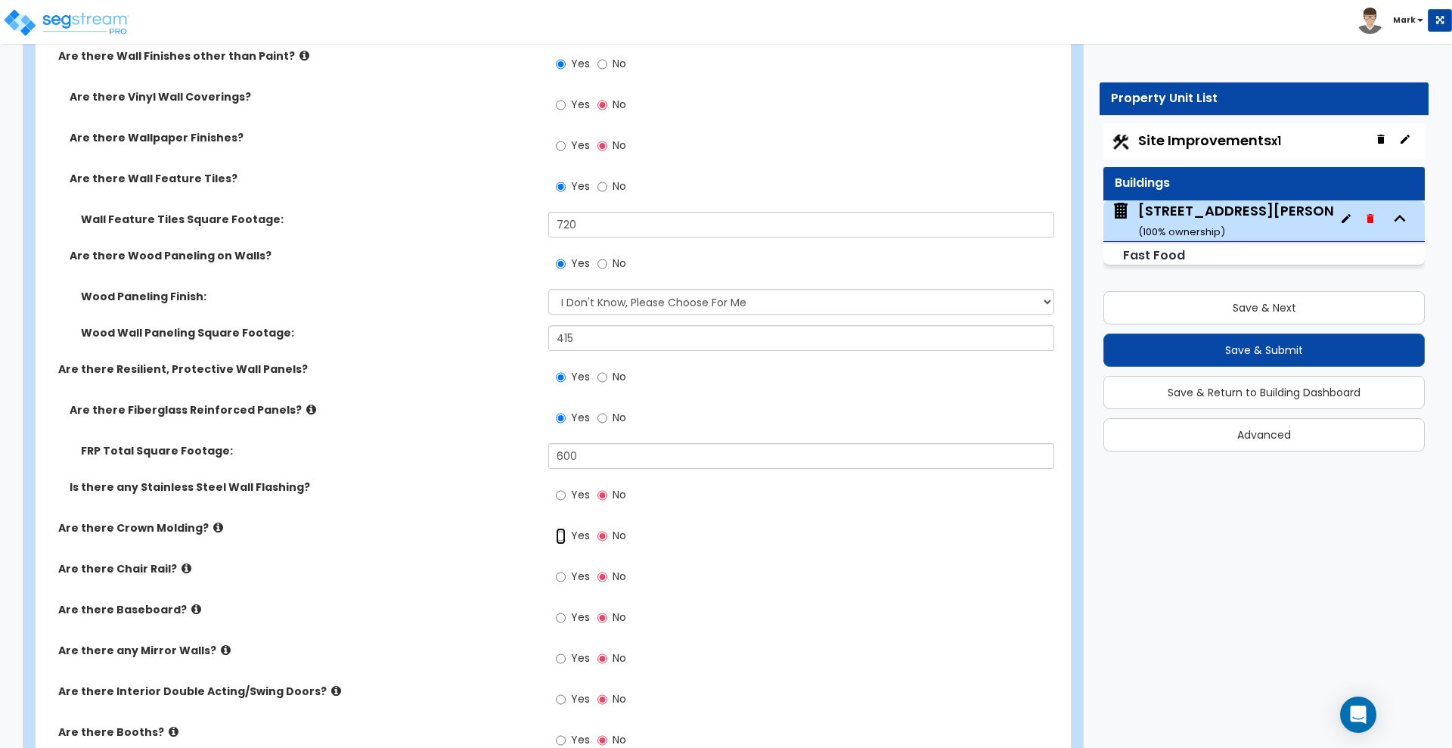
click at [561, 533] on input "Yes" at bounding box center [561, 536] width 10 height 17
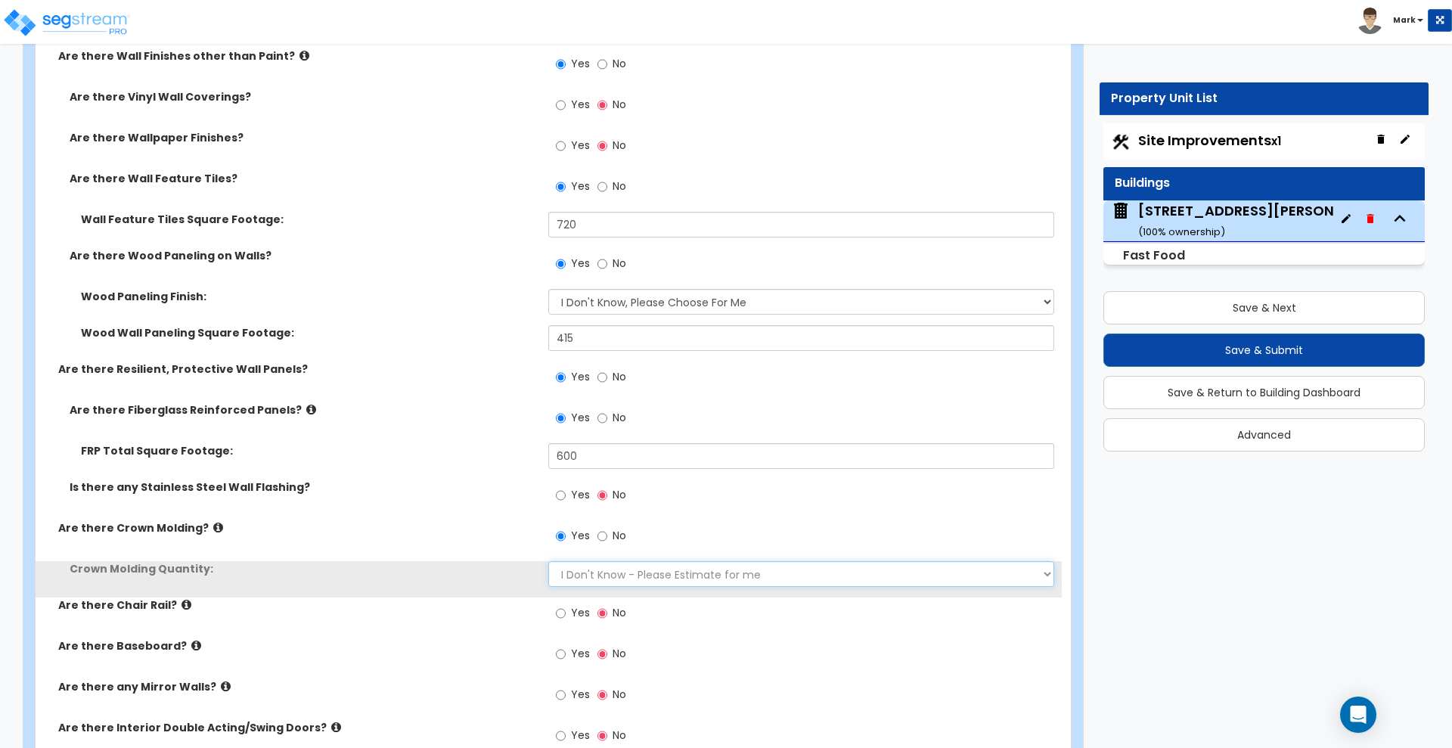
click at [605, 582] on select "I Don't Know - Please Estimate for me I want to Enter the Linear Footage" at bounding box center [800, 574] width 505 height 26
click at [548, 561] on select "I Don't Know - Please Estimate for me I want to Enter the Linear Footage" at bounding box center [800, 574] width 505 height 26
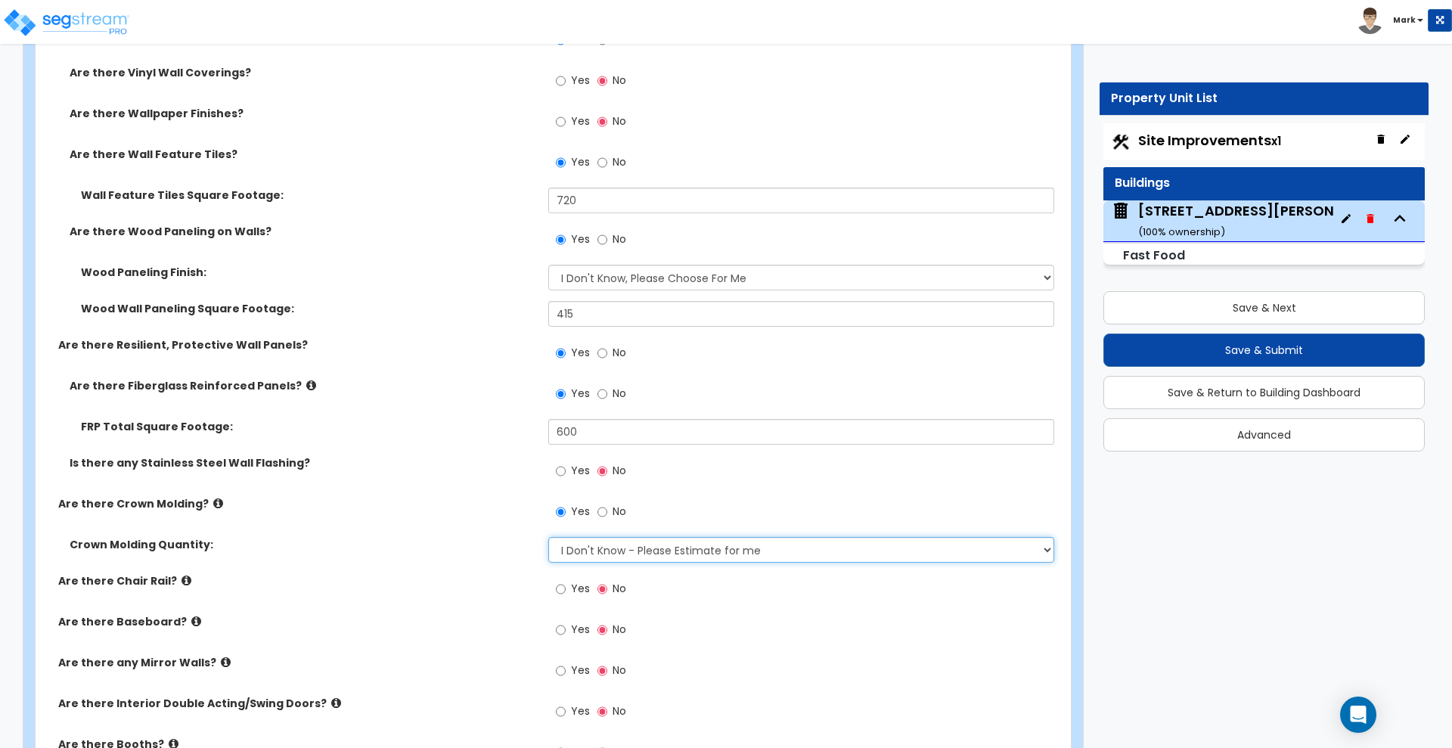
scroll to position [3497, 0]
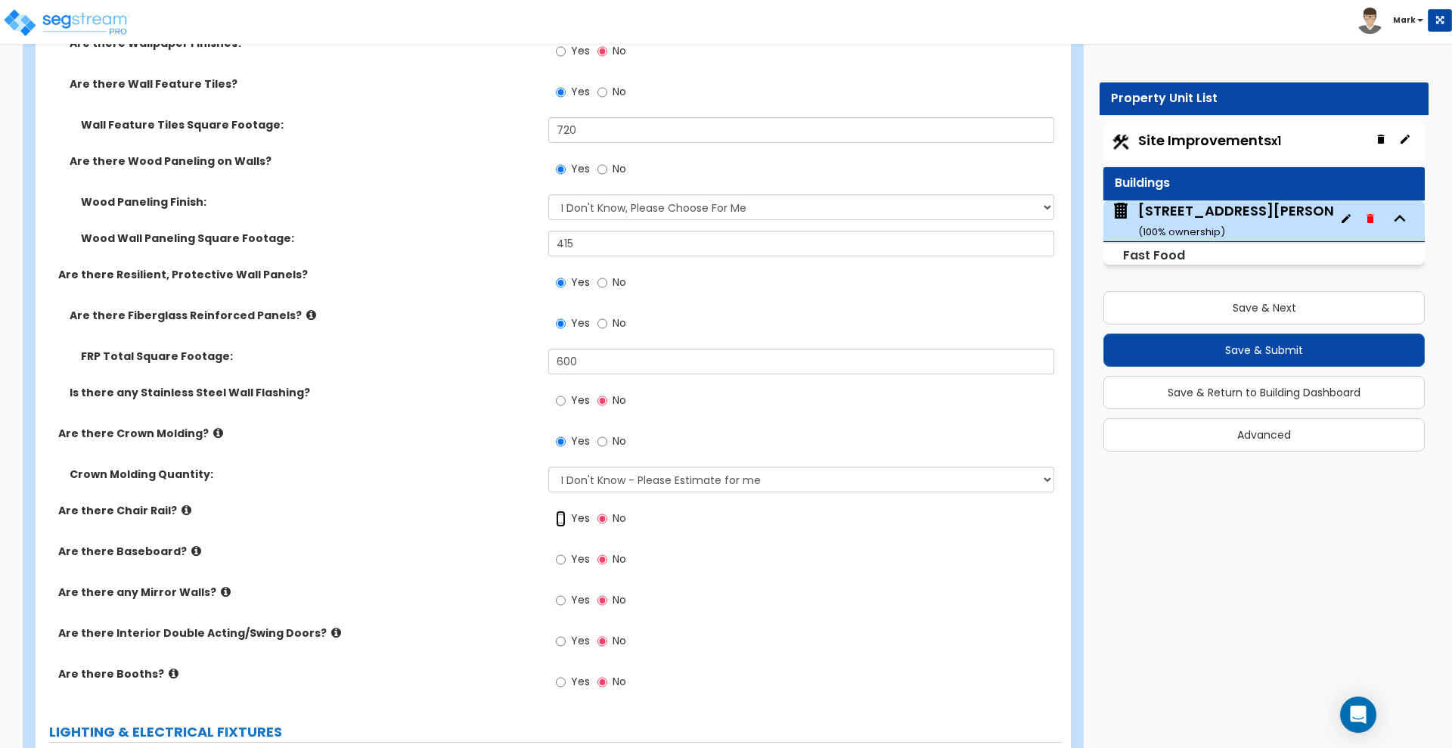
click at [561, 520] on input "Yes" at bounding box center [561, 518] width 10 height 17
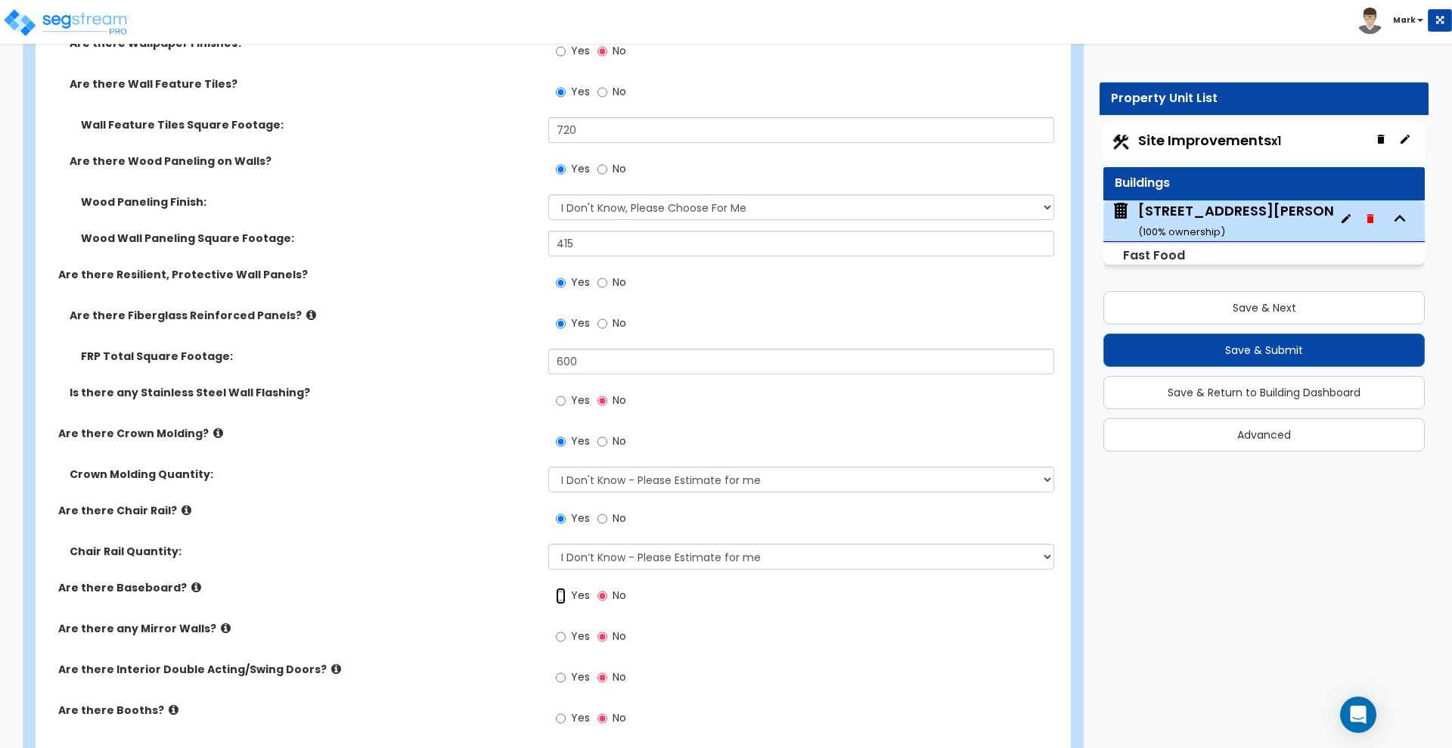
click at [563, 594] on input "Yes" at bounding box center [561, 596] width 10 height 17
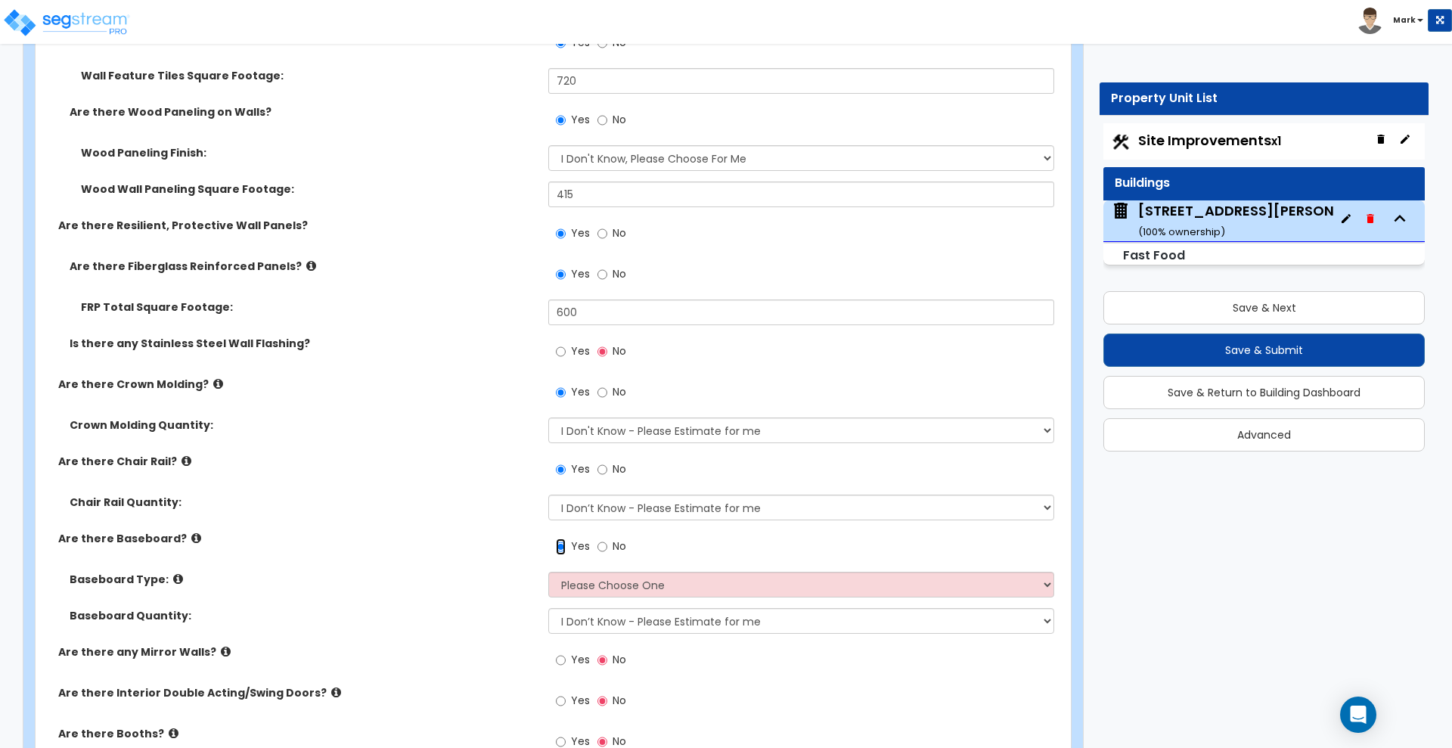
scroll to position [3592, 0]
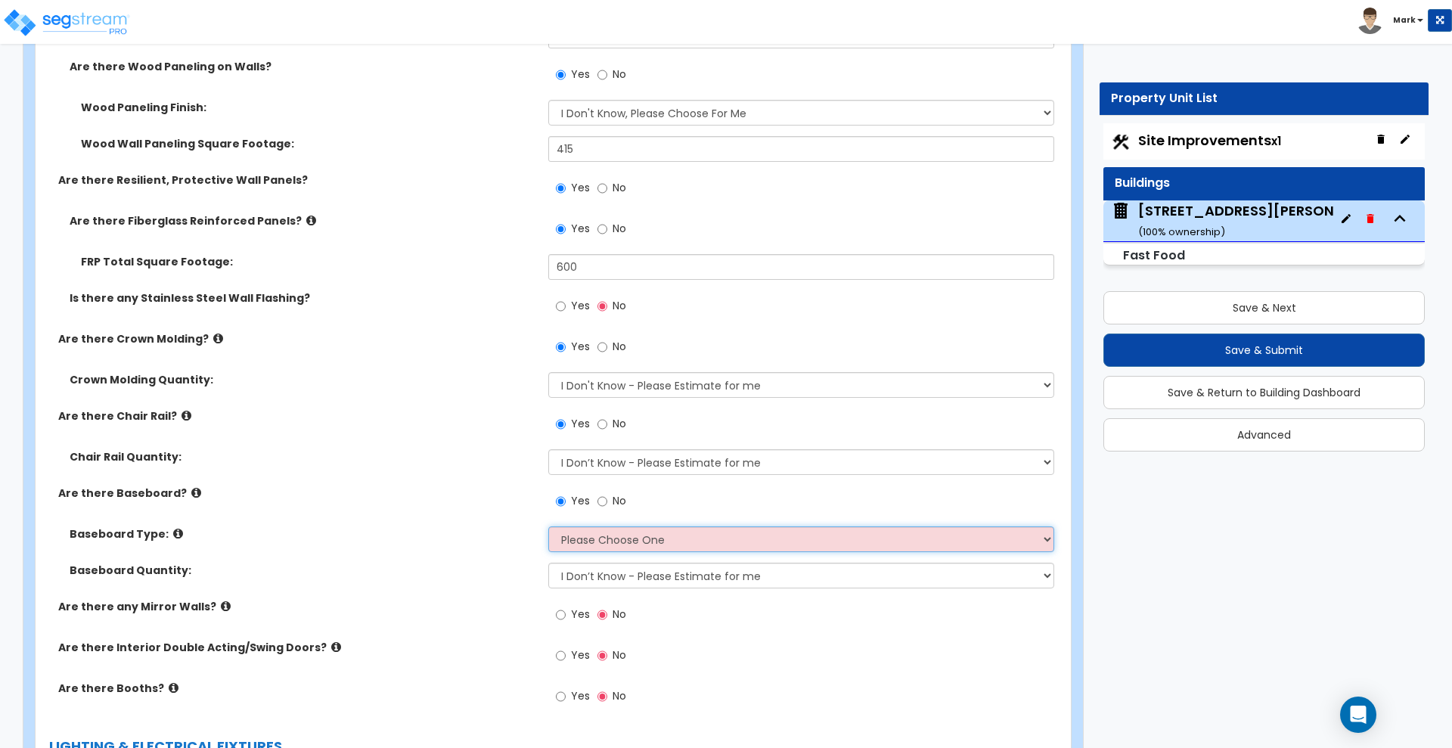
click at [675, 547] on select "Please Choose One Wood Vinyl Carpet Tile" at bounding box center [800, 539] width 505 height 26
click at [548, 526] on select "Please Choose One Wood Vinyl Carpet Tile" at bounding box center [800, 539] width 505 height 26
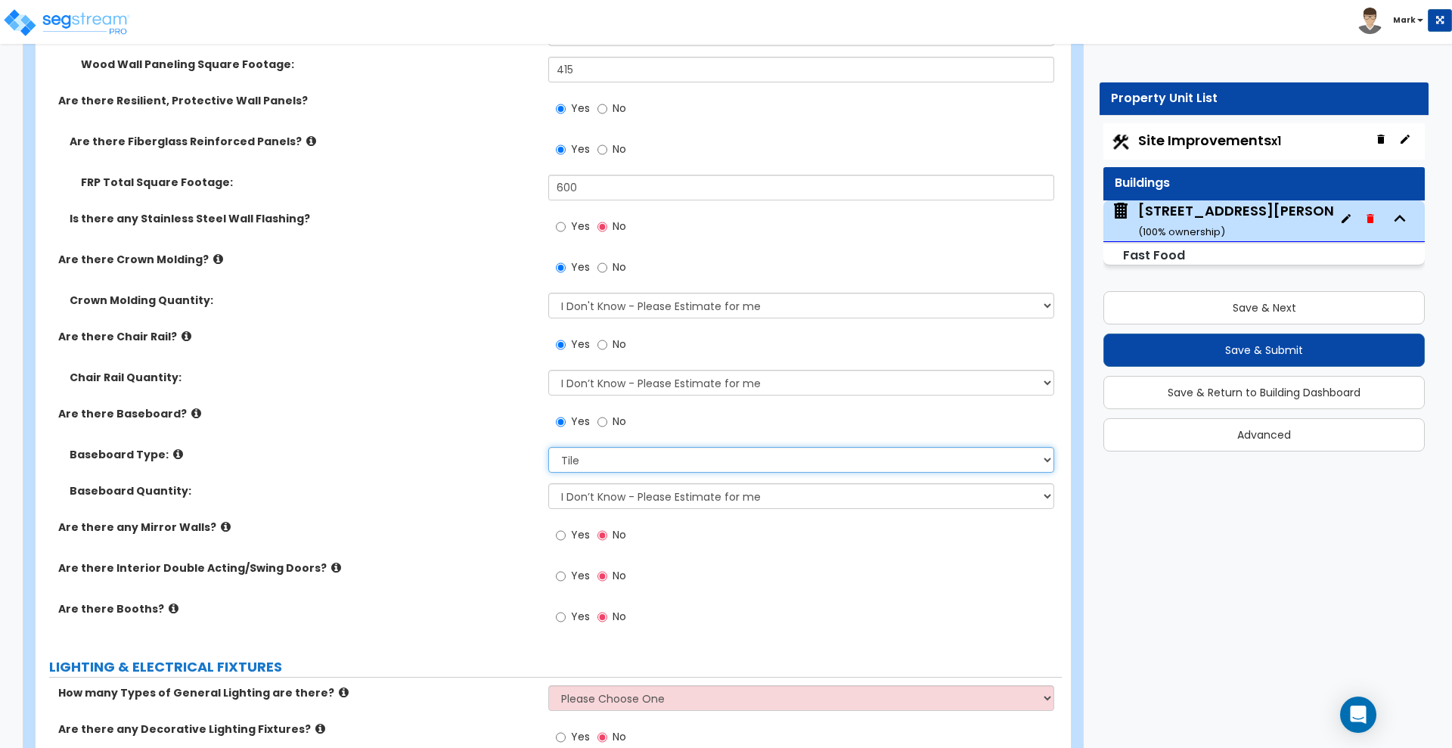
scroll to position [3781, 0]
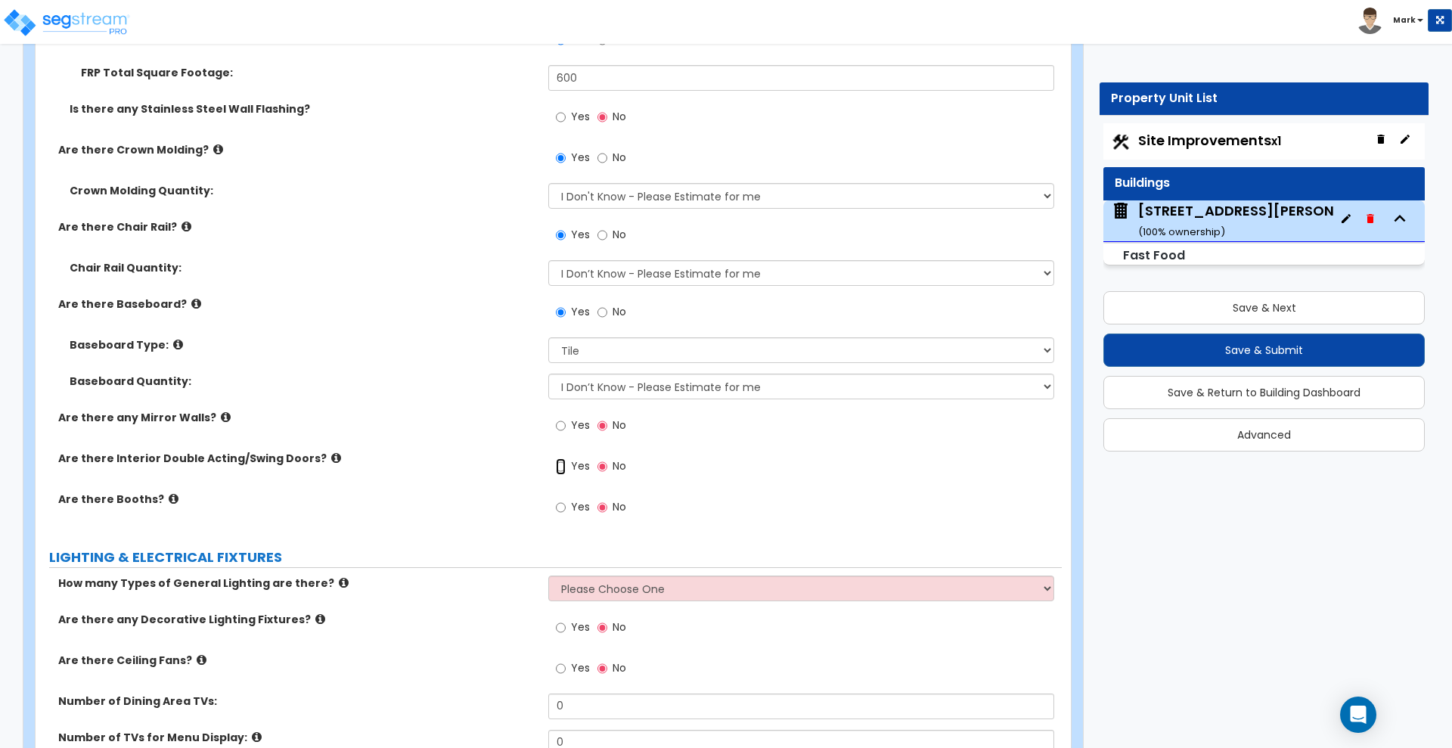
click at [560, 466] on input "Yes" at bounding box center [561, 466] width 10 height 17
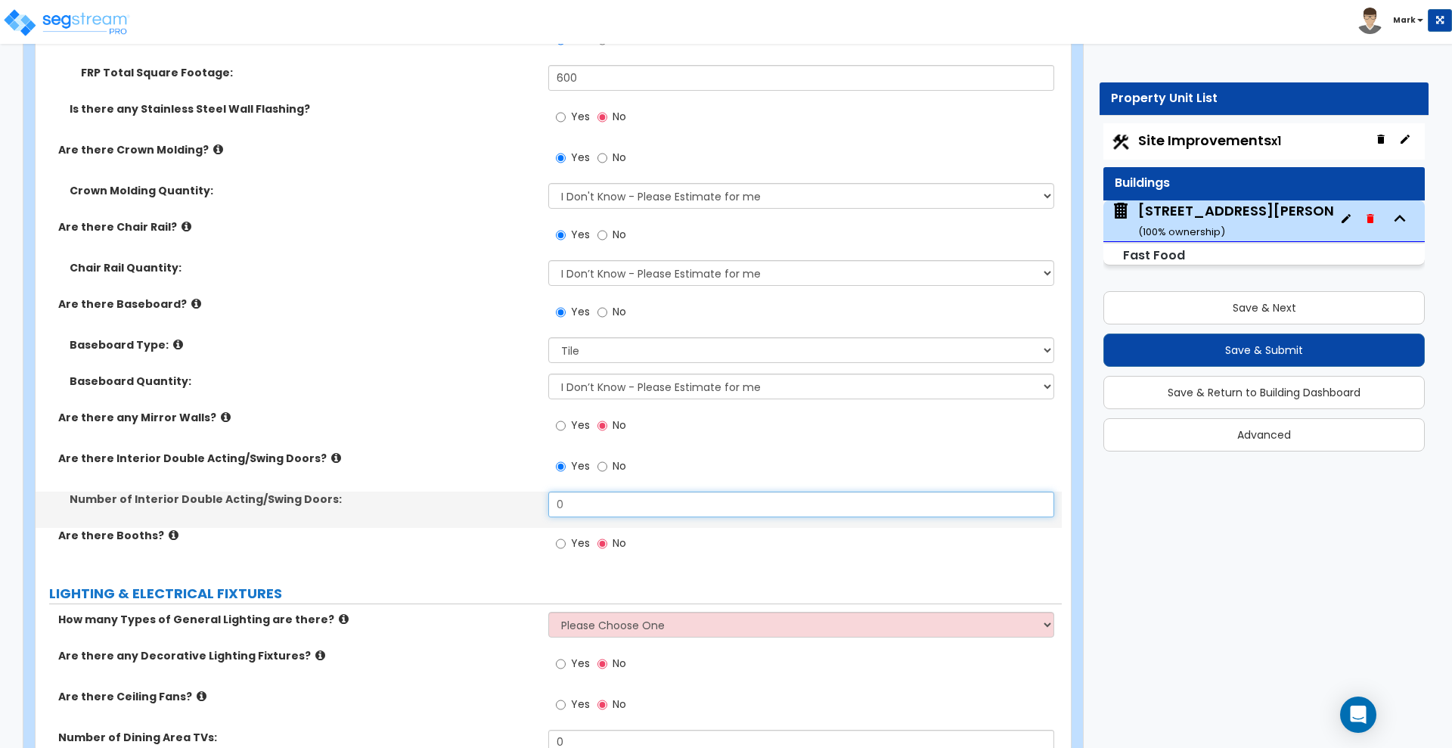
drag, startPoint x: 569, startPoint y: 504, endPoint x: 498, endPoint y: 504, distance: 71.1
click at [498, 504] on div "Number of Interior Double Acting/Swing Doors: 0" at bounding box center [549, 510] width 1026 height 36
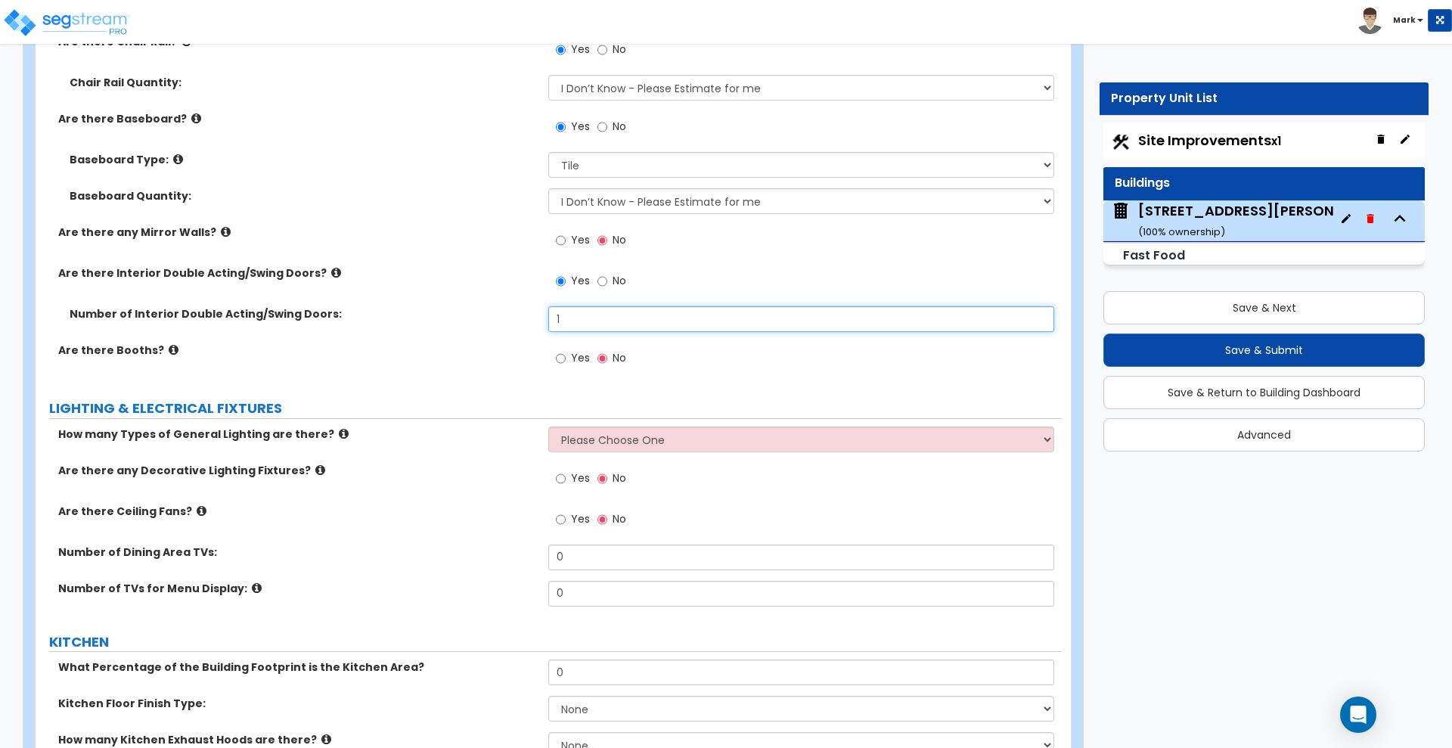
scroll to position [3970, 0]
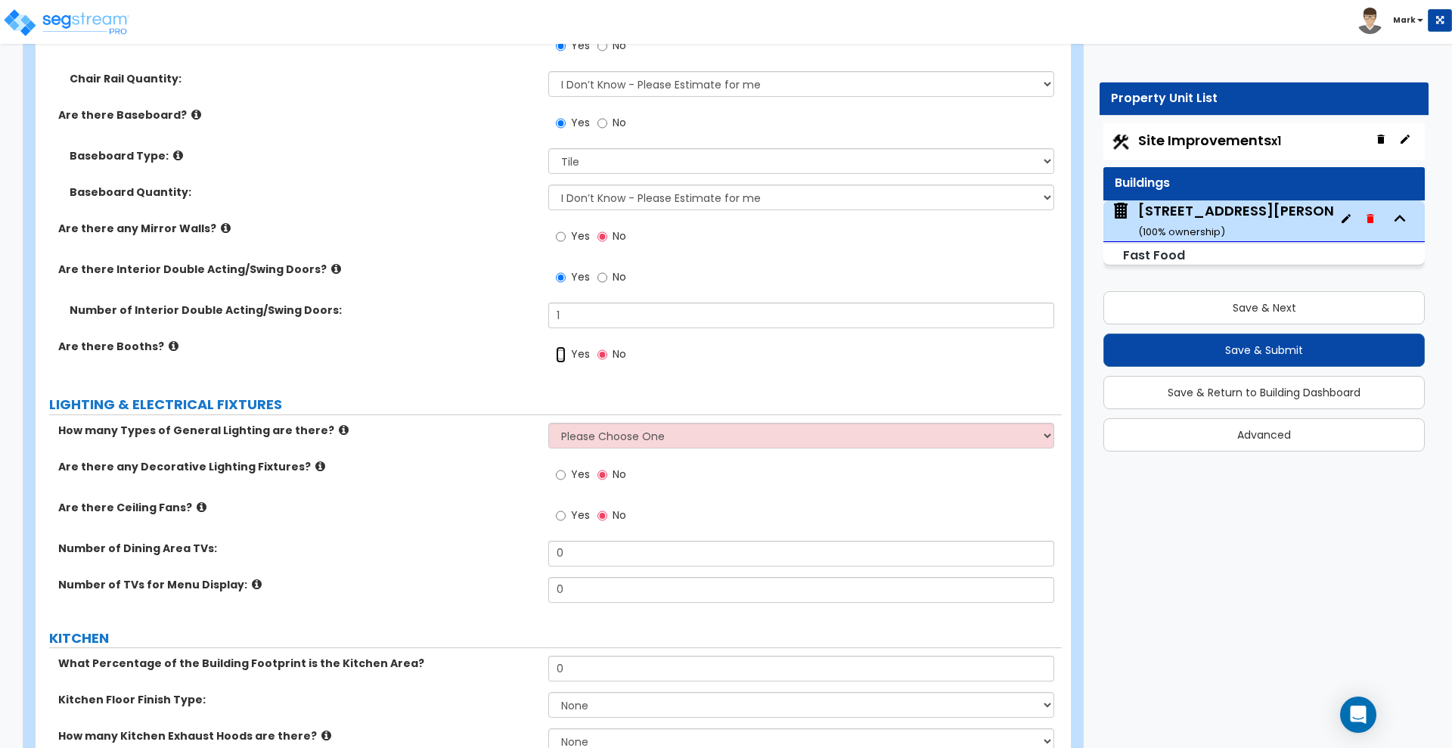
click at [562, 356] on input "Yes" at bounding box center [561, 354] width 10 height 17
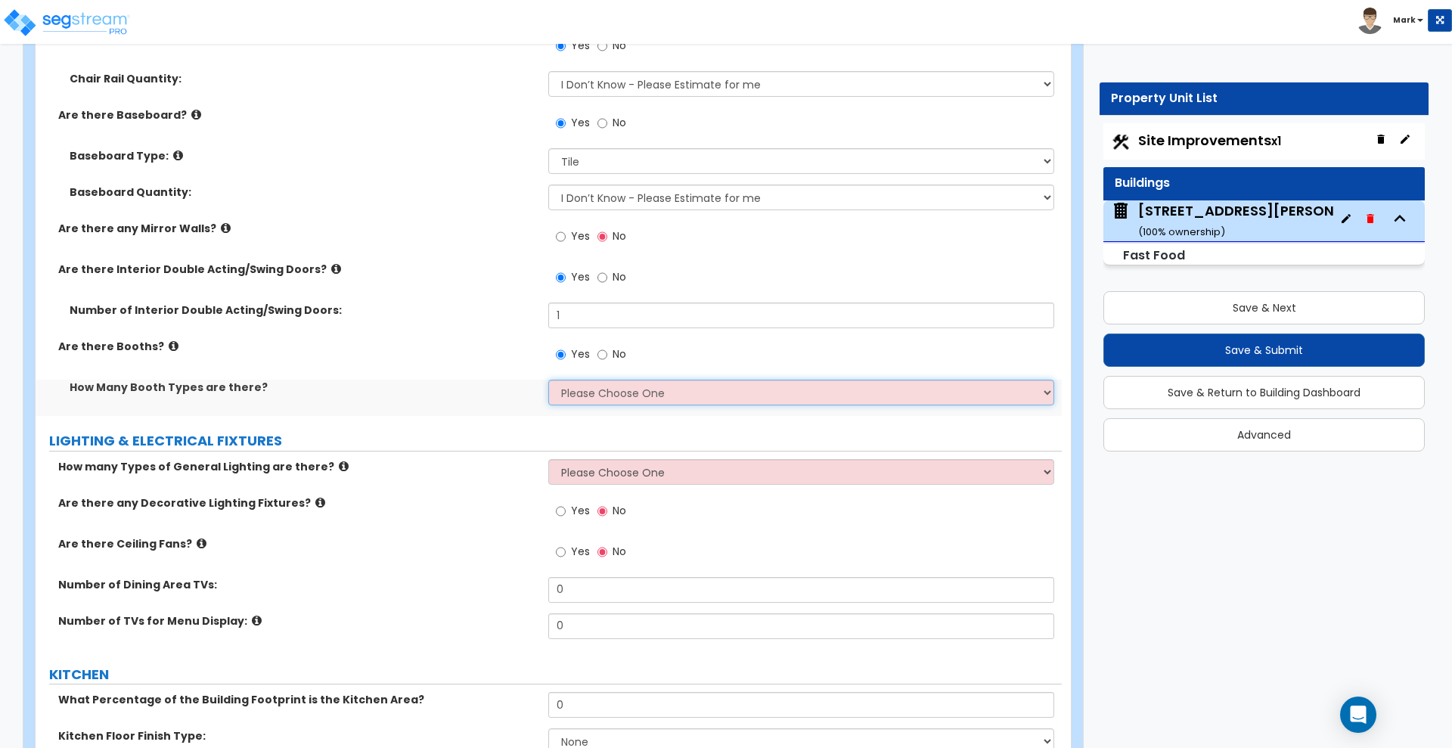
click at [656, 395] on select "Please Choose One 1 2 3" at bounding box center [800, 393] width 505 height 26
click at [548, 380] on select "Please Choose One 1 2 3" at bounding box center [800, 393] width 505 height 26
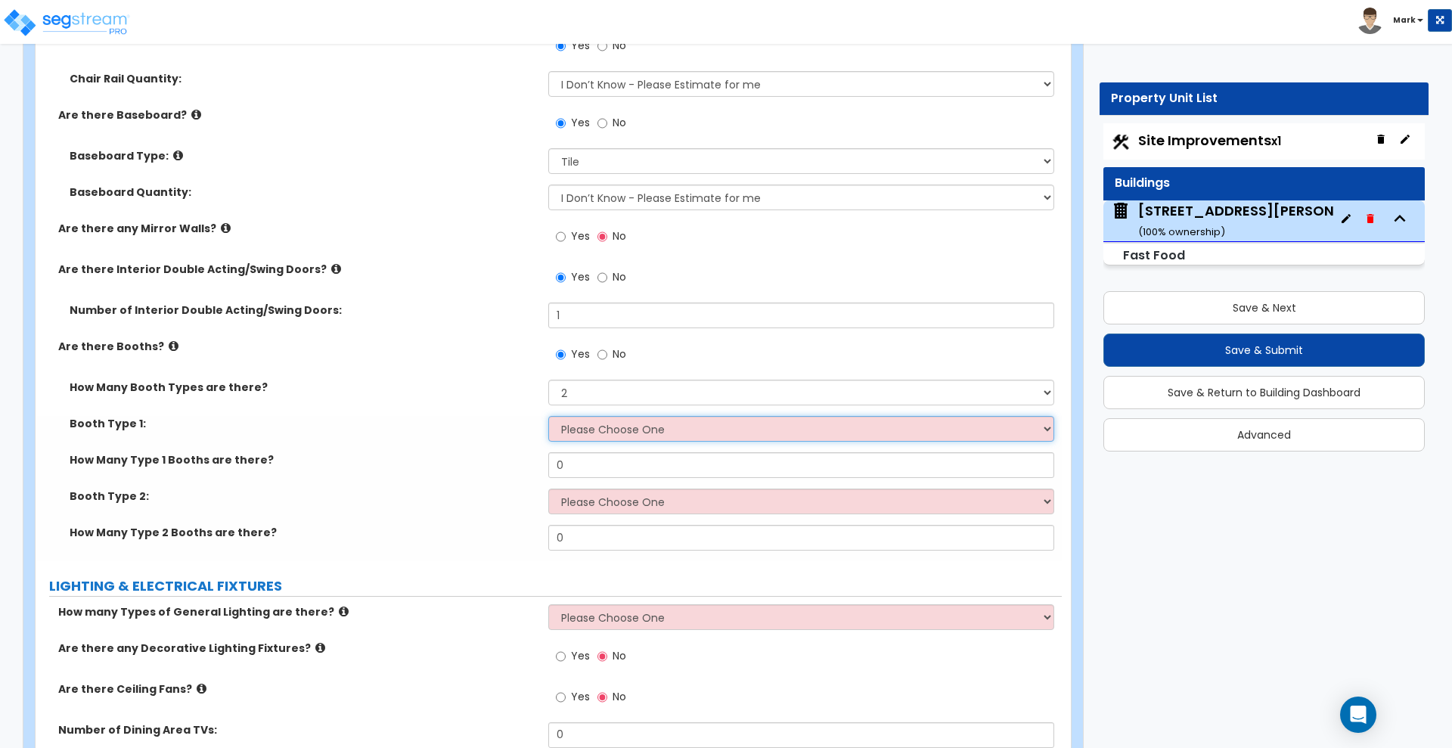
click at [627, 425] on select "Please Choose One Plastic, 2-Seater Plastic, 4-Seater Upholstered, 4-Seater Uph…" at bounding box center [800, 429] width 505 height 26
click at [548, 416] on select "Please Choose One Plastic, 2-Seater Plastic, 4-Seater Upholstered, 4-Seater Uph…" at bounding box center [800, 429] width 505 height 26
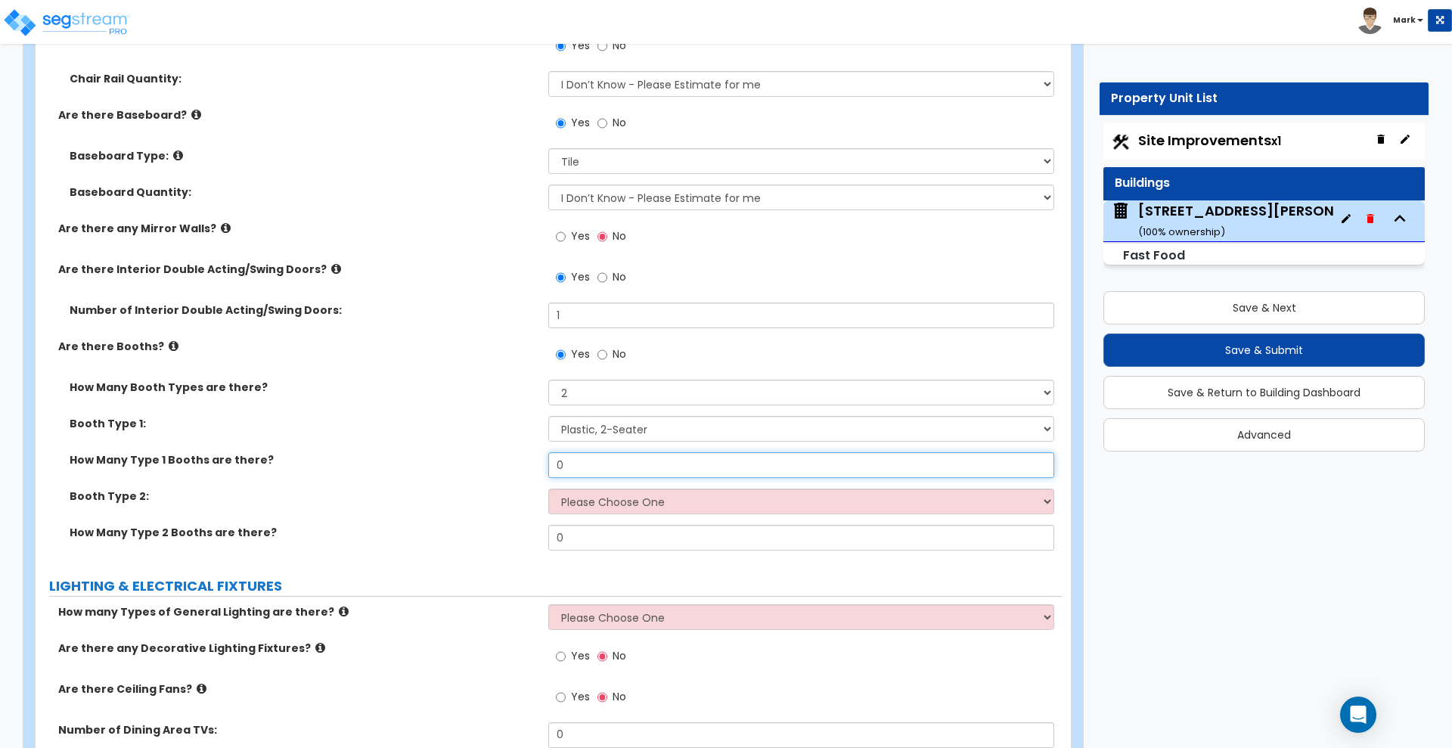
drag, startPoint x: 589, startPoint y: 461, endPoint x: 474, endPoint y: 463, distance: 115.0
click at [474, 463] on div "How Many Type 1 Booths are there? 0" at bounding box center [549, 470] width 1026 height 36
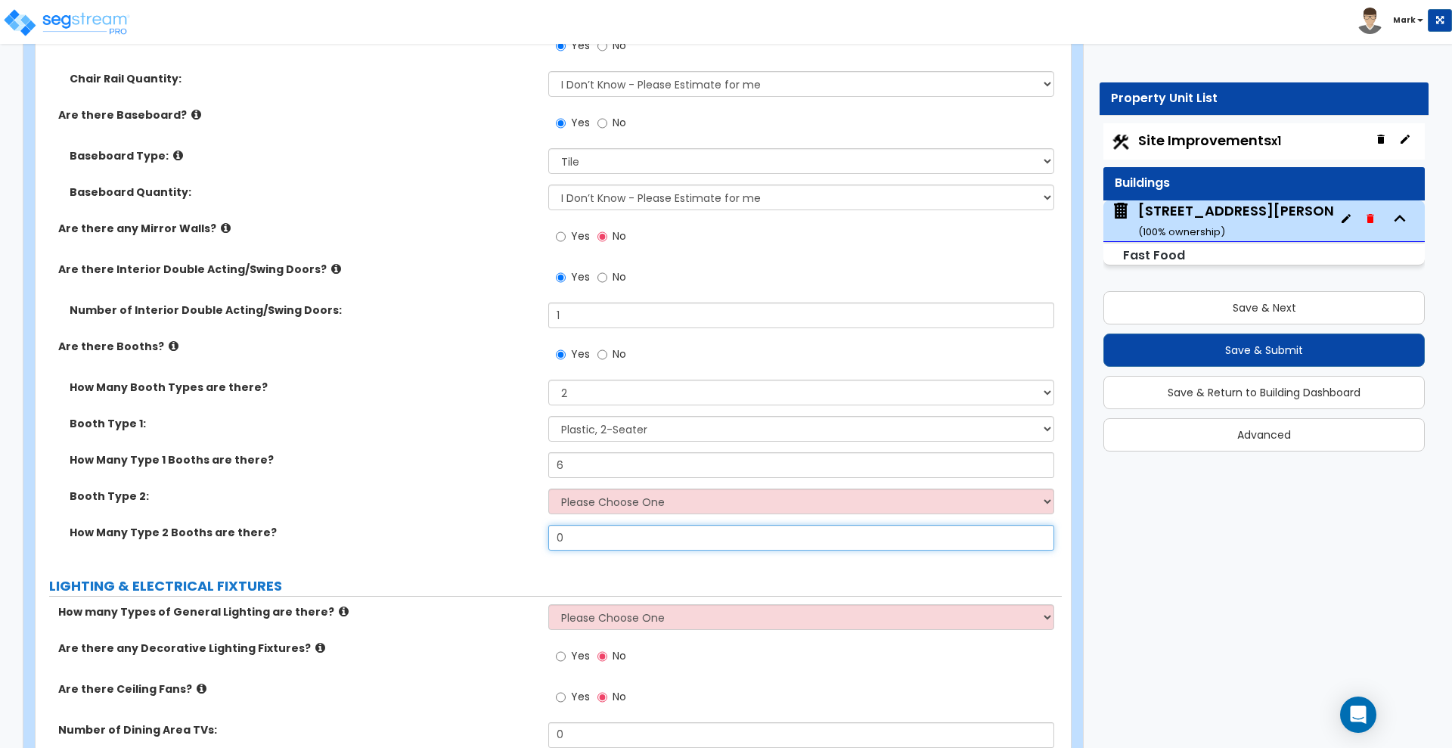
drag, startPoint x: 582, startPoint y: 541, endPoint x: 504, endPoint y: 535, distance: 78.1
click at [505, 535] on div "How Many Type 2 Booths are there? 0" at bounding box center [549, 543] width 1026 height 36
click at [656, 500] on select "Please Choose One Plastic, 2-Seater Plastic, 4-Seater Upholstered, 4-Seater Uph…" at bounding box center [800, 502] width 505 height 26
click at [548, 489] on select "Please Choose One Plastic, 2-Seater Plastic, 4-Seater Upholstered, 4-Seater Uph…" at bounding box center [800, 502] width 505 height 26
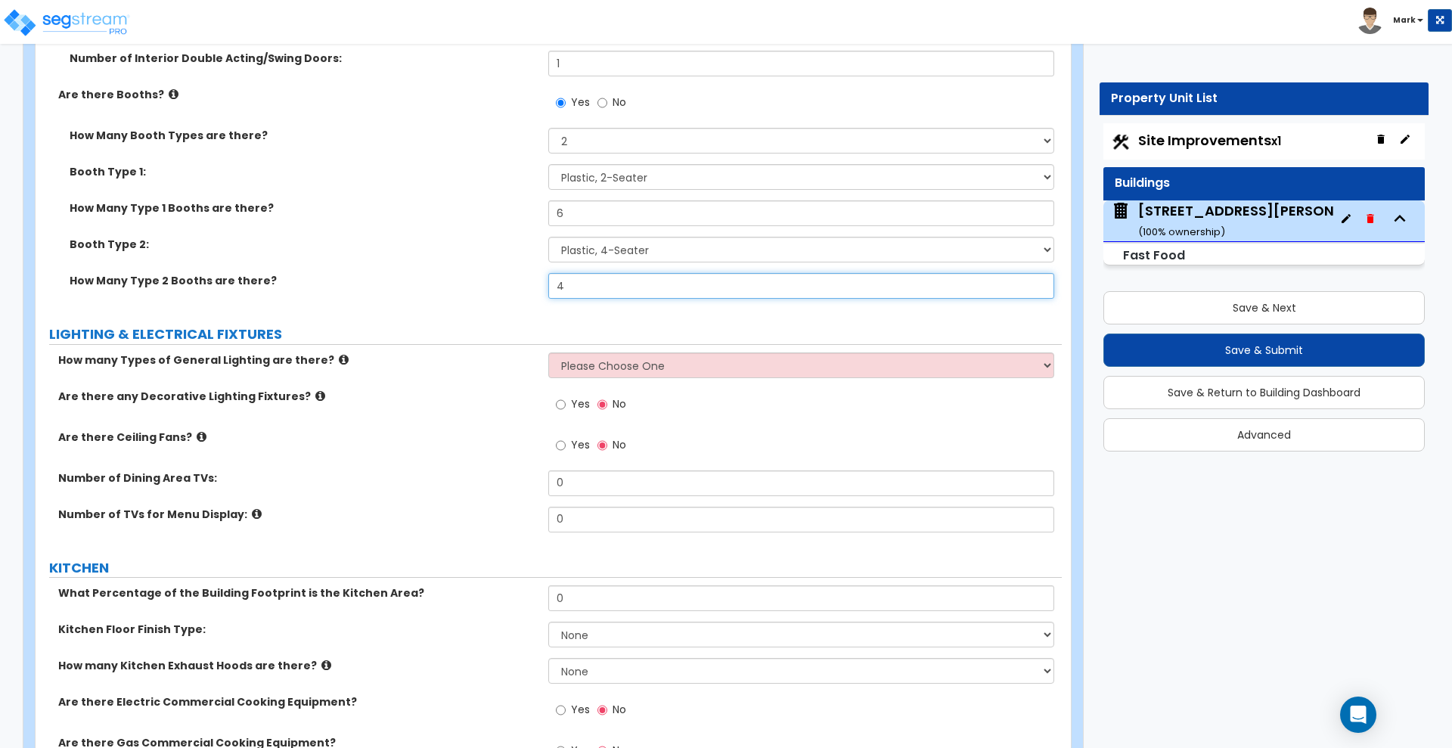
scroll to position [4254, 0]
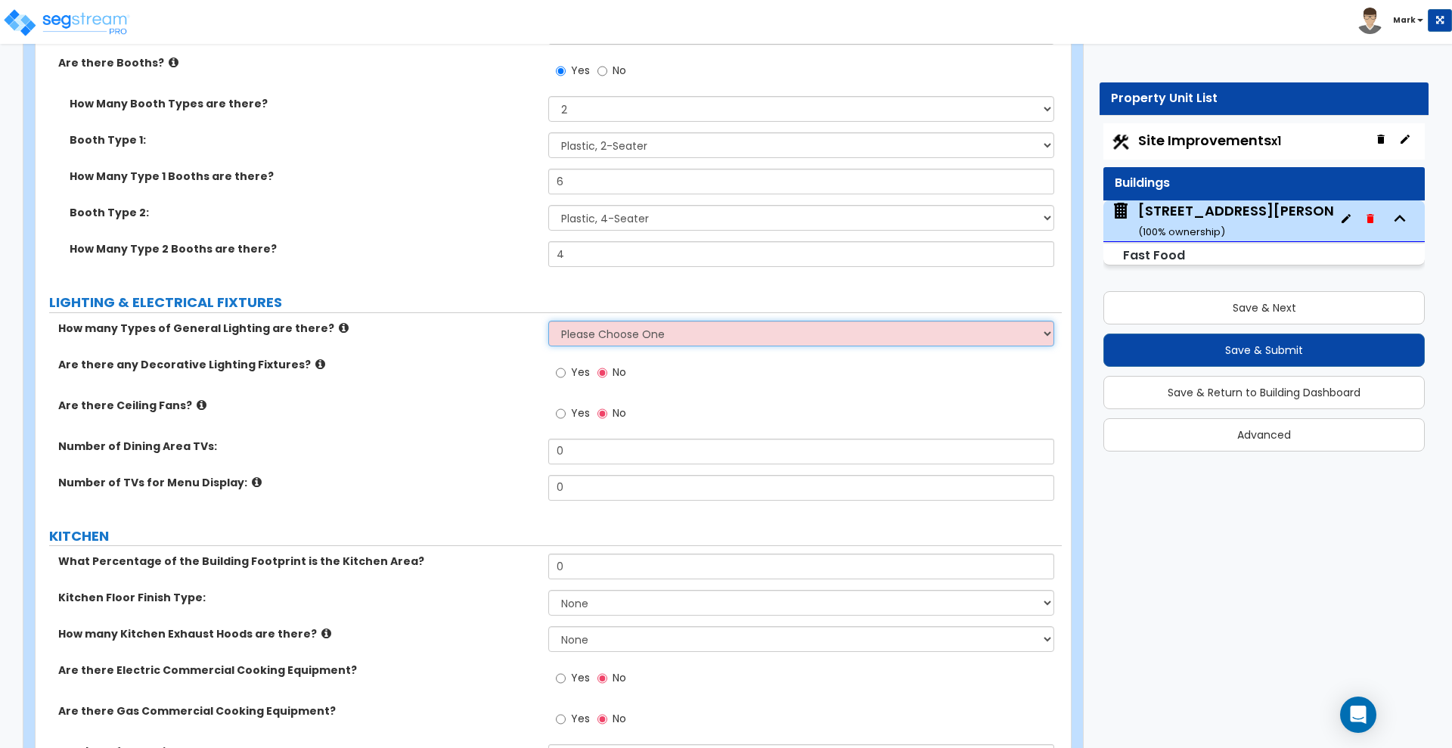
click at [647, 337] on select "Please Choose One 1 2 3" at bounding box center [800, 334] width 505 height 26
click at [548, 321] on select "Please Choose One 1 2 3" at bounding box center [800, 334] width 505 height 26
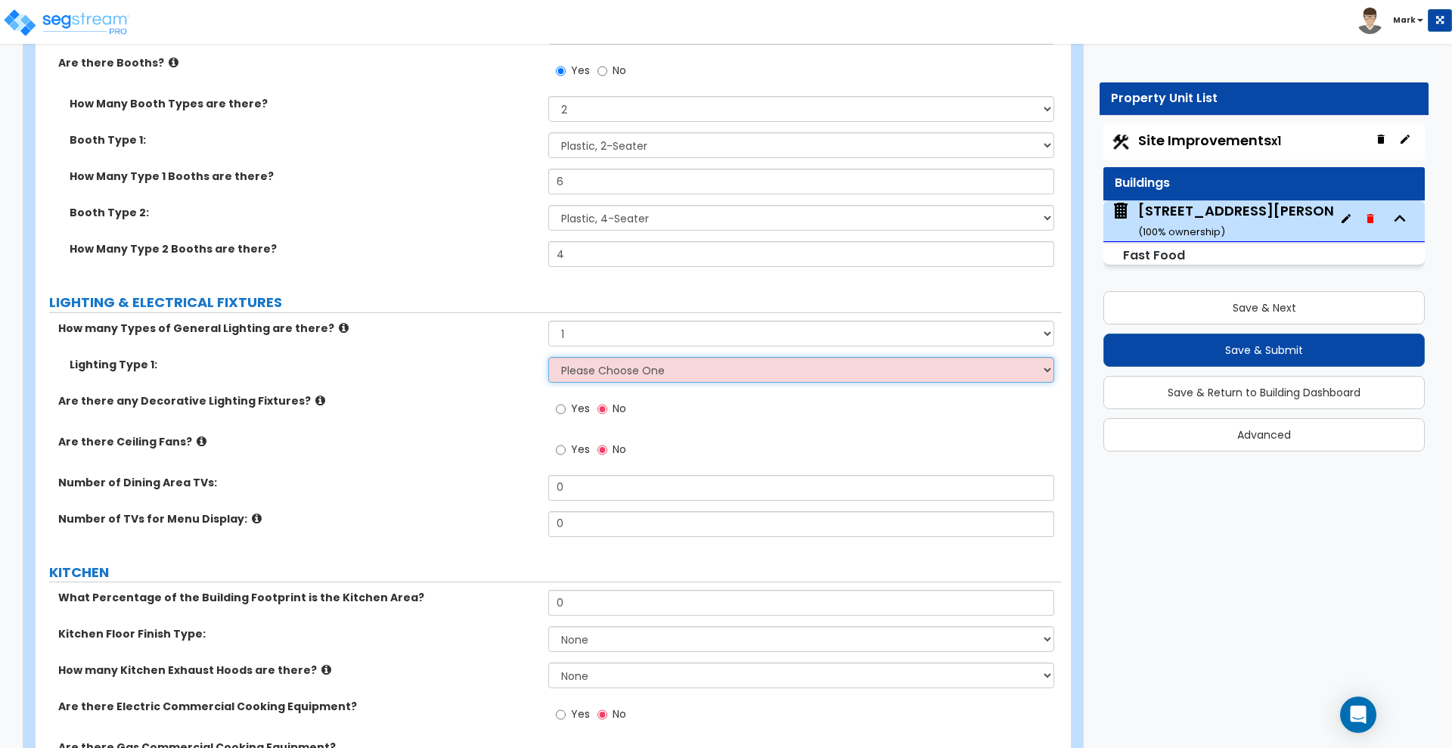
click at [618, 377] on select "Please Choose One LED Surface-Mounted LED Recessed Fluorescent Surface-Mounted …" at bounding box center [800, 370] width 505 height 26
click at [548, 357] on select "Please Choose One LED Surface-Mounted LED Recessed Fluorescent Surface-Mounted …" at bounding box center [800, 370] width 505 height 26
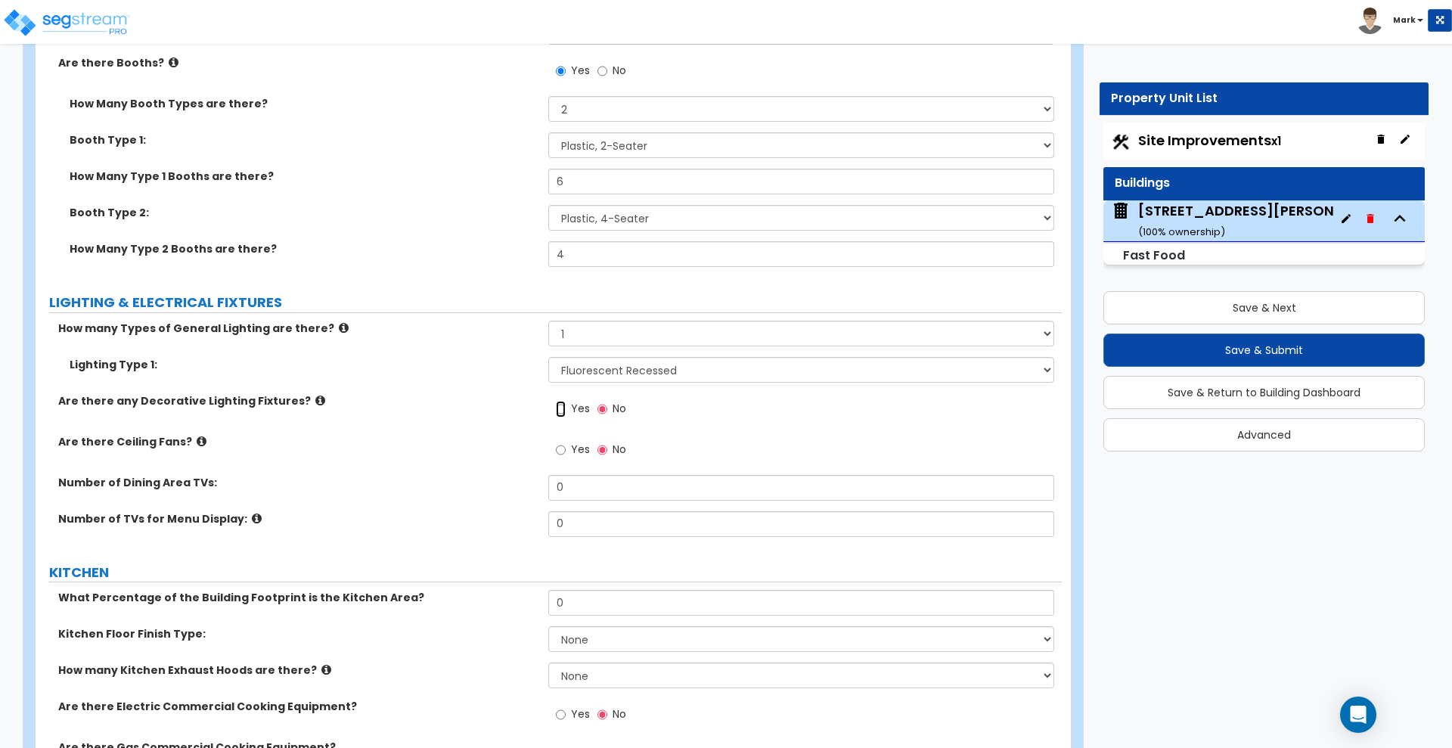
click at [560, 408] on input "Yes" at bounding box center [561, 409] width 10 height 17
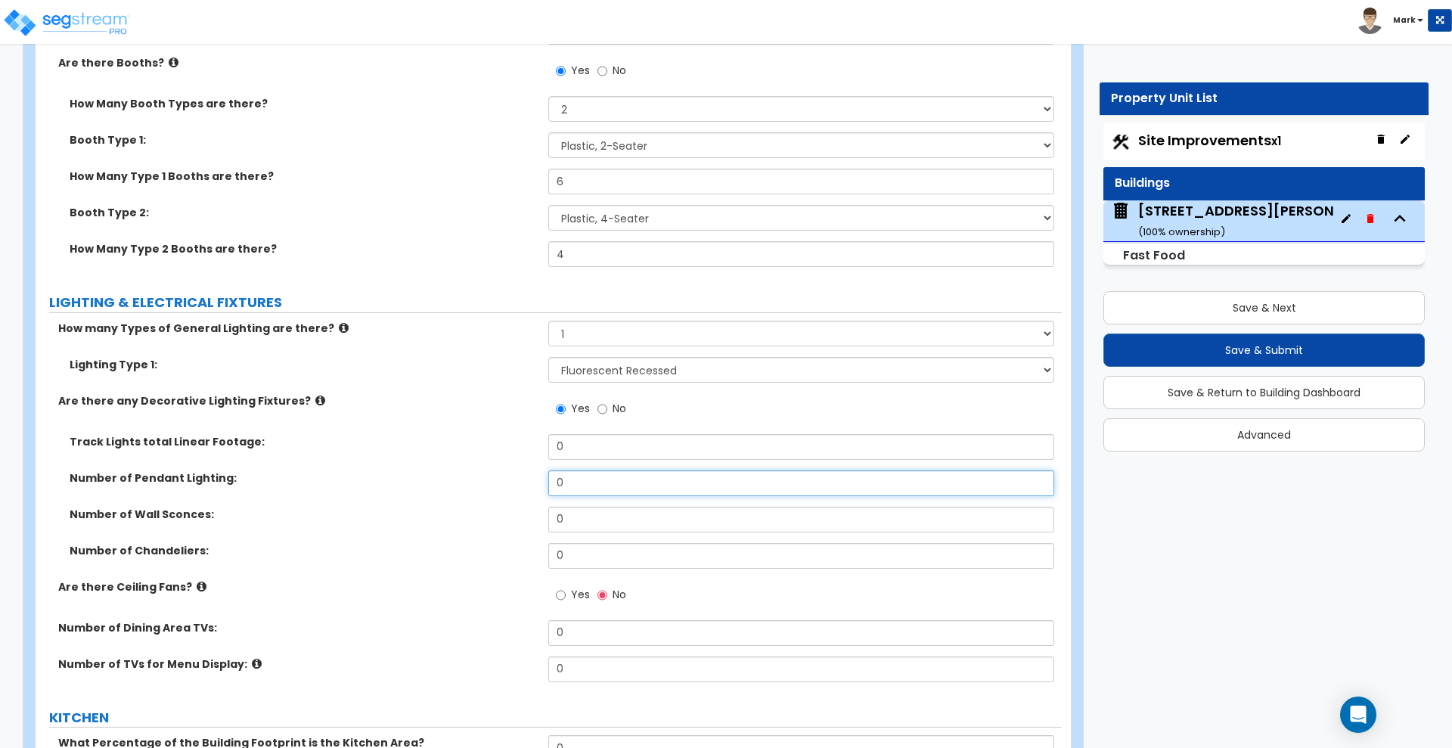
drag, startPoint x: 572, startPoint y: 478, endPoint x: 456, endPoint y: 465, distance: 116.4
click at [464, 471] on div "Number of Pendant Lighting: 0" at bounding box center [549, 488] width 1026 height 36
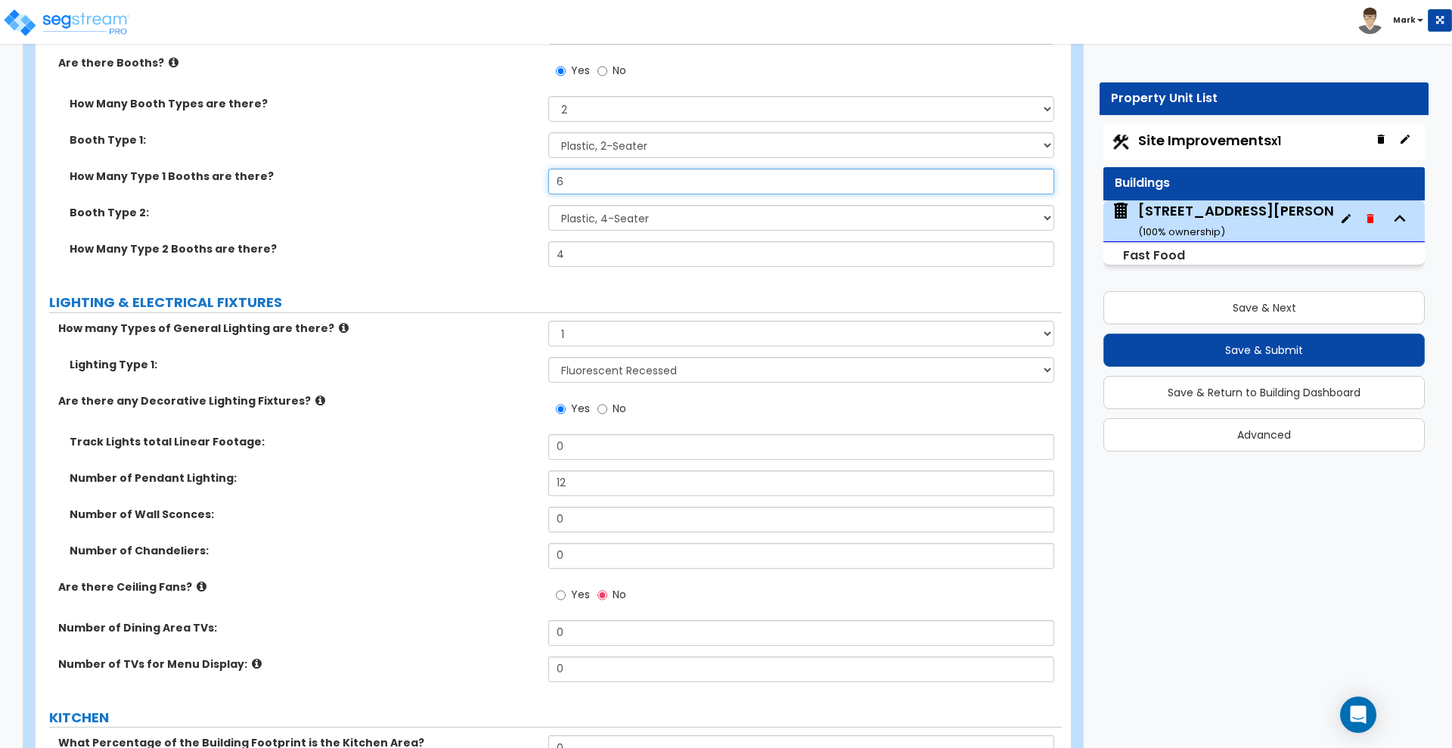
drag, startPoint x: 574, startPoint y: 177, endPoint x: 467, endPoint y: 185, distance: 107.7
click at [470, 186] on div "How Many Type 1 Booths are there? 6" at bounding box center [549, 187] width 1026 height 36
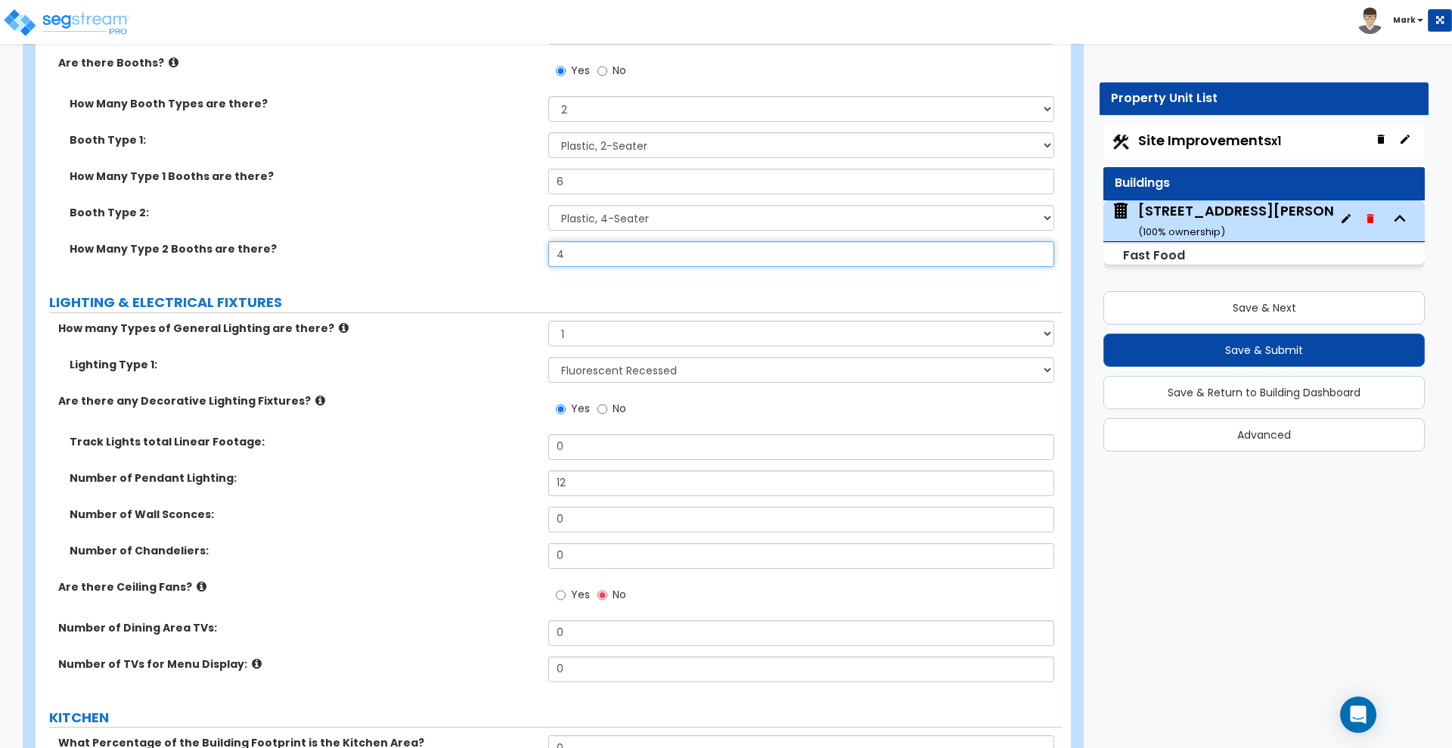
drag, startPoint x: 574, startPoint y: 256, endPoint x: 492, endPoint y: 247, distance: 82.2
click at [492, 248] on div "How Many Type 2 Booths are there? 4" at bounding box center [549, 259] width 1026 height 36
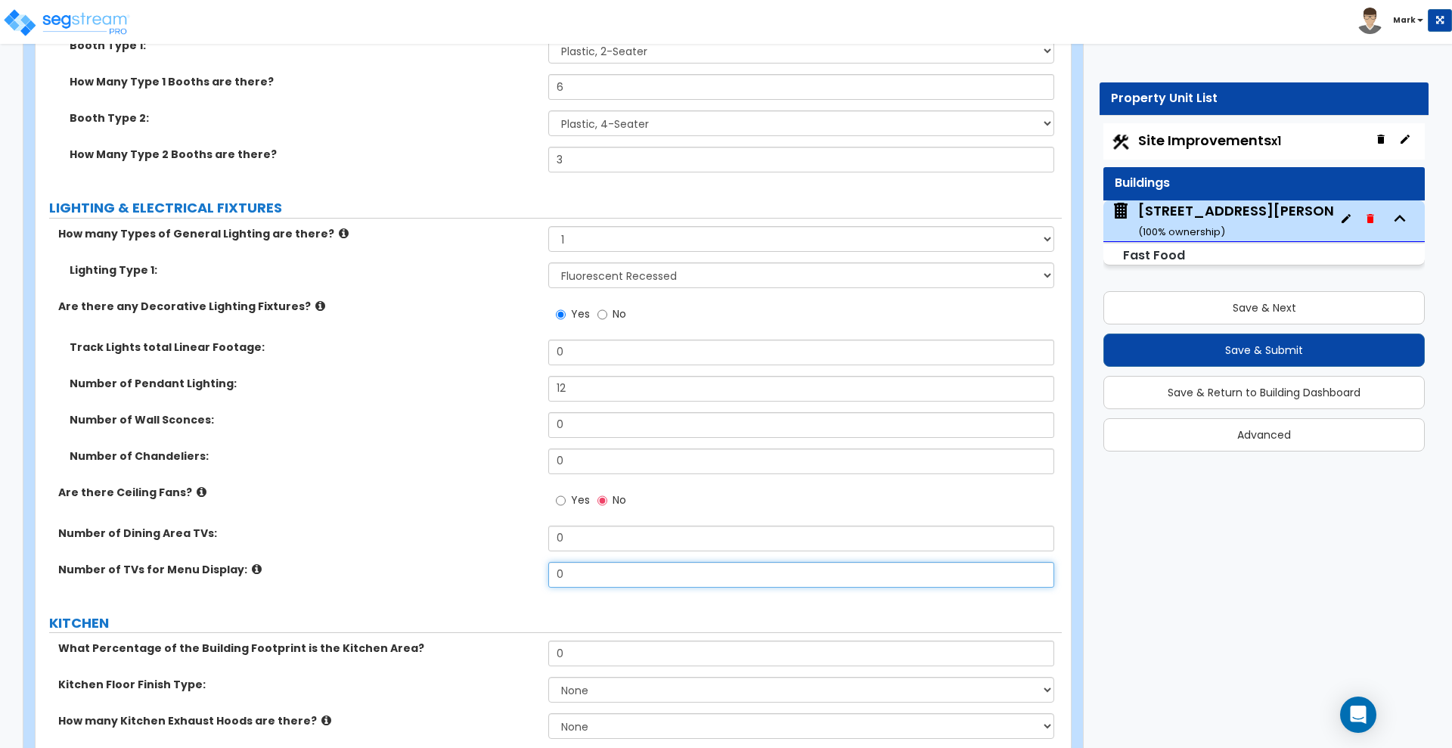
drag, startPoint x: 492, startPoint y: 580, endPoint x: 481, endPoint y: 570, distance: 15.0
click at [485, 580] on div "Number of TVs for Menu Display: 0" at bounding box center [549, 580] width 1026 height 36
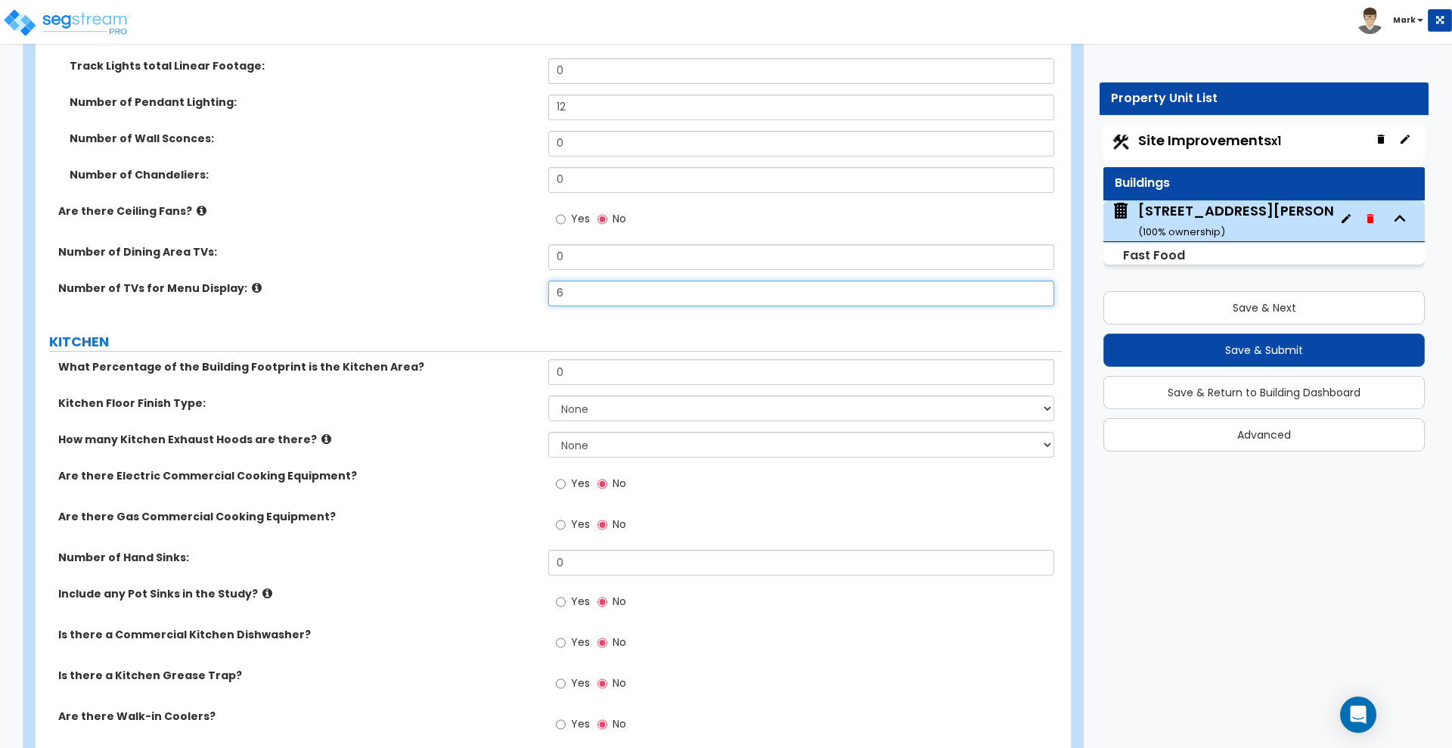
scroll to position [4632, 0]
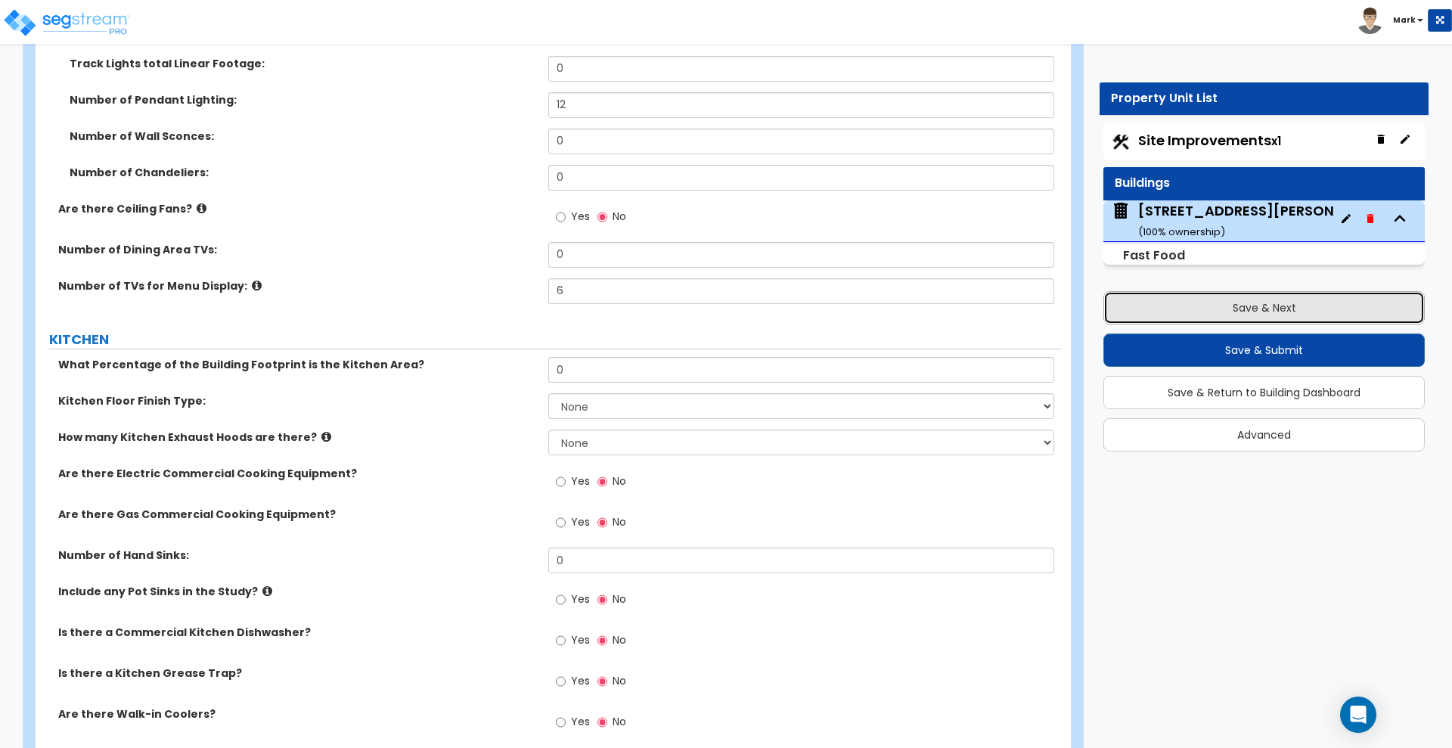
click at [1342, 313] on button "Save & Next" at bounding box center [1263, 307] width 321 height 33
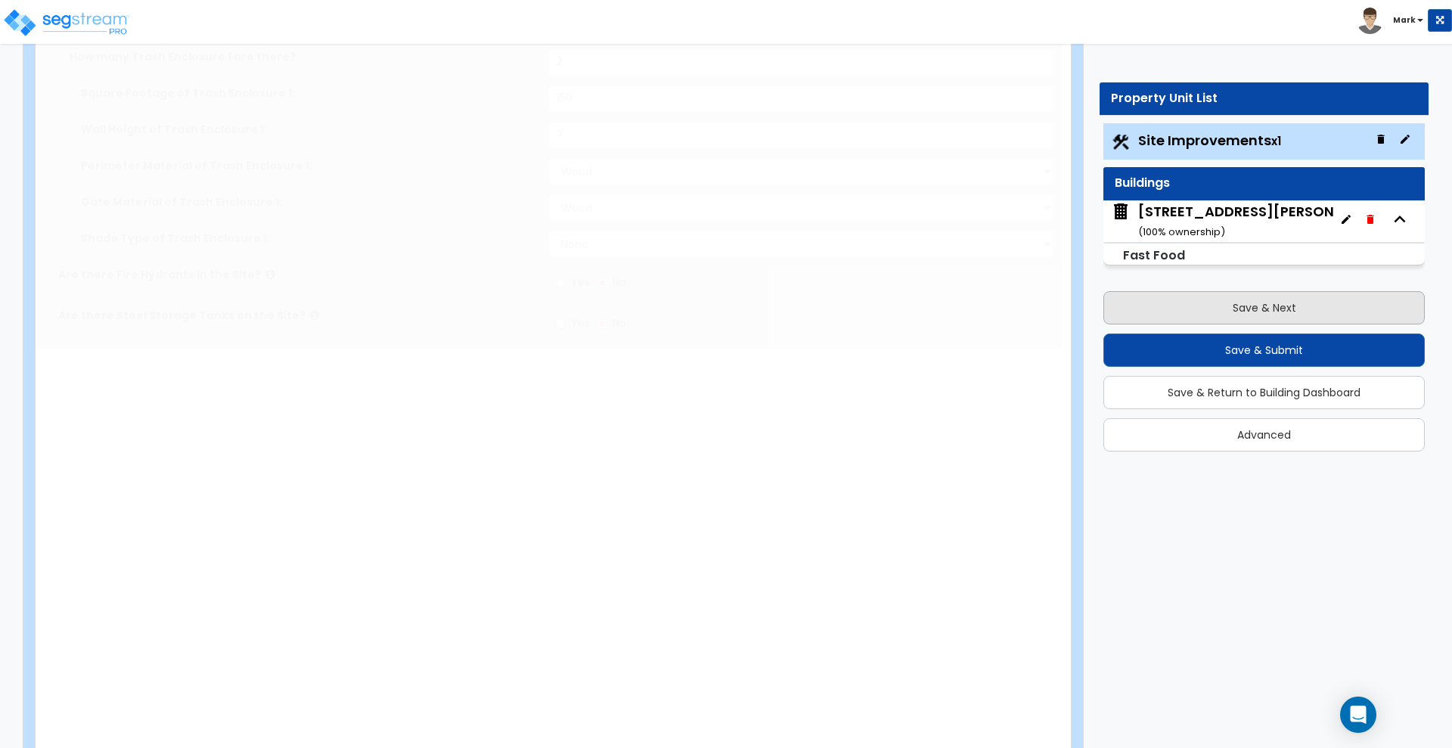
scroll to position [0, 0]
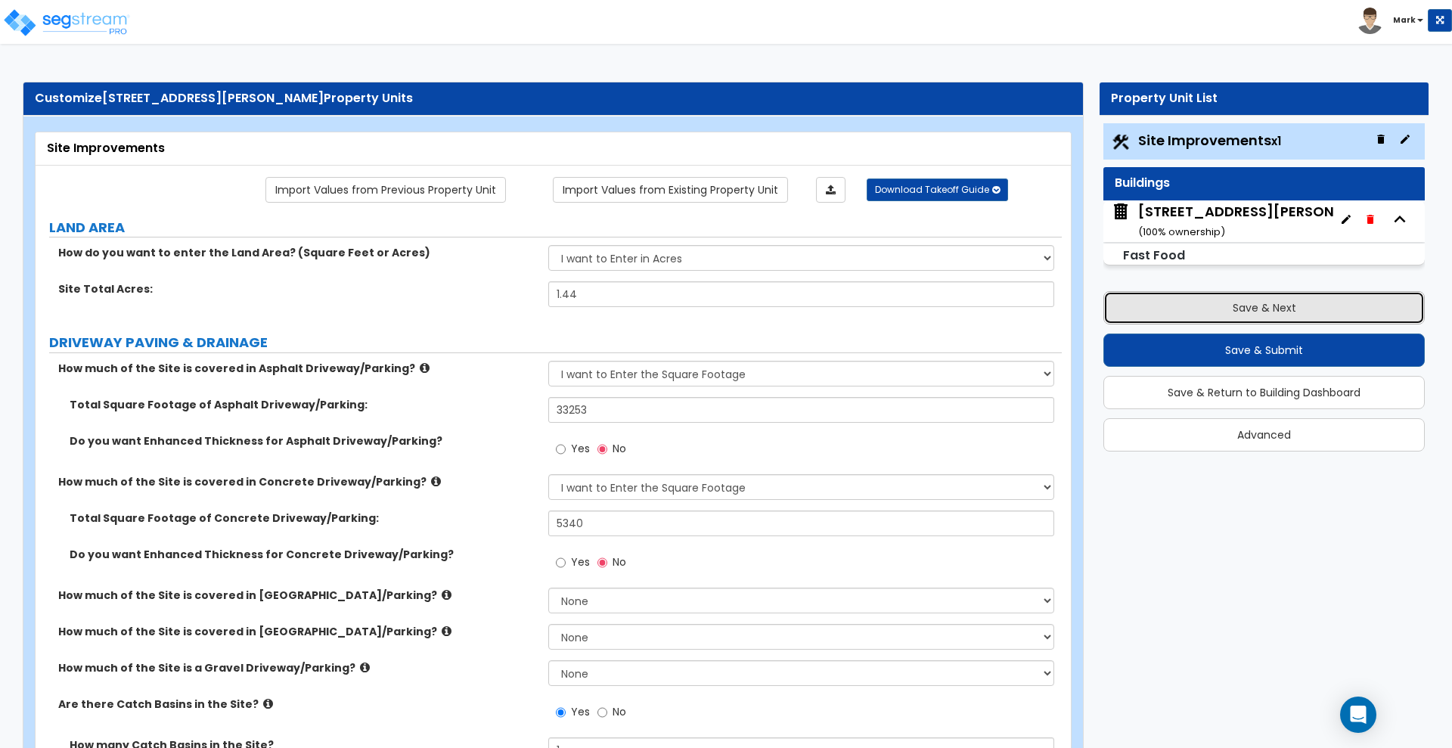
drag, startPoint x: 1220, startPoint y: 313, endPoint x: 1185, endPoint y: 308, distance: 35.2
click at [1219, 313] on button "Save & Next" at bounding box center [1263, 307] width 321 height 33
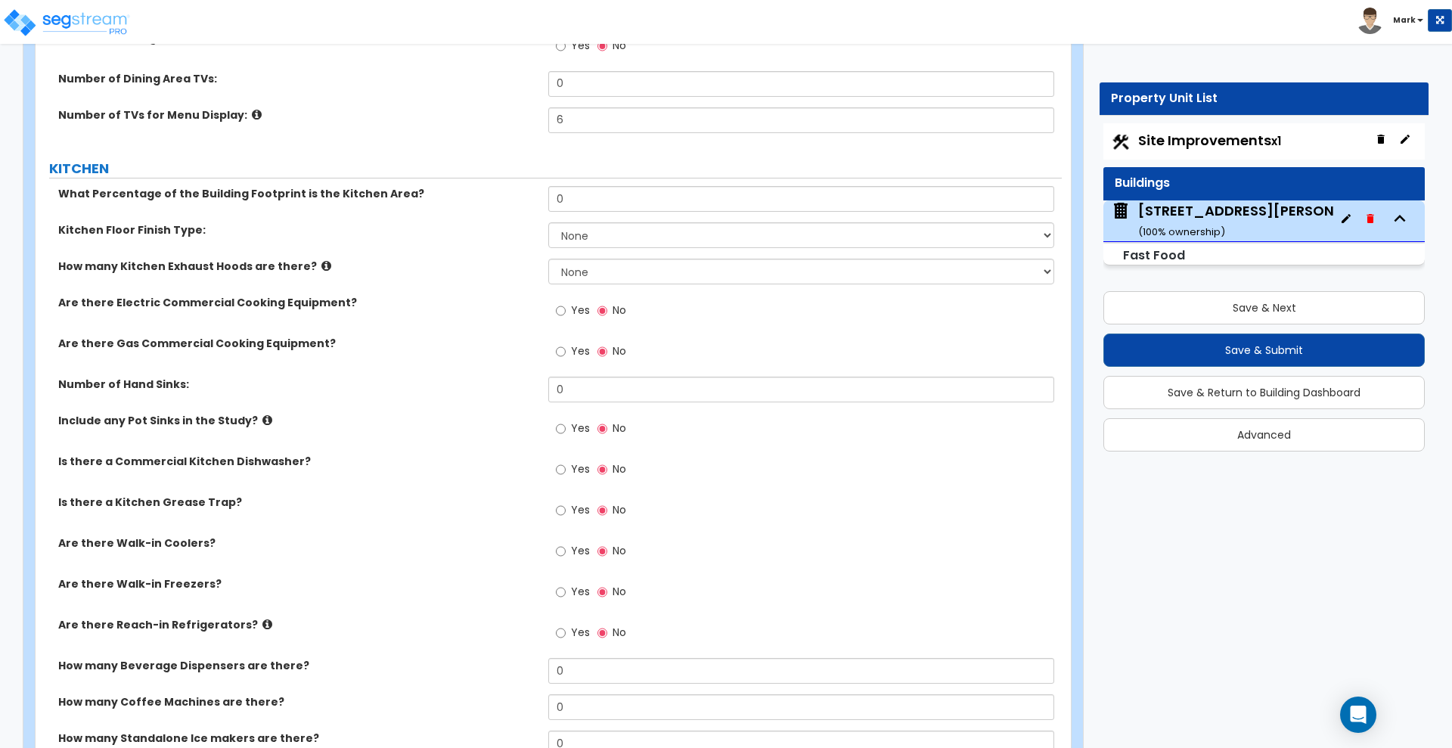
scroll to position [4821, 0]
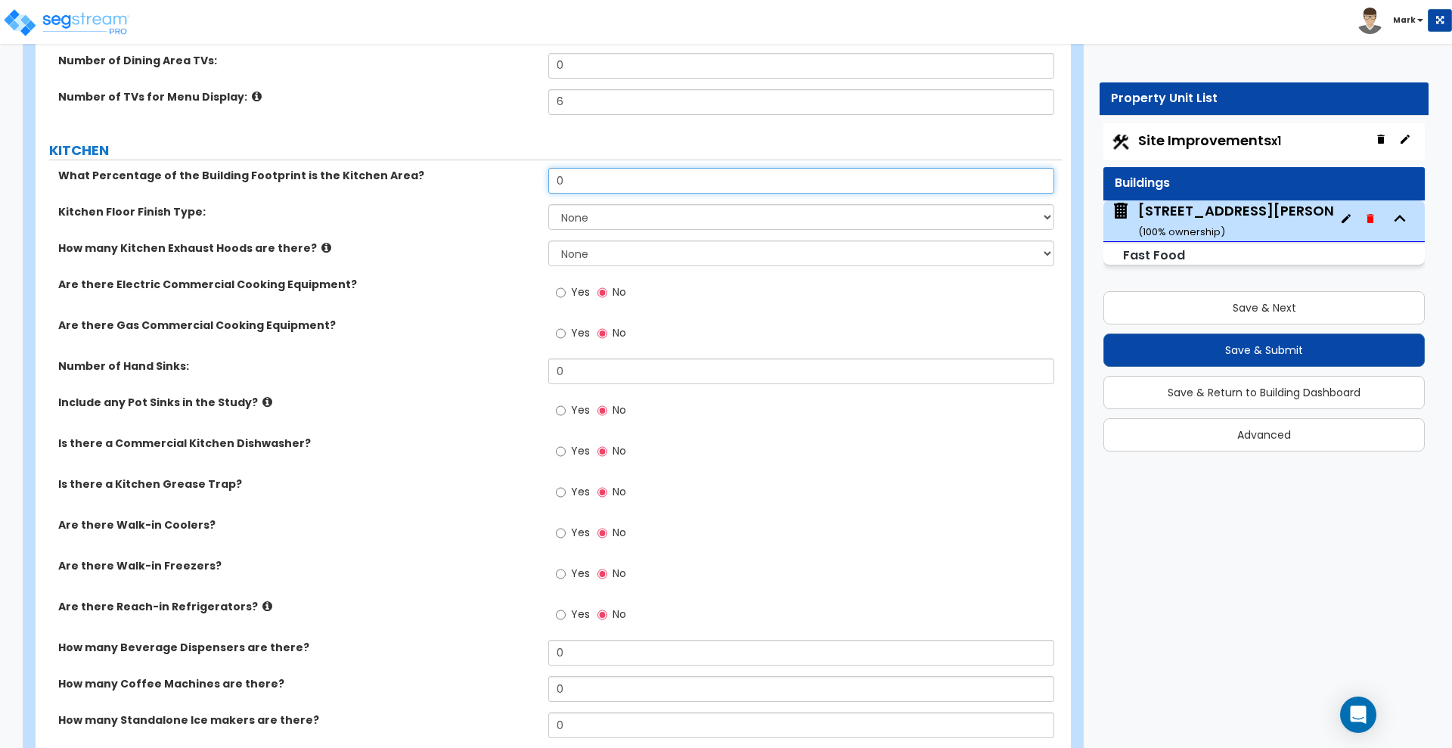
drag, startPoint x: 560, startPoint y: 172, endPoint x: 520, endPoint y: 175, distance: 40.2
click at [520, 175] on div "What Percentage of the Building Footprint is the Kitchen Area? 0" at bounding box center [549, 186] width 1026 height 36
click at [628, 211] on select "None Tile Flooring VCT Flooring Sheet Vinyl Flooring" at bounding box center [800, 217] width 505 height 26
click at [548, 204] on select "None Tile Flooring VCT Flooring Sheet Vinyl Flooring" at bounding box center [800, 217] width 505 height 26
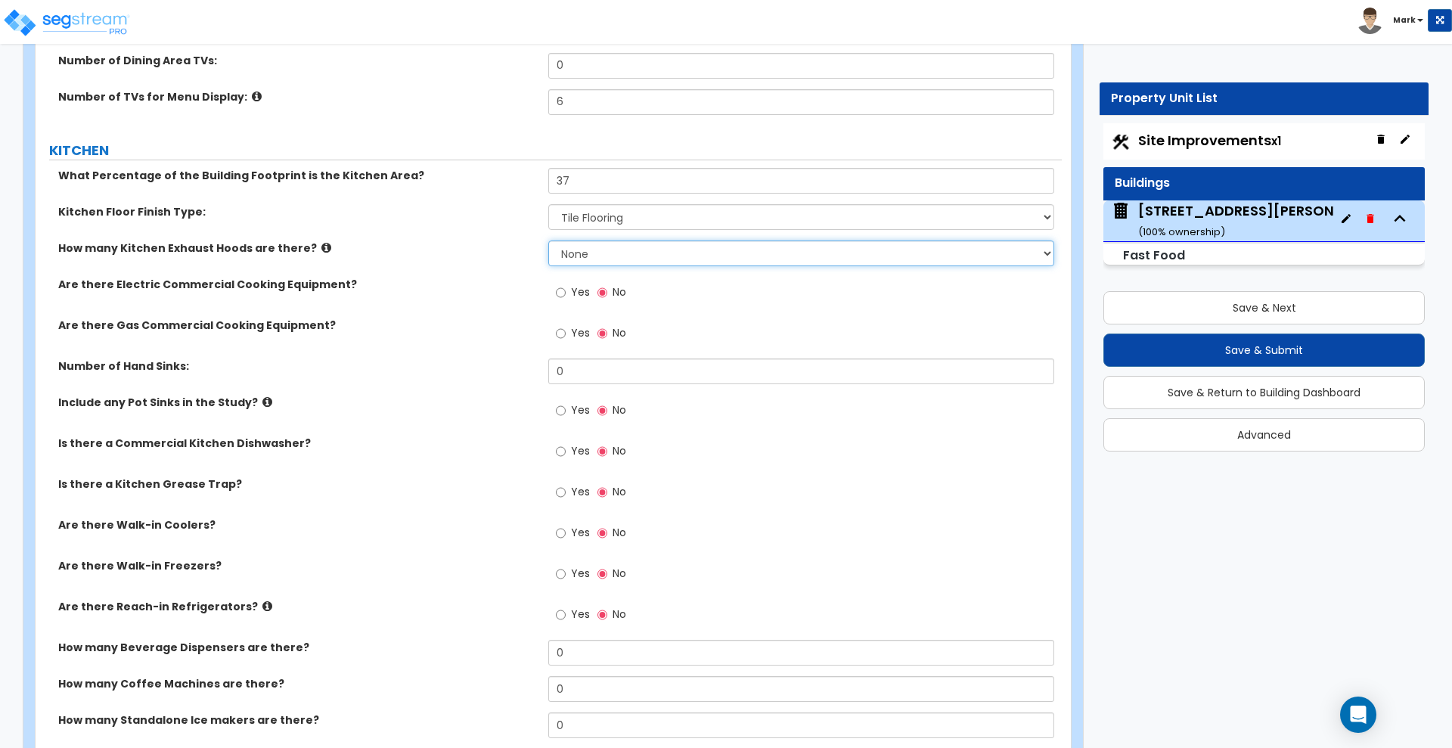
click at [603, 245] on select "None 1 2 3" at bounding box center [800, 253] width 505 height 26
click at [548, 240] on select "None 1 2 3" at bounding box center [800, 253] width 505 height 26
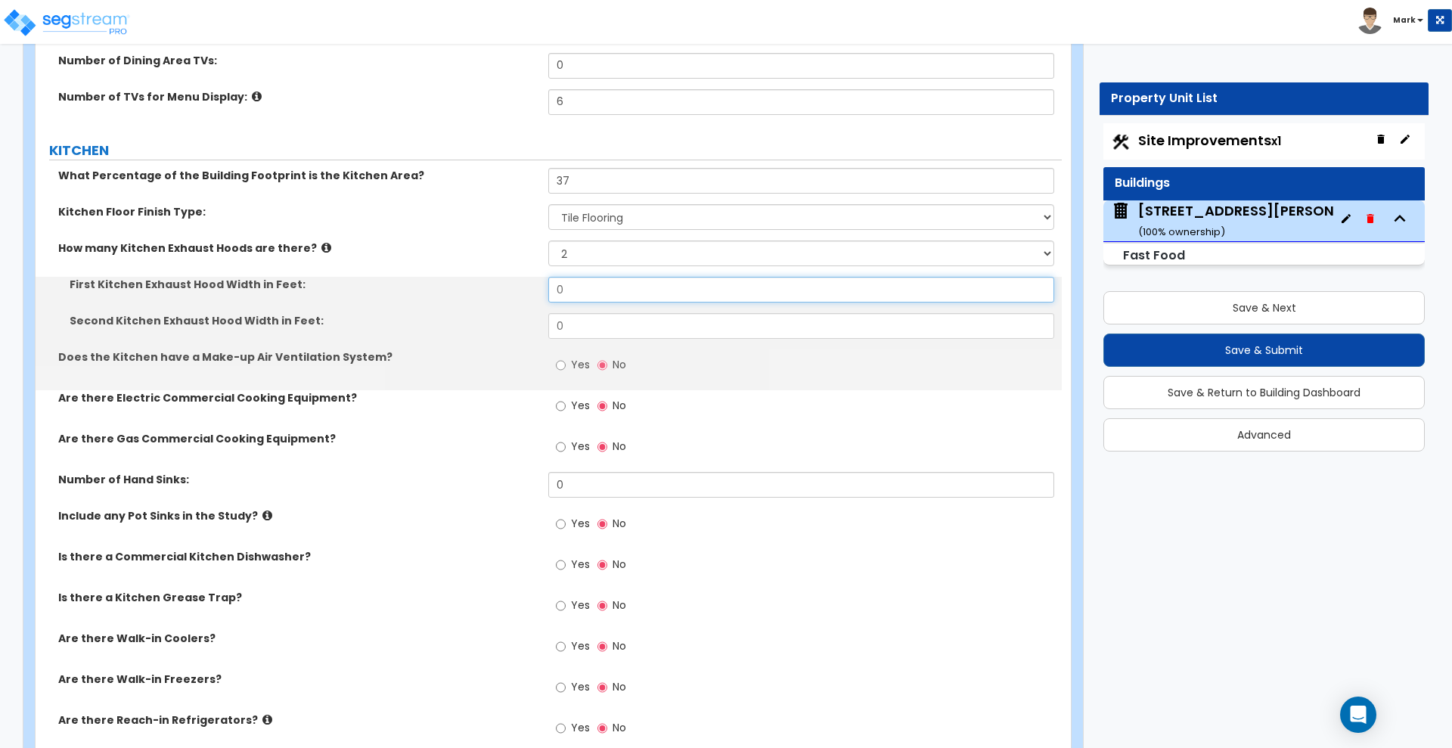
click at [590, 292] on input "0" at bounding box center [800, 290] width 505 height 26
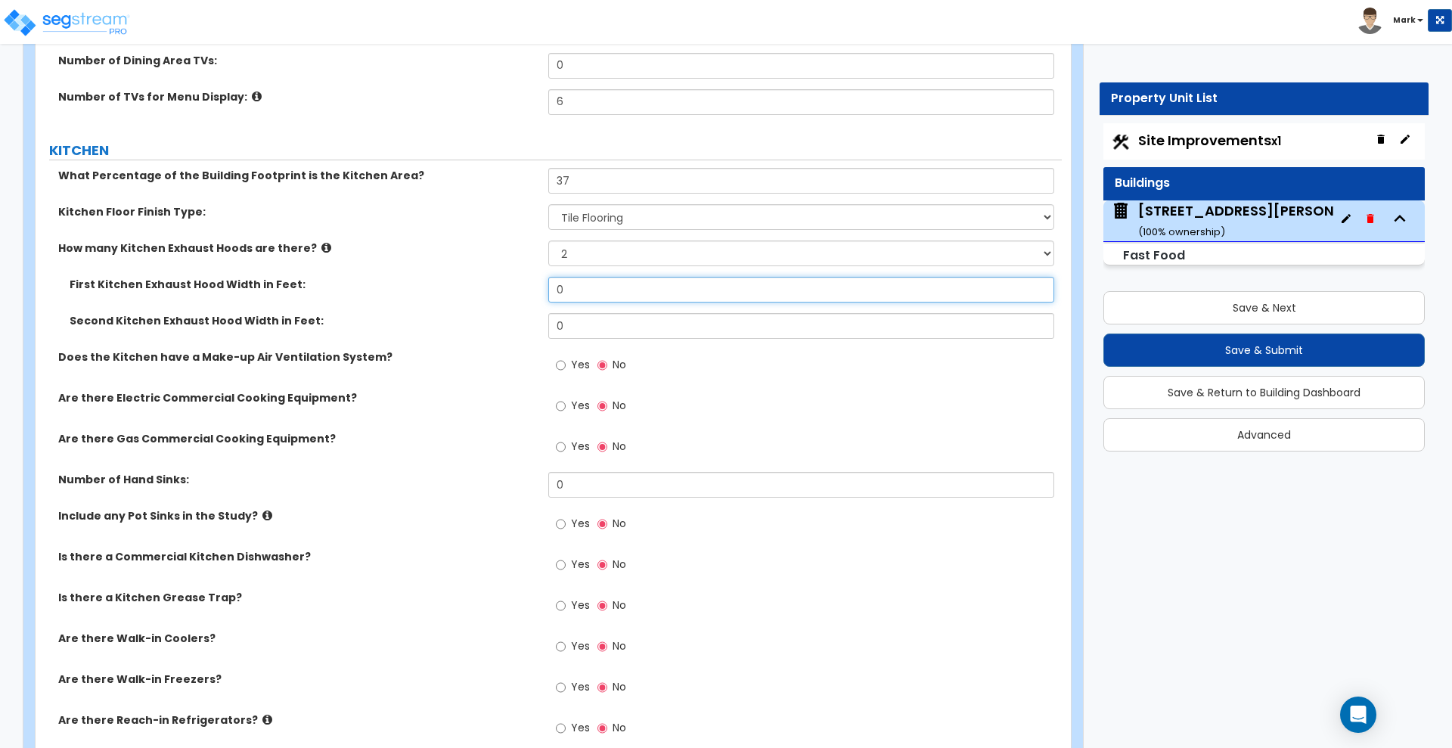
drag, startPoint x: 590, startPoint y: 290, endPoint x: 506, endPoint y: 291, distance: 83.9
click at [506, 291] on div "First Kitchen Exhaust Hood Width in Feet: 0" at bounding box center [549, 295] width 1026 height 36
drag, startPoint x: 577, startPoint y: 321, endPoint x: 480, endPoint y: 317, distance: 96.9
click at [481, 319] on div "Second Kitchen Exhaust Hood Width in Feet: 0" at bounding box center [549, 331] width 1026 height 36
click at [562, 363] on input "Yes" at bounding box center [561, 365] width 10 height 17
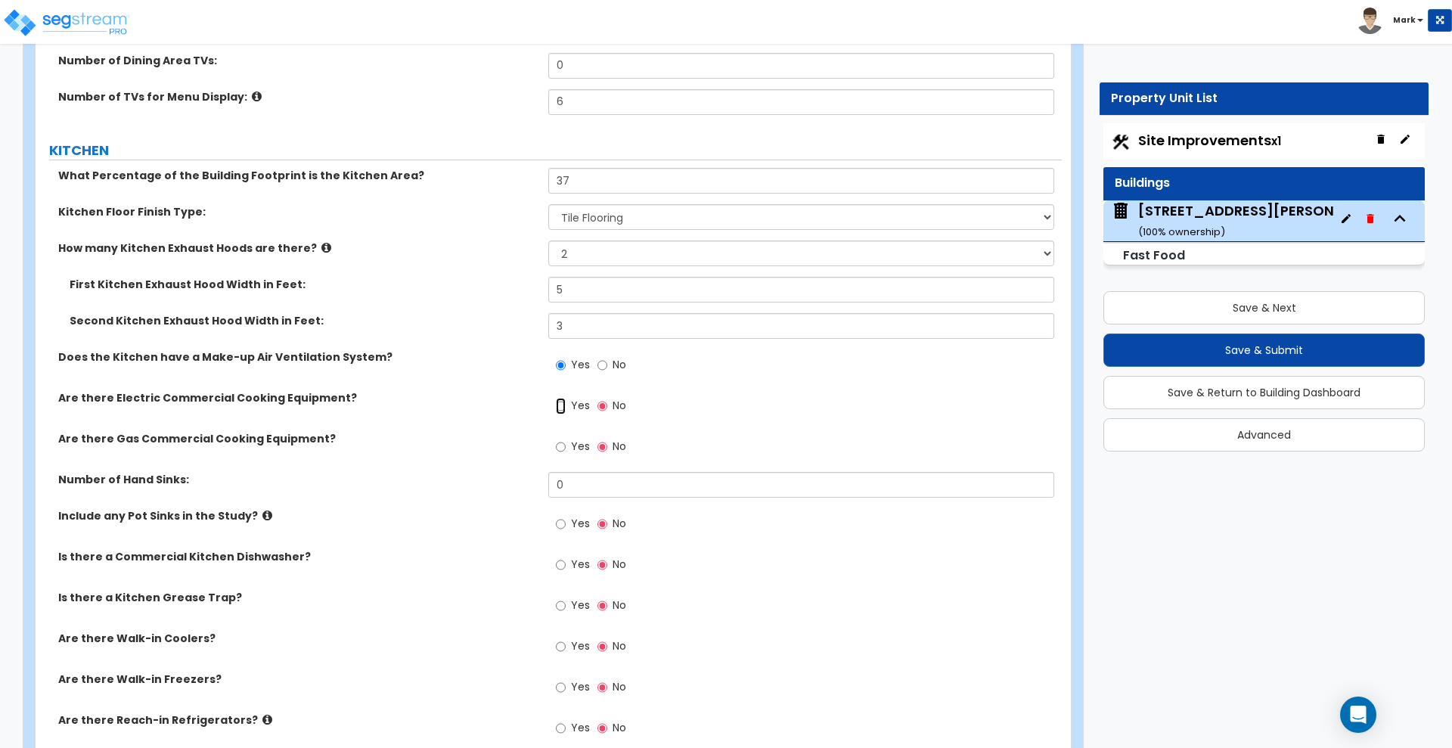
click at [564, 404] on input "Yes" at bounding box center [561, 406] width 10 height 17
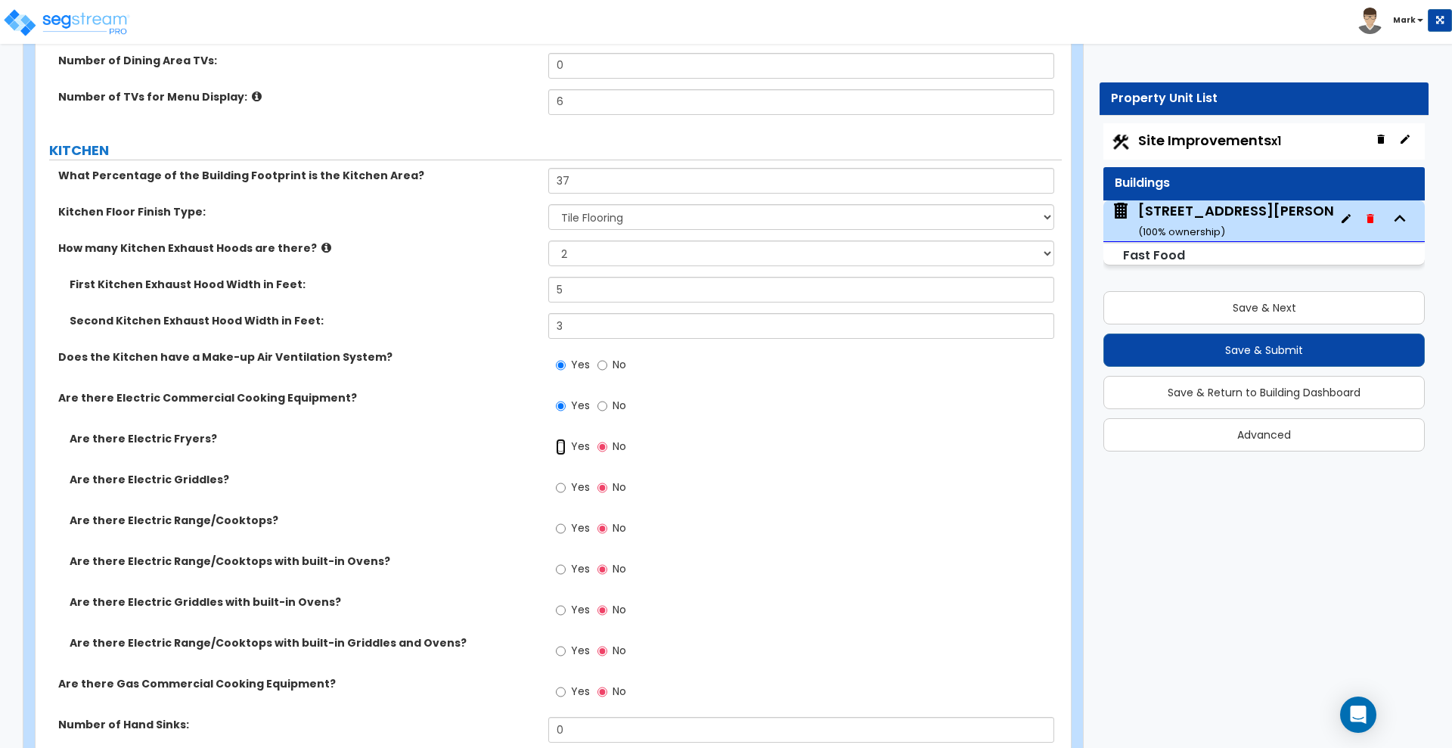
click at [561, 446] on input "Yes" at bounding box center [561, 447] width 10 height 17
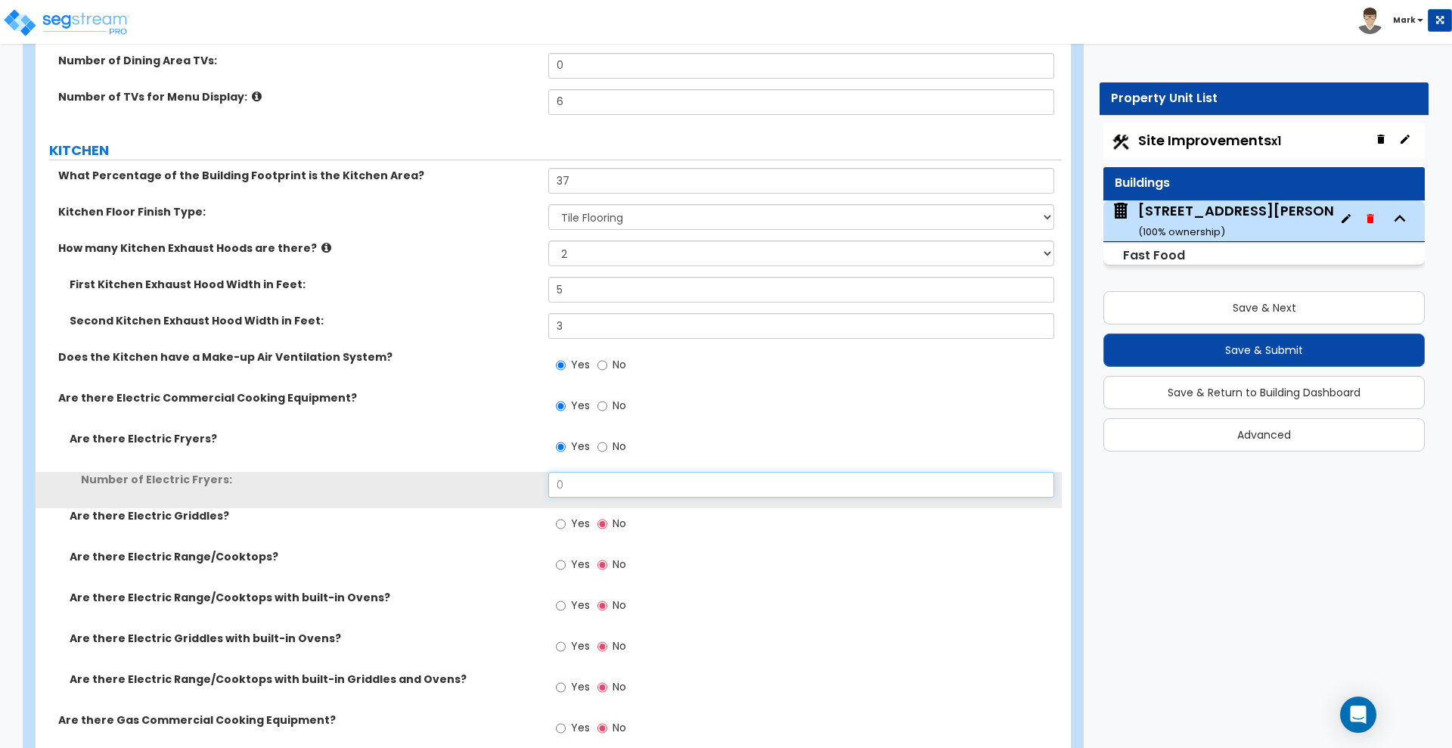
drag, startPoint x: 565, startPoint y: 479, endPoint x: 556, endPoint y: 480, distance: 9.1
click at [562, 479] on input "0" at bounding box center [800, 485] width 505 height 26
click at [498, 477] on div "Number of Electric Fryers: 0" at bounding box center [549, 490] width 1026 height 36
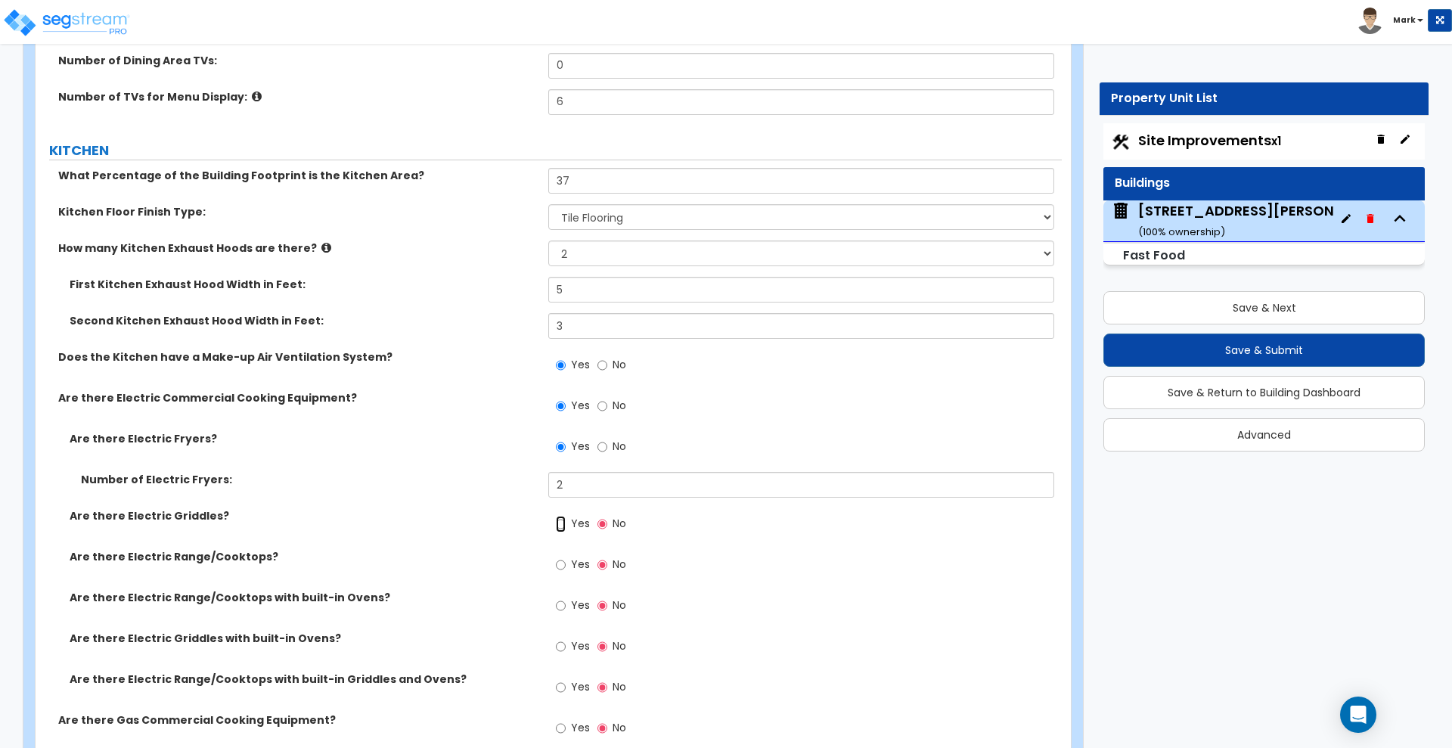
click at [561, 523] on input "Yes" at bounding box center [561, 524] width 10 height 17
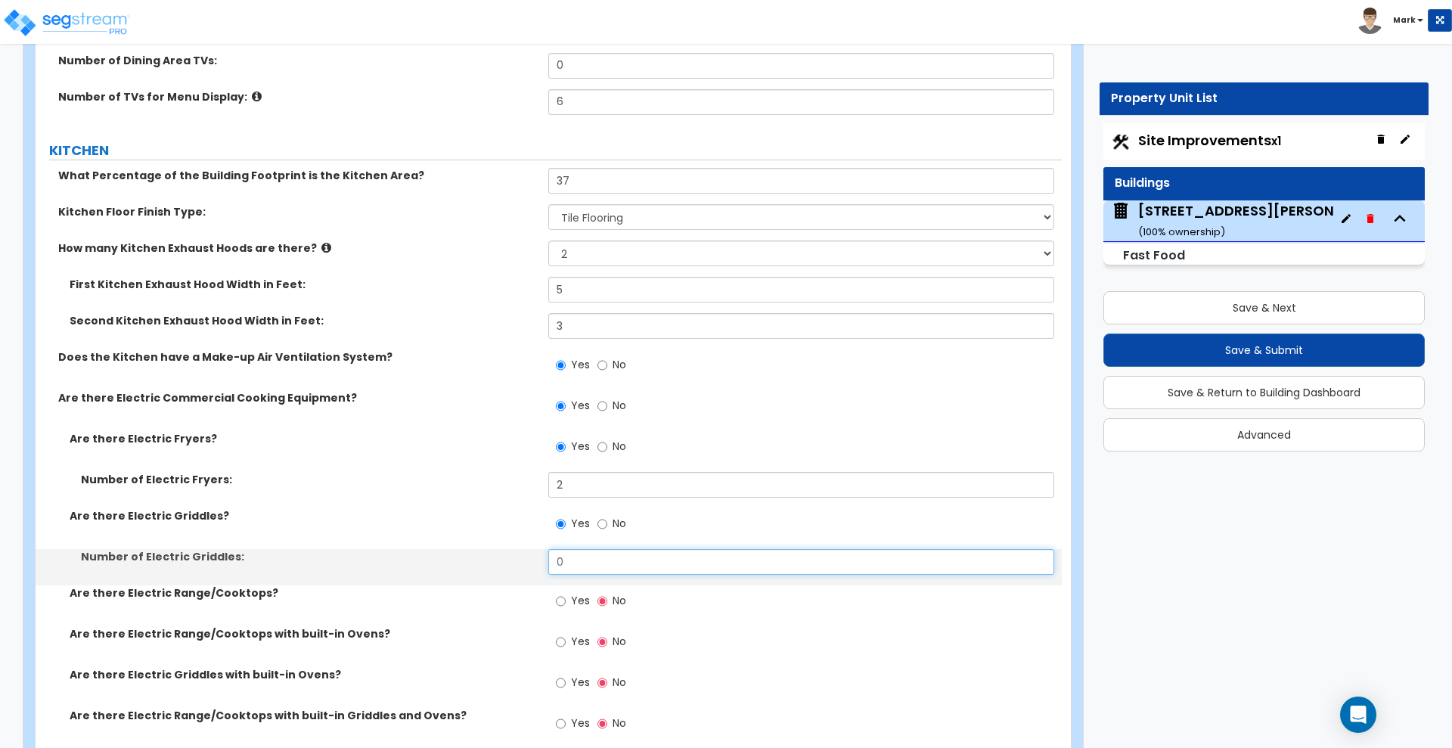
drag, startPoint x: 546, startPoint y: 560, endPoint x: 526, endPoint y: 560, distance: 19.7
click at [526, 560] on div "Number of Electric Griddles: 0" at bounding box center [549, 567] width 1026 height 36
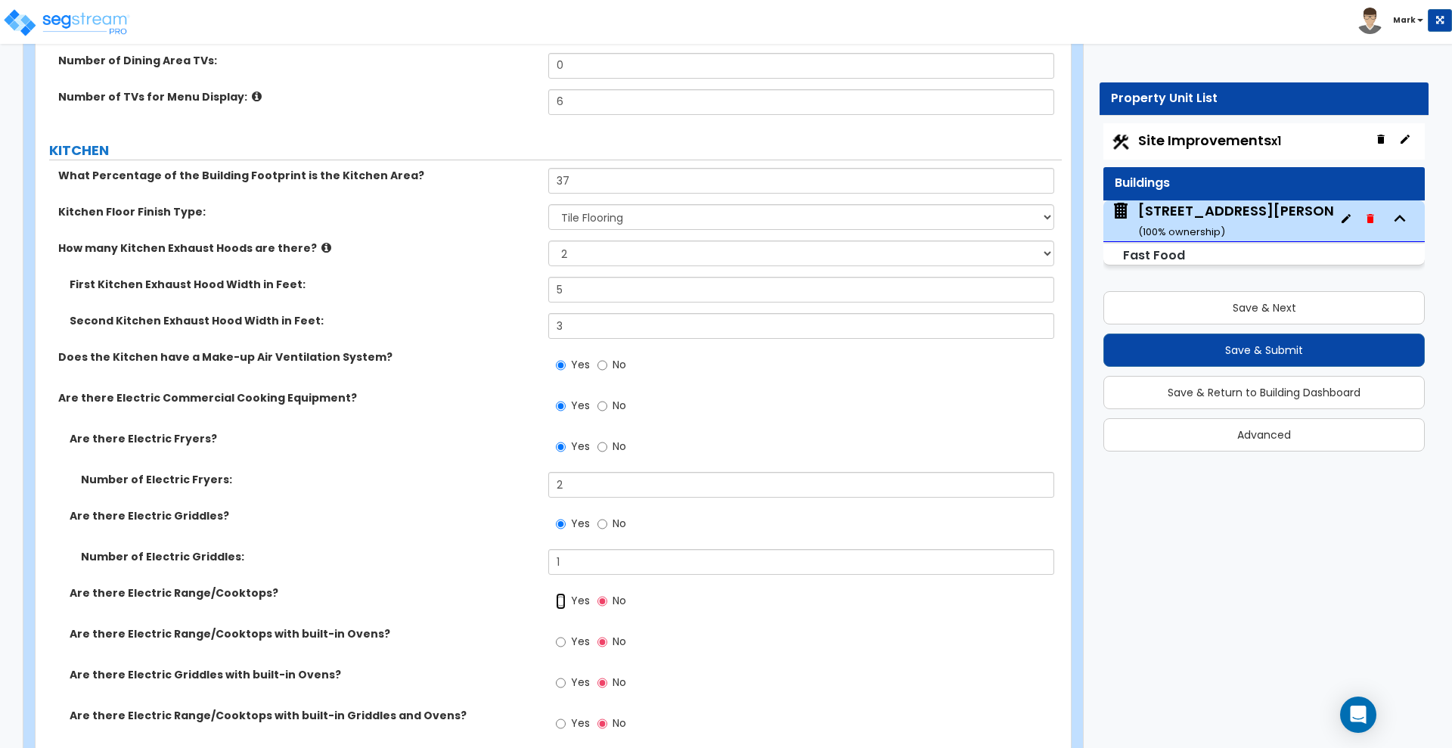
click at [563, 603] on input "Yes" at bounding box center [561, 601] width 10 height 17
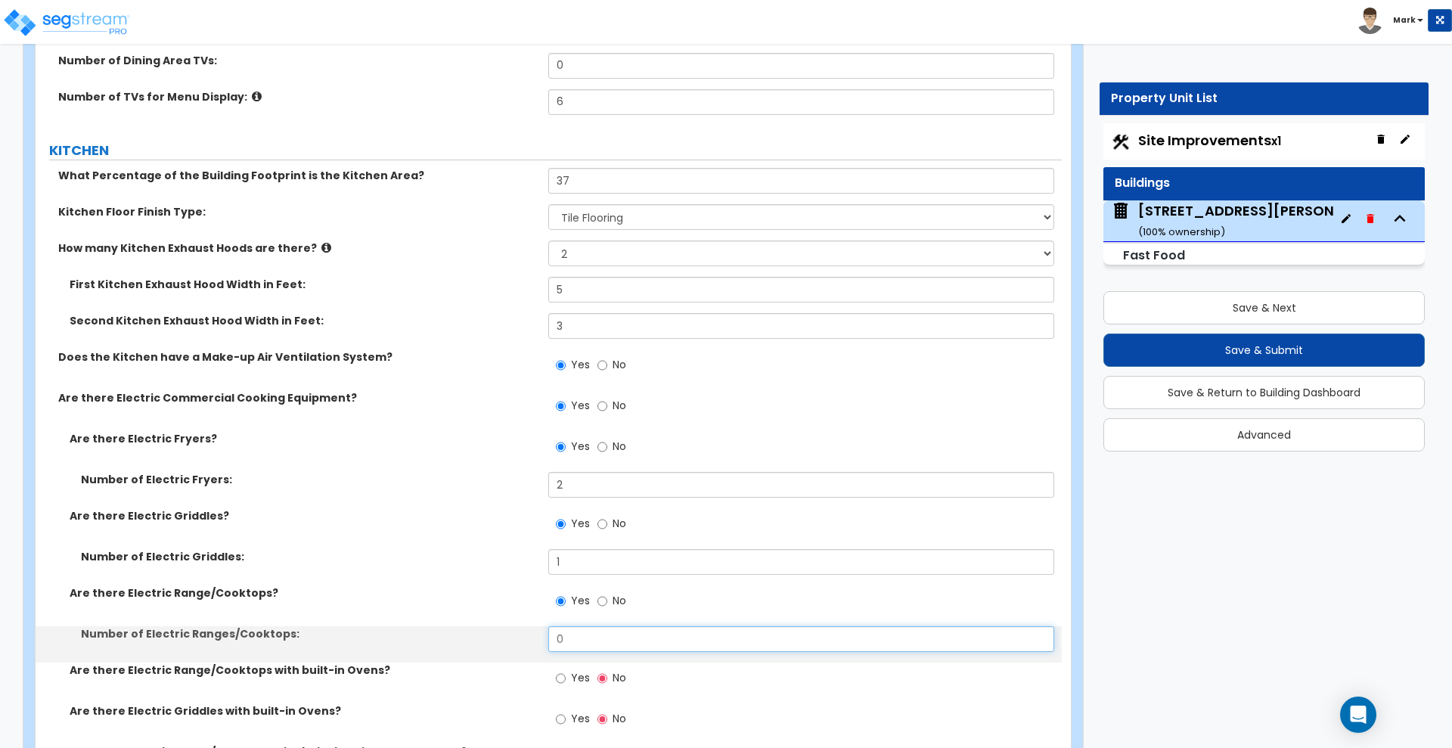
drag, startPoint x: 563, startPoint y: 639, endPoint x: 523, endPoint y: 638, distance: 39.3
click at [526, 639] on div "Number of Electric Ranges/Cooktops: 0" at bounding box center [549, 644] width 1026 height 36
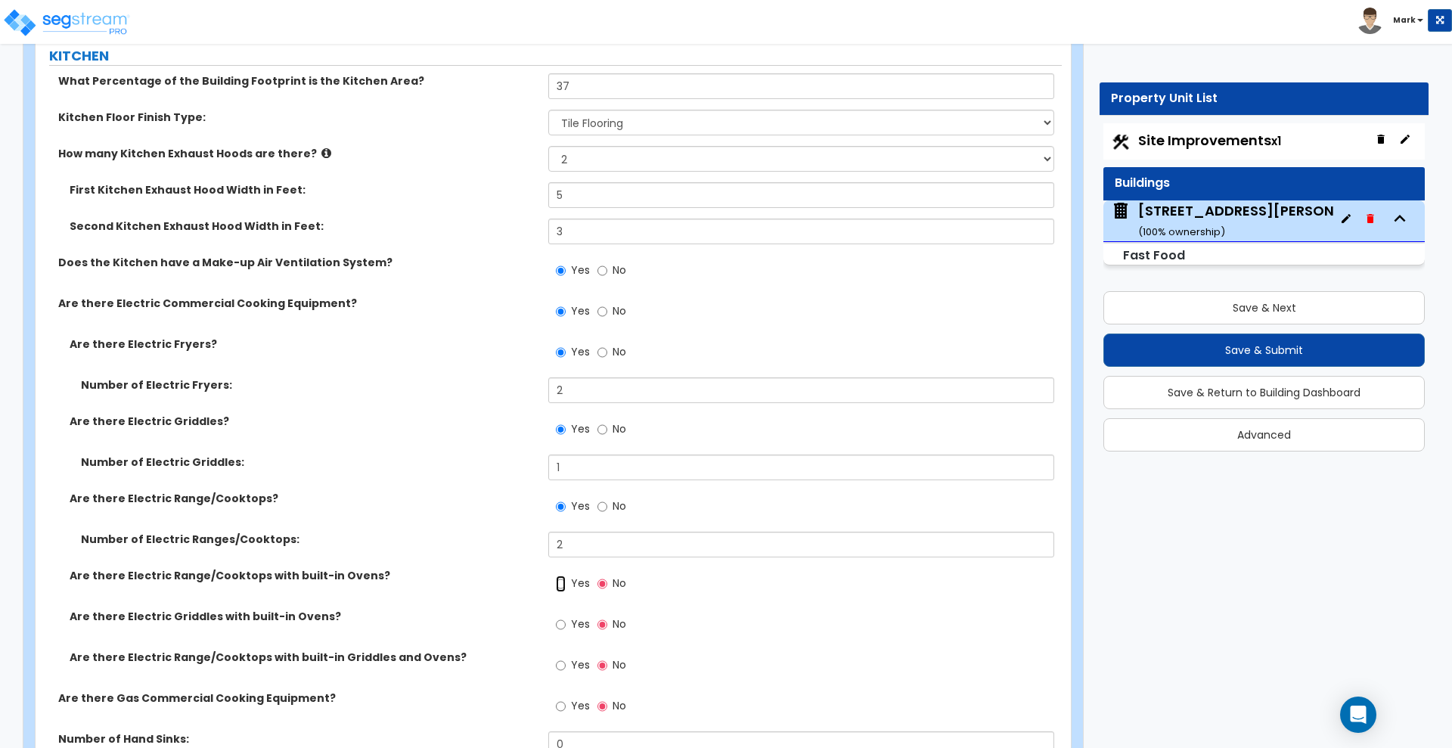
click at [557, 587] on input "Yes" at bounding box center [561, 583] width 10 height 17
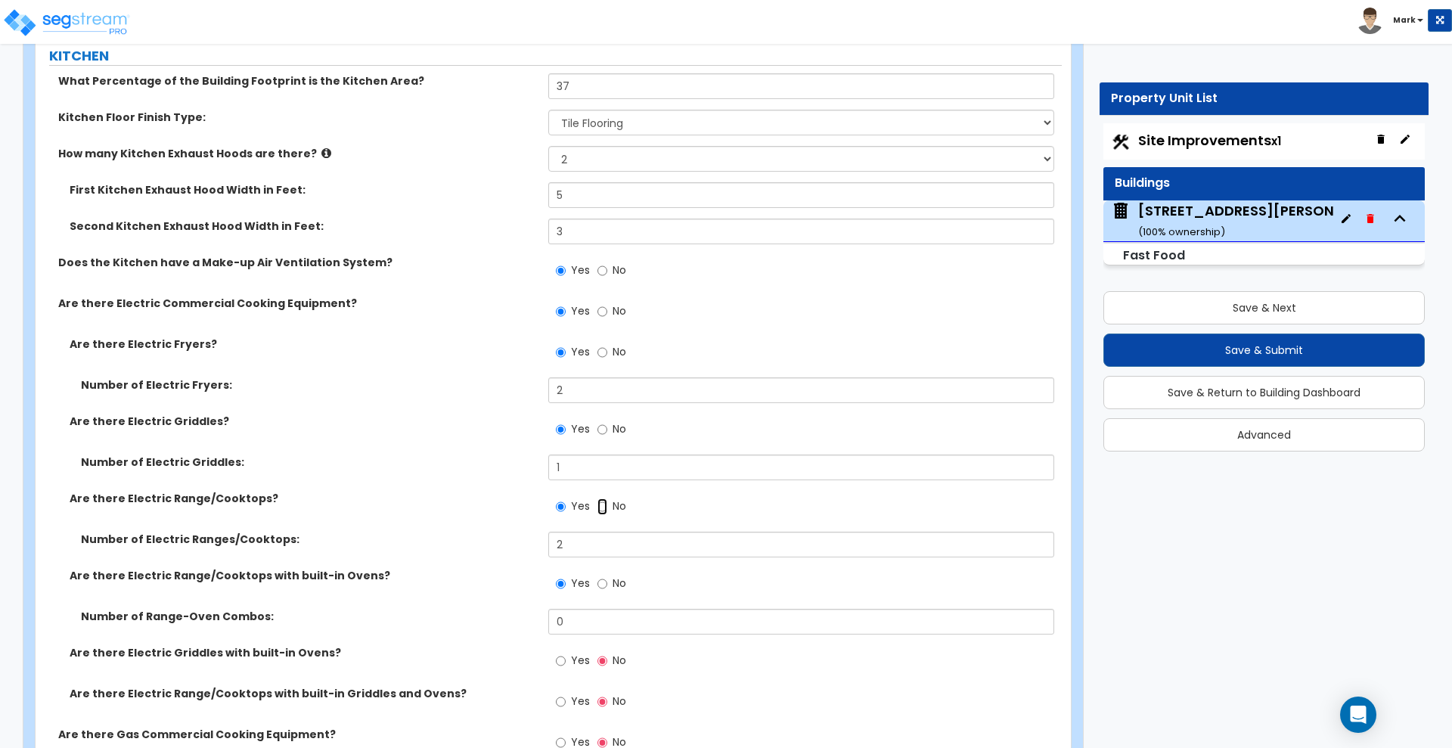
click at [603, 505] on input "No" at bounding box center [602, 506] width 10 height 17
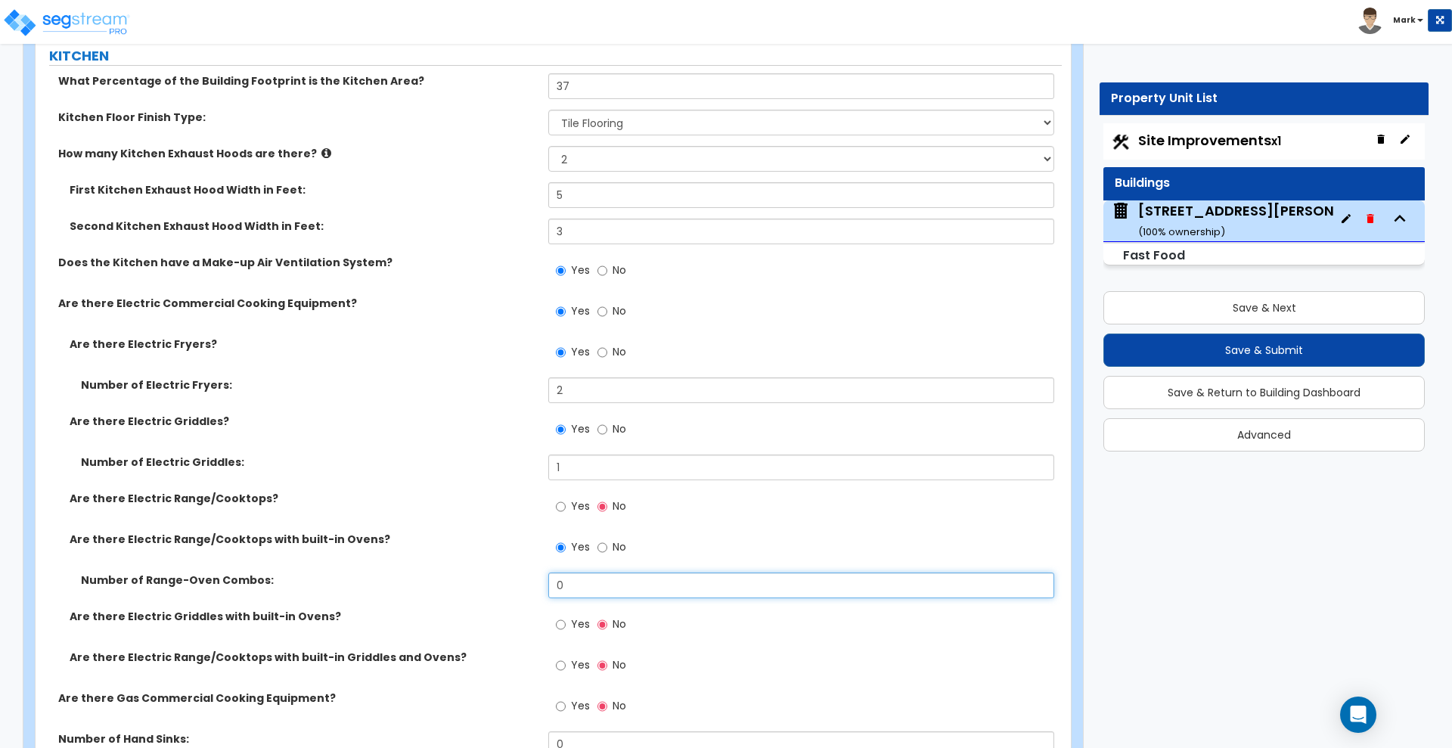
drag, startPoint x: 547, startPoint y: 582, endPoint x: 497, endPoint y: 577, distance: 50.2
click at [497, 577] on div "Number of Range-Oven Combos: 0" at bounding box center [549, 590] width 1026 height 36
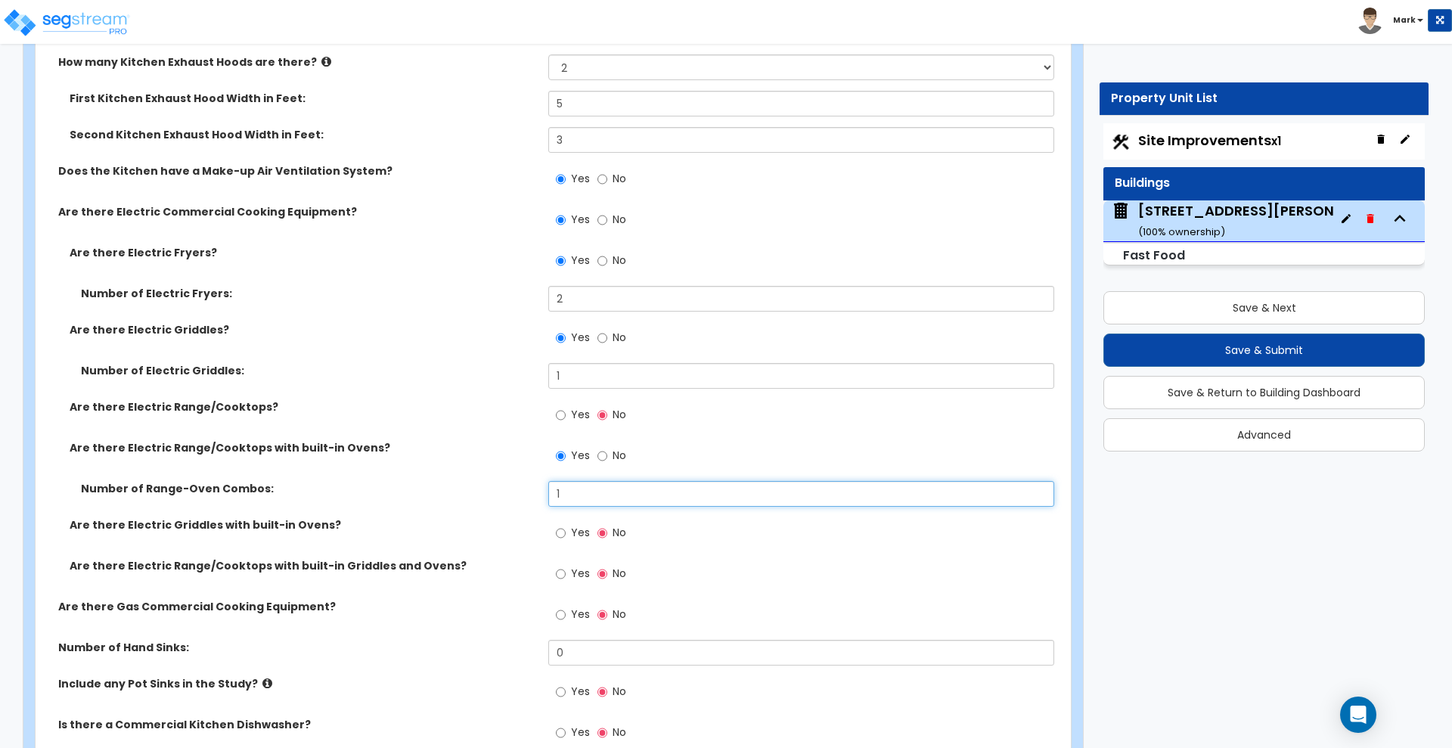
scroll to position [5010, 0]
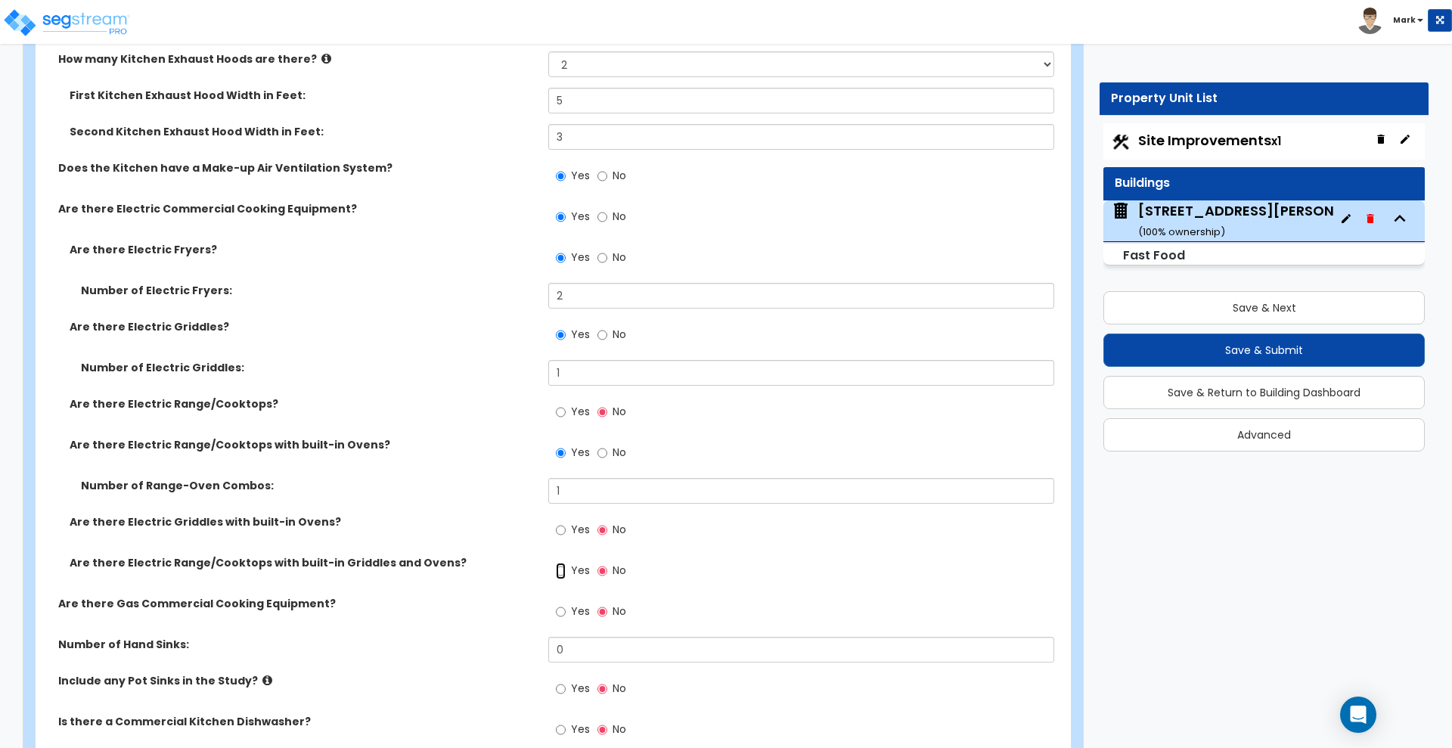
click at [557, 570] on input "Yes" at bounding box center [561, 571] width 10 height 17
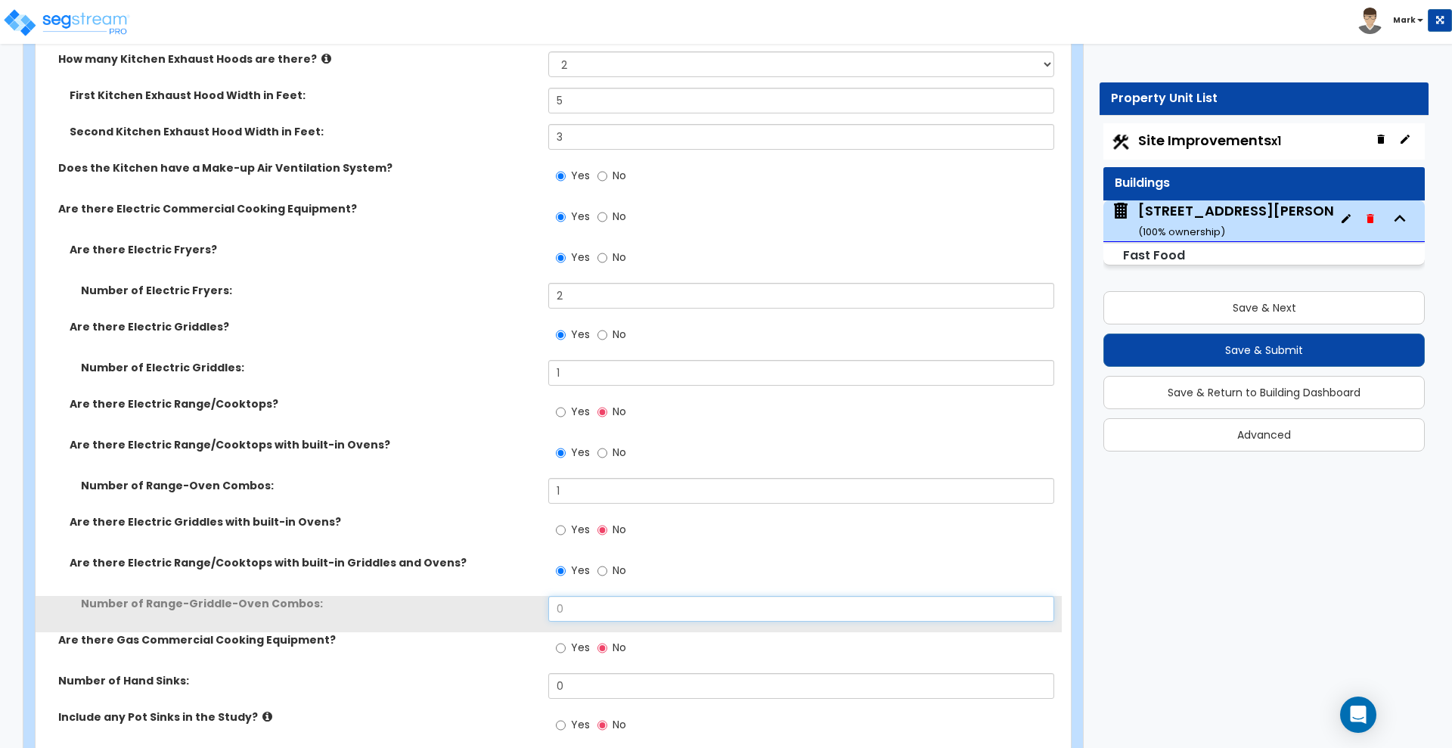
click at [484, 607] on div "Number of Range-Griddle-Oven Combos: 0" at bounding box center [549, 614] width 1026 height 36
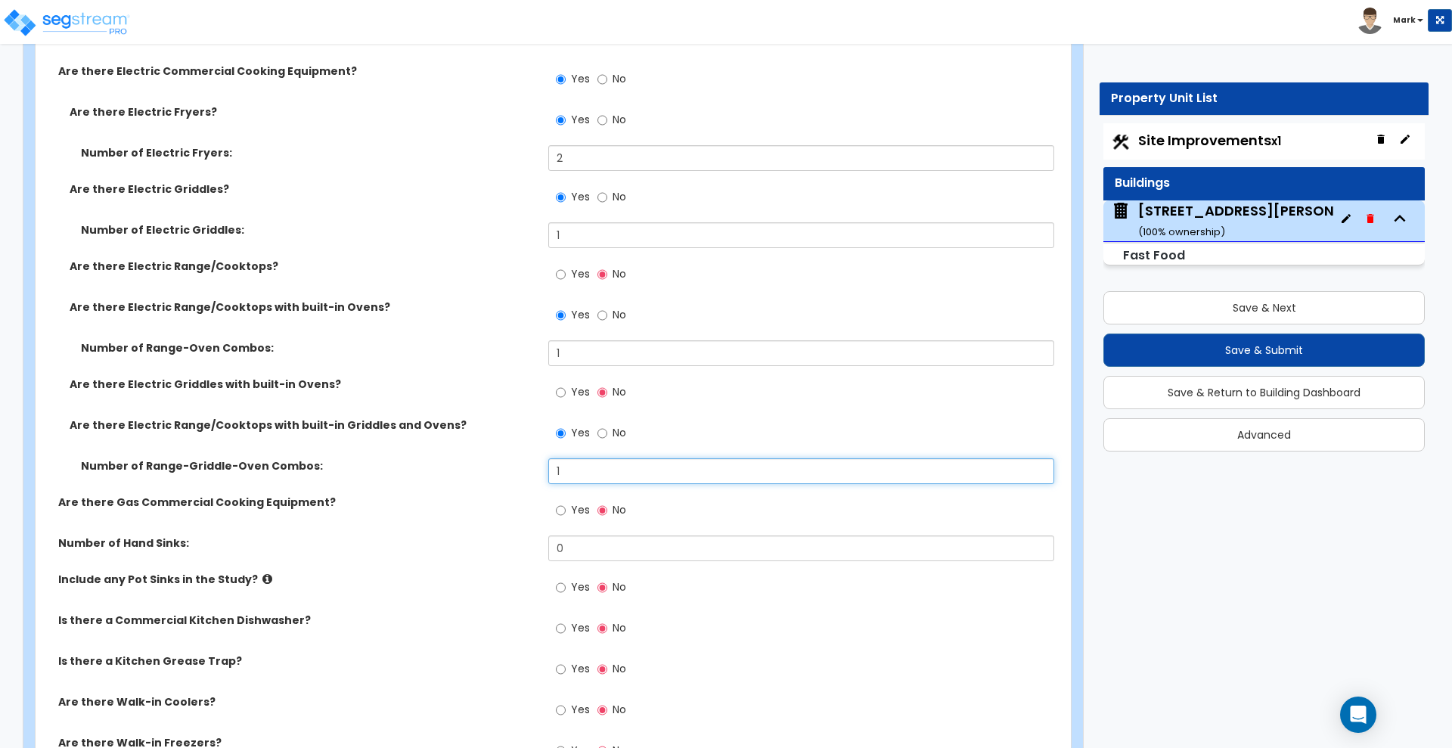
scroll to position [5104, 0]
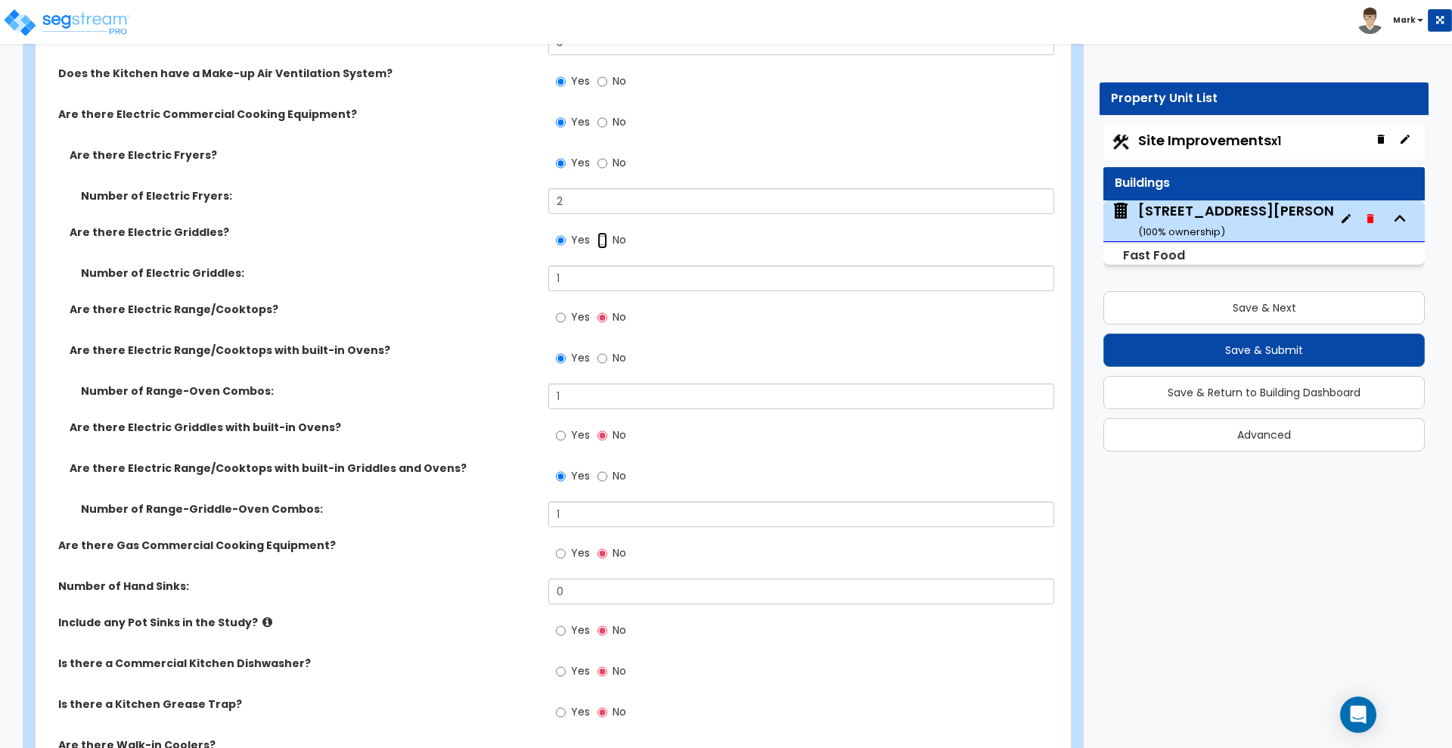
click at [601, 238] on input "No" at bounding box center [602, 240] width 10 height 17
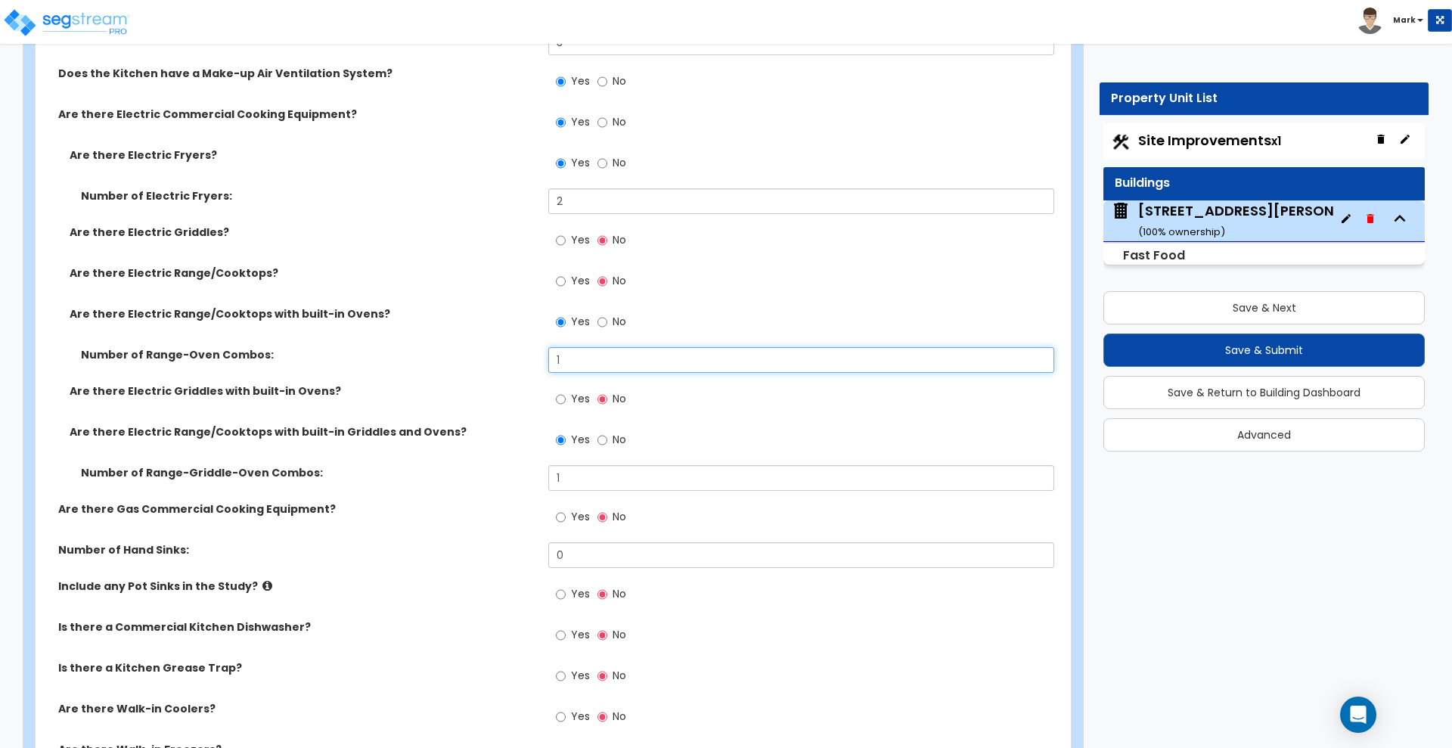
drag, startPoint x: 582, startPoint y: 359, endPoint x: 485, endPoint y: 358, distance: 97.6
click at [485, 358] on div "Number of Range-Oven Combos: 1" at bounding box center [549, 365] width 1026 height 36
drag, startPoint x: 577, startPoint y: 356, endPoint x: 527, endPoint y: 360, distance: 50.1
click at [528, 361] on div "Number of Range-Oven Combos: 1" at bounding box center [549, 365] width 1026 height 36
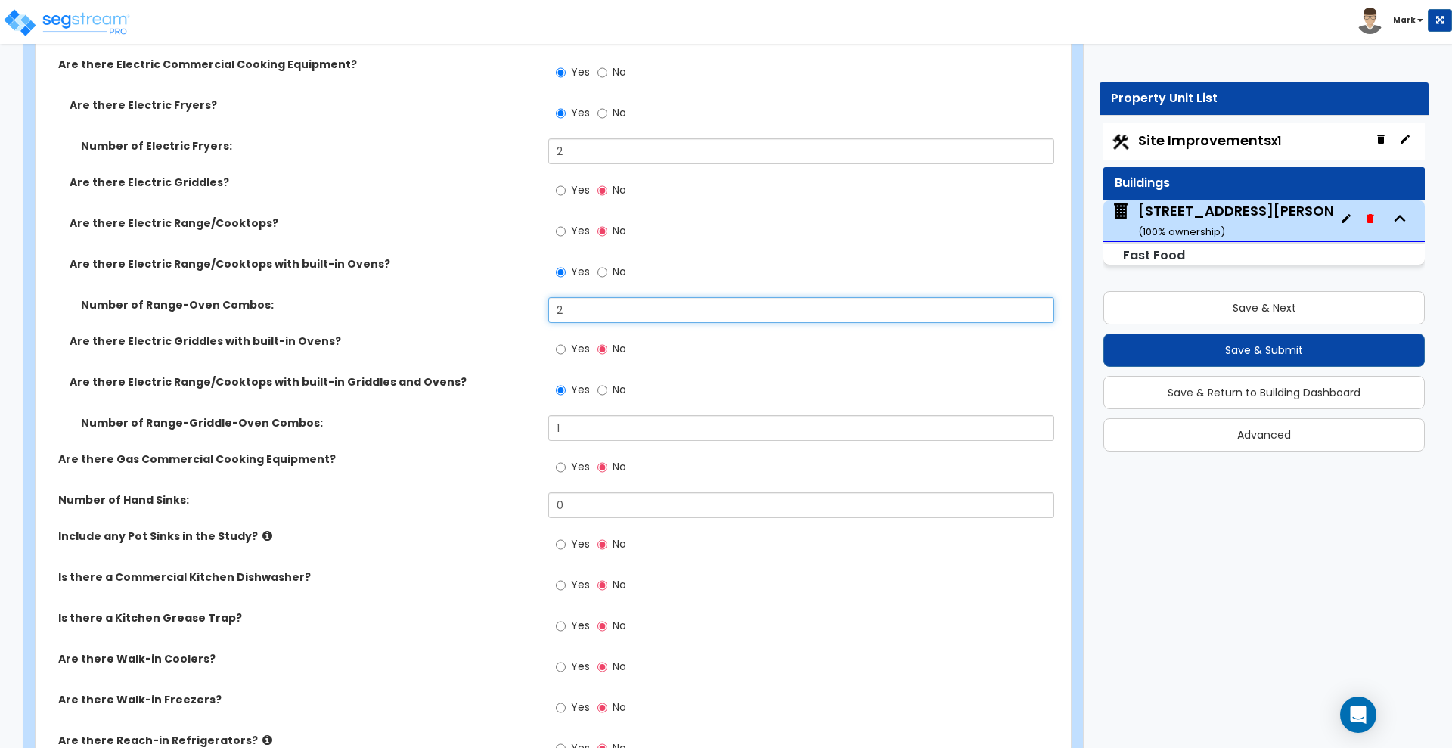
scroll to position [5199, 0]
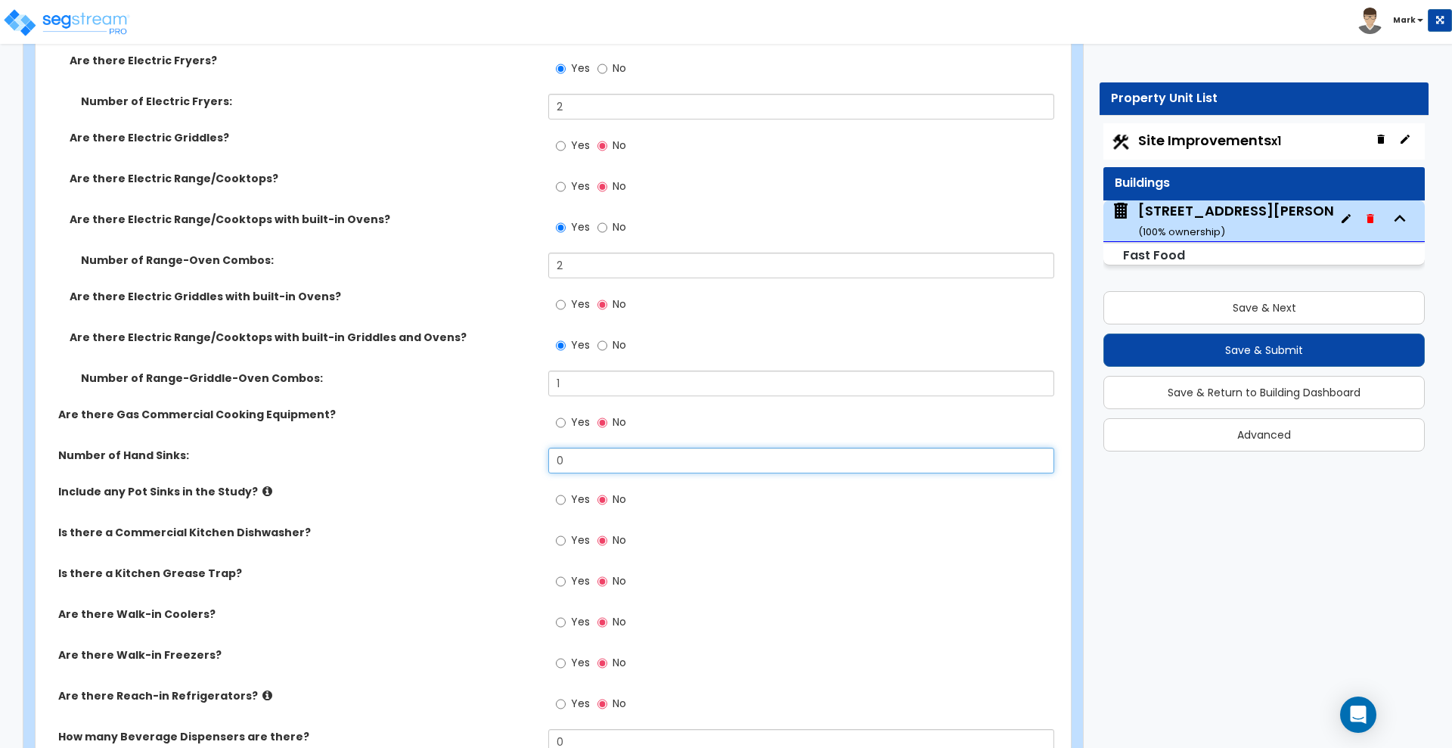
drag, startPoint x: 574, startPoint y: 458, endPoint x: 501, endPoint y: 461, distance: 73.4
click at [502, 462] on div "Number of Hand Sinks: 0" at bounding box center [549, 466] width 1026 height 36
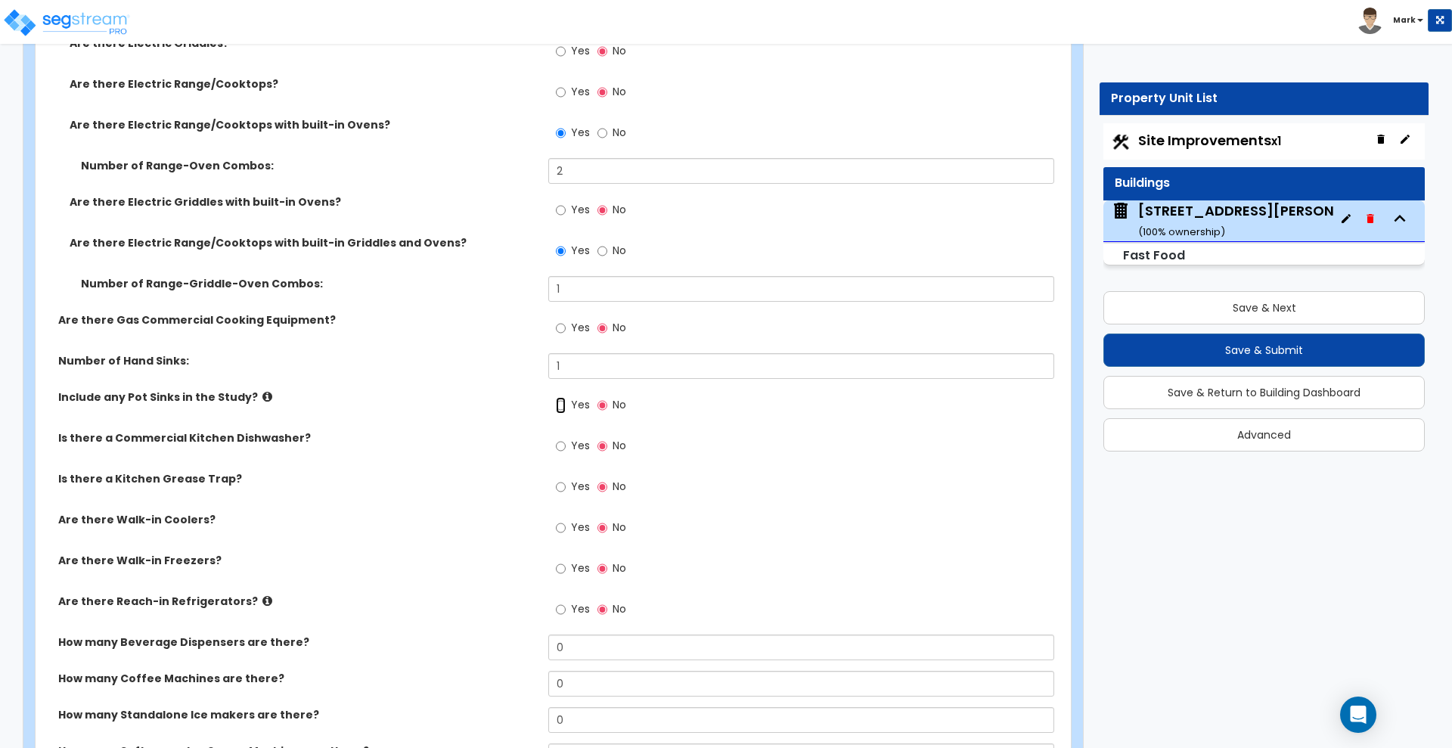
click at [561, 405] on input "Yes" at bounding box center [561, 405] width 10 height 17
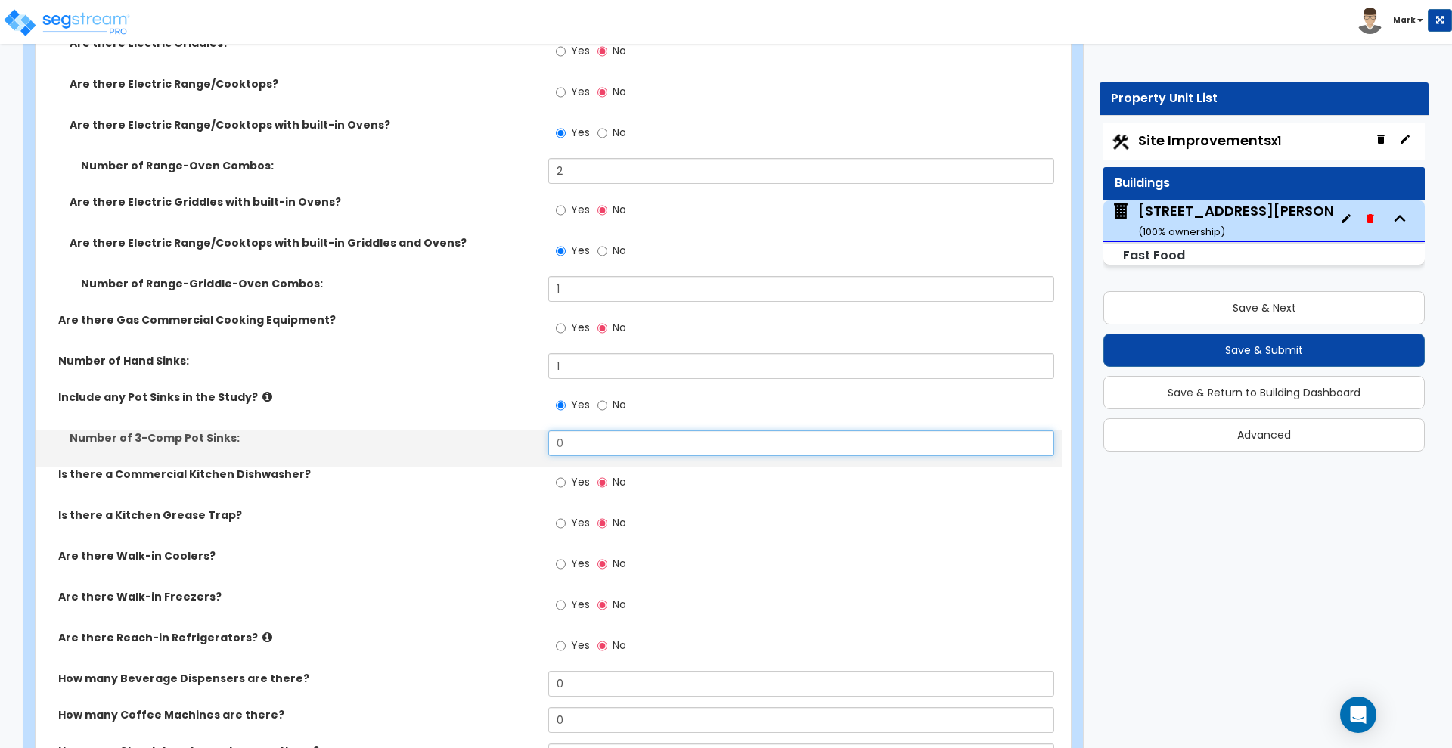
drag, startPoint x: 562, startPoint y: 442, endPoint x: 534, endPoint y: 440, distance: 28.0
click at [536, 440] on div "Number of 3-Comp Pot Sinks: 0" at bounding box center [549, 448] width 1026 height 36
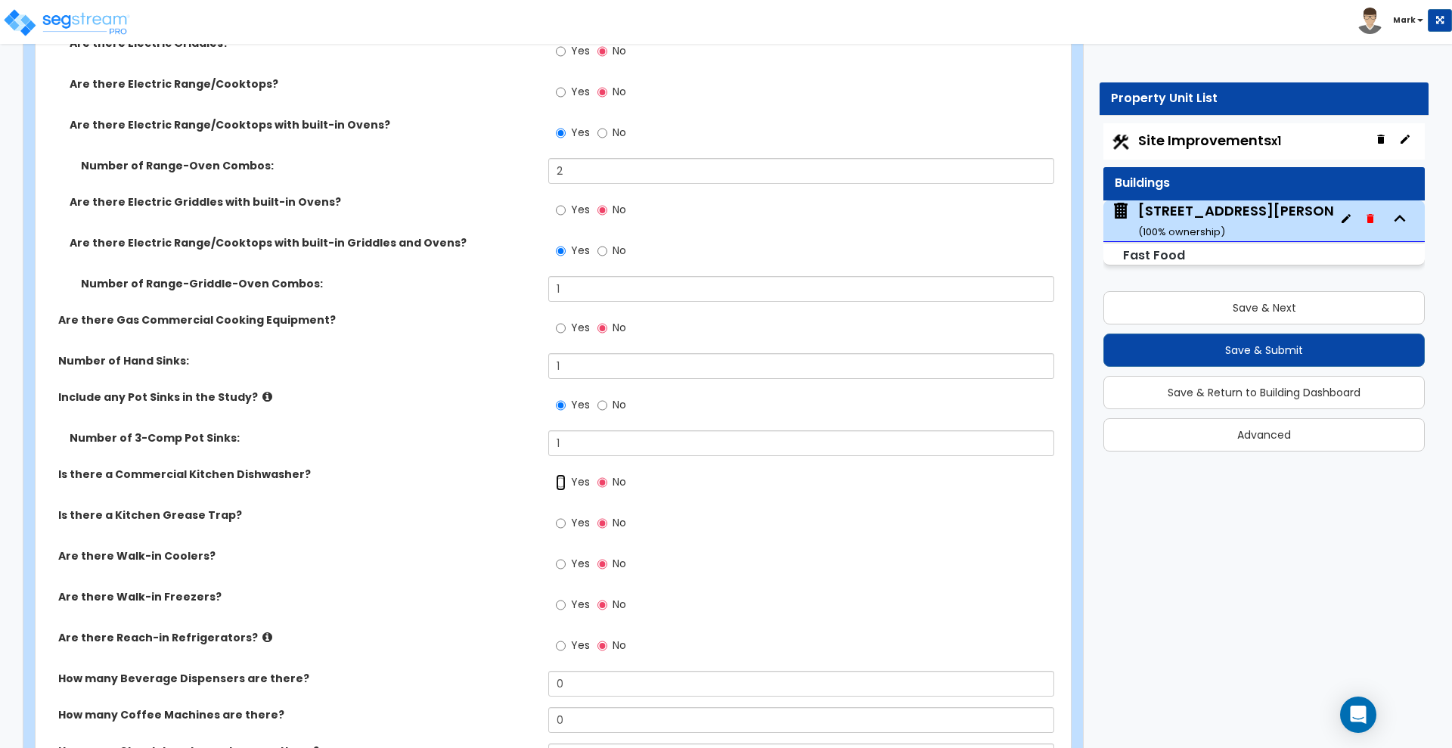
click at [561, 482] on input "Yes" at bounding box center [561, 482] width 10 height 17
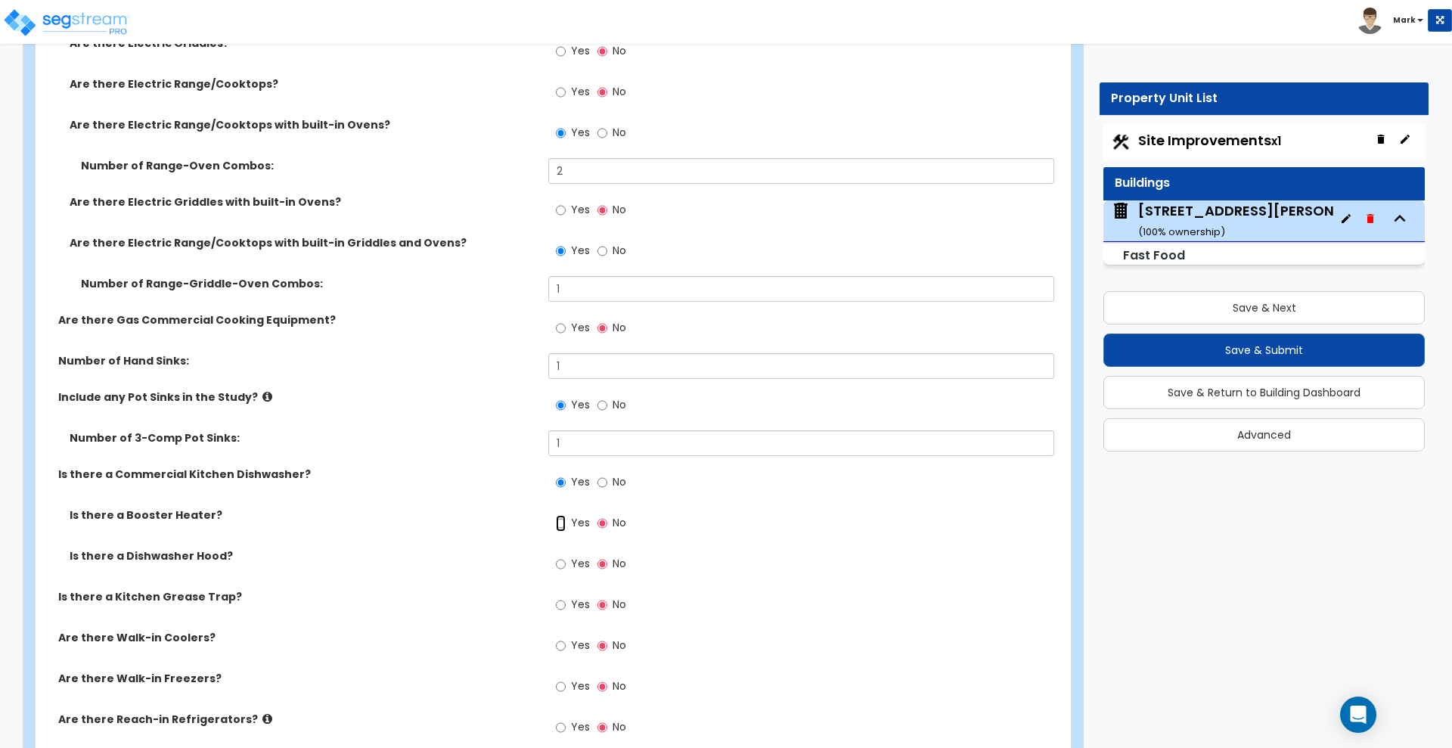
click at [565, 525] on input "Yes" at bounding box center [561, 523] width 10 height 17
click at [563, 563] on input "Yes" at bounding box center [561, 564] width 10 height 17
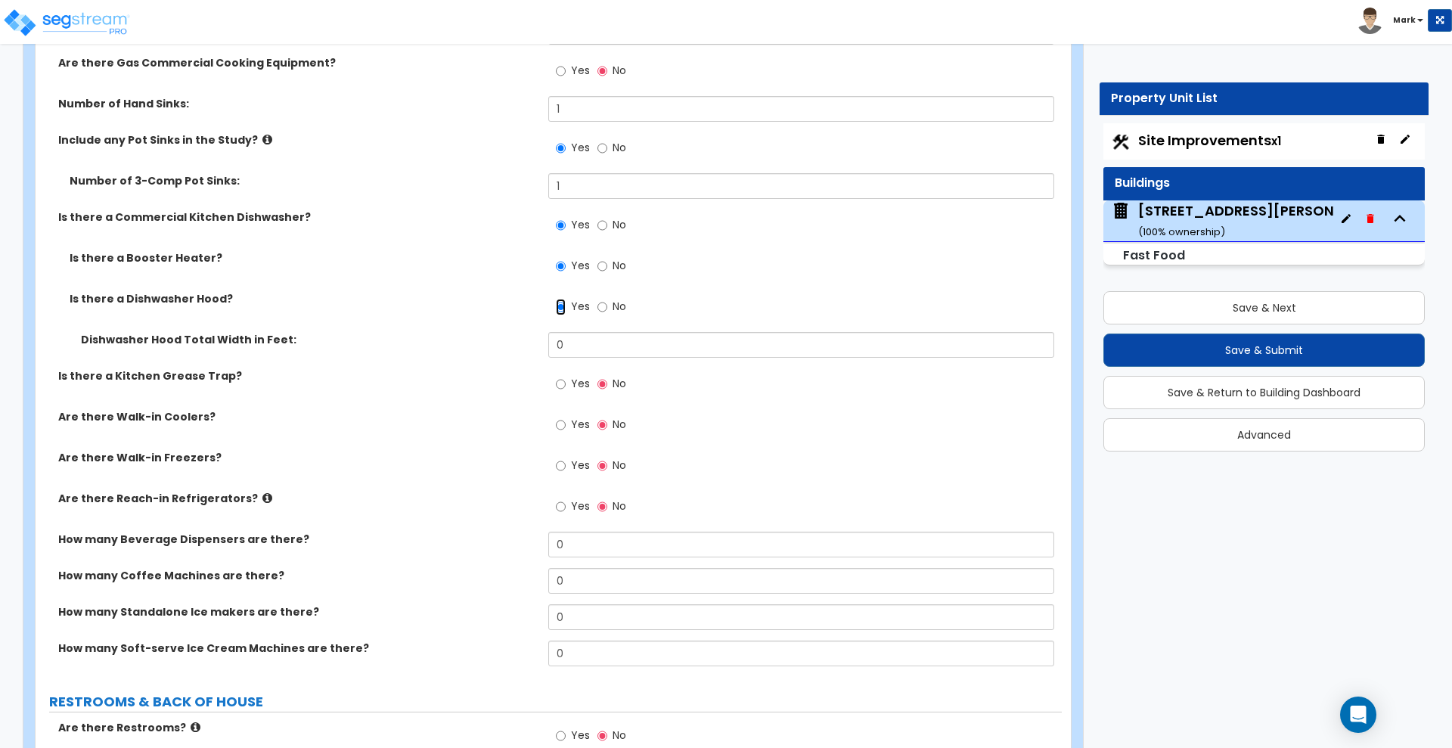
scroll to position [5577, 0]
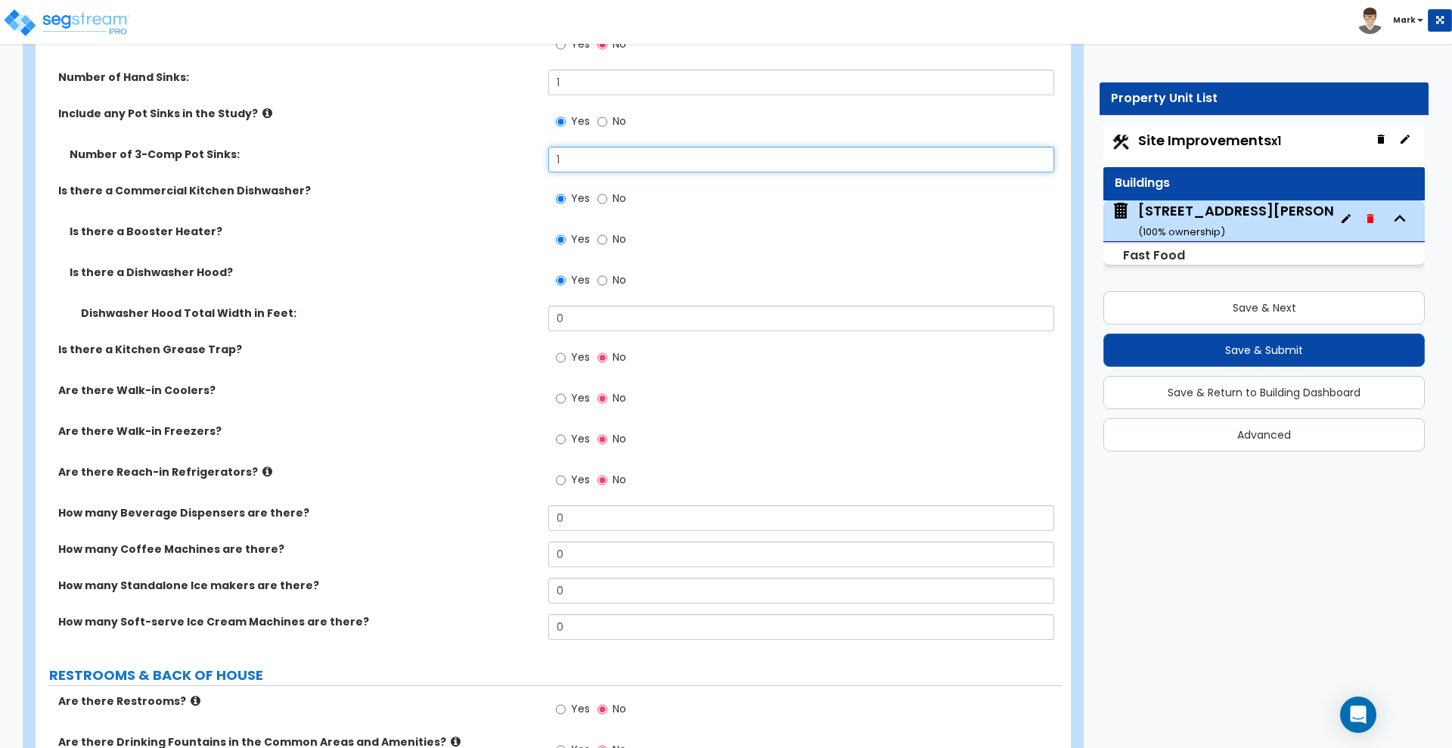
drag, startPoint x: 578, startPoint y: 161, endPoint x: 529, endPoint y: 154, distance: 49.7
click at [532, 157] on div "Number of 3-Comp Pot Sinks: 1" at bounding box center [549, 165] width 1026 height 36
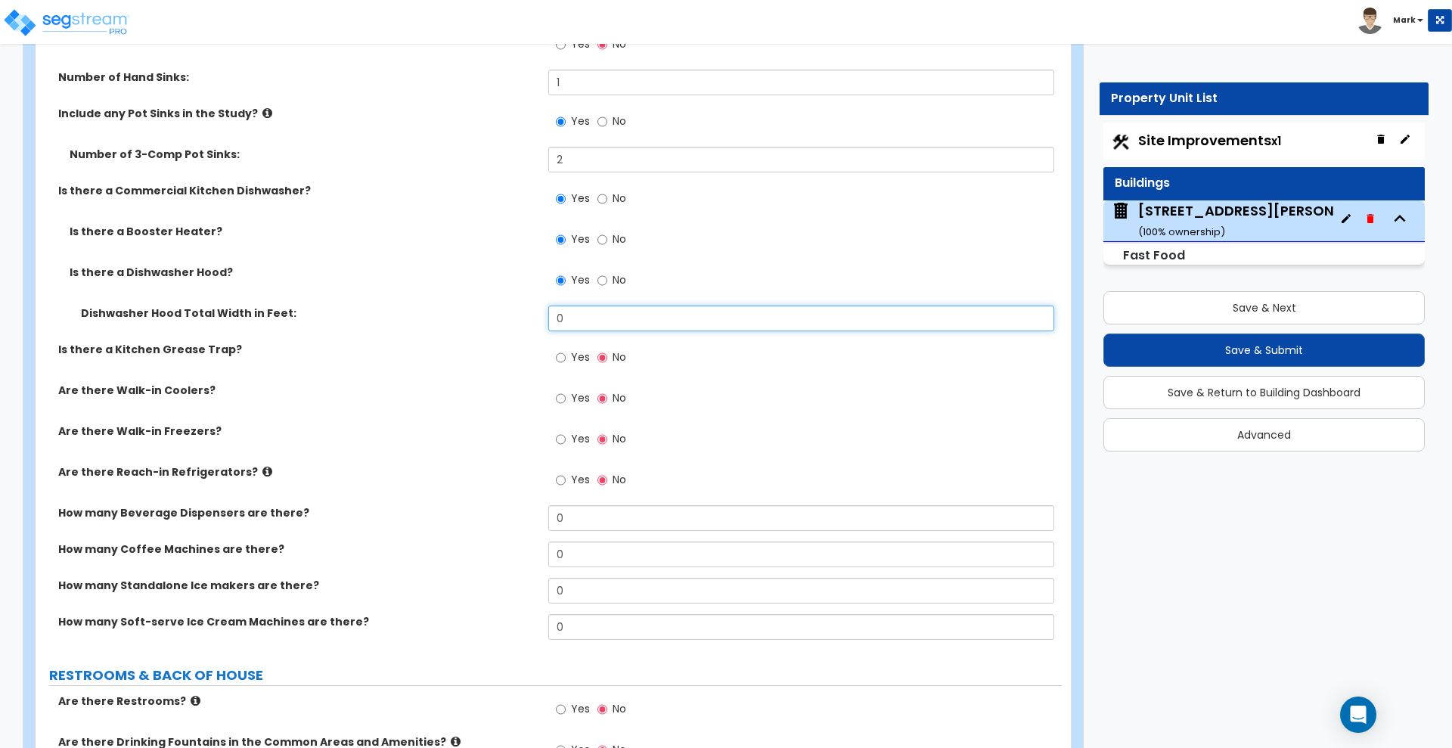
drag, startPoint x: 575, startPoint y: 313, endPoint x: 464, endPoint y: 311, distance: 111.9
click at [464, 311] on div "Dishwasher Hood Total Width in Feet: 0" at bounding box center [549, 324] width 1026 height 36
click at [563, 356] on input "Yes" at bounding box center [561, 357] width 10 height 17
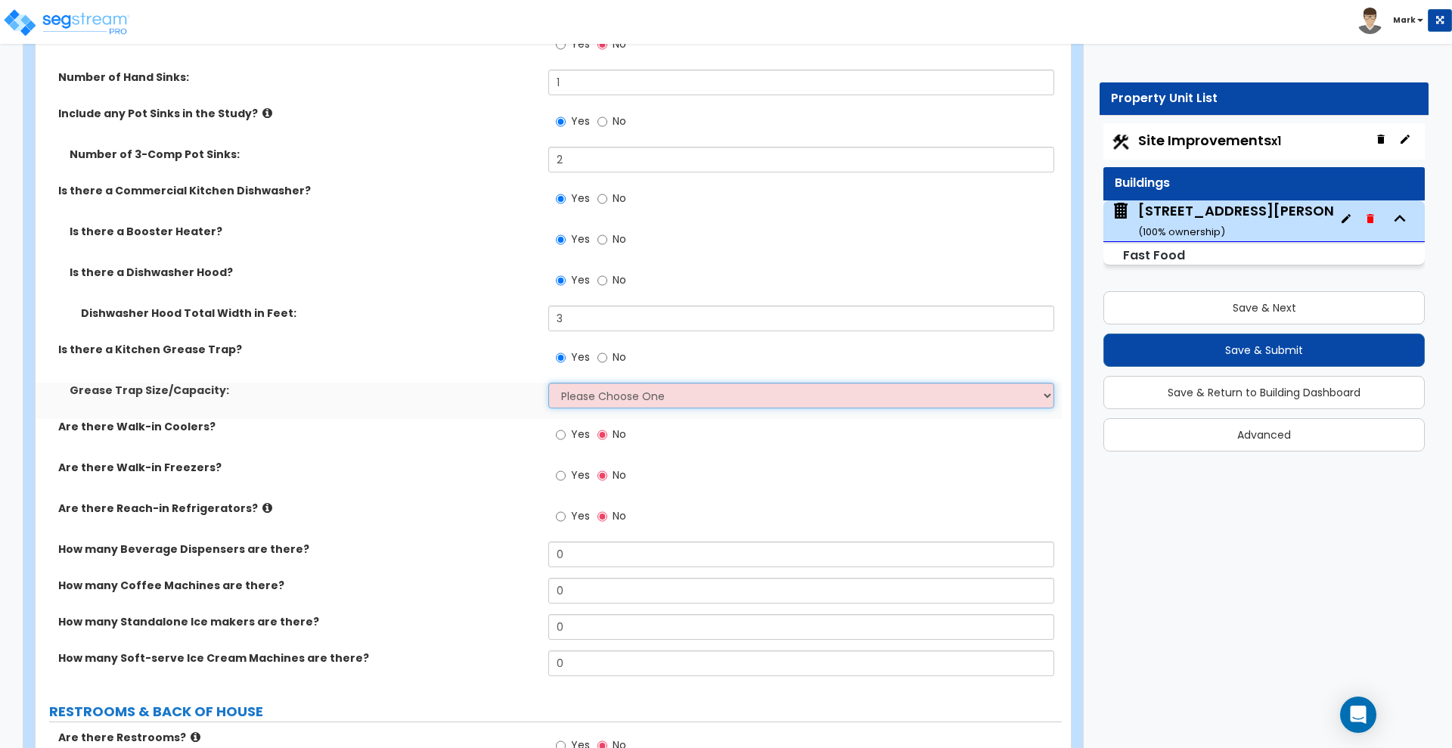
click at [629, 393] on select "Please Choose One Small Medium Large" at bounding box center [800, 396] width 505 height 26
click at [548, 383] on select "Please Choose One Small Medium Large" at bounding box center [800, 396] width 505 height 26
click at [560, 433] on input "Yes" at bounding box center [561, 434] width 10 height 17
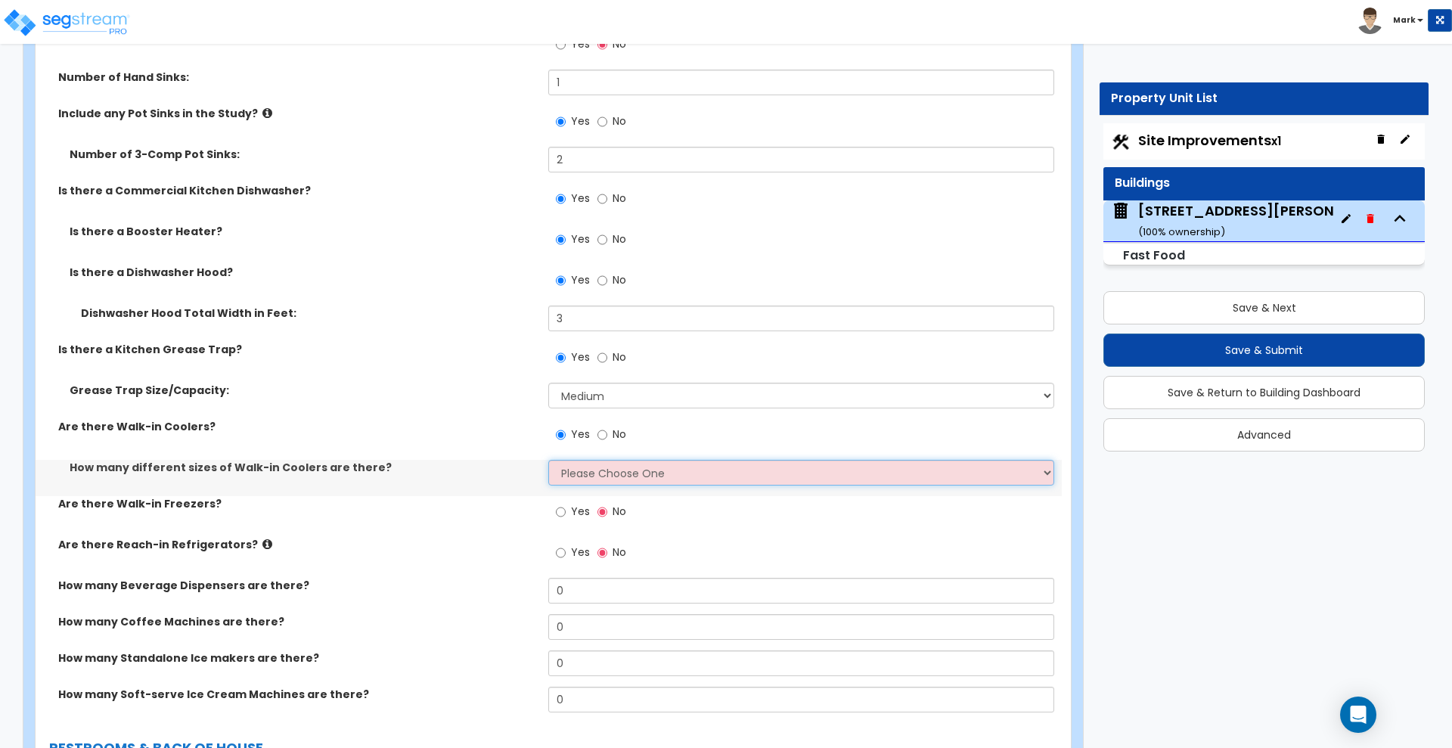
click at [597, 474] on select "Please Choose One 1 2 3 4" at bounding box center [800, 473] width 505 height 26
click at [548, 460] on select "Please Choose One 1 2 3 4" at bounding box center [800, 473] width 505 height 26
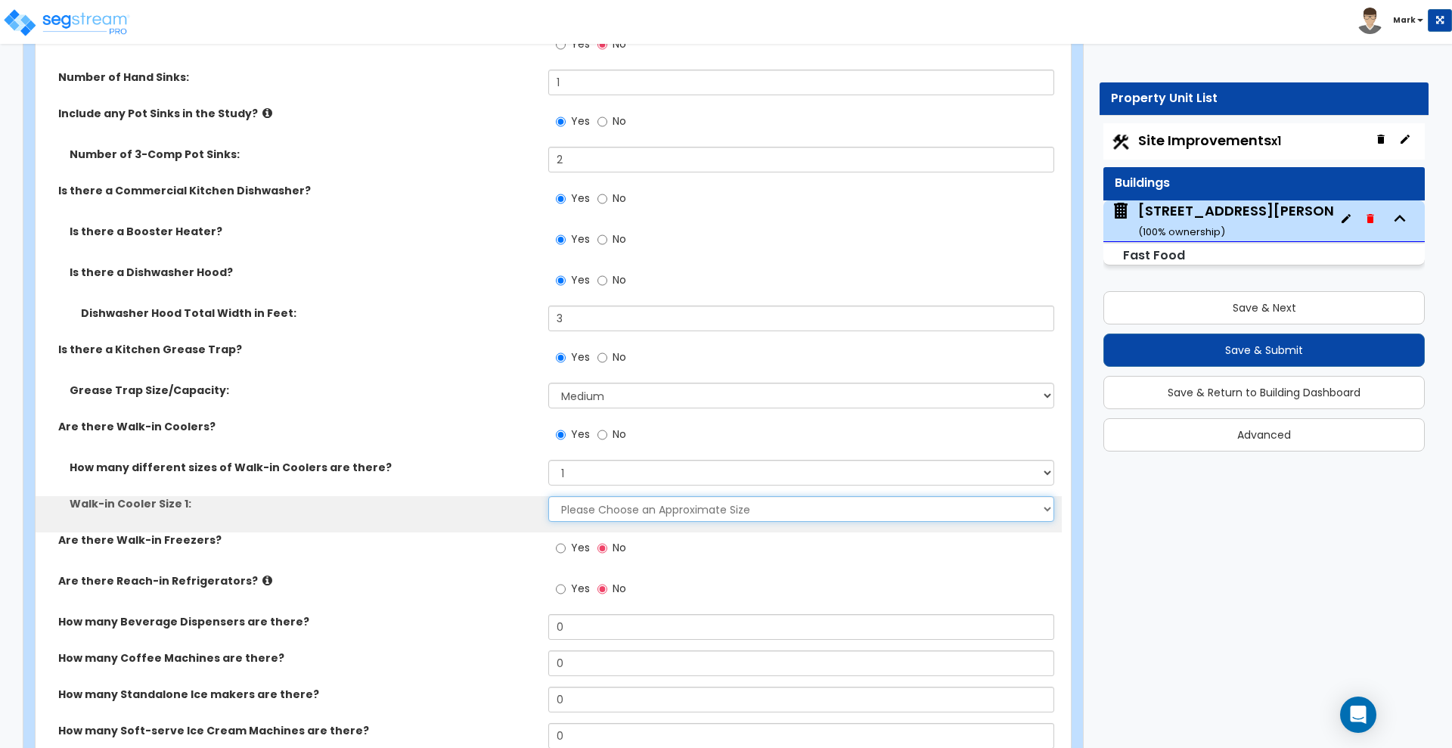
click at [600, 508] on select "Please Choose an Approximate Size 6' x 6' 10' x 6' 12' x 14' 12' x 20' I want t…" at bounding box center [800, 509] width 505 height 26
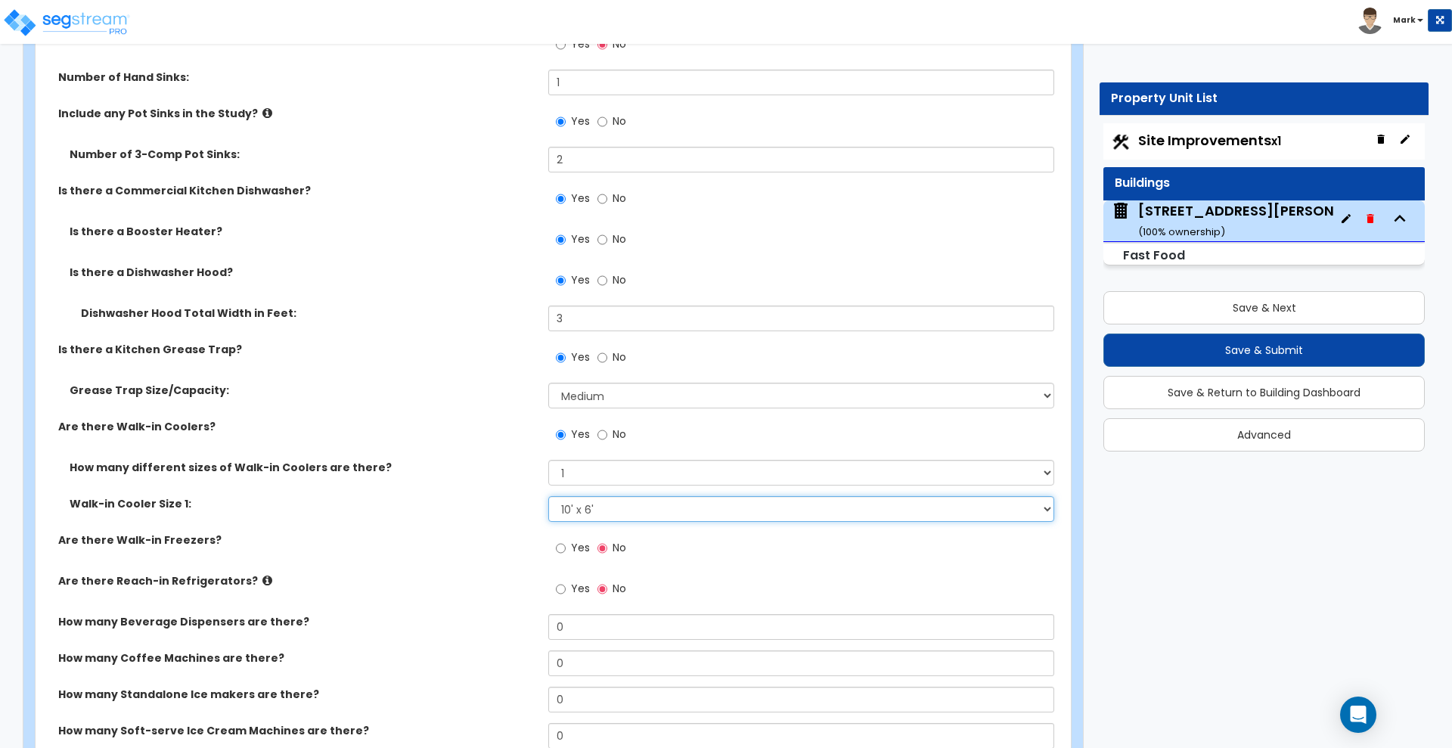
click at [548, 496] on select "Please Choose an Approximate Size 6' x 6' 10' x 6' 12' x 14' 12' x 20' I want t…" at bounding box center [800, 509] width 505 height 26
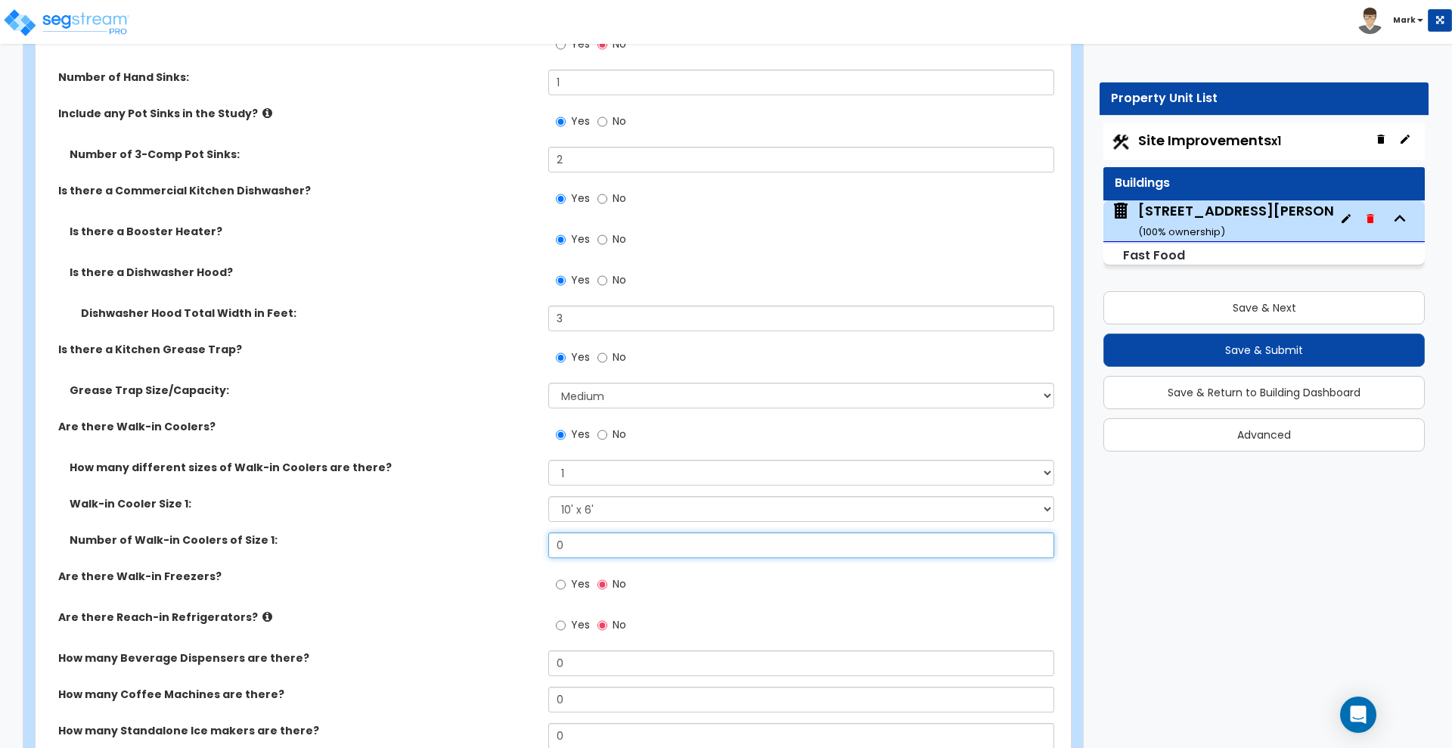
drag, startPoint x: 586, startPoint y: 547, endPoint x: 495, endPoint y: 538, distance: 91.1
click at [497, 544] on div "Number of Walk-in Coolers of Size 1: 0" at bounding box center [549, 550] width 1026 height 36
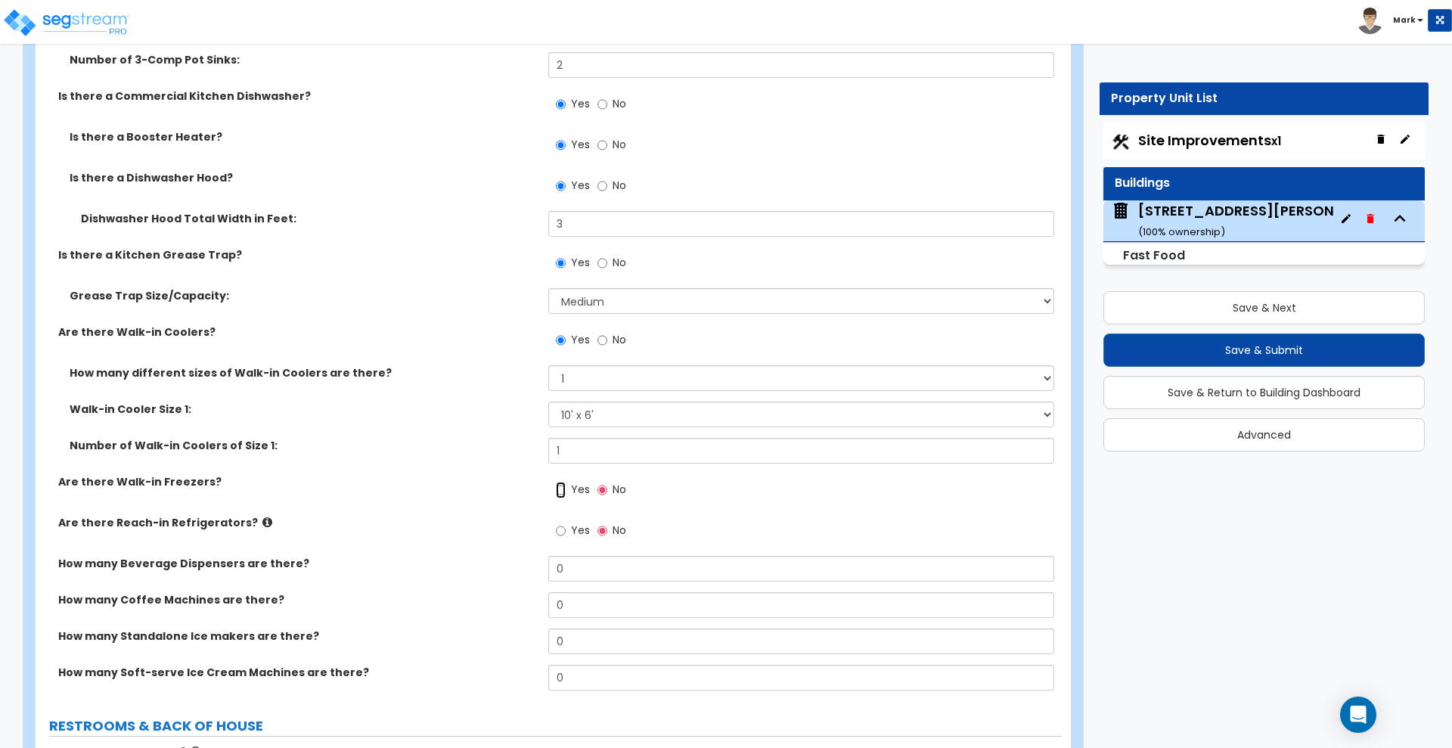
click at [559, 490] on input "Yes" at bounding box center [561, 490] width 10 height 17
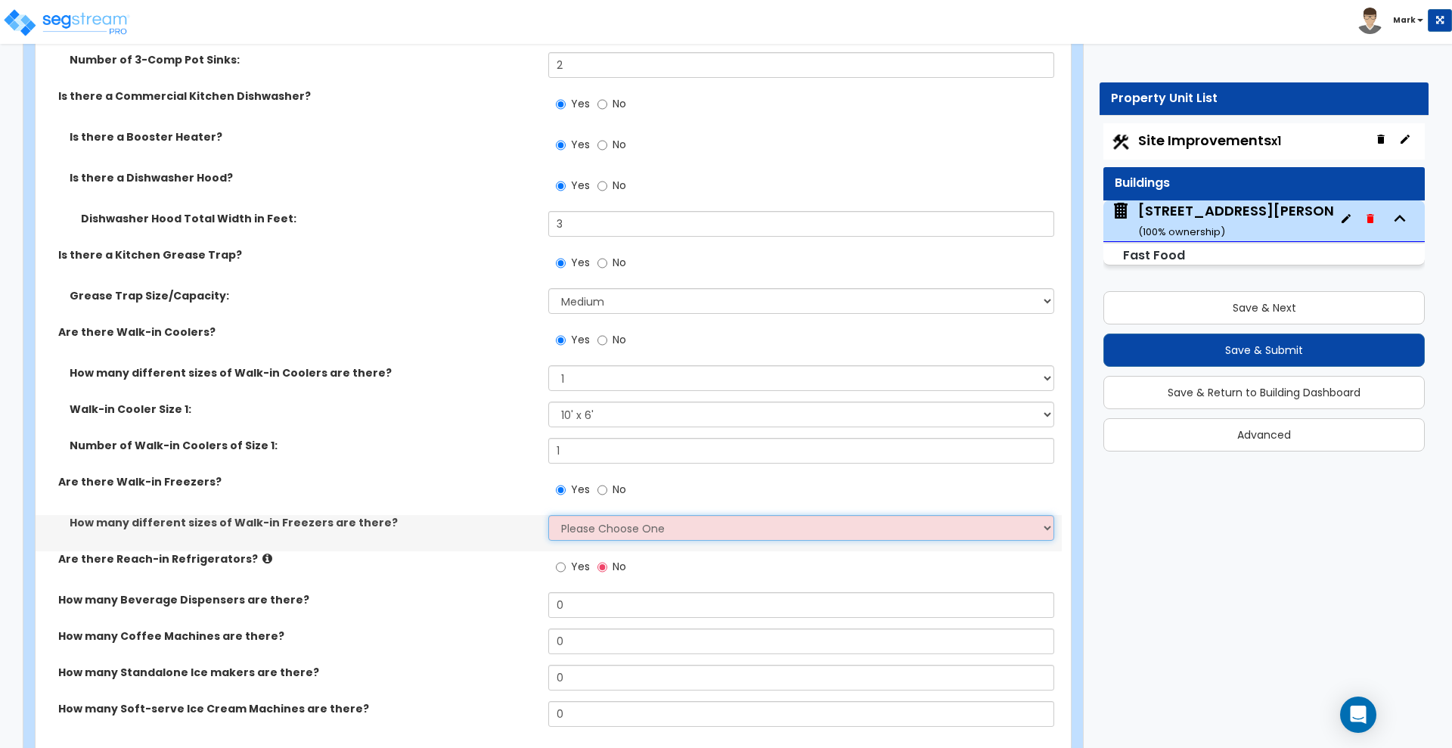
click at [595, 527] on select "Please Choose One 1 2 3 4" at bounding box center [800, 528] width 505 height 26
click at [548, 515] on select "Please Choose One 1 2 3 4" at bounding box center [800, 528] width 505 height 26
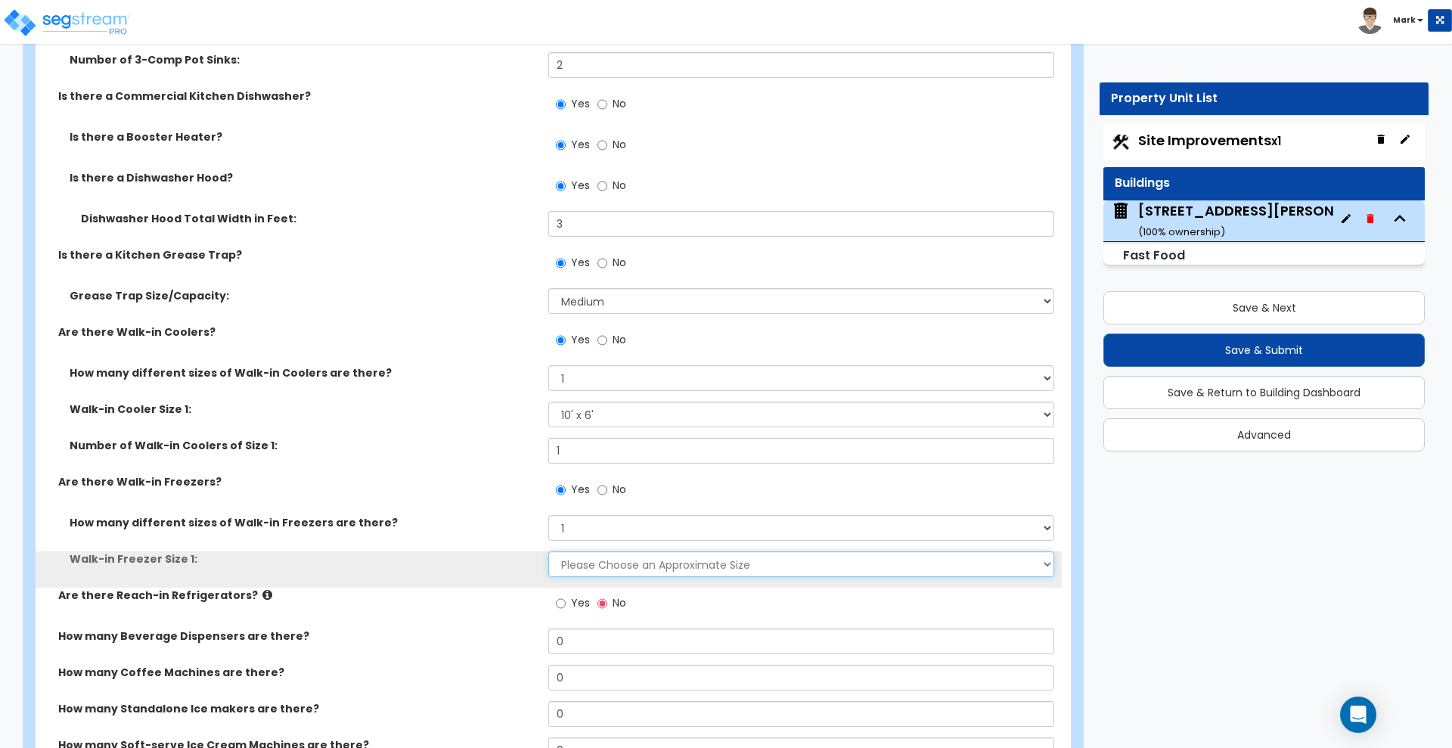
click at [612, 558] on select "Please Choose an Approximate Size 8' x 8' 8' x 12' 8' x 16' 8' x 20' I want to …" at bounding box center [800, 564] width 505 height 26
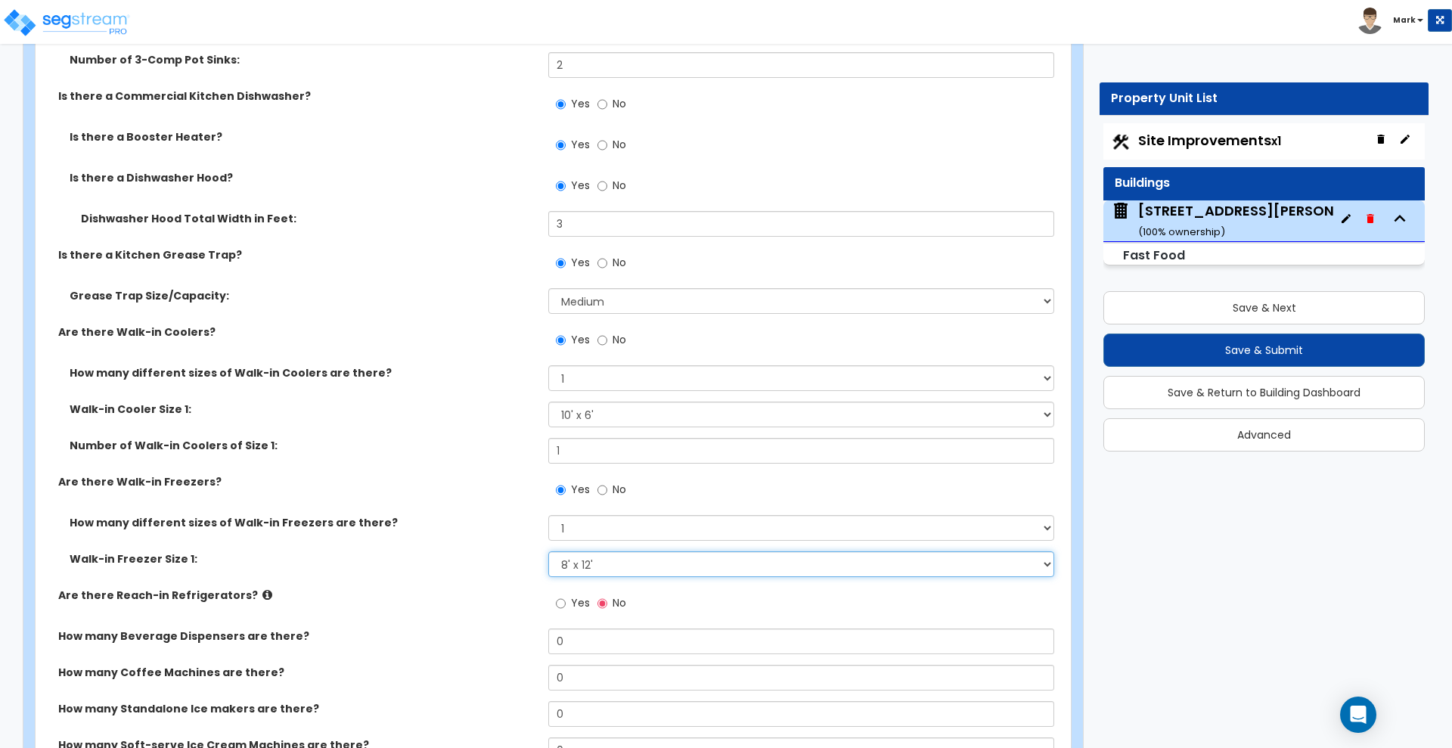
click at [548, 551] on select "Please Choose an Approximate Size 8' x 8' 8' x 12' 8' x 16' 8' x 20' I want to …" at bounding box center [800, 564] width 505 height 26
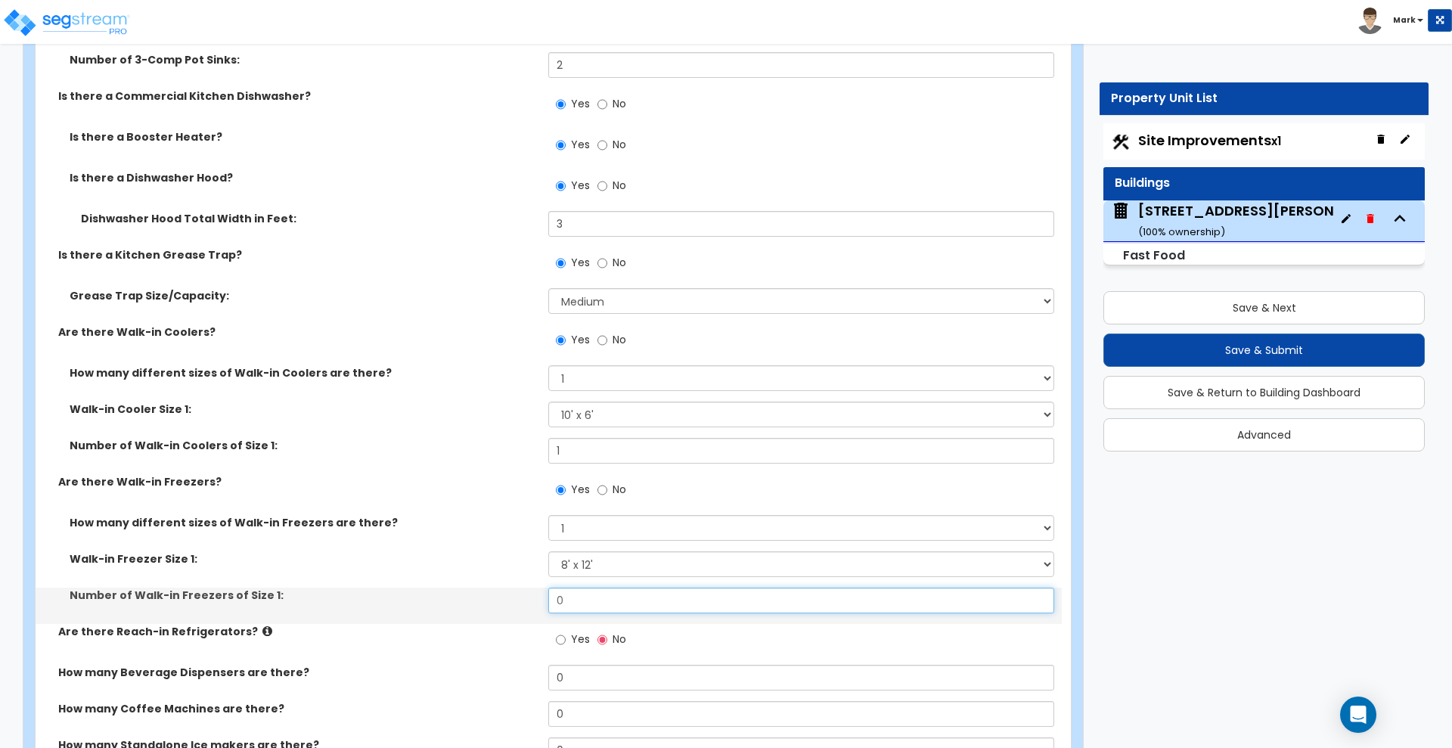
drag, startPoint x: 584, startPoint y: 598, endPoint x: 491, endPoint y: 596, distance: 93.0
click at [495, 600] on div "Number of Walk-in Freezers of Size 1: 0" at bounding box center [549, 606] width 1026 height 36
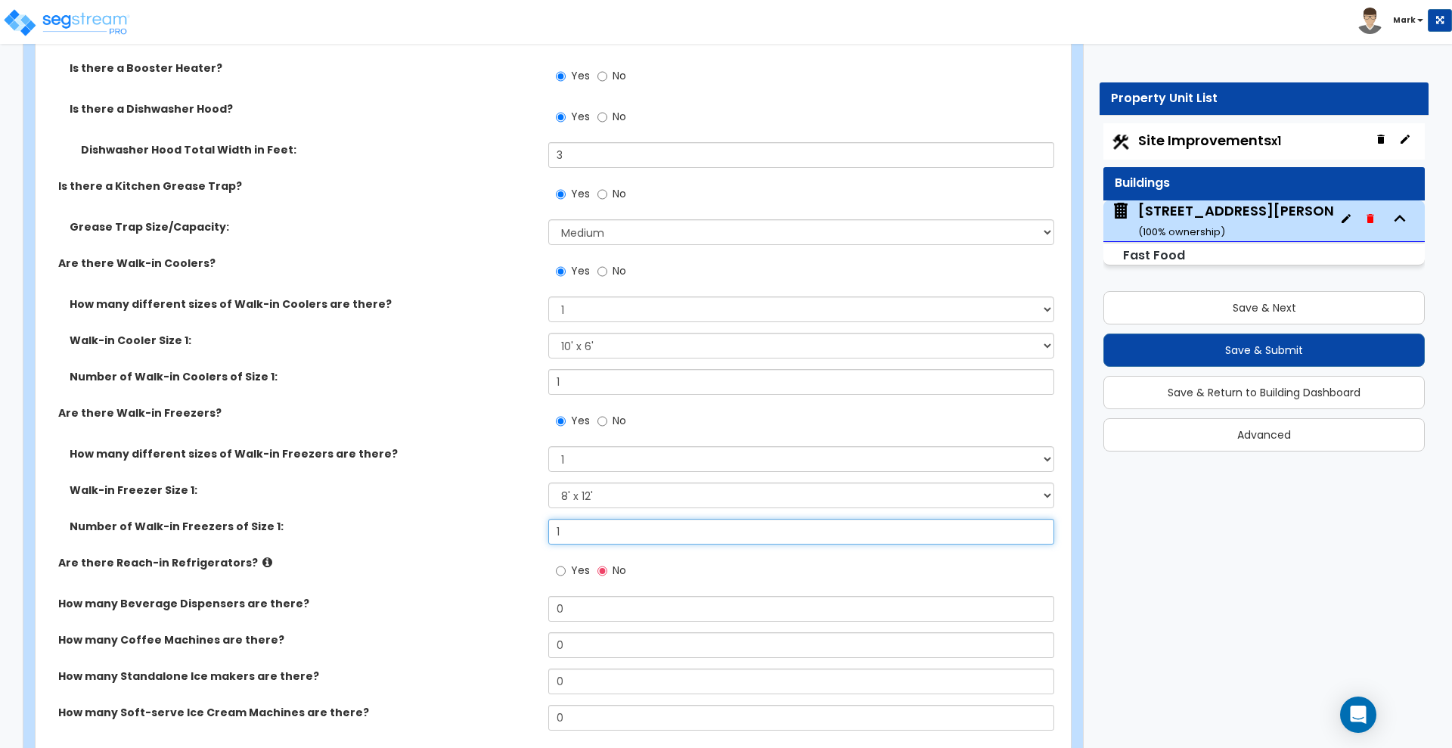
scroll to position [5766, 0]
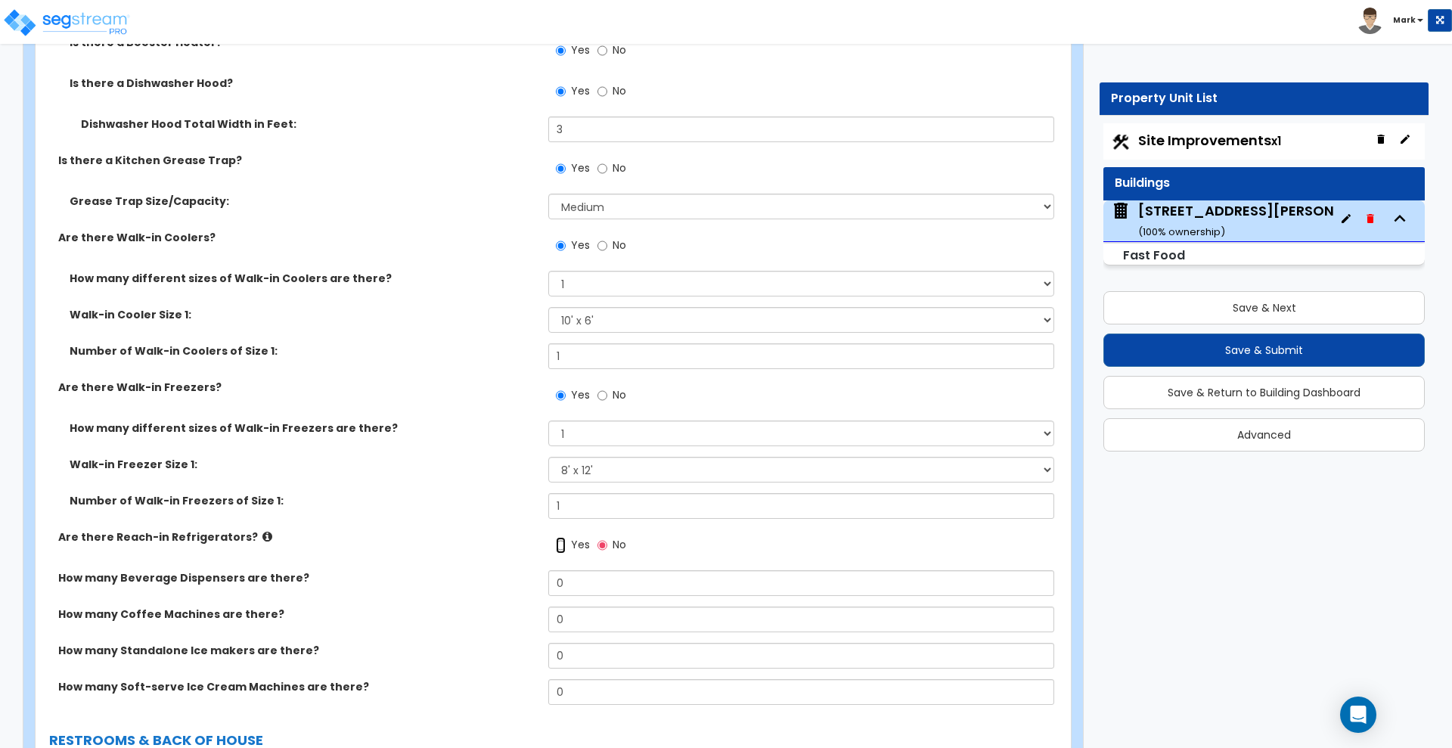
click at [563, 547] on input "Yes" at bounding box center [561, 545] width 10 height 17
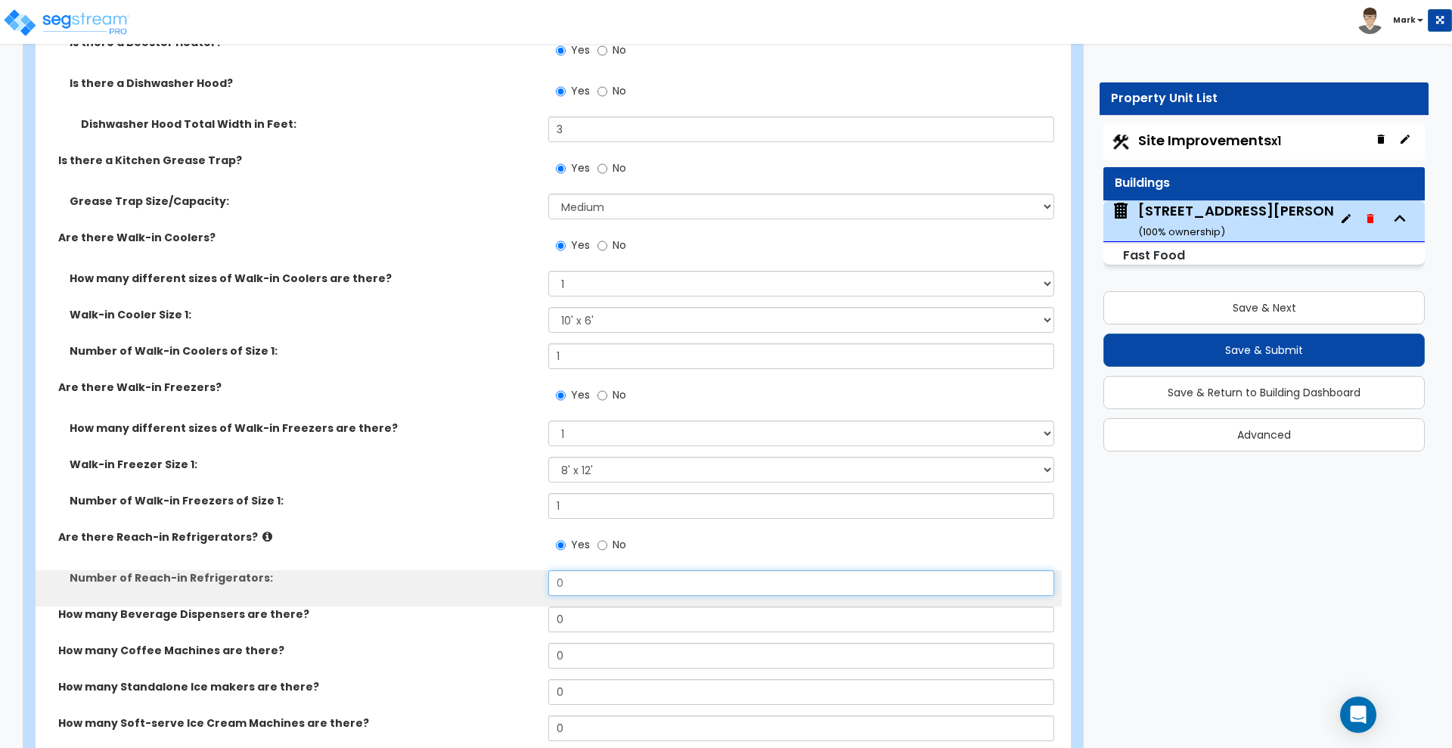
drag, startPoint x: 565, startPoint y: 582, endPoint x: 489, endPoint y: 582, distance: 75.6
click at [495, 585] on div "Number of Reach-in Refrigerators: 0" at bounding box center [549, 588] width 1026 height 36
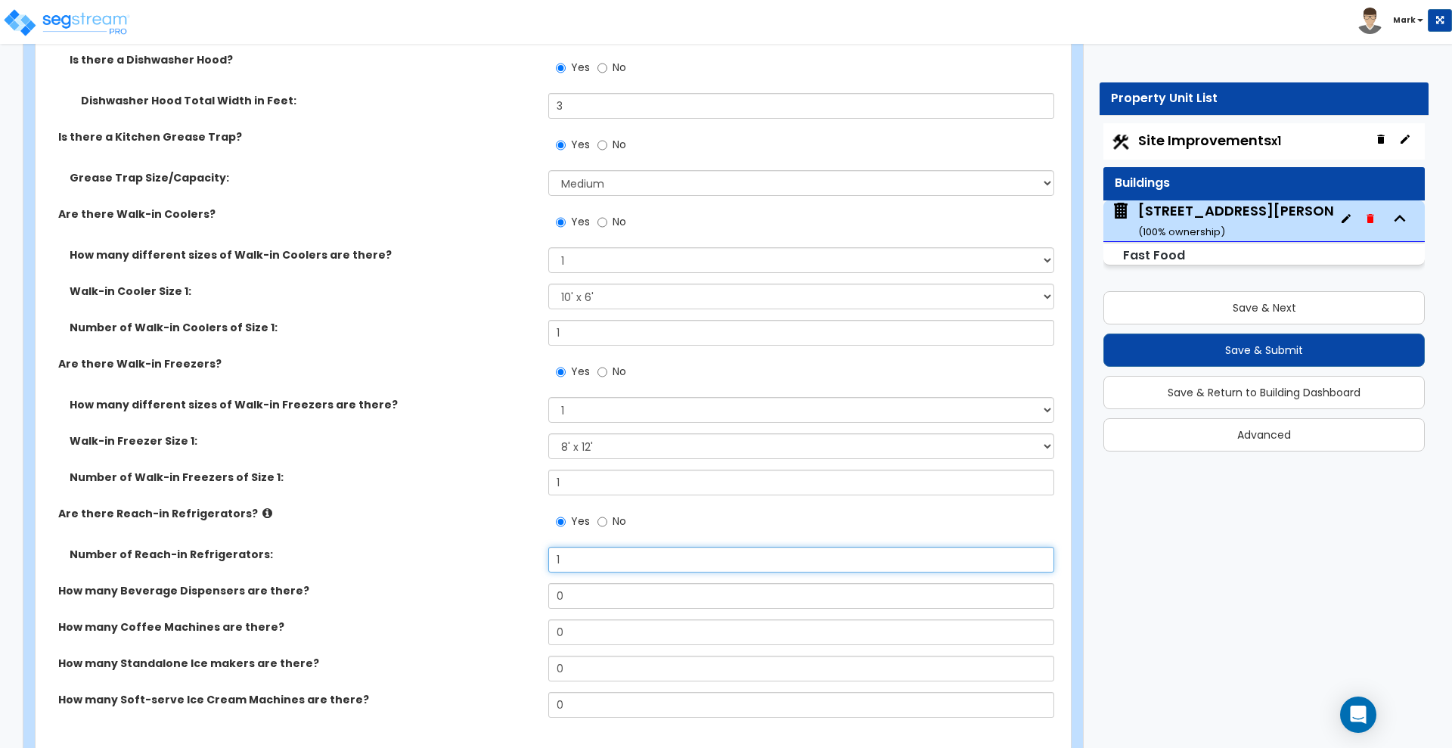
scroll to position [5955, 0]
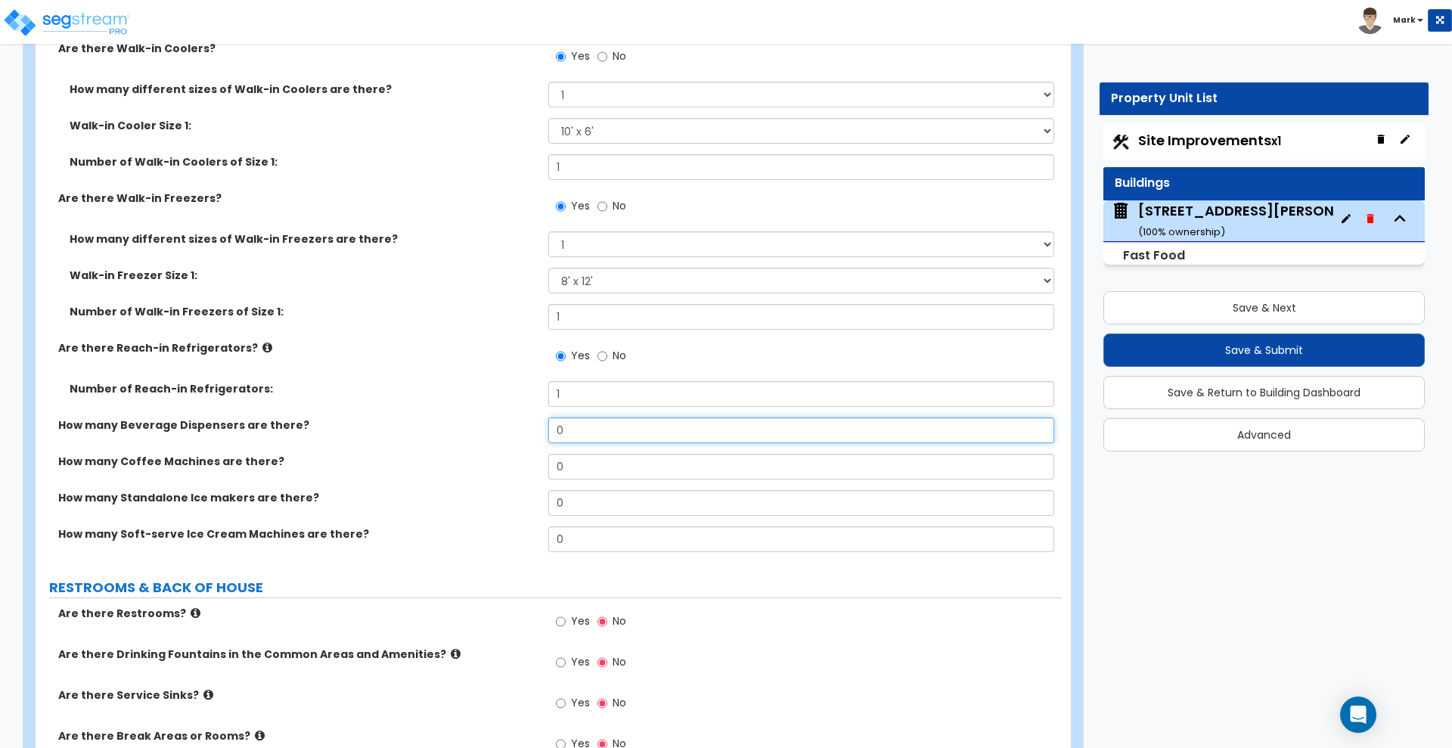
drag, startPoint x: 544, startPoint y: 435, endPoint x: 476, endPoint y: 433, distance: 67.3
click at [476, 433] on div "How many Beverage Dispensers are there? 0" at bounding box center [549, 435] width 1026 height 36
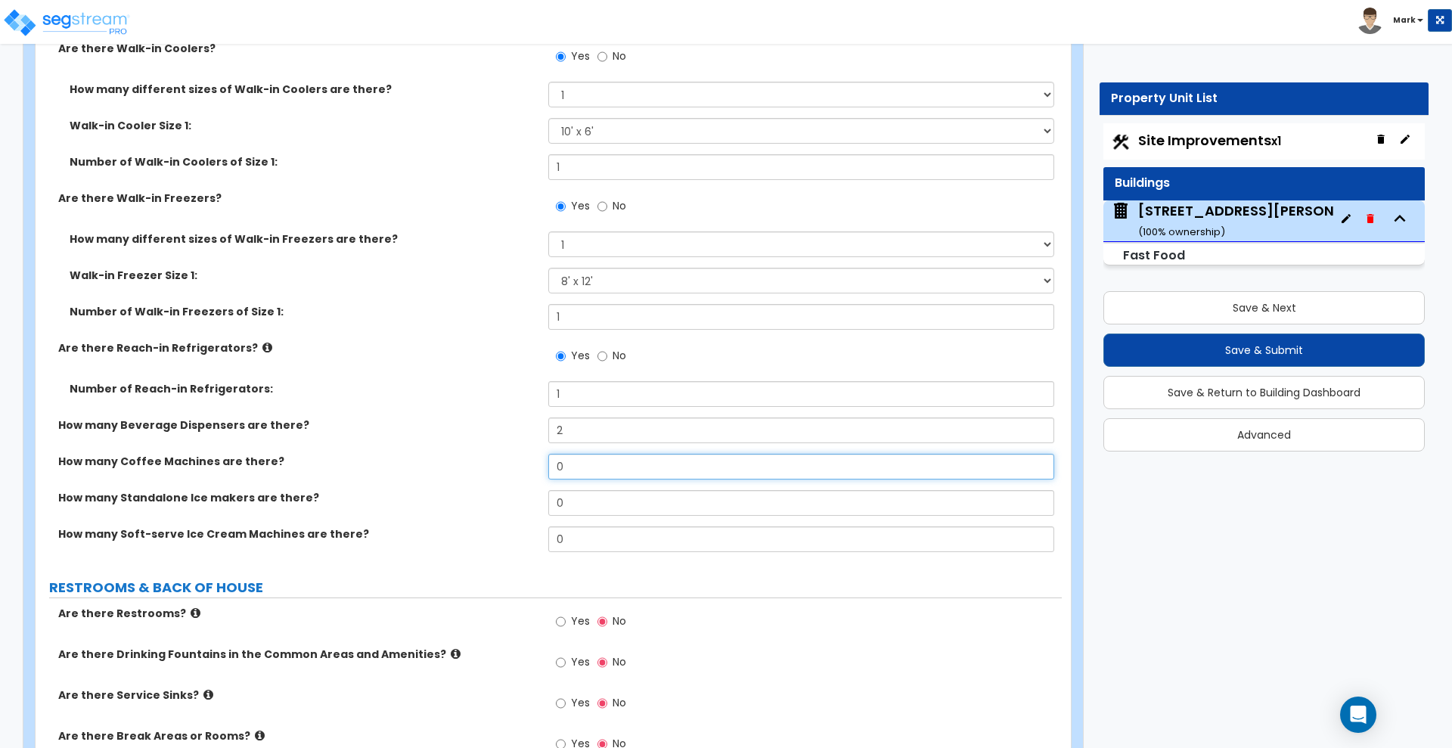
drag, startPoint x: 591, startPoint y: 467, endPoint x: 437, endPoint y: 454, distance: 154.0
click at [437, 454] on div "How many Coffee Machines are there? 0" at bounding box center [549, 472] width 1026 height 36
drag, startPoint x: 582, startPoint y: 501, endPoint x: 458, endPoint y: 499, distance: 123.3
click at [458, 499] on div "How many Standalone Ice makers are there? 0" at bounding box center [549, 508] width 1026 height 36
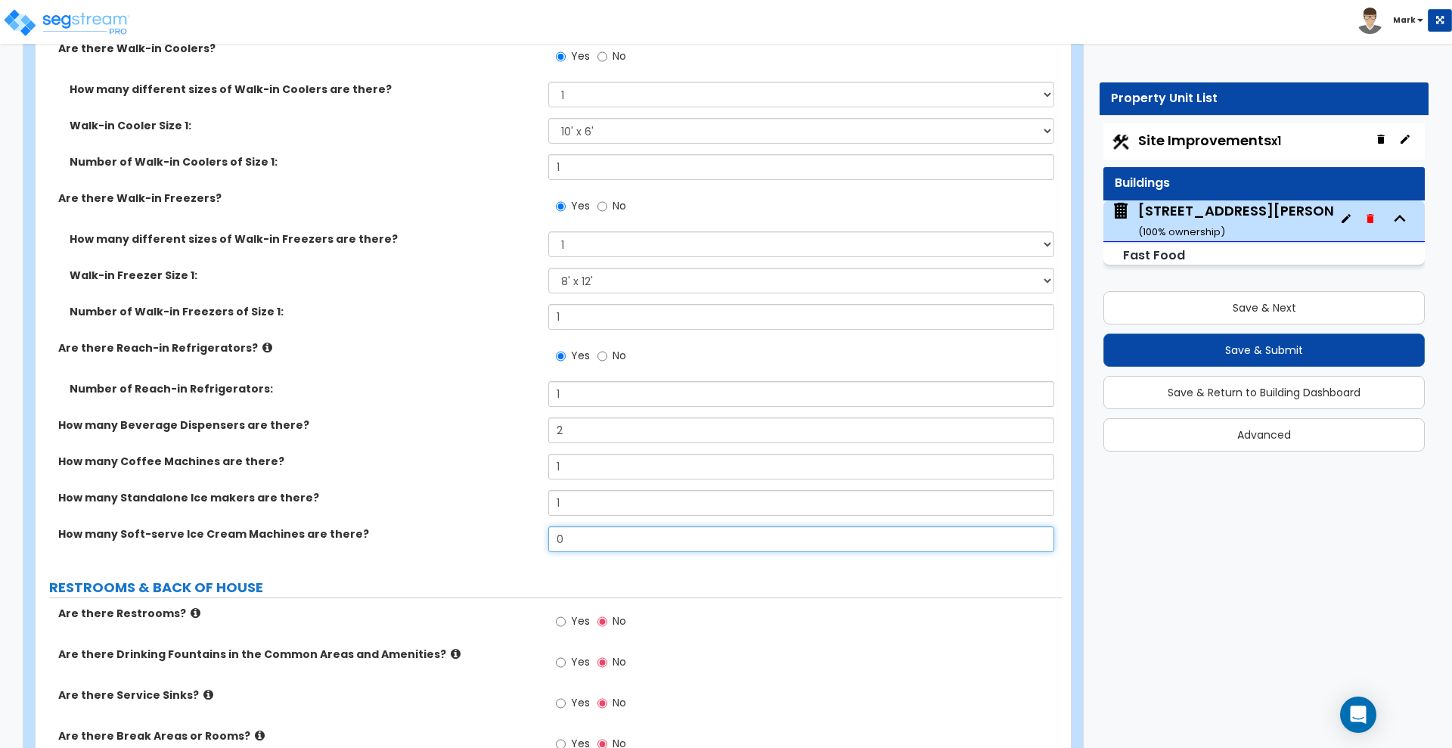
drag, startPoint x: 504, startPoint y: 539, endPoint x: 494, endPoint y: 539, distance: 9.8
click at [494, 539] on div "How many Soft-serve Ice Cream Machines are there? 0" at bounding box center [549, 544] width 1026 height 36
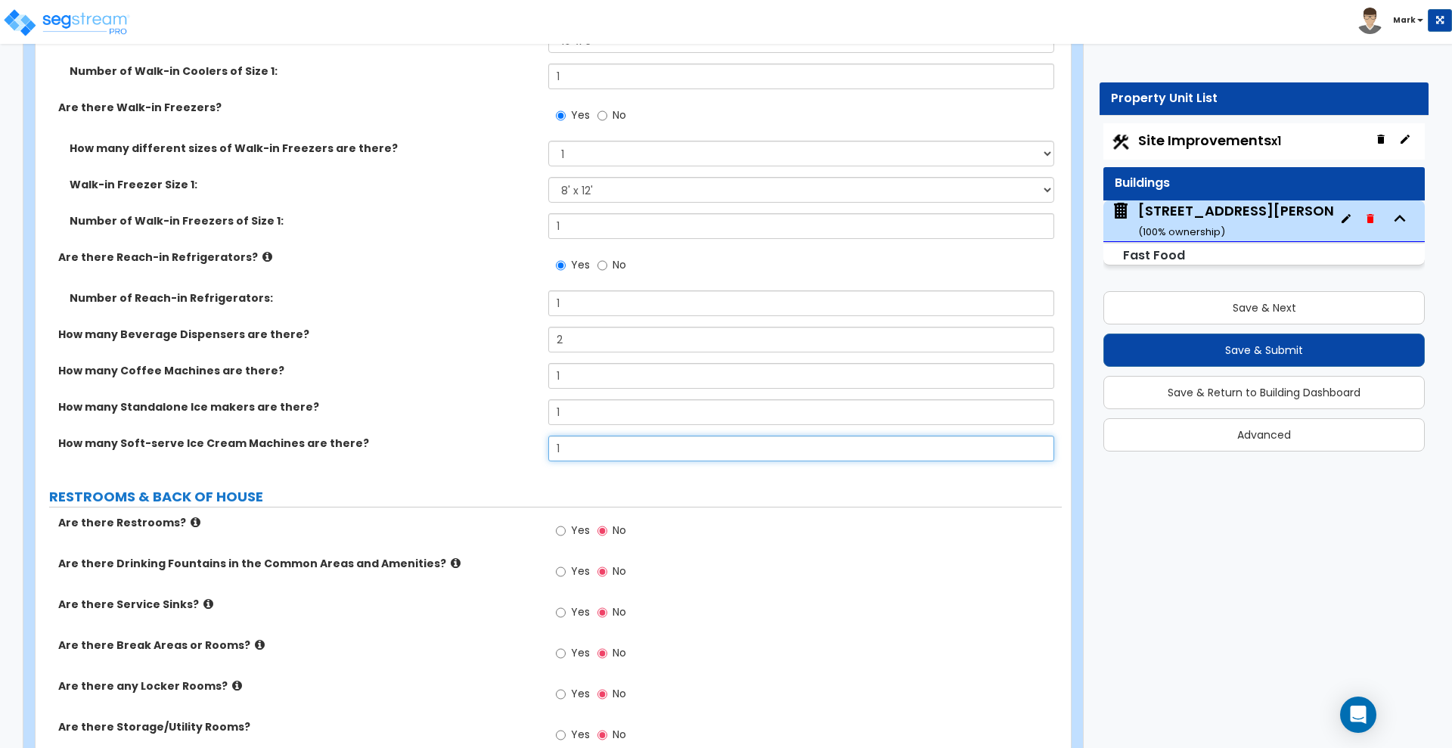
scroll to position [6144, 0]
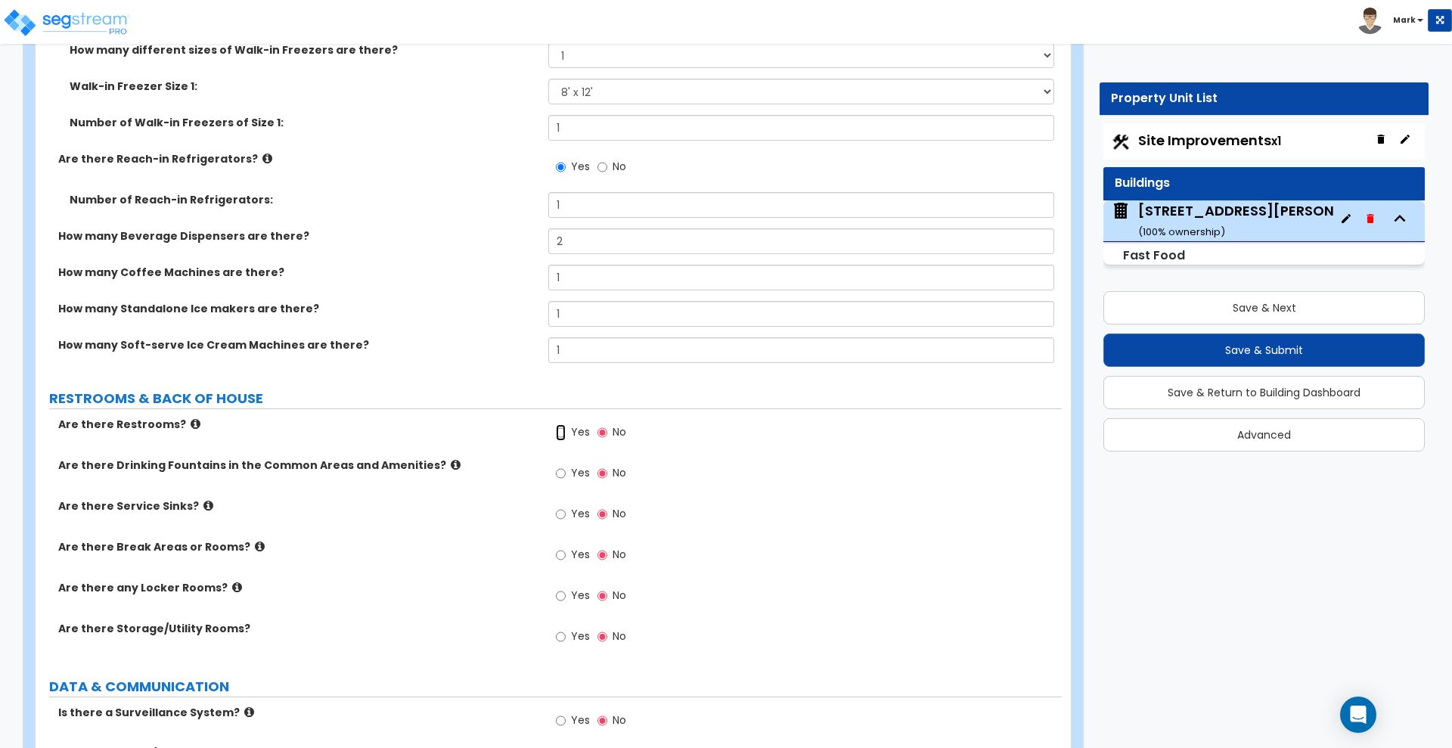
click at [564, 433] on input "Yes" at bounding box center [561, 432] width 10 height 17
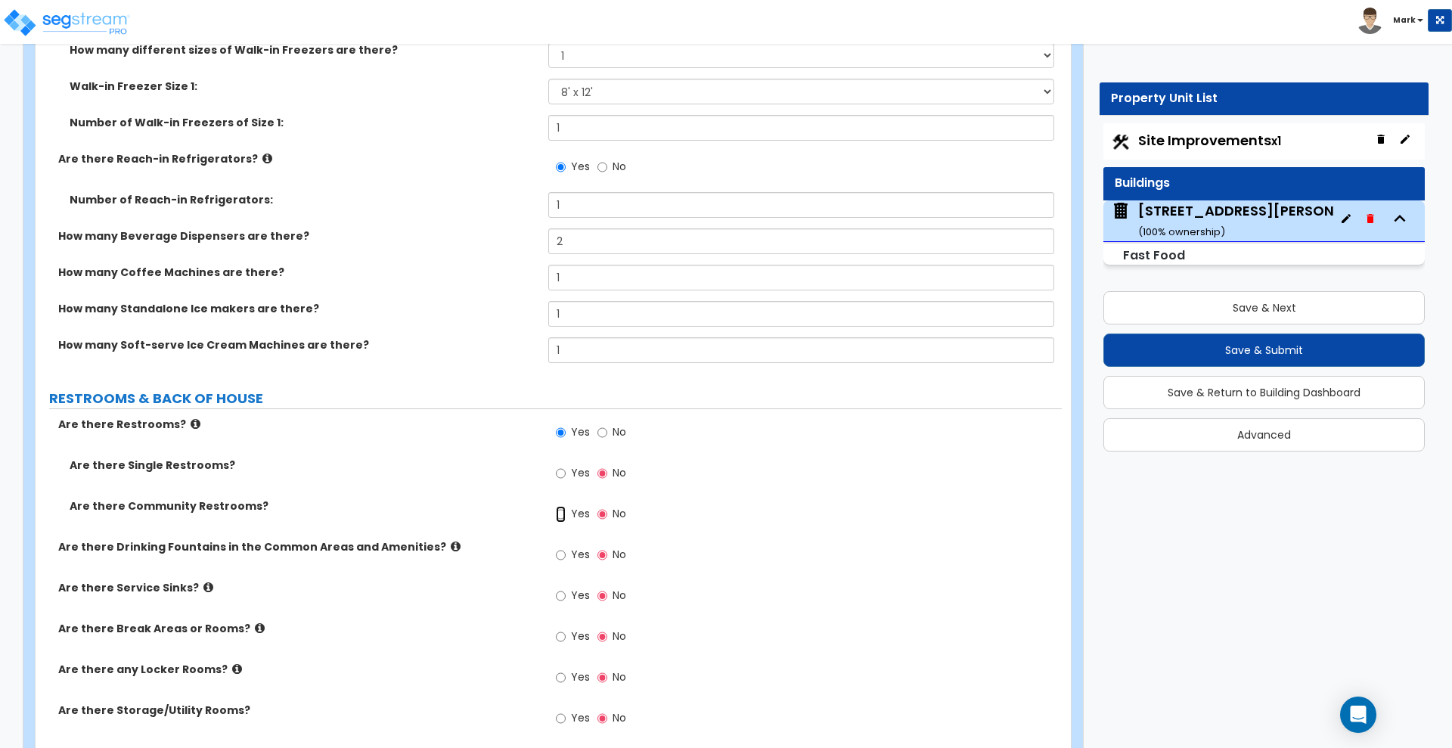
click at [564, 515] on input "Yes" at bounding box center [561, 514] width 10 height 17
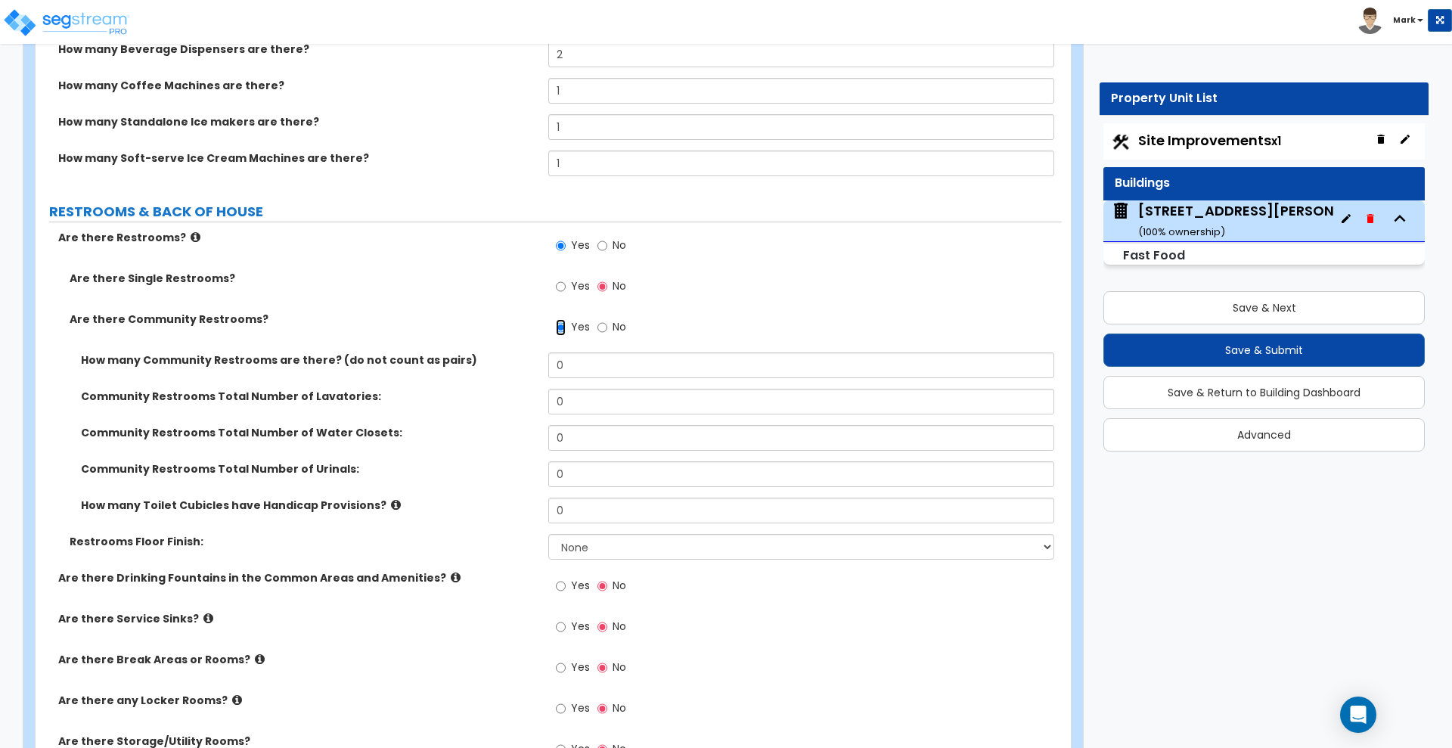
scroll to position [6333, 0]
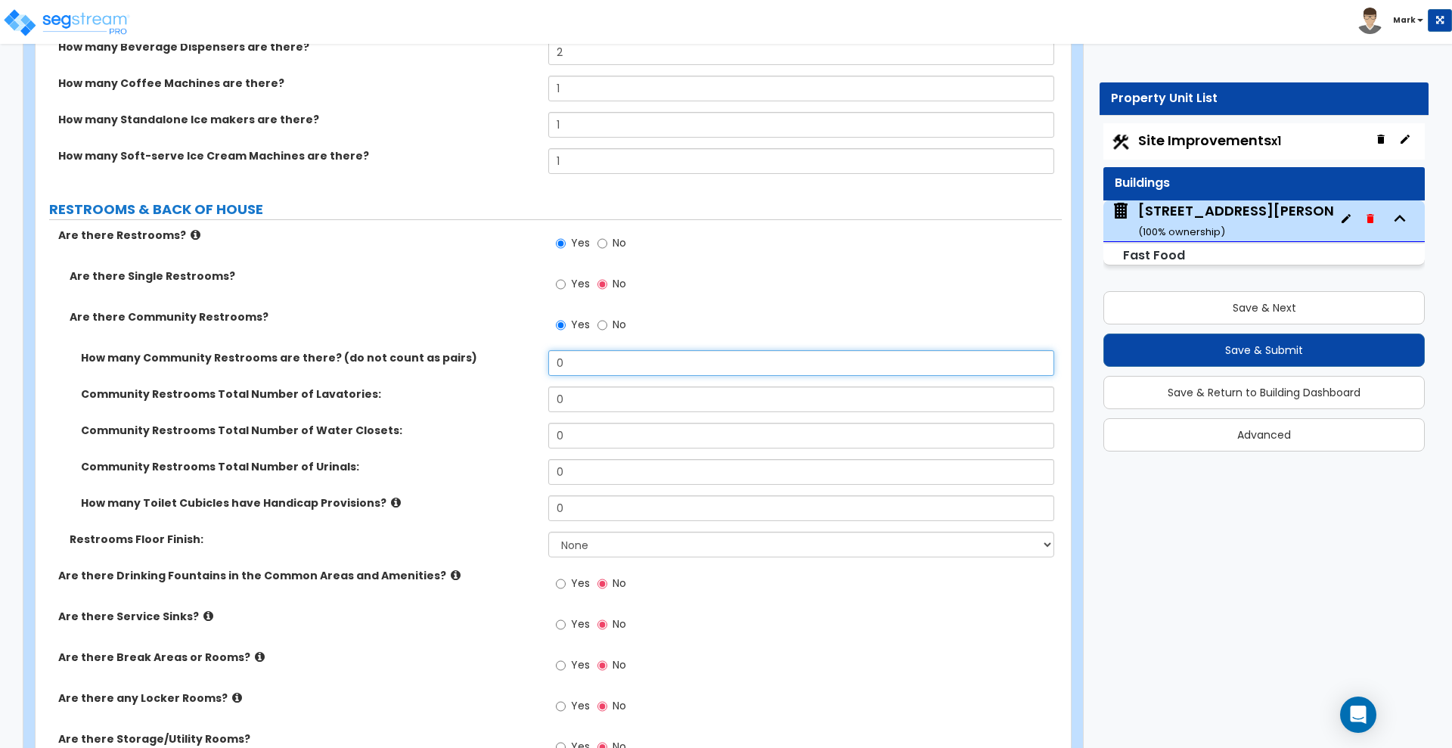
drag, startPoint x: 575, startPoint y: 361, endPoint x: 513, endPoint y: 366, distance: 63.0
click at [531, 365] on div "How many Community Restrooms are there? (do not count as pairs) 0" at bounding box center [549, 368] width 1026 height 36
drag, startPoint x: 578, startPoint y: 397, endPoint x: 484, endPoint y: 395, distance: 94.5
click at [484, 395] on div "Community Restrooms Total Number of Lavatories: 0" at bounding box center [549, 404] width 1026 height 36
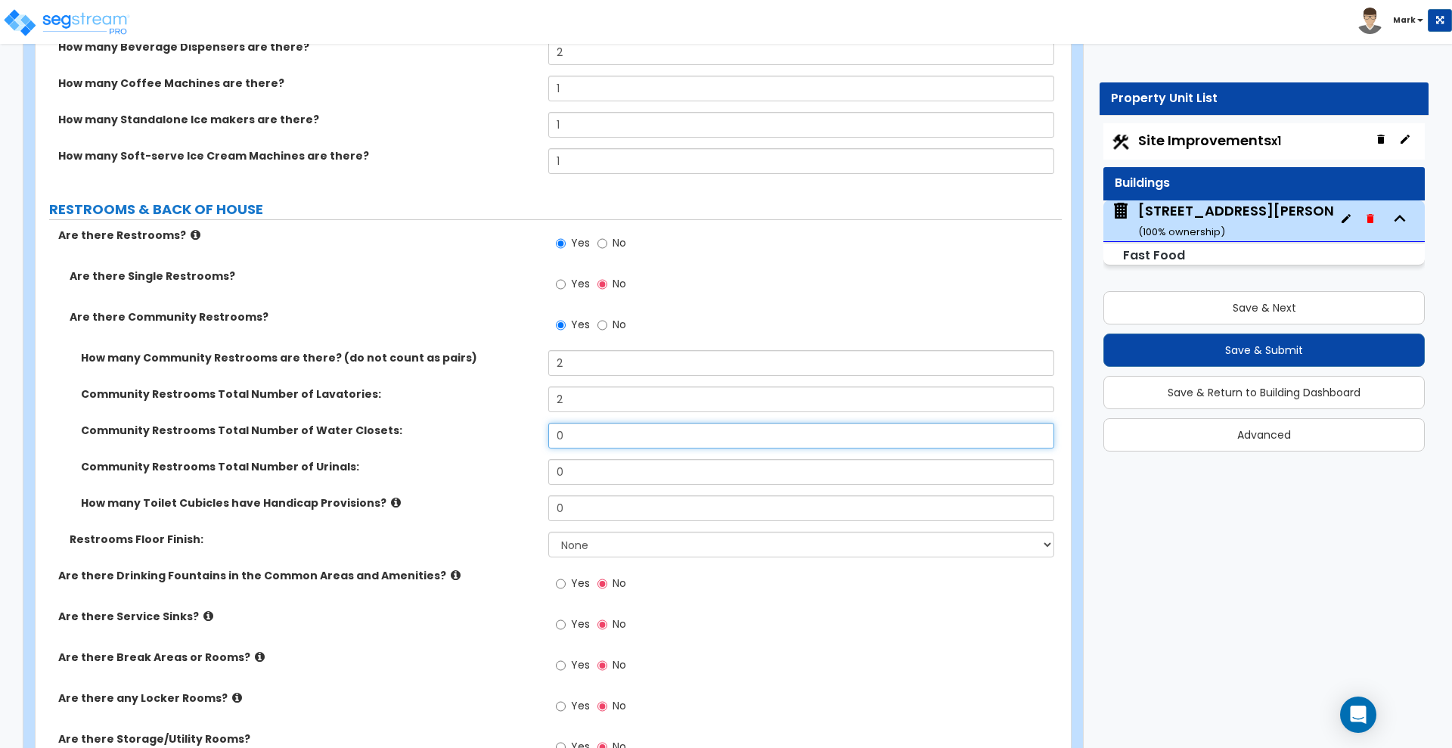
drag, startPoint x: 578, startPoint y: 438, endPoint x: 434, endPoint y: 451, distance: 144.3
click at [434, 451] on div "Community Restrooms Total Number of Water Closets: 0" at bounding box center [549, 441] width 1026 height 36
drag, startPoint x: 550, startPoint y: 474, endPoint x: 499, endPoint y: 474, distance: 50.7
click at [499, 474] on div "Community Restrooms Total Number of Urinals: 0" at bounding box center [549, 477] width 1026 height 36
drag, startPoint x: 587, startPoint y: 436, endPoint x: 510, endPoint y: 437, distance: 76.4
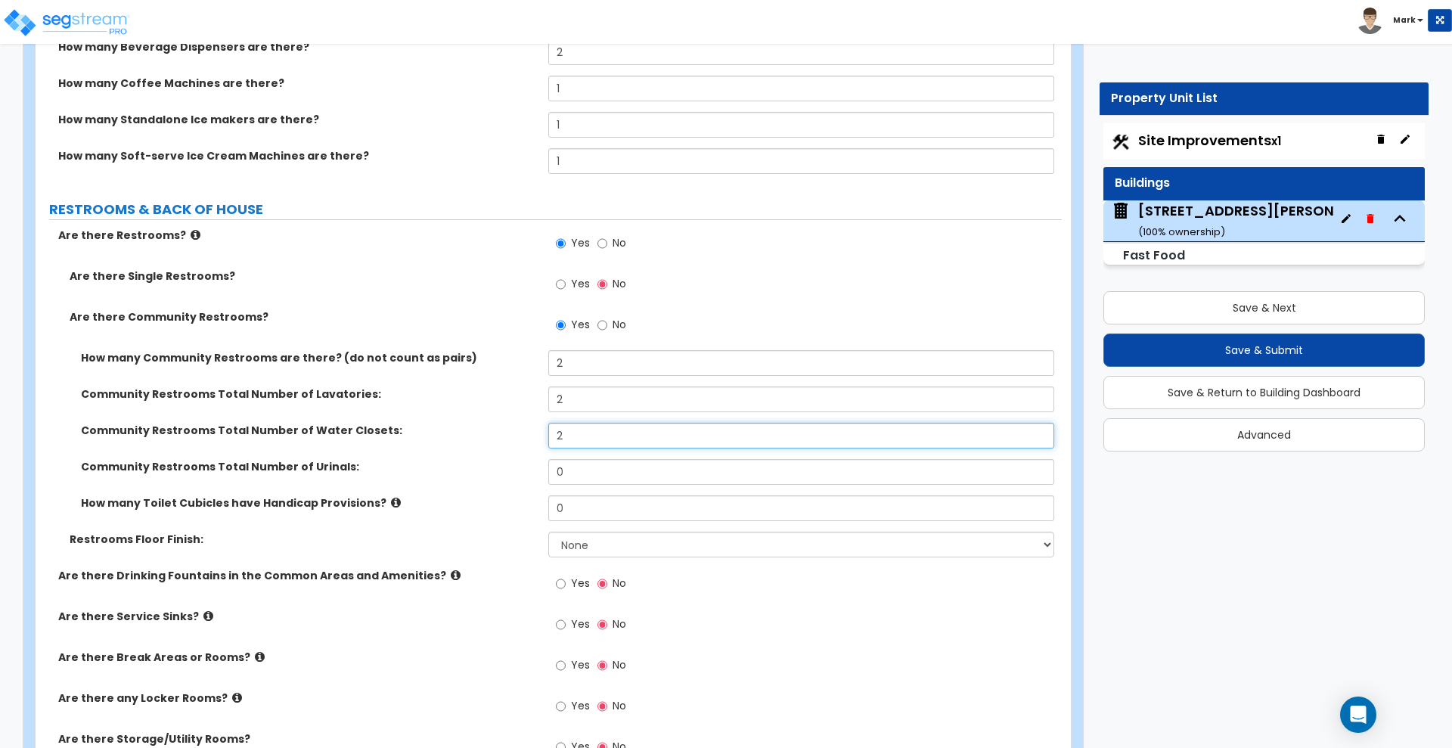
click at [511, 437] on div "Community Restrooms Total Number of Water Closets: 2" at bounding box center [549, 441] width 1026 height 36
click at [517, 466] on div "Community Restrooms Total Number of Urinals: 0" at bounding box center [549, 477] width 1026 height 36
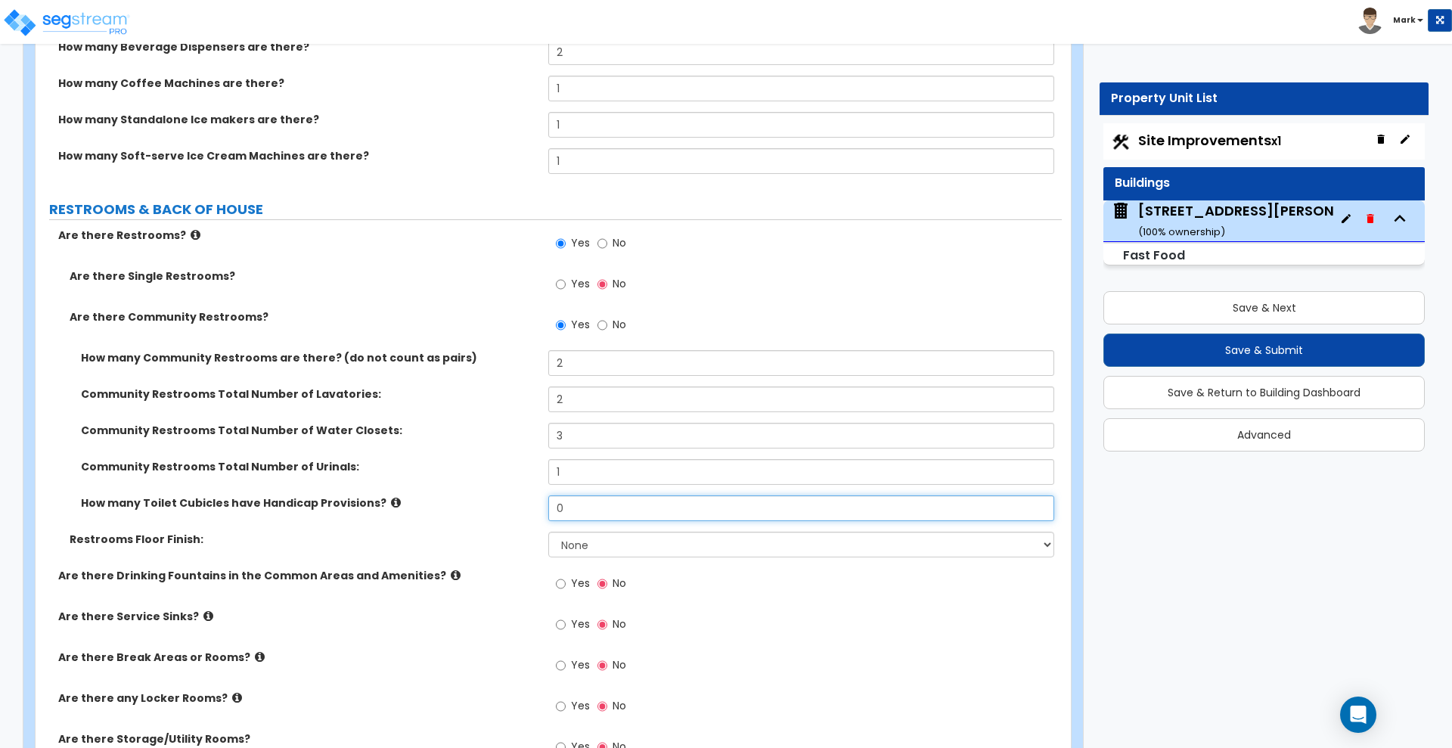
drag, startPoint x: 530, startPoint y: 503, endPoint x: 498, endPoint y: 498, distance: 32.1
click at [498, 498] on div "How many Toilet Cubicles have Handicap Provisions? 0" at bounding box center [549, 513] width 1026 height 36
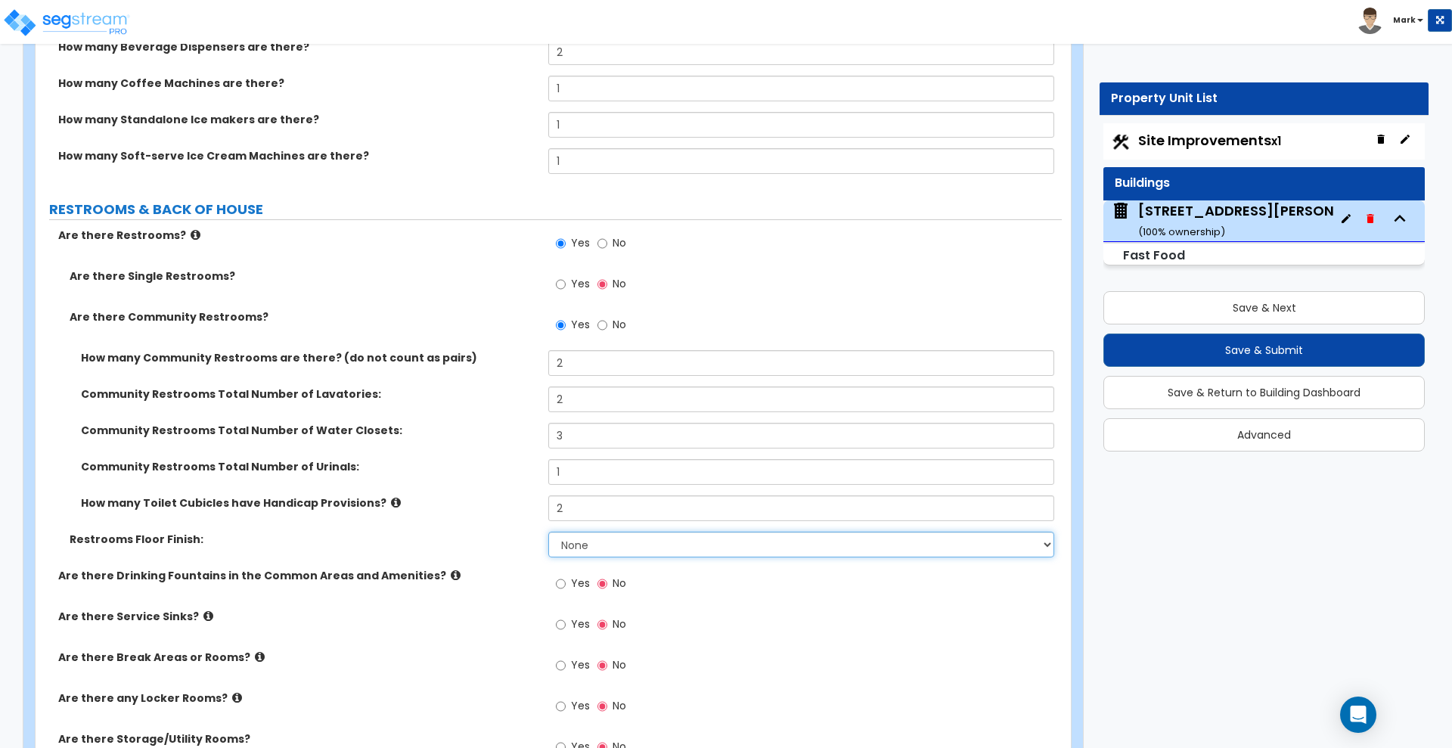
click at [600, 540] on select "None Tile Flooring Resilient Laminate Flooring VCT Flooring Sheet Vinyl Flooring" at bounding box center [800, 545] width 505 height 26
click at [548, 532] on select "None Tile Flooring Resilient Laminate Flooring VCT Flooring Sheet Vinyl Flooring" at bounding box center [800, 545] width 505 height 26
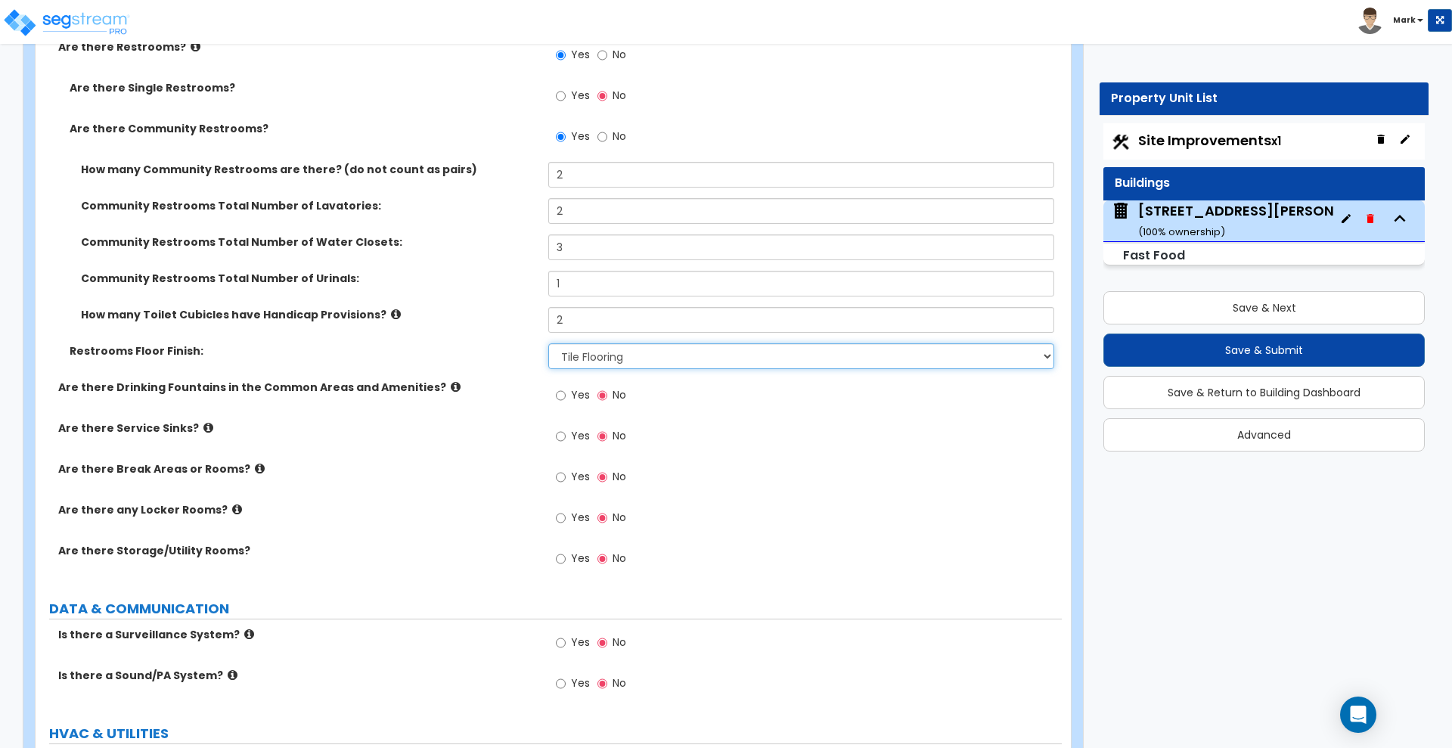
scroll to position [6522, 0]
click at [562, 436] on input "Yes" at bounding box center [561, 435] width 10 height 17
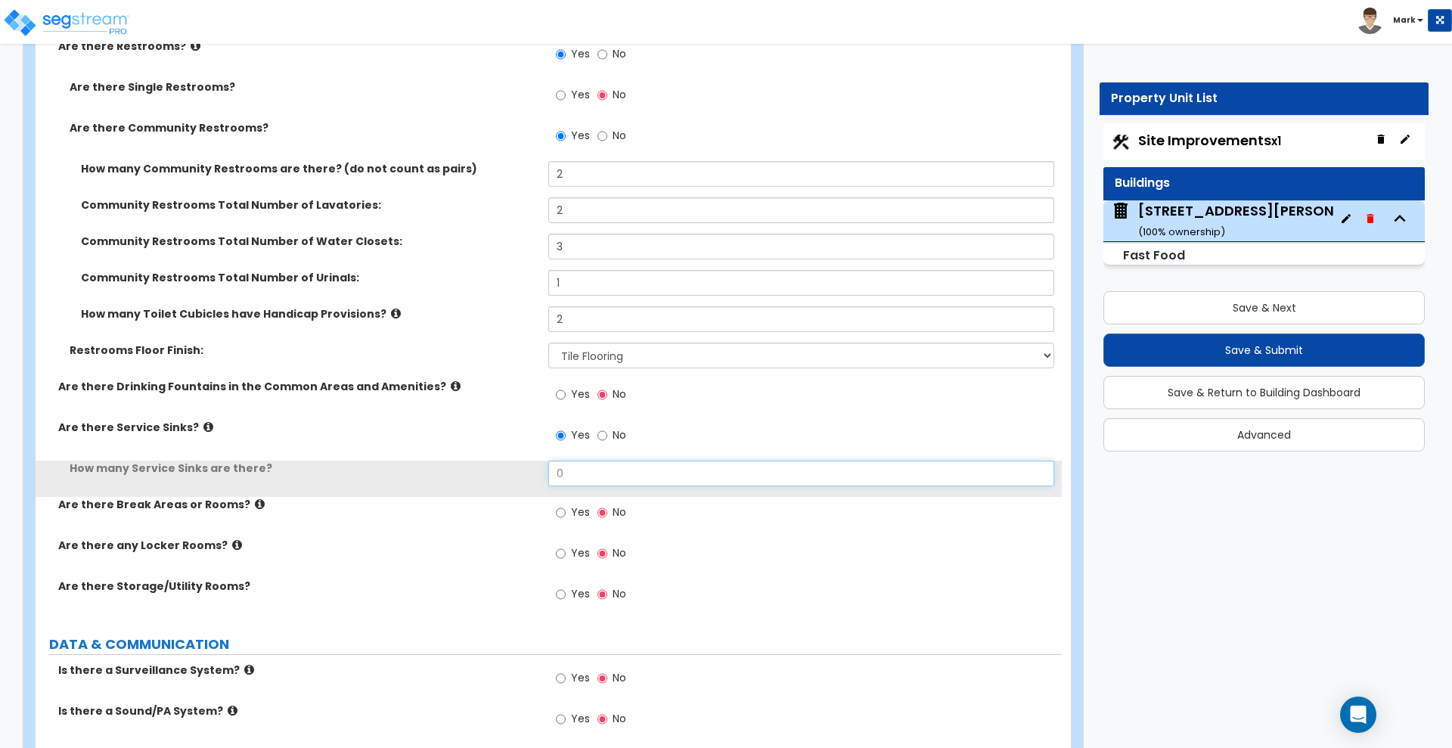
drag, startPoint x: 564, startPoint y: 476, endPoint x: 508, endPoint y: 474, distance: 56.0
click at [508, 475] on div "How many Service Sinks are there? 0" at bounding box center [549, 479] width 1026 height 36
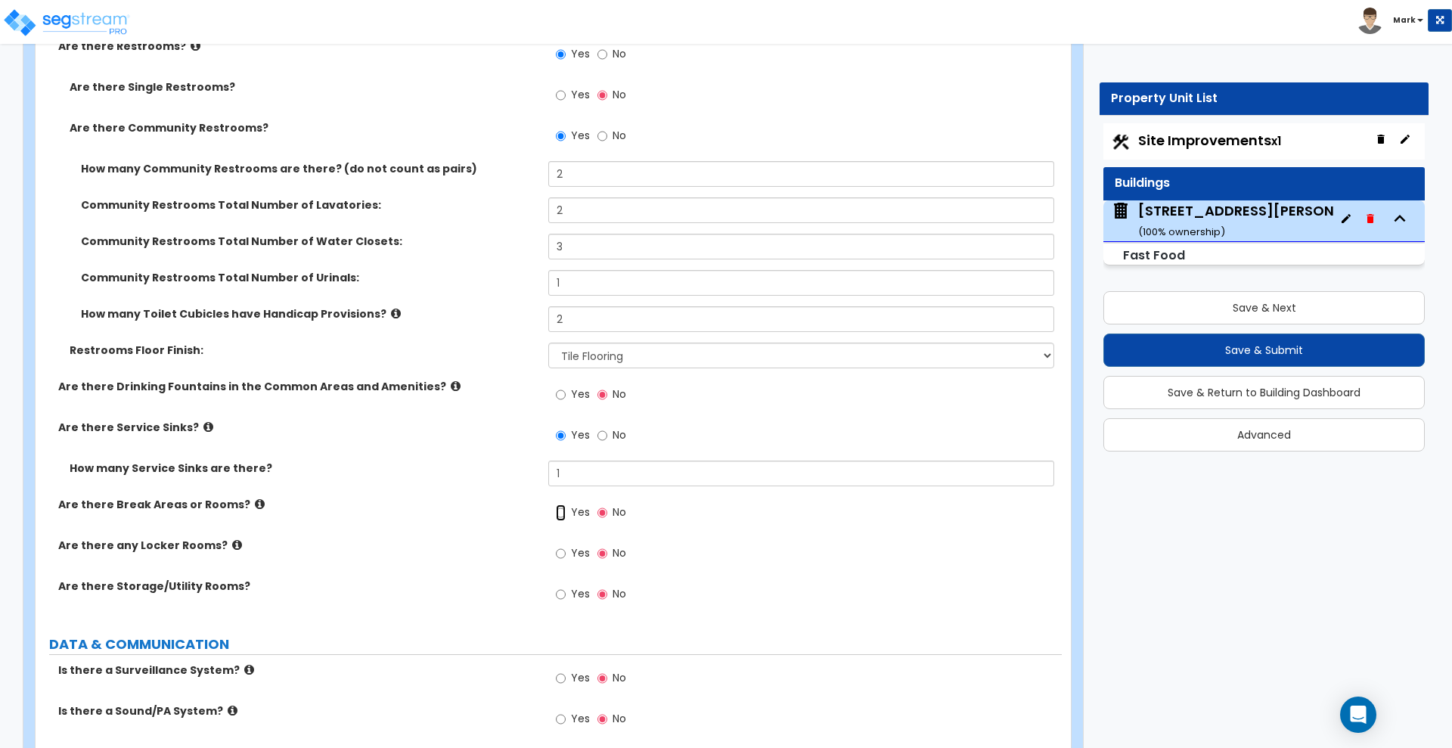
click at [558, 514] on input "Yes" at bounding box center [561, 512] width 10 height 17
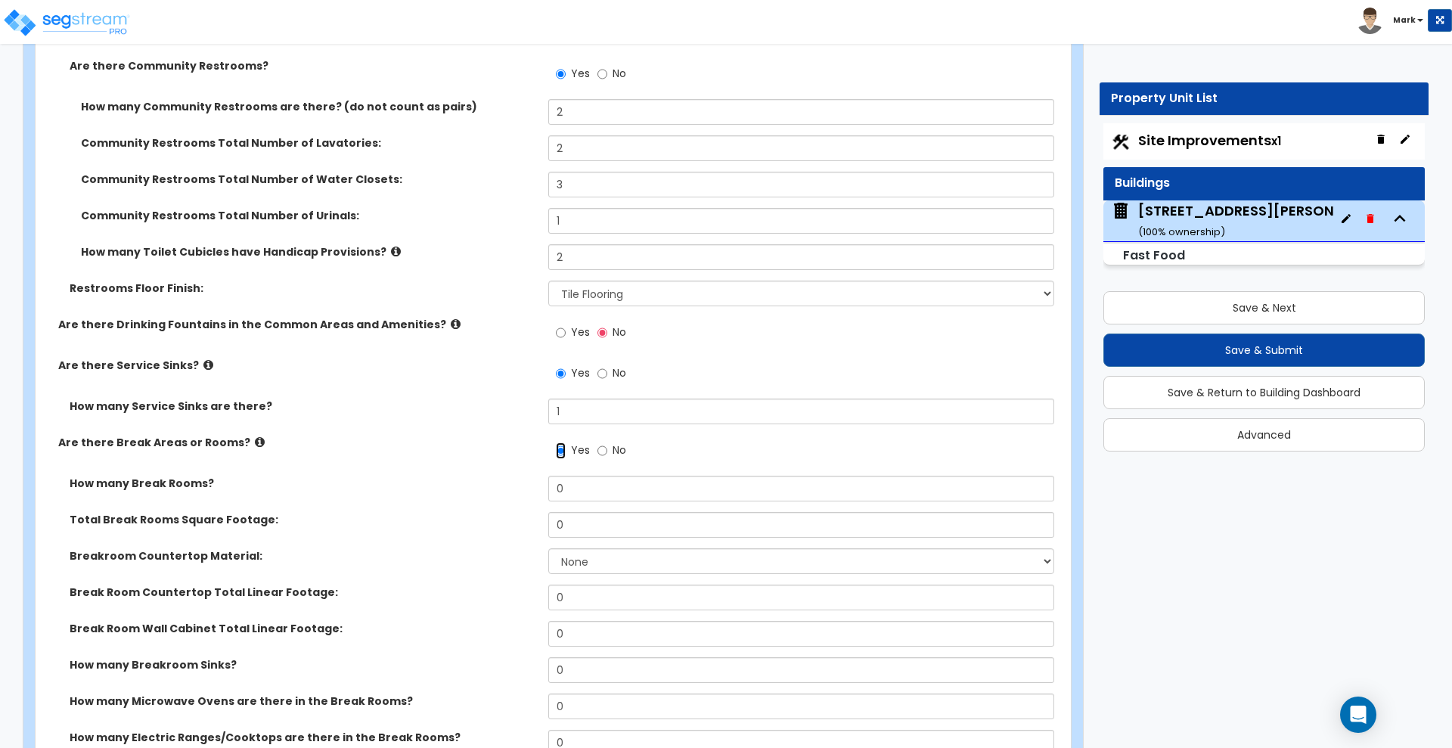
scroll to position [6617, 0]
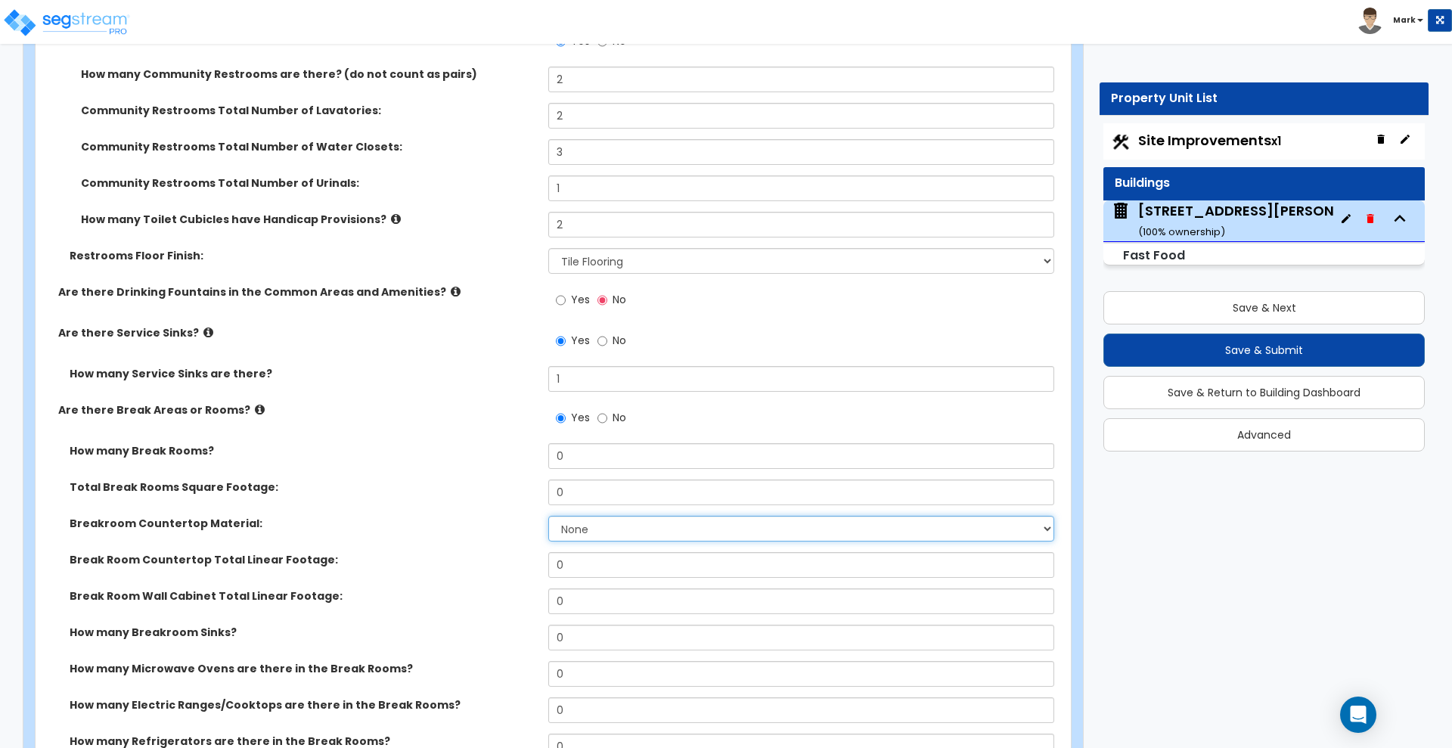
click at [609, 532] on select "None Plastic Laminate Solid Surface Stone Quartz Marble Tile Wood Stainless Ste…" at bounding box center [800, 529] width 505 height 26
click at [548, 516] on select "None Plastic Laminate Solid Surface Stone Quartz Marble Tile Wood Stainless Ste…" at bounding box center [800, 529] width 505 height 26
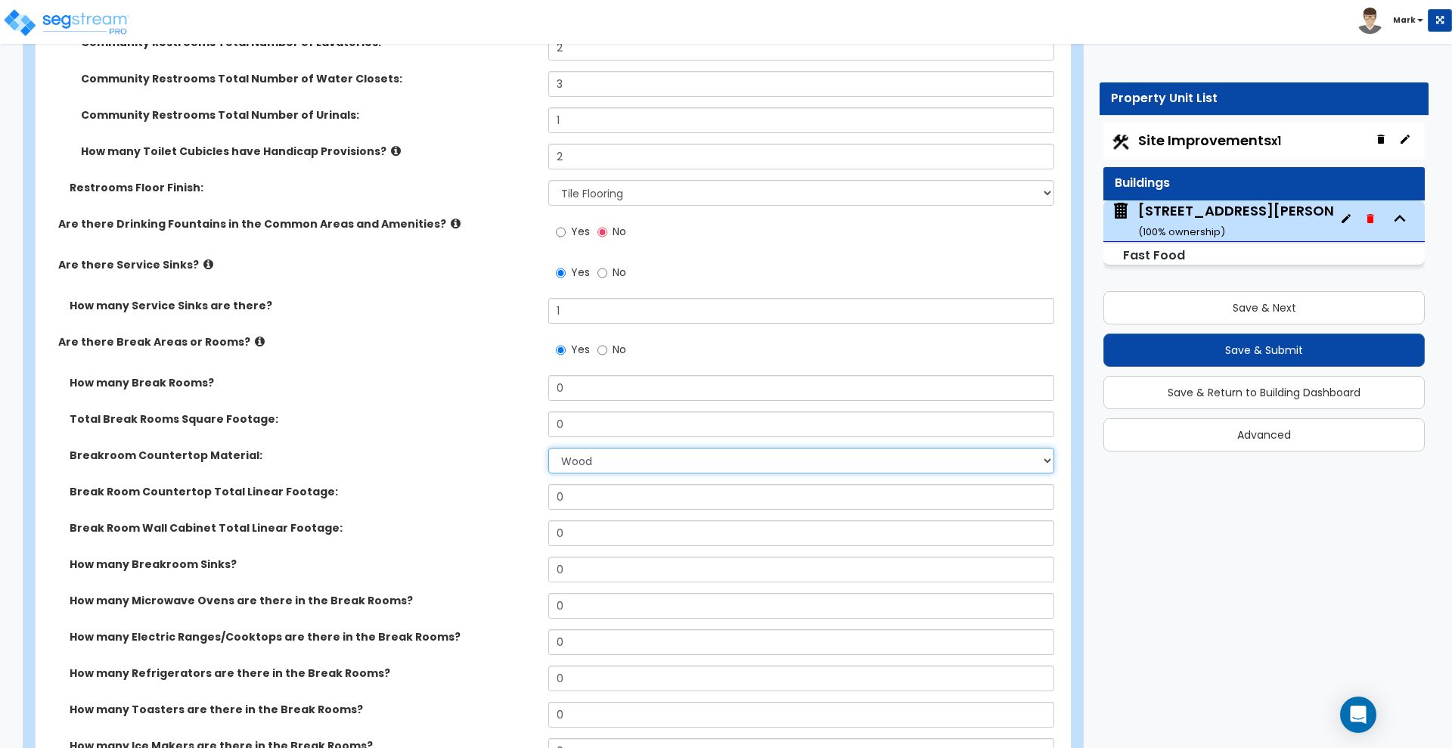
scroll to position [6711, 0]
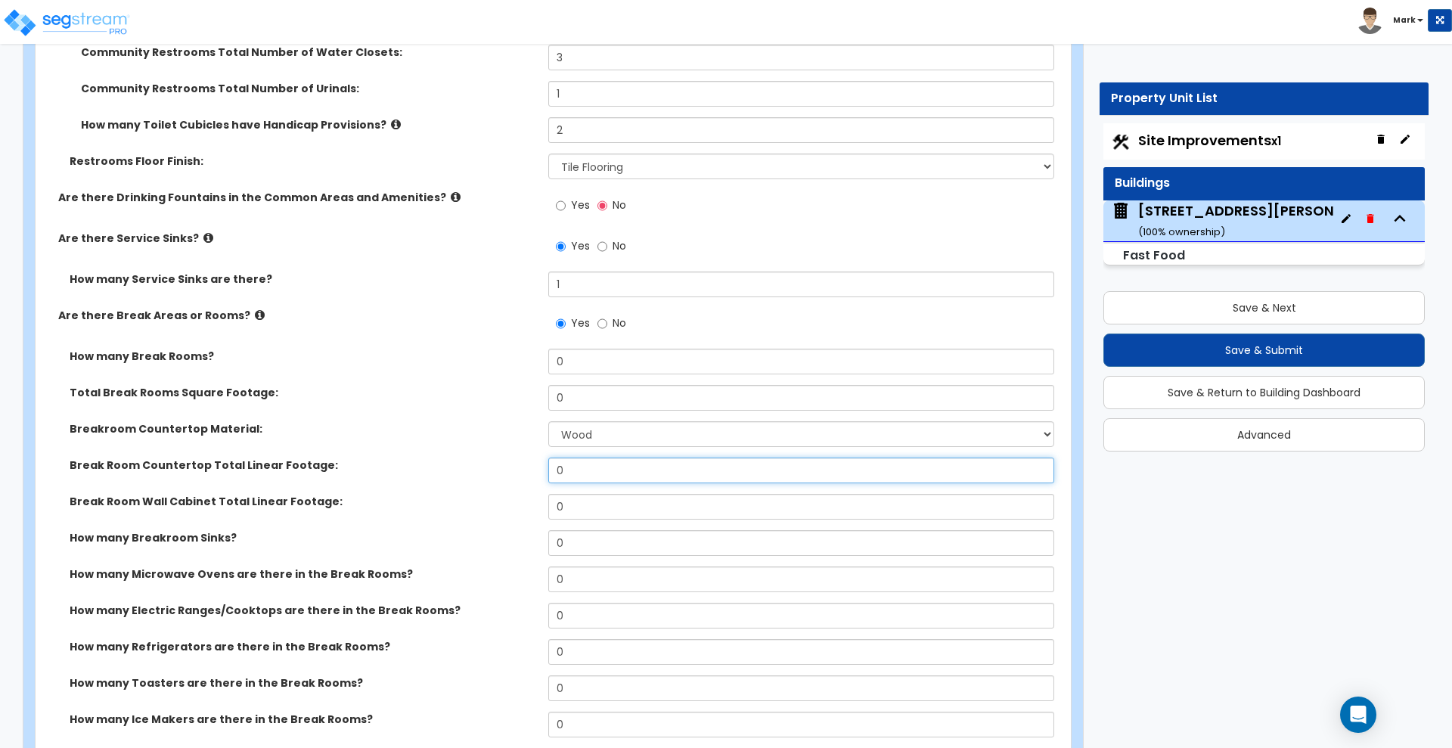
drag, startPoint x: 569, startPoint y: 472, endPoint x: 507, endPoint y: 470, distance: 61.3
click at [507, 470] on div "Break Room Countertop Total Linear Footage: 0" at bounding box center [549, 476] width 1026 height 36
drag, startPoint x: 608, startPoint y: 503, endPoint x: 486, endPoint y: 506, distance: 121.8
click at [486, 506] on div "Break Room Wall Cabinet Total Linear Footage: 0" at bounding box center [549, 512] width 1026 height 36
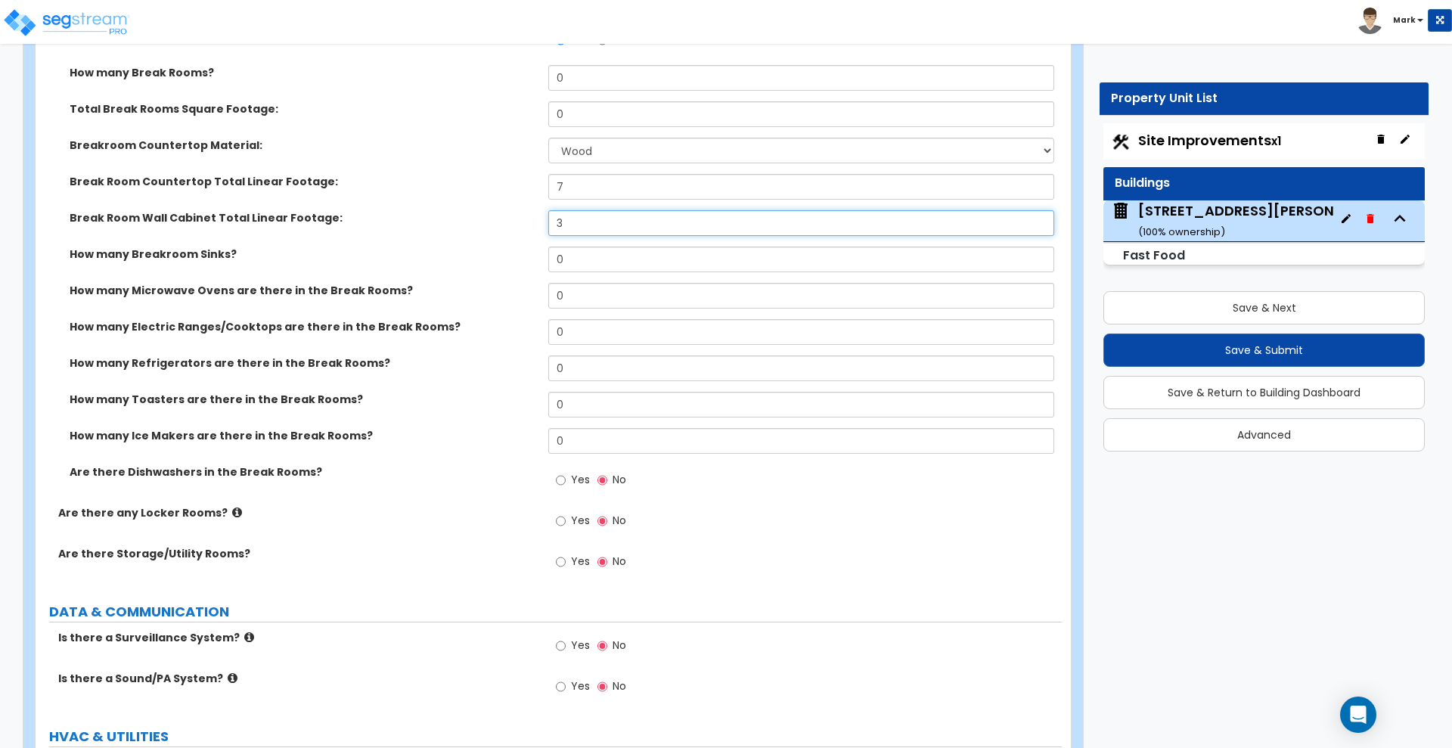
scroll to position [7089, 0]
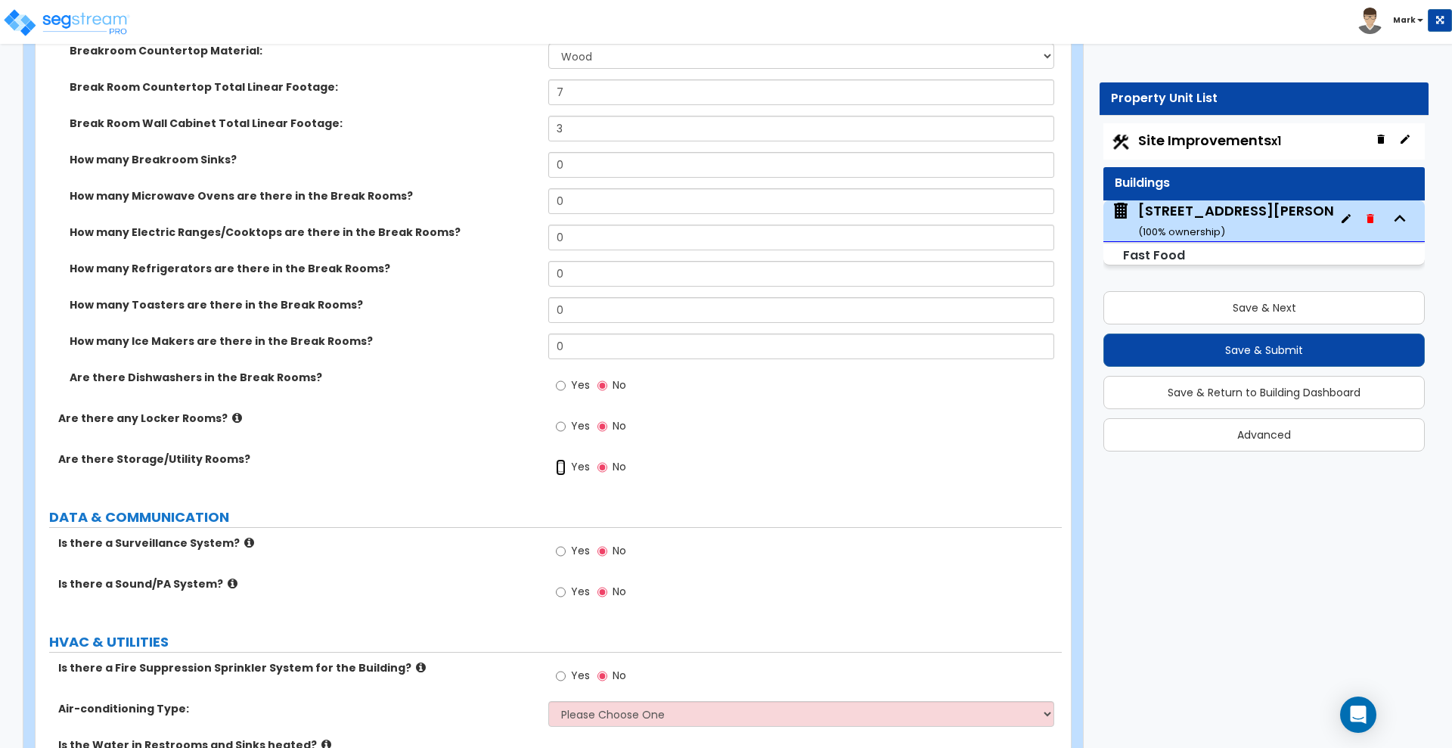
click at [563, 467] on input "Yes" at bounding box center [561, 467] width 10 height 17
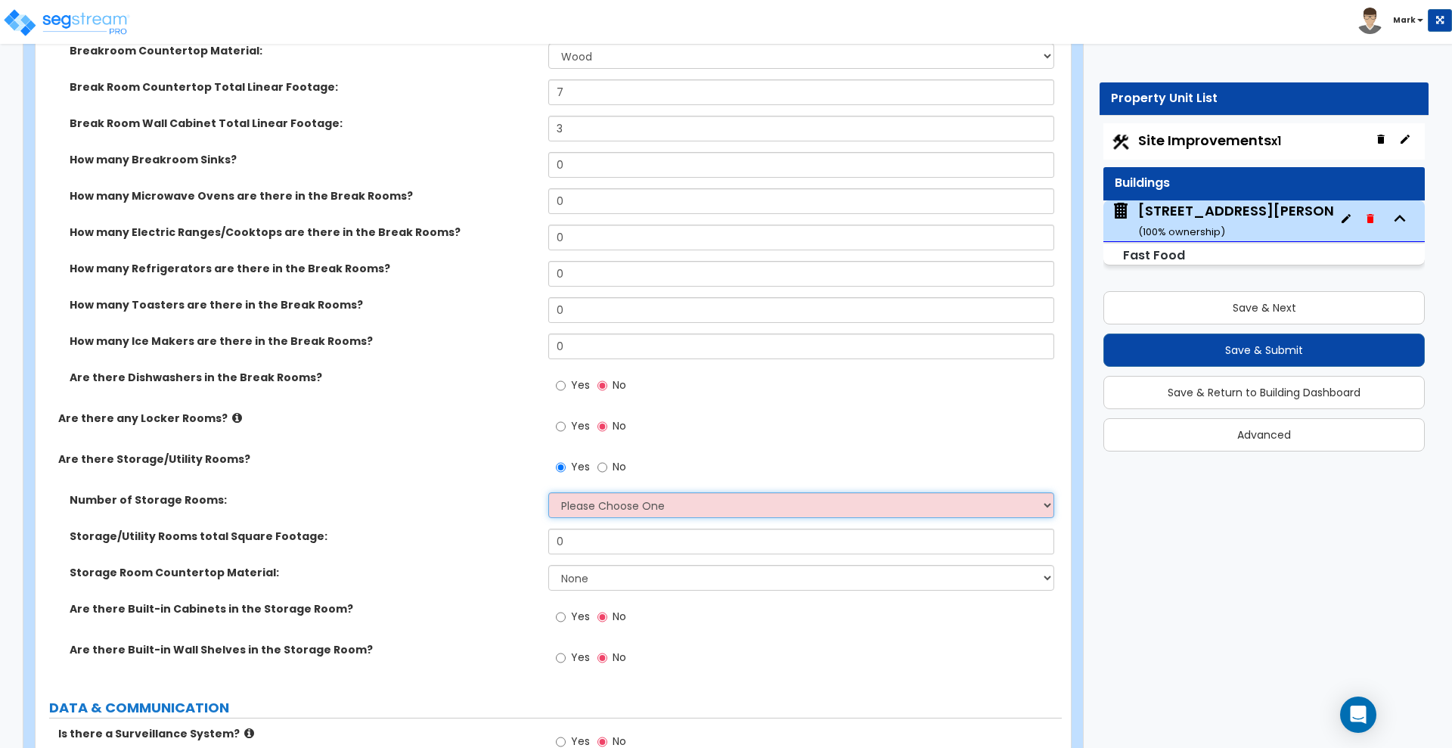
click at [596, 508] on select "Please Choose One 1 2 3" at bounding box center [800, 505] width 505 height 26
click at [548, 492] on select "Please Choose One 1 2 3" at bounding box center [800, 505] width 505 height 26
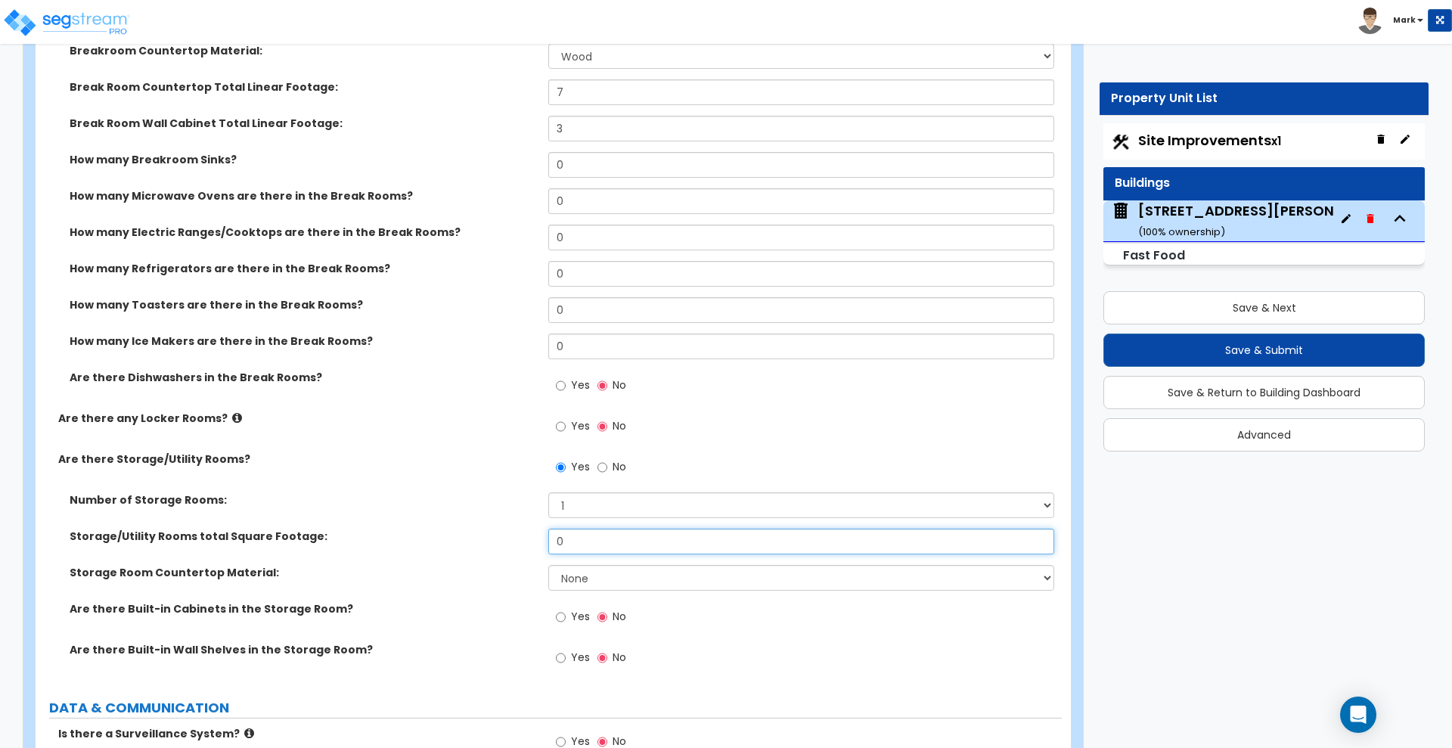
drag, startPoint x: 562, startPoint y: 538, endPoint x: 486, endPoint y: 538, distance: 75.6
click at [480, 536] on div "Storage/Utility Rooms total Square Footage: 0" at bounding box center [549, 547] width 1026 height 36
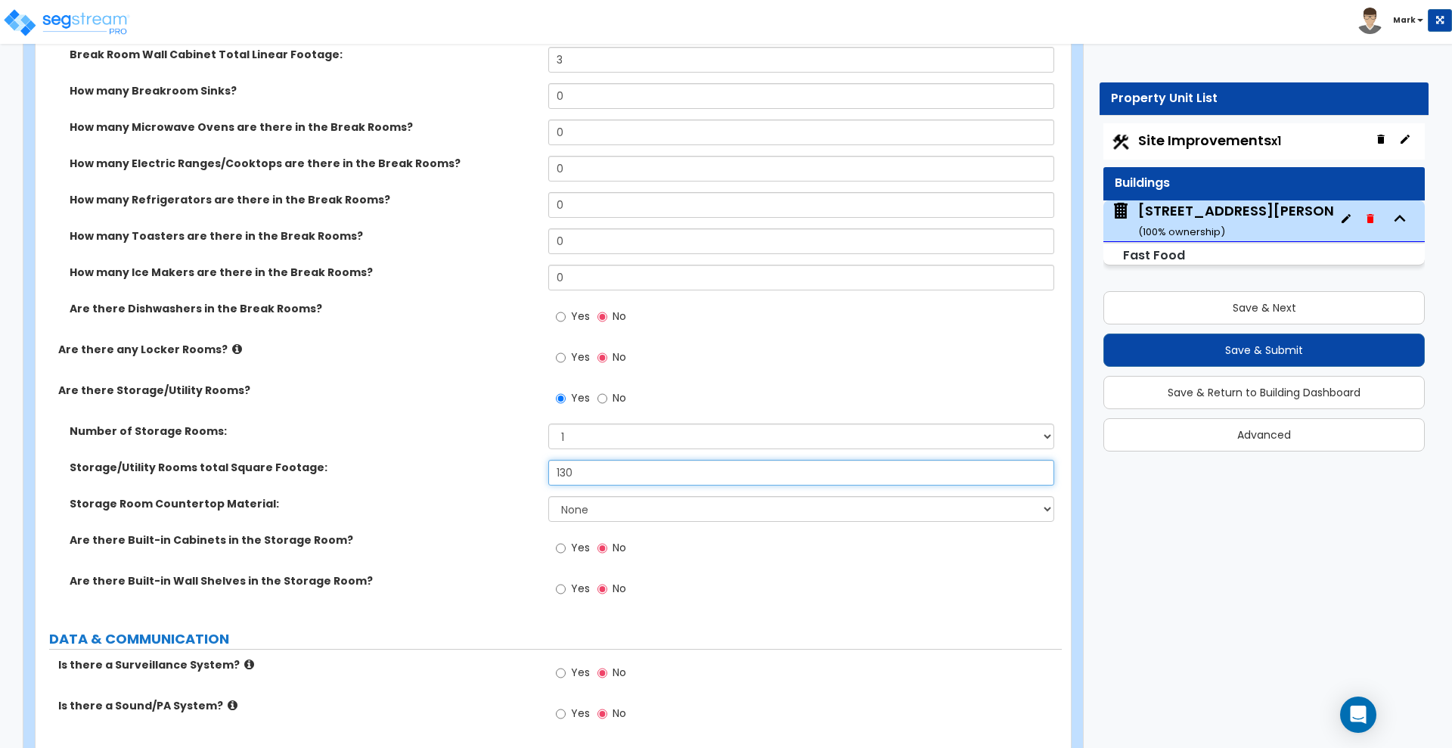
scroll to position [7184, 0]
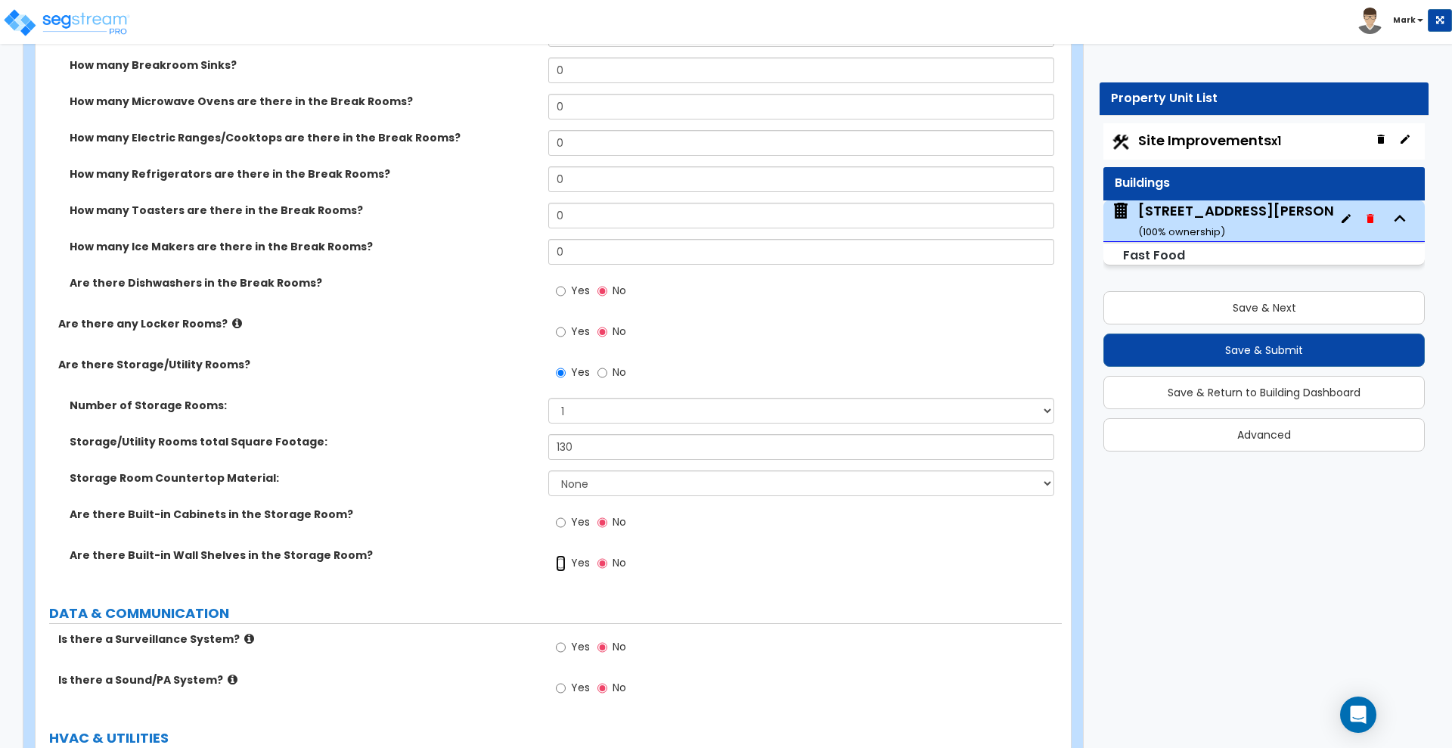
click at [560, 559] on input "Yes" at bounding box center [561, 563] width 10 height 17
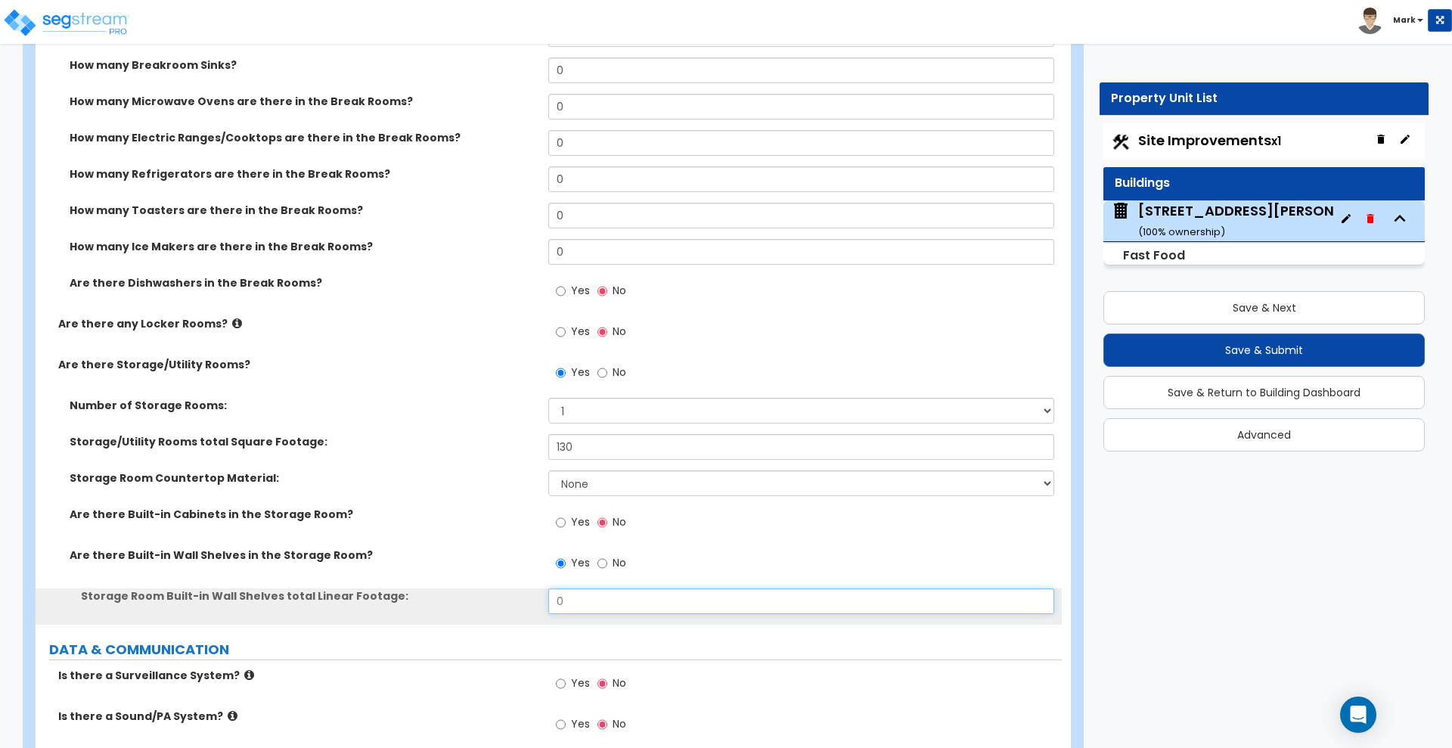
drag, startPoint x: 572, startPoint y: 599, endPoint x: 501, endPoint y: 600, distance: 70.3
click at [503, 602] on div "Storage Room Built-in Wall Shelves total Linear Footage: 0" at bounding box center [549, 606] width 1026 height 36
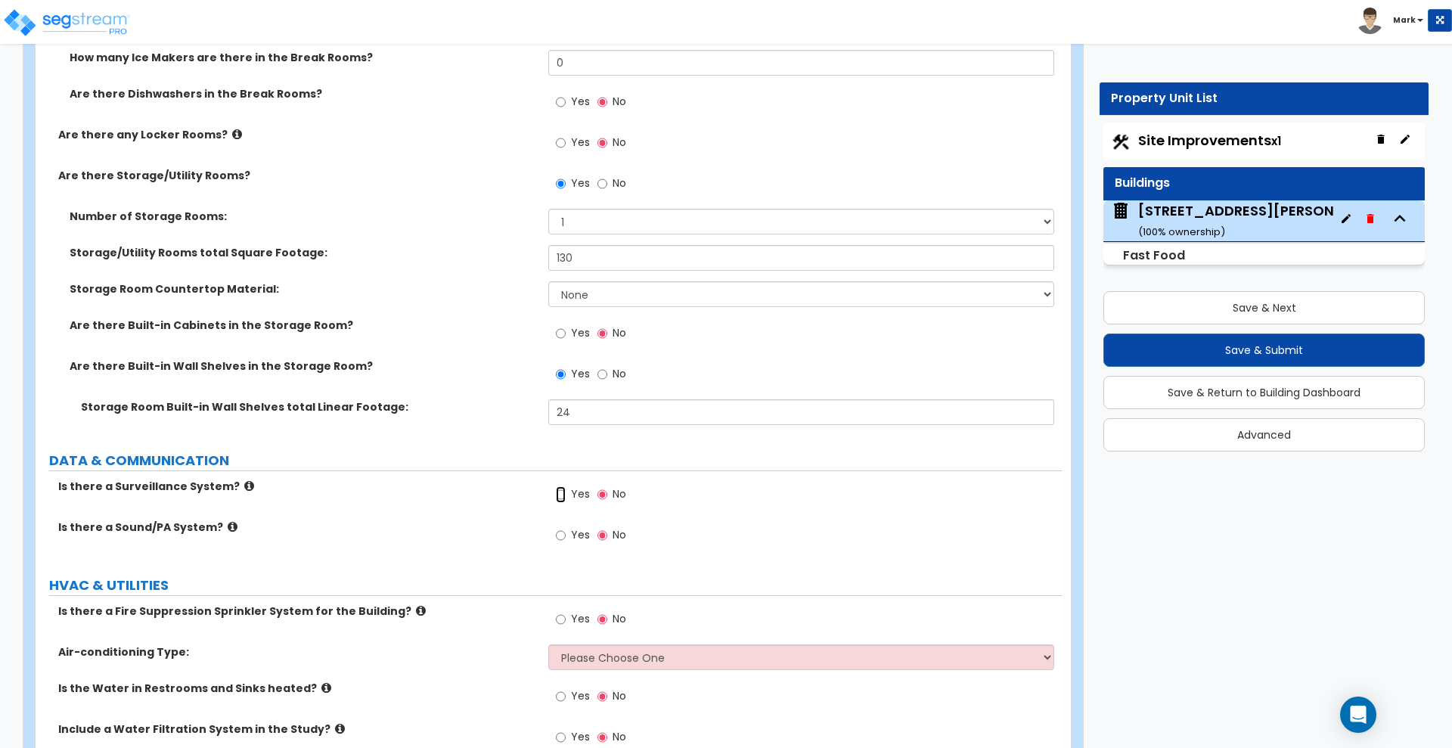
click at [560, 493] on input "Yes" at bounding box center [561, 494] width 10 height 17
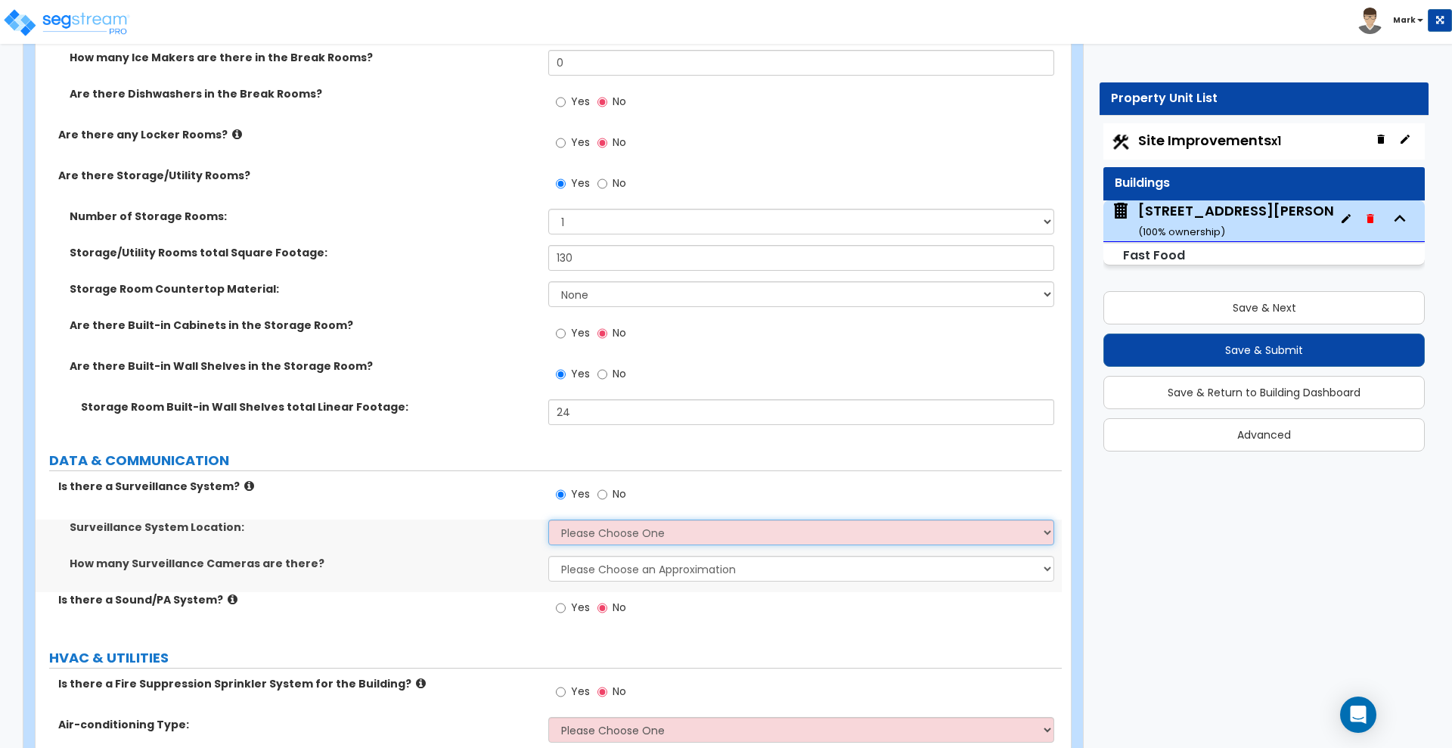
click at [600, 540] on select "Please Choose One Inside the Building Outside the Building Both Inside & Outside" at bounding box center [800, 533] width 505 height 26
click at [548, 520] on select "Please Choose One Inside the Building Outside the Building Both Inside & Outside" at bounding box center [800, 533] width 505 height 26
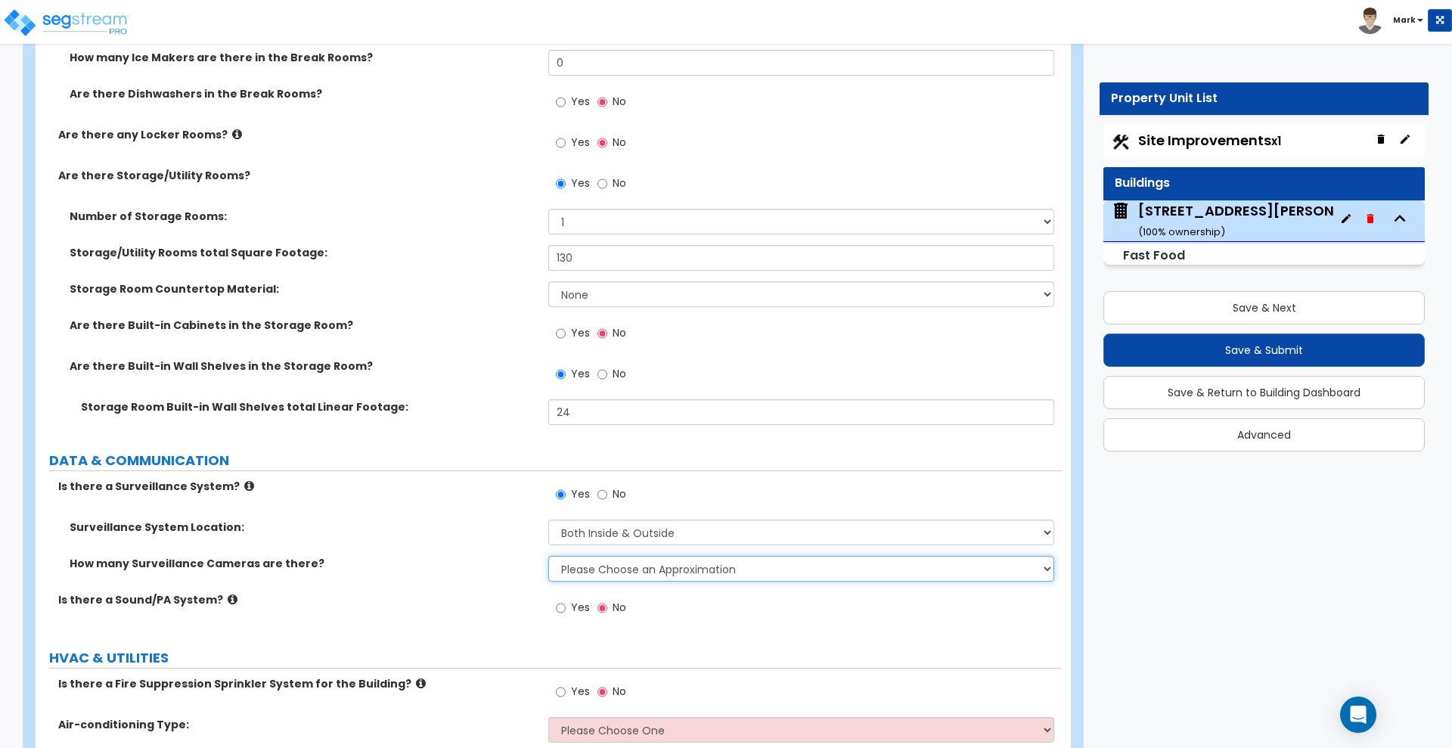
click at [589, 568] on select "Please Choose an Approximation Barely Noticed Any Noticed a Couple Frequently S…" at bounding box center [800, 569] width 505 height 26
click at [548, 556] on select "Please Choose an Approximation Barely Noticed Any Noticed a Couple Frequently S…" at bounding box center [800, 569] width 505 height 26
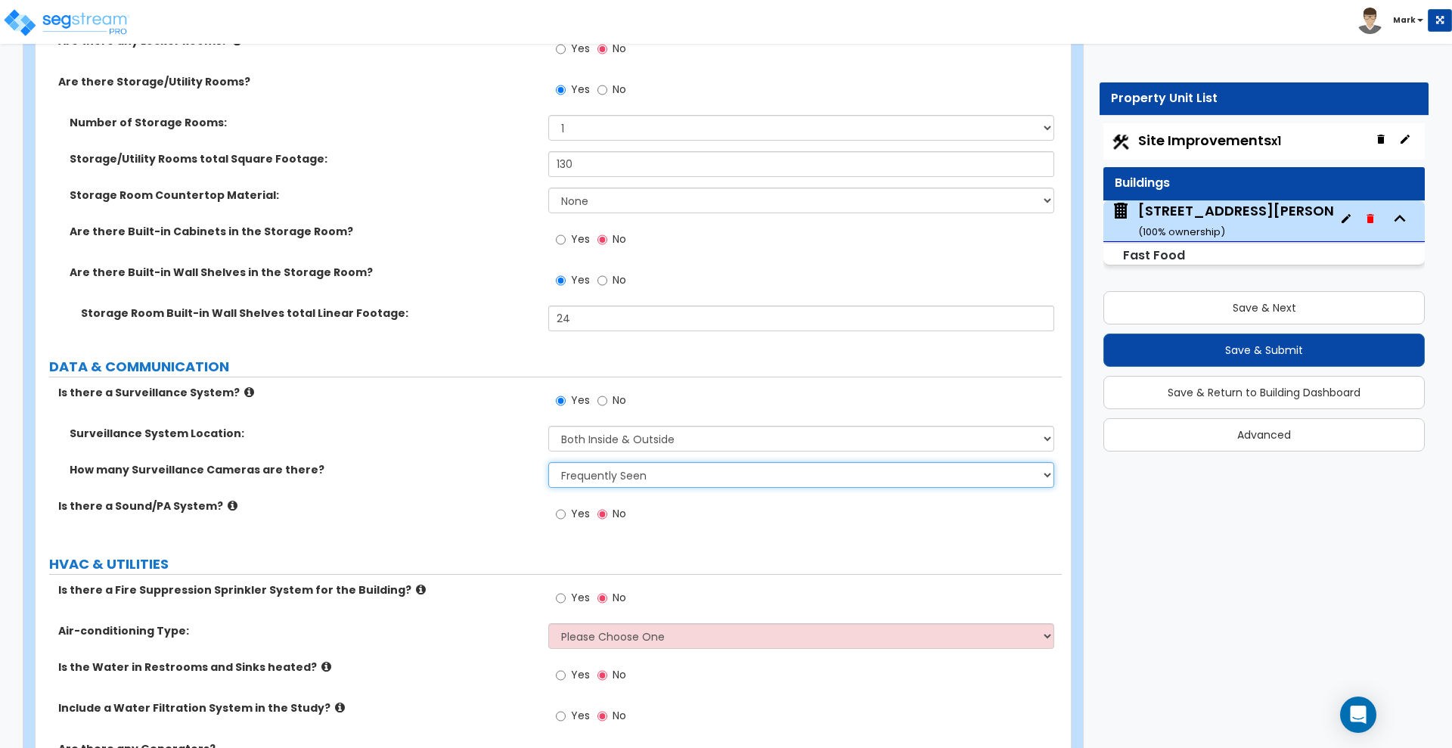
scroll to position [7562, 0]
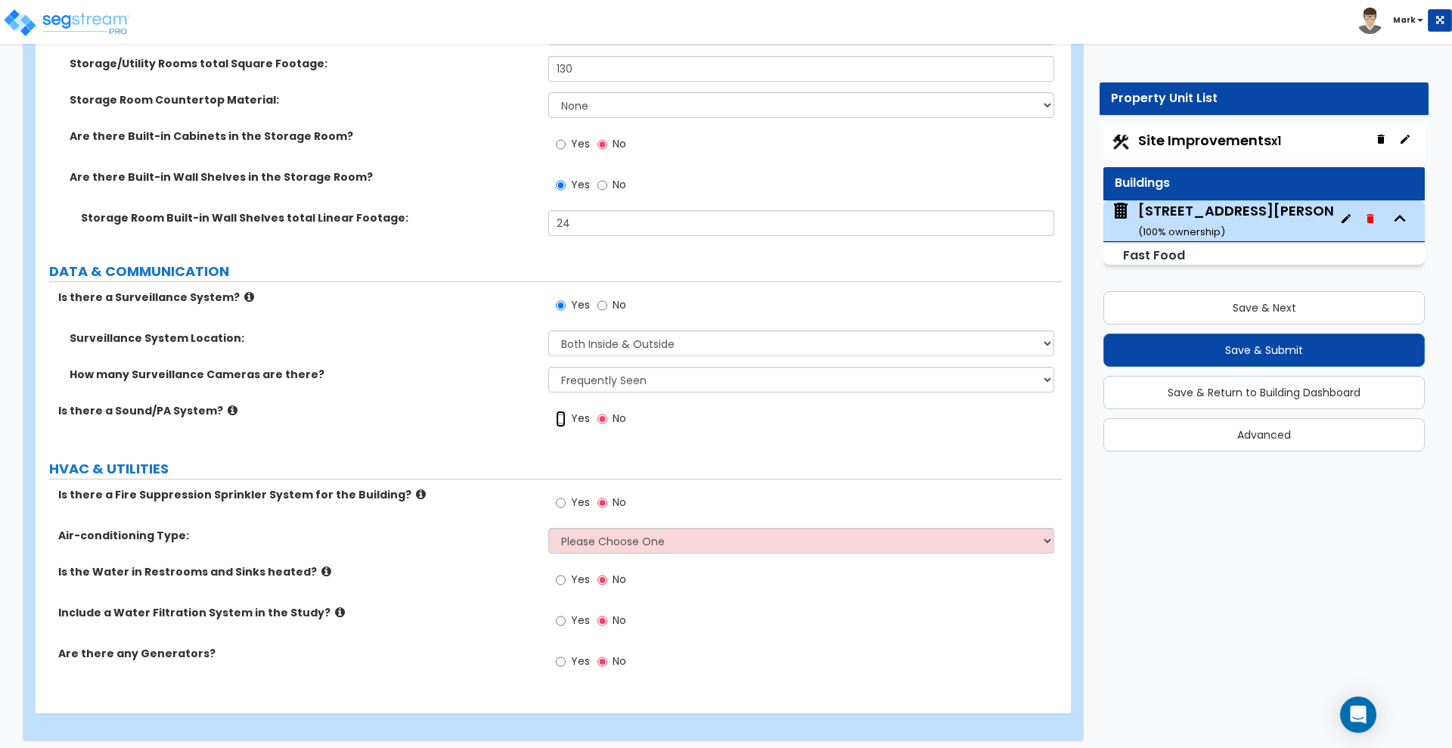
click at [559, 419] on input "Yes" at bounding box center [561, 419] width 10 height 17
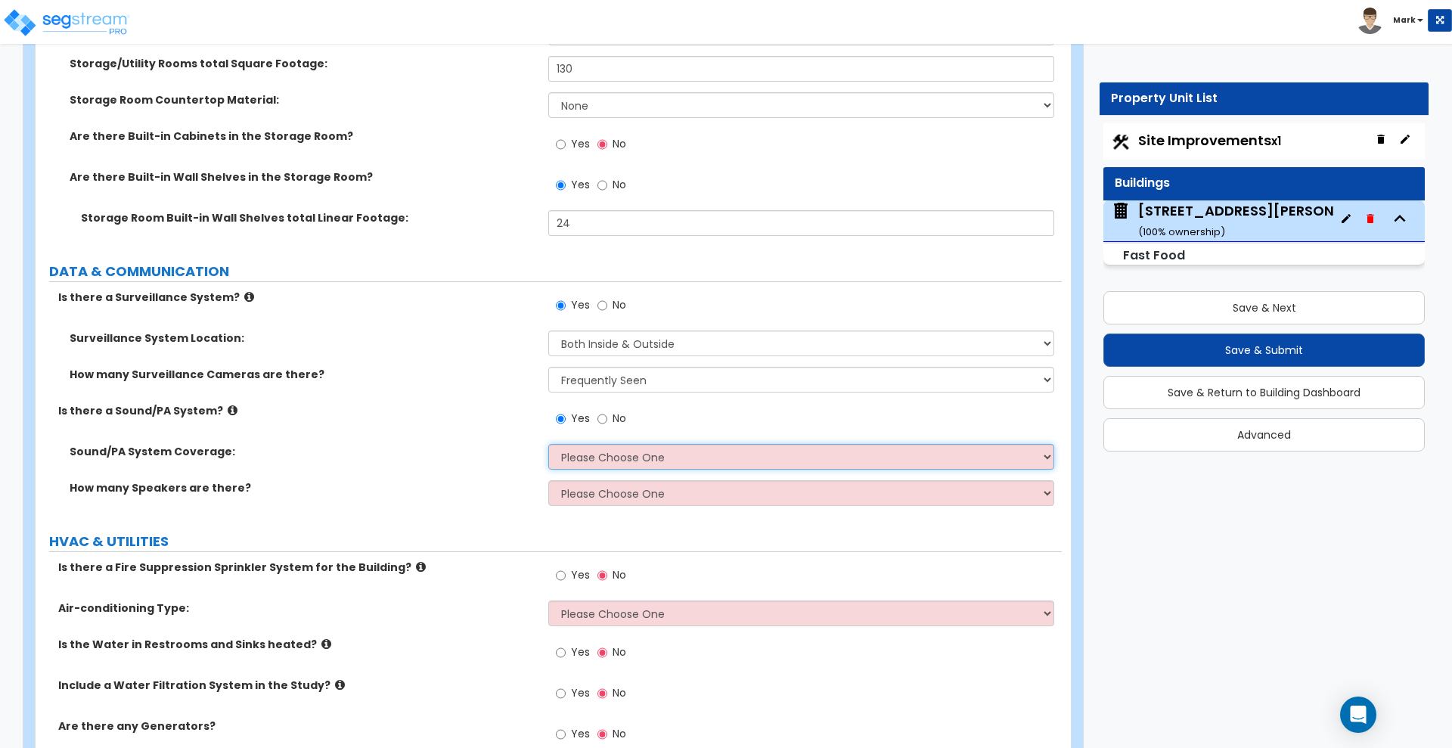
click at [615, 455] on select "Please Choose One All Areas Enter Percent Coverage" at bounding box center [800, 457] width 505 height 26
click at [548, 444] on select "Please Choose One All Areas Enter Percent Coverage" at bounding box center [800, 457] width 505 height 26
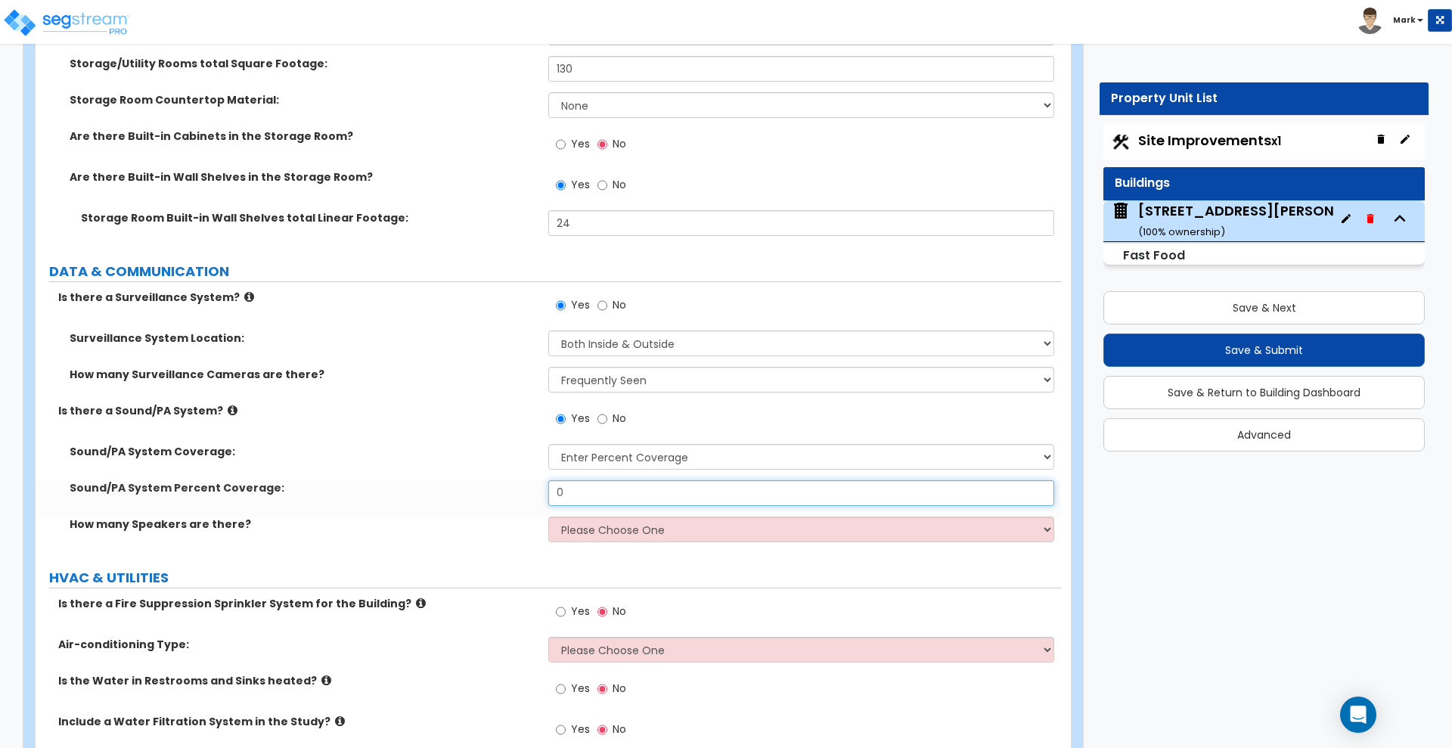
click at [502, 494] on div "Sound/PA System Percent Coverage: 0" at bounding box center [549, 498] width 1026 height 36
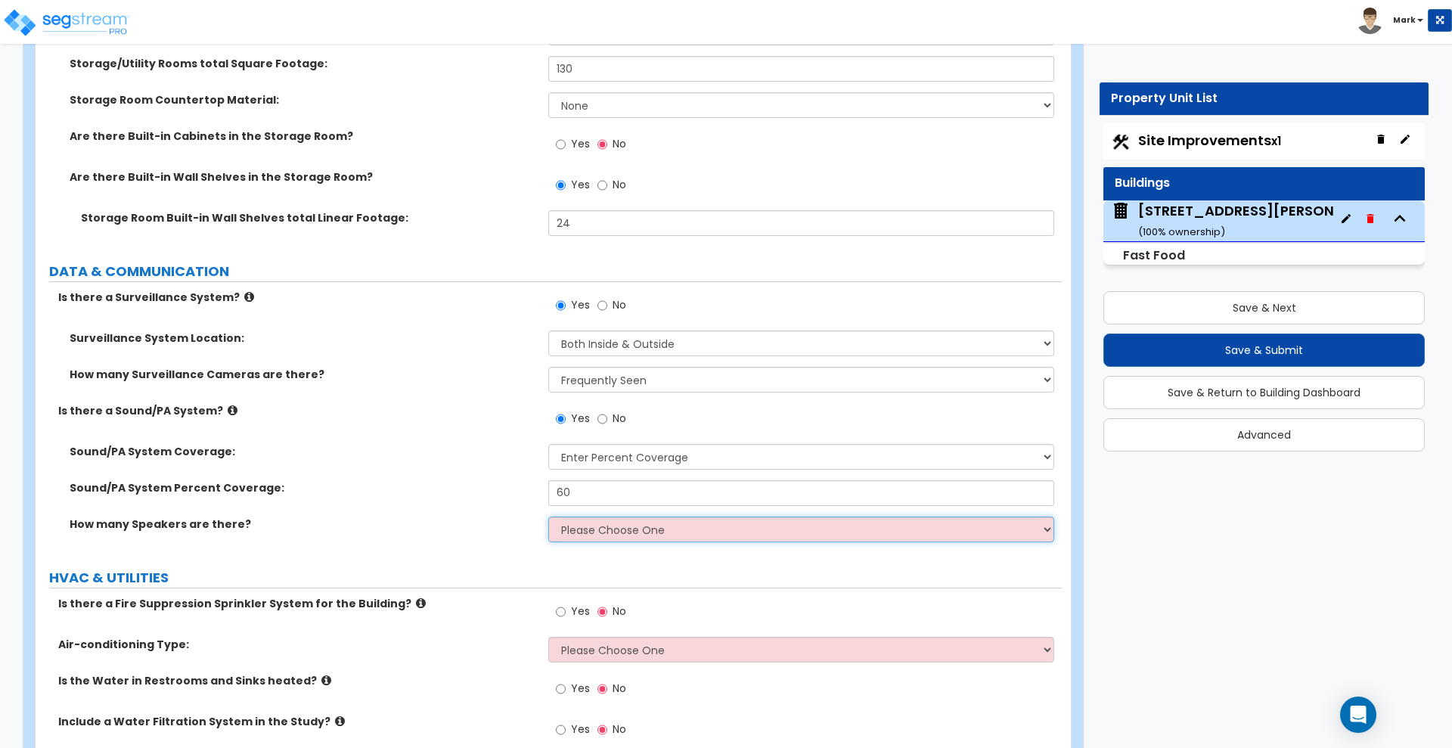
click at [615, 532] on select "Please Choose One Enter Number of Speakers Please Estimate for me" at bounding box center [800, 529] width 505 height 26
click at [548, 516] on select "Please Choose One Enter Number of Speakers Please Estimate for me" at bounding box center [800, 529] width 505 height 26
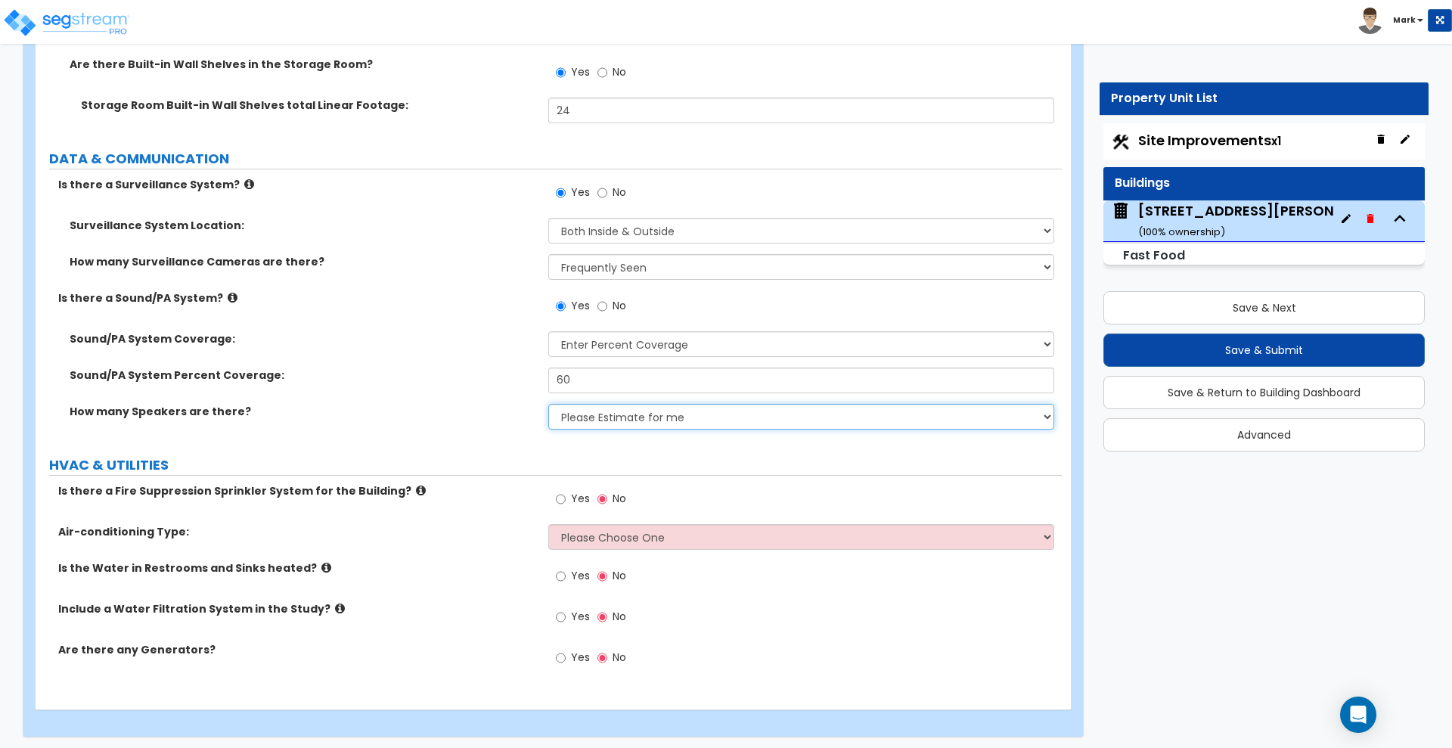
scroll to position [7679, 0]
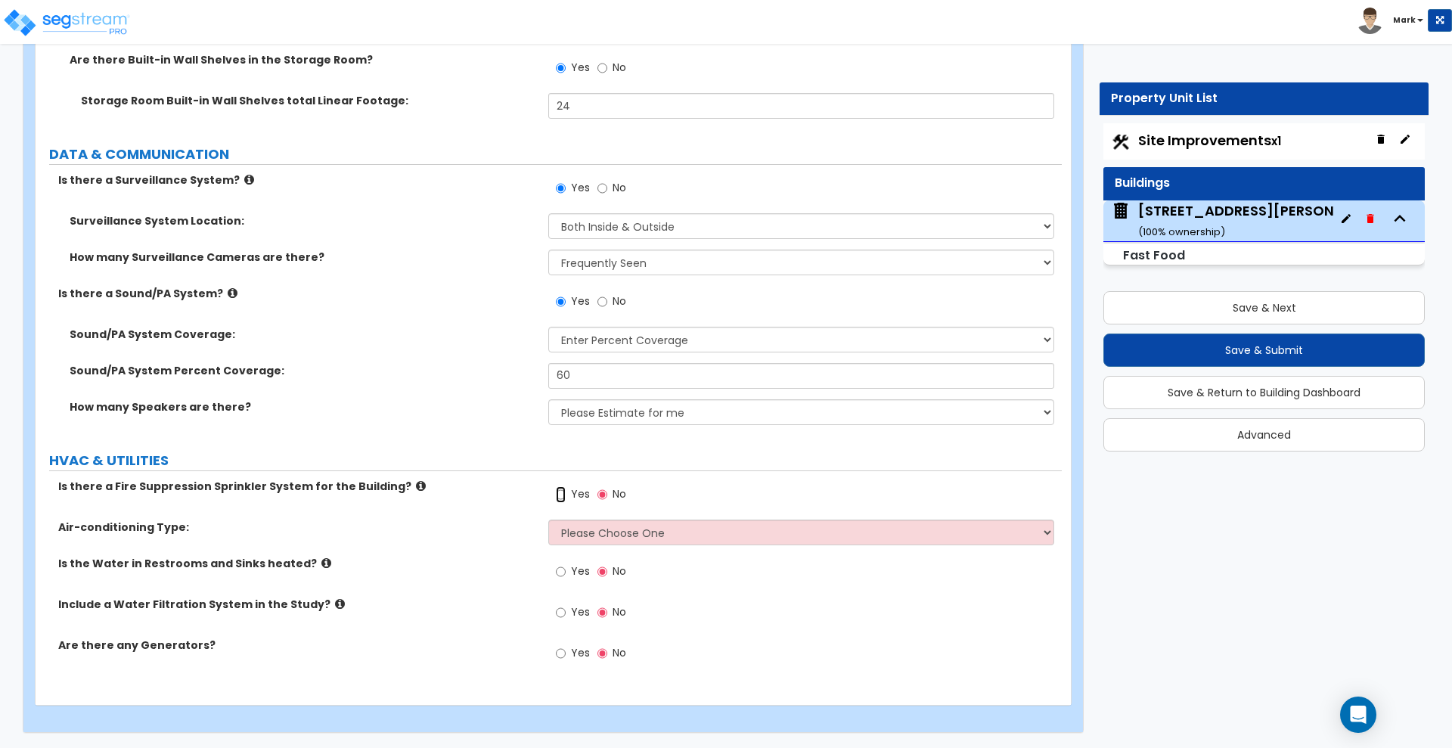
click at [563, 495] on input "Yes" at bounding box center [561, 494] width 10 height 17
click at [605, 532] on select "Please Choose One Rooftop Unit Furnace-Condenser Forced Air Split Heating/Cooli…" at bounding box center [800, 533] width 505 height 26
click at [481, 509] on div "Is there a Fire Suppression Sprinkler System for the Building? Yes No" at bounding box center [549, 499] width 1026 height 41
click at [582, 530] on select "Please Choose One Rooftop Unit Furnace-Condenser Forced Air Split Heating/Cooli…" at bounding box center [800, 533] width 505 height 26
click at [548, 520] on select "Please Choose One Rooftop Unit Furnace-Condenser Forced Air Split Heating/Cooli…" at bounding box center [800, 533] width 505 height 26
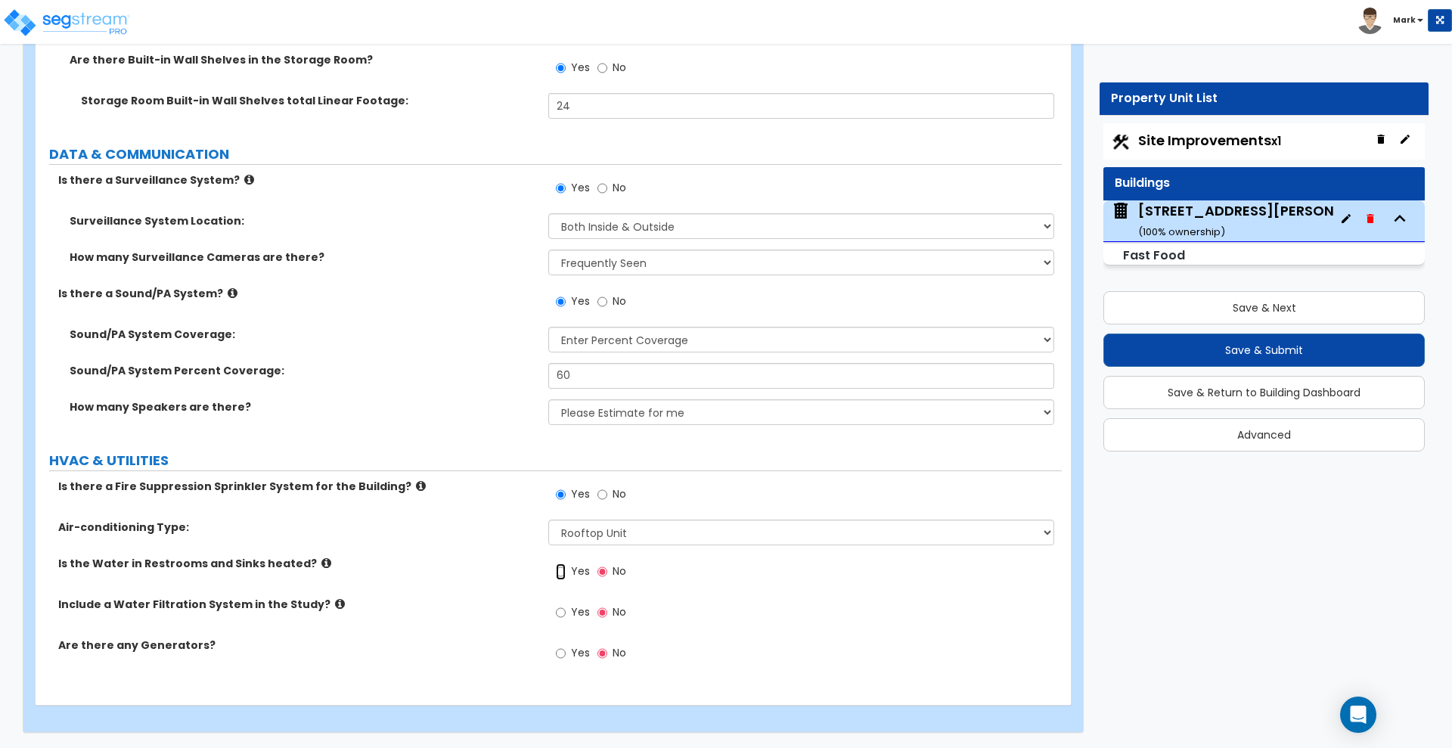
click at [562, 567] on input "Yes" at bounding box center [561, 571] width 10 height 17
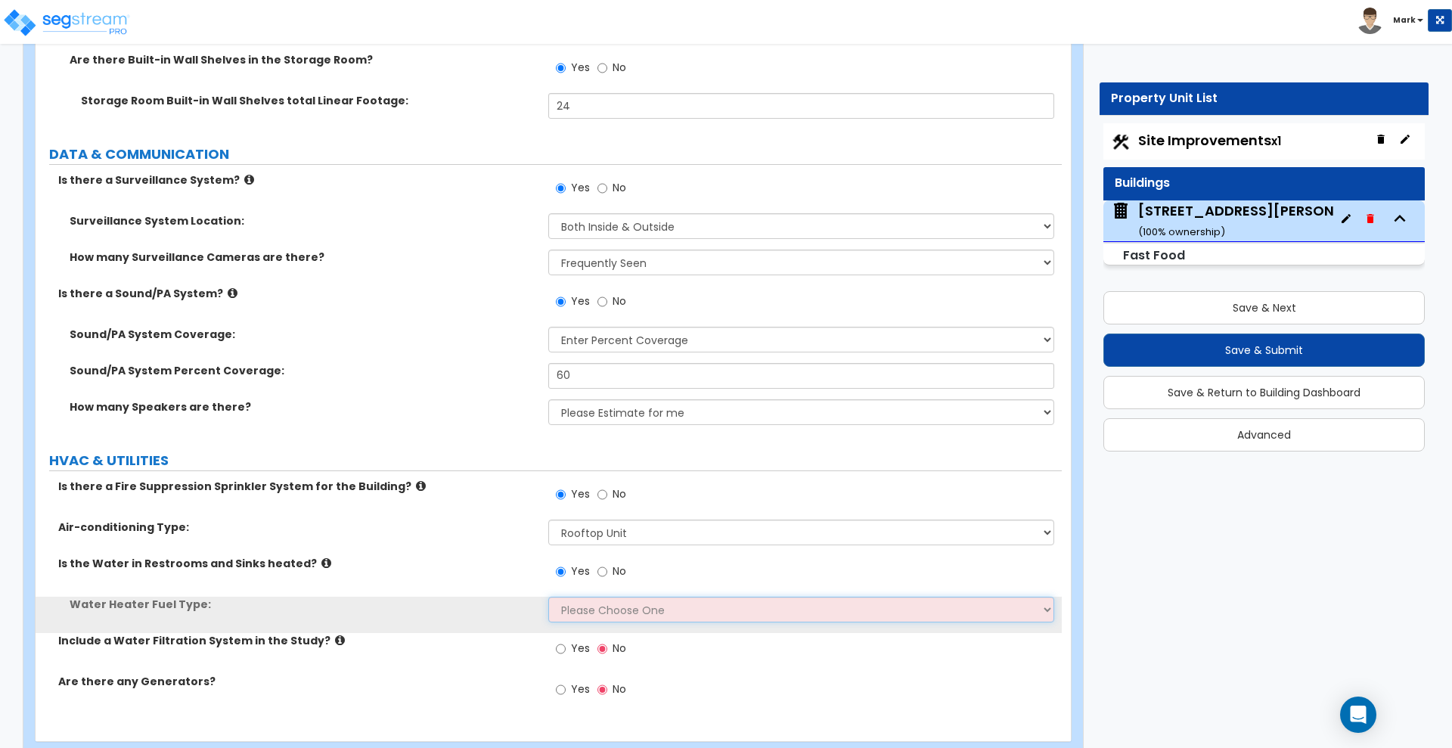
click at [625, 608] on select "Please Choose One Gas Electric" at bounding box center [800, 610] width 505 height 26
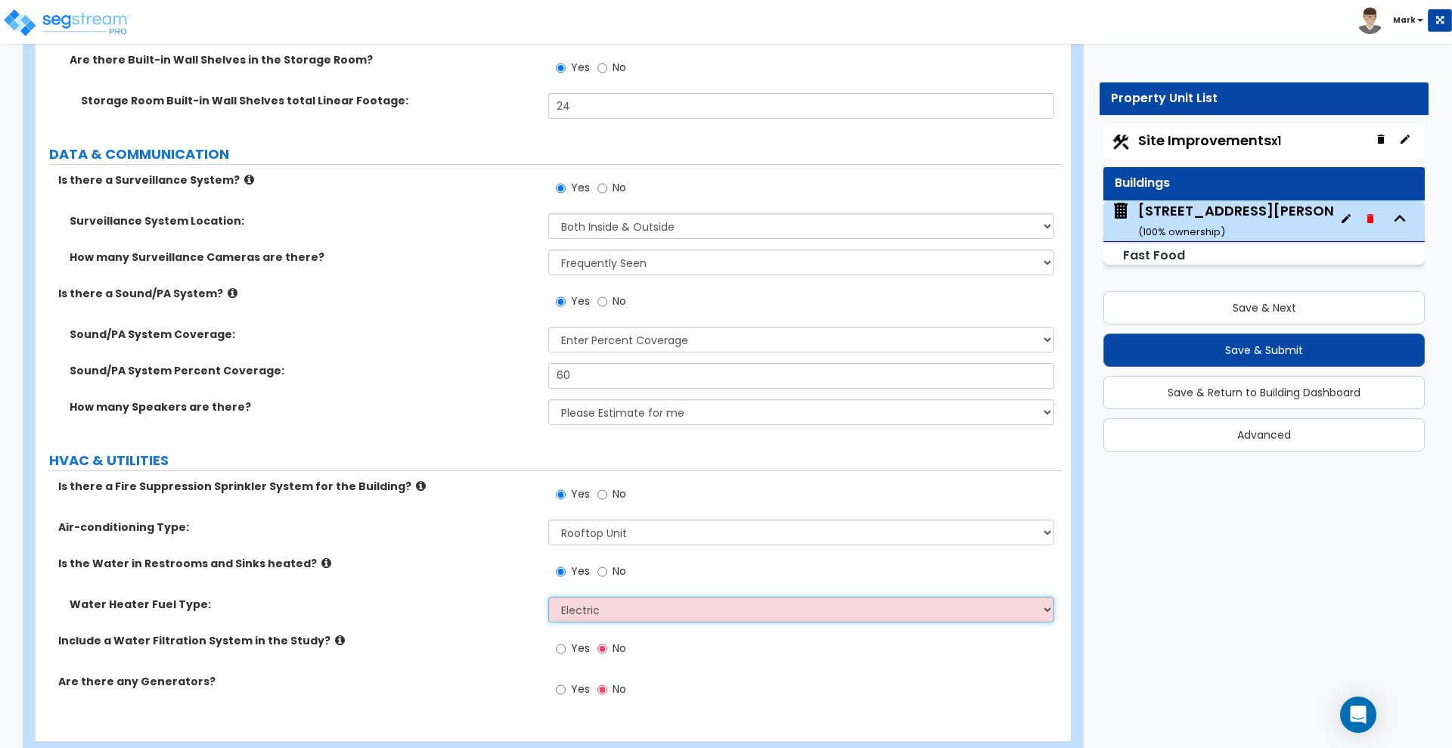
click at [548, 597] on select "Please Choose One Gas Electric" at bounding box center [800, 610] width 505 height 26
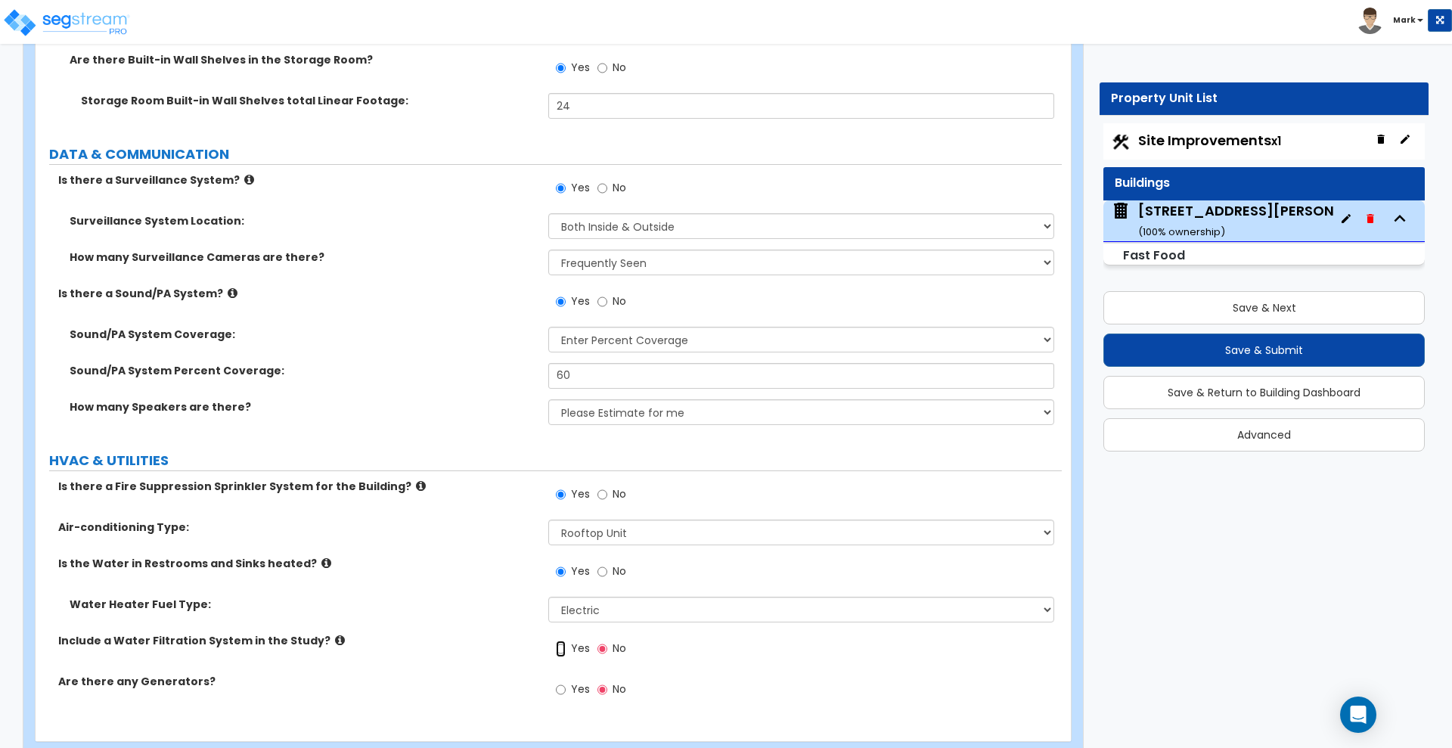
click at [563, 650] on input "Yes" at bounding box center [561, 649] width 10 height 17
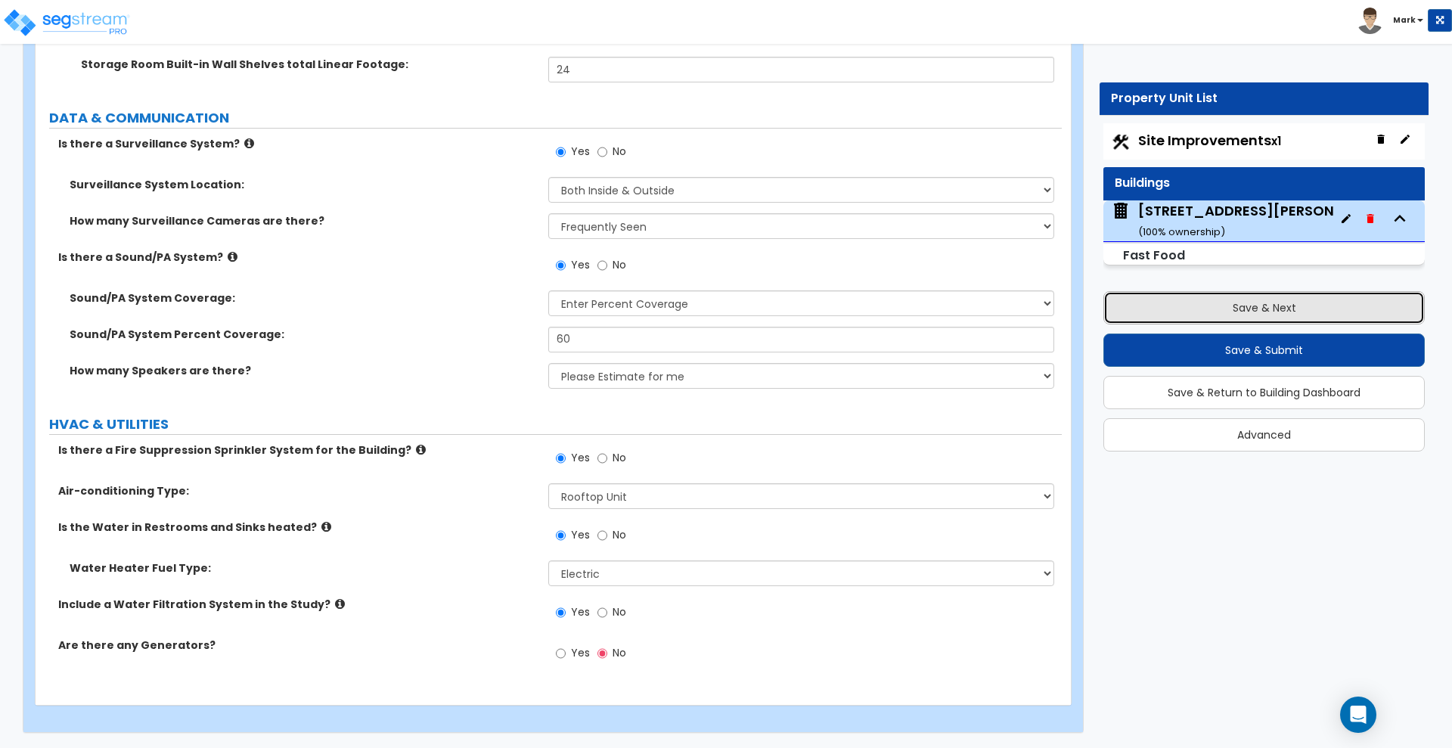
click at [1196, 309] on button "Save & Next" at bounding box center [1263, 307] width 321 height 33
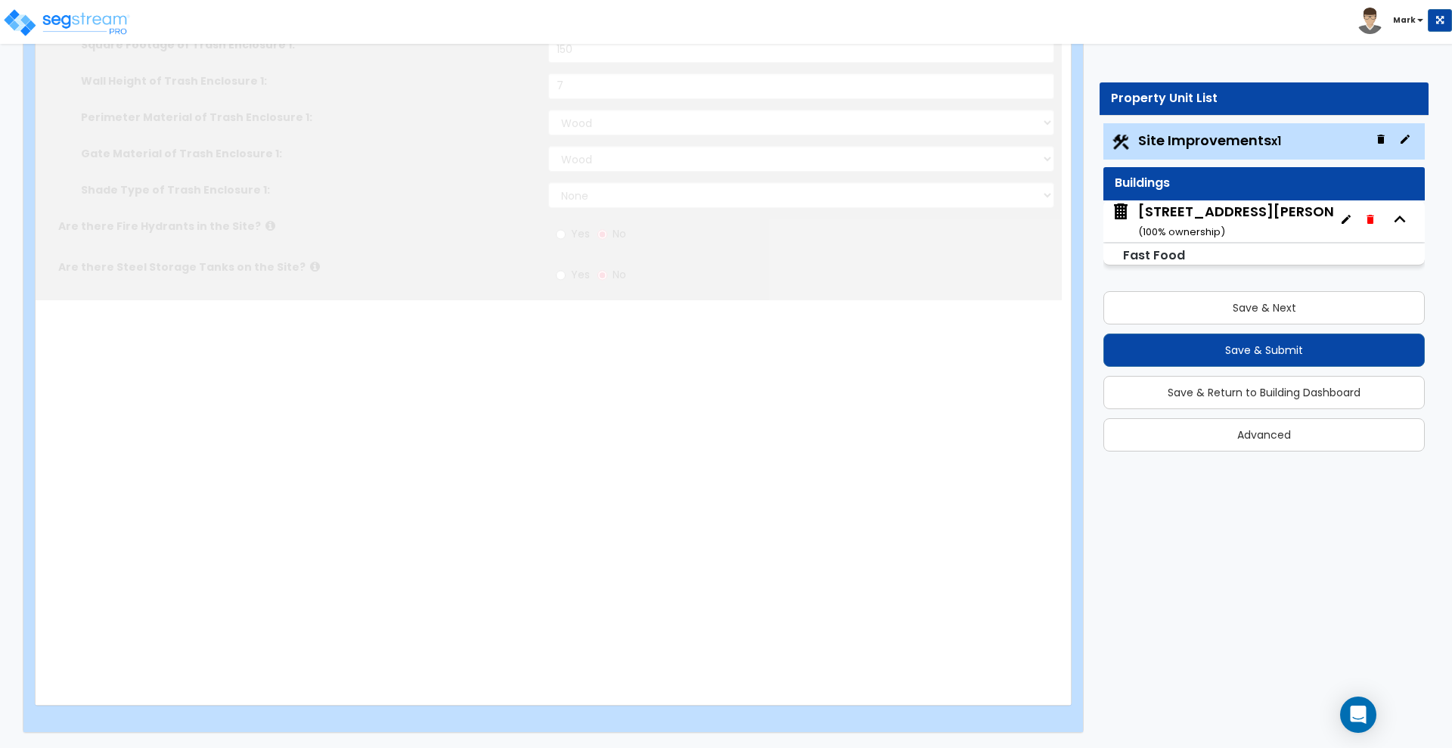
scroll to position [0, 0]
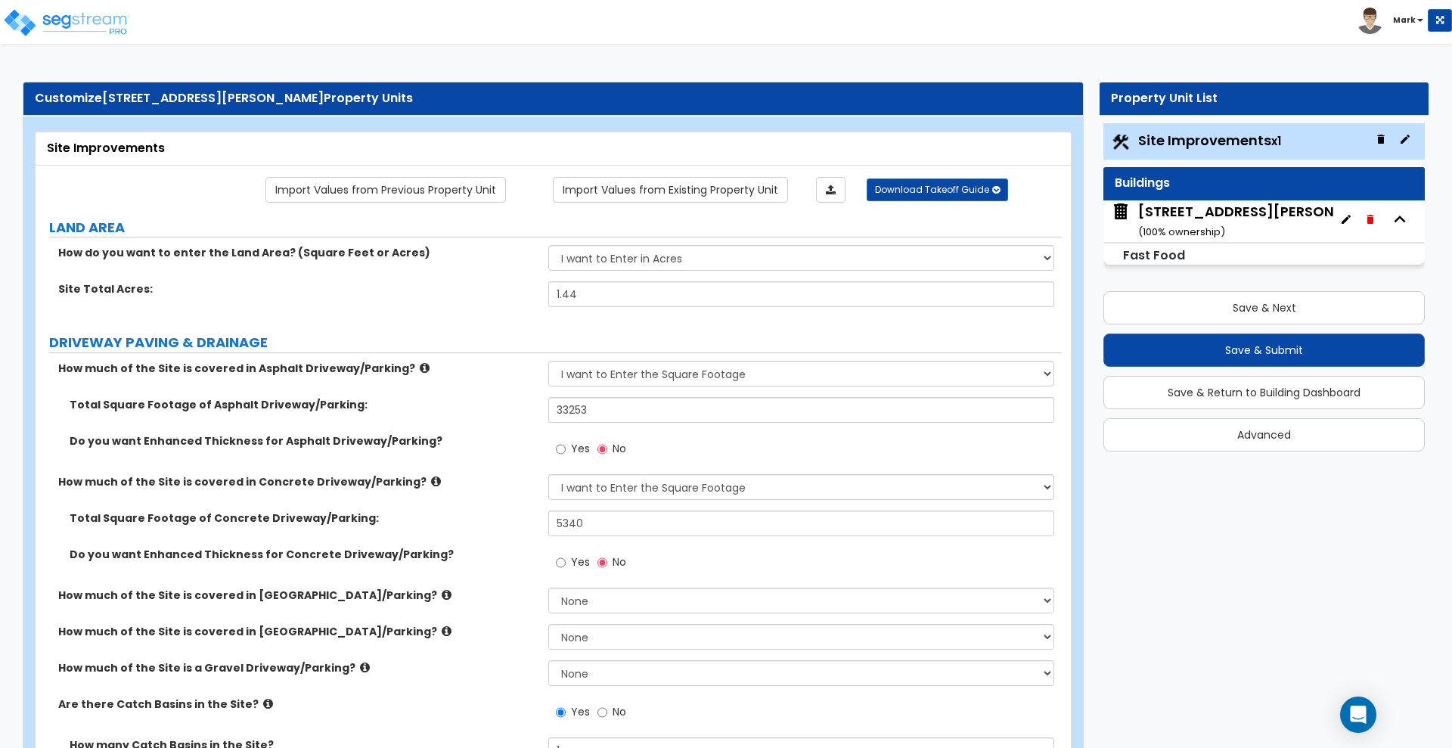
click at [1193, 215] on div "124 Hartman Ln ( 100 % ownership)" at bounding box center [1264, 221] width 253 height 39
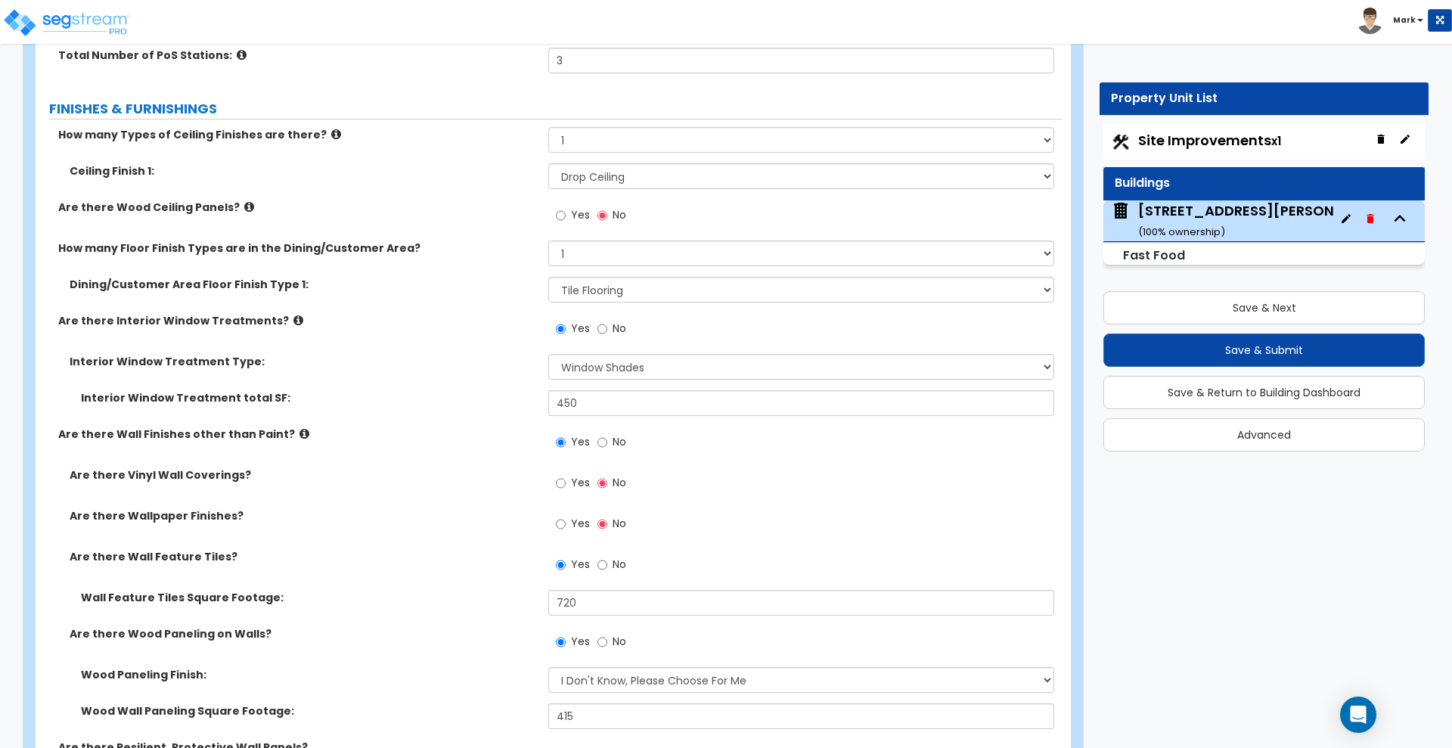
scroll to position [4507, 0]
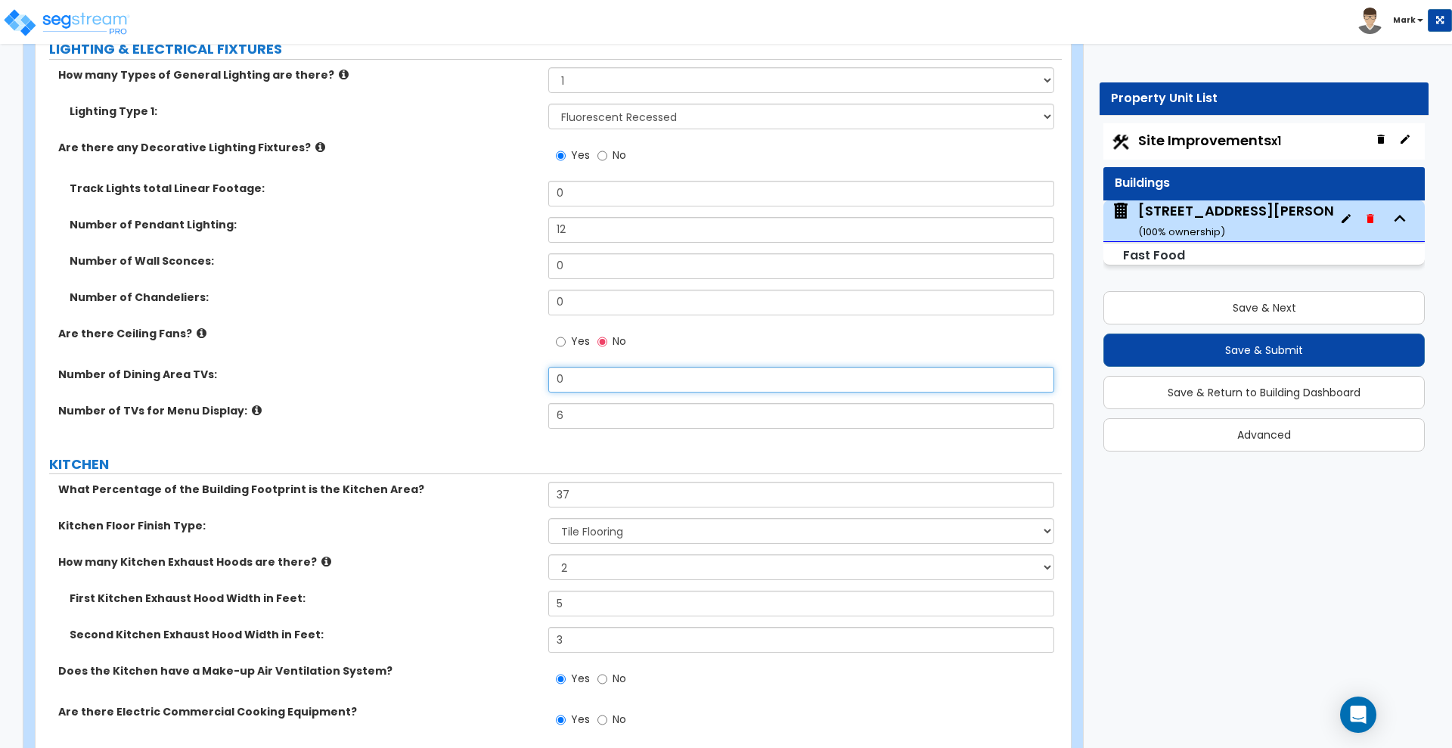
click at [430, 371] on div "Number of Dining Area TVs: 0" at bounding box center [549, 385] width 1026 height 36
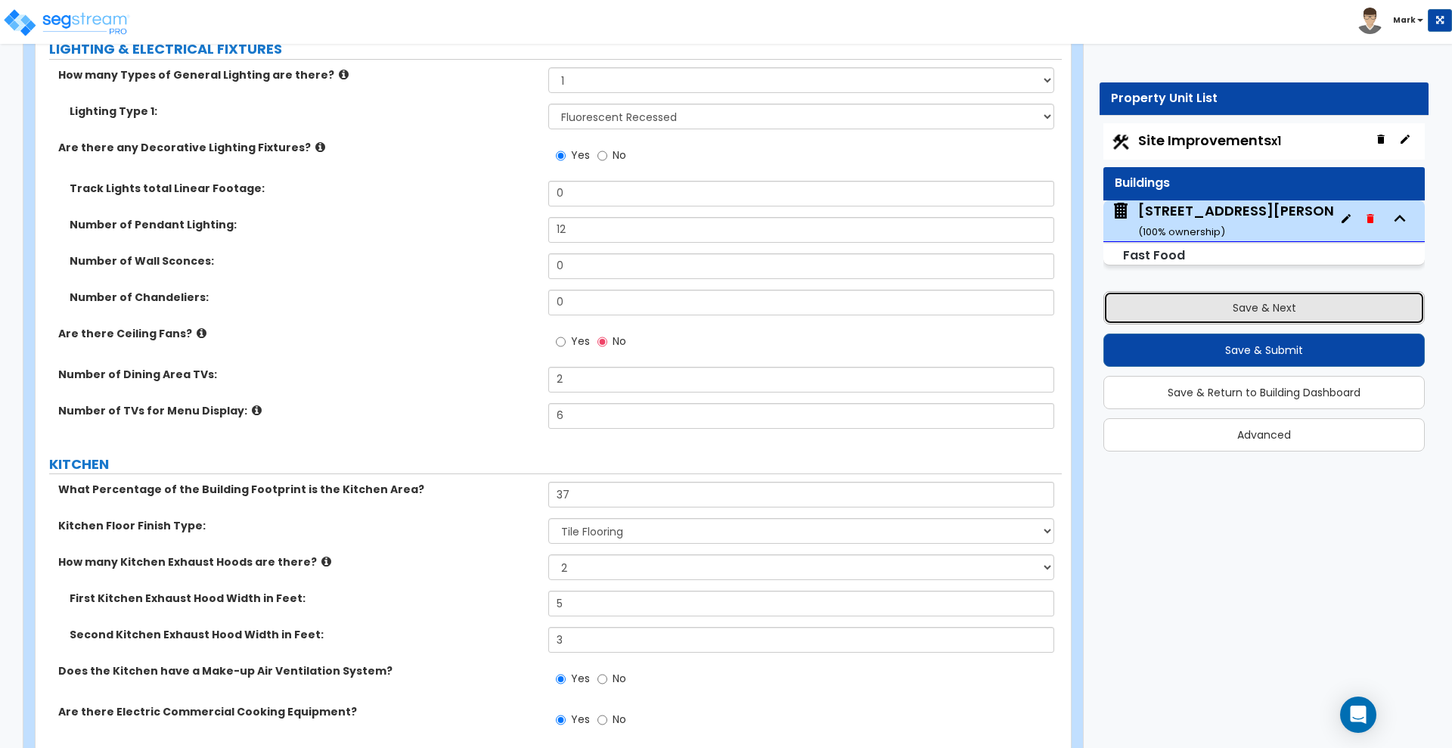
click at [1308, 305] on button "Save & Next" at bounding box center [1263, 307] width 321 height 33
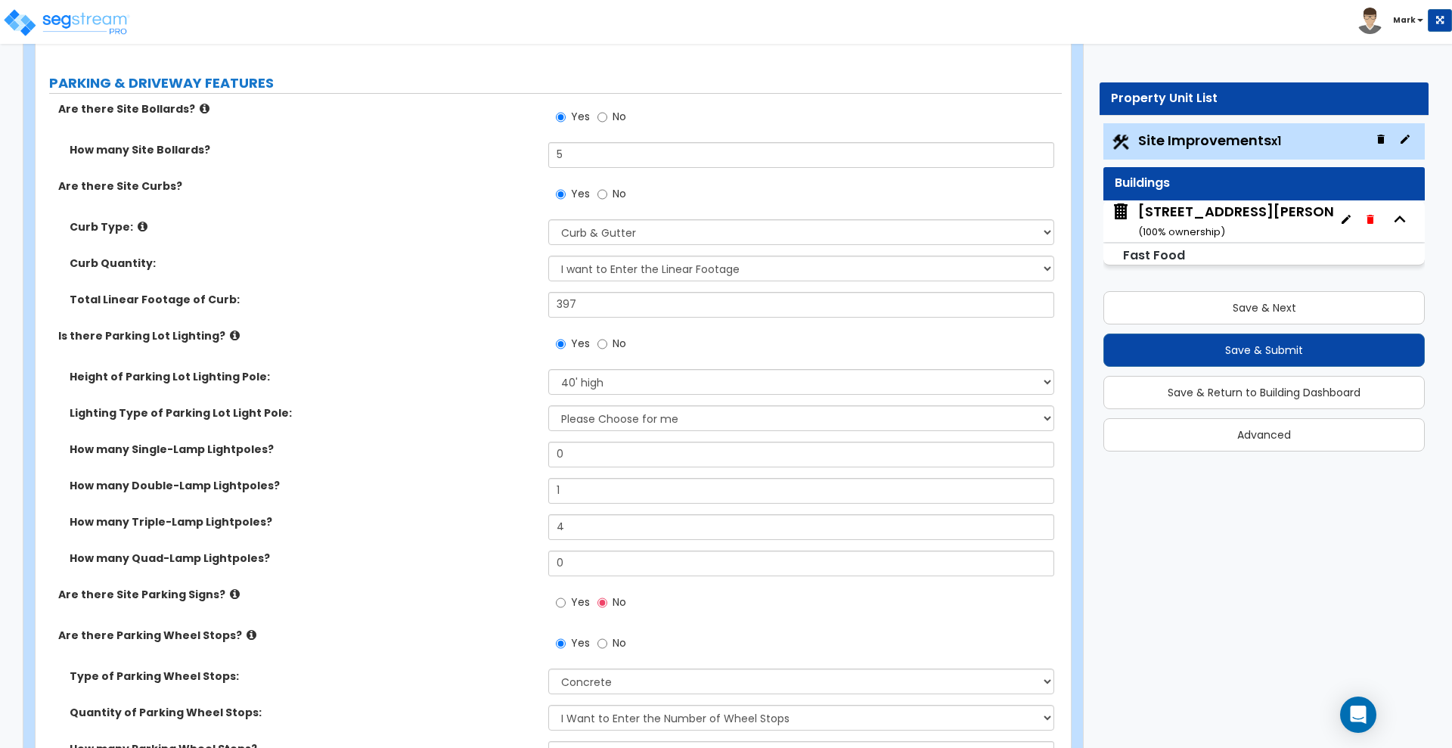
scroll to position [851, 0]
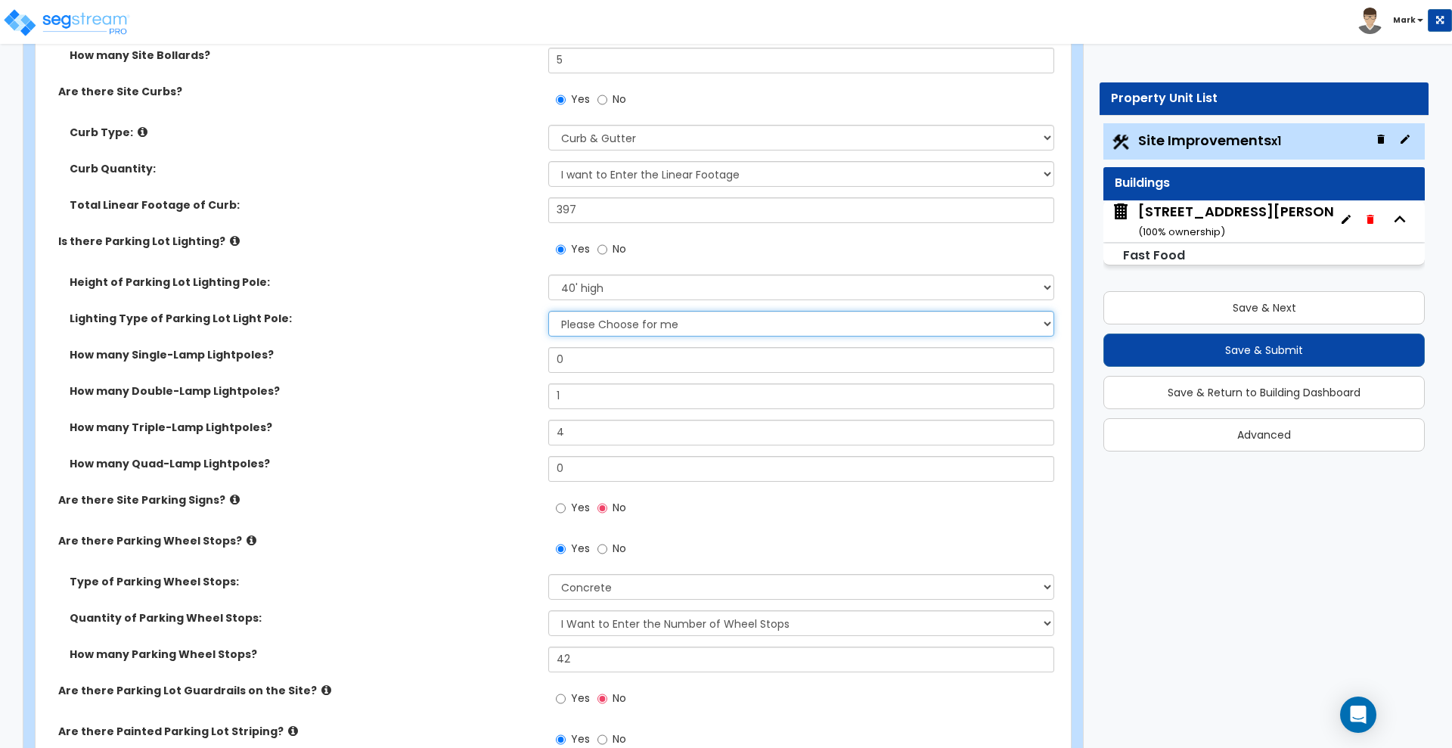
click at [660, 316] on select "Please Choose One LED Metal Halide High Pressure Sodium Please Choose for me" at bounding box center [800, 324] width 505 height 26
click at [548, 311] on select "Please Choose One LED Metal Halide High Pressure Sodium Please Choose for me" at bounding box center [800, 324] width 505 height 26
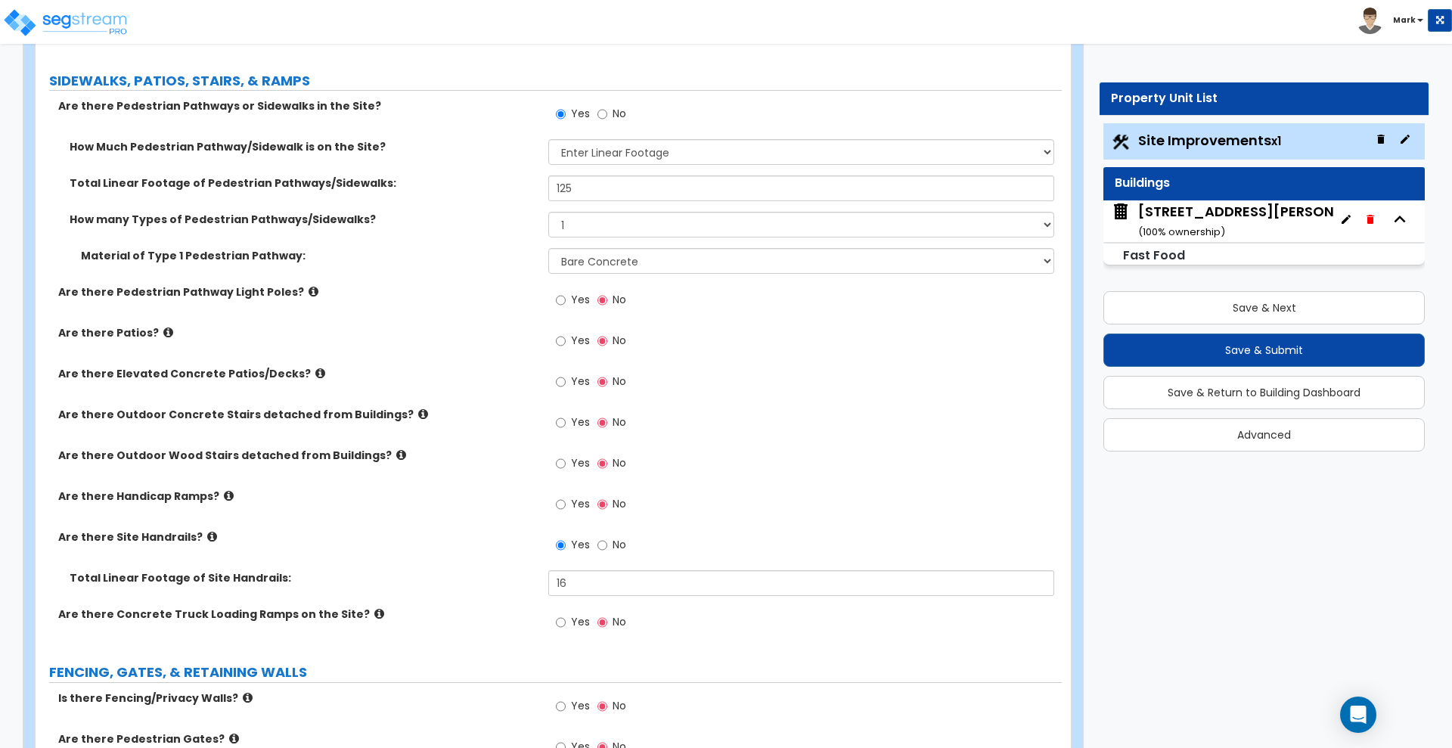
scroll to position [1796, 0]
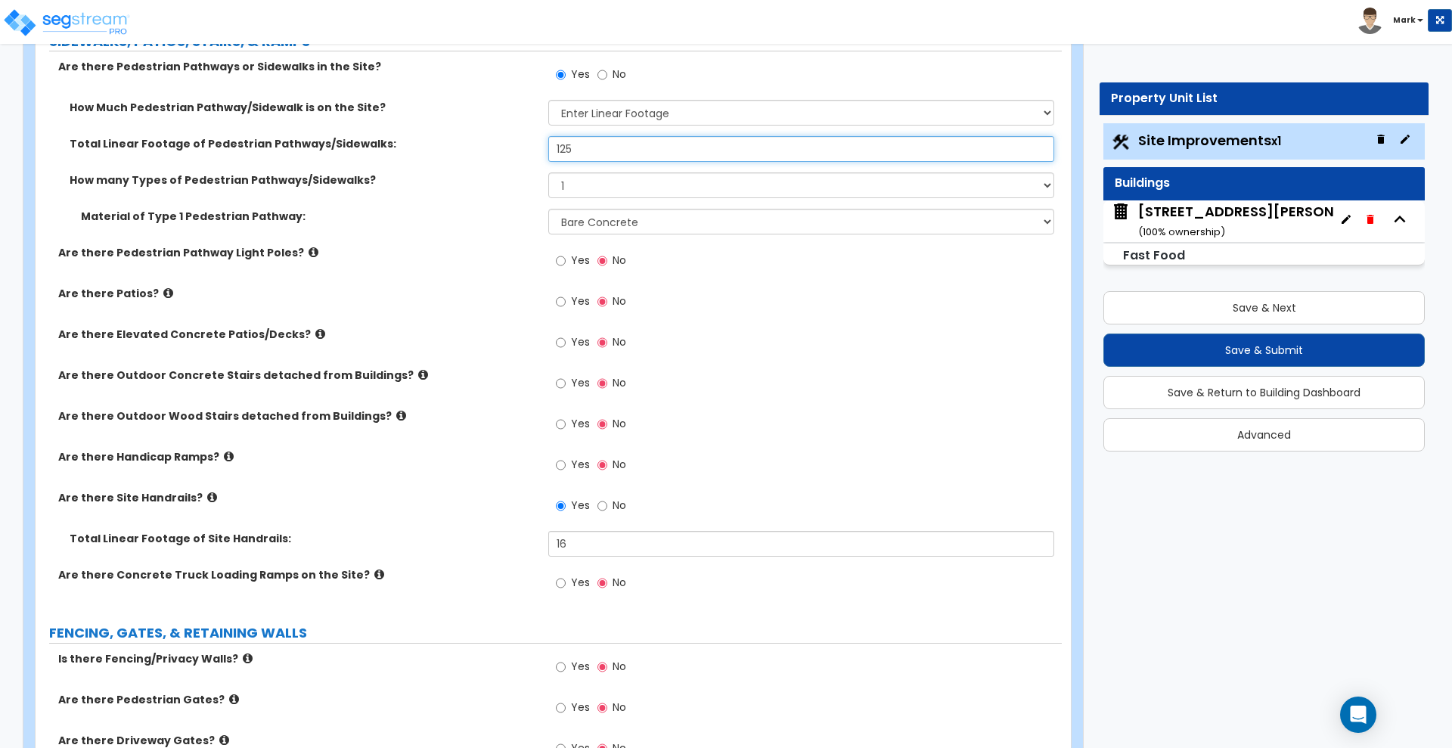
drag, startPoint x: 573, startPoint y: 150, endPoint x: 496, endPoint y: 148, distance: 77.2
click at [496, 148] on div "Total Linear Footage of Pedestrian Pathways/Sidewalks: 125" at bounding box center [549, 154] width 1026 height 36
click at [358, 280] on div "Are there Pedestrian Pathway Light Poles? Yes No" at bounding box center [549, 265] width 1026 height 41
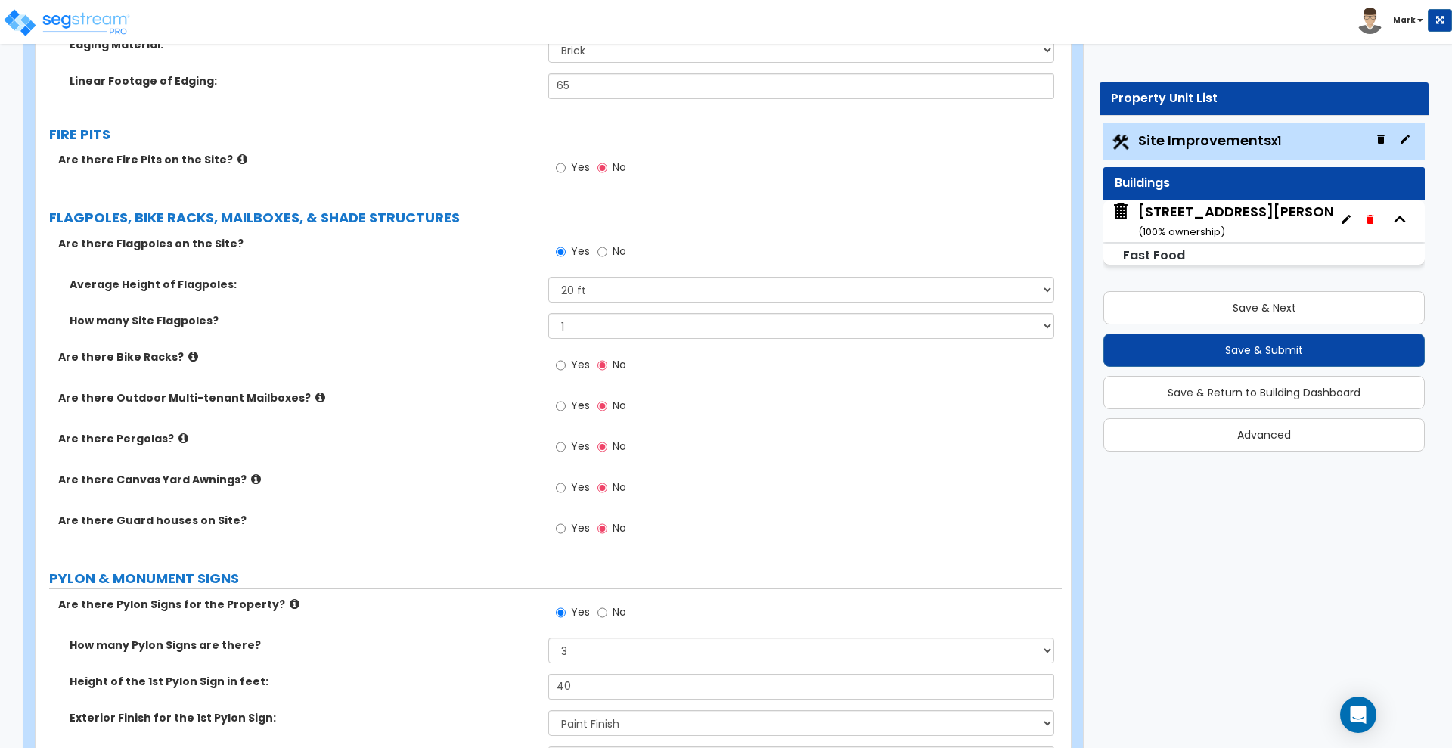
scroll to position [3497, 0]
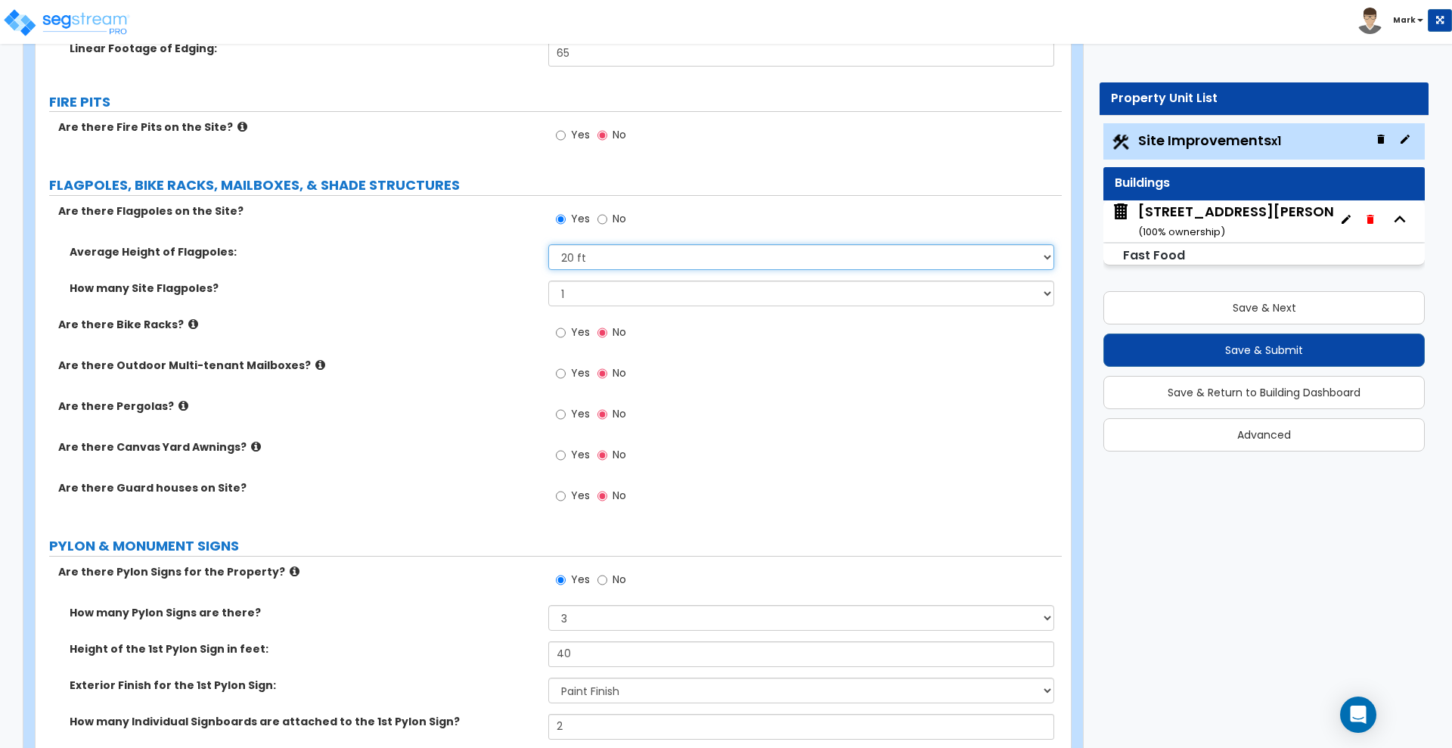
click at [625, 256] on select "Please Choose One 20 ft 59 ft 70 ft 100 ft" at bounding box center [800, 257] width 505 height 26
click at [548, 244] on select "Please Choose One 20 ft 59 ft 70 ft 100 ft" at bounding box center [800, 257] width 505 height 26
click at [515, 271] on div "Average Height of Flagpoles: Please Choose One 20 ft 59 ft 70 ft 100 ft" at bounding box center [549, 262] width 1026 height 36
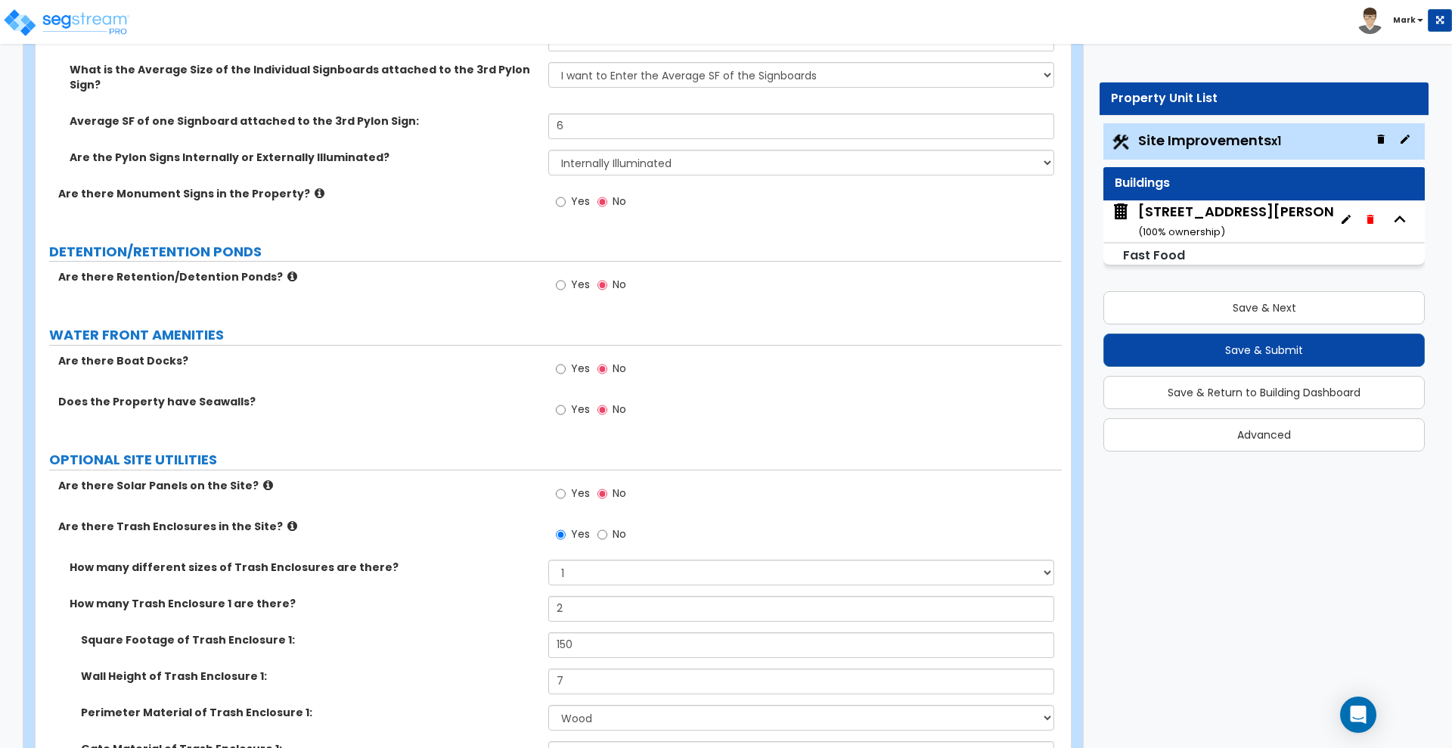
scroll to position [4714, 0]
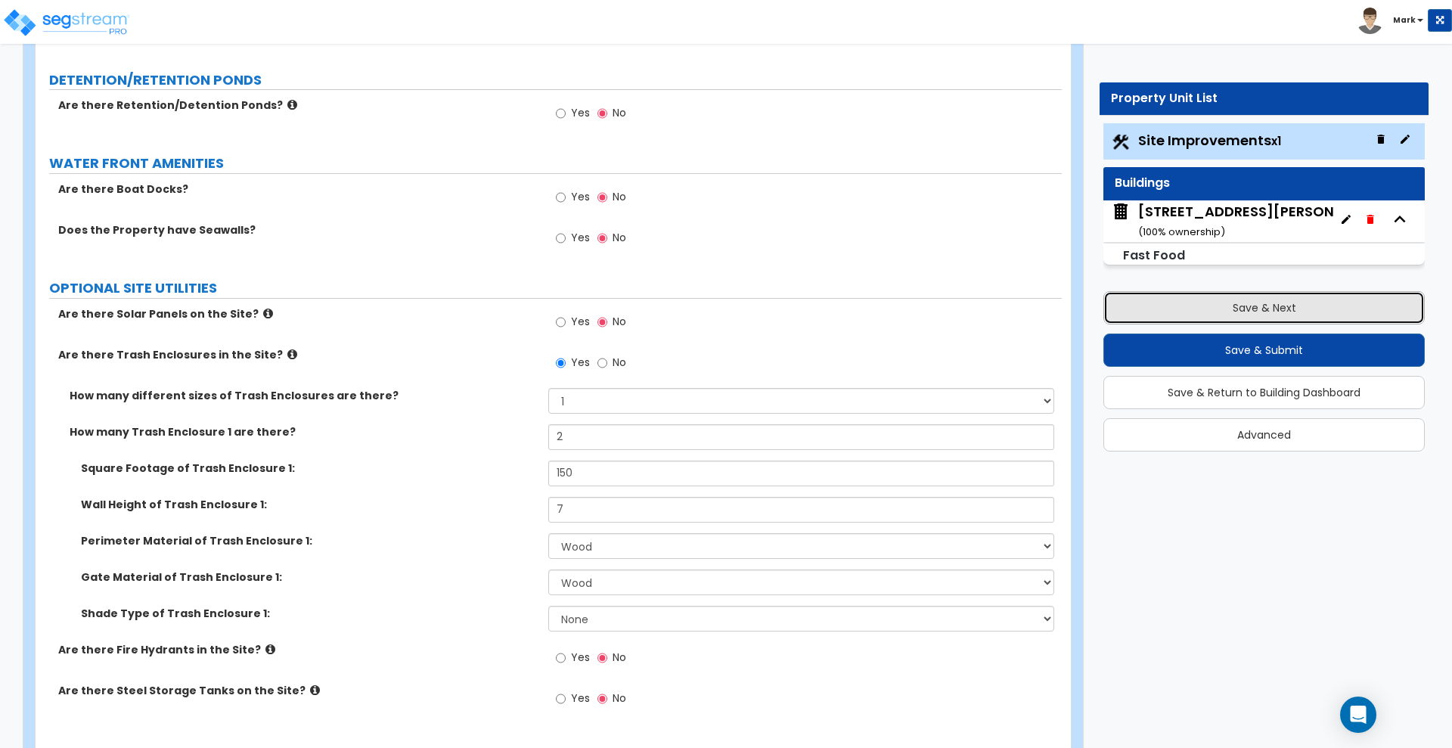
click at [1224, 312] on button "Save & Next" at bounding box center [1263, 307] width 321 height 33
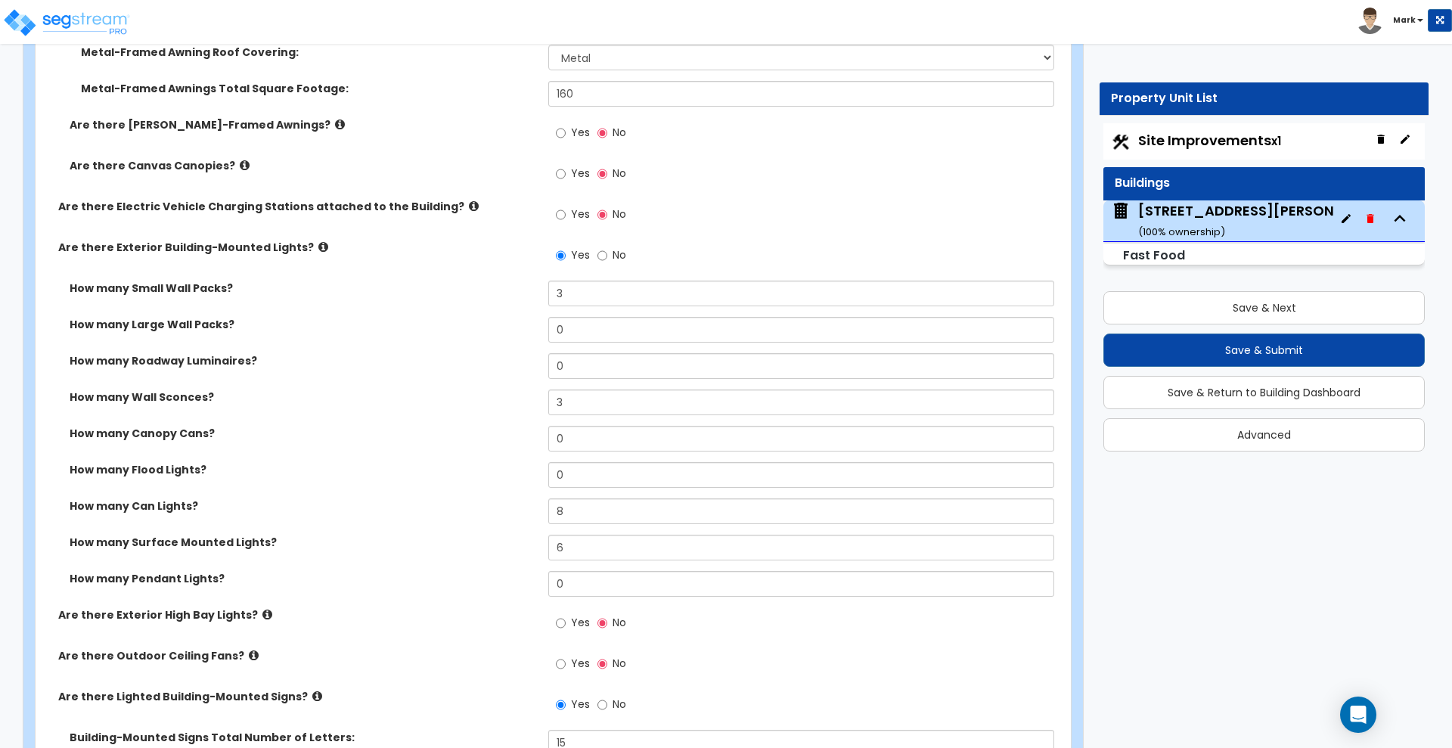
scroll to position [1134, 0]
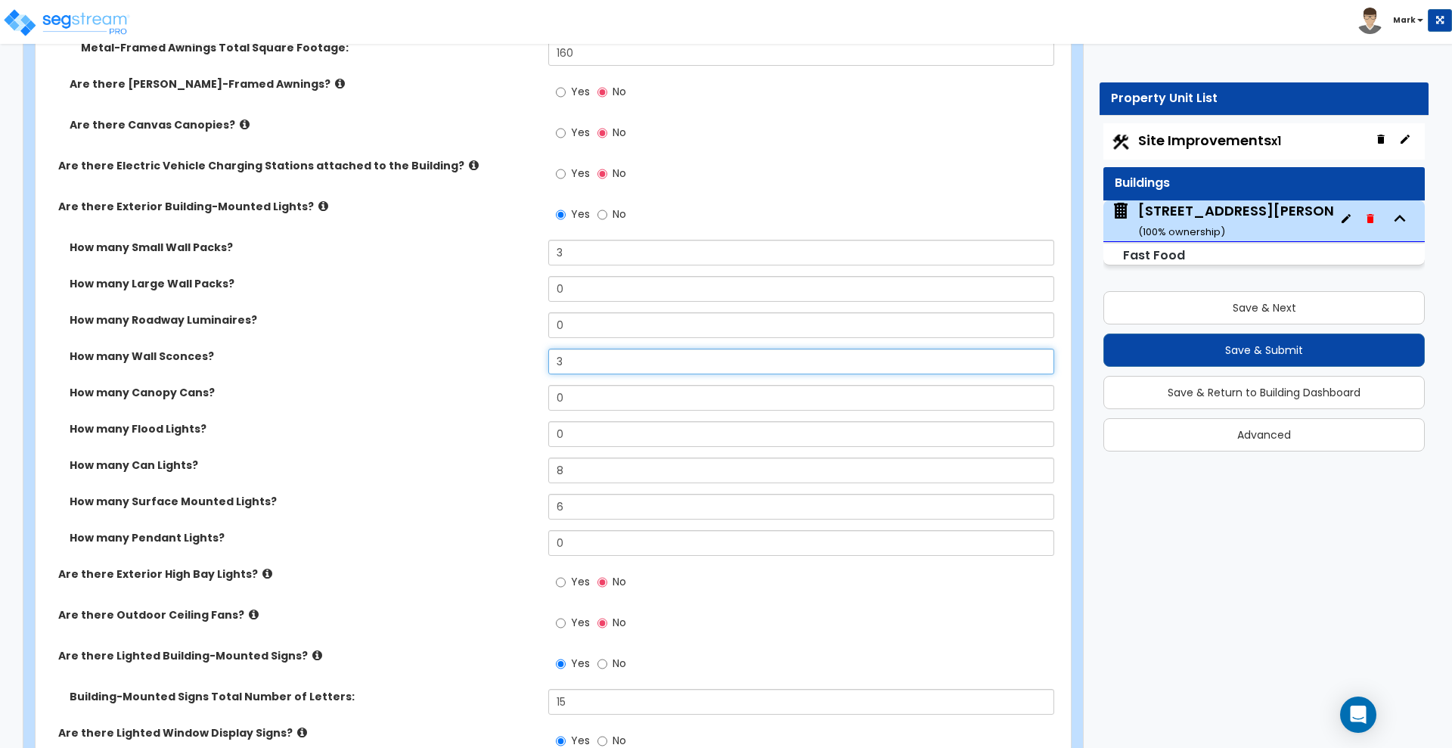
drag, startPoint x: 574, startPoint y: 355, endPoint x: 520, endPoint y: 361, distance: 54.9
click at [520, 361] on div "How many Wall Sconces? 3" at bounding box center [549, 367] width 1026 height 36
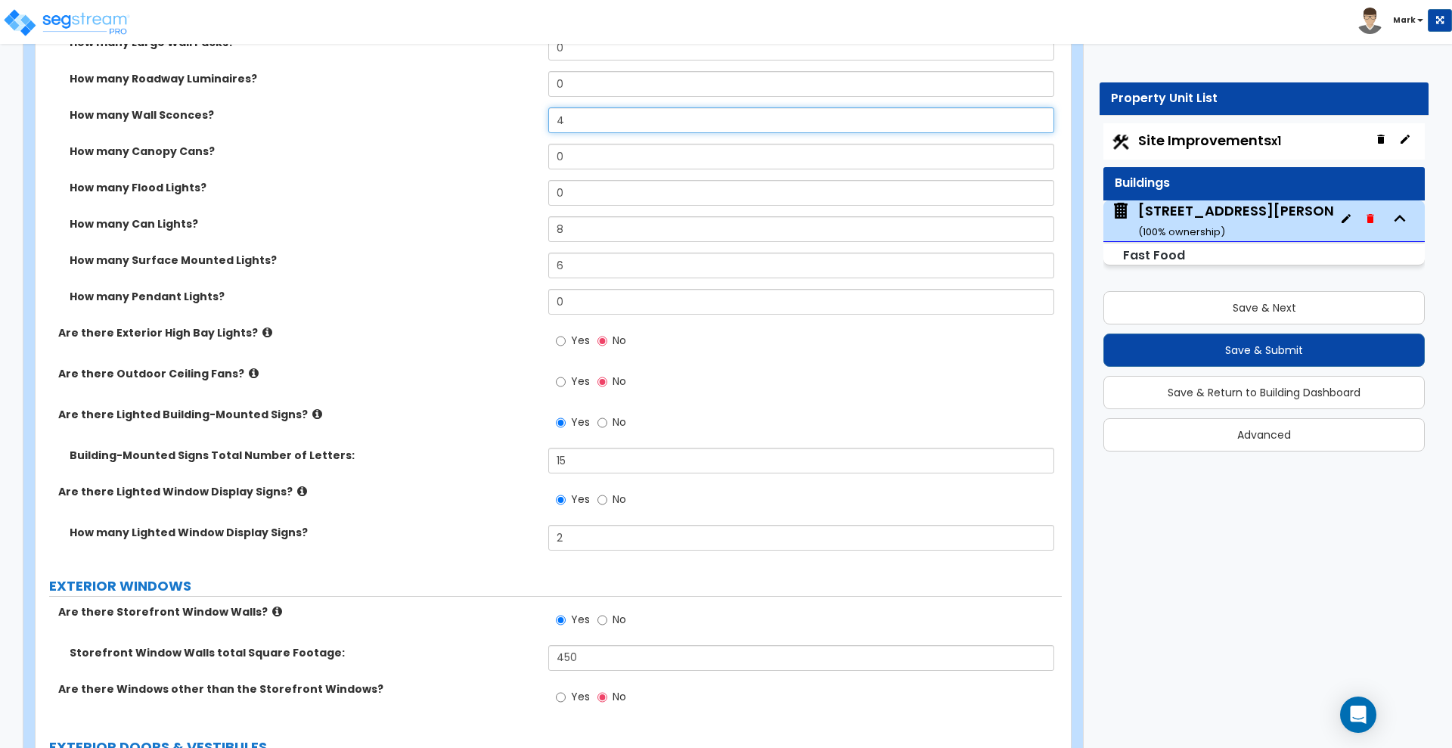
scroll to position [1418, 0]
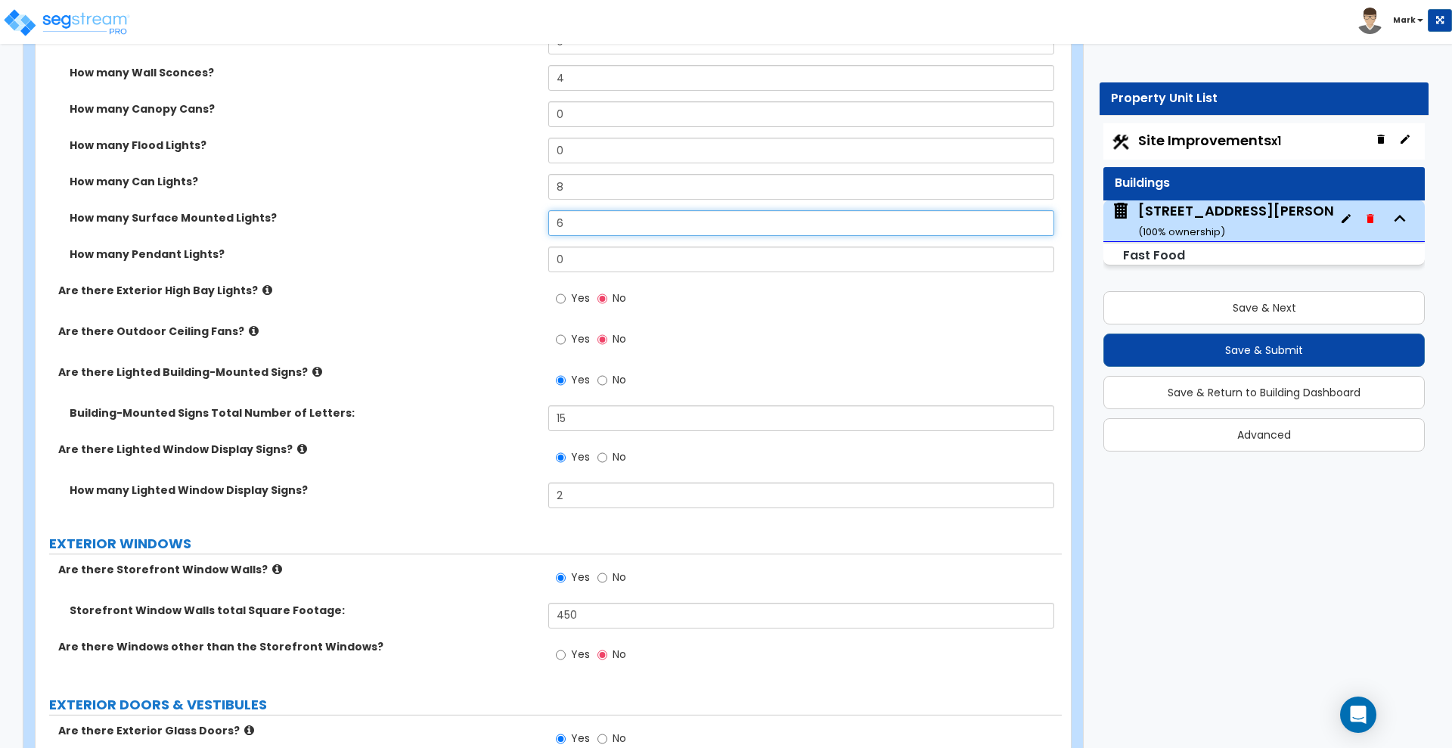
drag, startPoint x: 574, startPoint y: 222, endPoint x: 399, endPoint y: 231, distance: 175.0
click at [399, 231] on div "How many Surface Mounted Lights? 6" at bounding box center [549, 228] width 1026 height 36
drag, startPoint x: 578, startPoint y: 224, endPoint x: 529, endPoint y: 228, distance: 50.1
click at [529, 228] on div "How many Surface Mounted Lights? 20" at bounding box center [549, 228] width 1026 height 36
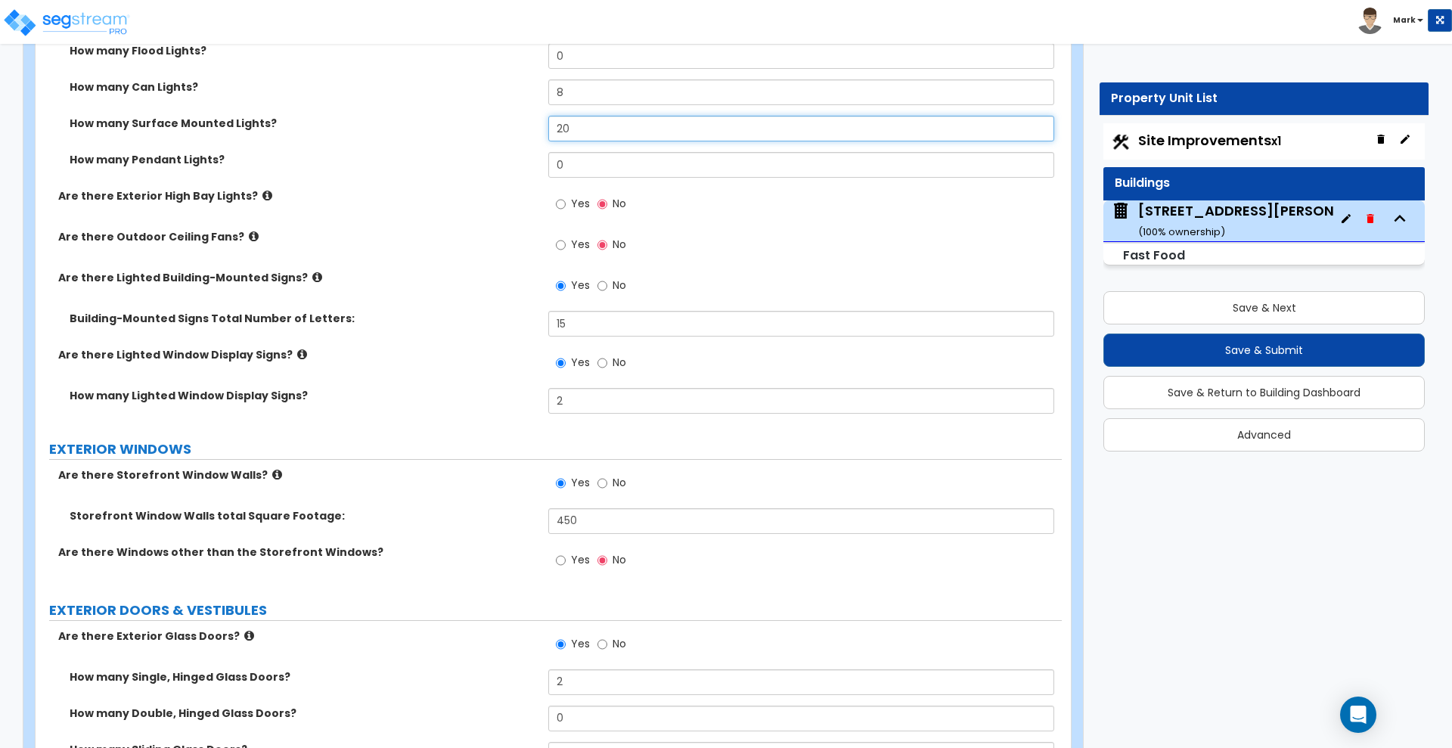
scroll to position [1607, 0]
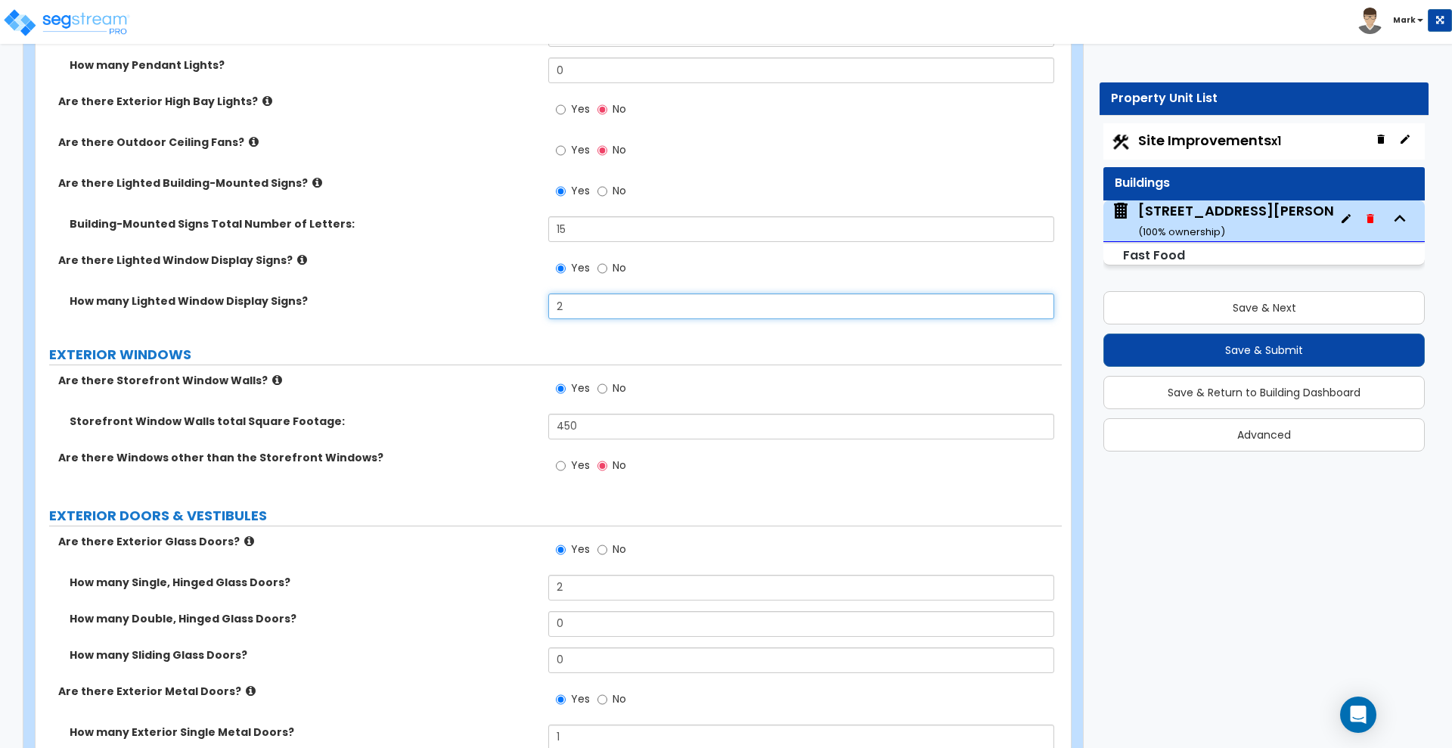
drag, startPoint x: 547, startPoint y: 311, endPoint x: 471, endPoint y: 306, distance: 76.6
click at [481, 307] on div "How many Lighted Window Display Signs? 2" at bounding box center [549, 311] width 1026 height 36
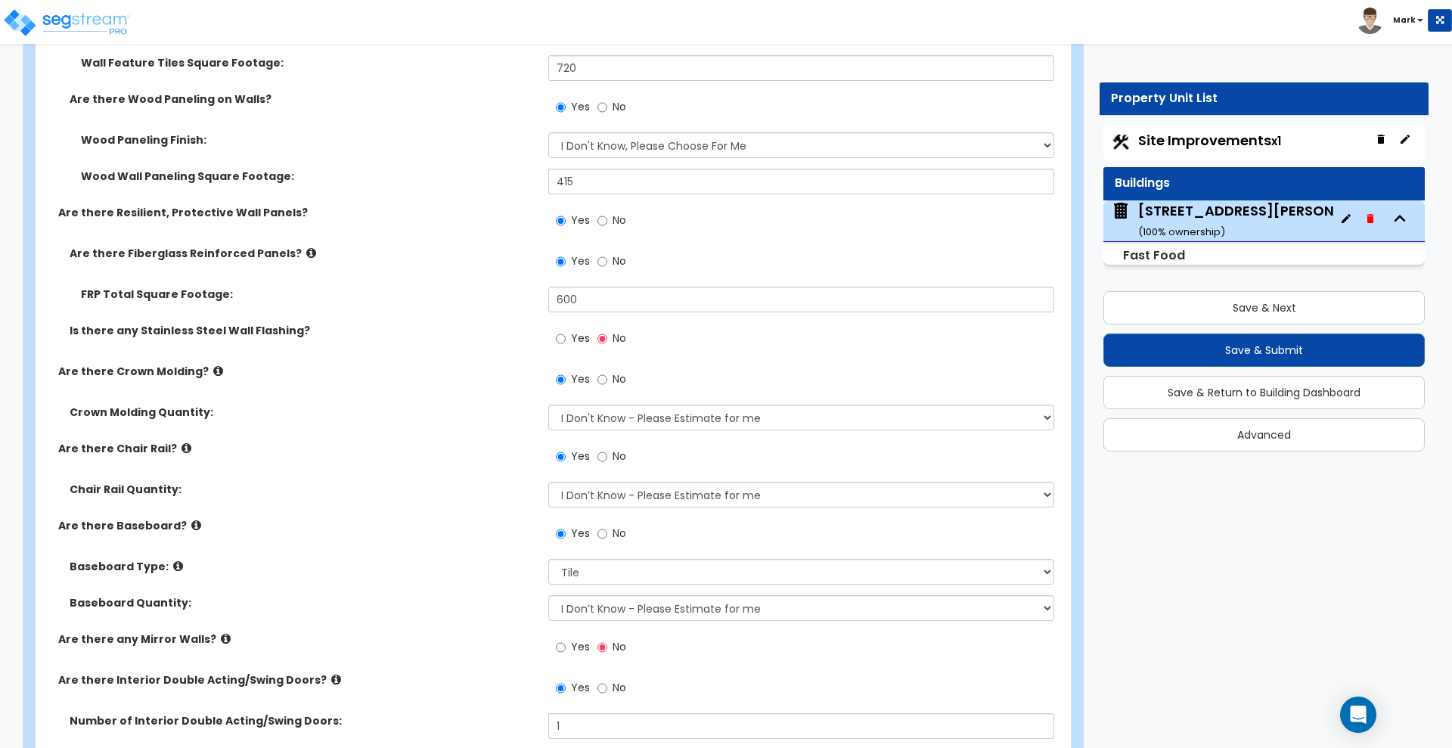
scroll to position [3592, 0]
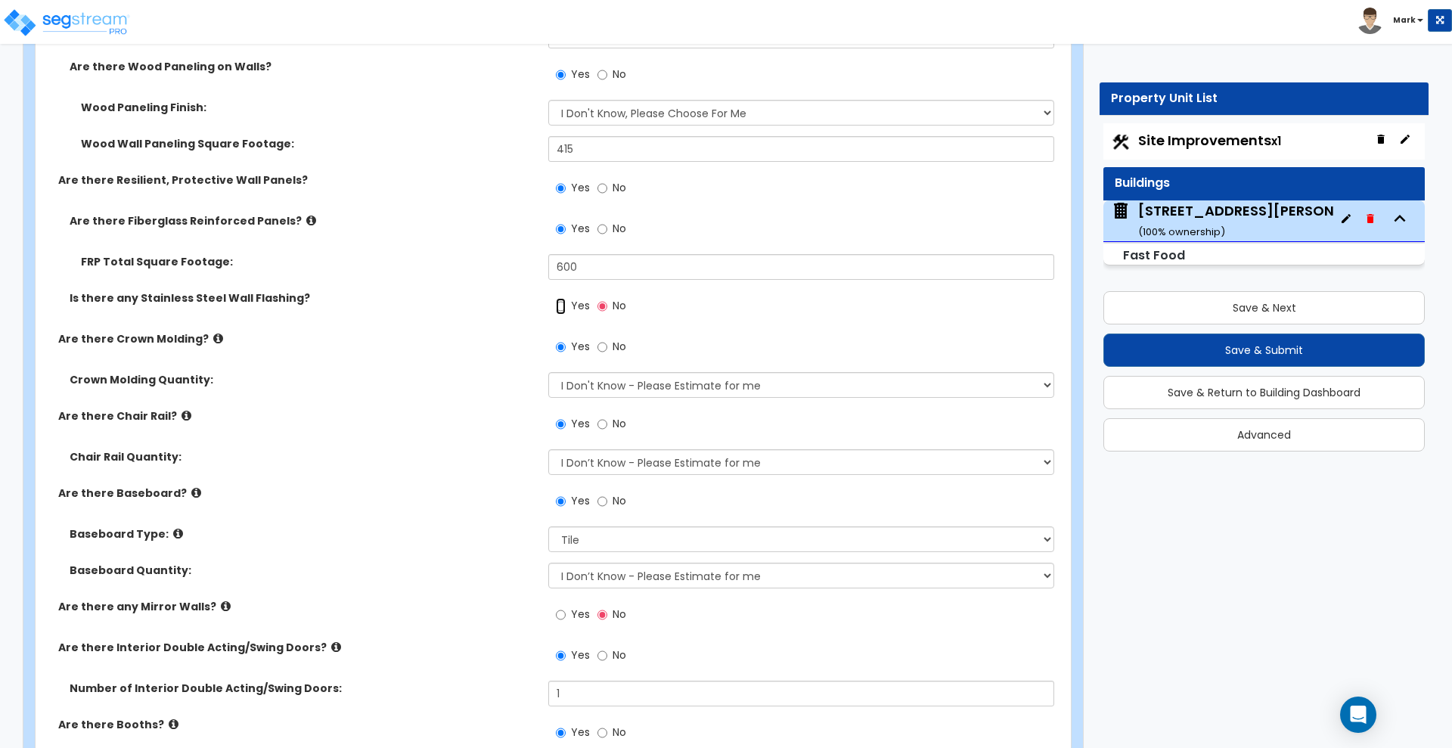
click at [561, 305] on input "Yes" at bounding box center [561, 306] width 10 height 17
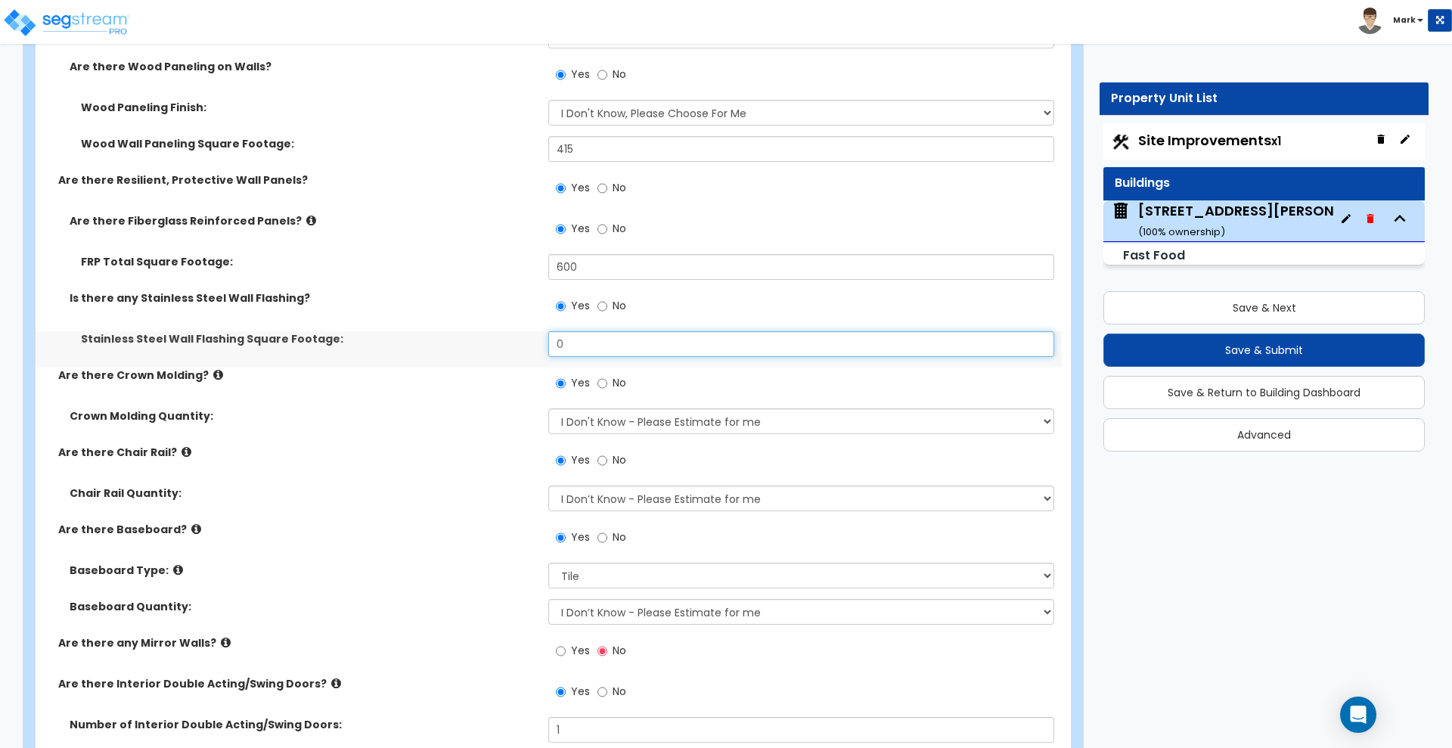
click at [446, 350] on div "Stainless Steel Wall Flashing Square Footage: 0" at bounding box center [549, 349] width 1026 height 36
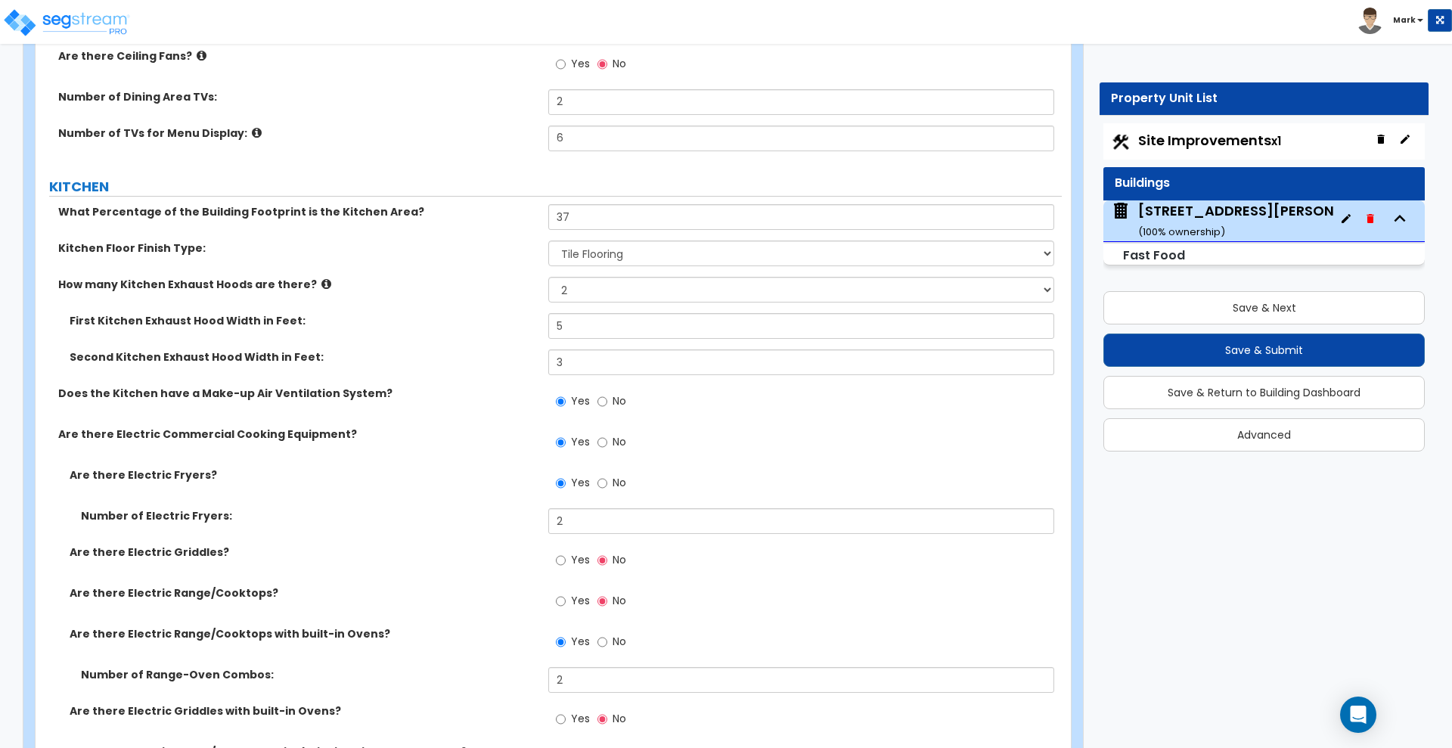
scroll to position [4915, 0]
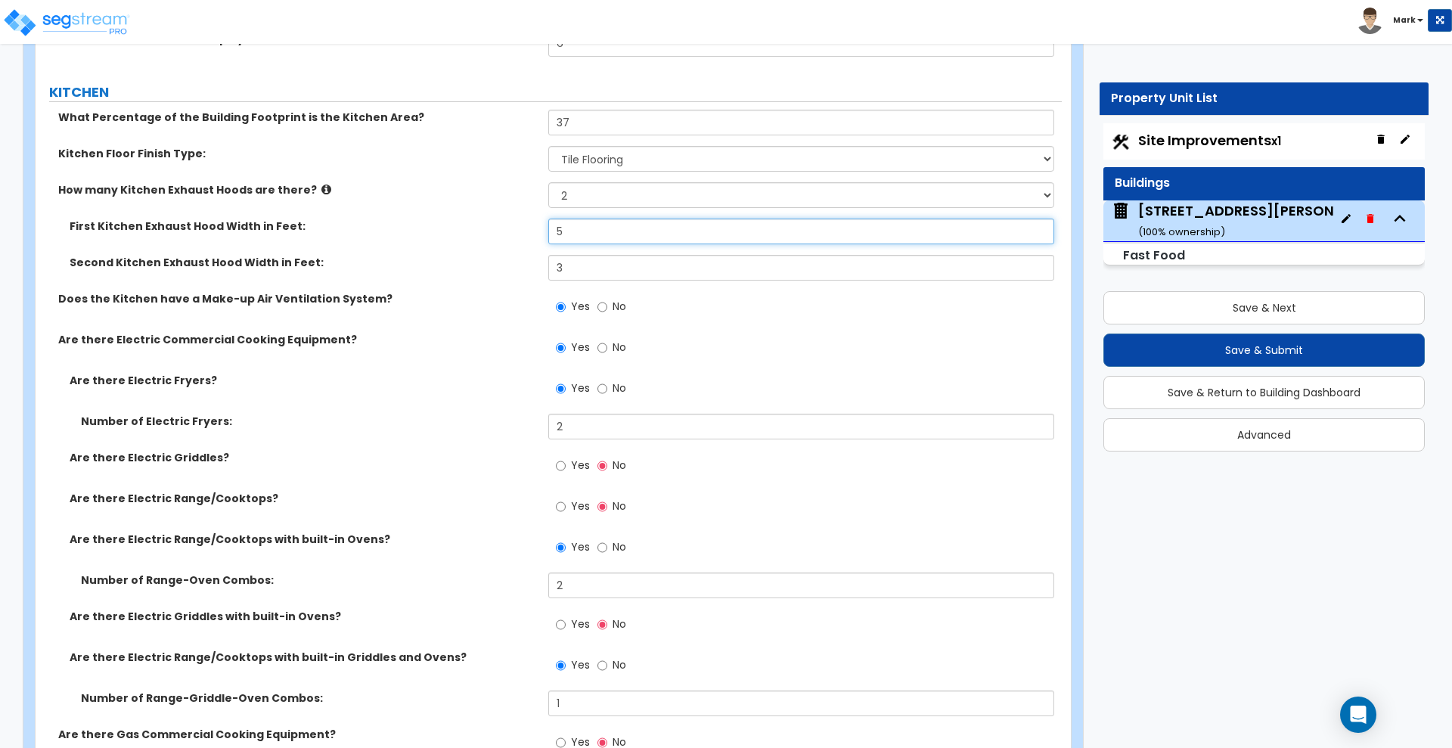
drag, startPoint x: 581, startPoint y: 234, endPoint x: 483, endPoint y: 229, distance: 97.7
click at [482, 234] on div "First Kitchen Exhaust Hood Width in Feet: 5" at bounding box center [549, 237] width 1026 height 36
drag, startPoint x: 583, startPoint y: 194, endPoint x: 492, endPoint y: 175, distance: 93.4
click at [492, 191] on div "How many Kitchen Exhaust Hoods are there? None 1 2 3" at bounding box center [549, 200] width 1026 height 36
click at [548, 182] on select "None 1 2 3" at bounding box center [800, 195] width 505 height 26
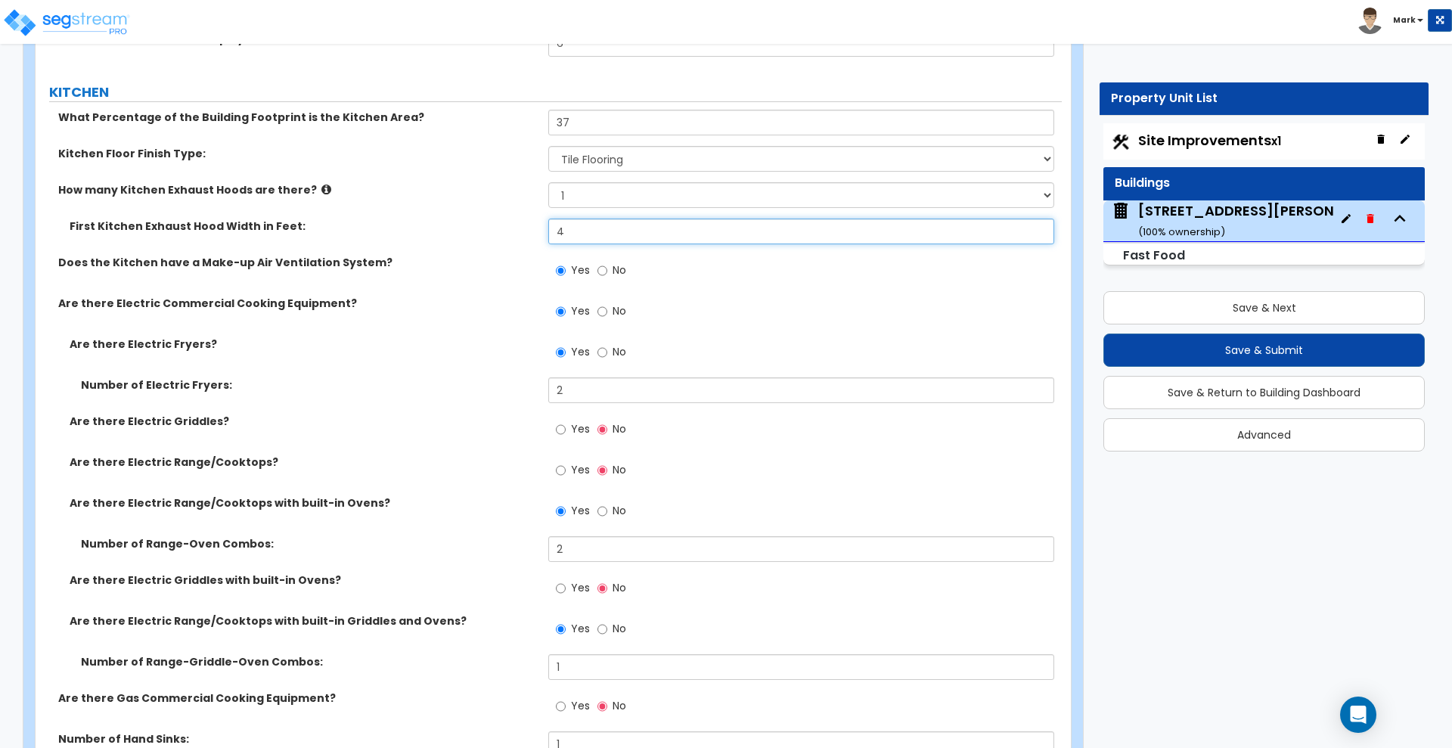
drag, startPoint x: 575, startPoint y: 231, endPoint x: 489, endPoint y: 219, distance: 86.4
click at [498, 232] on div "First Kitchen Exhaust Hood Width in Feet: 4" at bounding box center [549, 237] width 1026 height 36
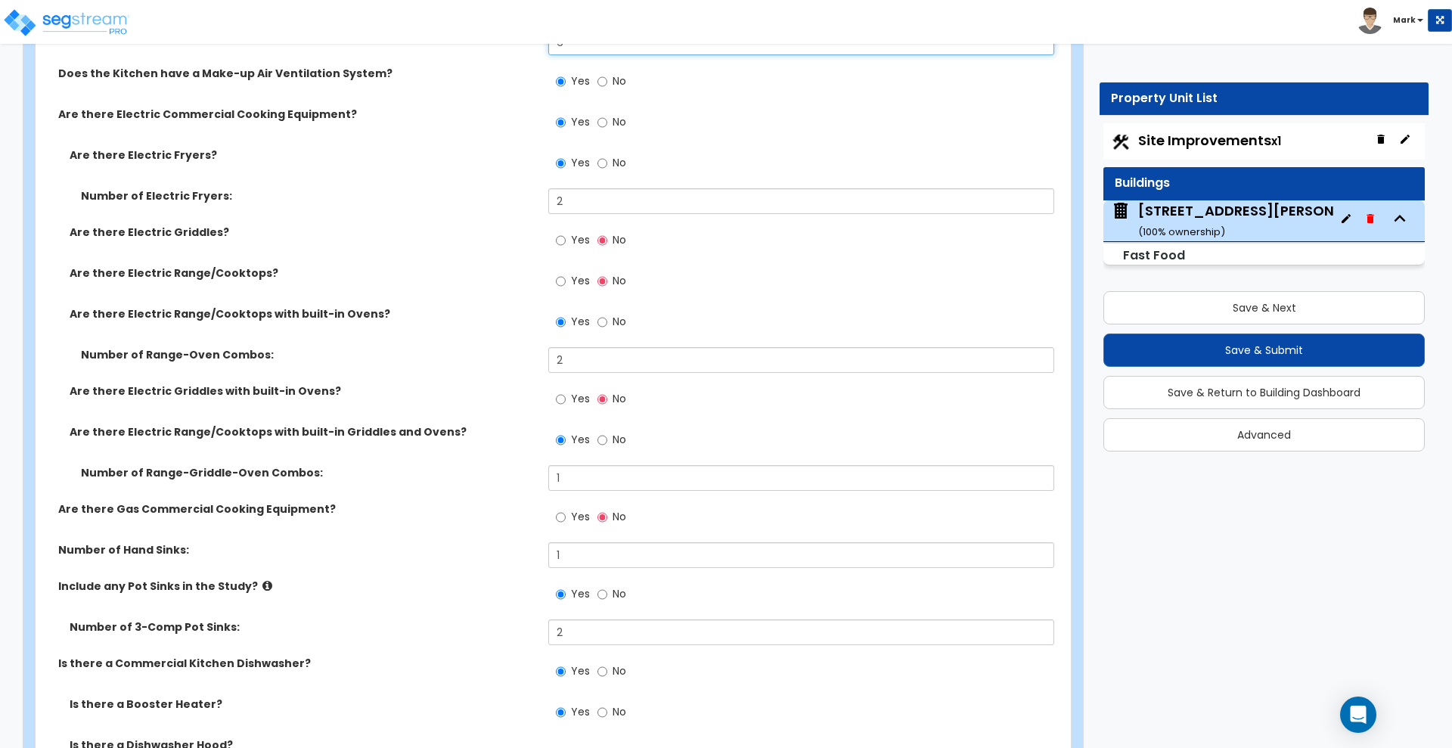
scroll to position [5199, 0]
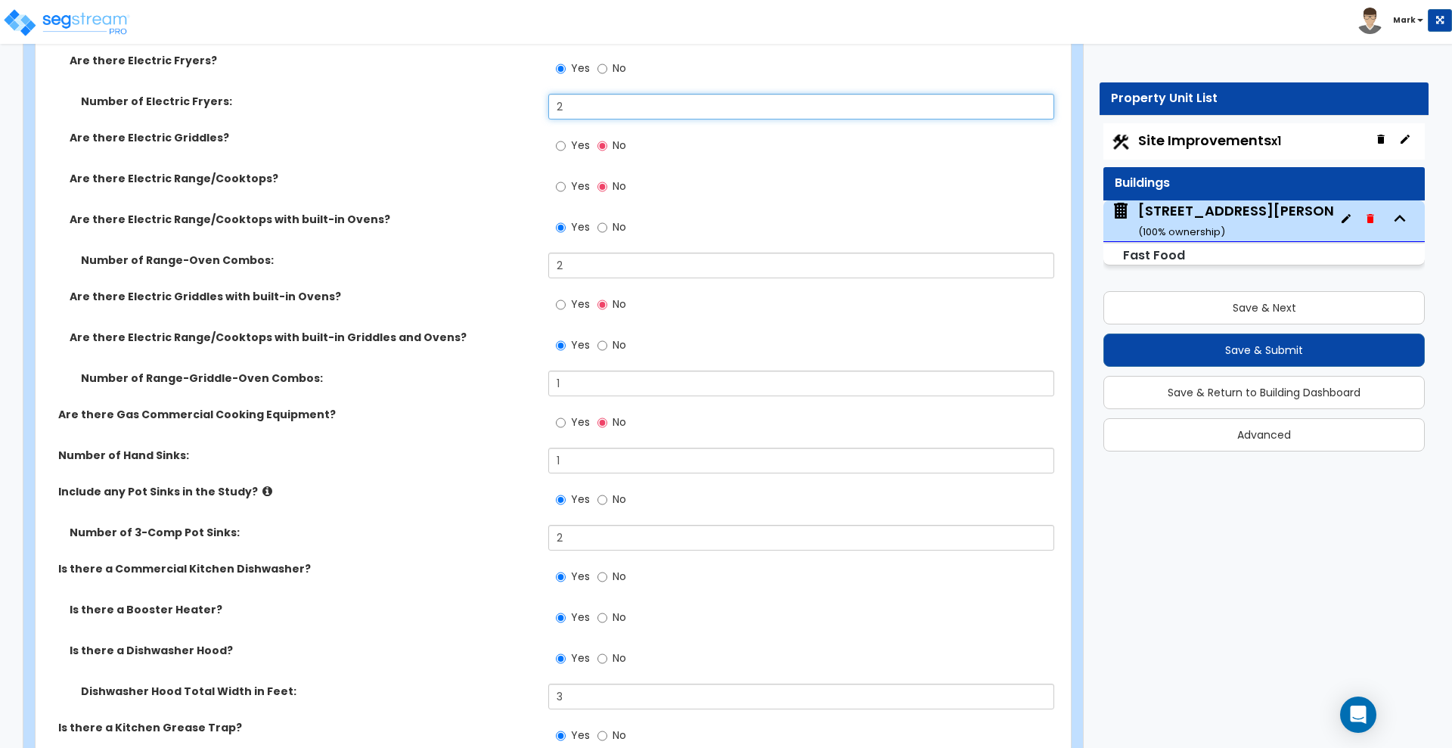
click at [524, 99] on div "Number of Electric Fryers: 2" at bounding box center [549, 112] width 1026 height 36
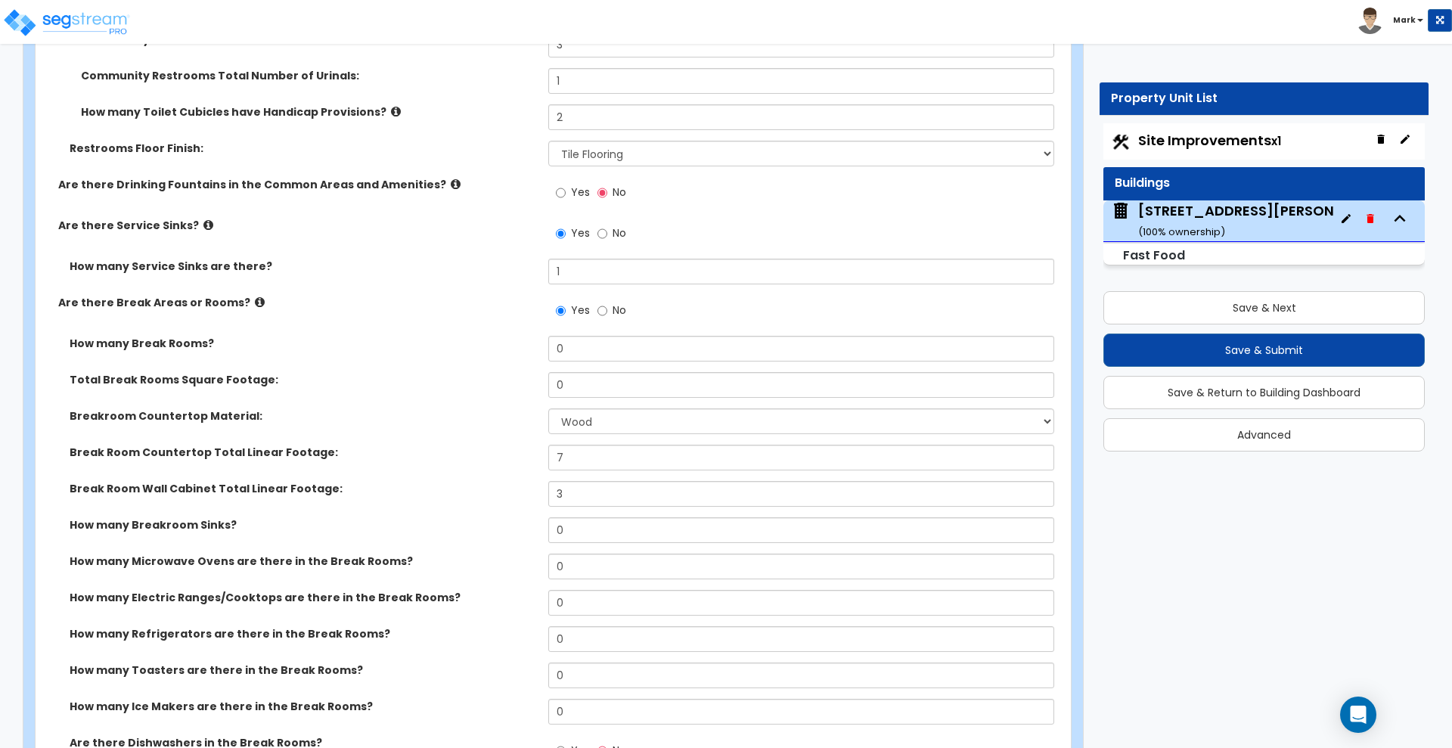
scroll to position [6806, 0]
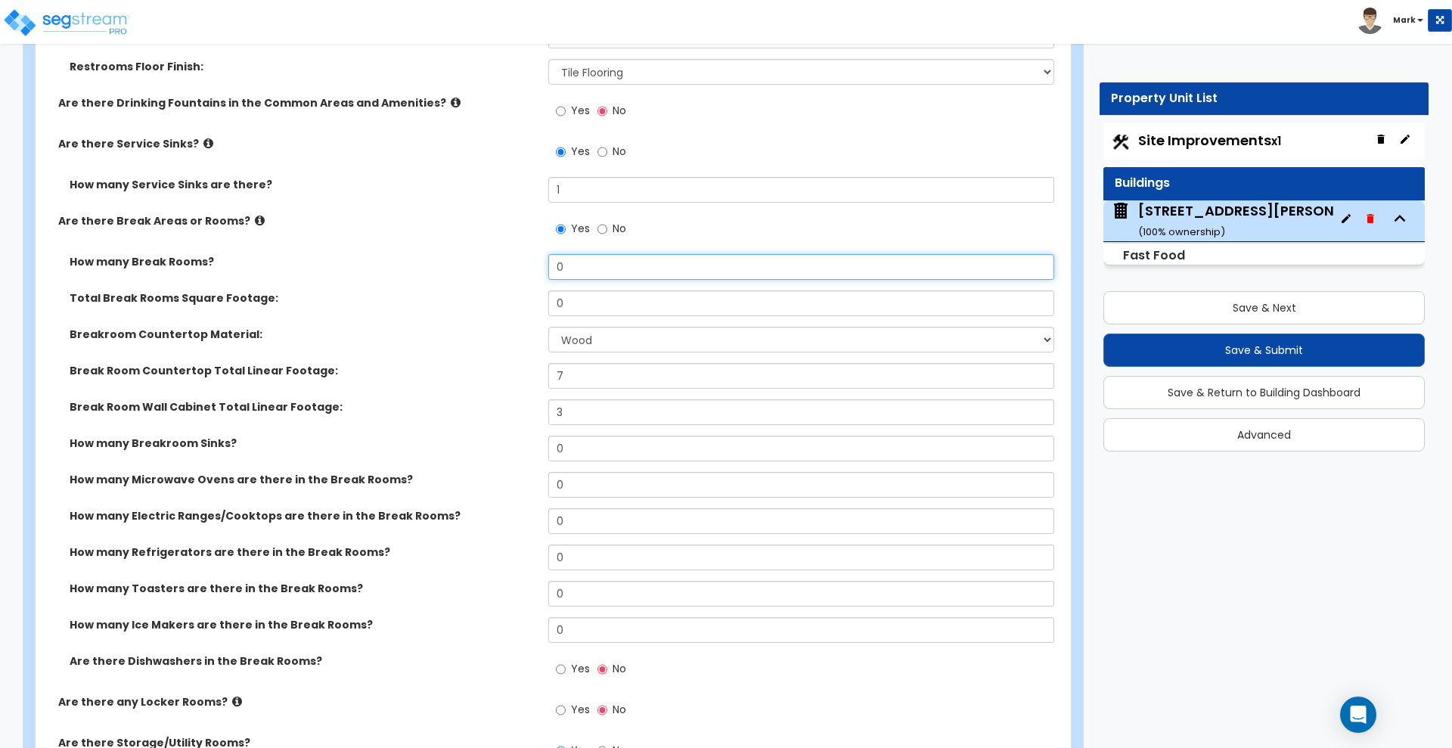
drag, startPoint x: 572, startPoint y: 267, endPoint x: 493, endPoint y: 269, distance: 79.4
click at [493, 269] on div "How many Break Rooms? 0" at bounding box center [549, 272] width 1026 height 36
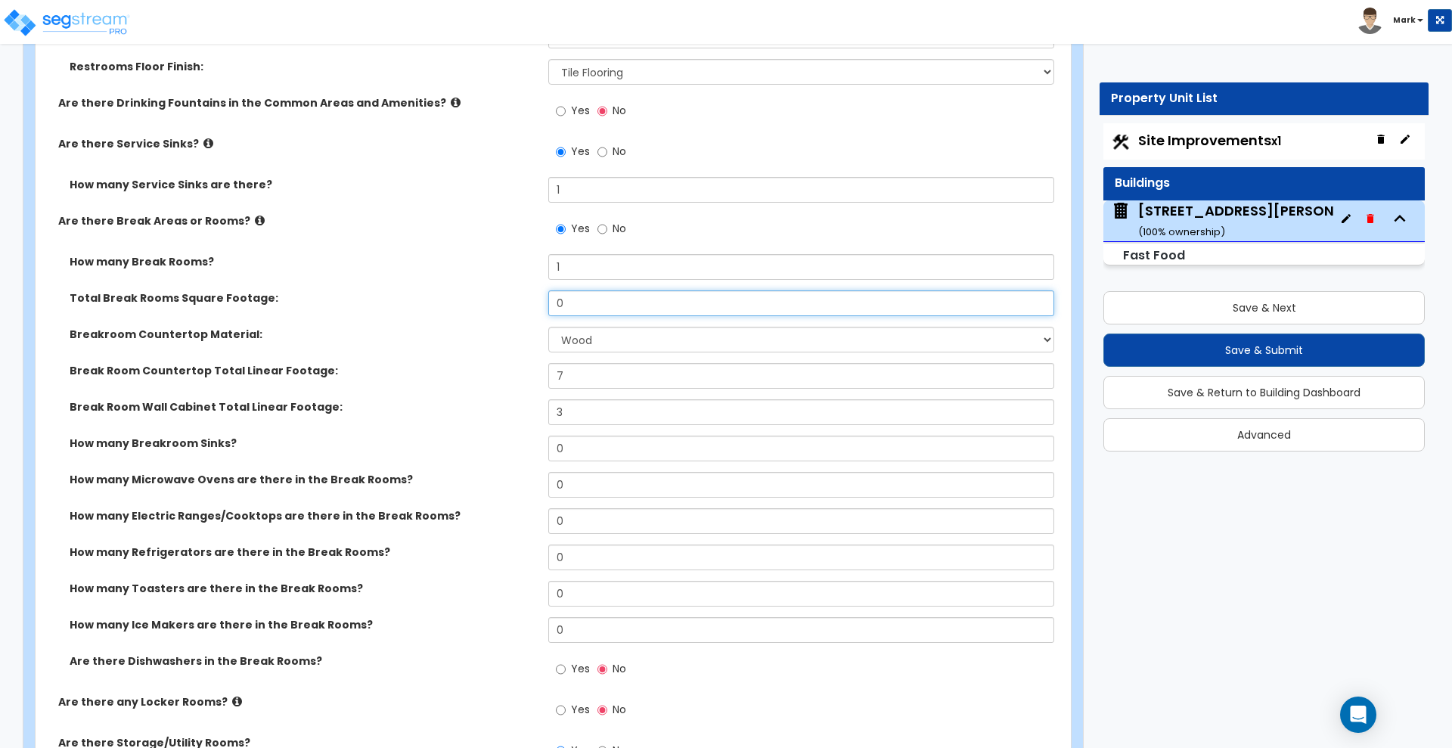
drag, startPoint x: 560, startPoint y: 302, endPoint x: 430, endPoint y: 293, distance: 130.4
click at [433, 294] on div "Total Break Rooms Square Footage: 0" at bounding box center [549, 308] width 1026 height 36
drag, startPoint x: 576, startPoint y: 304, endPoint x: 510, endPoint y: 306, distance: 66.6
click at [510, 306] on div "Total Break Rooms Square Footage: 120" at bounding box center [549, 308] width 1026 height 36
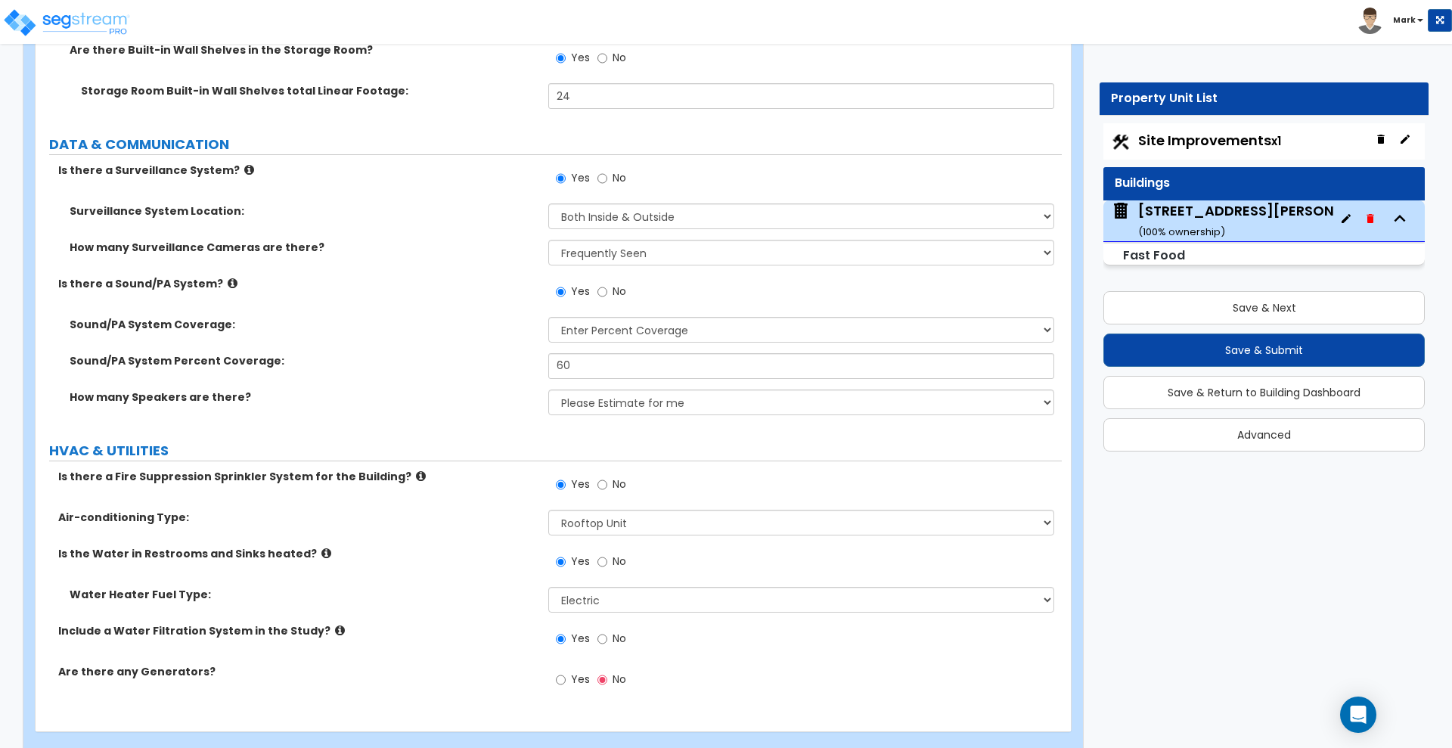
scroll to position [7716, 0]
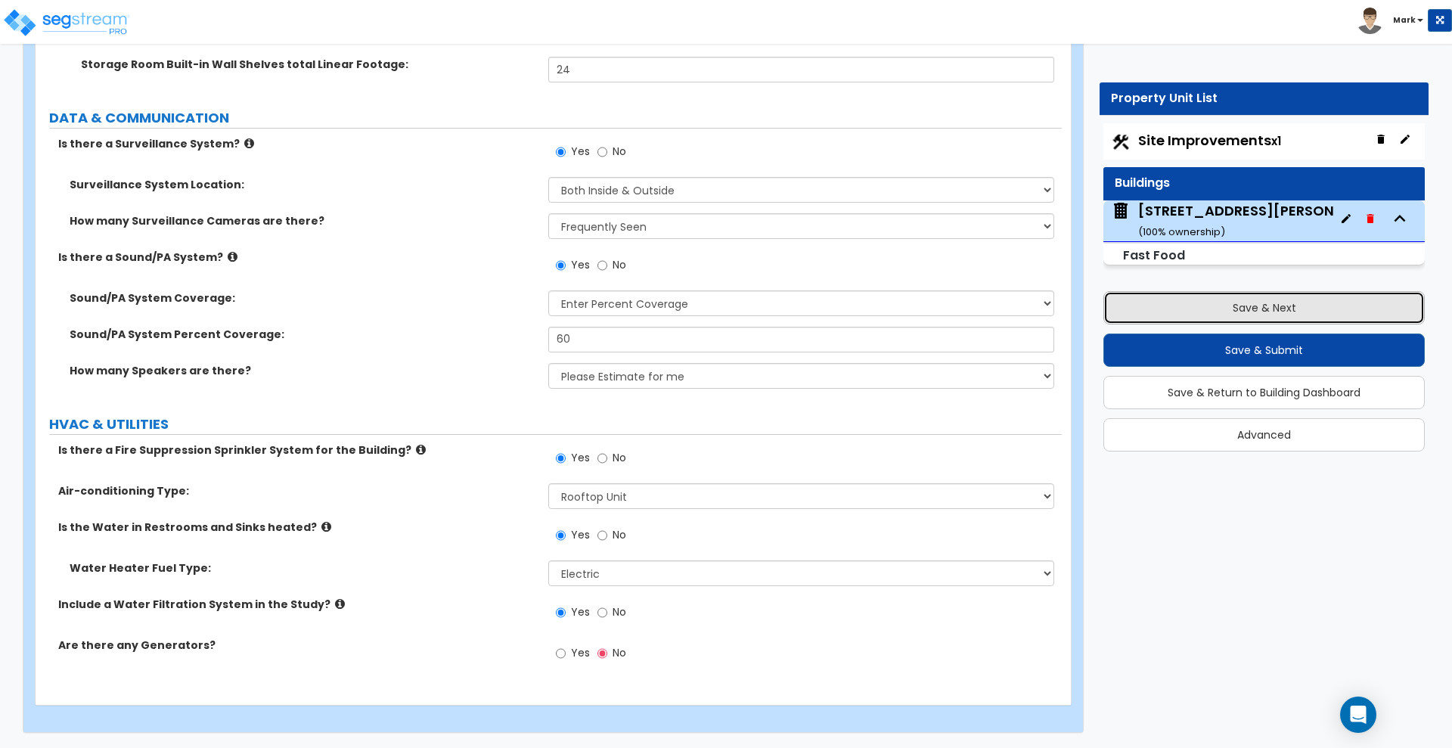
click at [1189, 311] on button "Save & Next" at bounding box center [1263, 307] width 321 height 33
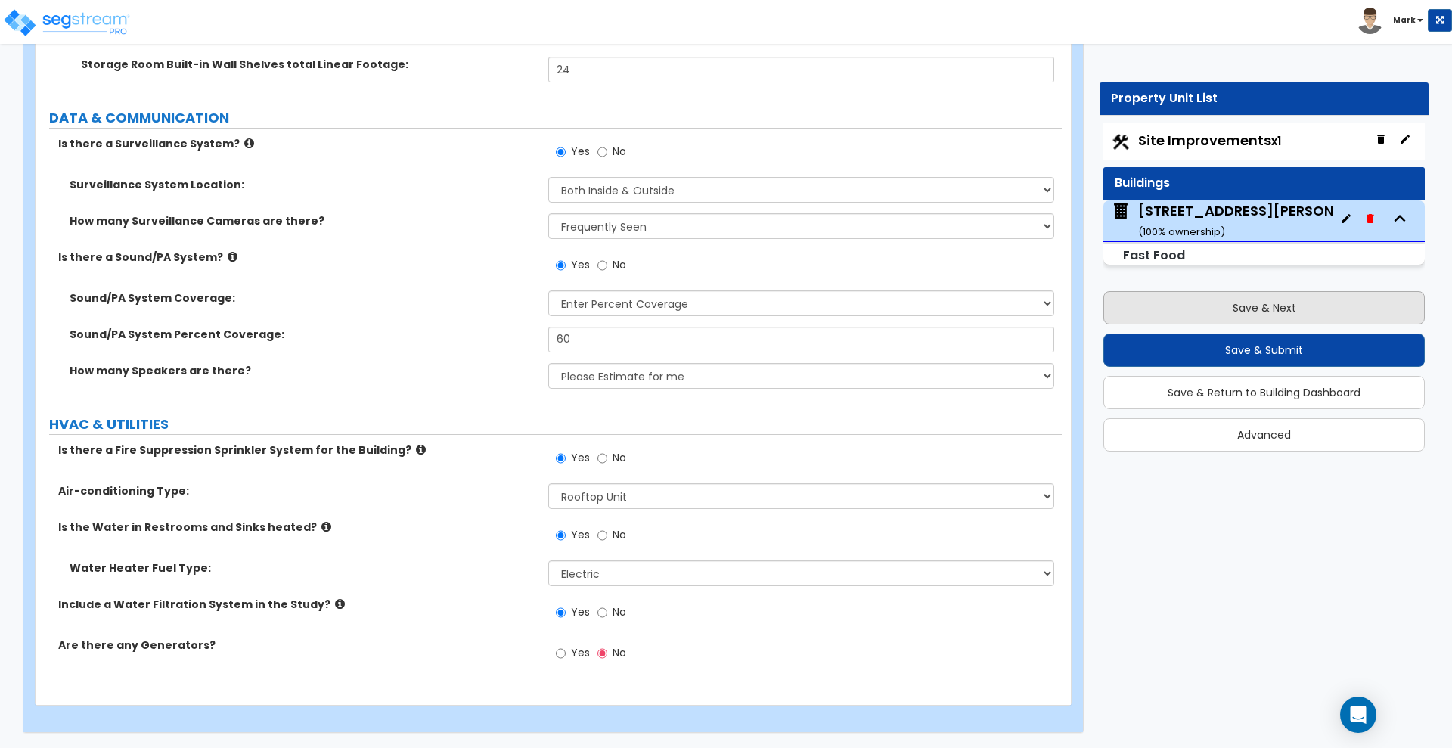
scroll to position [0, 0]
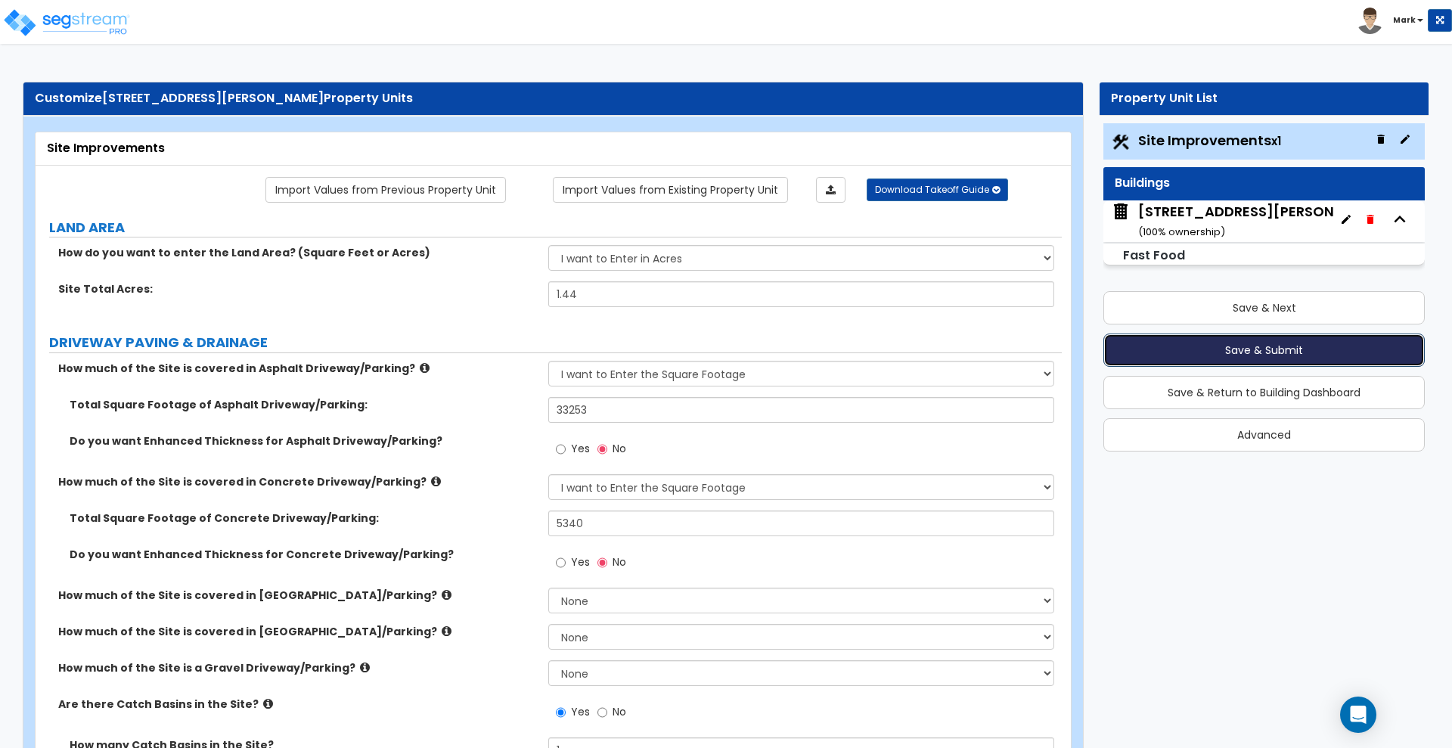
click at [1174, 352] on button "Save & Submit" at bounding box center [1263, 349] width 321 height 33
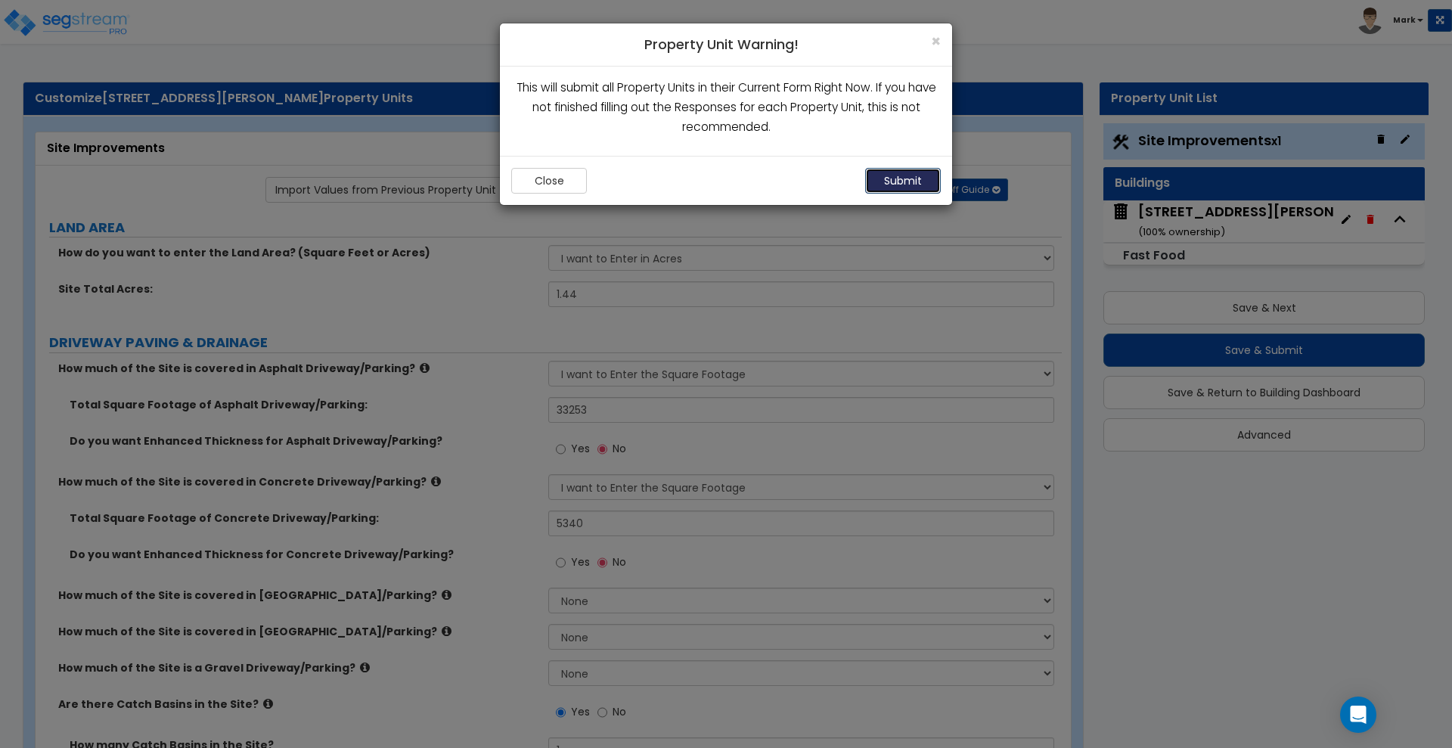
click at [920, 181] on button "Submit" at bounding box center [903, 181] width 76 height 26
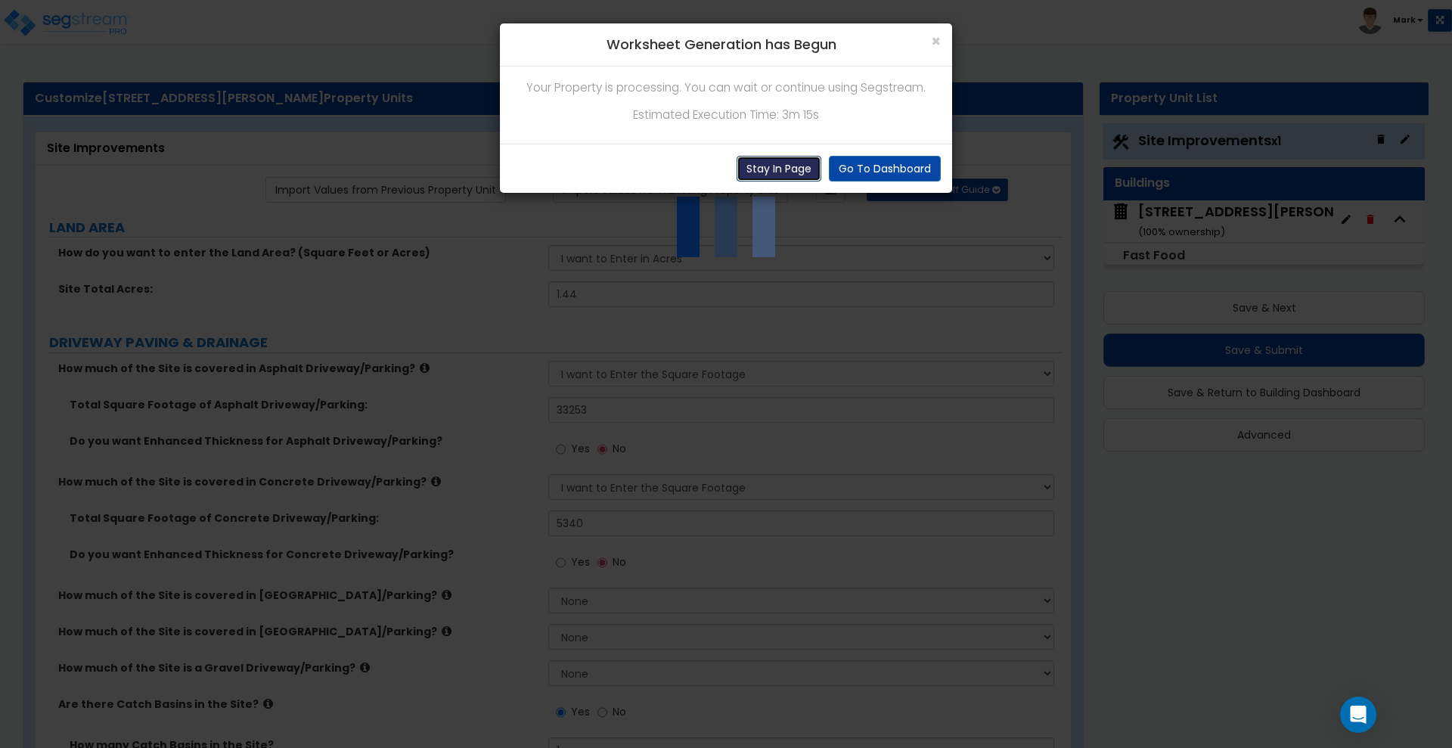
click at [779, 164] on button "Stay In Page" at bounding box center [779, 169] width 85 height 26
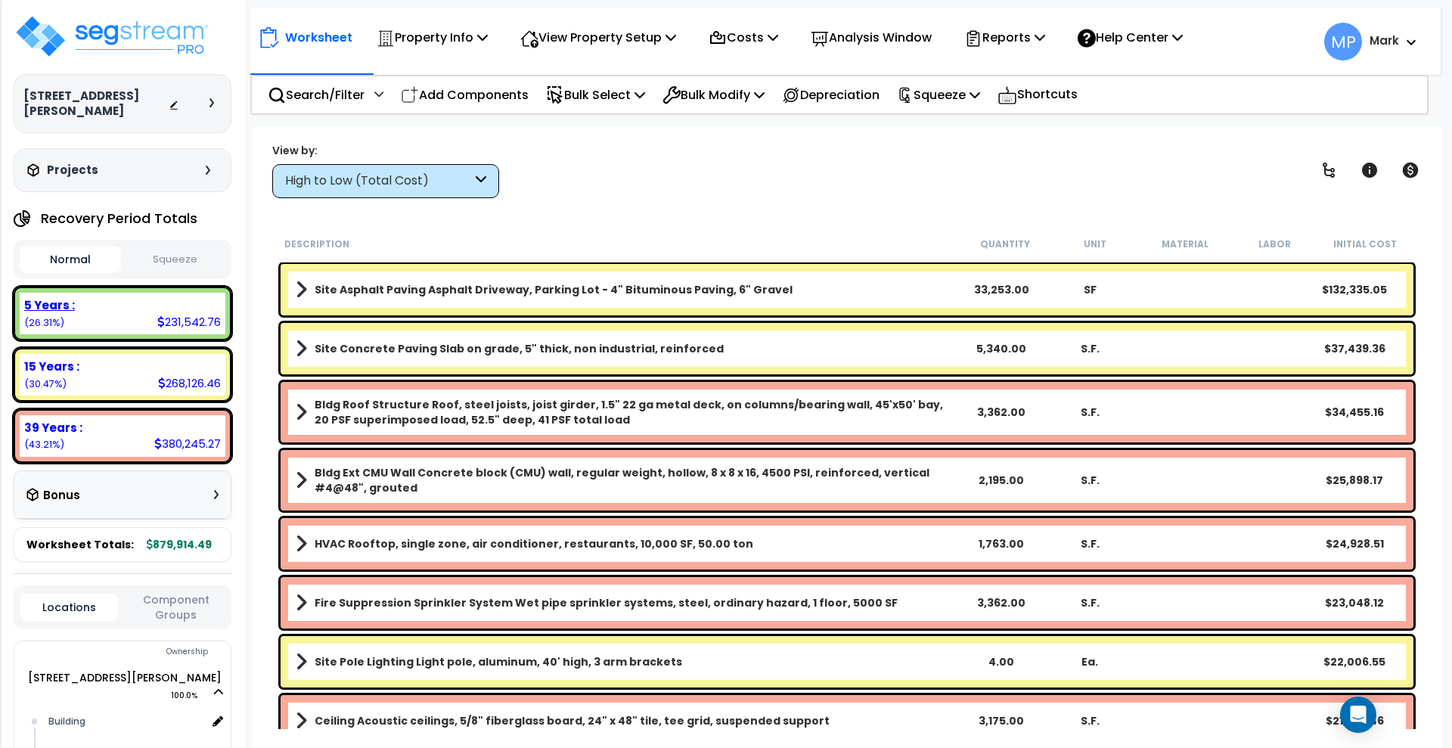
click at [124, 298] on div "5 Years : 231,542.76 (26.31%)" at bounding box center [123, 314] width 206 height 42
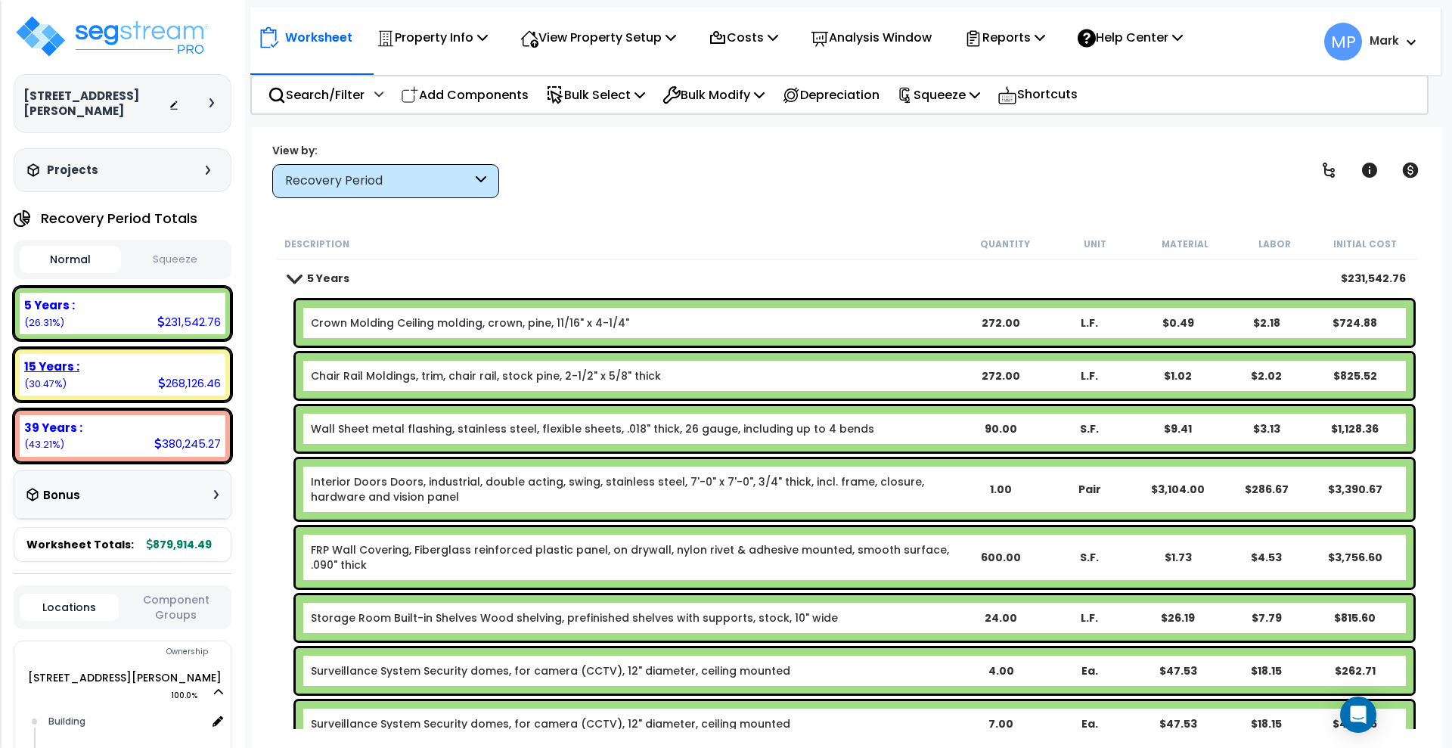
click at [114, 366] on div "15 Years : 268,126.46 (30.47%)" at bounding box center [123, 375] width 206 height 42
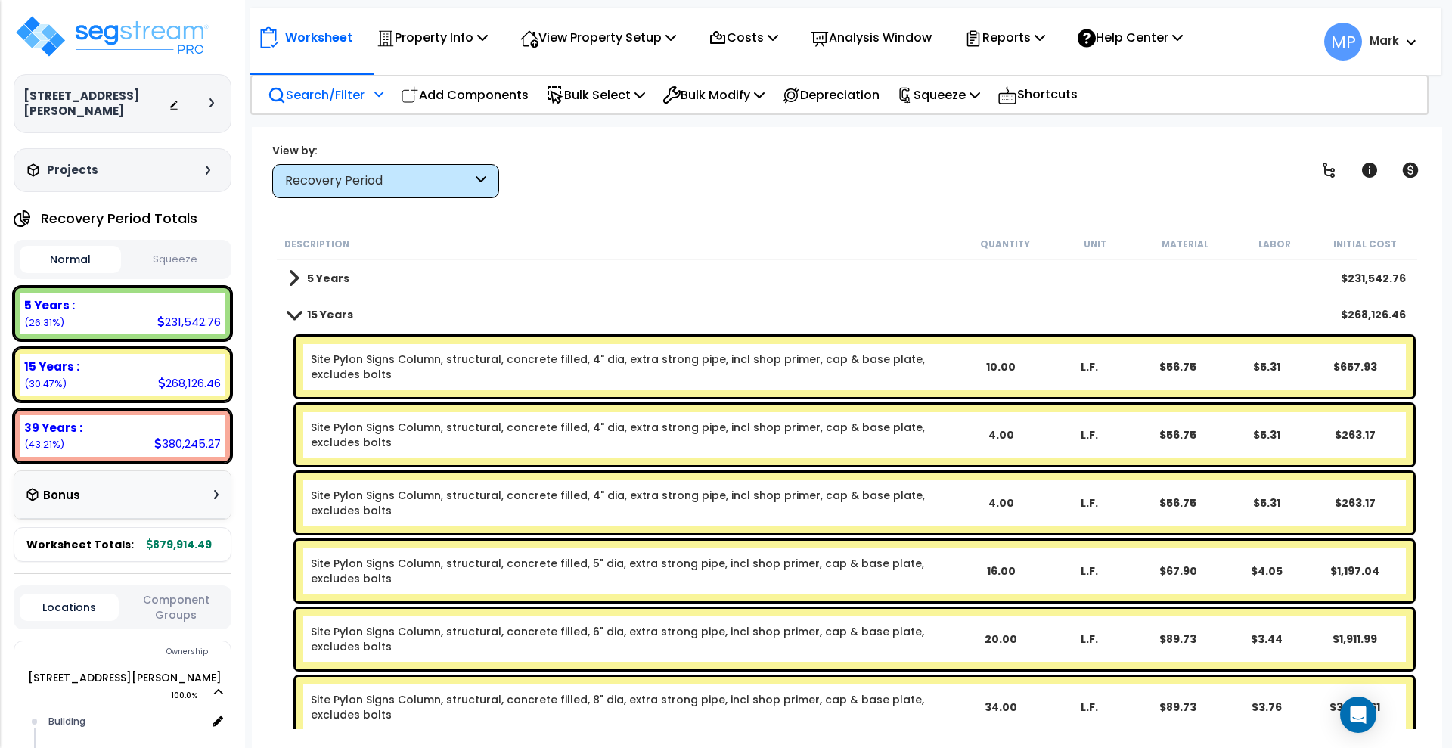
click at [324, 91] on p "Search/Filter" at bounding box center [316, 95] width 97 height 20
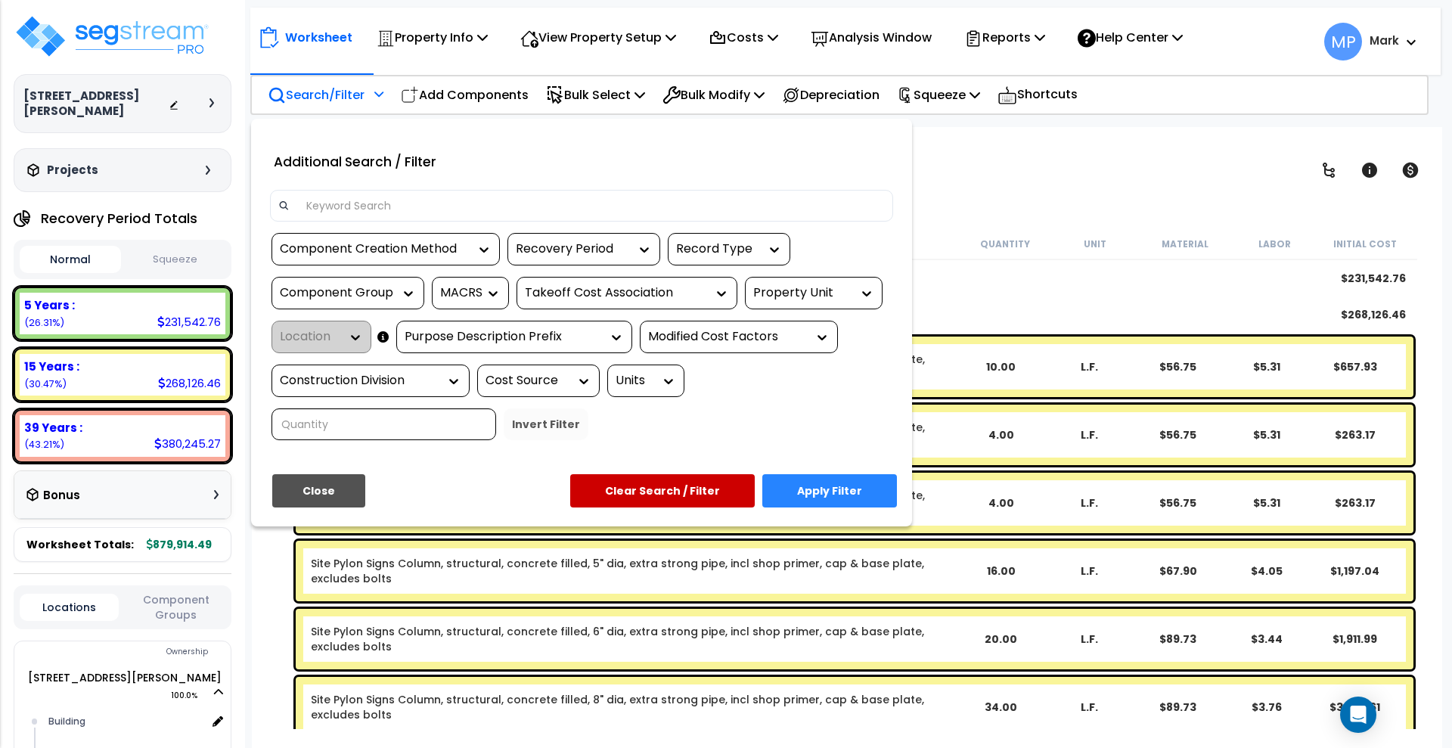
click at [383, 207] on input at bounding box center [591, 205] width 588 height 23
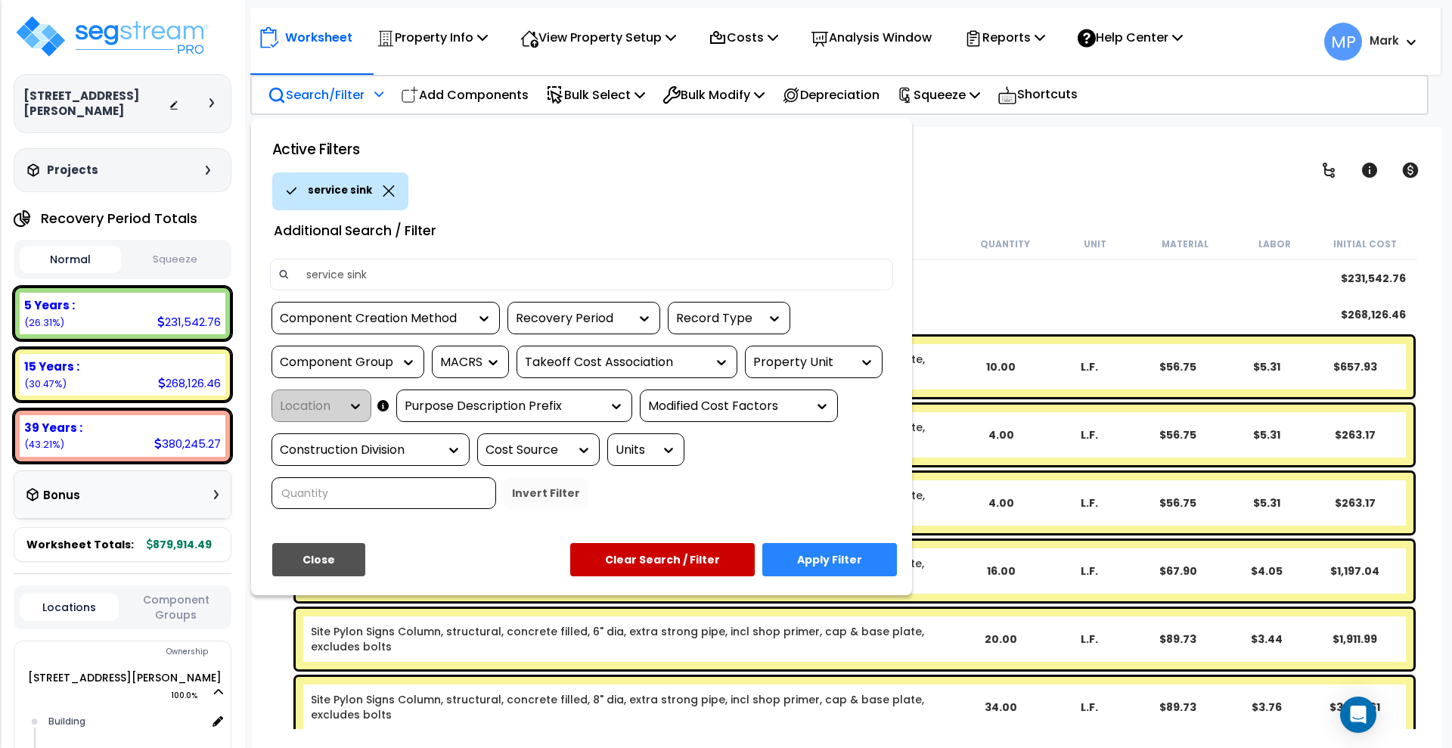
type input "service sink"
click at [828, 553] on button "Apply Filter" at bounding box center [829, 559] width 135 height 33
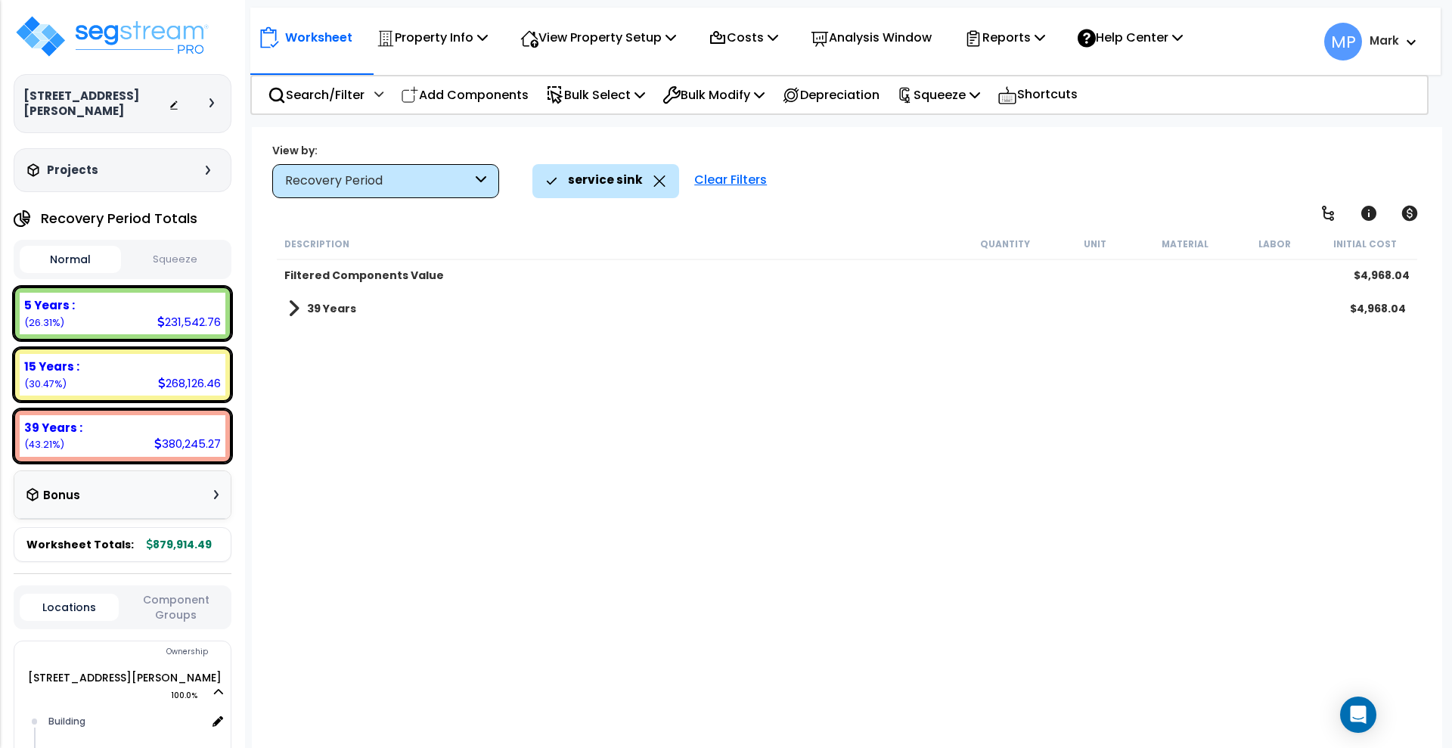
click at [332, 311] on b "39 Years" at bounding box center [331, 308] width 49 height 15
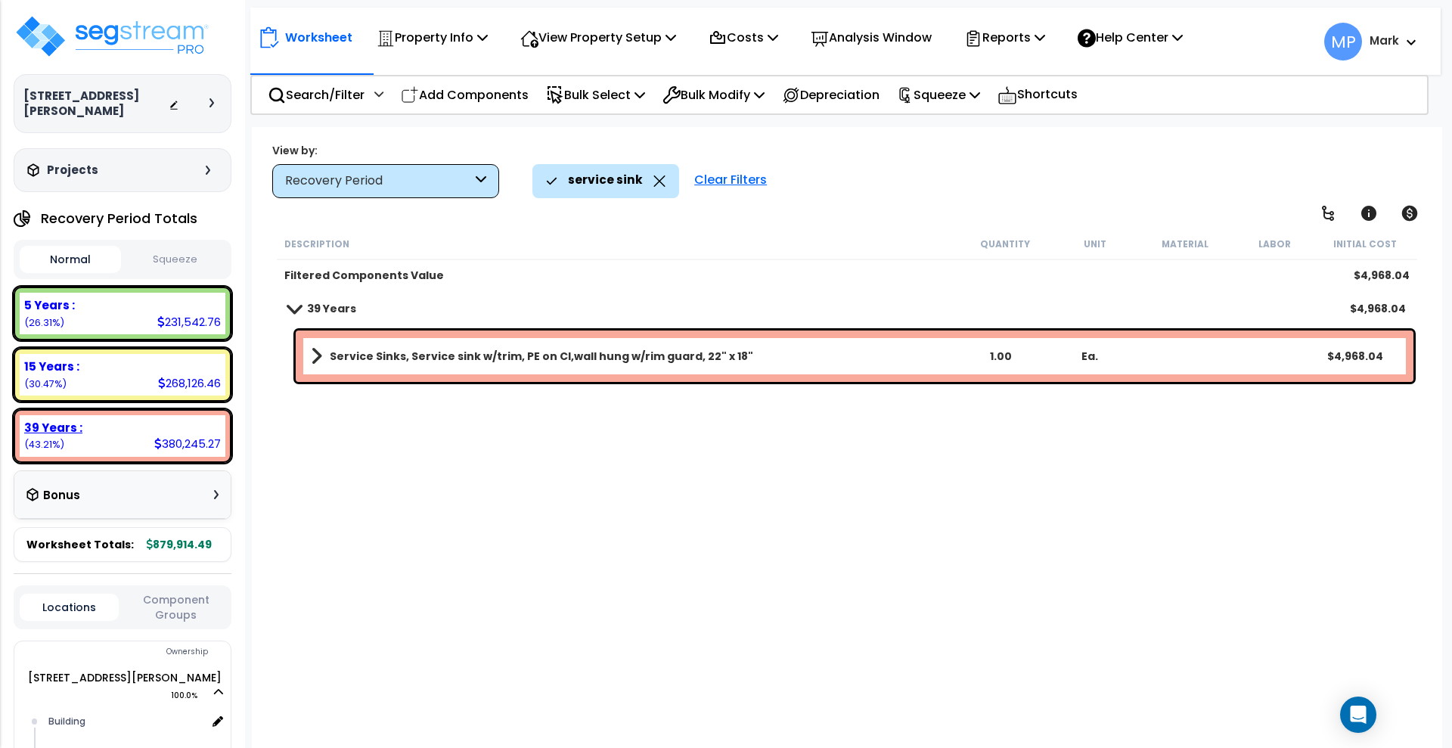
click at [110, 426] on div "39 Years : 380,245.27 (43.21%)" at bounding box center [123, 436] width 206 height 42
drag, startPoint x: 379, startPoint y: 540, endPoint x: 125, endPoint y: 451, distance: 269.3
click at [380, 540] on div "Description Quantity Unit Material Labor Initial Cost Filtered Components Value…" at bounding box center [847, 478] width 1145 height 501
click at [110, 426] on div "39 Years : 380,245.27 (43.21%)" at bounding box center [123, 436] width 206 height 42
click at [110, 421] on div "39 Years : 380,245.27 (43.21%)" at bounding box center [123, 436] width 206 height 42
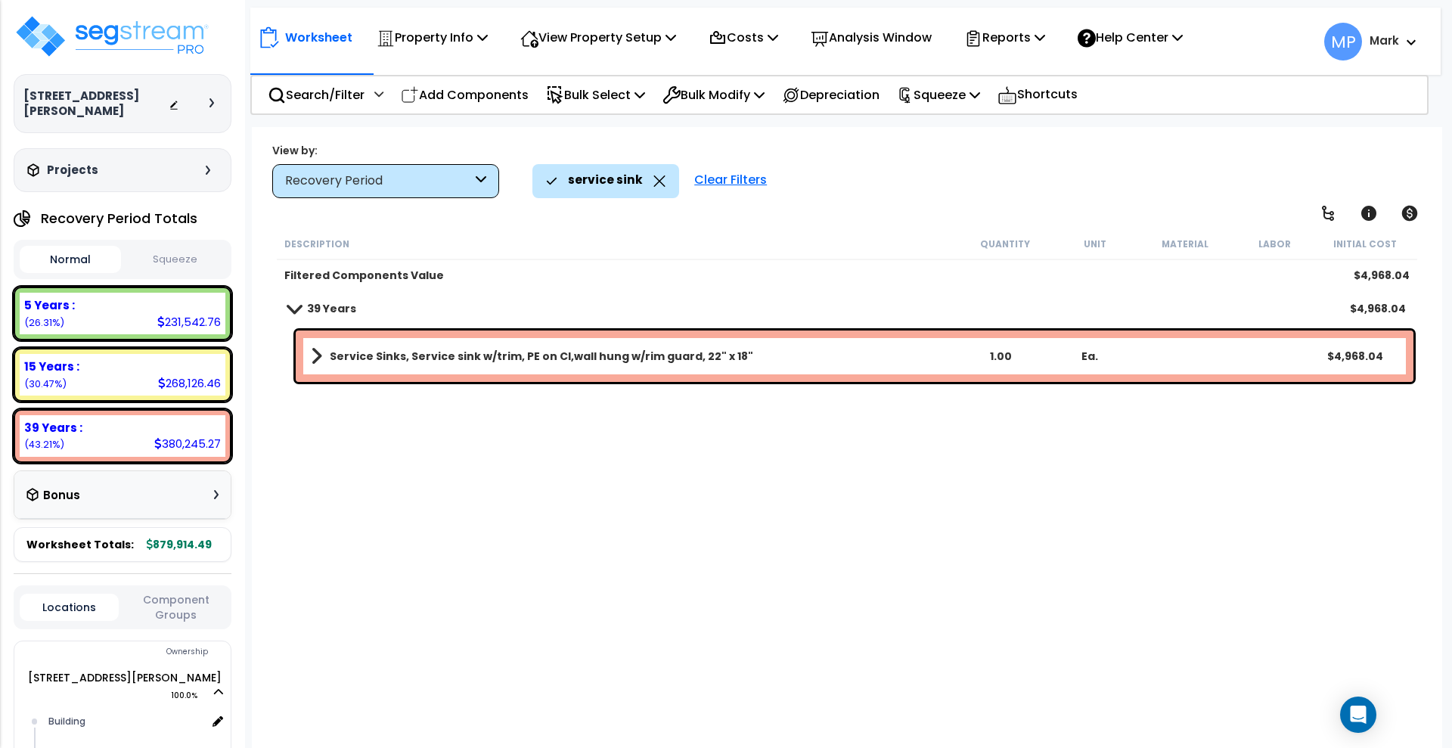
click at [432, 450] on div "Description Quantity Unit Material Labor Initial Cost Filtered Components Value…" at bounding box center [847, 478] width 1145 height 501
click at [116, 306] on div "5 Years : 231,542.76 (26.31%)" at bounding box center [123, 314] width 206 height 42
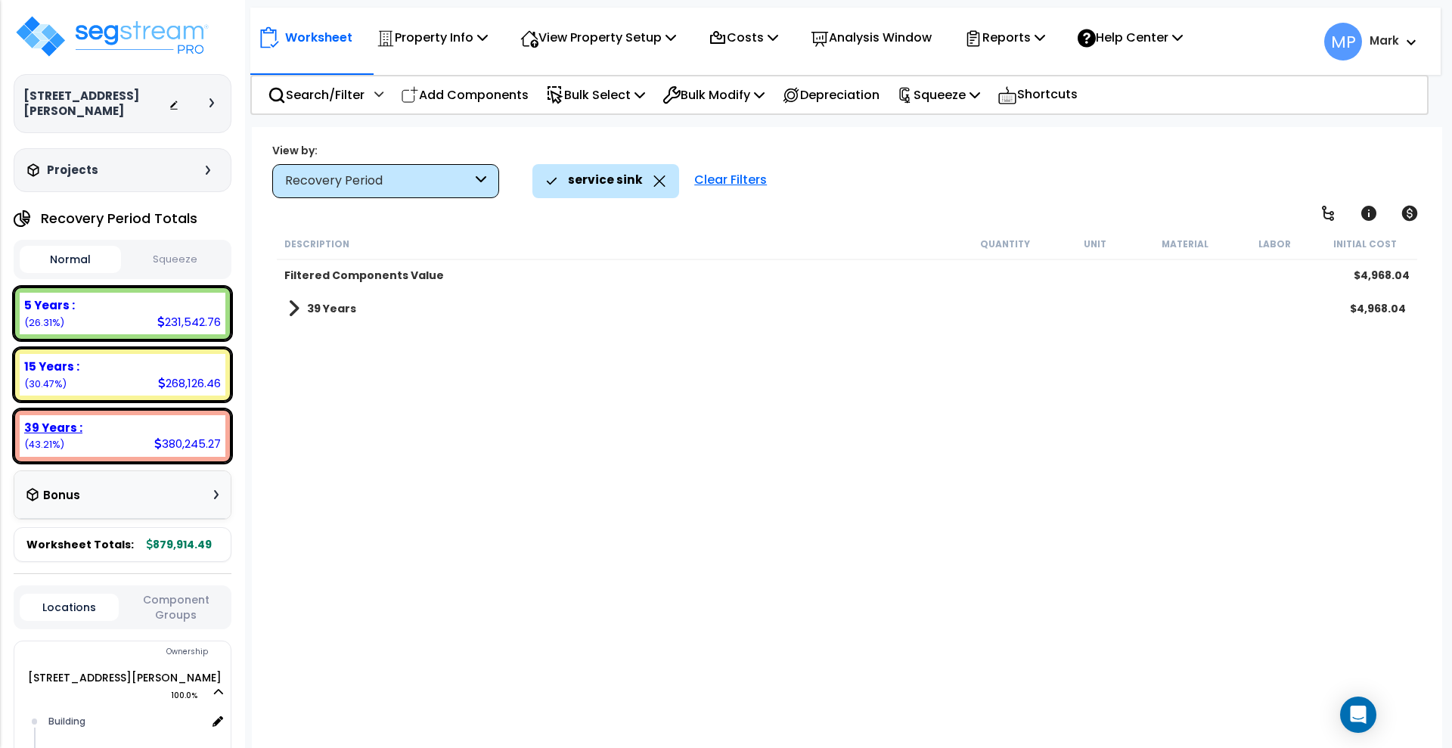
click at [119, 432] on div "39 Years : 380,245.27 (43.21%)" at bounding box center [123, 436] width 206 height 42
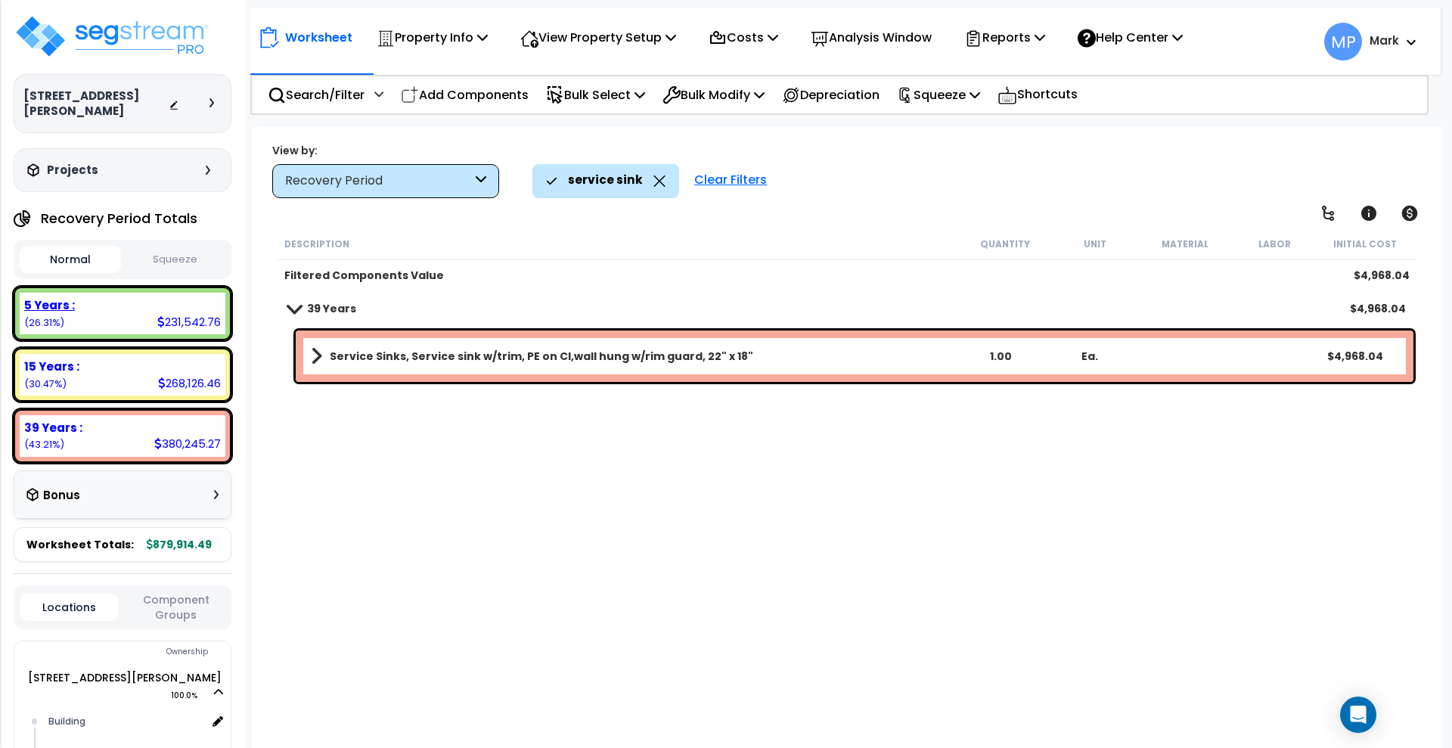
click at [113, 300] on div "5 Years : 231,542.76 (26.31%)" at bounding box center [123, 314] width 206 height 42
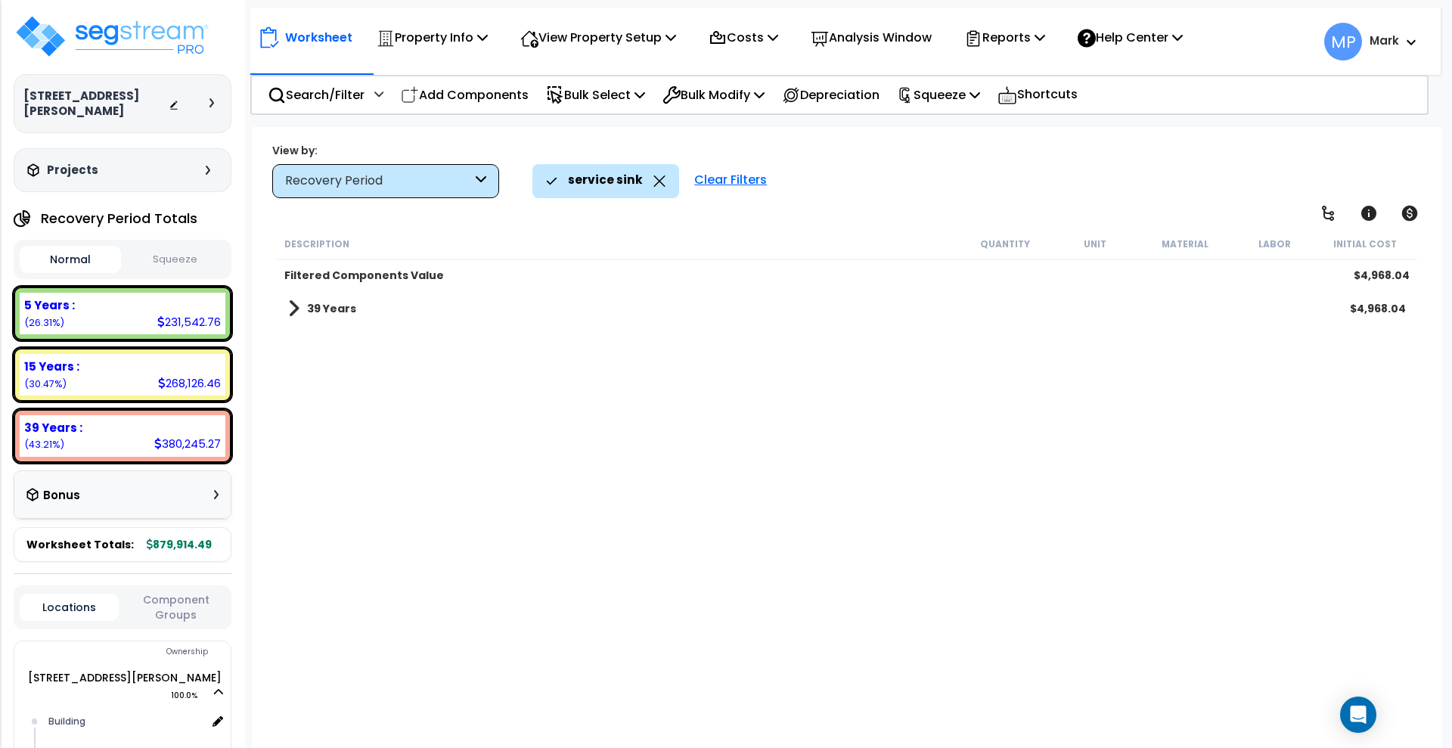
click at [718, 177] on div "Clear Filters" at bounding box center [731, 180] width 88 height 33
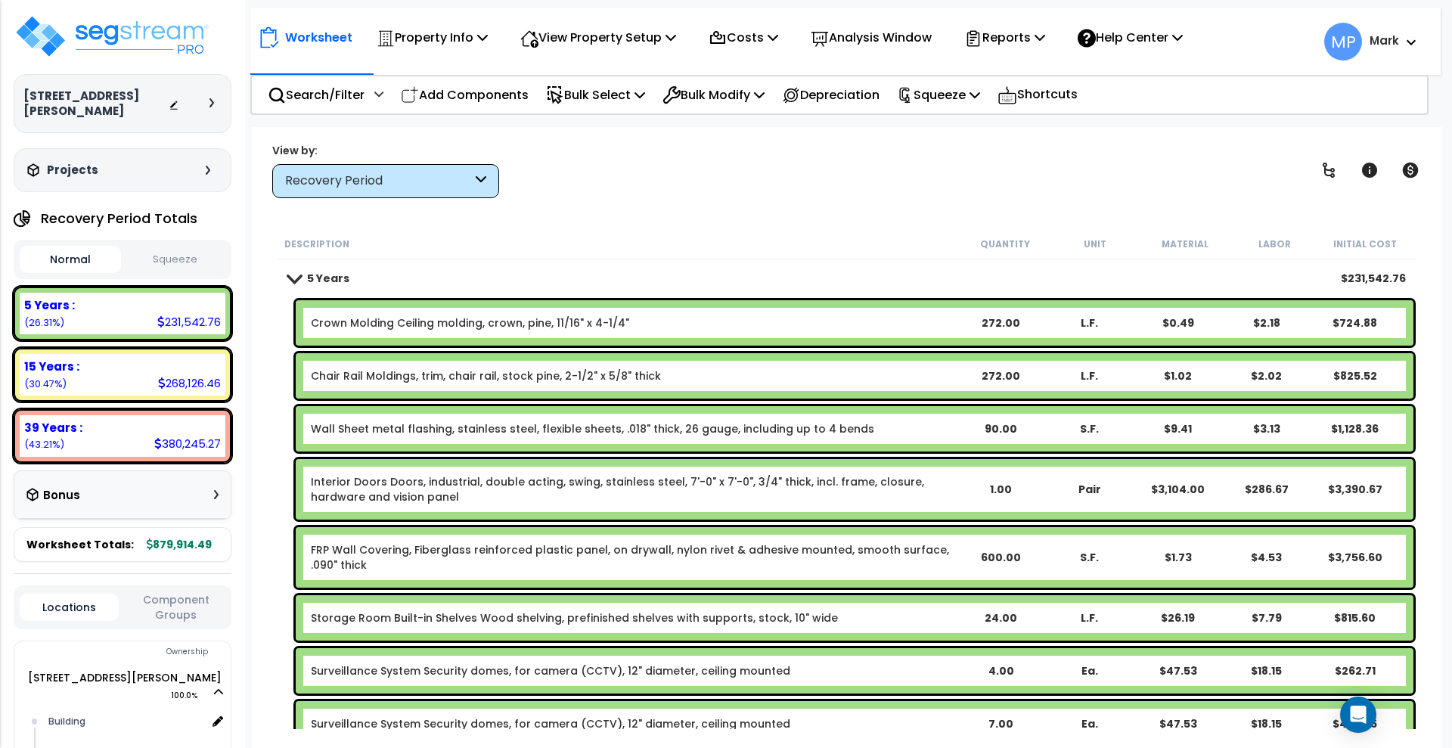
click at [471, 186] on div "Recovery Period" at bounding box center [378, 180] width 187 height 17
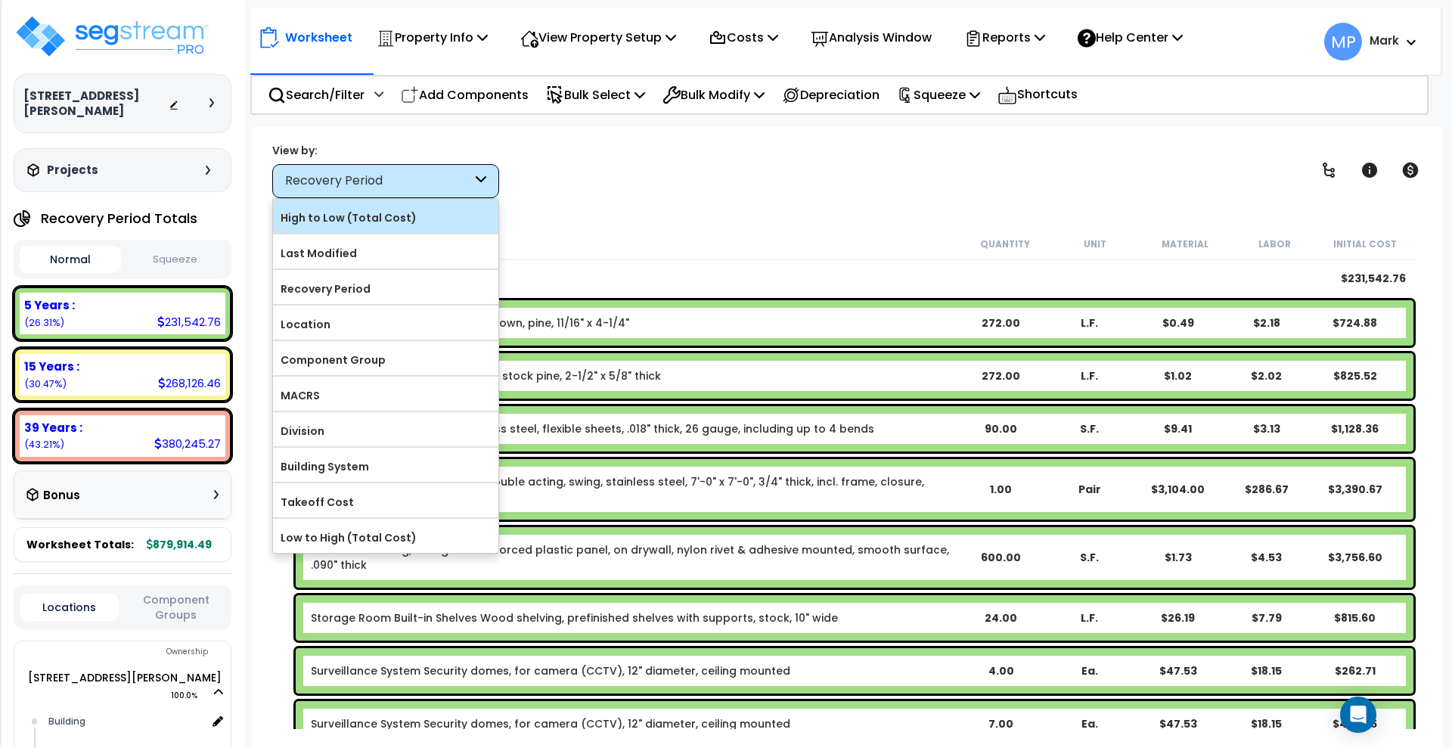
click at [371, 223] on label "High to Low (Total Cost)" at bounding box center [385, 217] width 225 height 23
click at [0, 0] on input "High to Low (Total Cost)" at bounding box center [0, 0] width 0 height 0
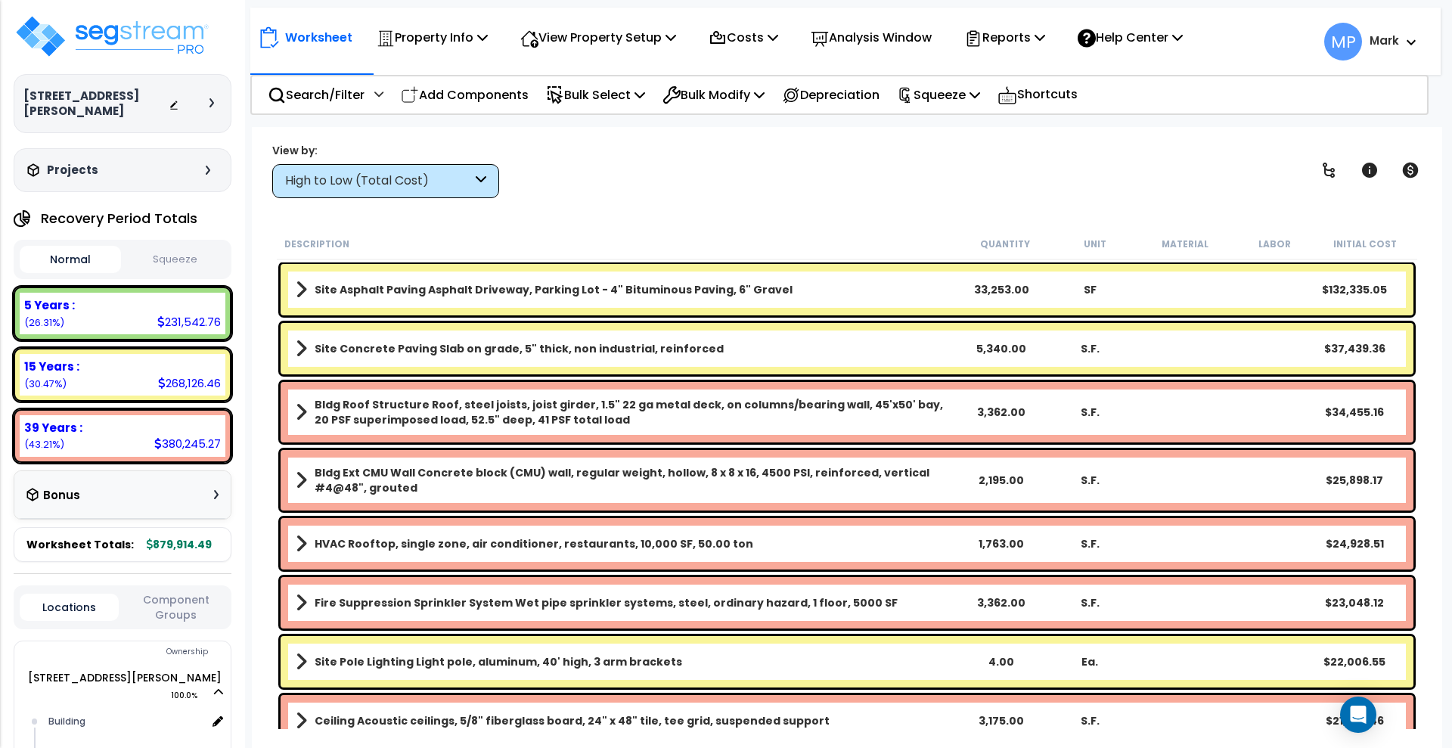
click at [783, 292] on link "Site Asphalt Paving Asphalt Driveway, Parking Lot - 4" Bituminous Paving, 6" Gr…" at bounding box center [627, 289] width 662 height 21
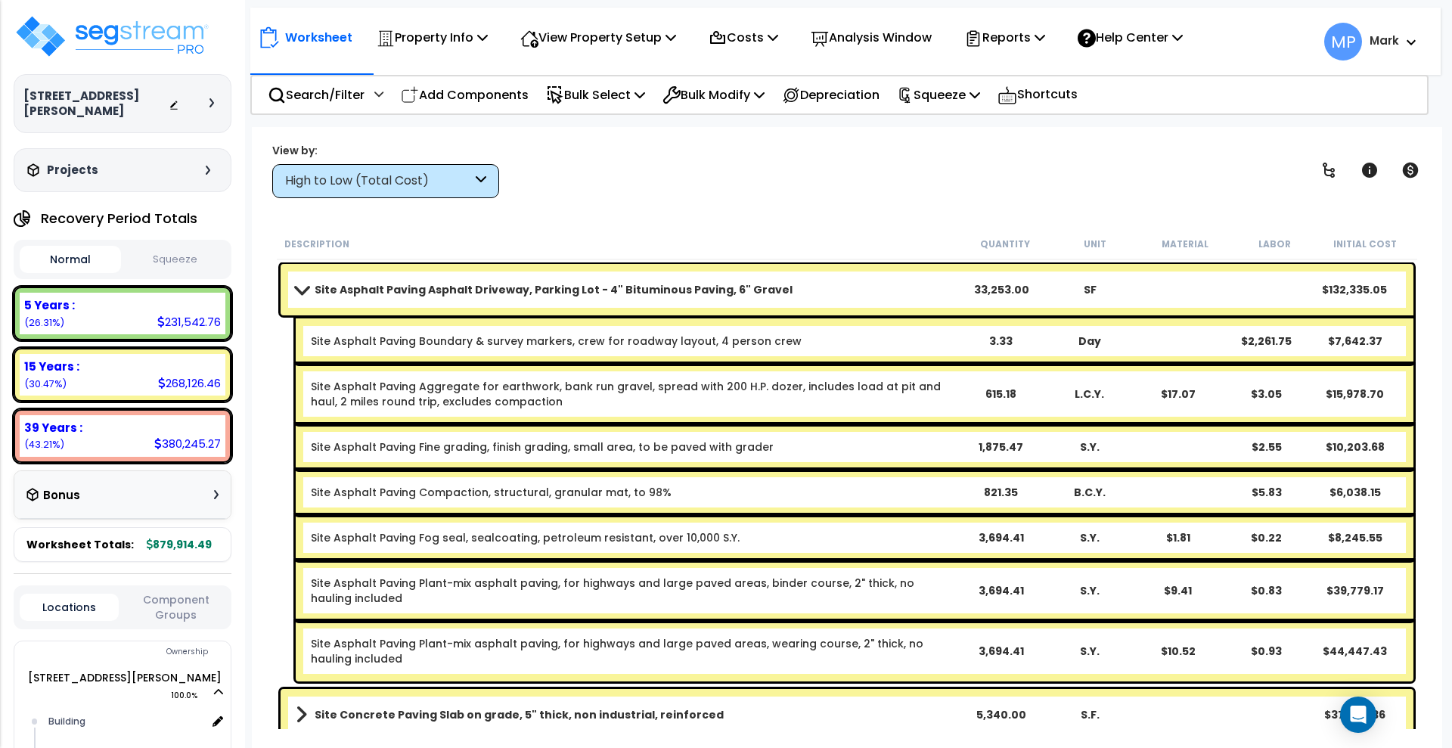
click at [782, 292] on link "Site Asphalt Paving Asphalt Driveway, Parking Lot - 4" Bituminous Paving, 6" Gr…" at bounding box center [627, 289] width 662 height 21
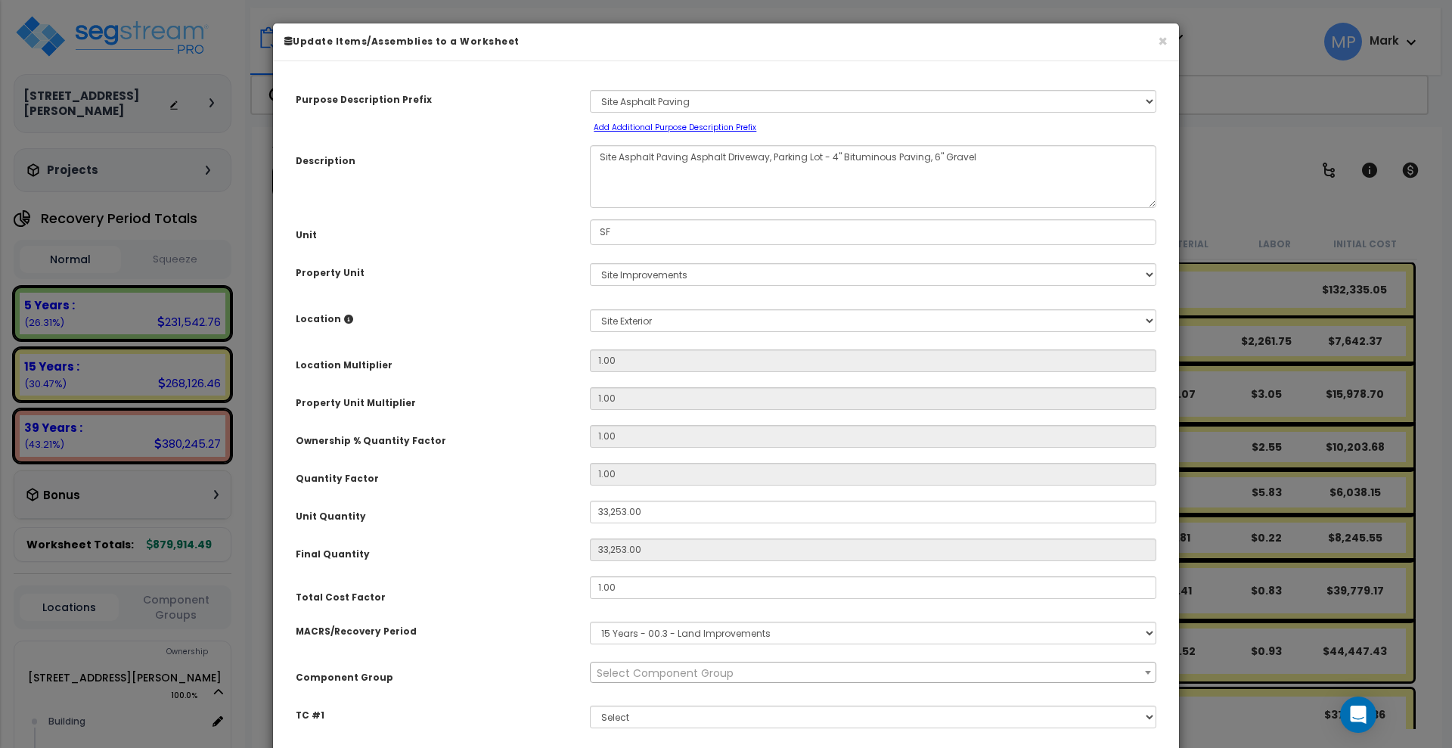
select select "26058"
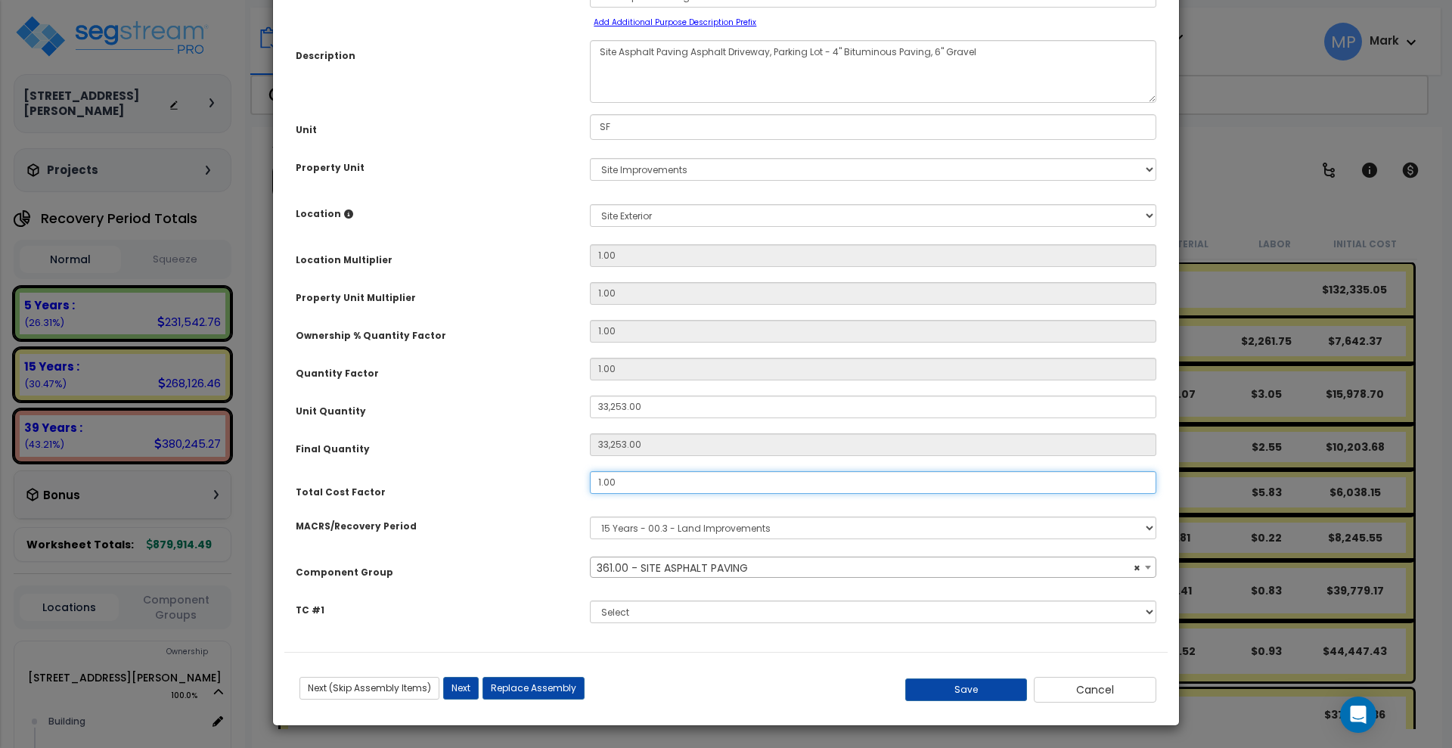
scroll to position [106, 0]
type input ".7"
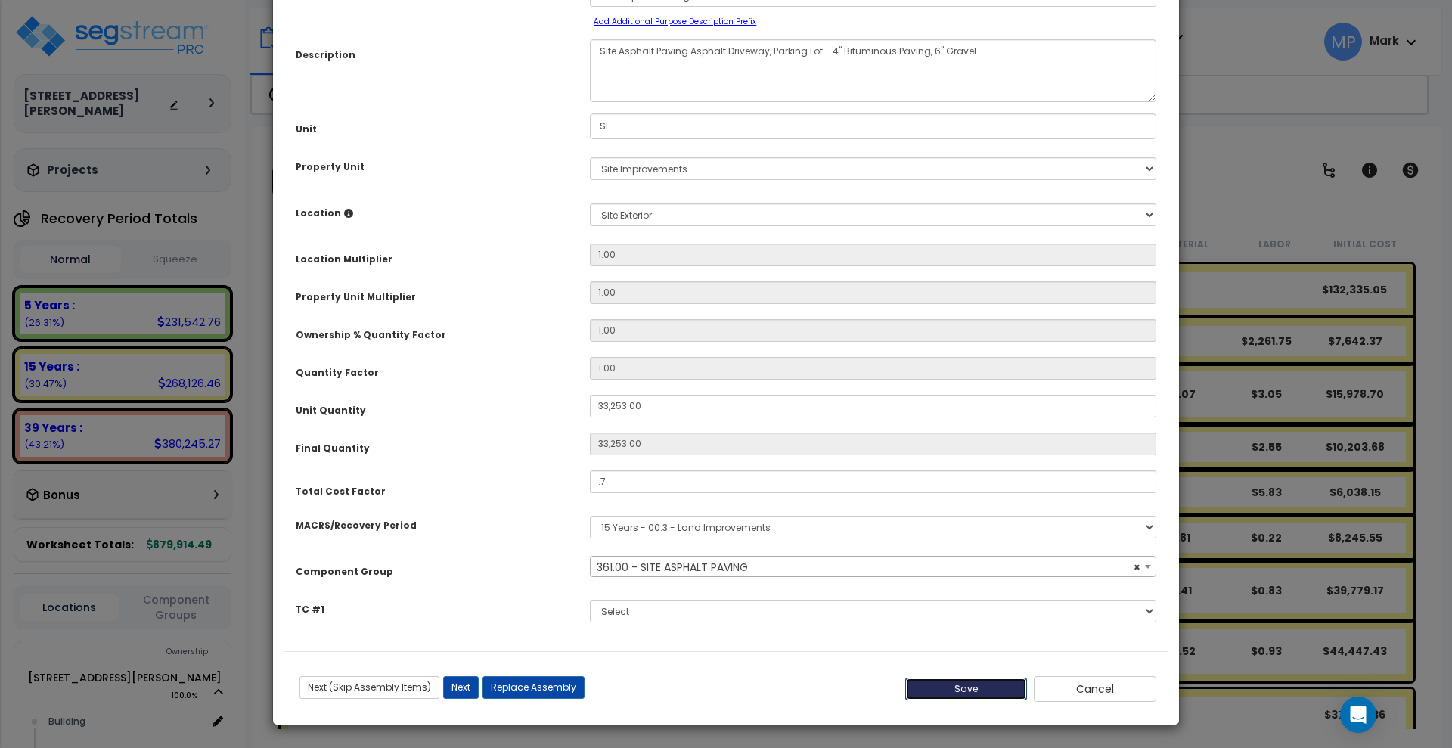
click at [968, 687] on button "Save" at bounding box center [966, 689] width 123 height 23
type input "33253.00"
type input "0.70"
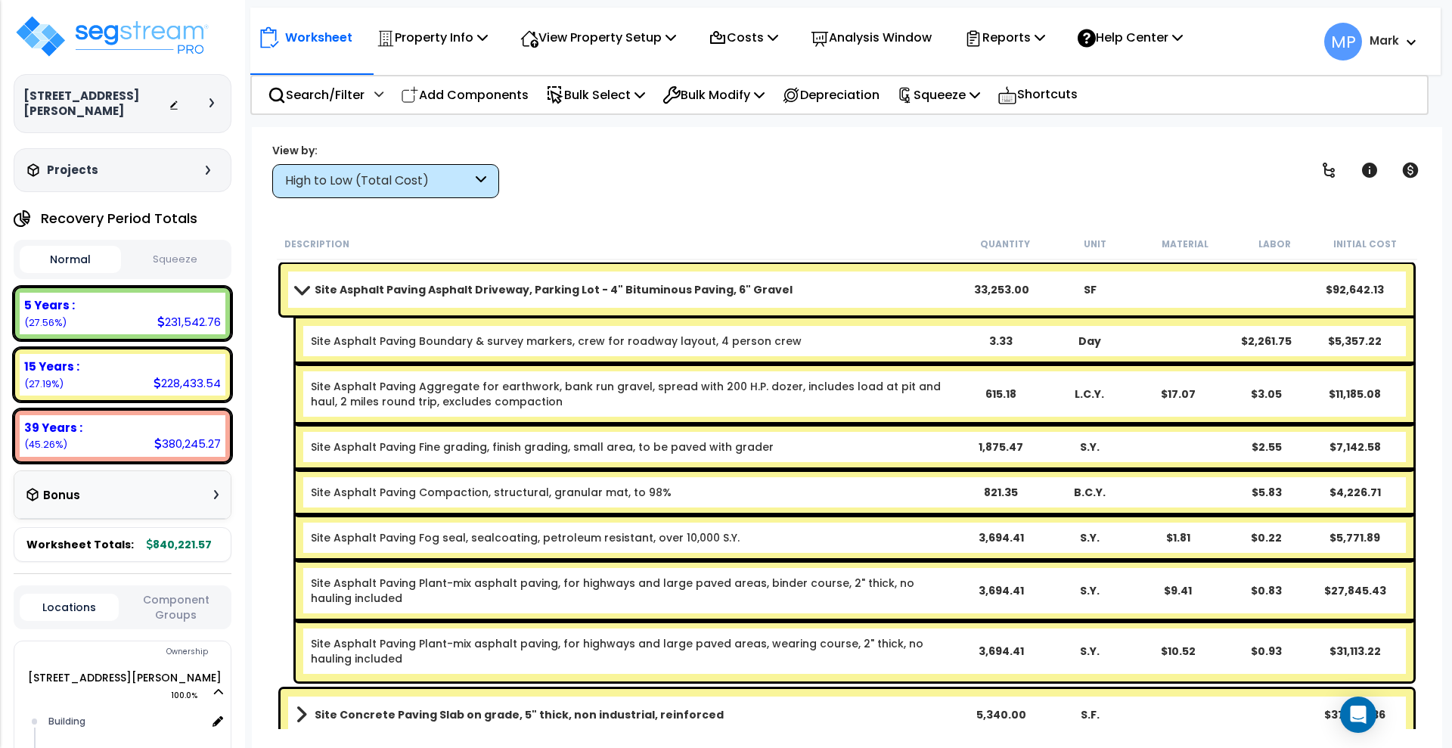
click at [763, 287] on b "Site Asphalt Paving Asphalt Driveway, Parking Lot - 4" Bituminous Paving, 6" Gr…" at bounding box center [554, 289] width 478 height 15
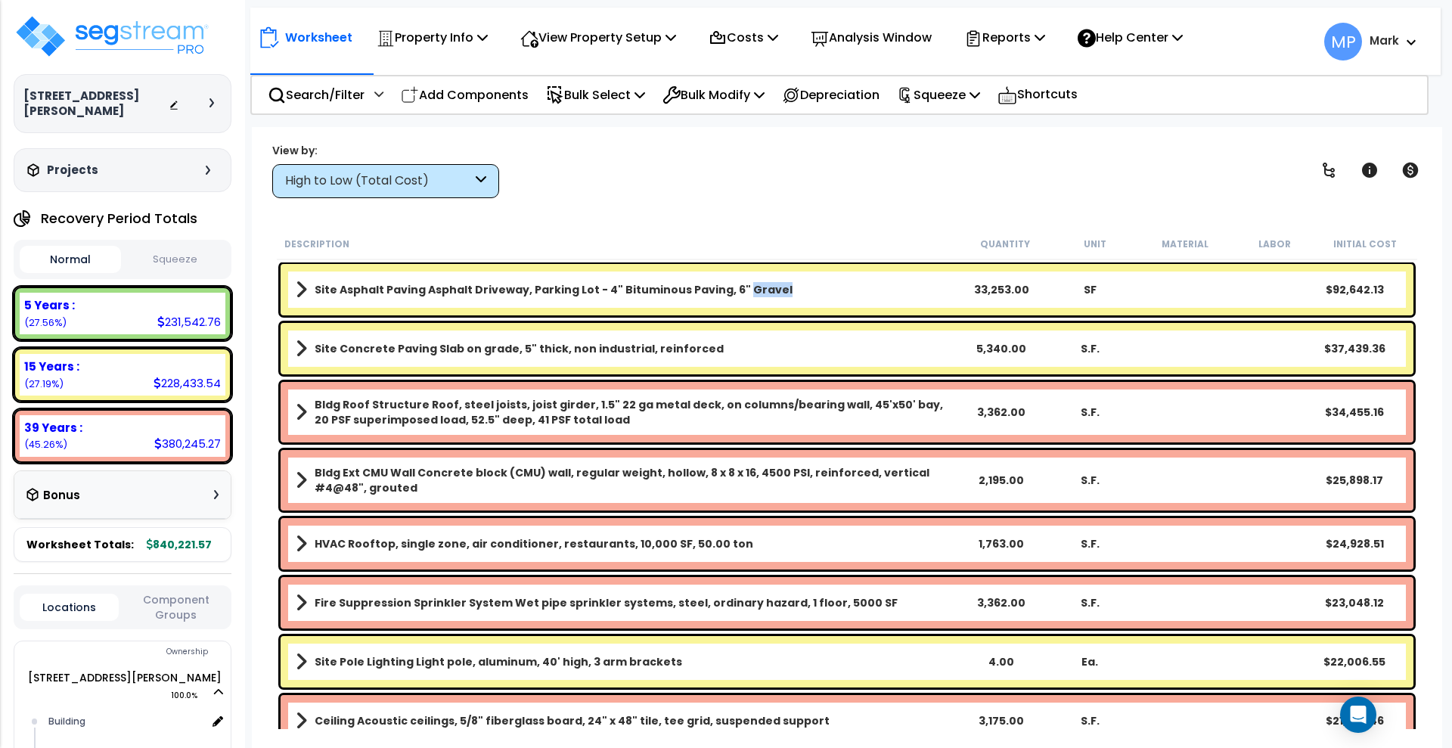
click at [763, 287] on b "Site Asphalt Paving Asphalt Driveway, Parking Lot - 4" Bituminous Paving, 6" Gr…" at bounding box center [554, 289] width 478 height 15
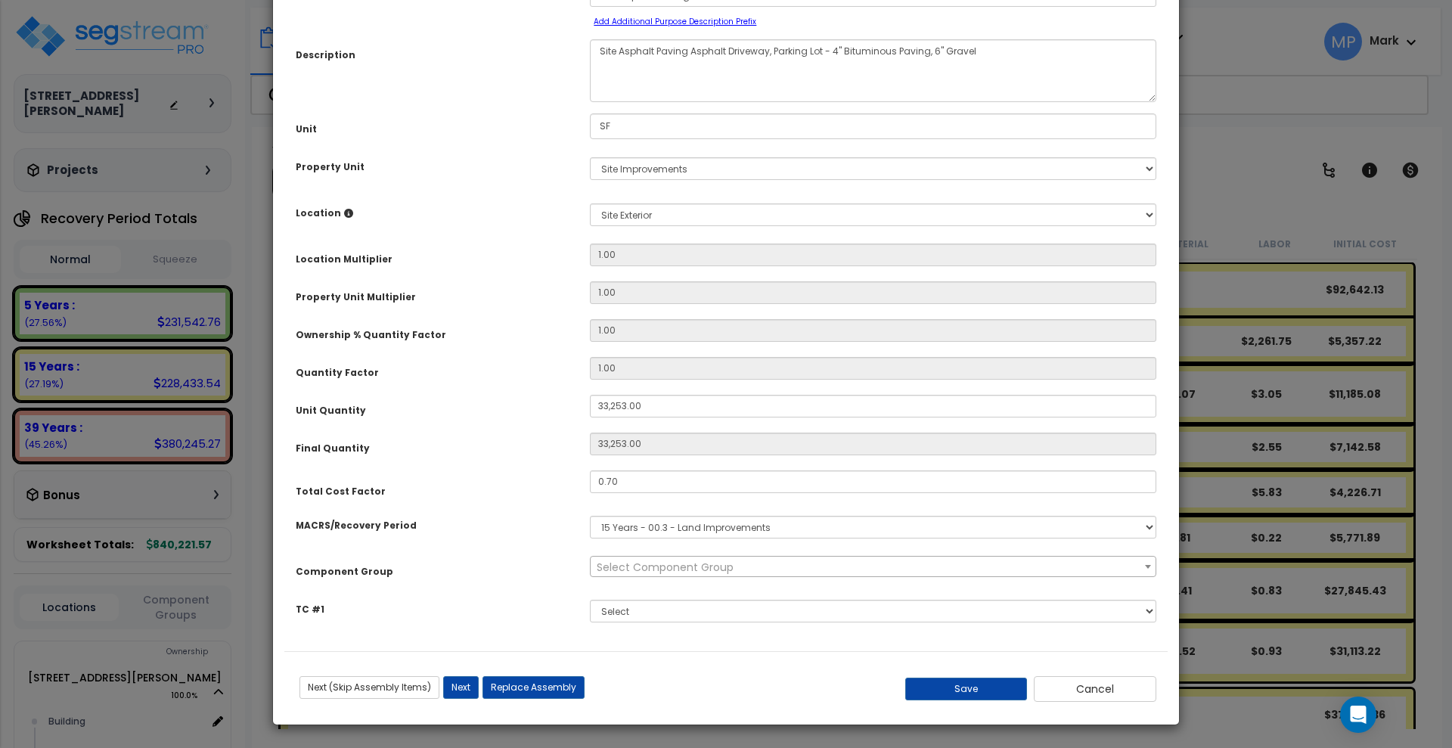
scroll to position [0, 0]
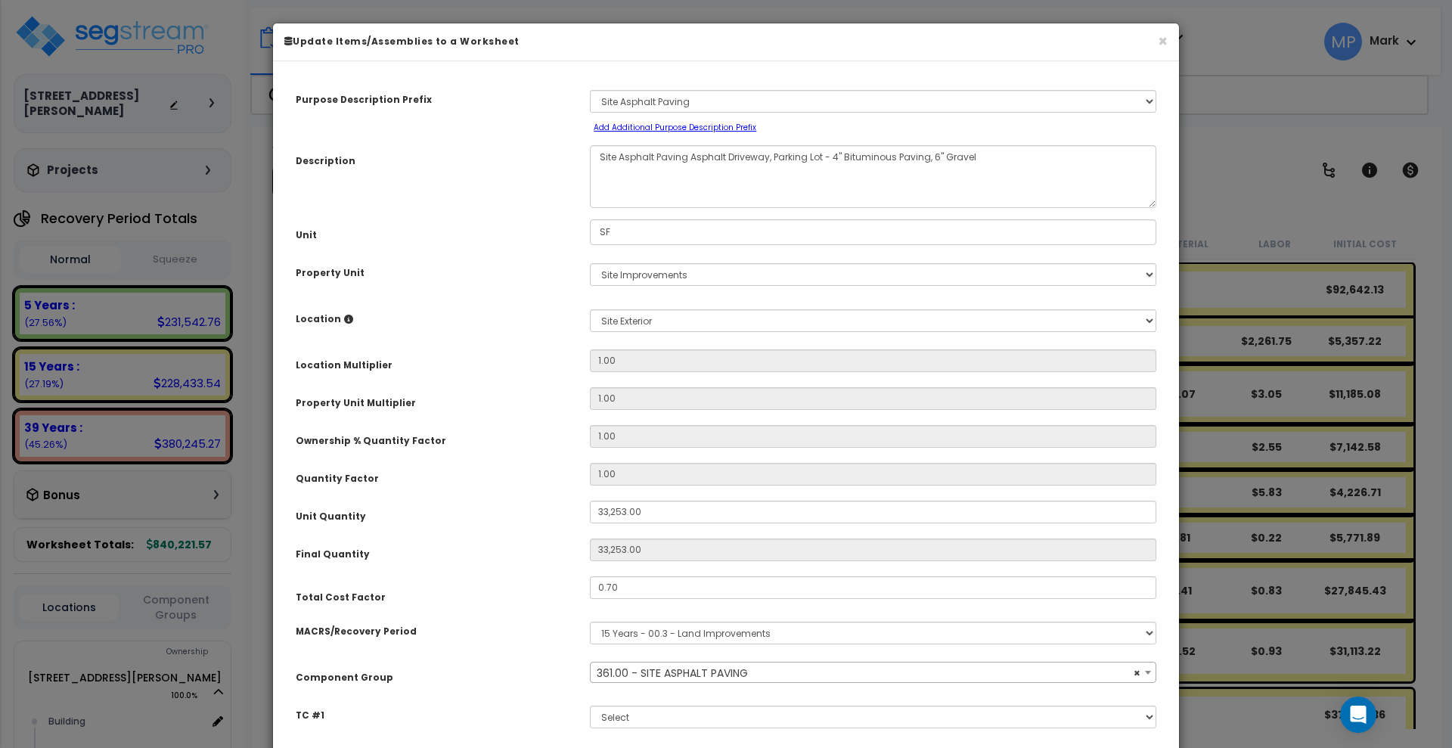
select select "26058"
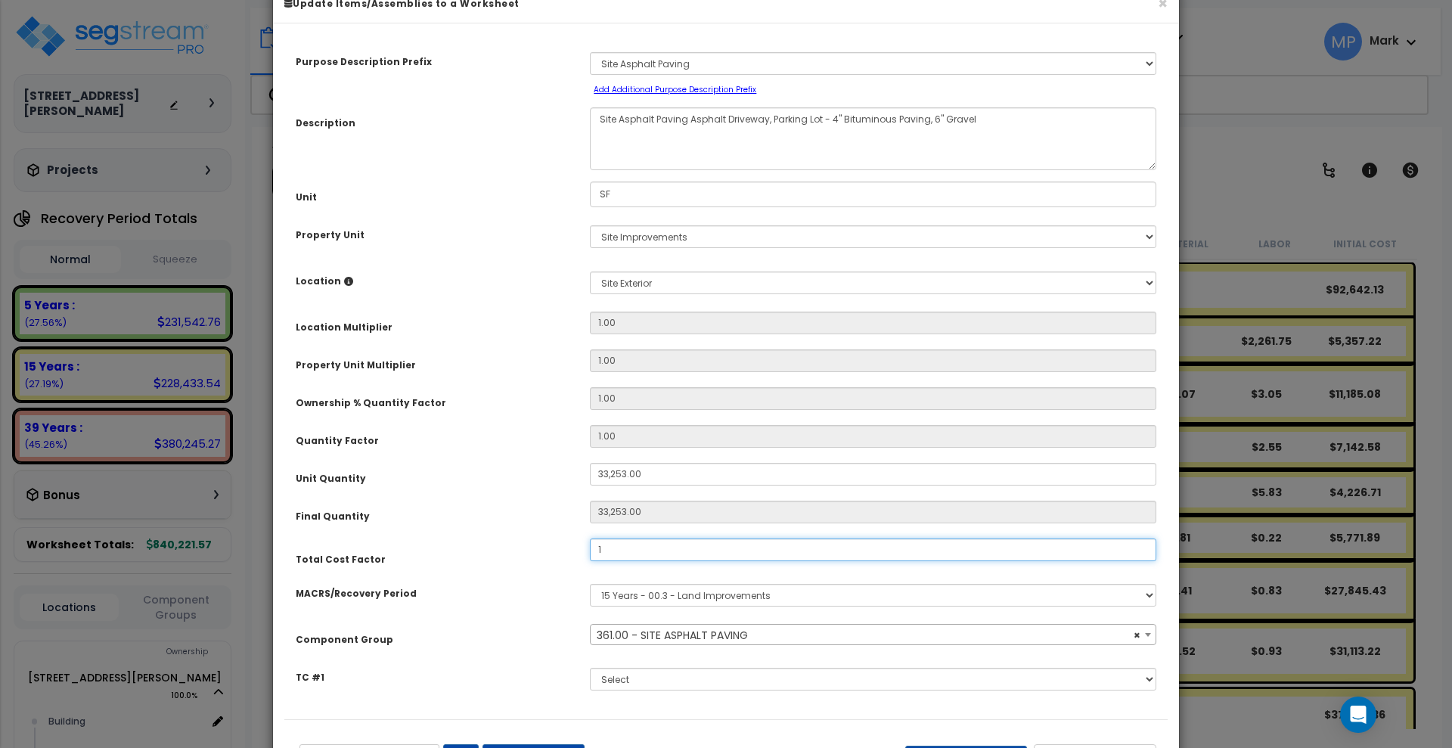
scroll to position [11, 0]
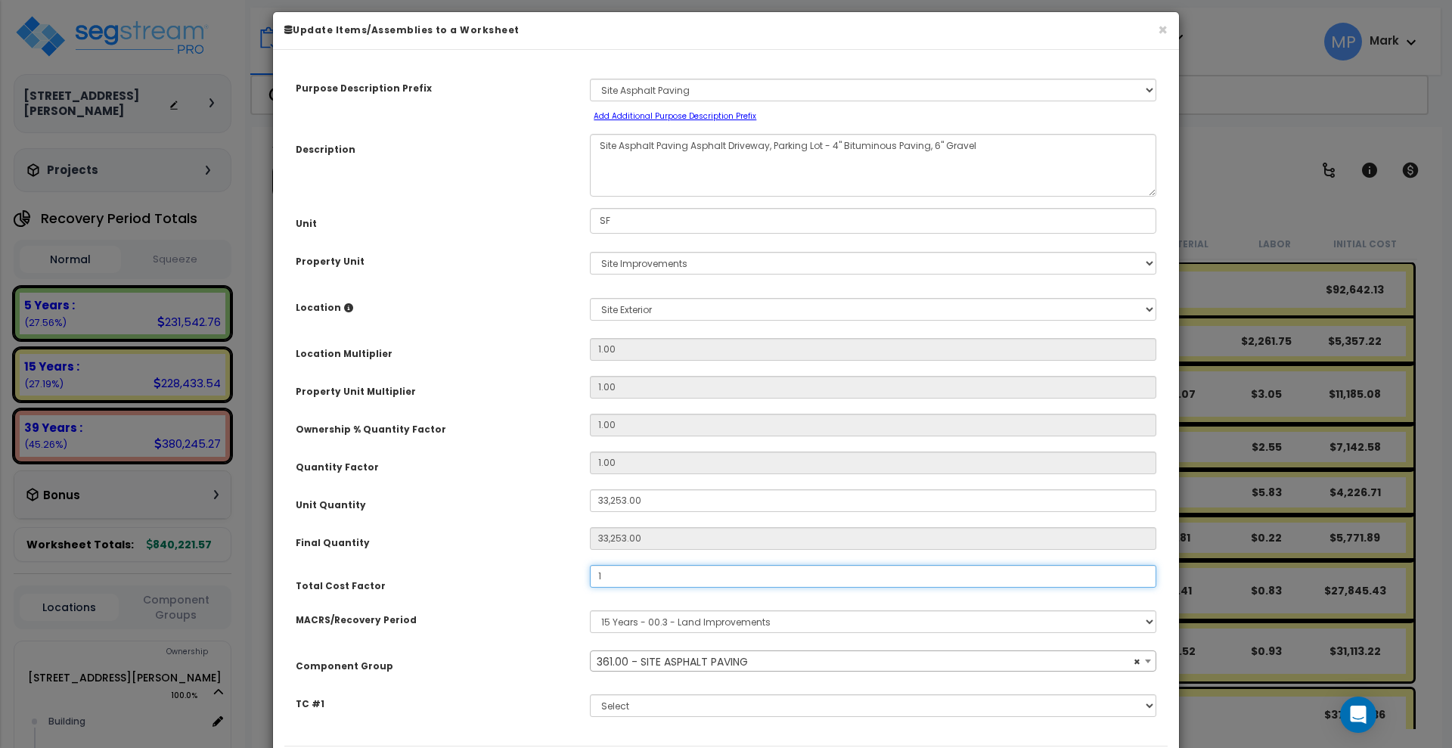
drag, startPoint x: 598, startPoint y: 575, endPoint x: 566, endPoint y: 574, distance: 31.8
click at [566, 574] on div "Total Cost Factor 1" at bounding box center [725, 579] width 883 height 28
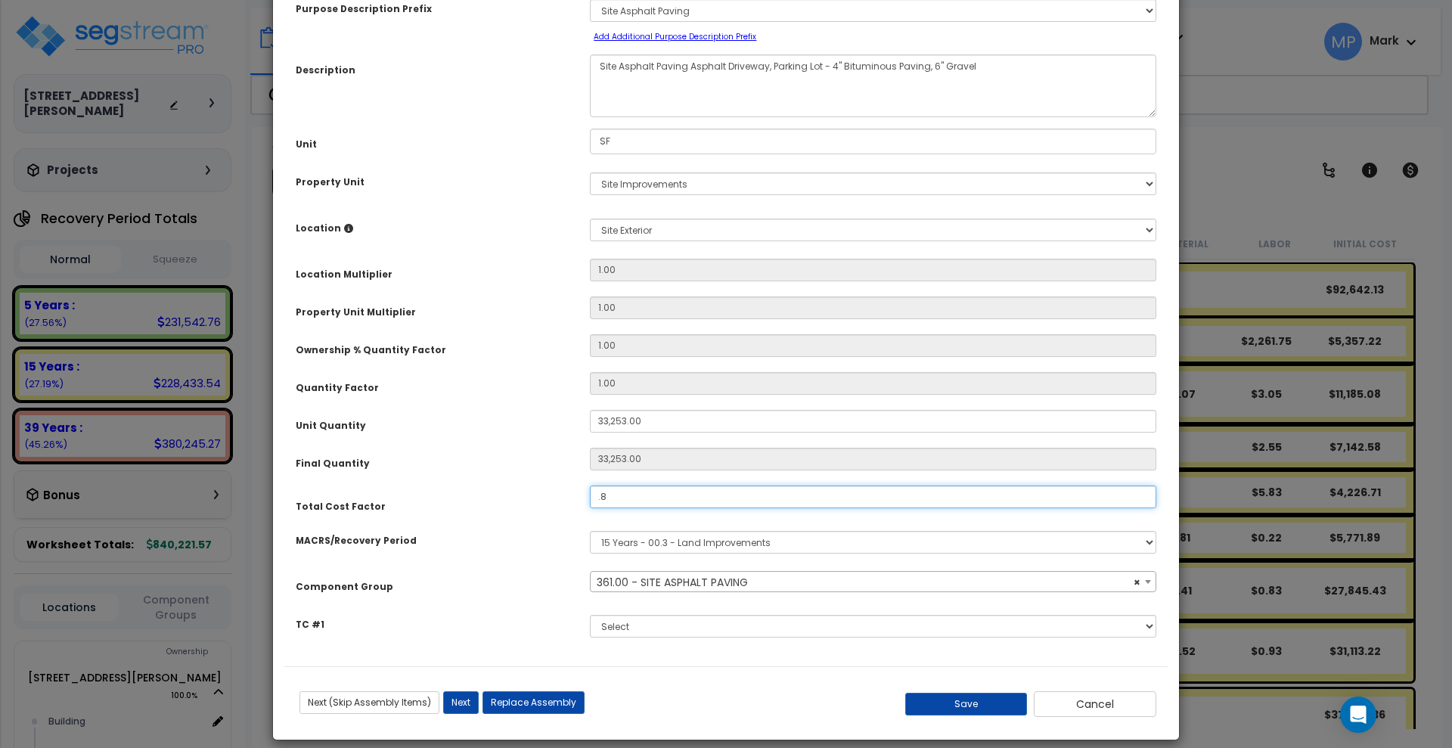
scroll to position [106, 0]
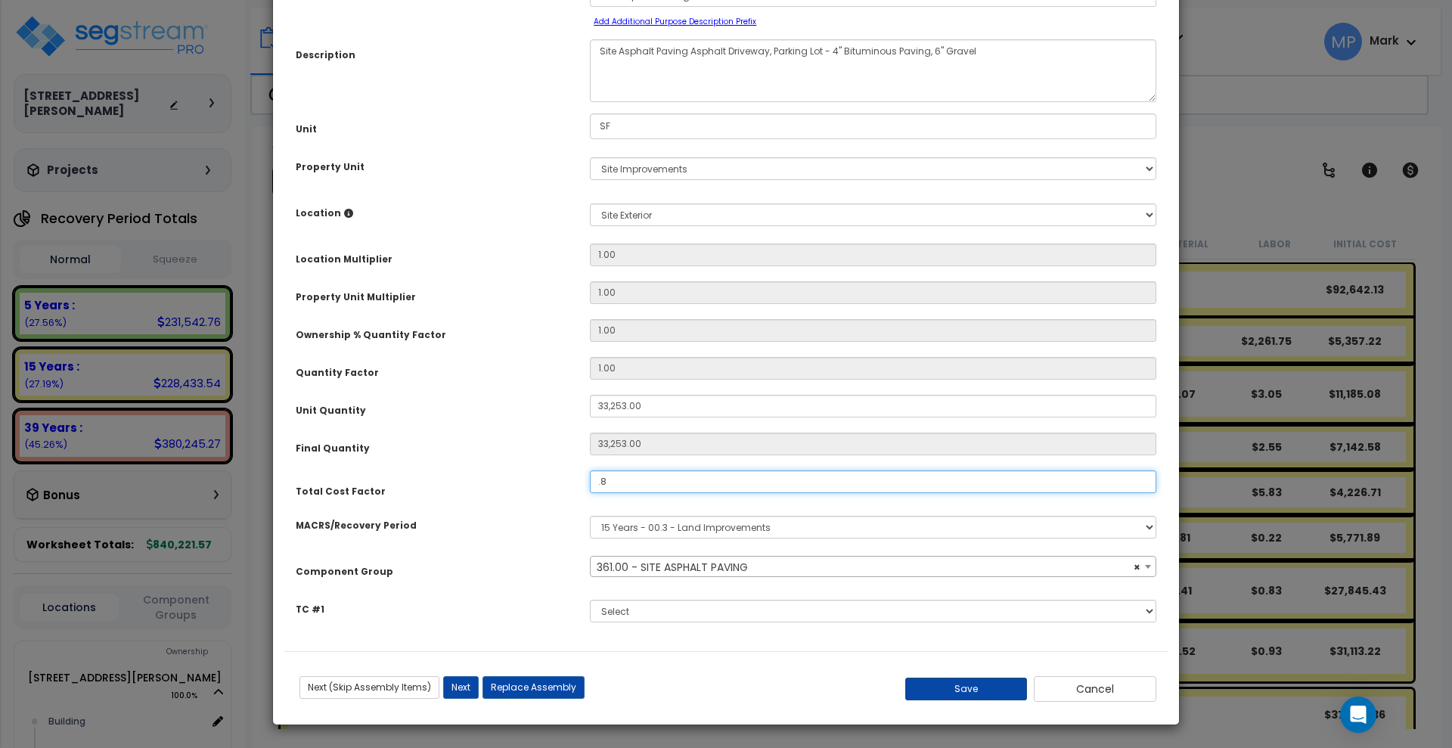
type input ".8"
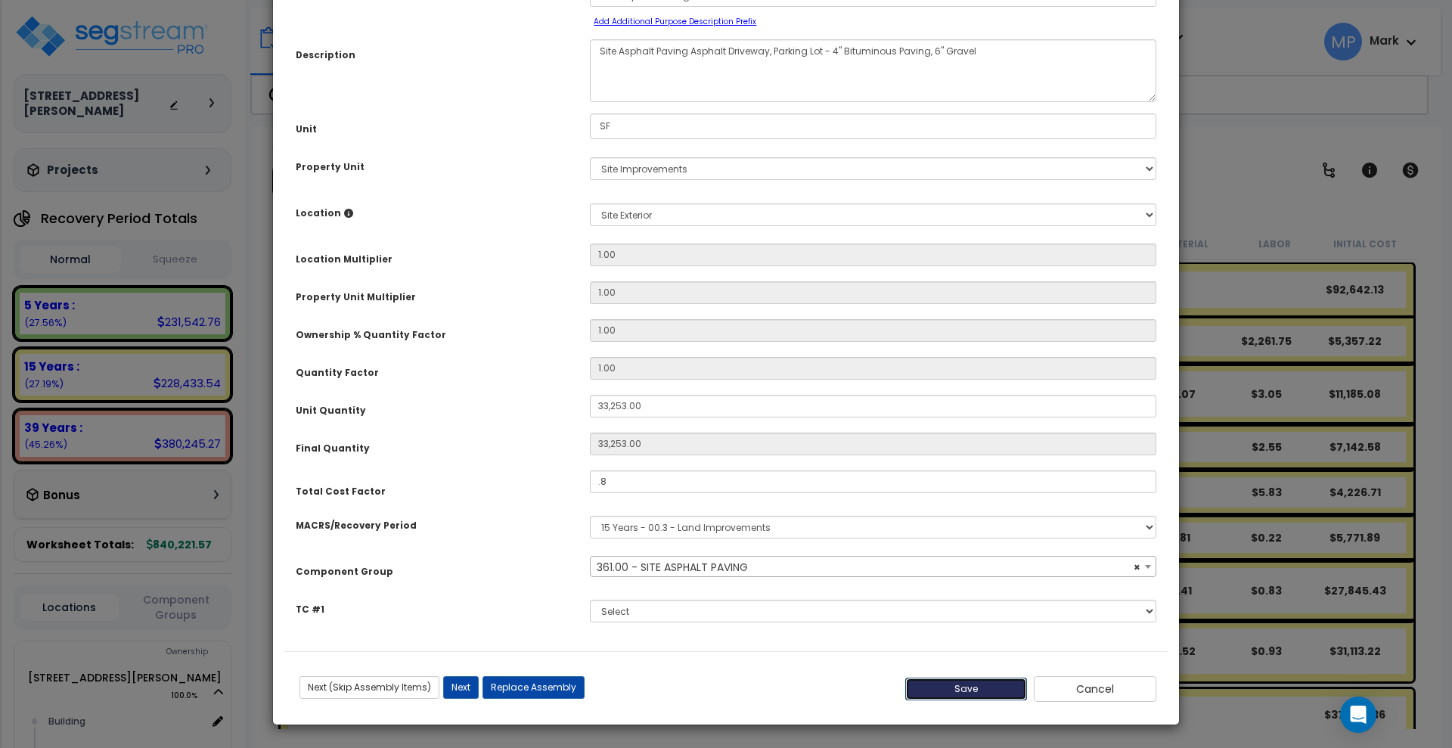
click at [969, 690] on button "Save" at bounding box center [966, 689] width 123 height 23
type input "33253.00"
type input "0.80"
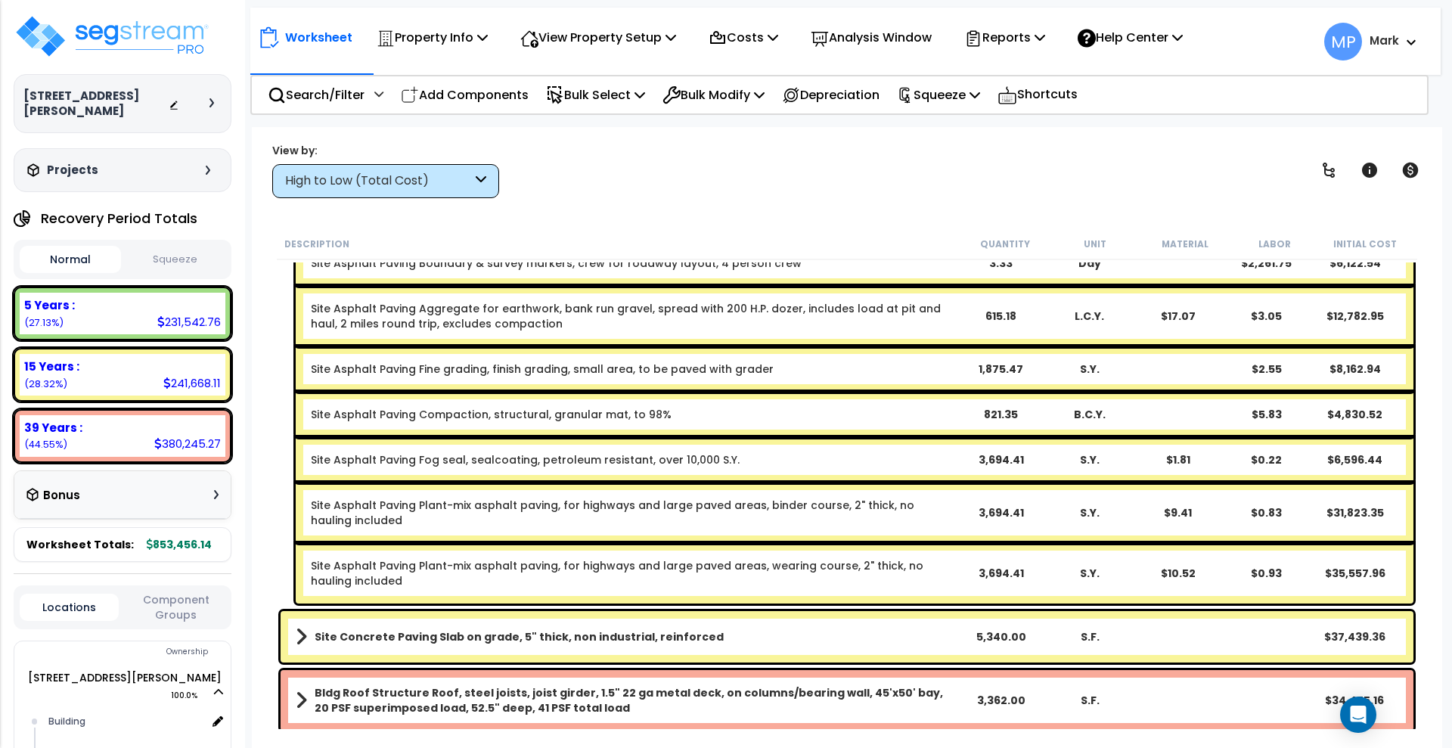
scroll to position [189, 0]
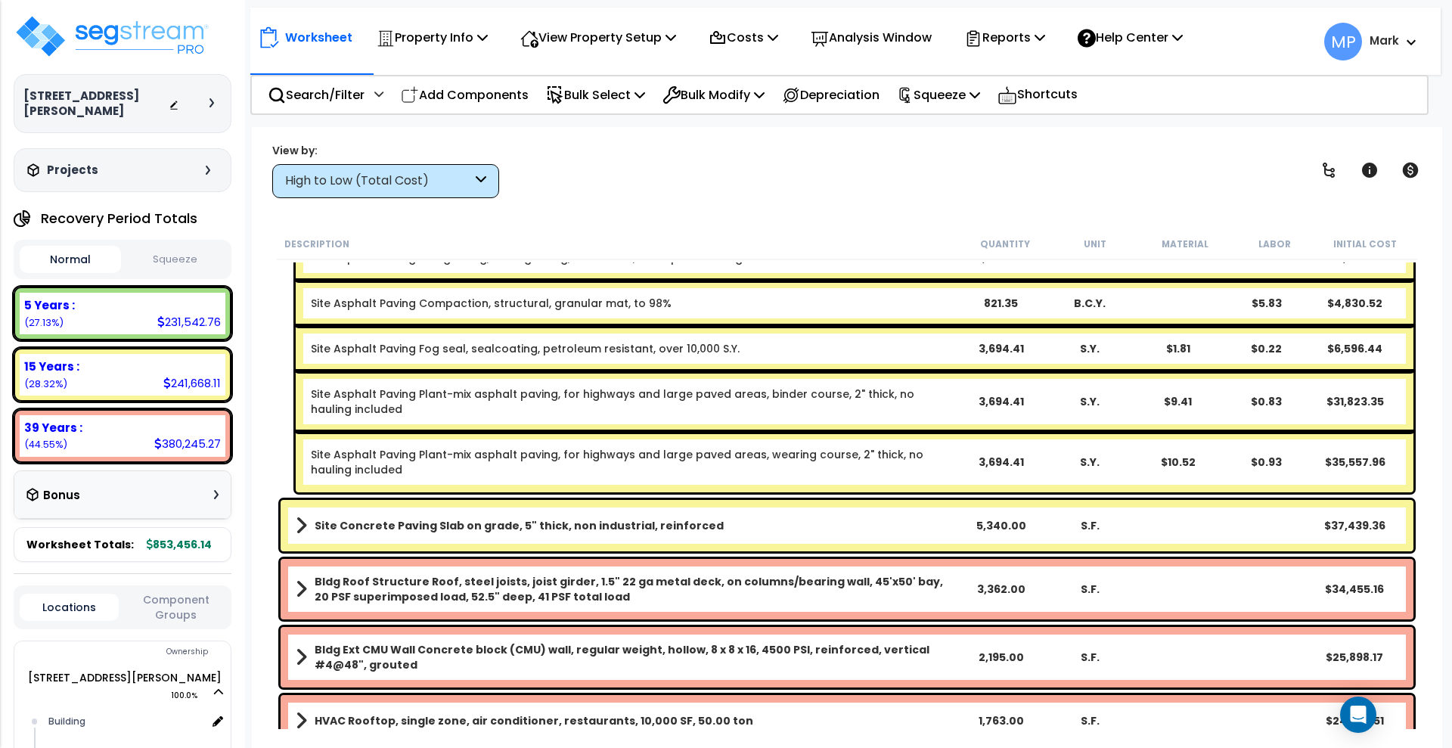
click at [834, 532] on link "Site Concrete Paving Slab on grade, 5" thick, non industrial, reinforced" at bounding box center [627, 525] width 662 height 21
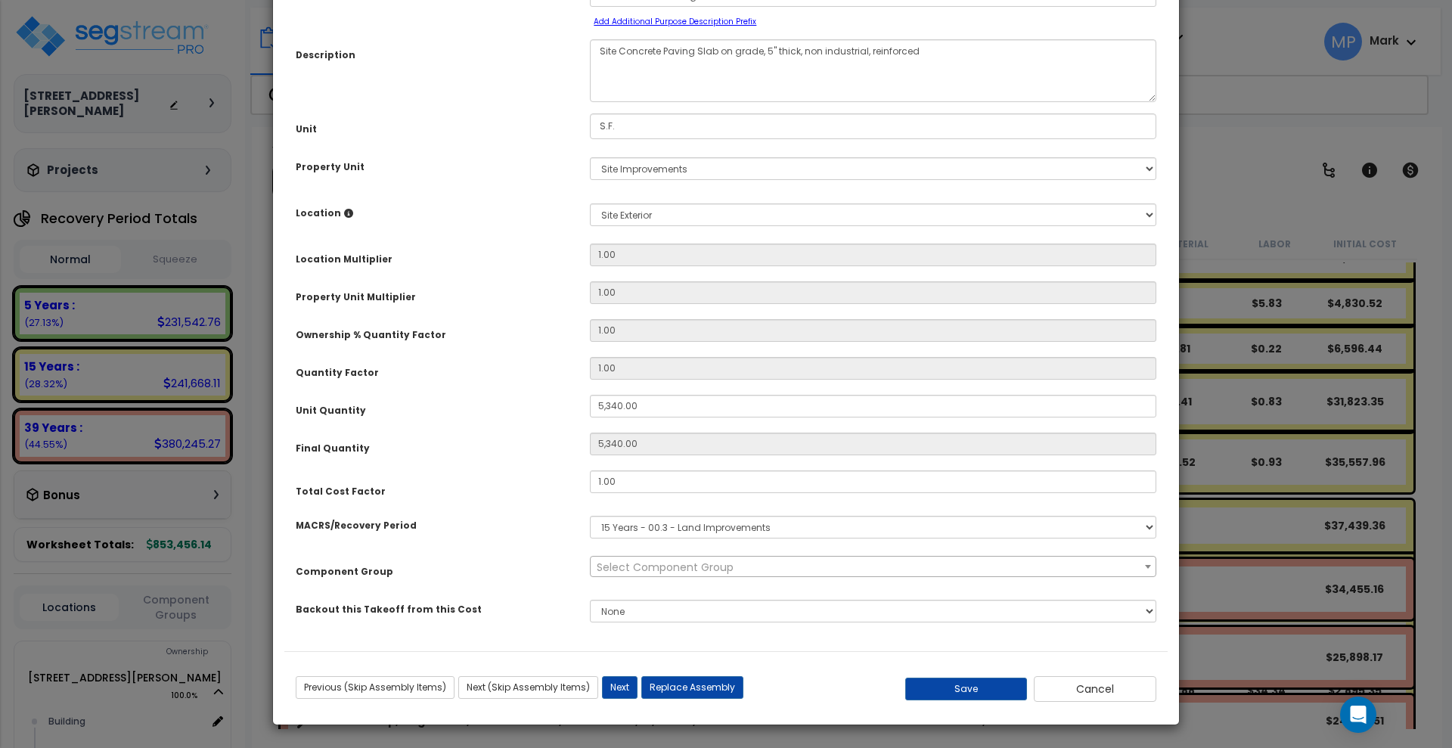
scroll to position [0, 0]
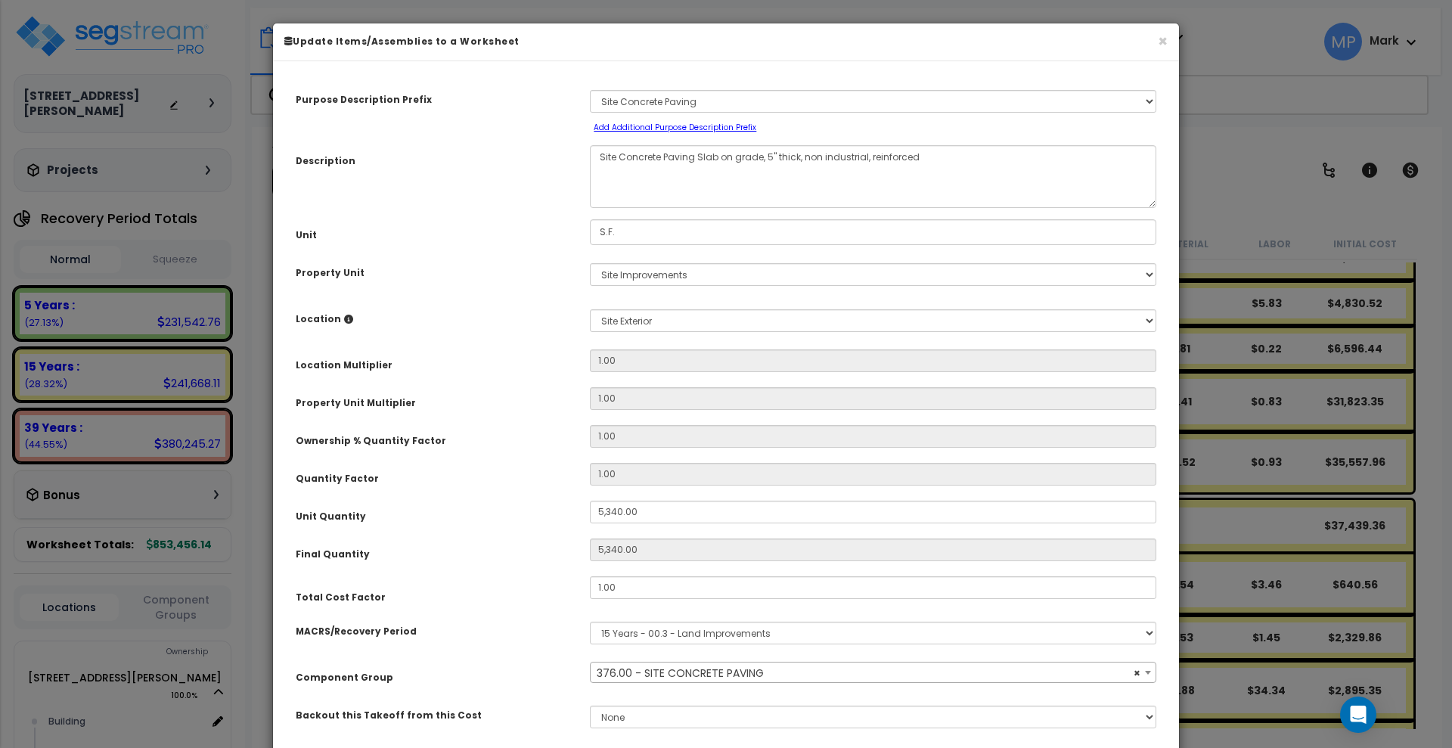
select select "26823"
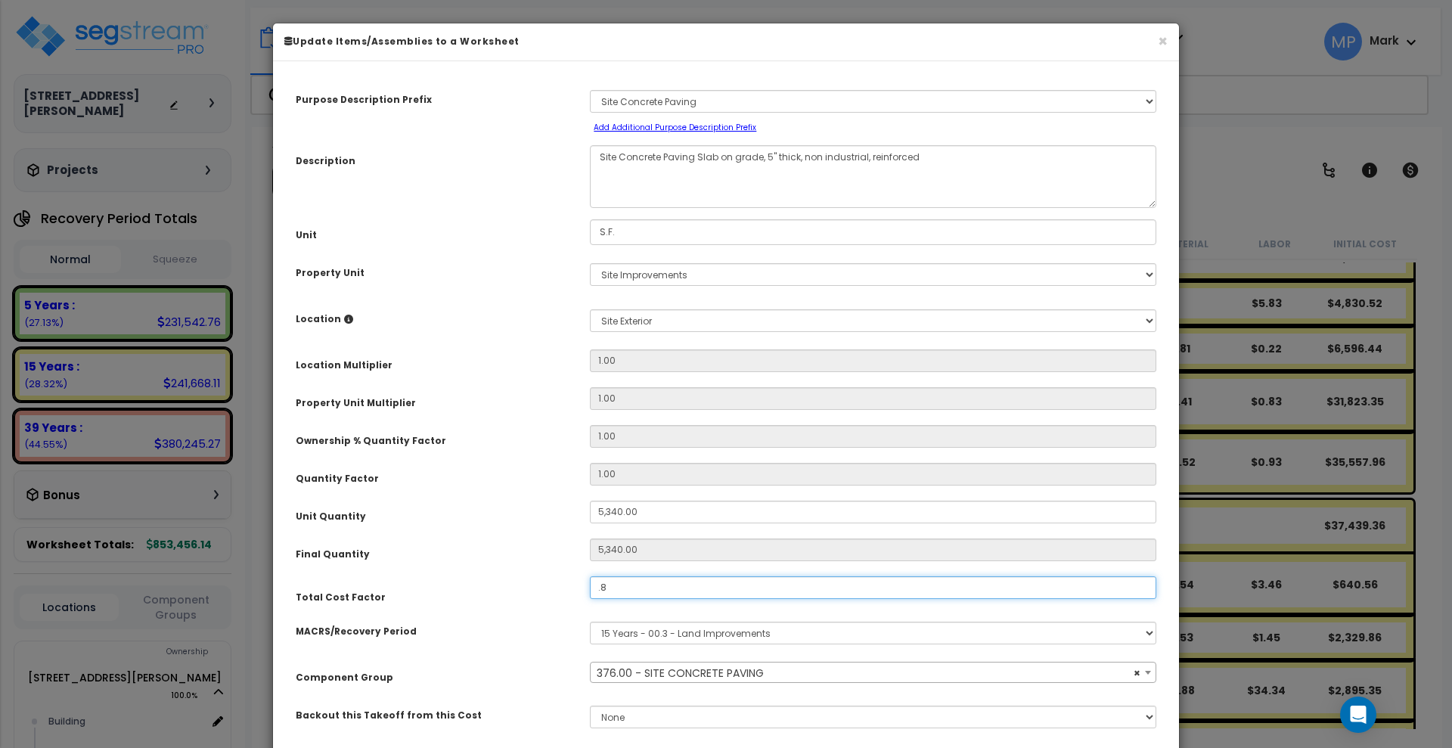
scroll to position [106, 0]
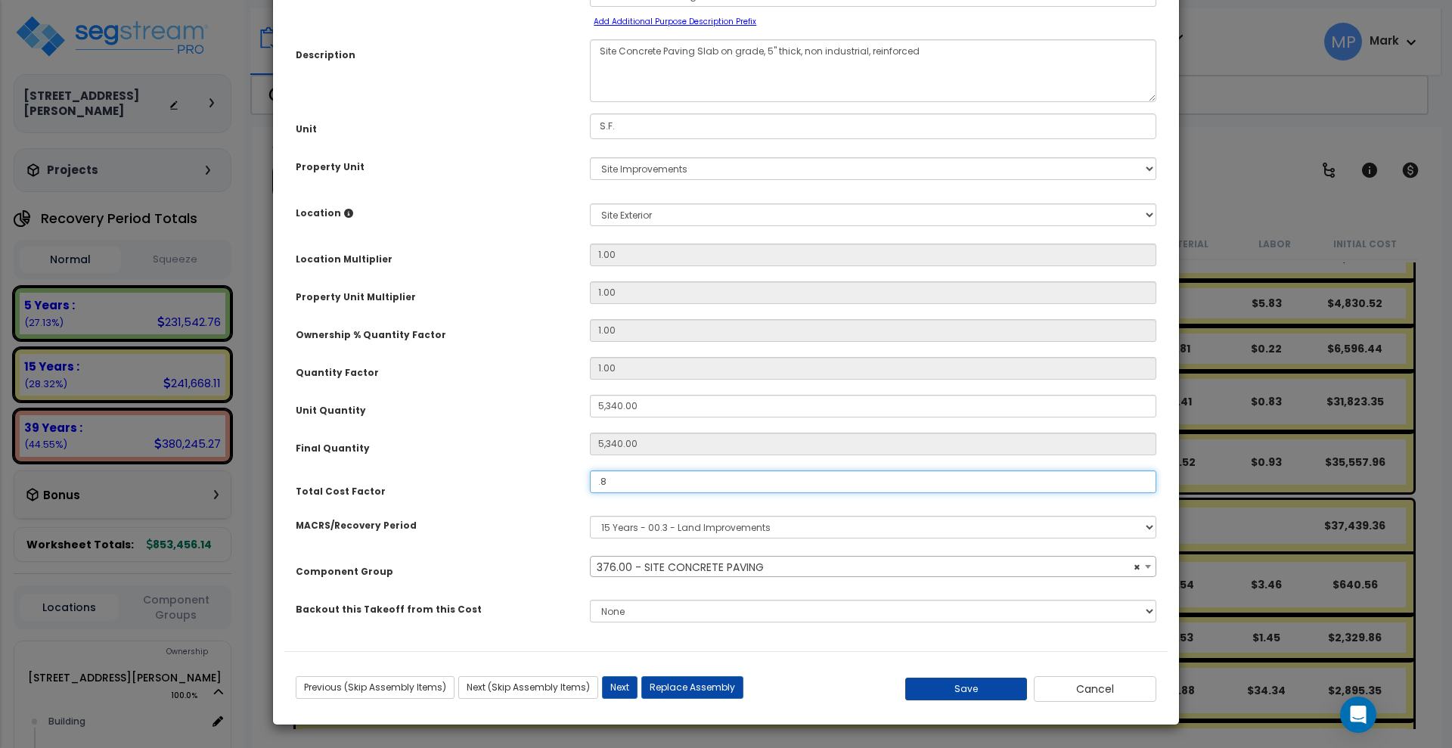
type input ".8"
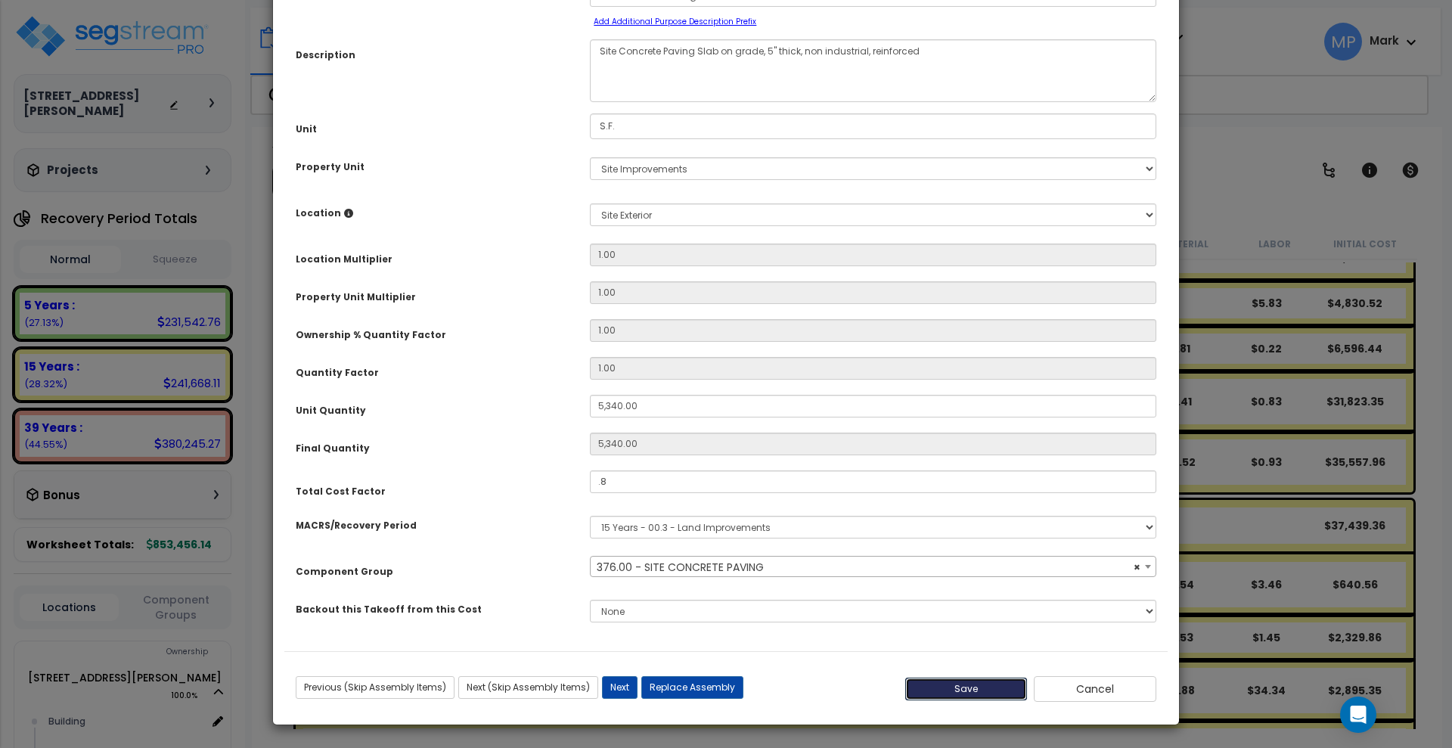
click at [985, 691] on button "Save" at bounding box center [966, 689] width 123 height 23
type input "5340.00"
type input "0.80"
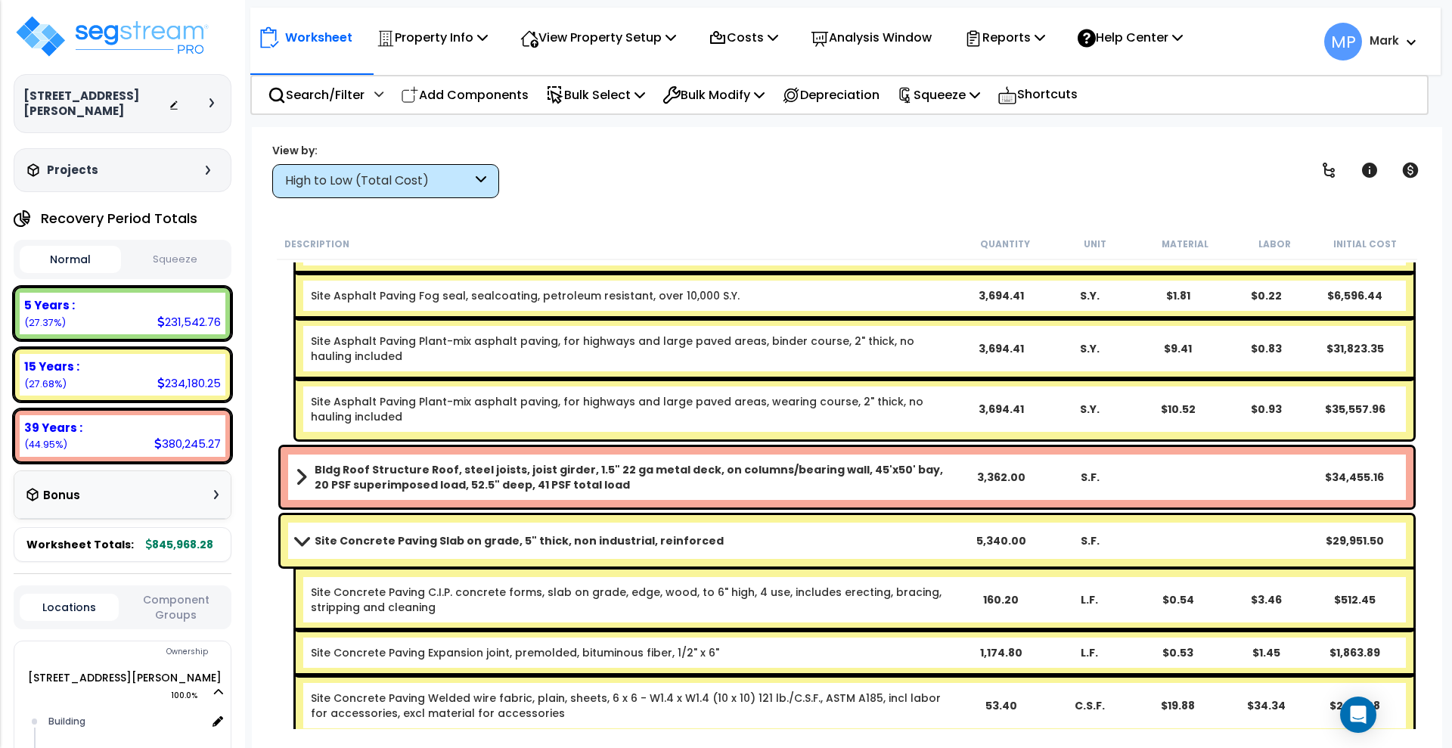
scroll to position [378, 0]
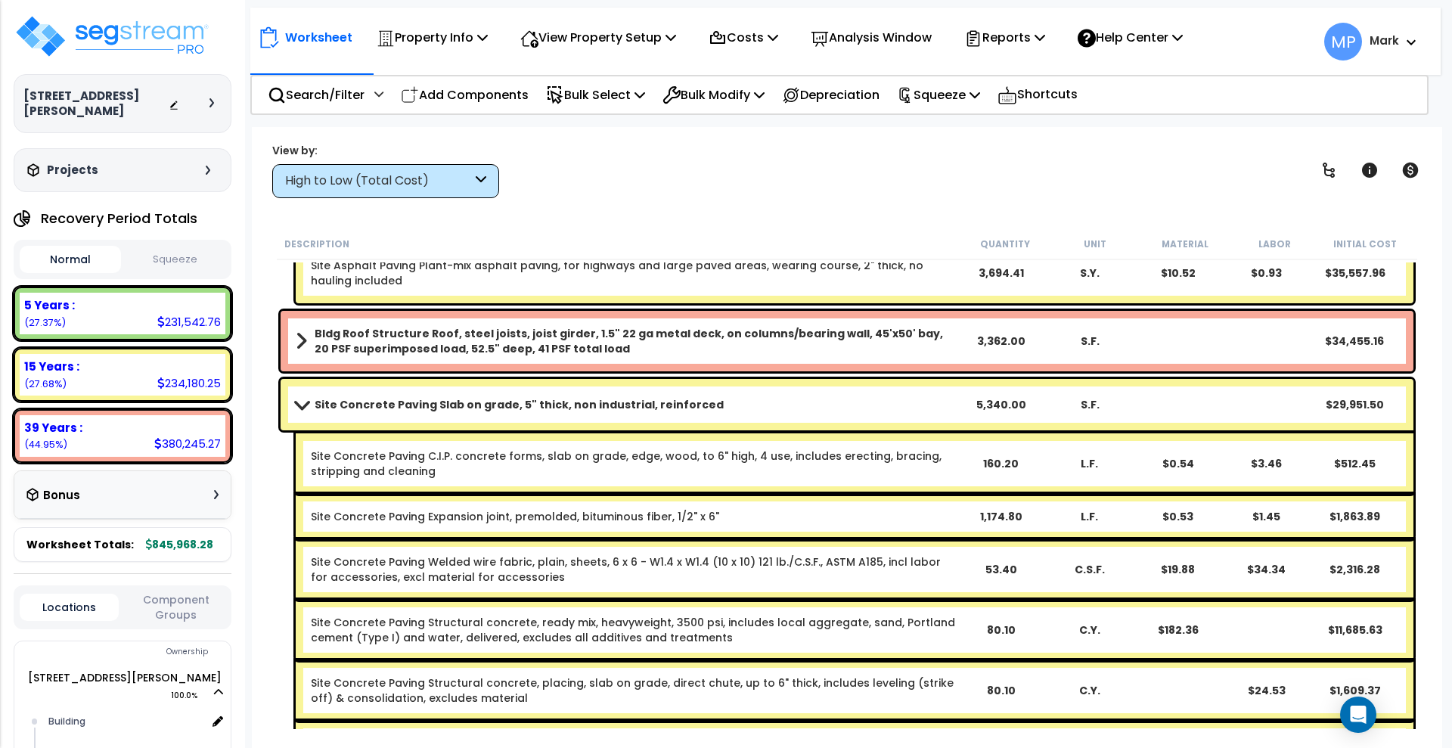
click at [876, 406] on link "Site Concrete Paving Slab on grade, 5" thick, non industrial, reinforced" at bounding box center [627, 404] width 662 height 21
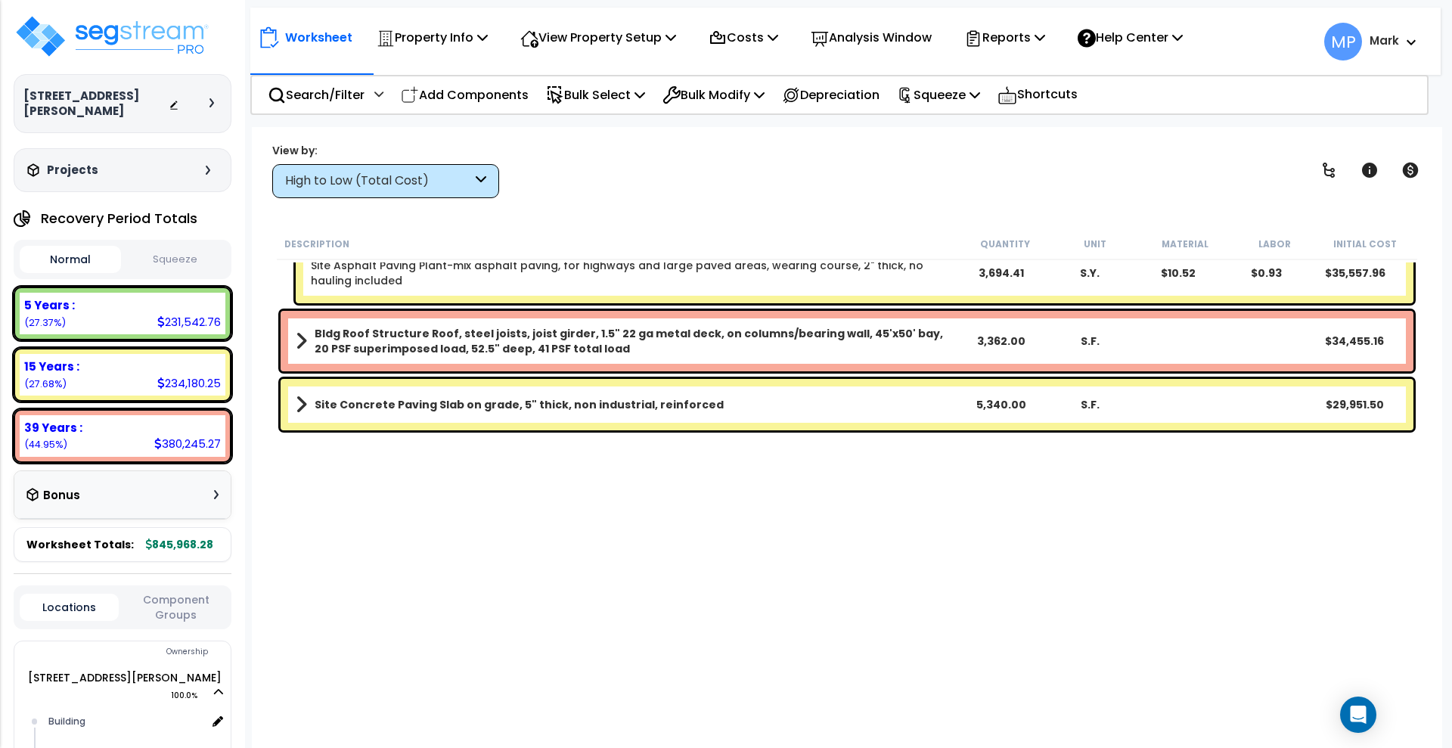
click at [876, 406] on link "Site Concrete Paving Slab on grade, 5" thick, non industrial, reinforced" at bounding box center [627, 404] width 662 height 21
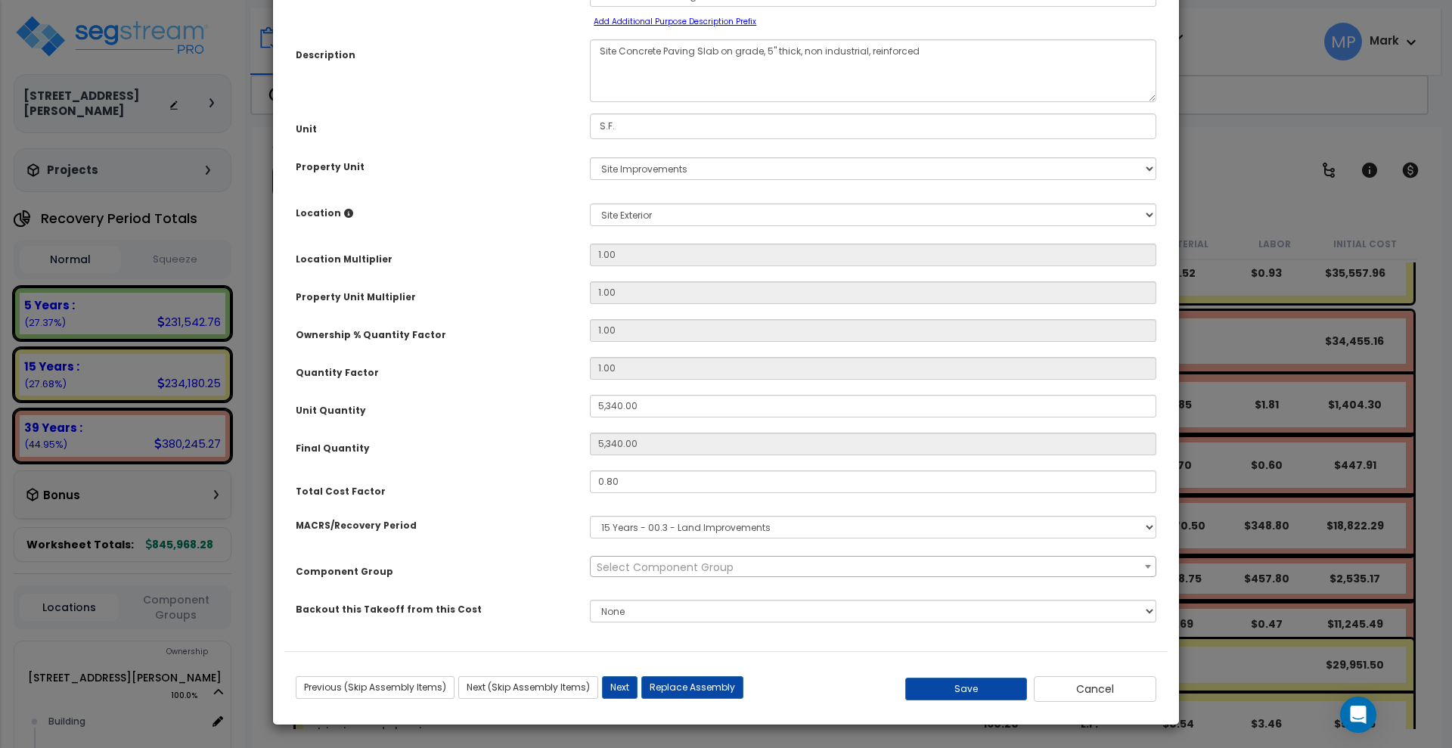
scroll to position [0, 0]
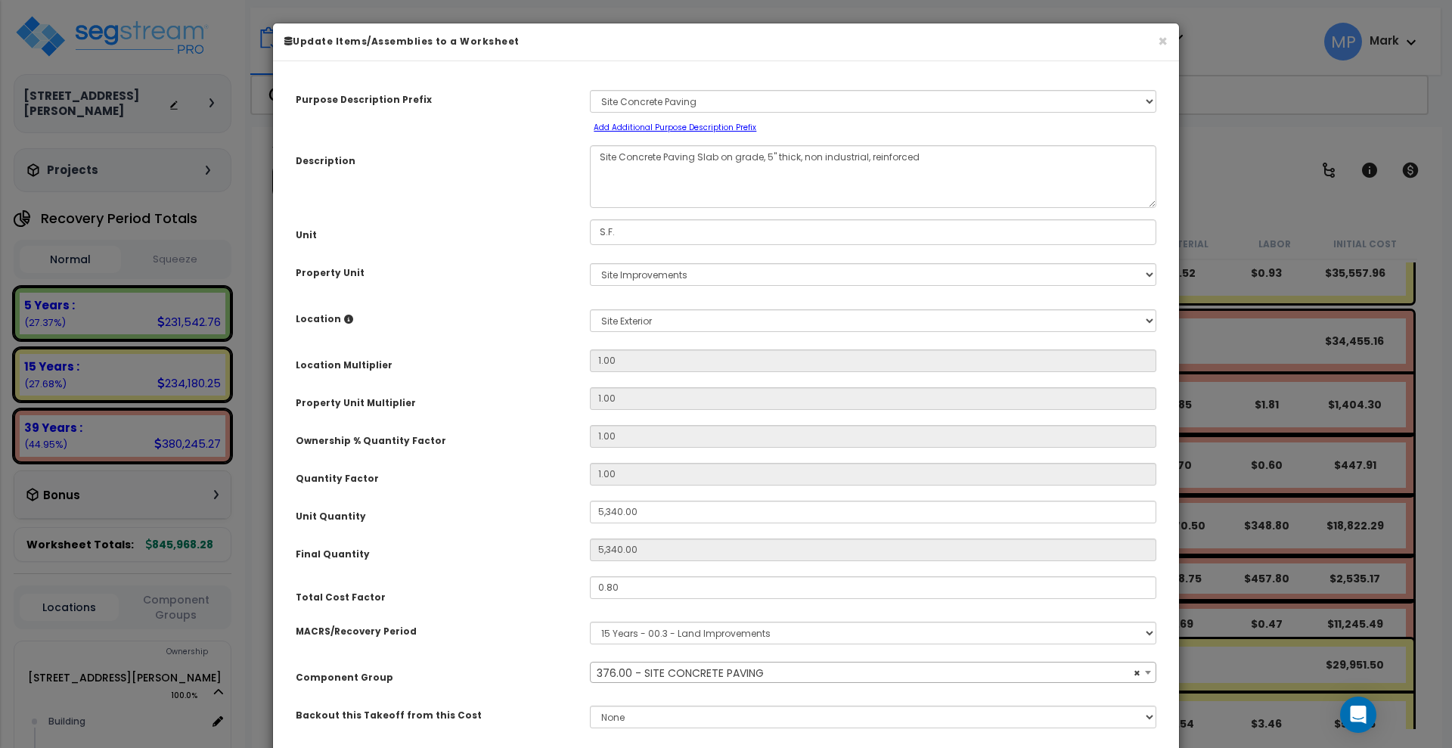
select select "26823"
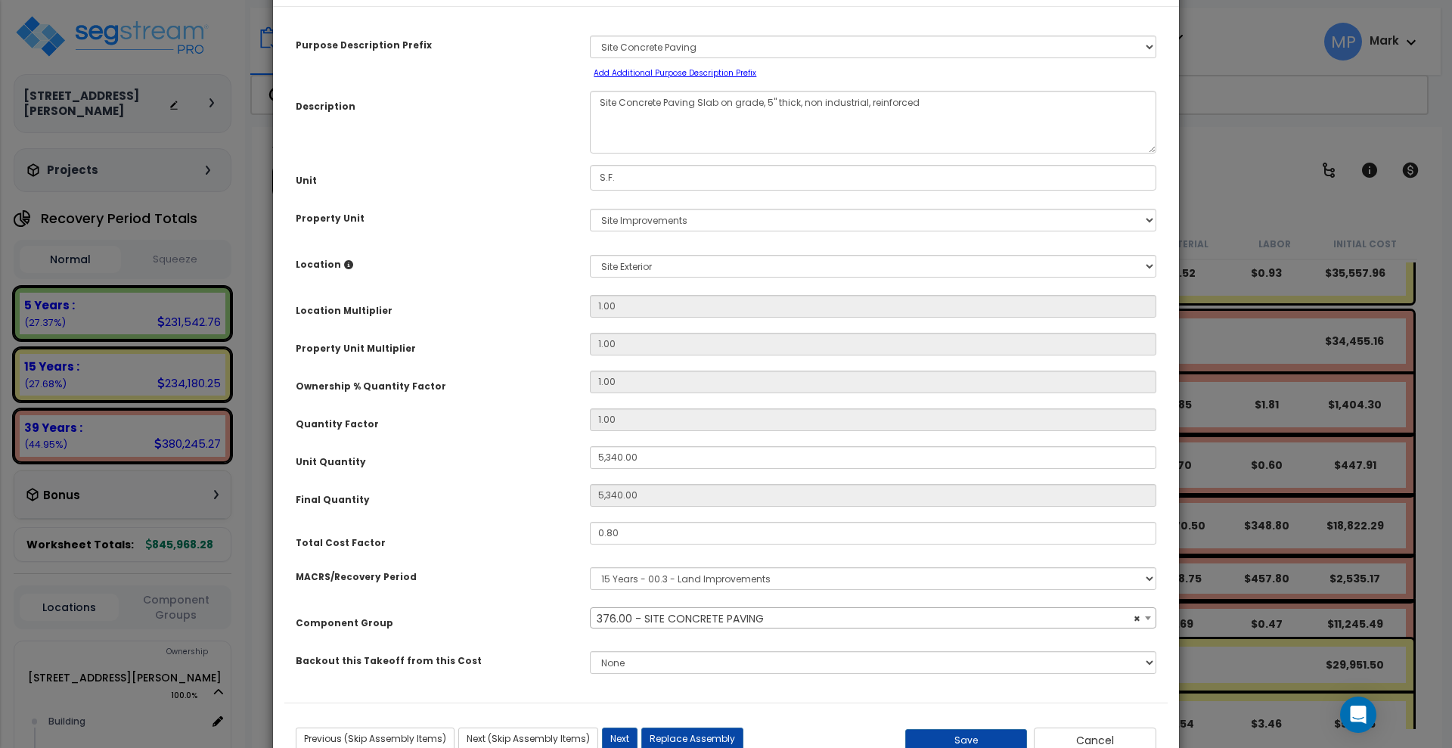
scroll to position [106, 0]
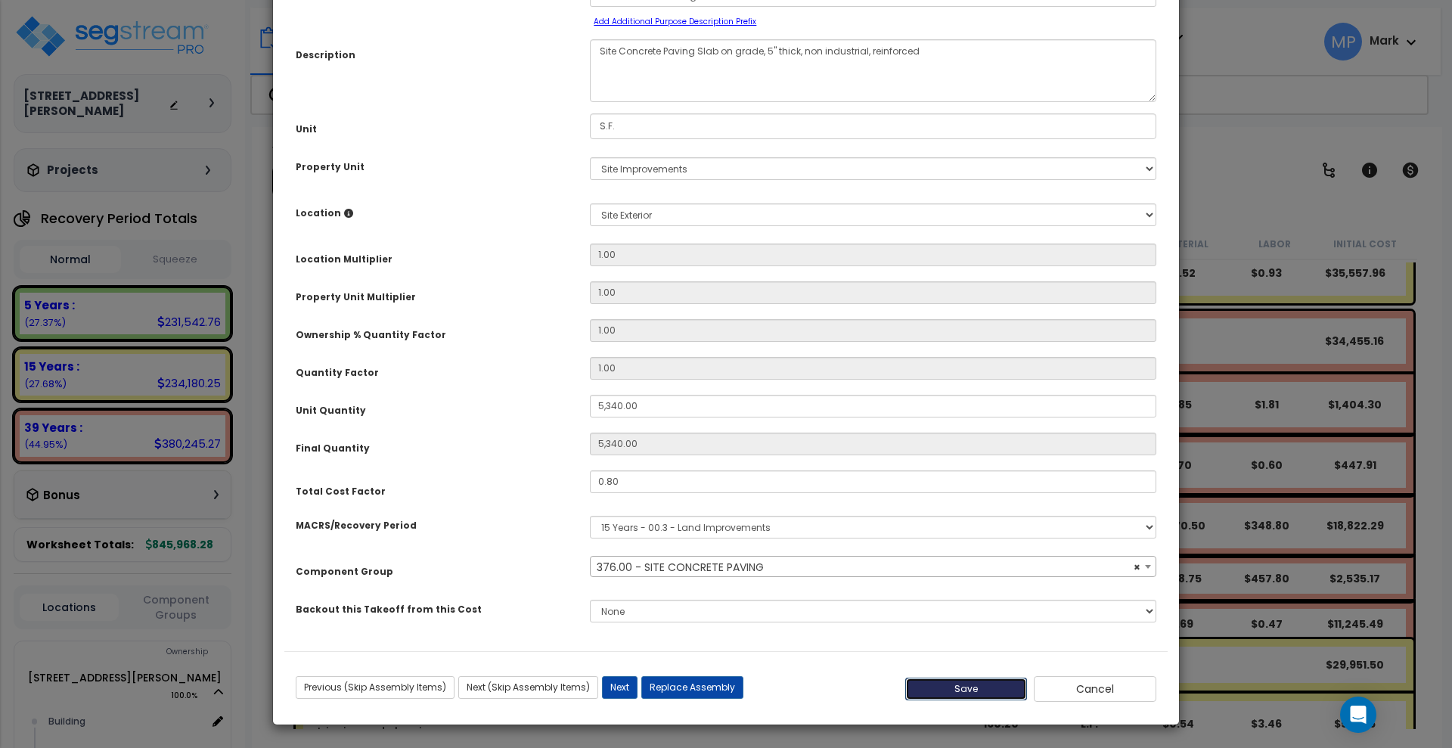
click at [938, 687] on button "Save" at bounding box center [966, 689] width 123 height 23
type input "5340.00"
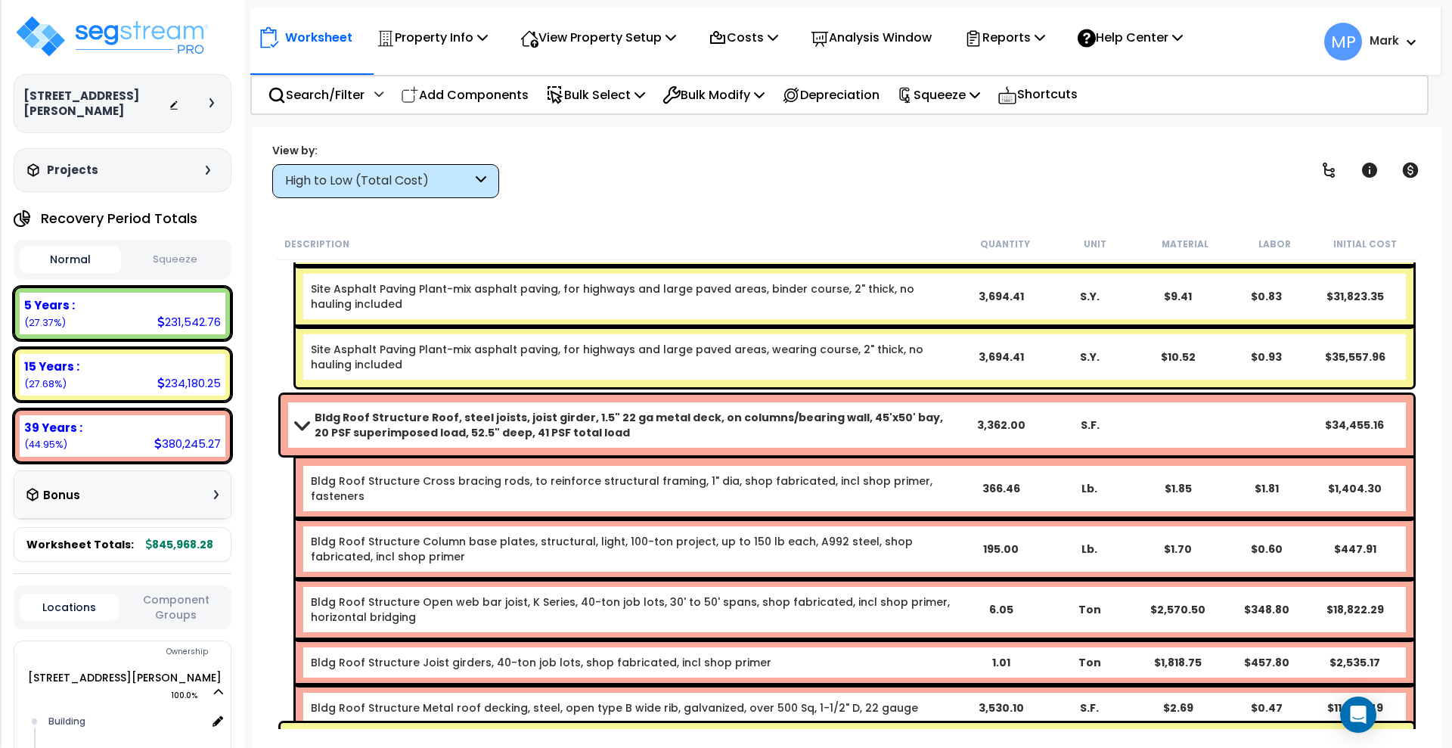
scroll to position [284, 0]
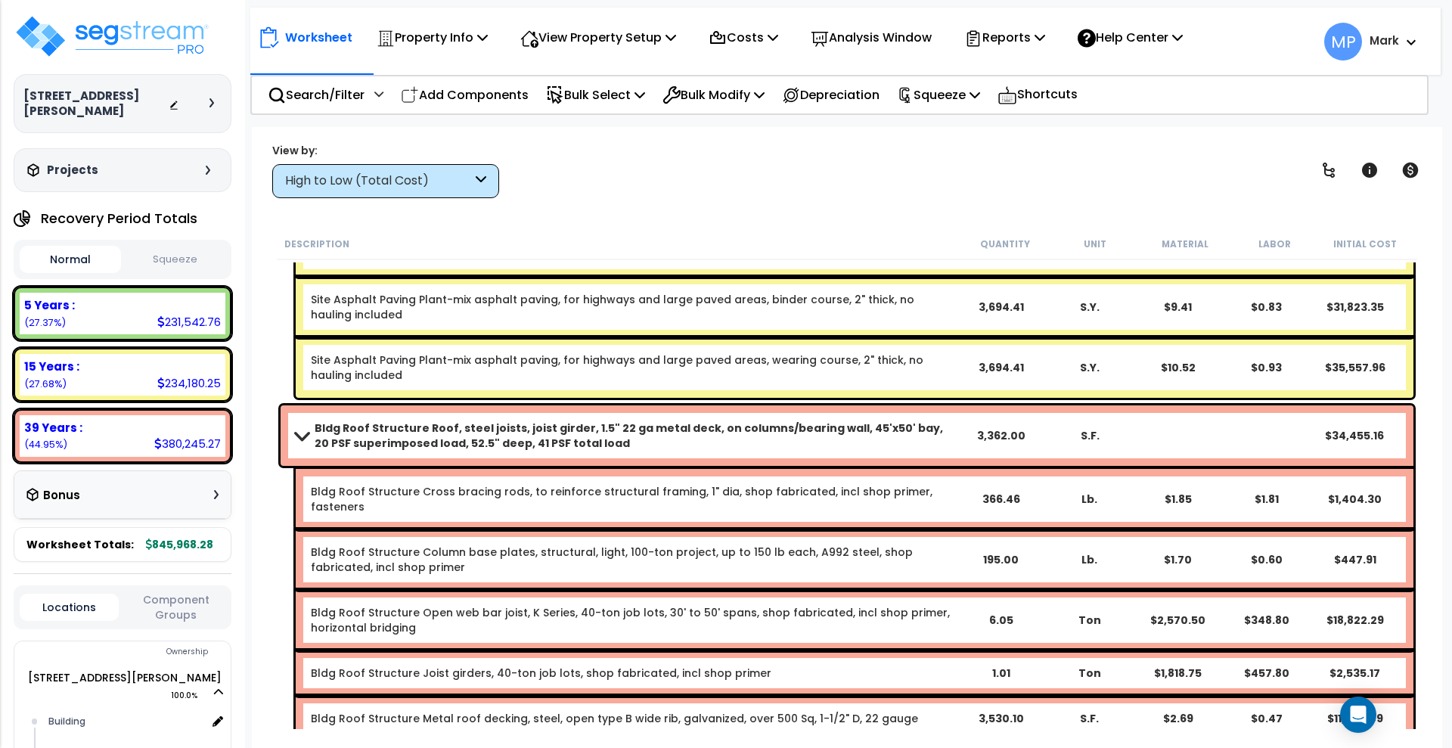
click at [796, 448] on b "Bldg Roof Structure Roof, steel joists, joist girder, 1.5" 22 ga metal deck, on…" at bounding box center [636, 435] width 643 height 30
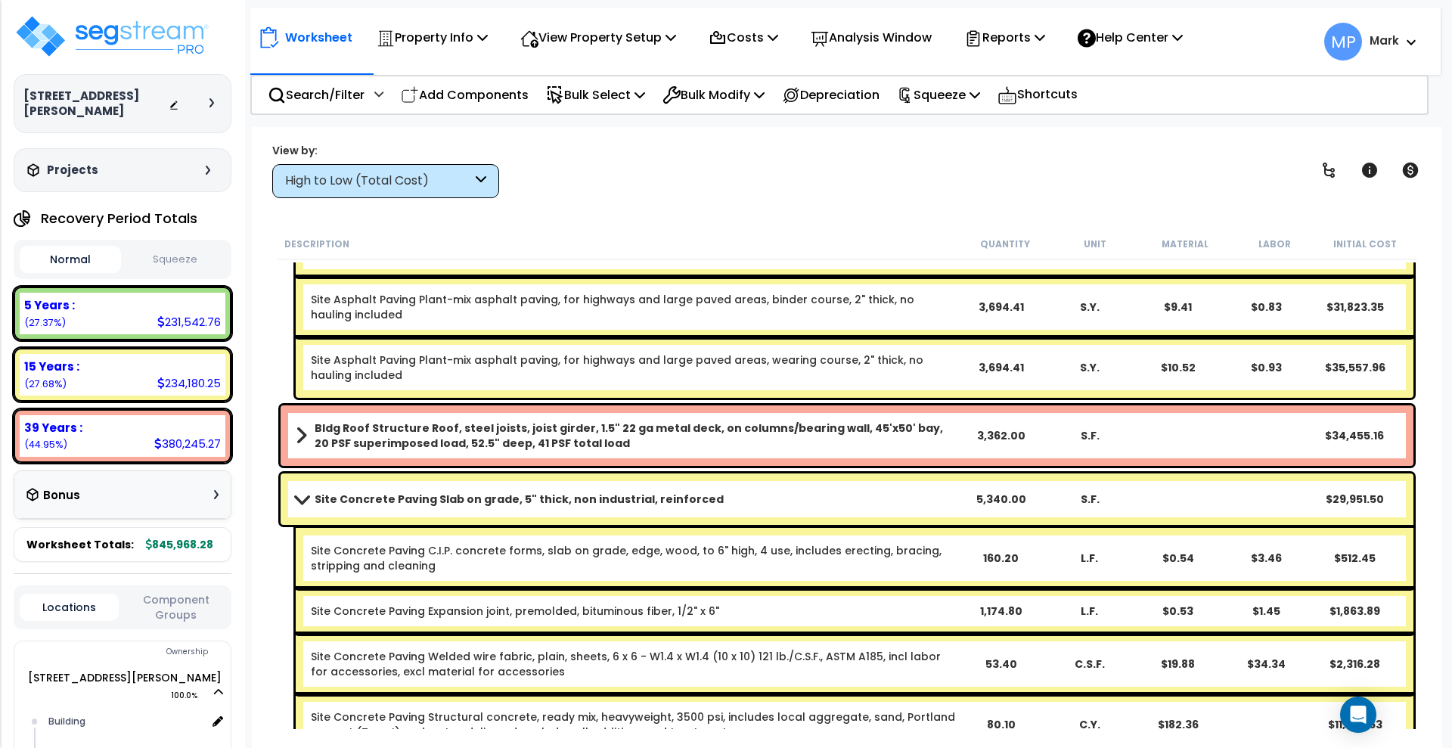
click at [803, 507] on link "Site Concrete Paving Slab on grade, 5" thick, non industrial, reinforced" at bounding box center [627, 499] width 662 height 21
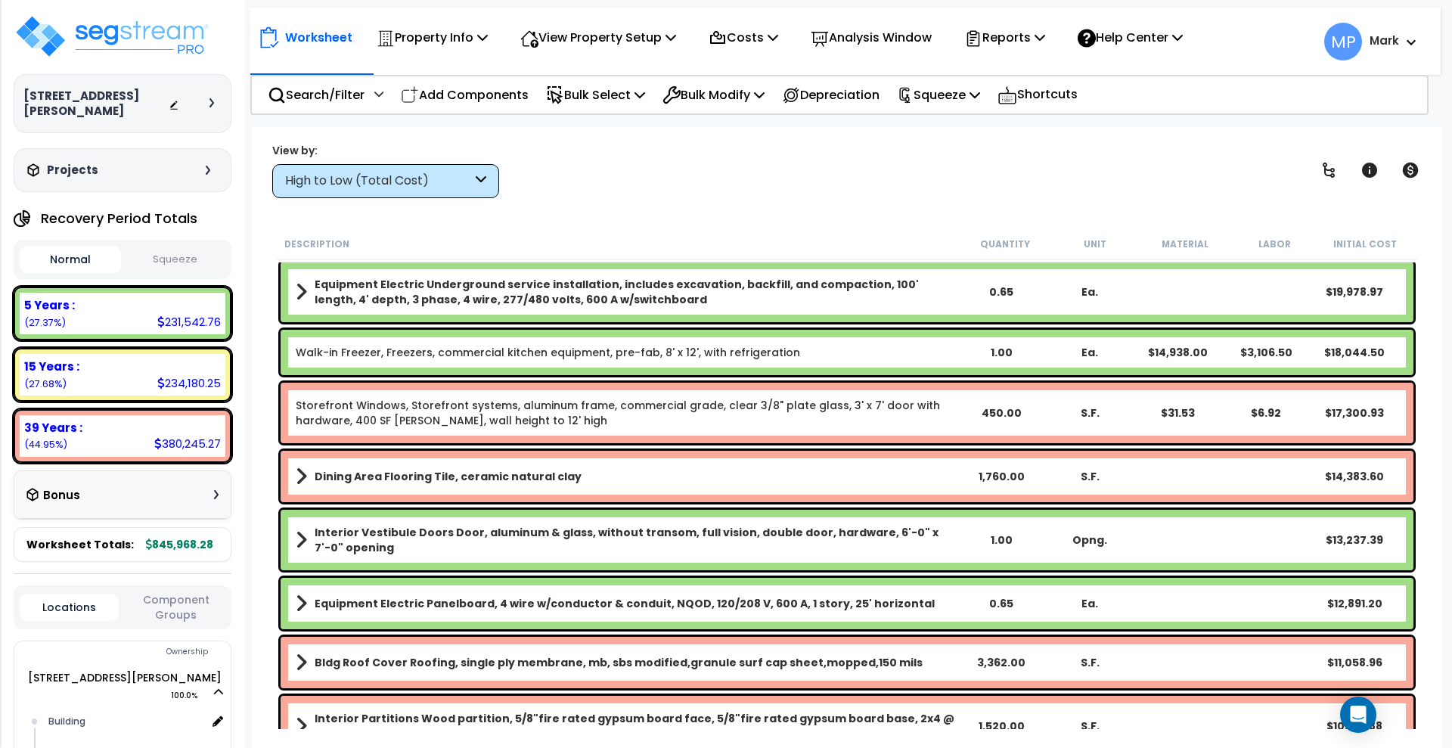
scroll to position [945, 0]
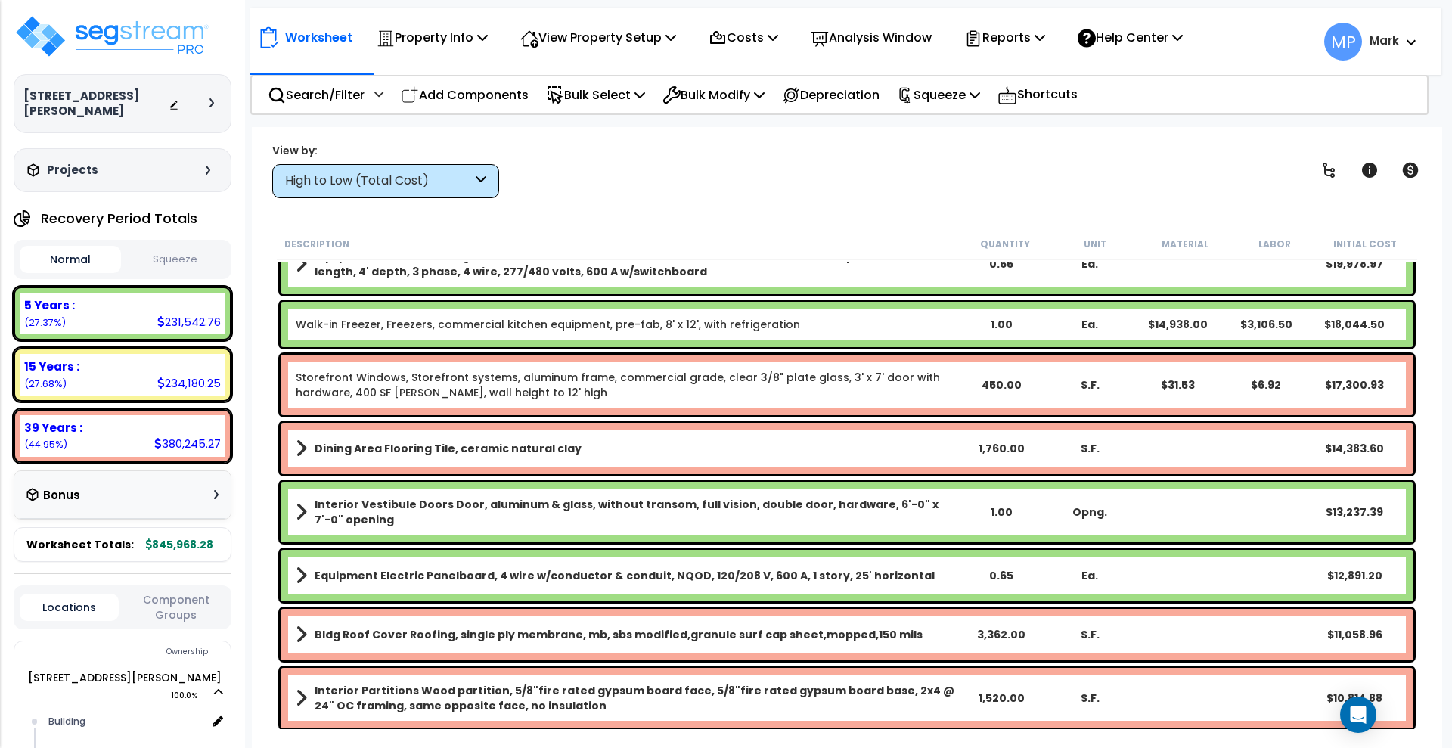
click at [905, 520] on b "Interior Vestibule Doors Door, aluminum & glass, without transom, full vision, …" at bounding box center [636, 512] width 643 height 30
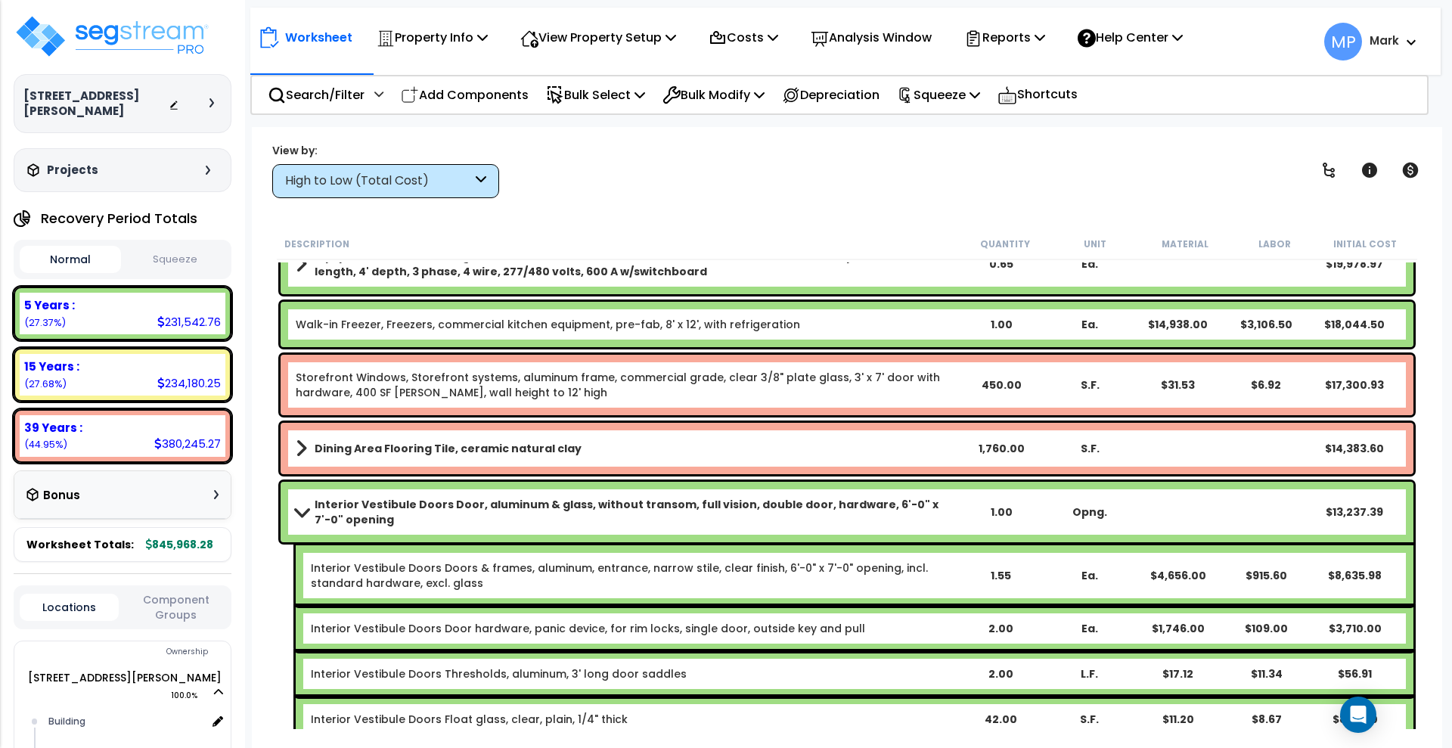
click at [905, 520] on b "Interior Vestibule Doors Door, aluminum & glass, without transom, full vision, …" at bounding box center [636, 512] width 643 height 30
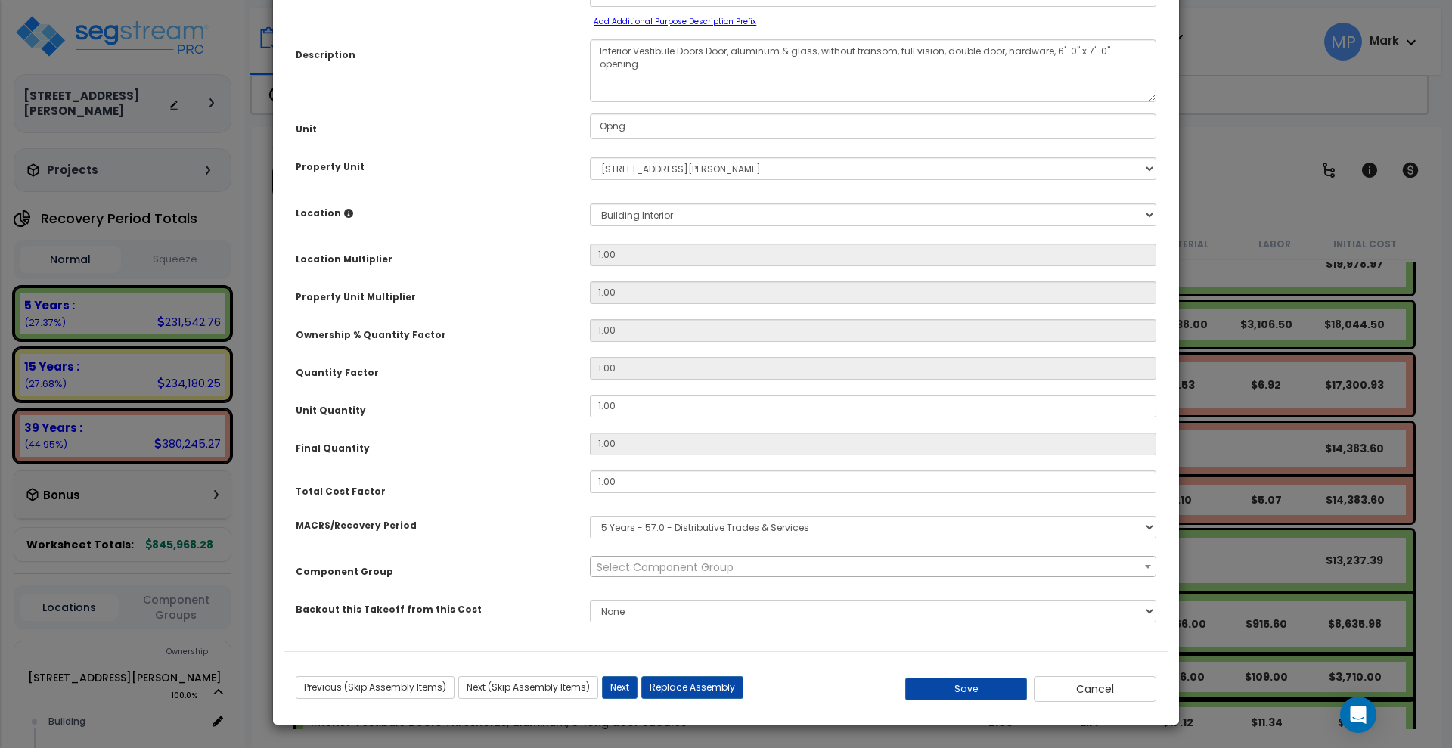
scroll to position [0, 0]
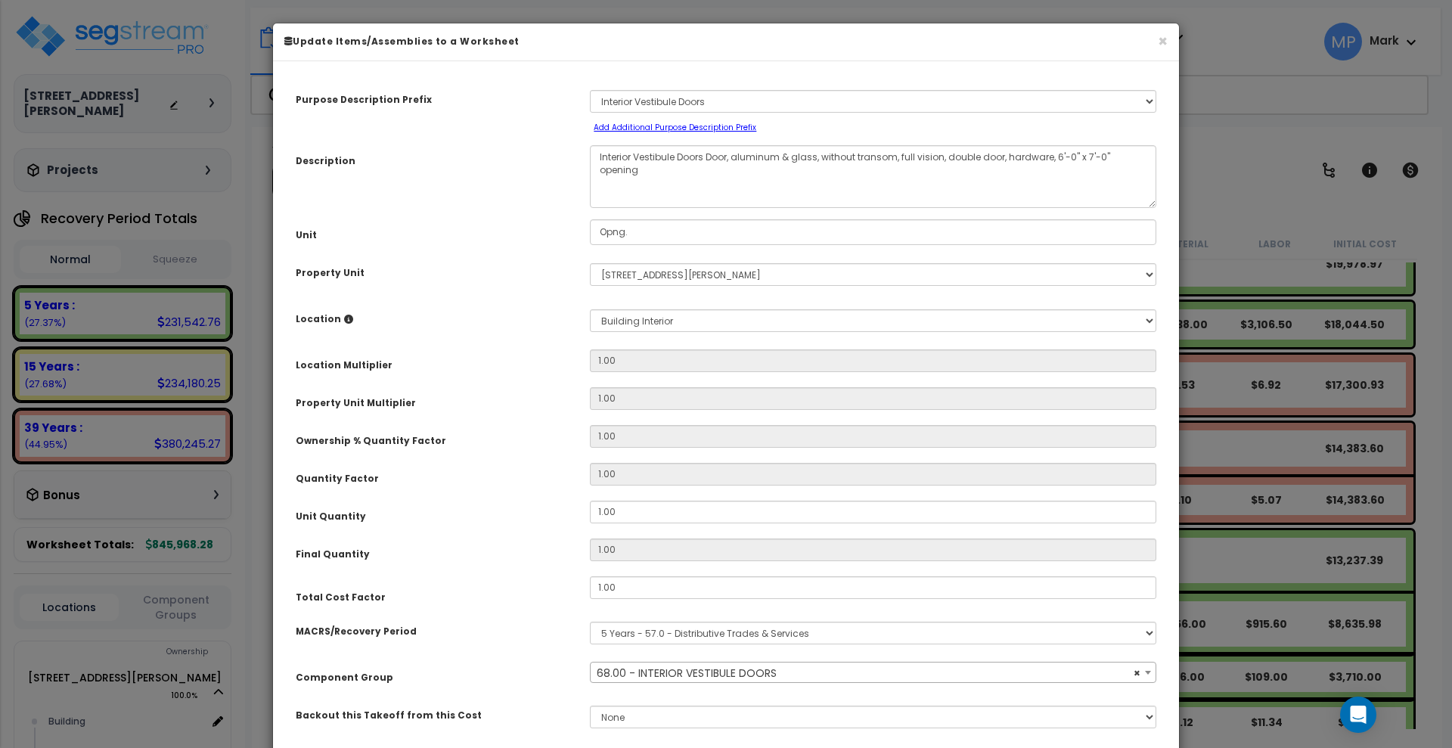
select select "12744"
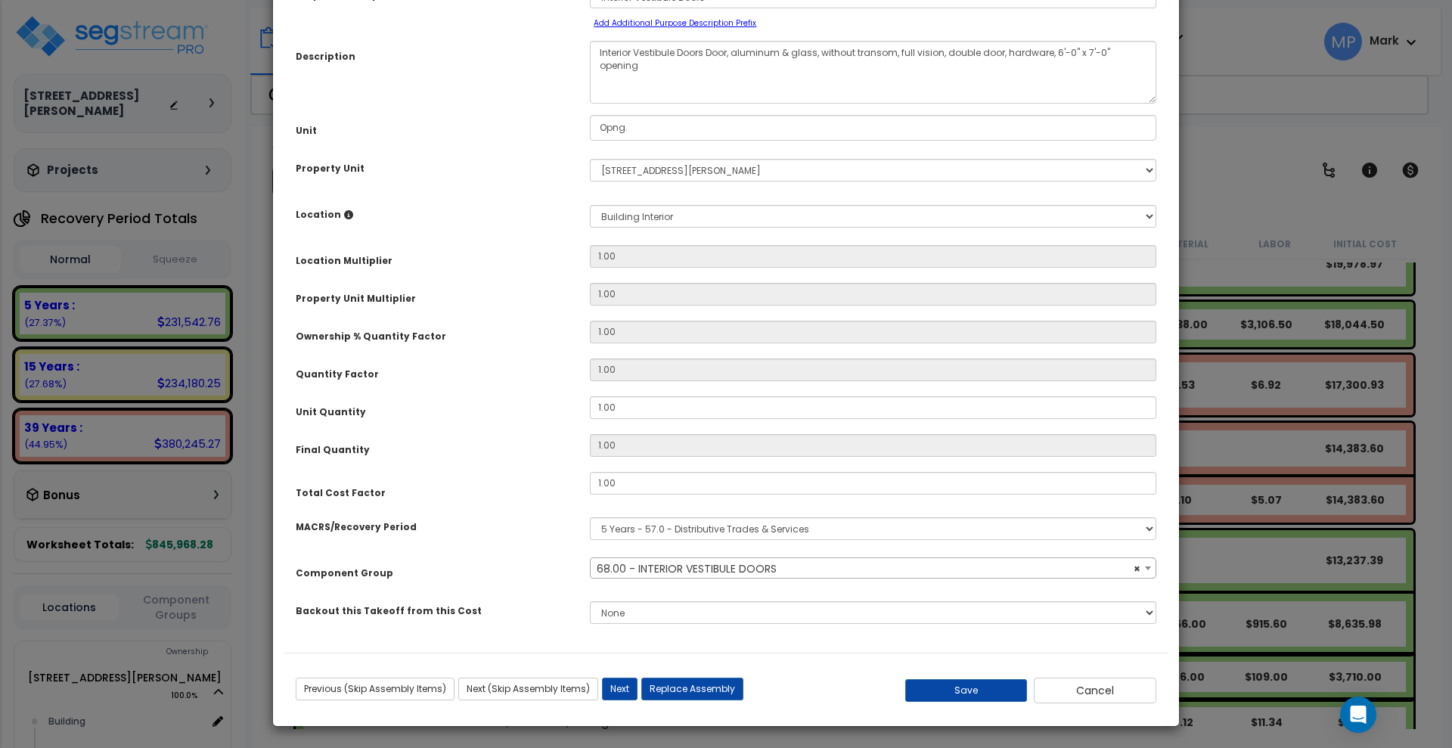
scroll to position [106, 0]
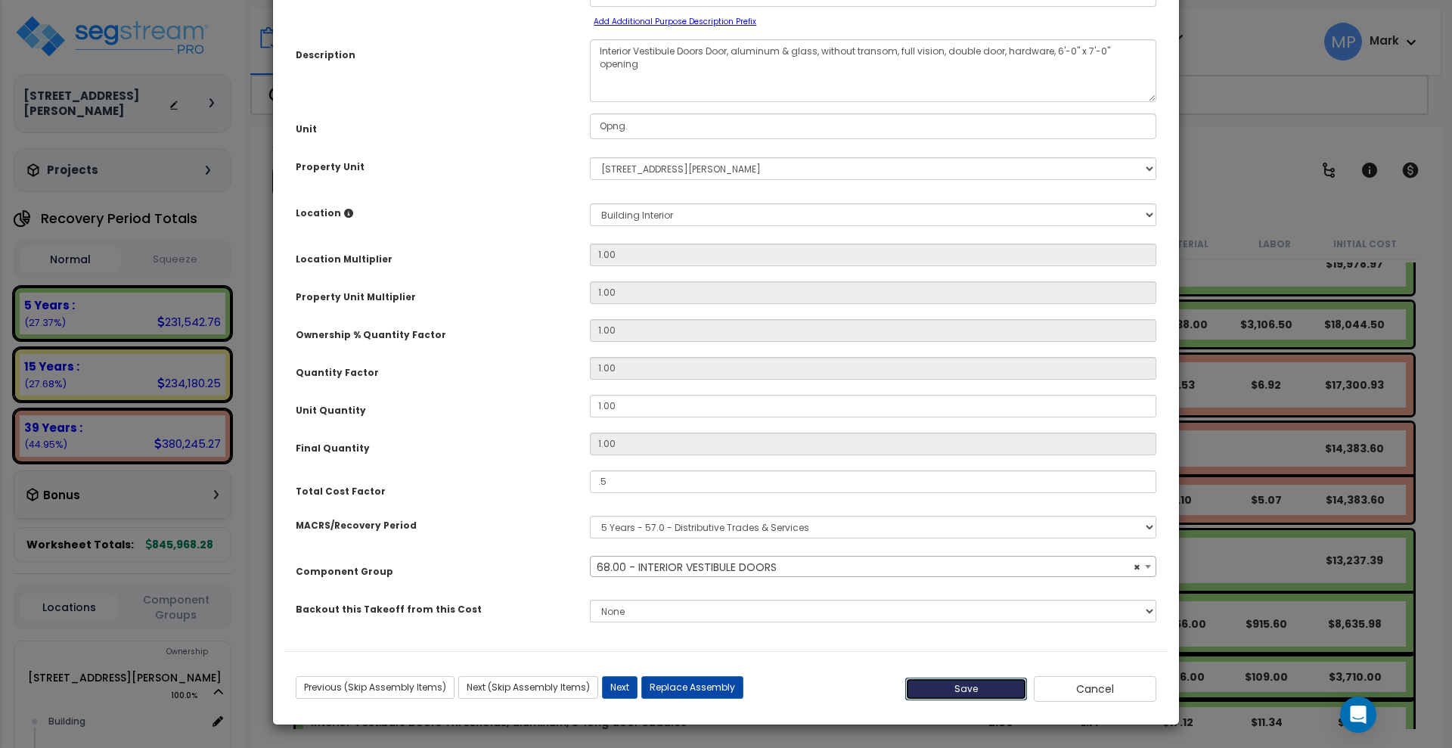
click at [980, 695] on button "Save" at bounding box center [966, 689] width 123 height 23
type input "0.50"
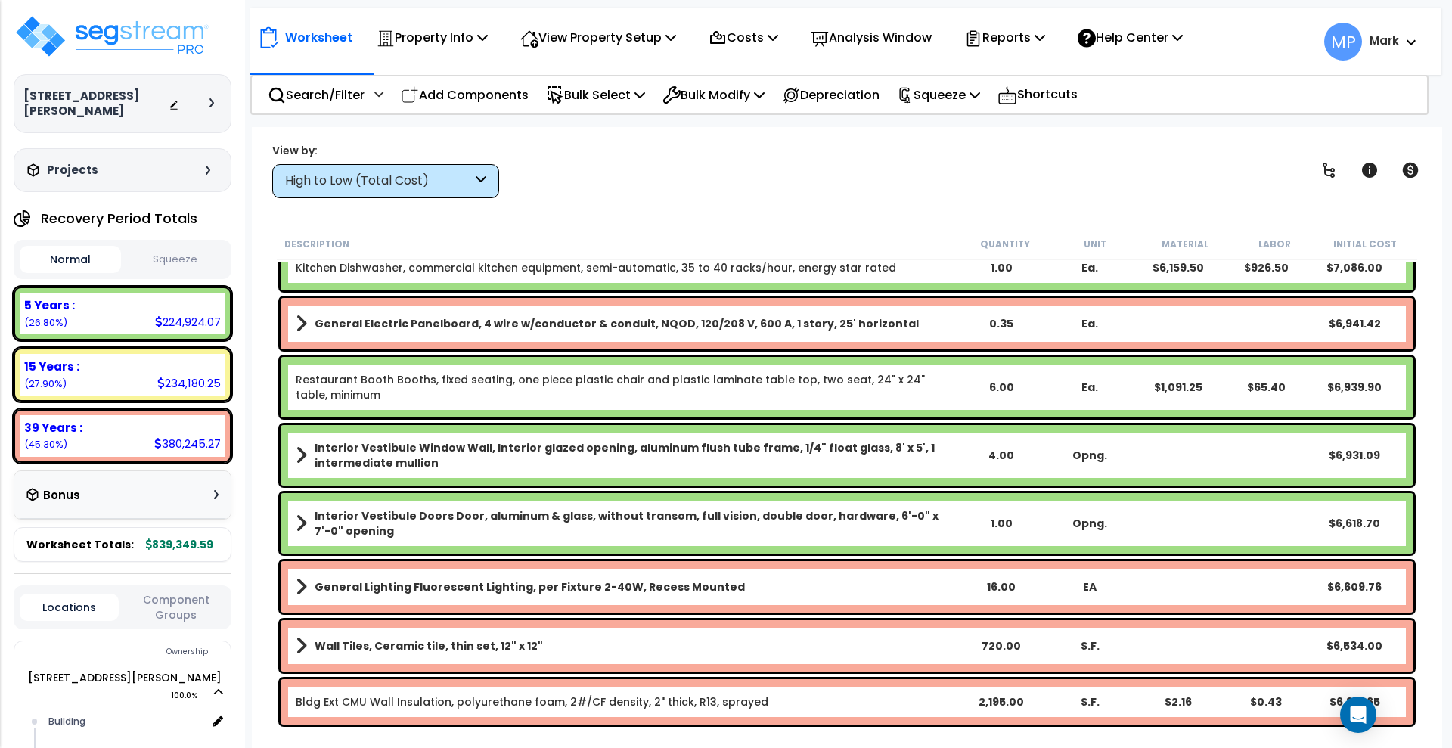
scroll to position [2080, 0]
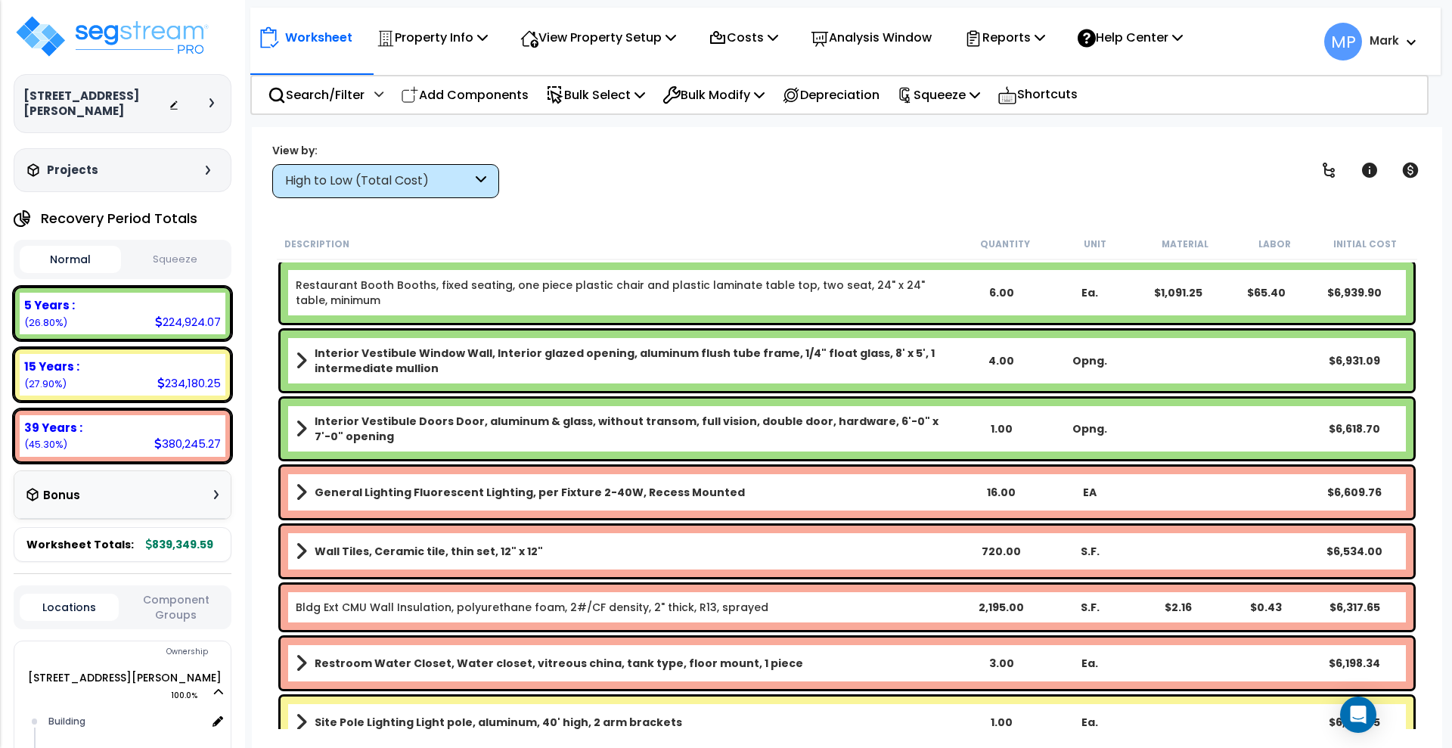
click at [932, 364] on b "Interior Vestibule Window Wall, Interior glazed opening, aluminum flush tube fr…" at bounding box center [636, 361] width 643 height 30
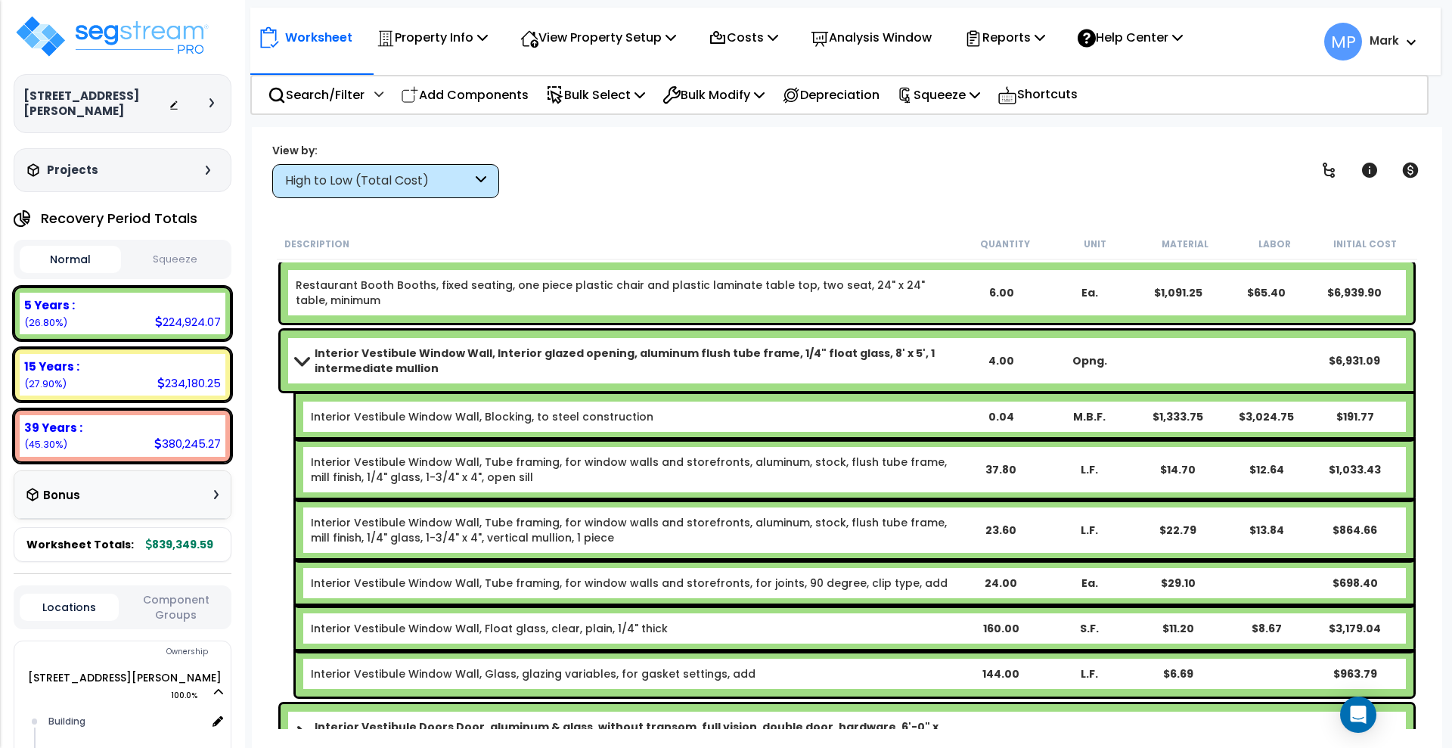
click at [932, 364] on b "Interior Vestibule Window Wall, Interior glazed opening, aluminum flush tube fr…" at bounding box center [636, 361] width 643 height 30
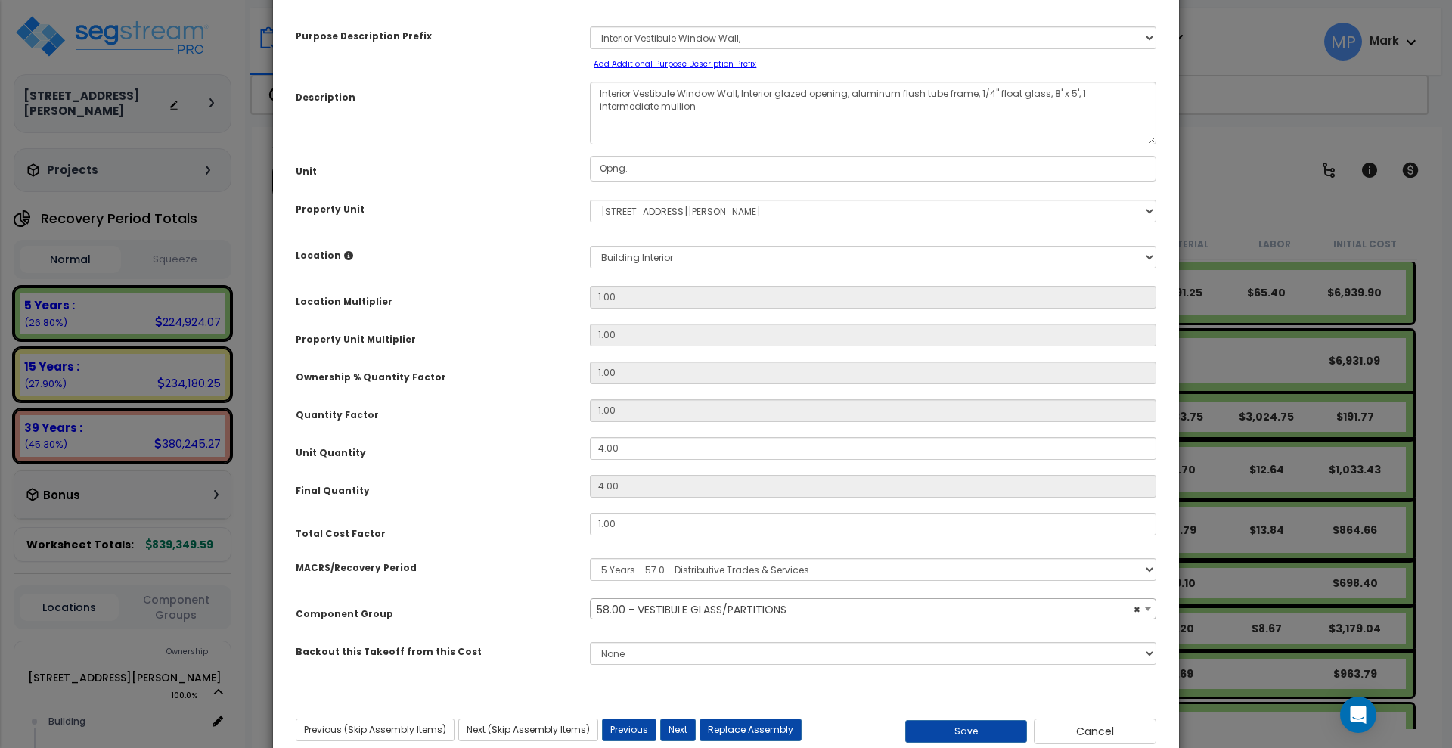
scroll to position [106, 0]
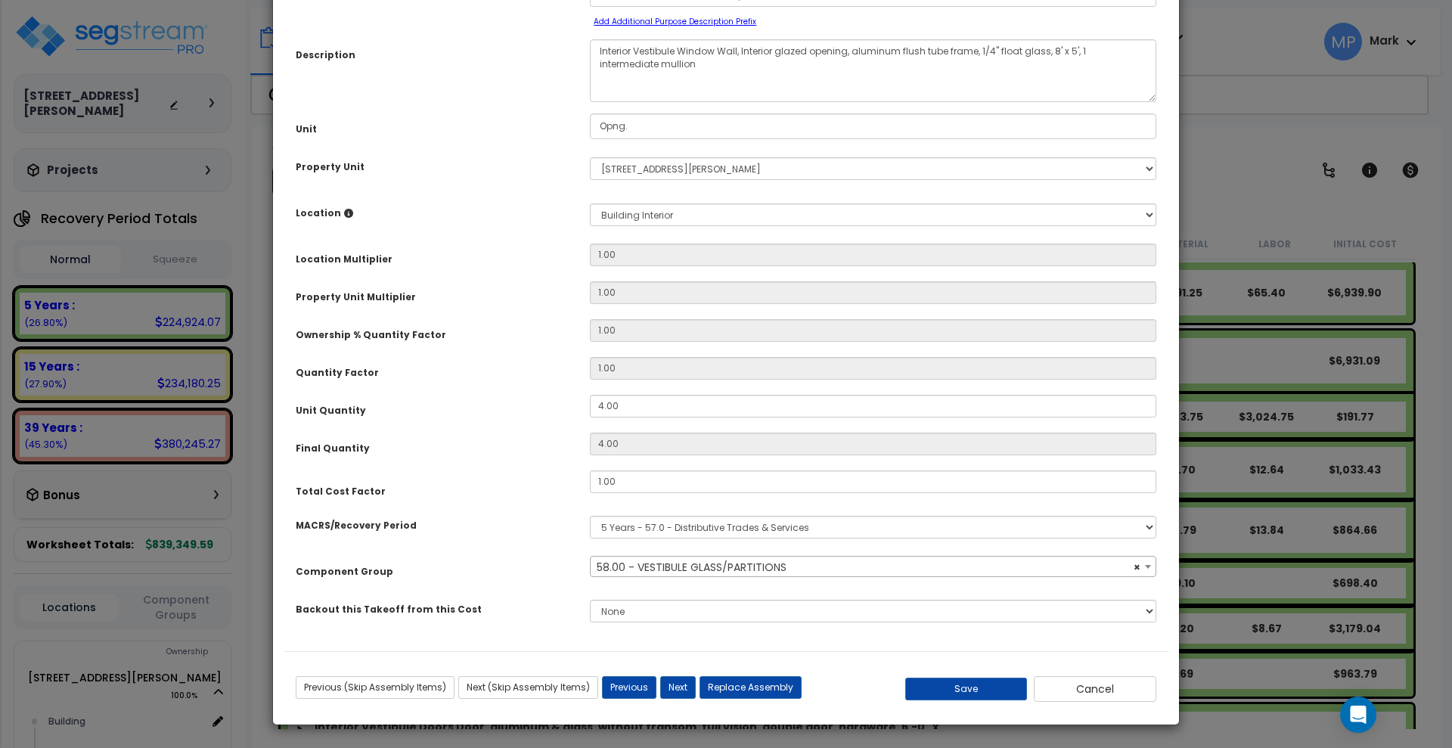
select select "12234"
click at [967, 685] on button "Save" at bounding box center [966, 689] width 123 height 23
type input "0.50"
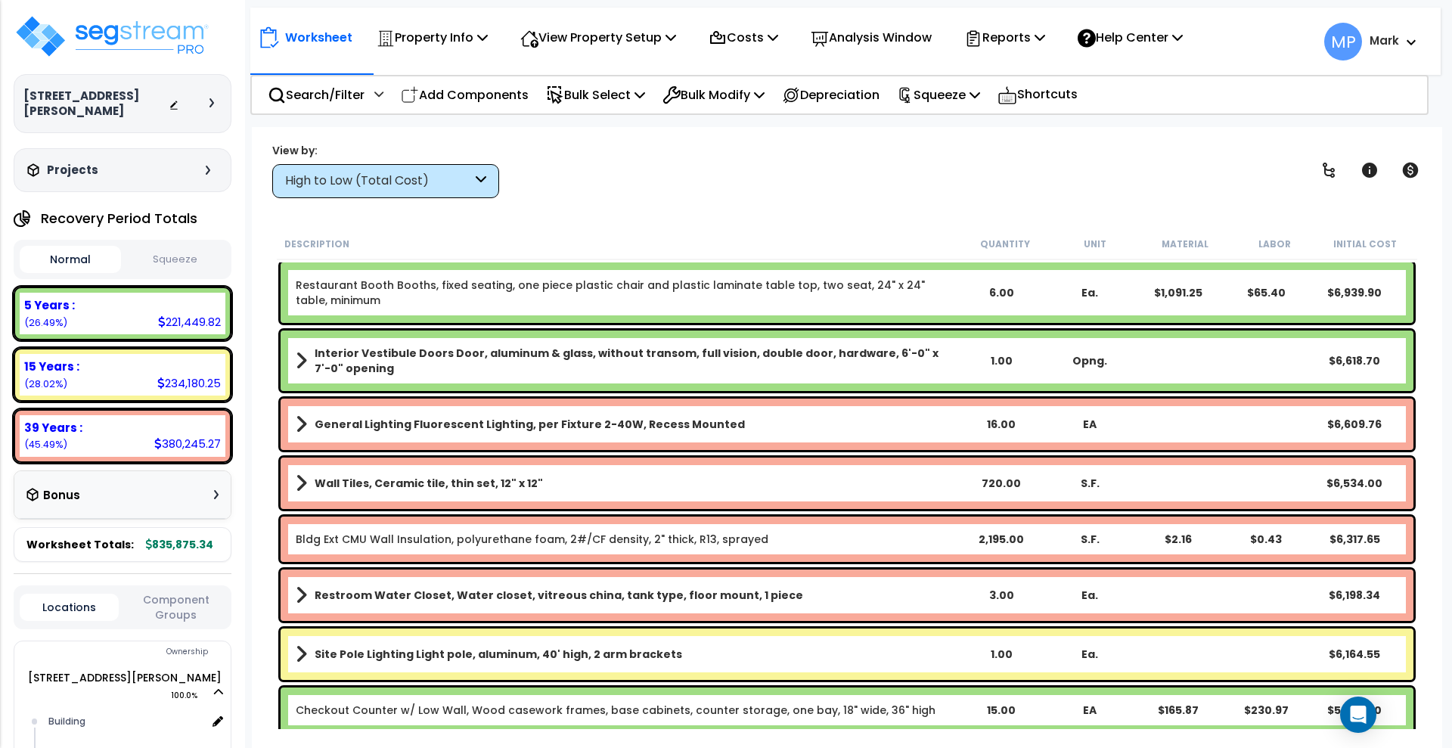
click at [931, 369] on b "Interior Vestibule Doors Door, aluminum & glass, without transom, full vision, …" at bounding box center [636, 361] width 643 height 30
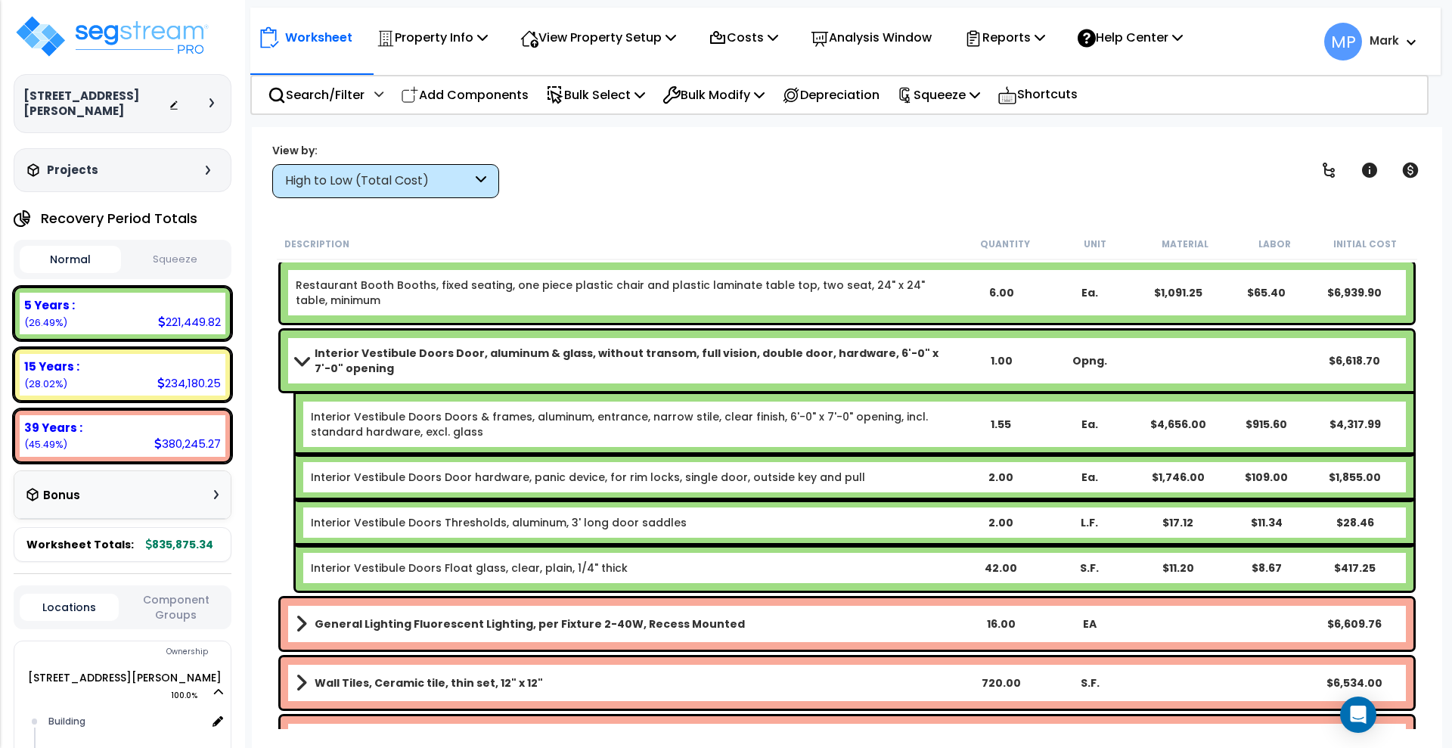
click at [931, 369] on b "Interior Vestibule Doors Door, aluminum & glass, without transom, full vision, …" at bounding box center [636, 361] width 643 height 30
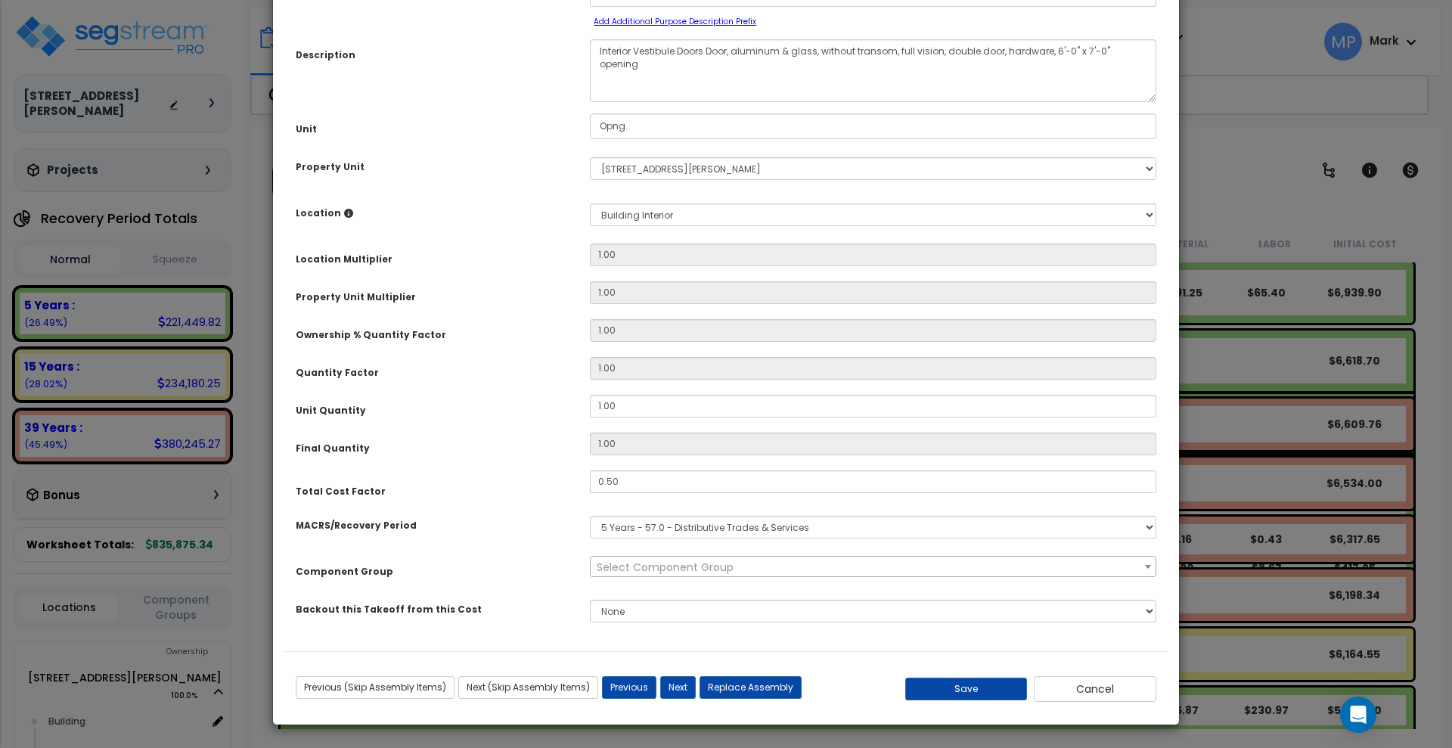
scroll to position [0, 0]
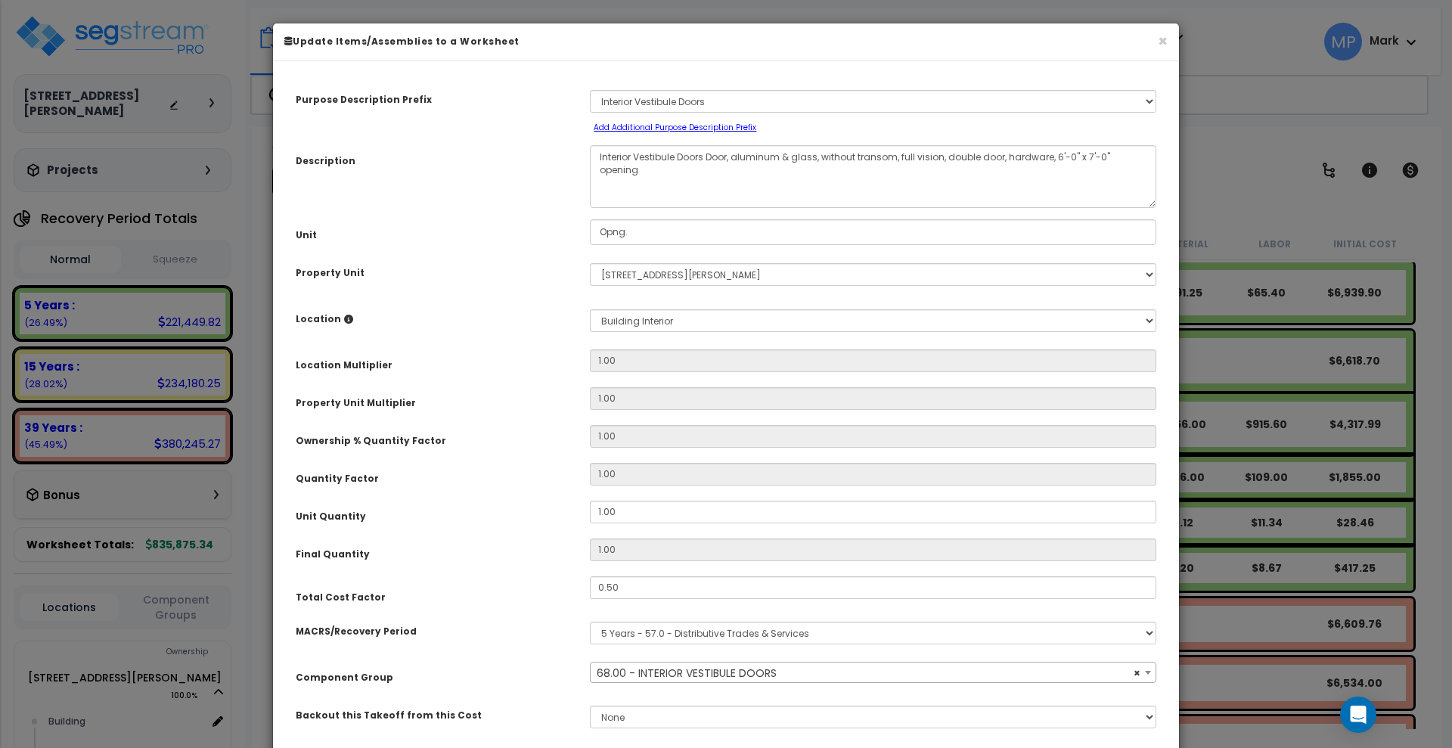
select select "12744"
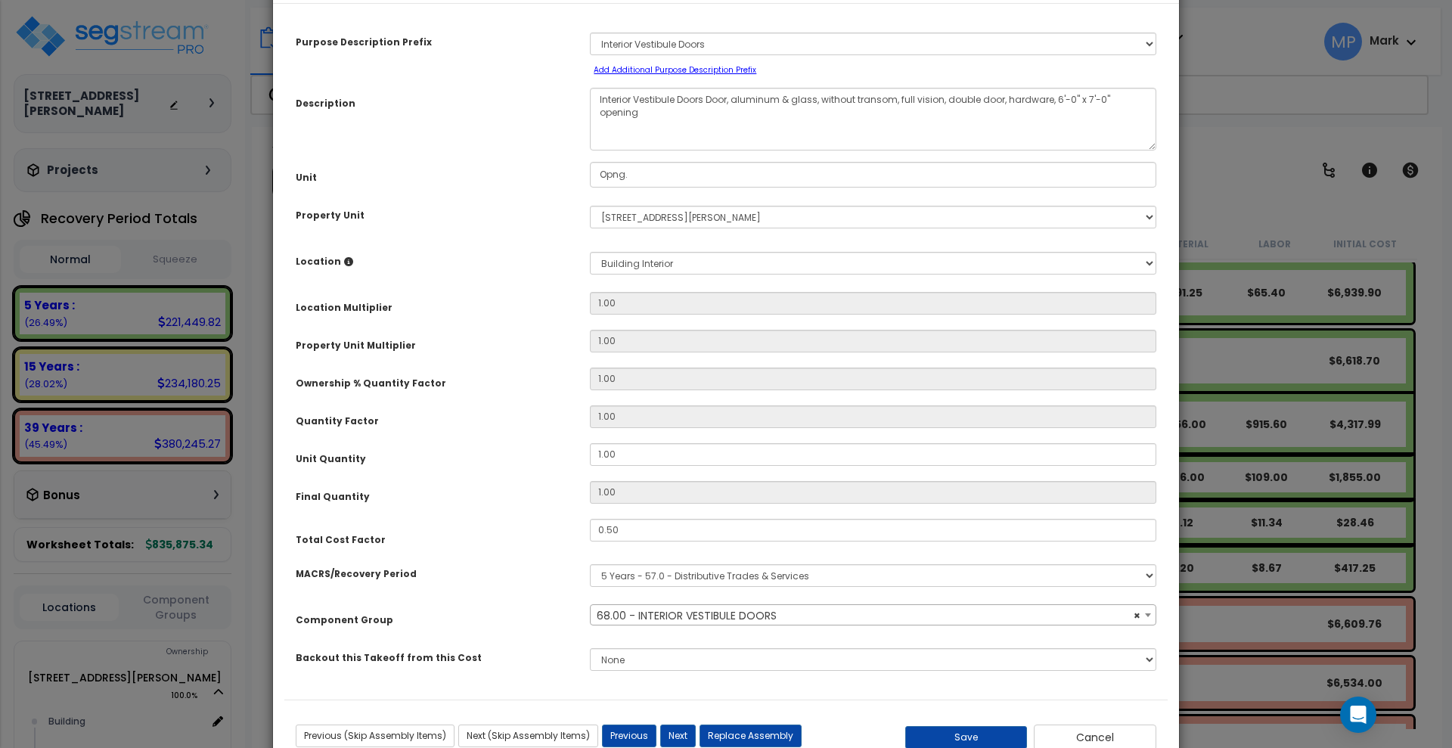
scroll to position [106, 0]
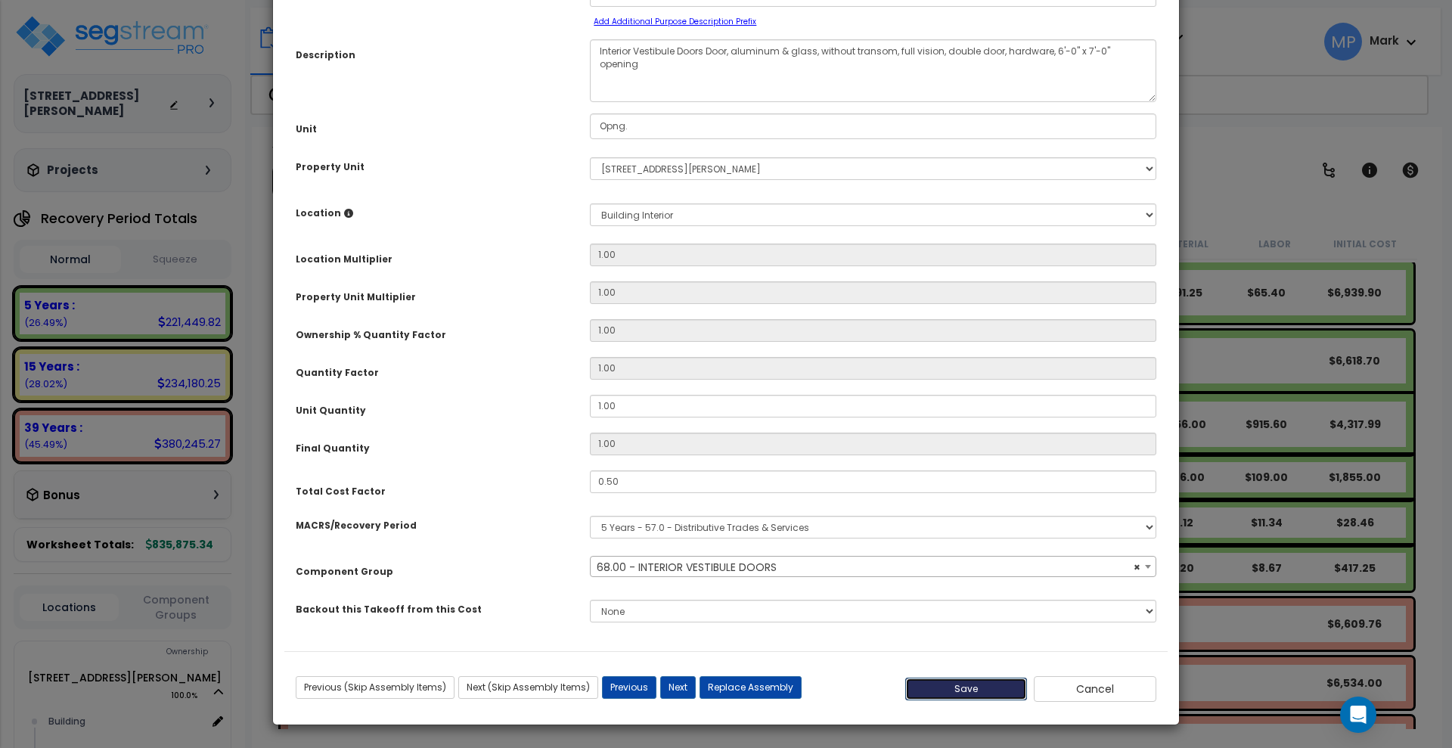
click at [999, 682] on button "Save" at bounding box center [966, 689] width 123 height 23
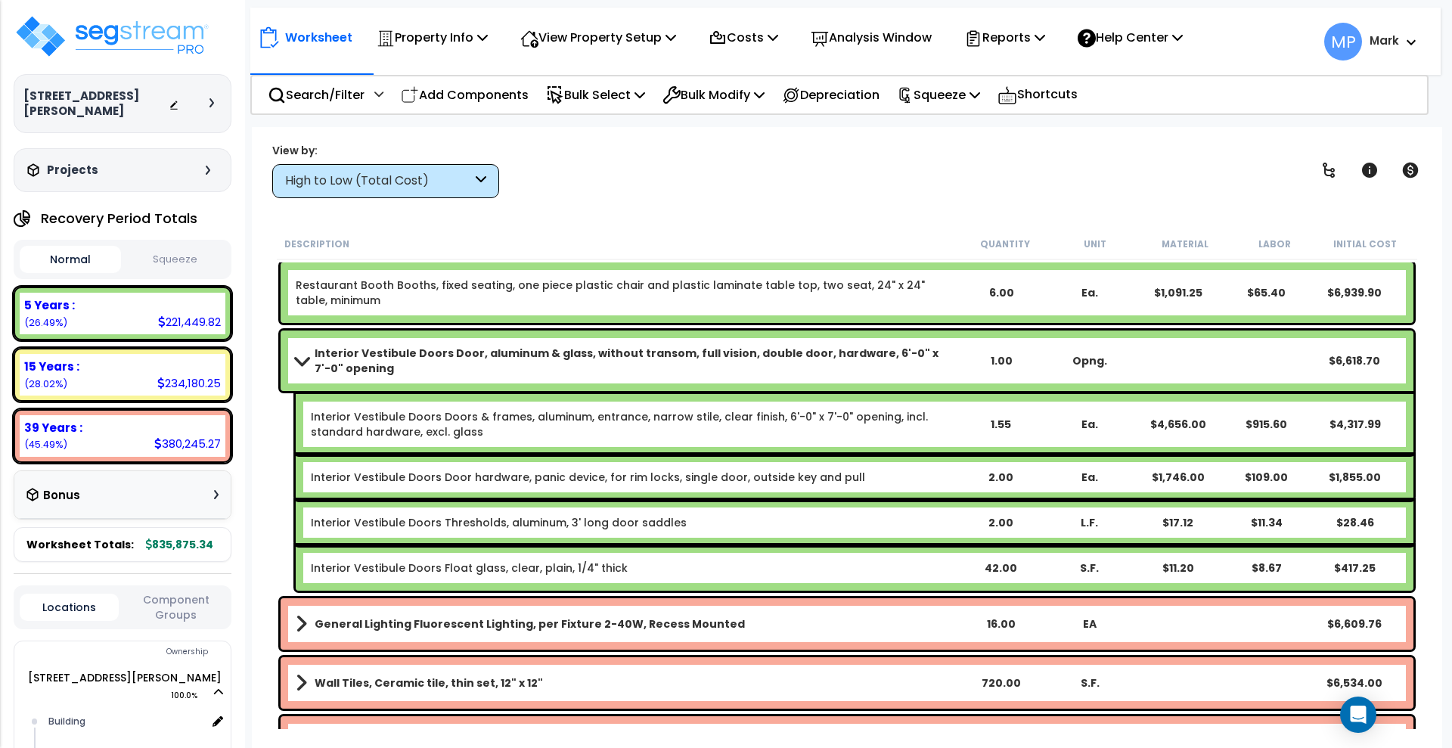
click at [939, 359] on b "Interior Vestibule Doors Door, aluminum & glass, without transom, full vision, …" at bounding box center [636, 361] width 643 height 30
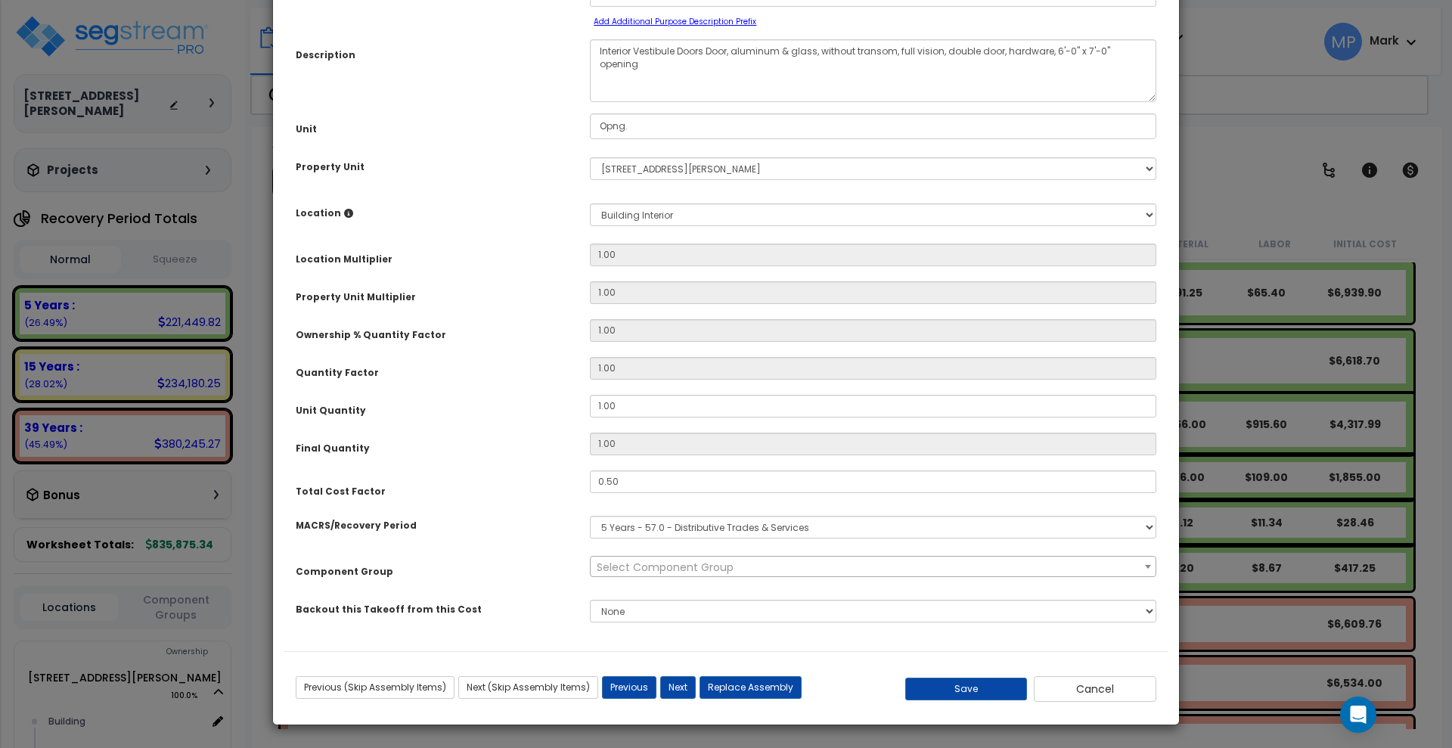
scroll to position [0, 0]
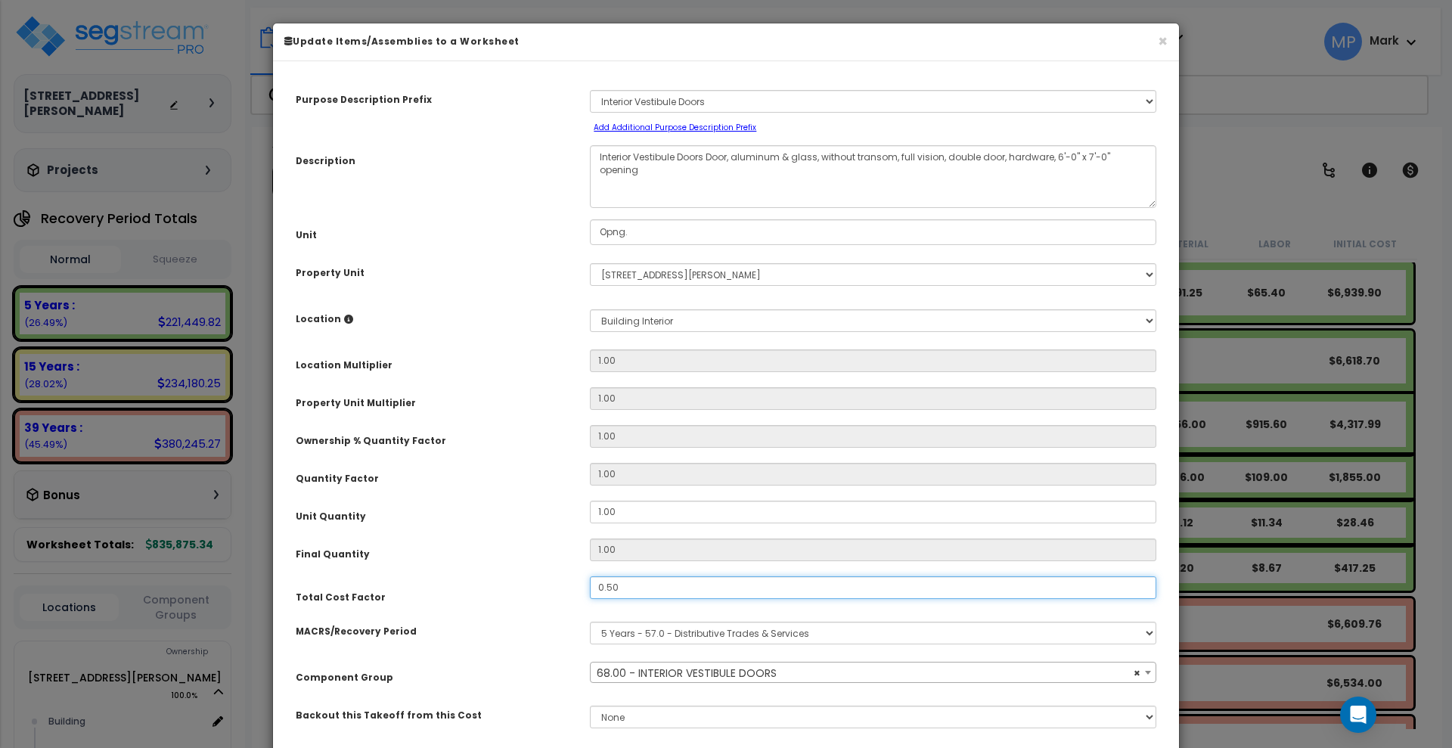
select select "12744"
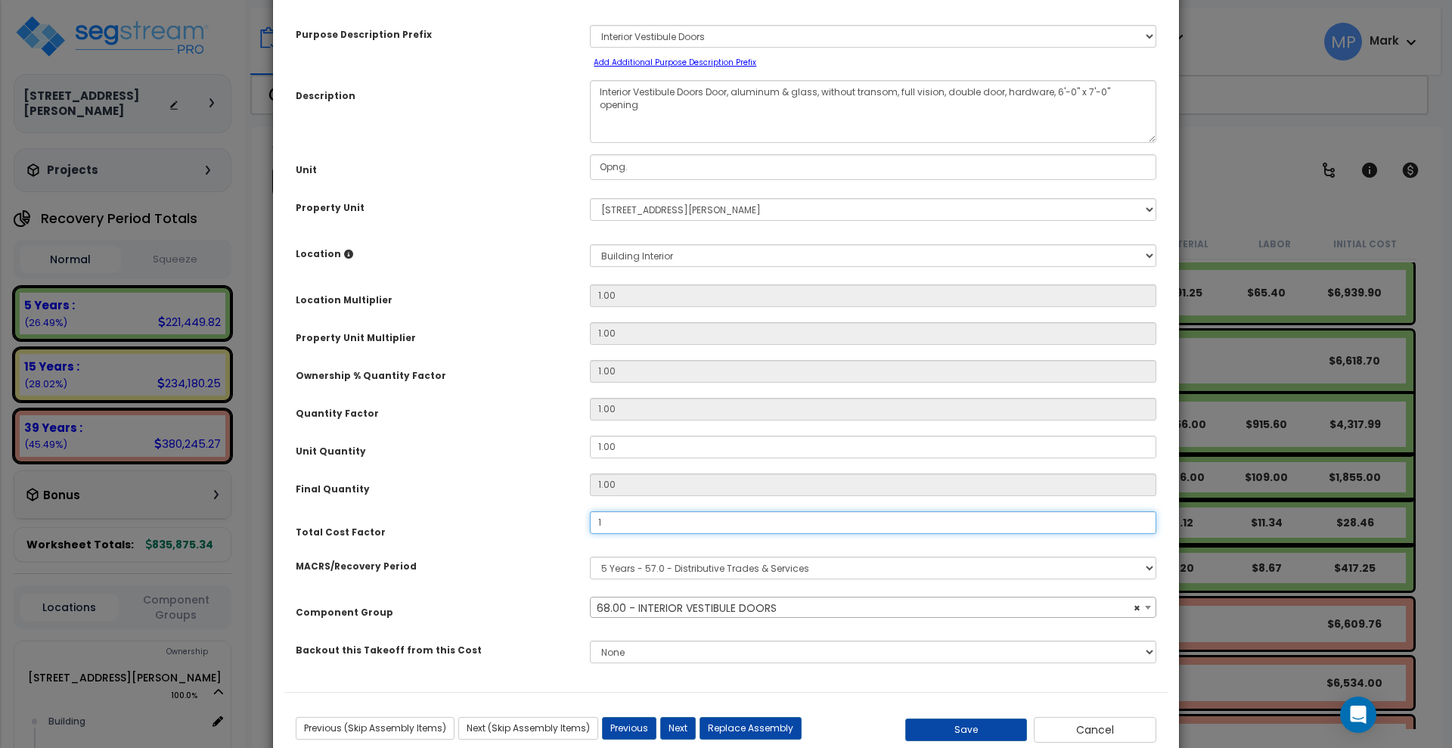
scroll to position [106, 0]
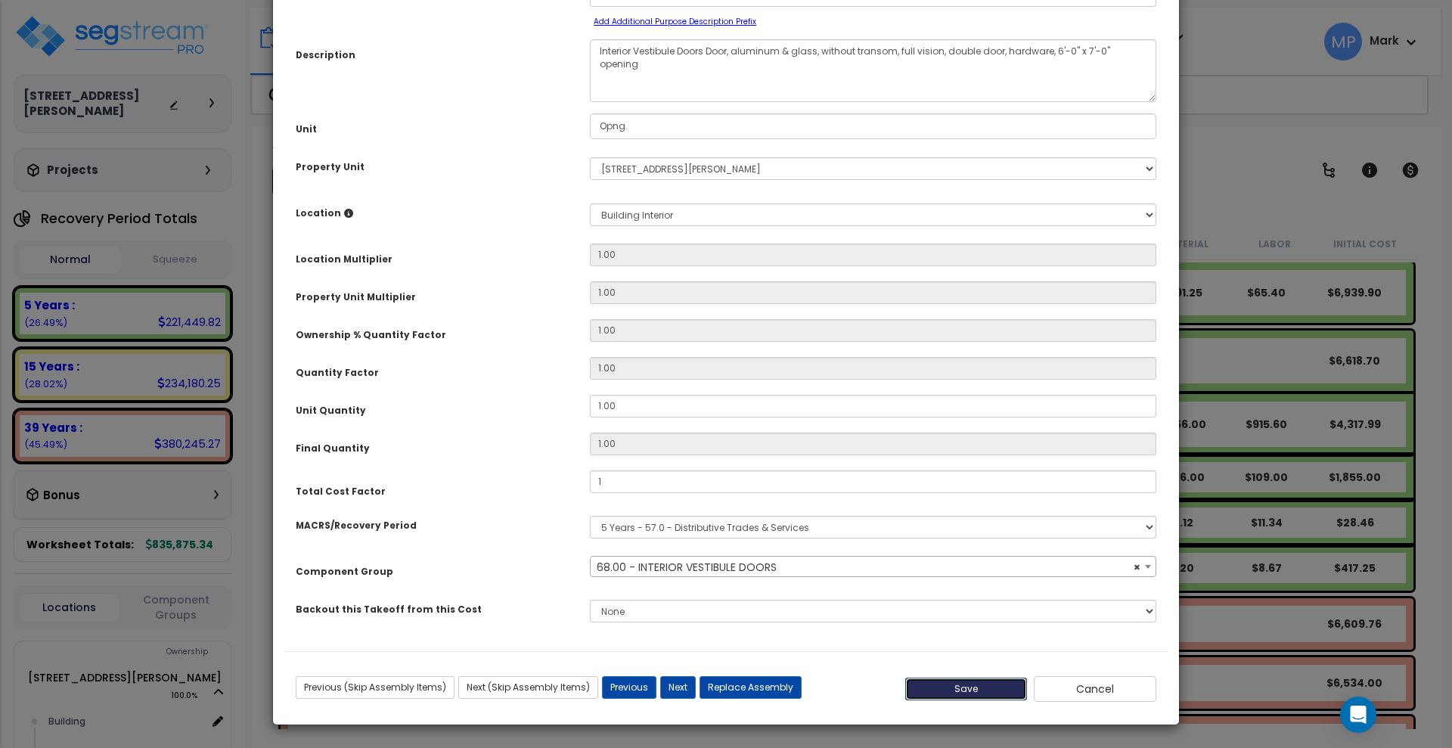
click at [971, 693] on button "Save" at bounding box center [966, 689] width 123 height 23
type input "1.00"
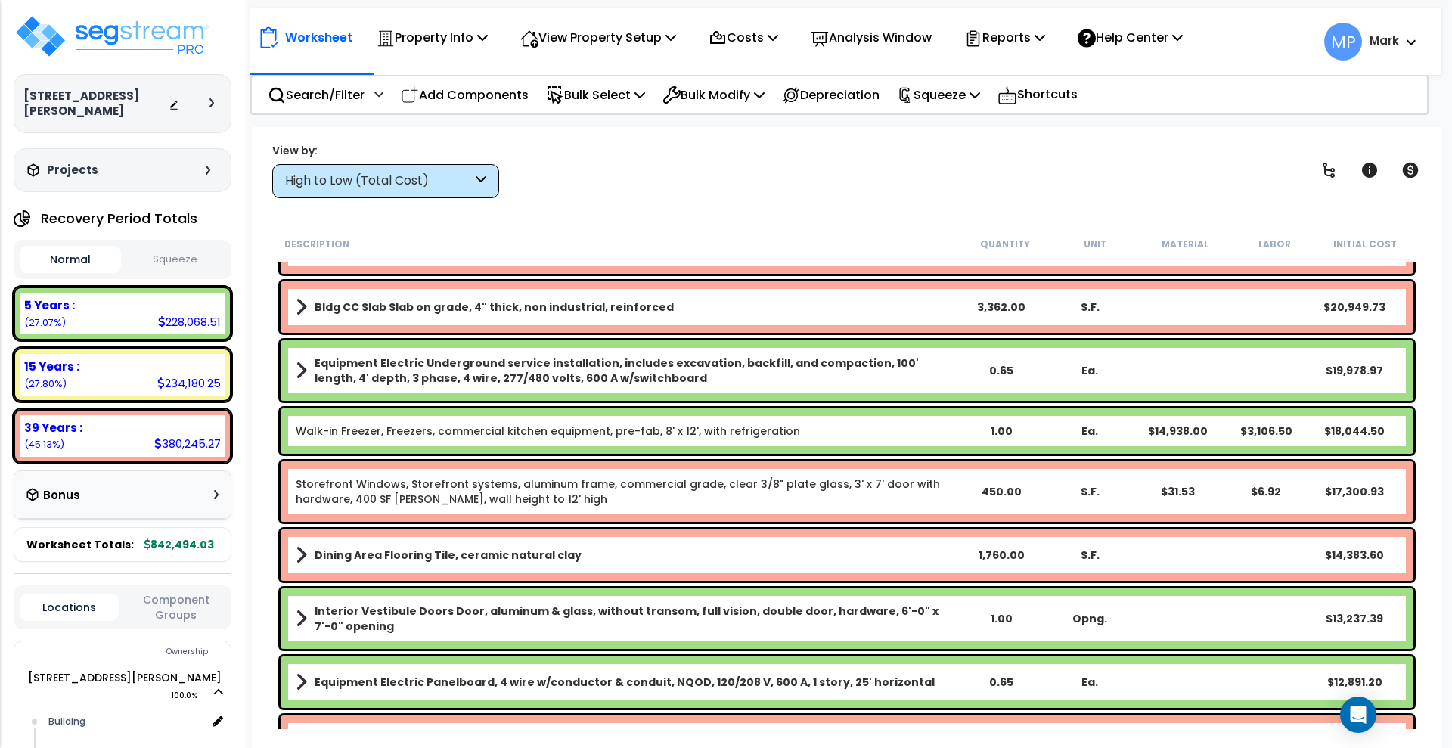
scroll to position [567, 0]
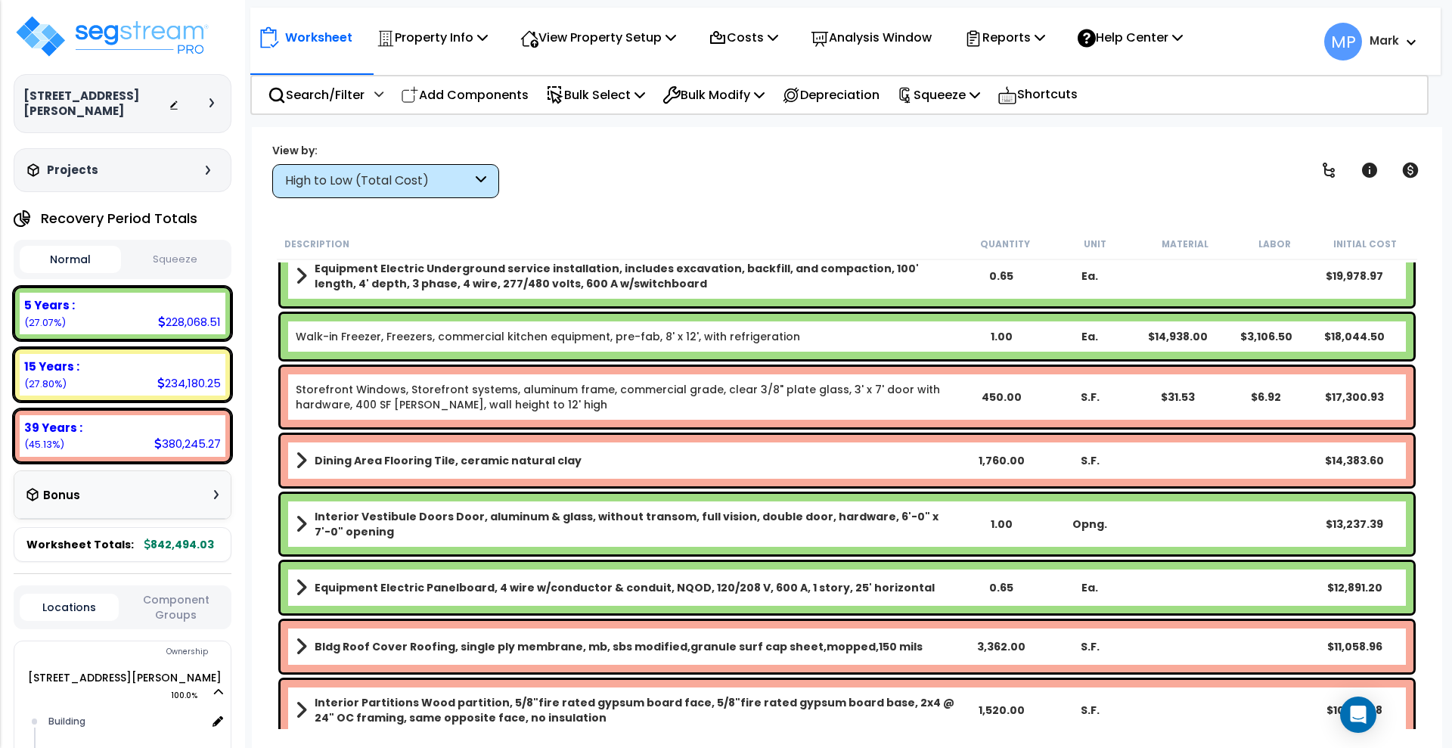
click at [920, 532] on b "Interior Vestibule Doors Door, aluminum & glass, without transom, full vision, …" at bounding box center [636, 524] width 643 height 30
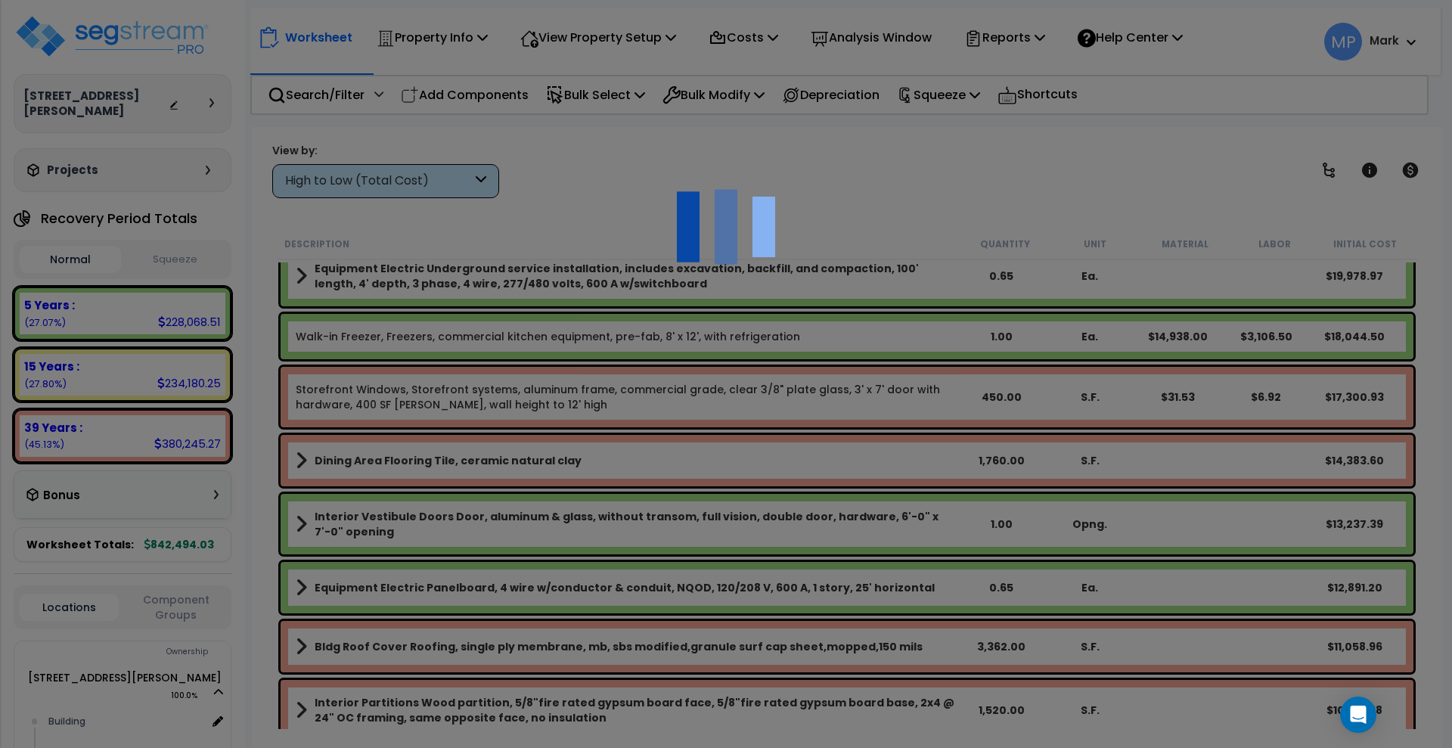
scroll to position [0, 0]
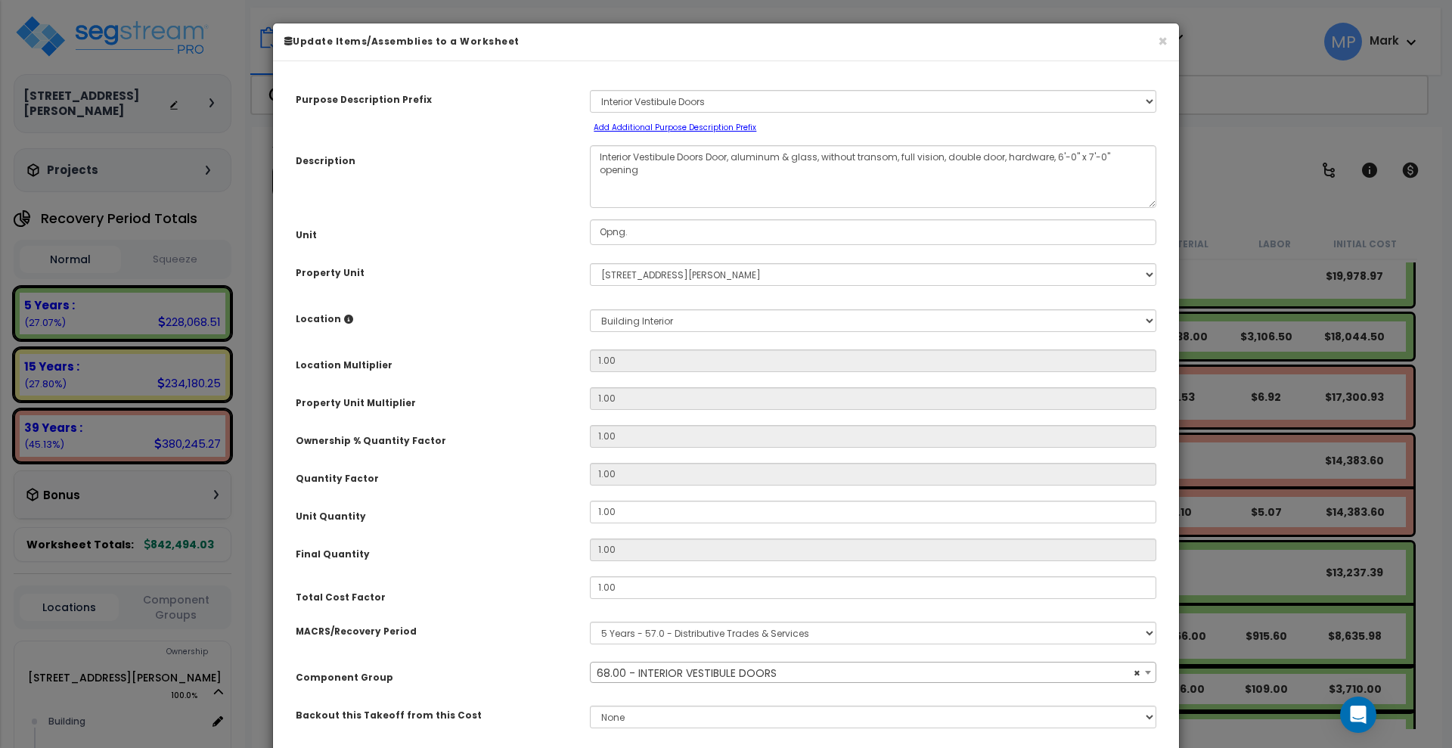
select select "12744"
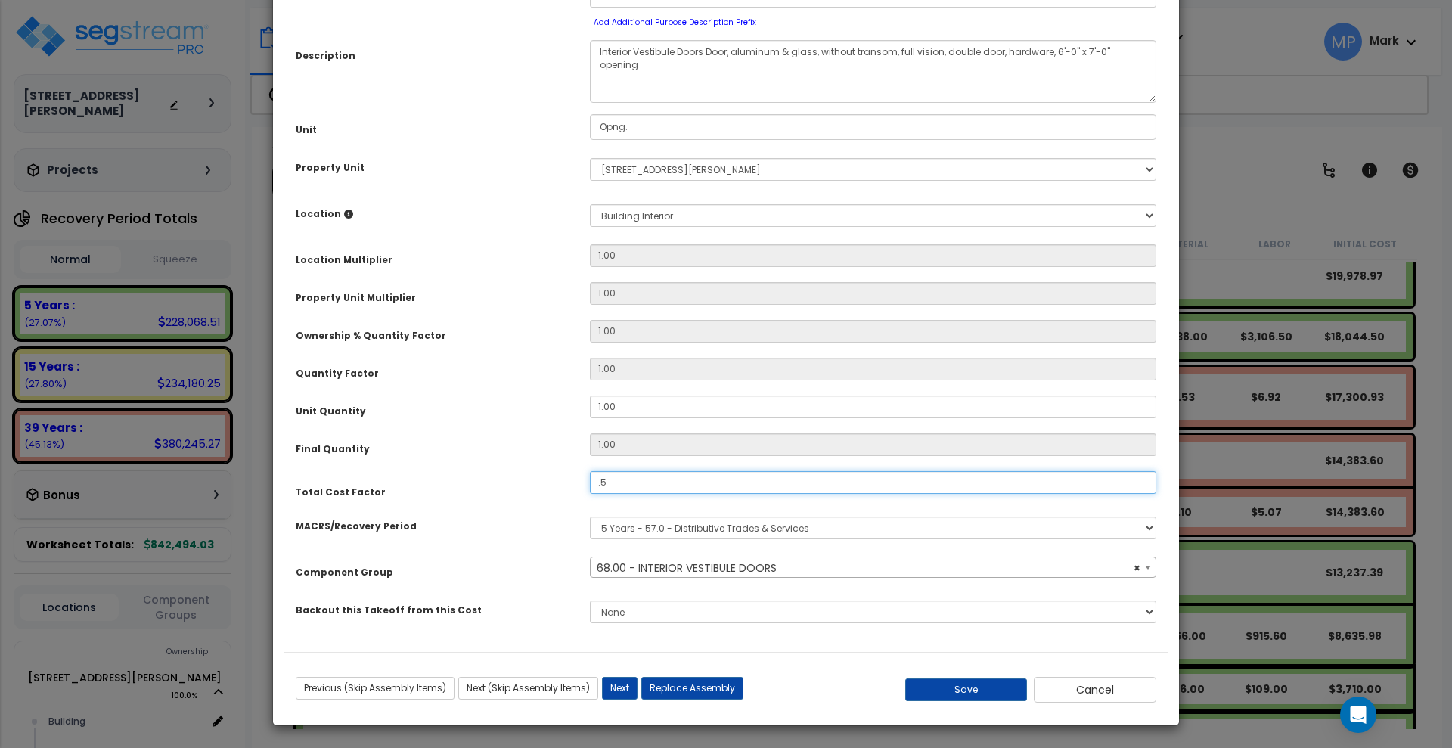
scroll to position [106, 0]
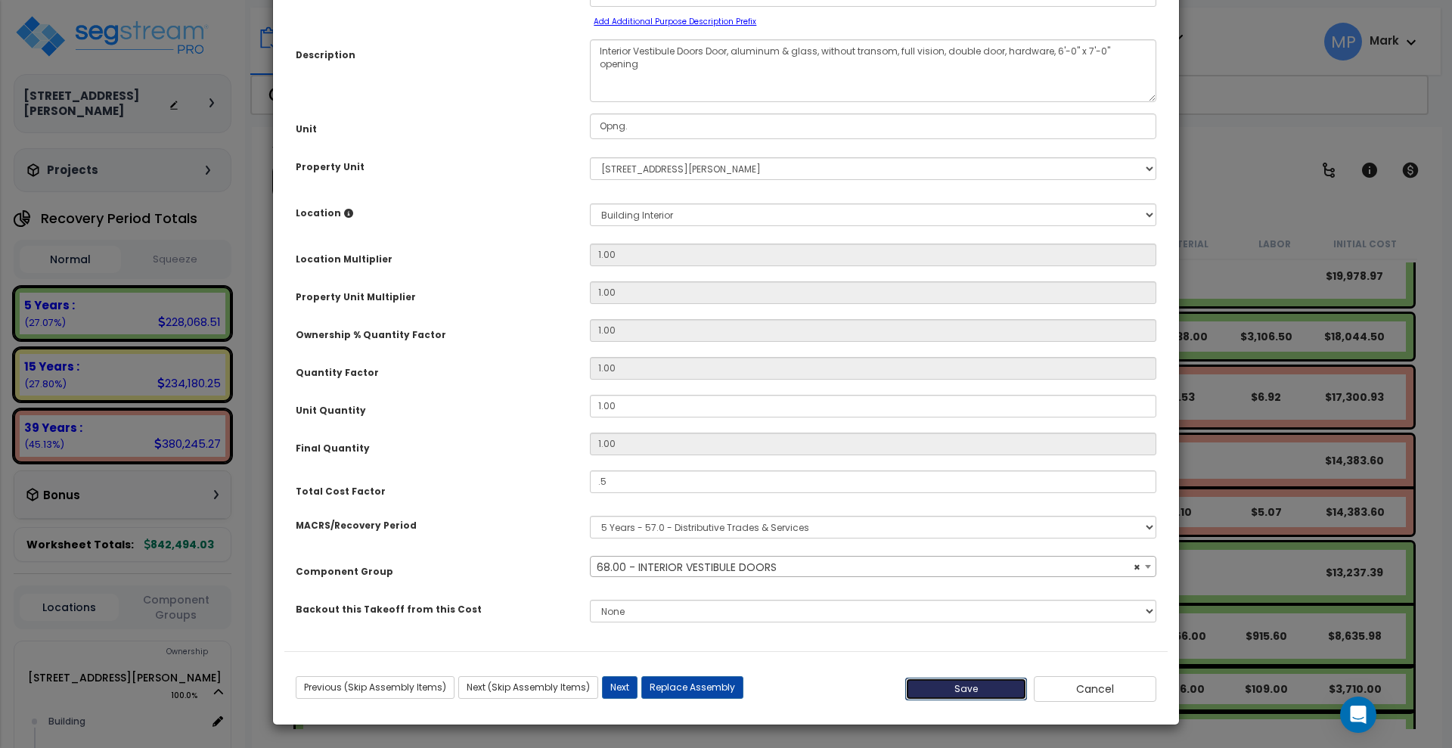
click at [957, 687] on button "Save" at bounding box center [966, 689] width 123 height 23
type input "0.50"
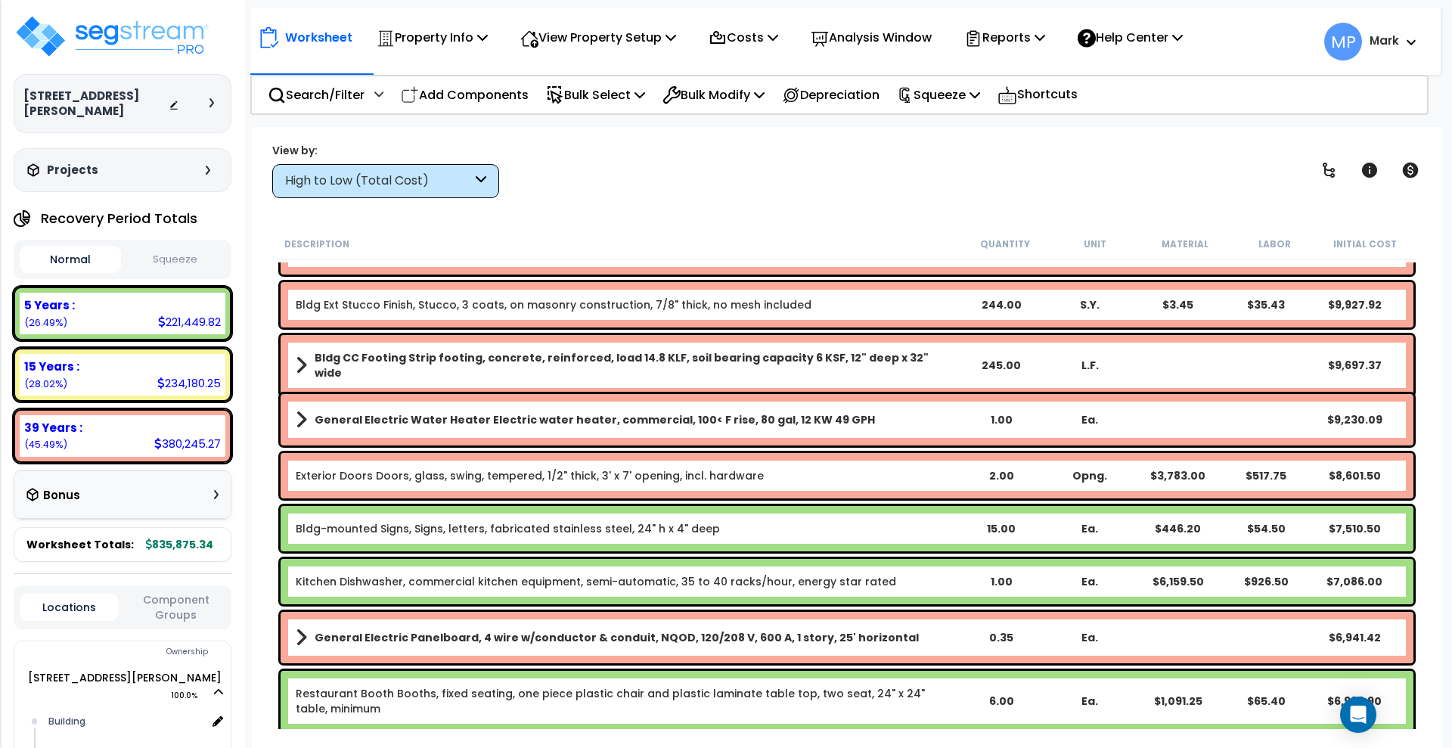
scroll to position [1323, 0]
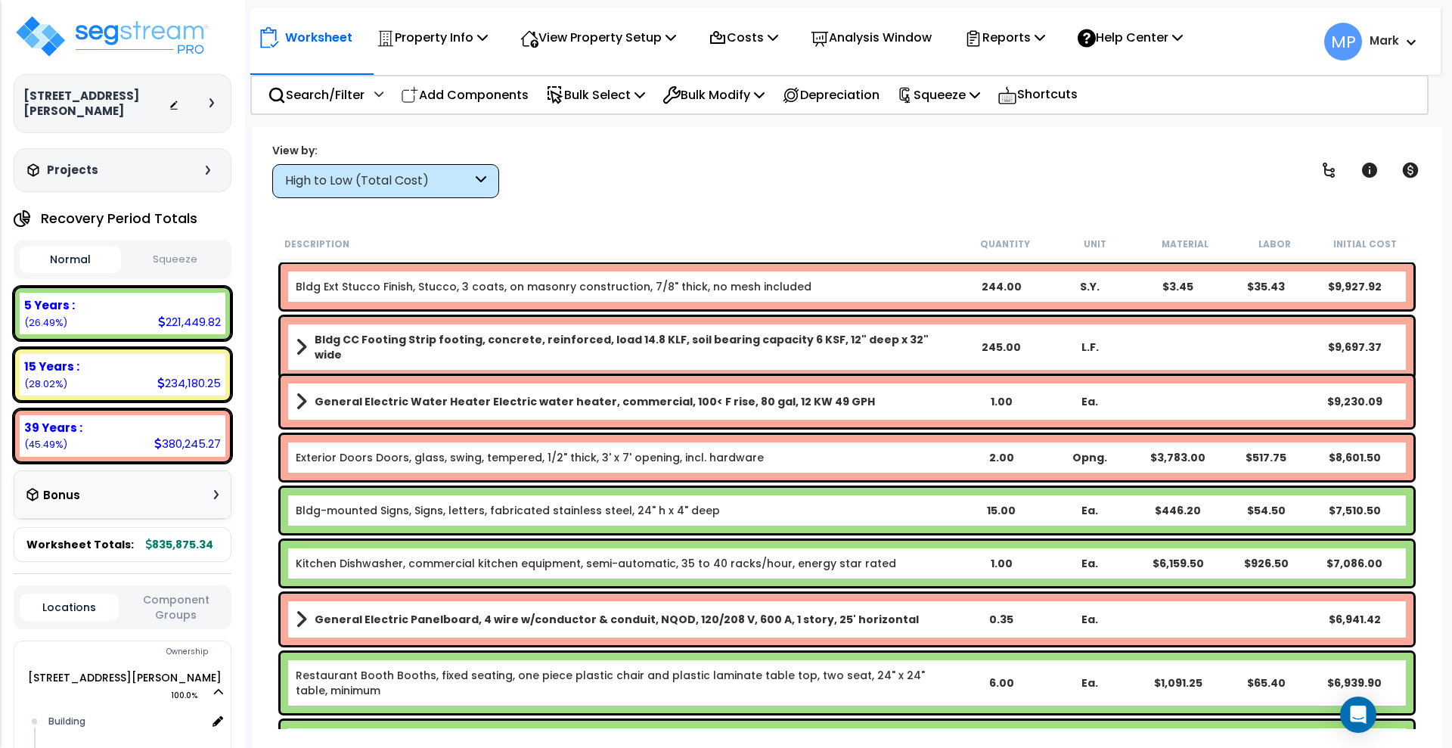
click at [939, 563] on b "Kitchen Dishwasher, commercial kitchen equipment, semi-automatic, 35 to 40 rack…" at bounding box center [627, 563] width 662 height 15
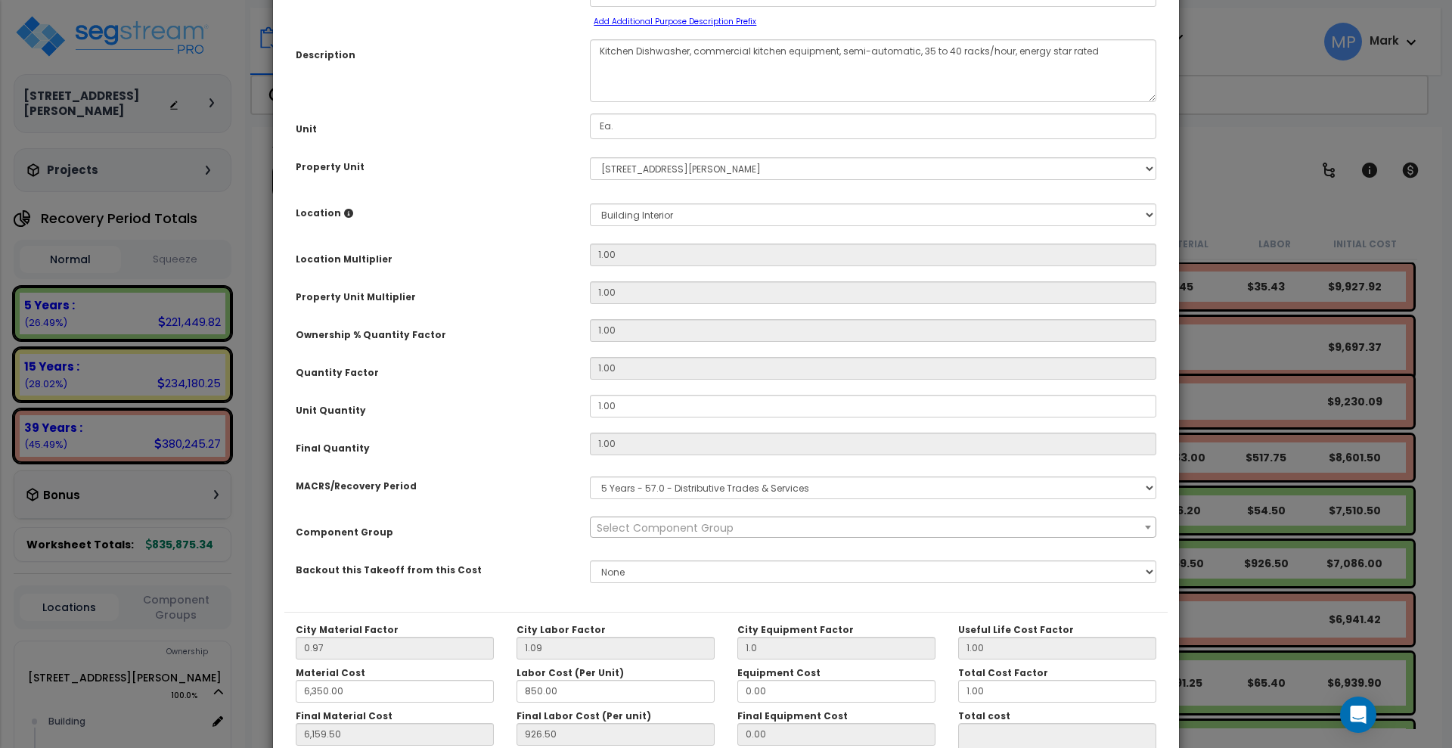
scroll to position [0, 0]
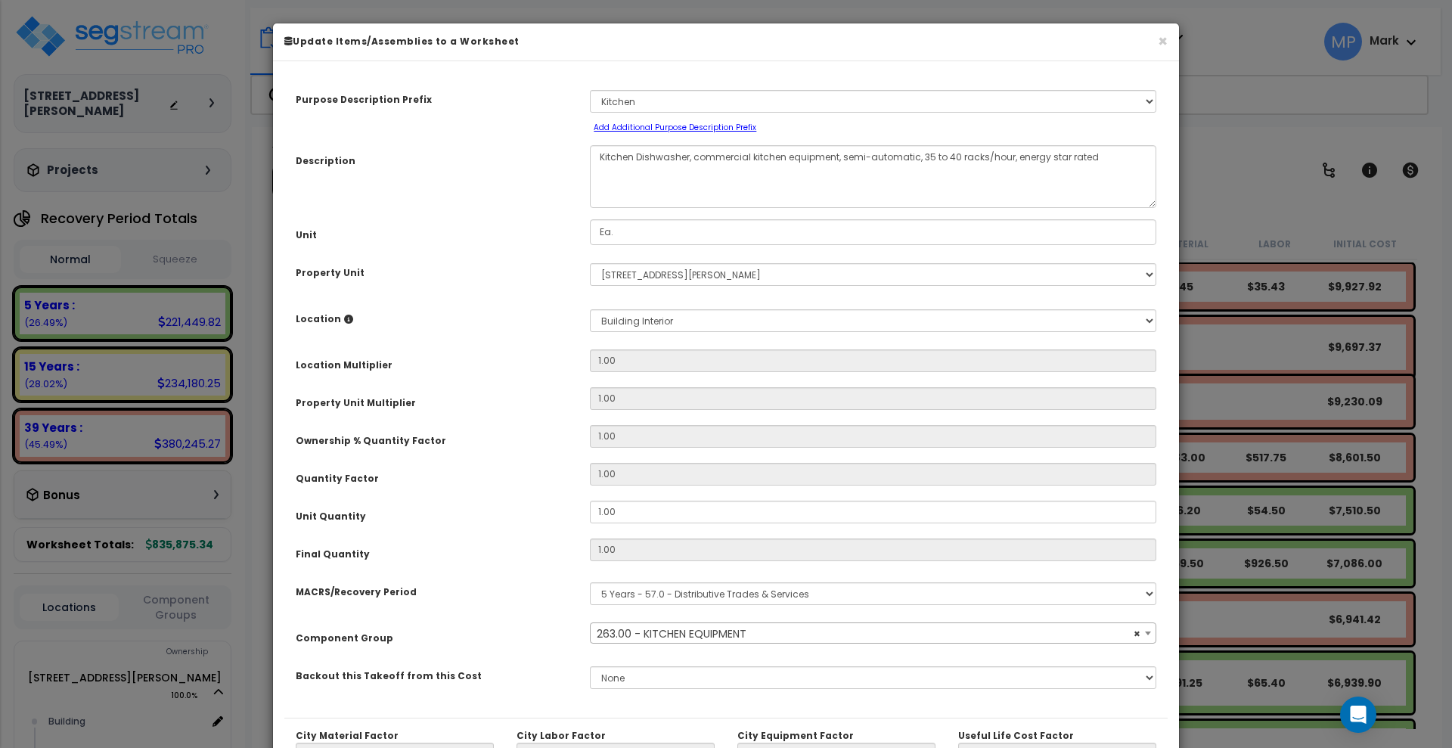
select select "1479"
click at [634, 483] on input "1.00" at bounding box center [873, 474] width 566 height 23
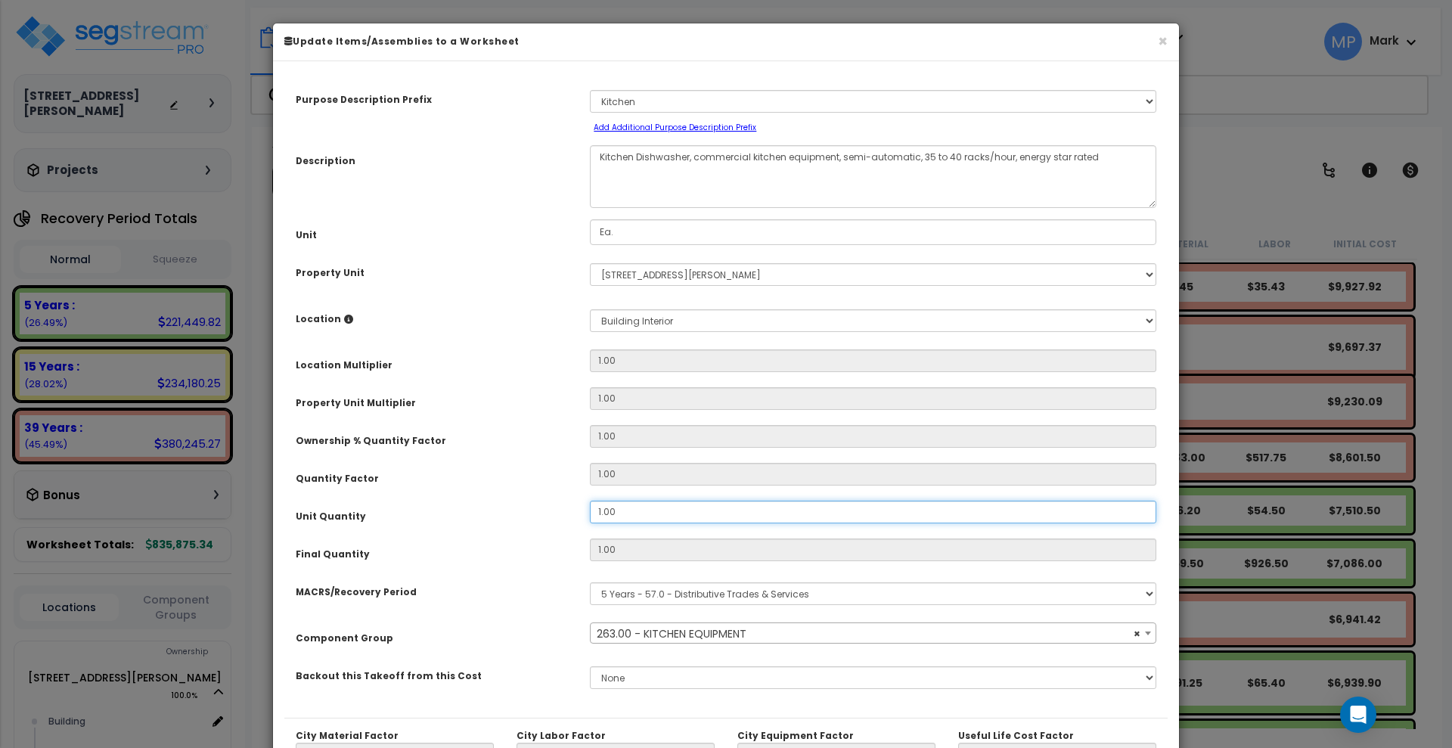
click at [625, 509] on input "1.00" at bounding box center [873, 512] width 566 height 23
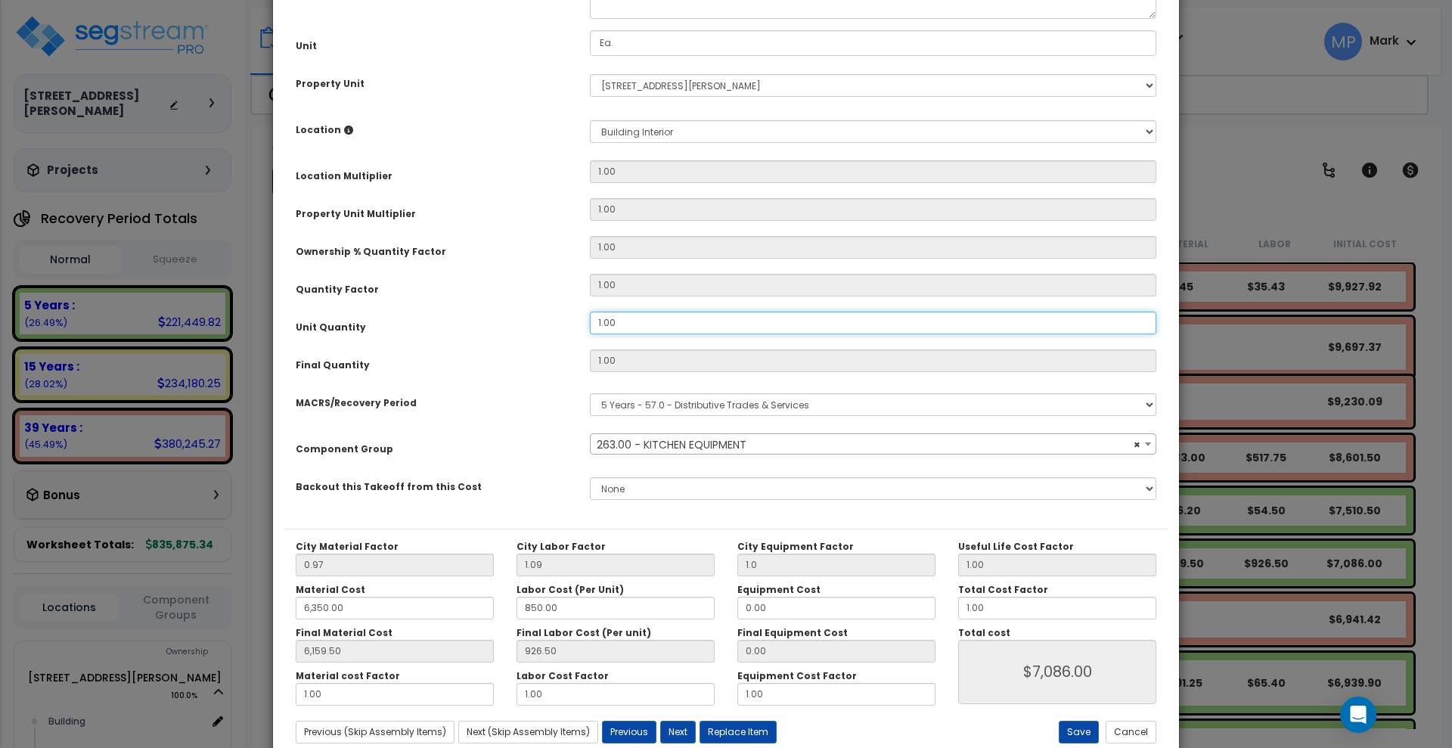
scroll to position [231, 0]
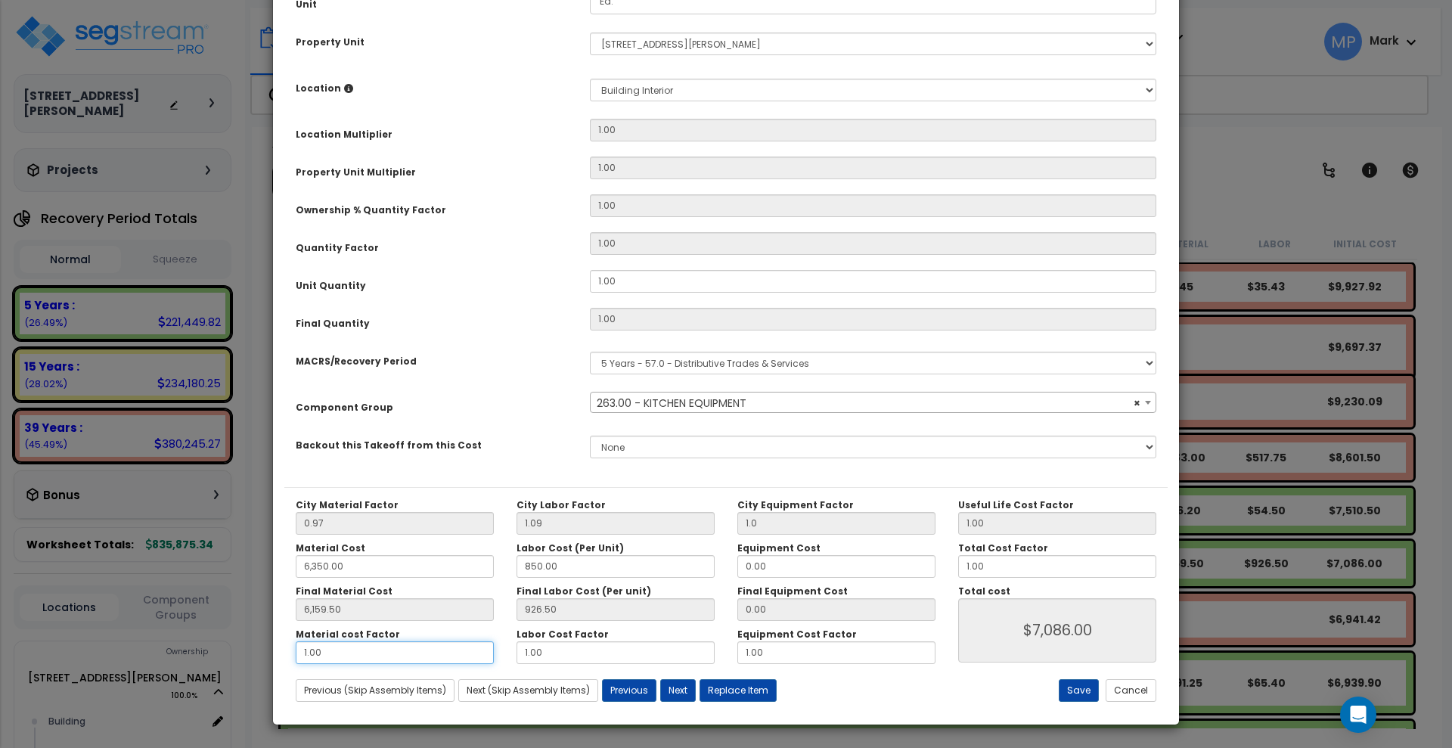
drag, startPoint x: 337, startPoint y: 657, endPoint x: 264, endPoint y: 656, distance: 72.6
click at [259, 659] on div "× Update Items/Assemblies to a Worksheet Purpose Description Prefix Select A/V …" at bounding box center [726, 374] width 1452 height 748
click at [917, 566] on div "City Material Factor 0.97 City Labor Factor 1.09 City Equipment Factor 1.0 Mate…" at bounding box center [725, 581] width 883 height 165
drag, startPoint x: 342, startPoint y: 648, endPoint x: 304, endPoint y: 647, distance: 37.8
click at [305, 648] on input "1.00" at bounding box center [395, 652] width 198 height 23
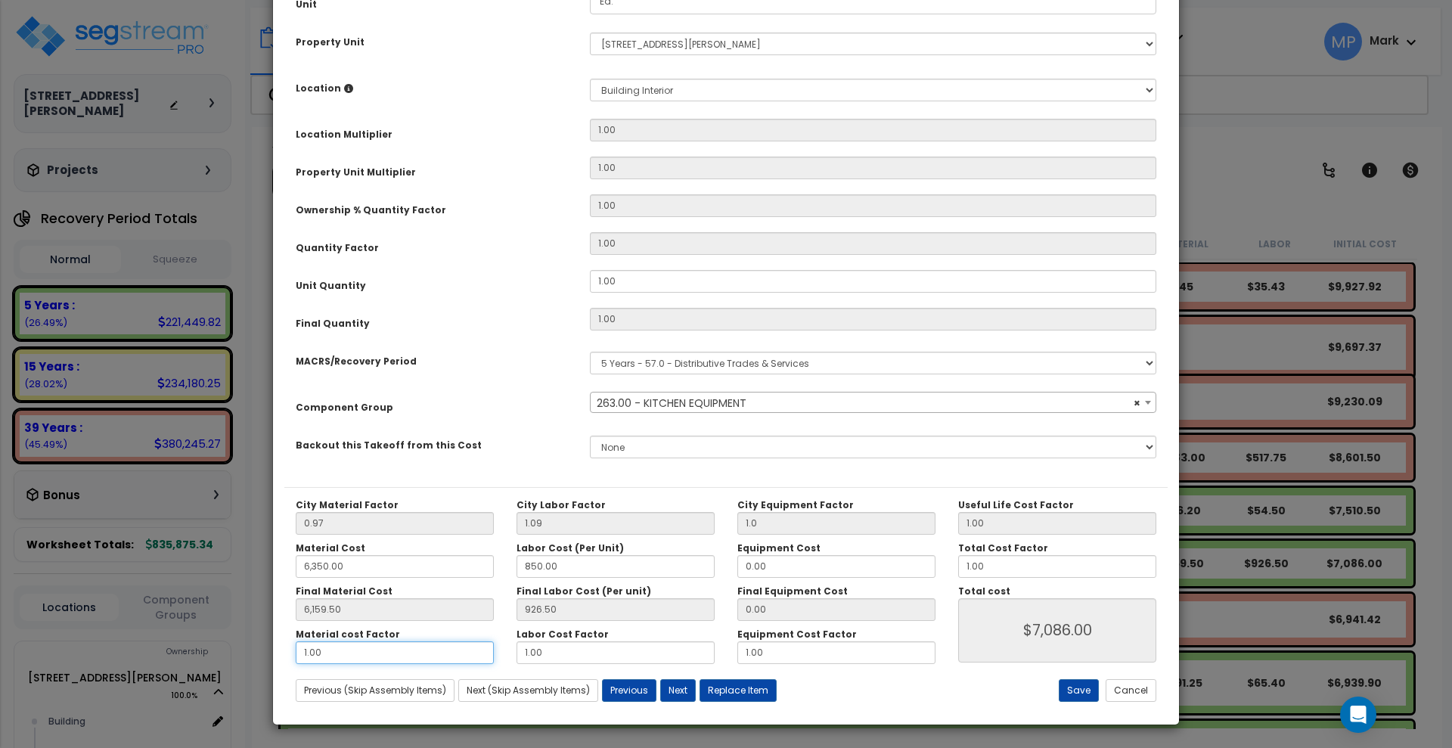
type input "6,159.50"
type input "."
type input "$7,086.00"
type input "6,159.50"
type input "$926.50"
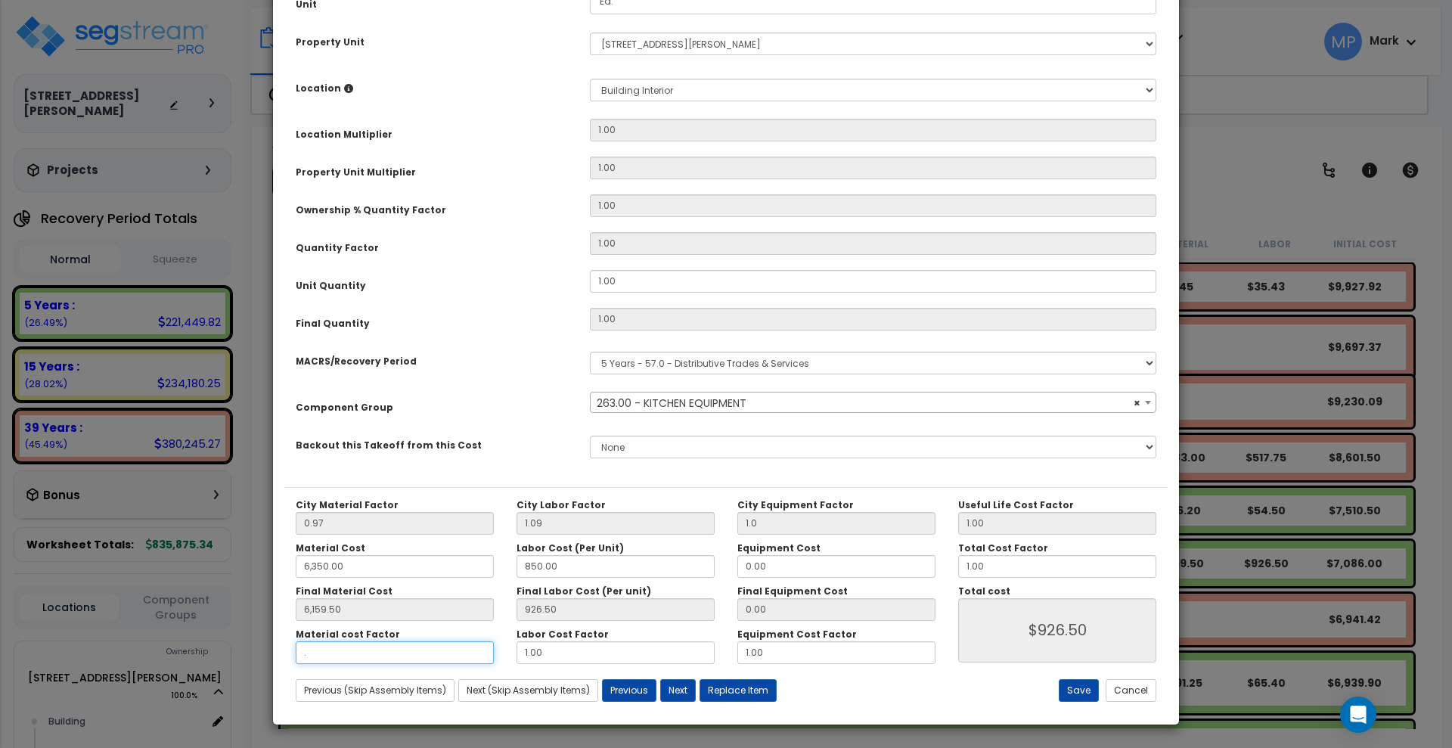
type input "6,159.50"
type input ".5"
type input "6,159.50"
type input "$4,006.25"
type input ".5"
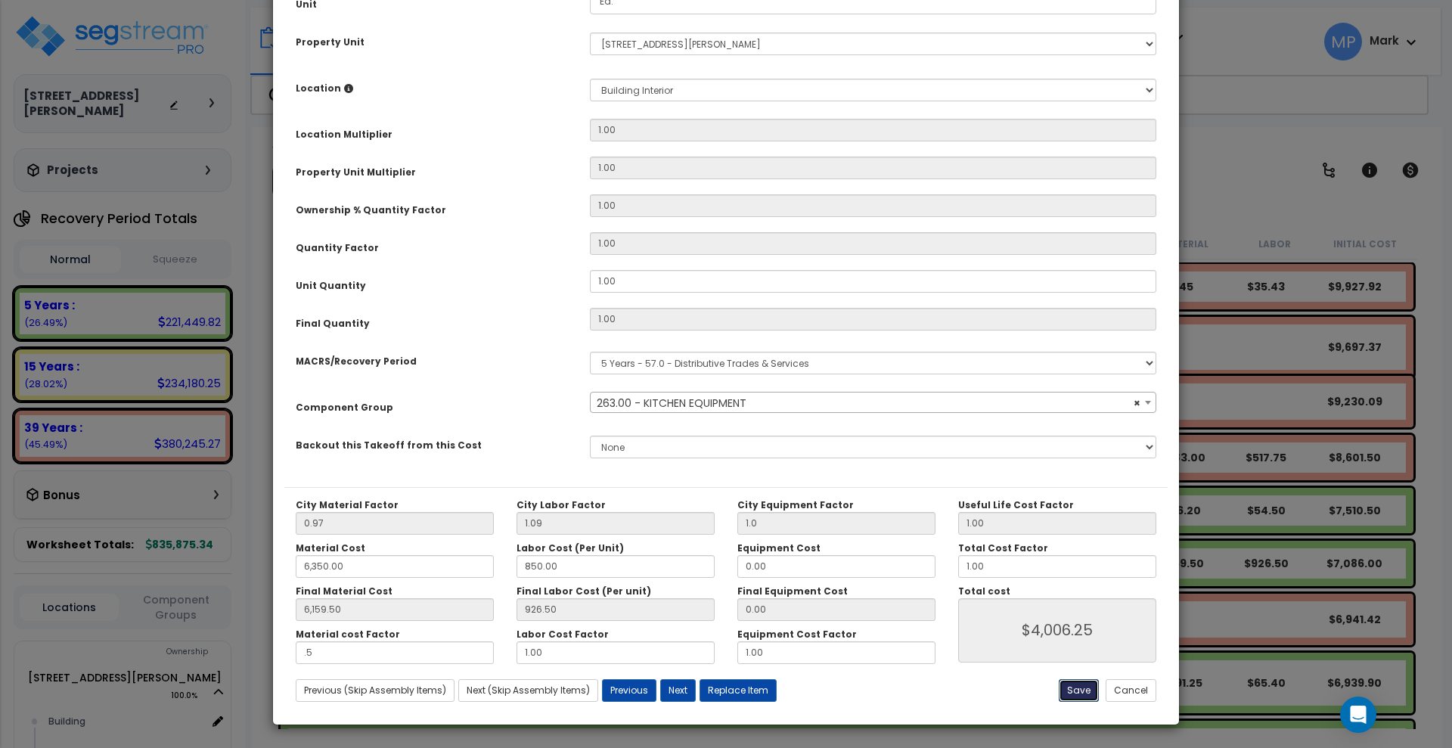
type input "6,159.50"
type input "$4,006.25"
click at [1075, 686] on button "Save" at bounding box center [1079, 690] width 40 height 23
type input "1.00"
type input "6350.00"
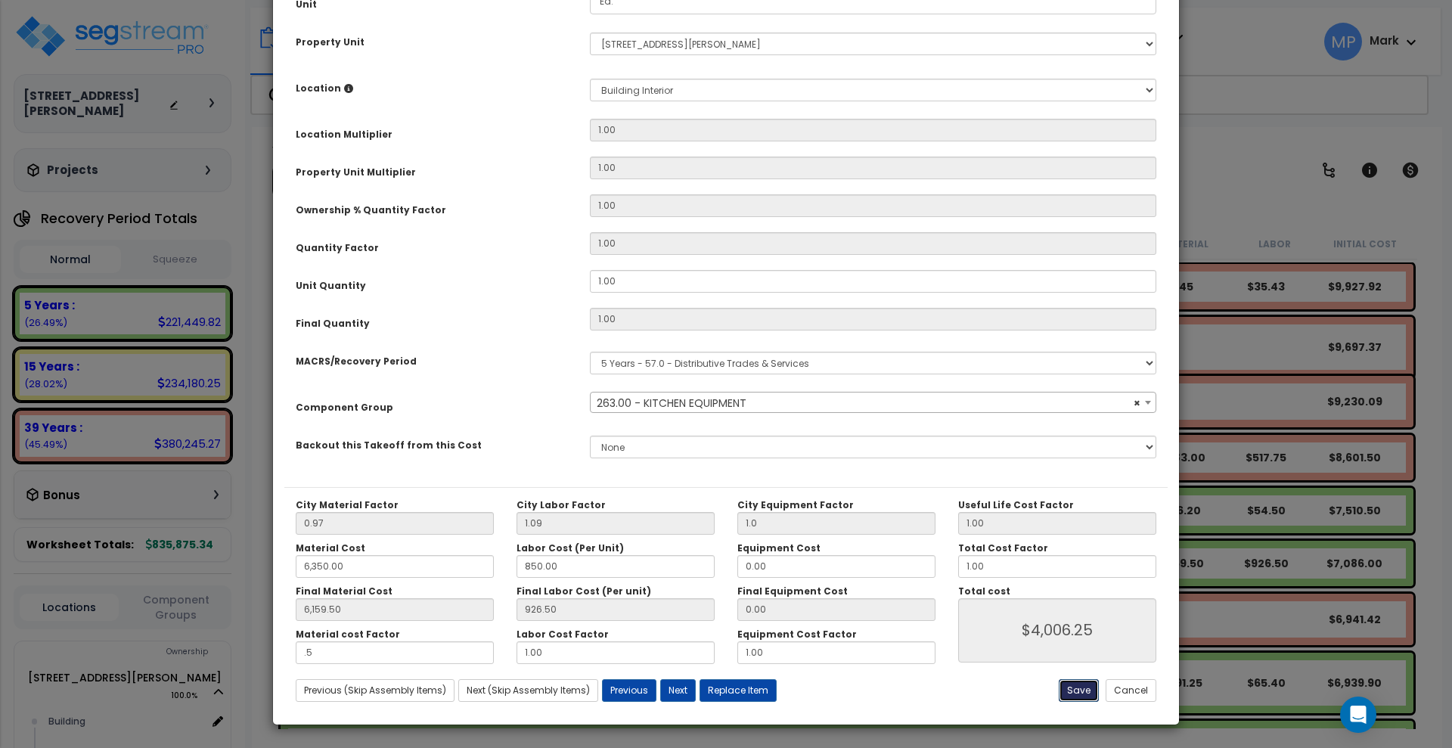
type input "6159.50"
type input "0.50"
type input "4006.25"
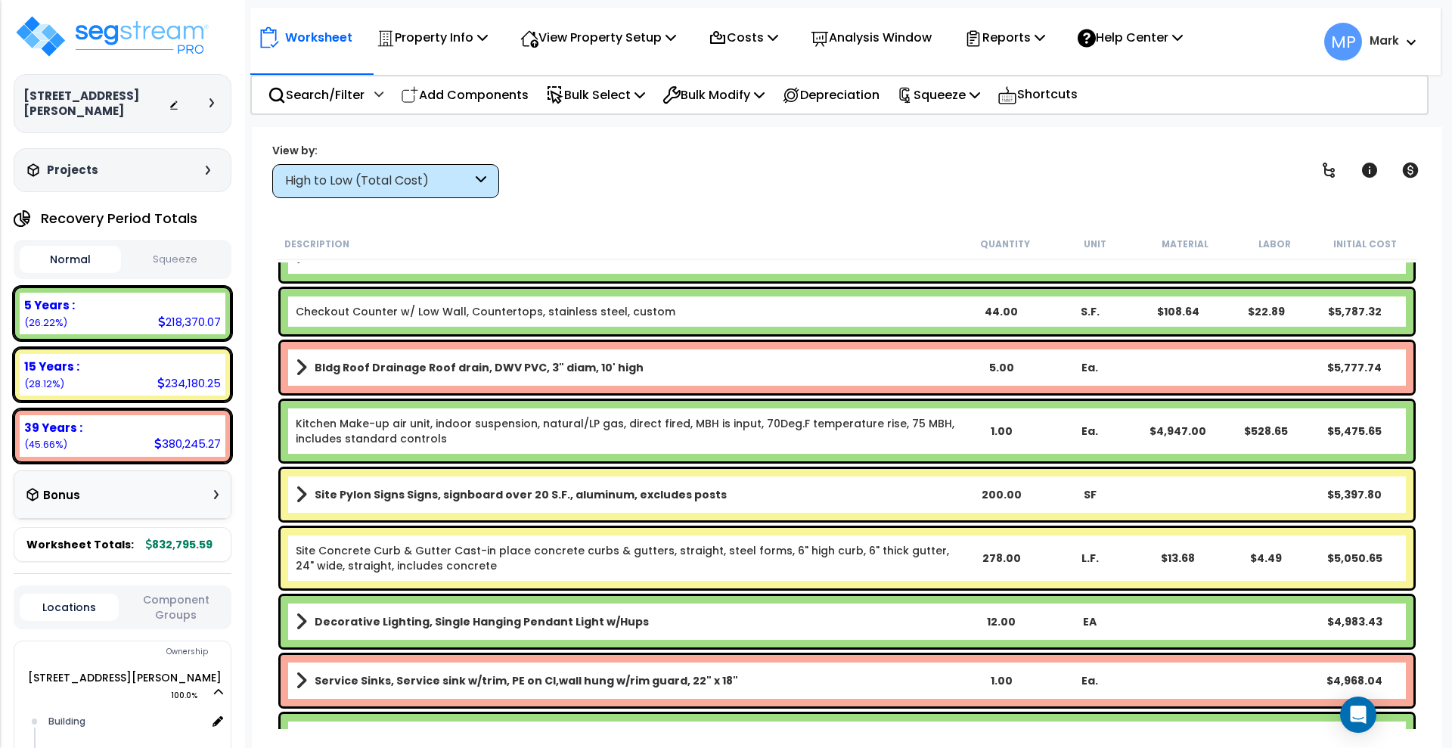
scroll to position [2174, 0]
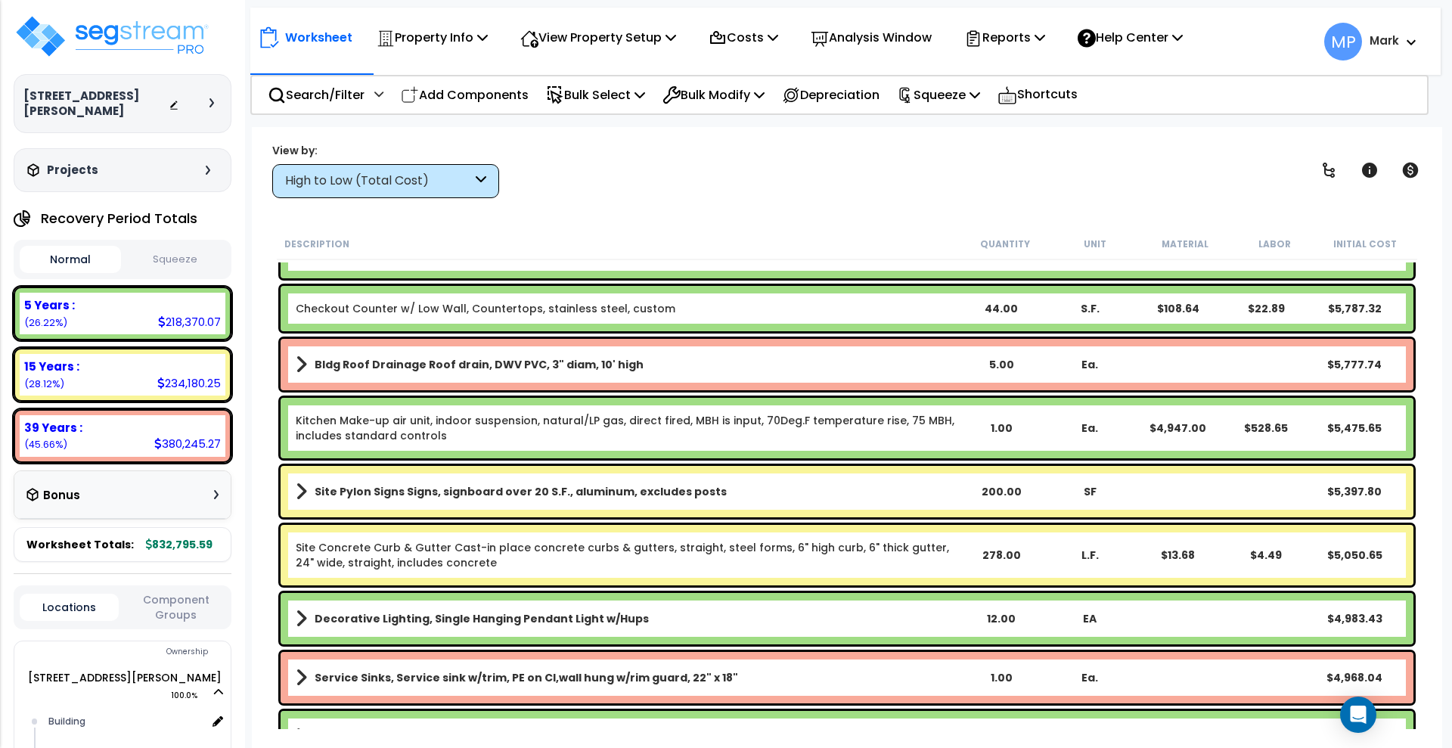
click at [879, 434] on link "Kitchen Make-up air unit, indoor suspension, natural/LP gas, direct fired, MBH …" at bounding box center [627, 428] width 662 height 30
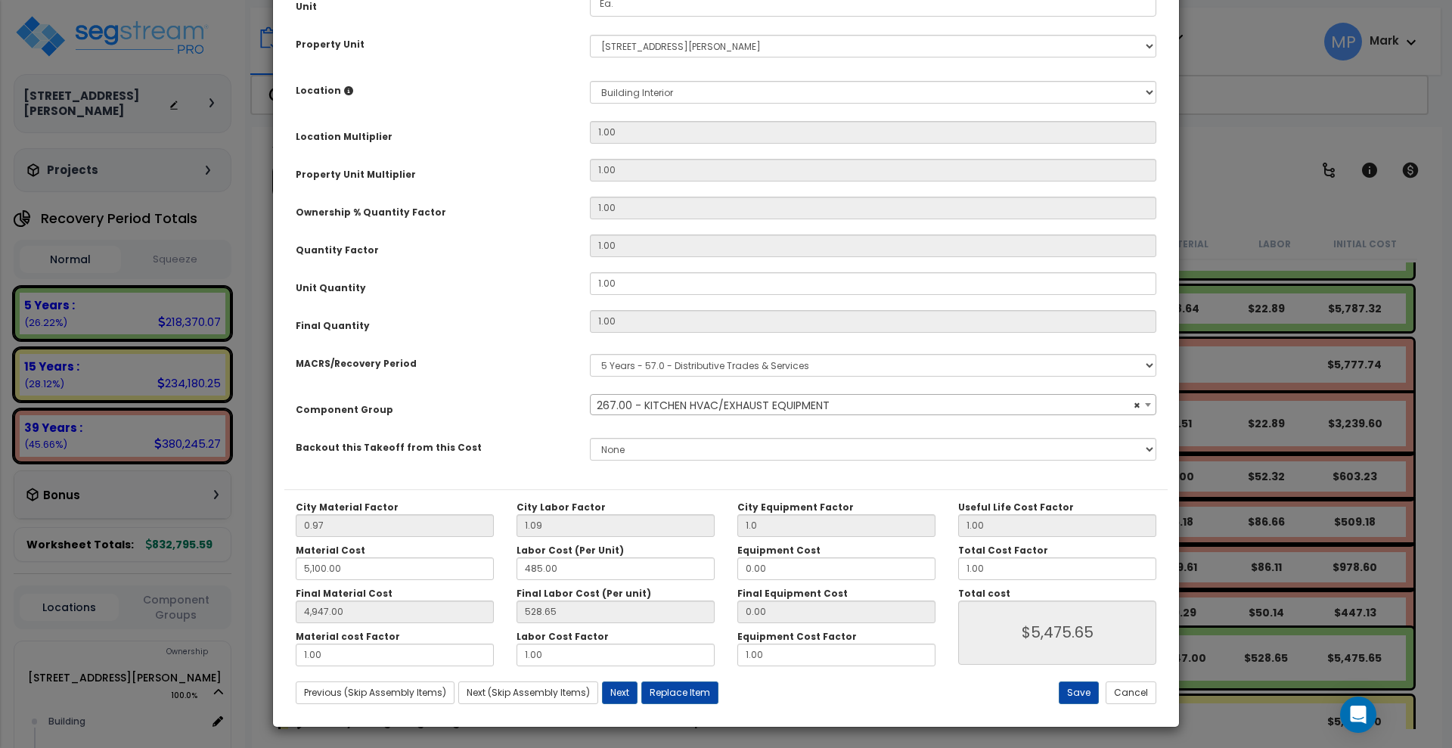
scroll to position [231, 0]
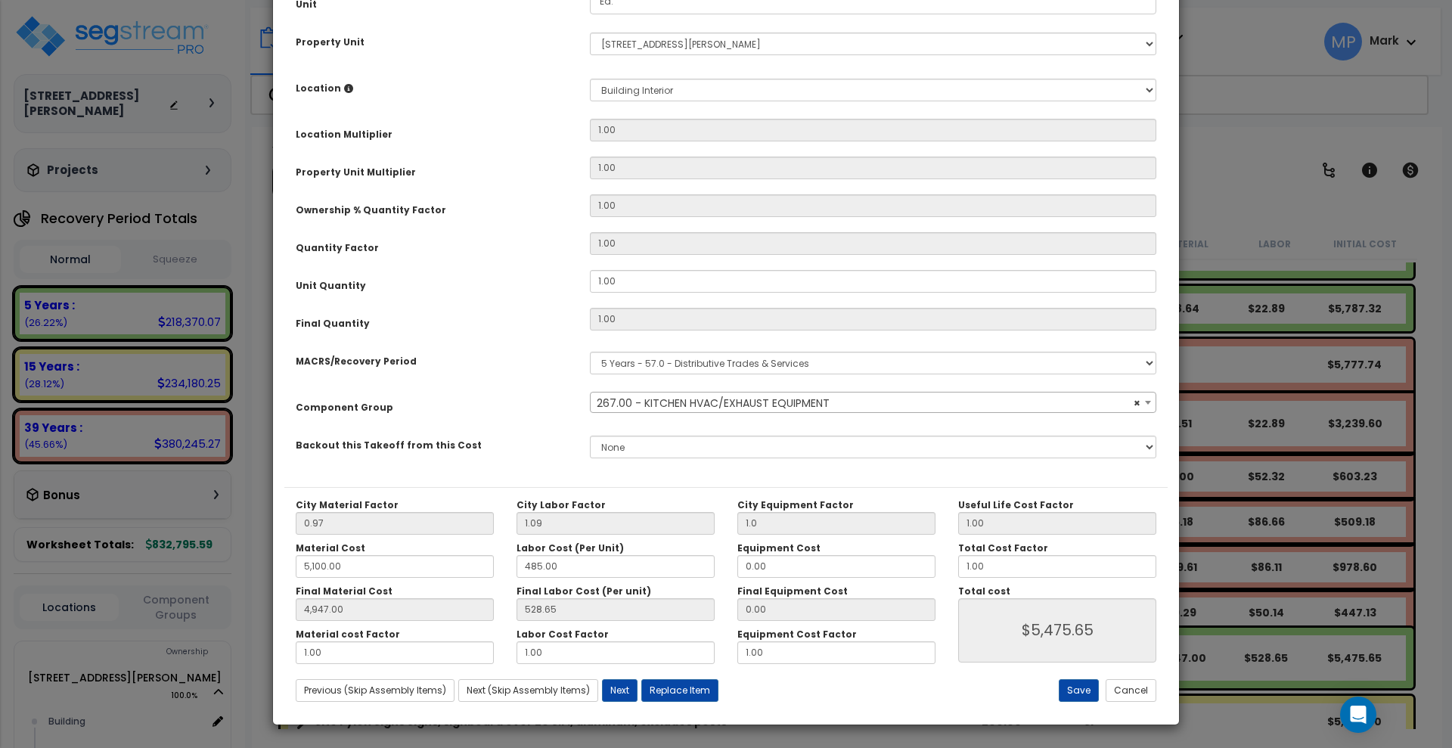
select select "21756"
drag, startPoint x: 337, startPoint y: 650, endPoint x: 213, endPoint y: 655, distance: 123.3
click at [225, 655] on div "× Update Items/Assemblies to a Worksheet Purpose Description Prefix Select A/V …" at bounding box center [726, 374] width 1452 height 748
type input "4,947.00"
type input "."
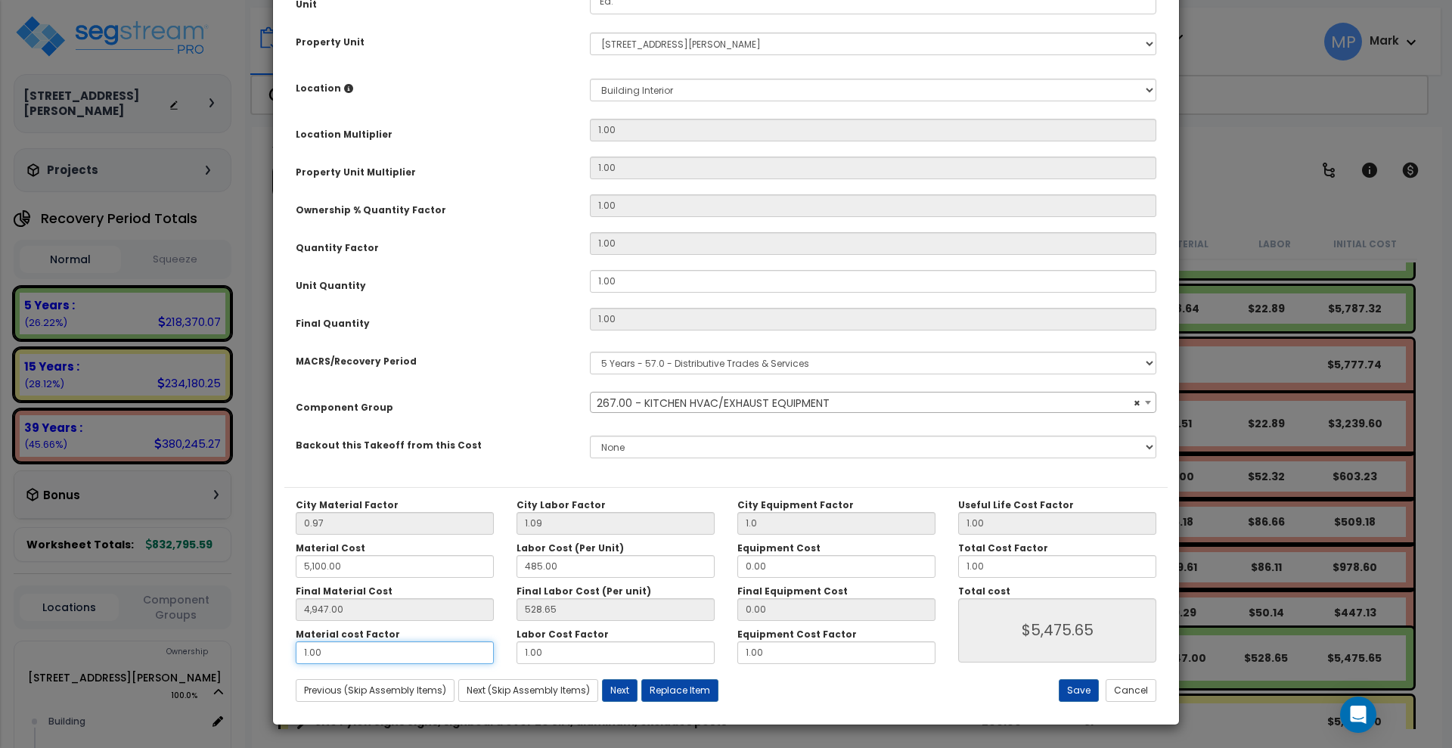
type input "$5,475.65"
type input "4,947.00"
type input "$528.65"
type input "4,947.00"
type input ".5"
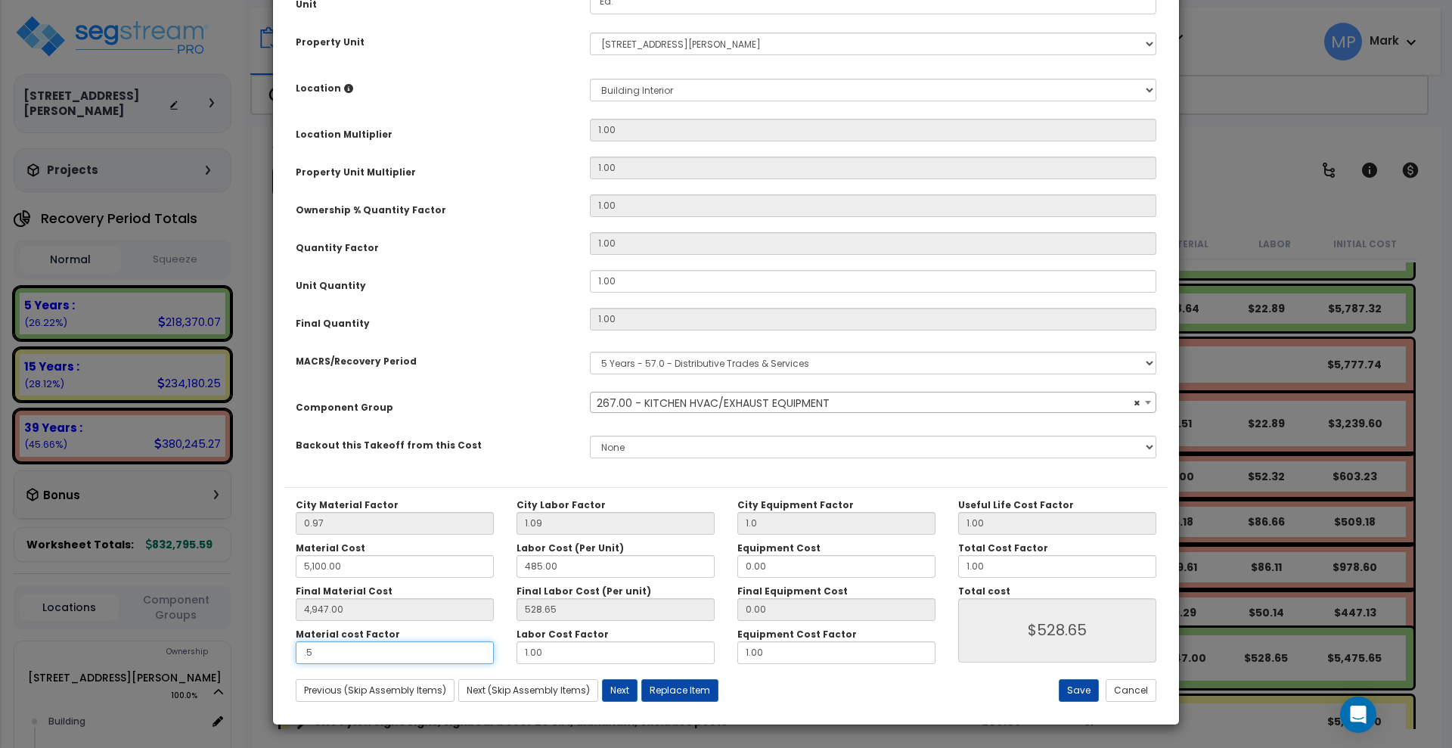
type input "4,947.00"
type input "$3,002.15"
type input ".5"
type input "4,947.00"
type input "$3,002.15"
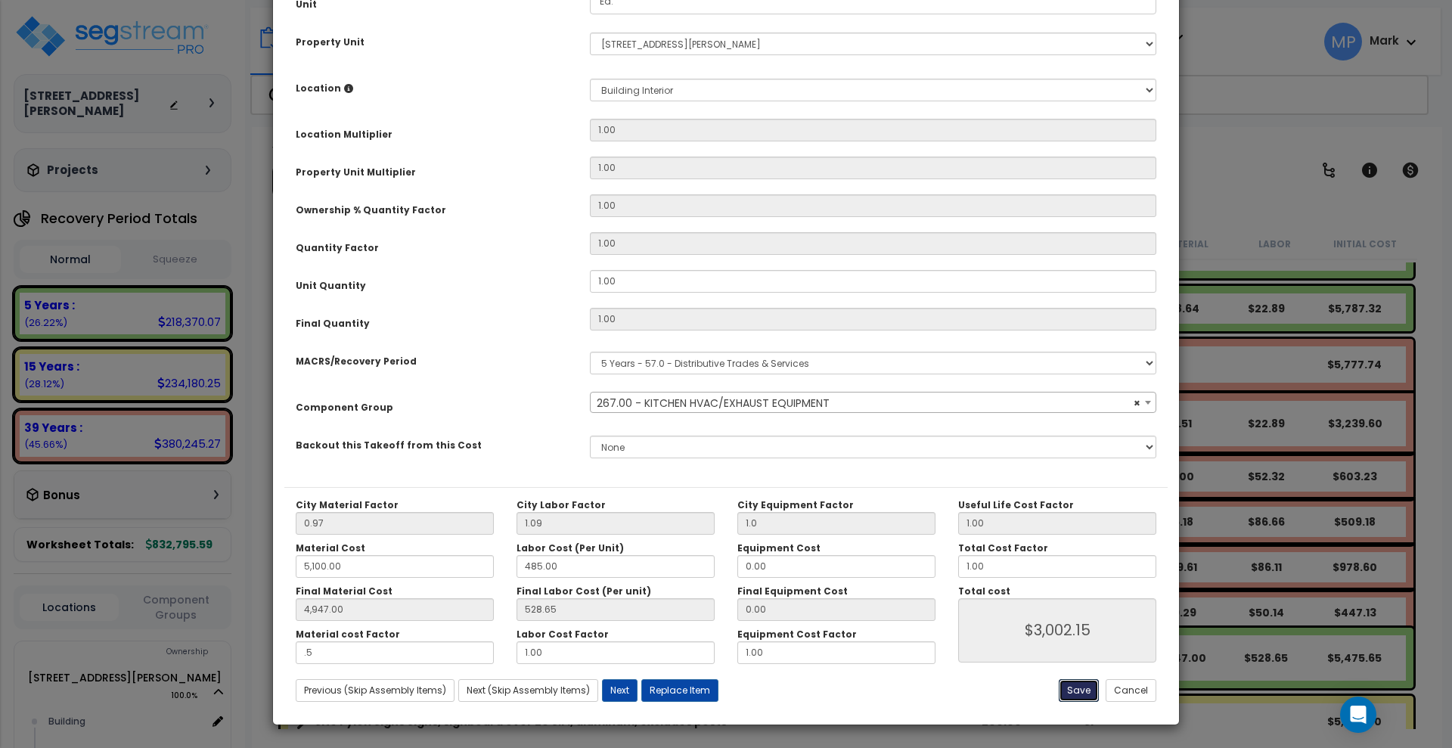
click at [1068, 686] on button "Save" at bounding box center [1079, 690] width 40 height 23
type input "1.00"
type input "5100.00"
type input "4947.00"
type input "0.50"
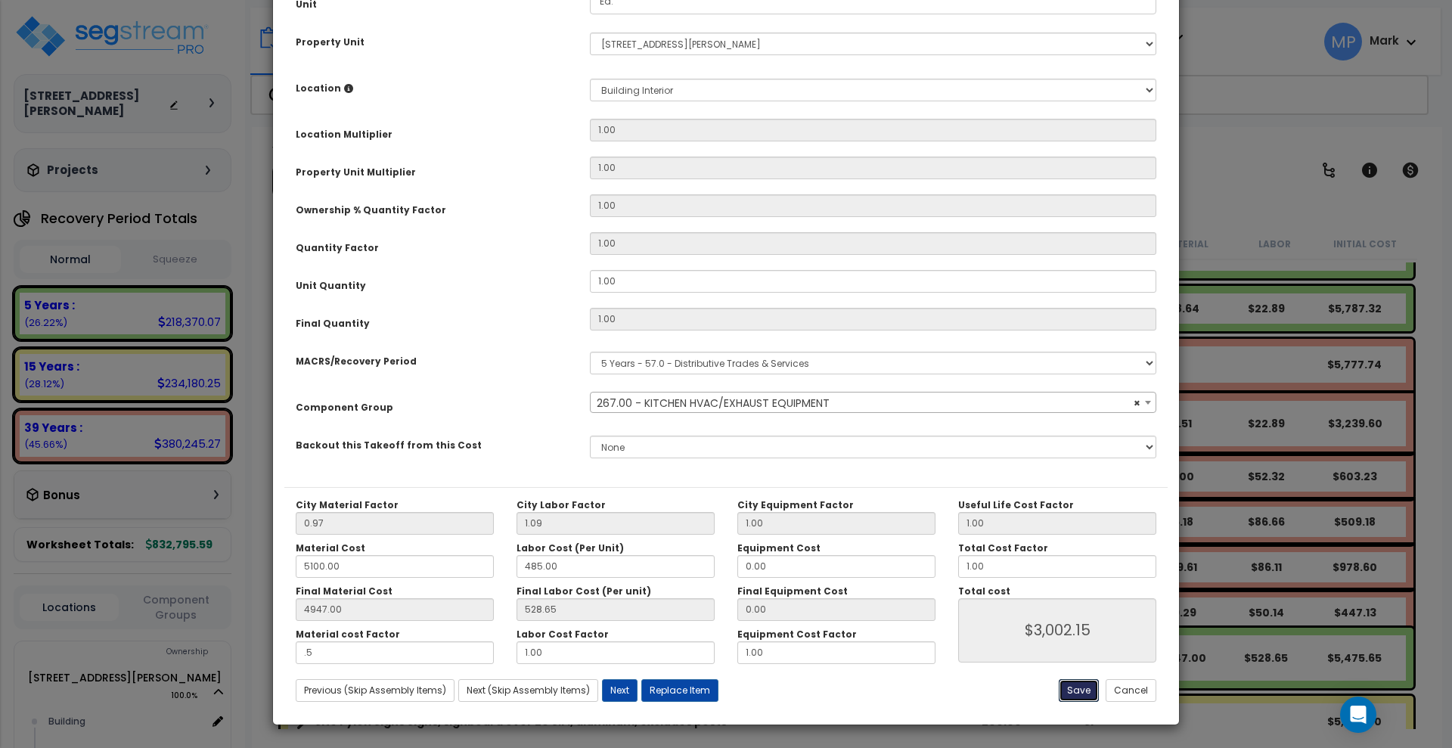
type input "3002.15"
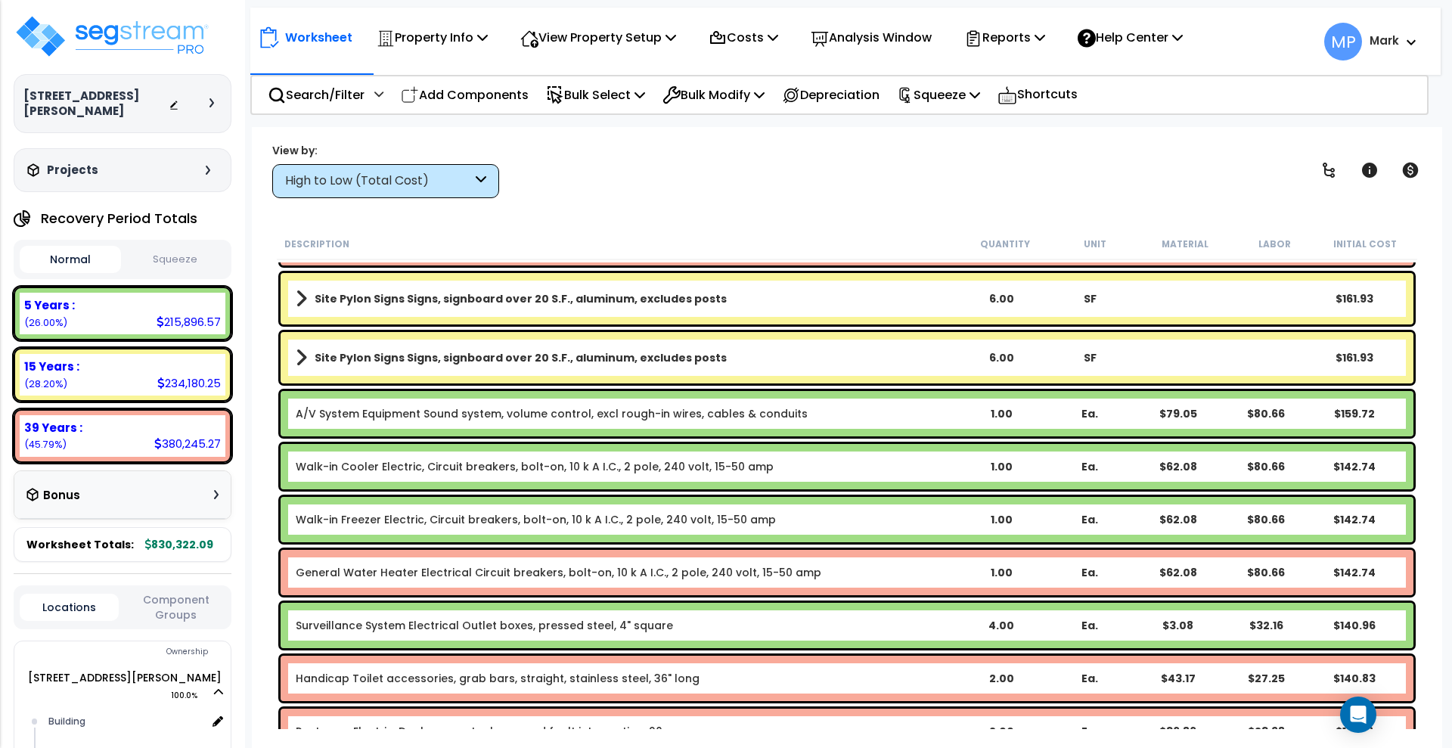
scroll to position [0, 0]
